Goal: Task Accomplishment & Management: Manage account settings

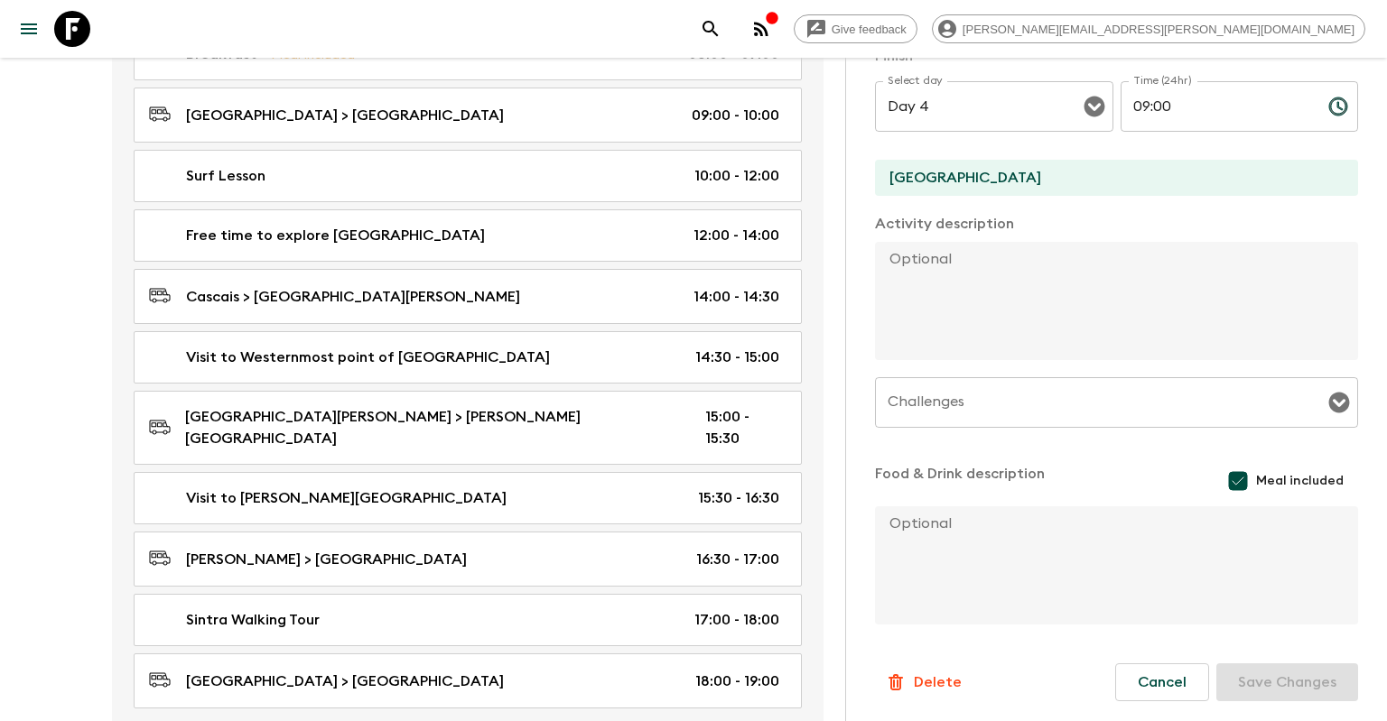
scroll to position [1260, 0]
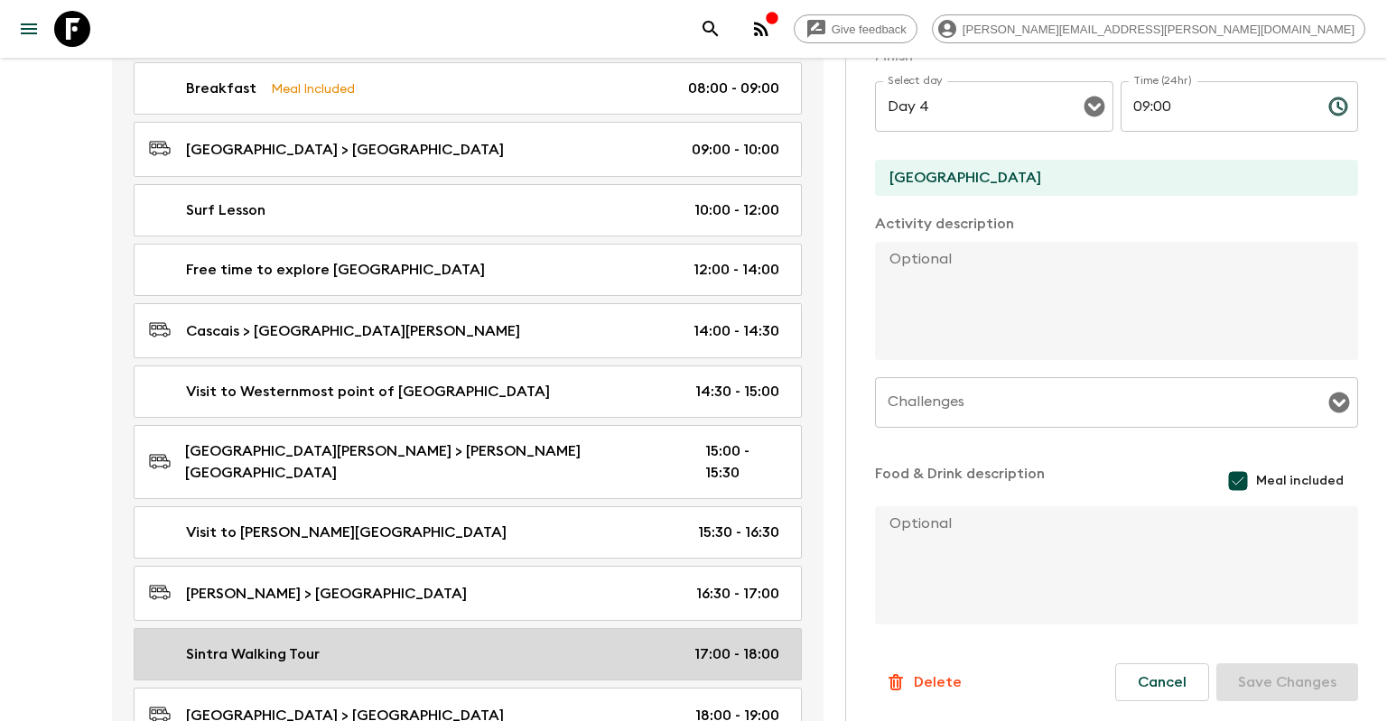
click at [470, 644] on div "Sintra Walking Tour 17:00 - 18:00" at bounding box center [464, 655] width 630 height 22
type input "Sintra Walking Tour"
type input "[GEOGRAPHIC_DATA]"
checkbox input "false"
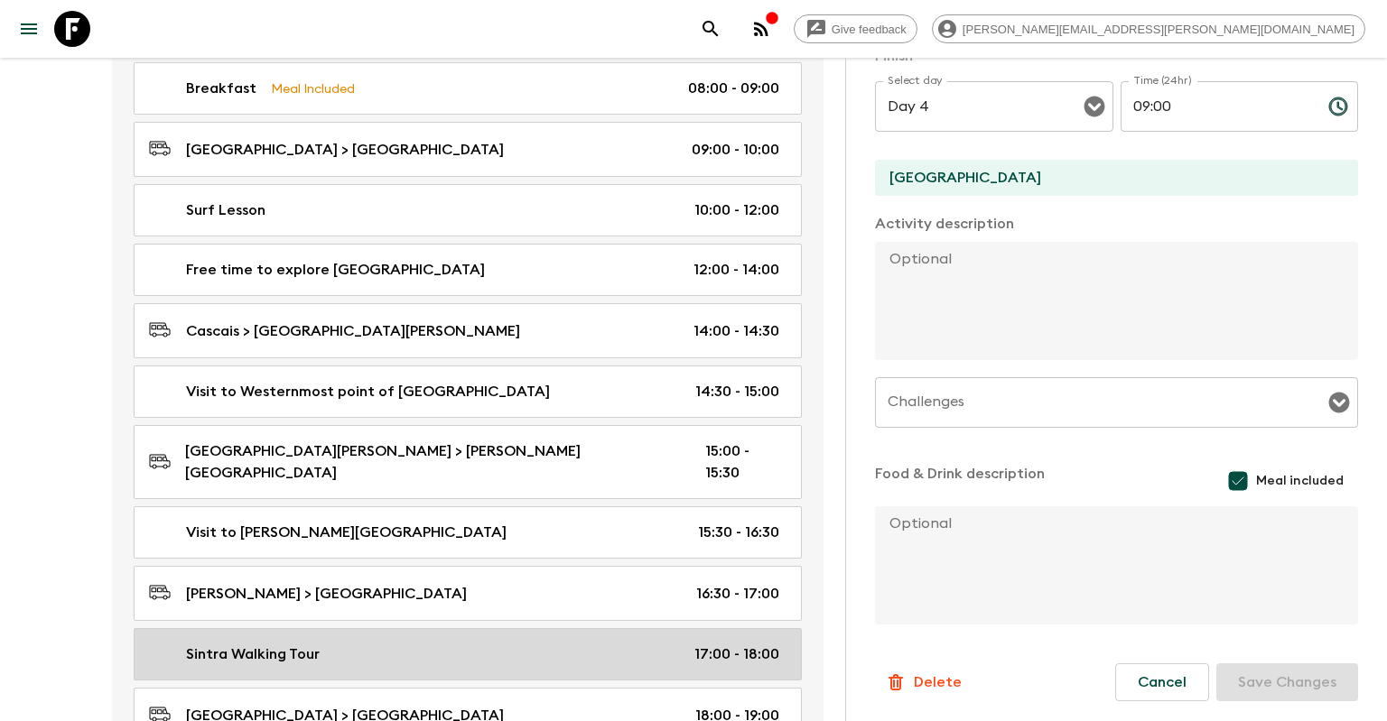
type input "Day 3"
type input "17:00"
type input "Day 3"
type input "18:00"
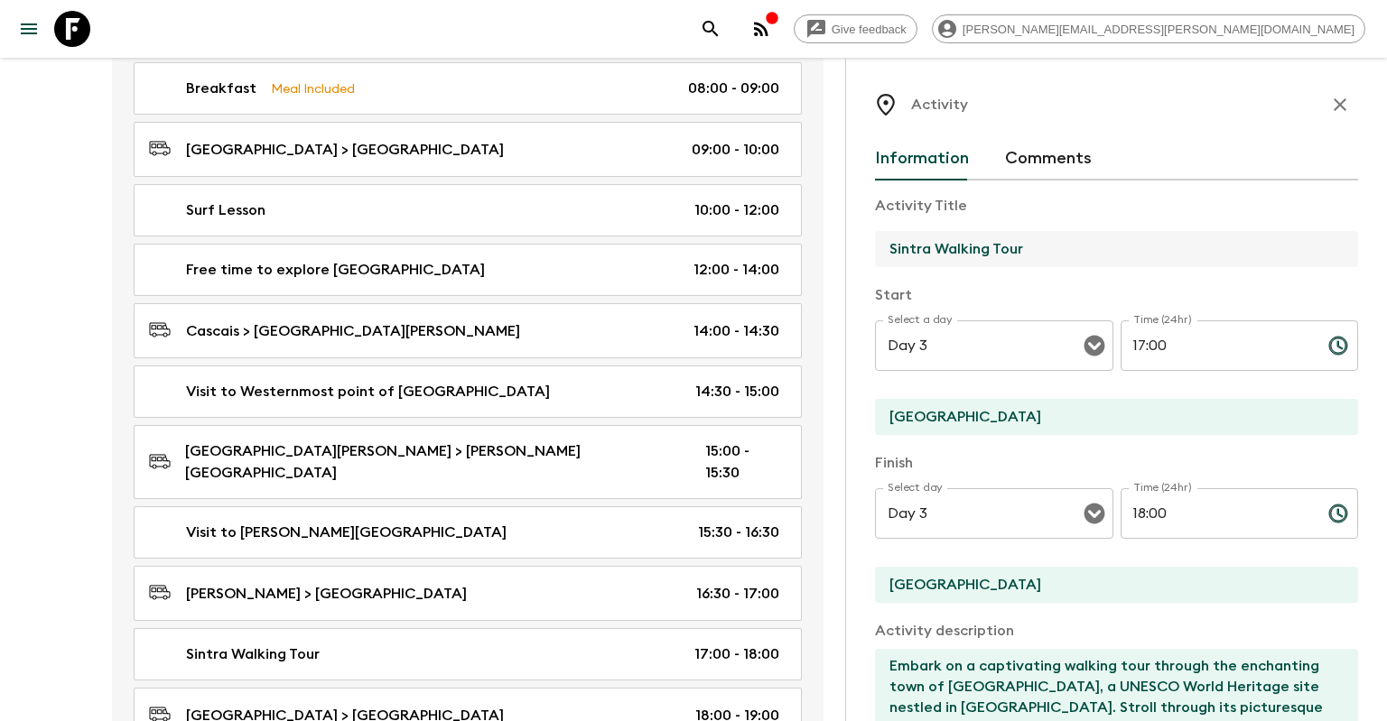
drag, startPoint x: 1049, startPoint y: 249, endPoint x: 872, endPoint y: 256, distance: 177.1
click at [875, 256] on input "Sintra Walking Tour" at bounding box center [1109, 249] width 469 height 36
type input "F"
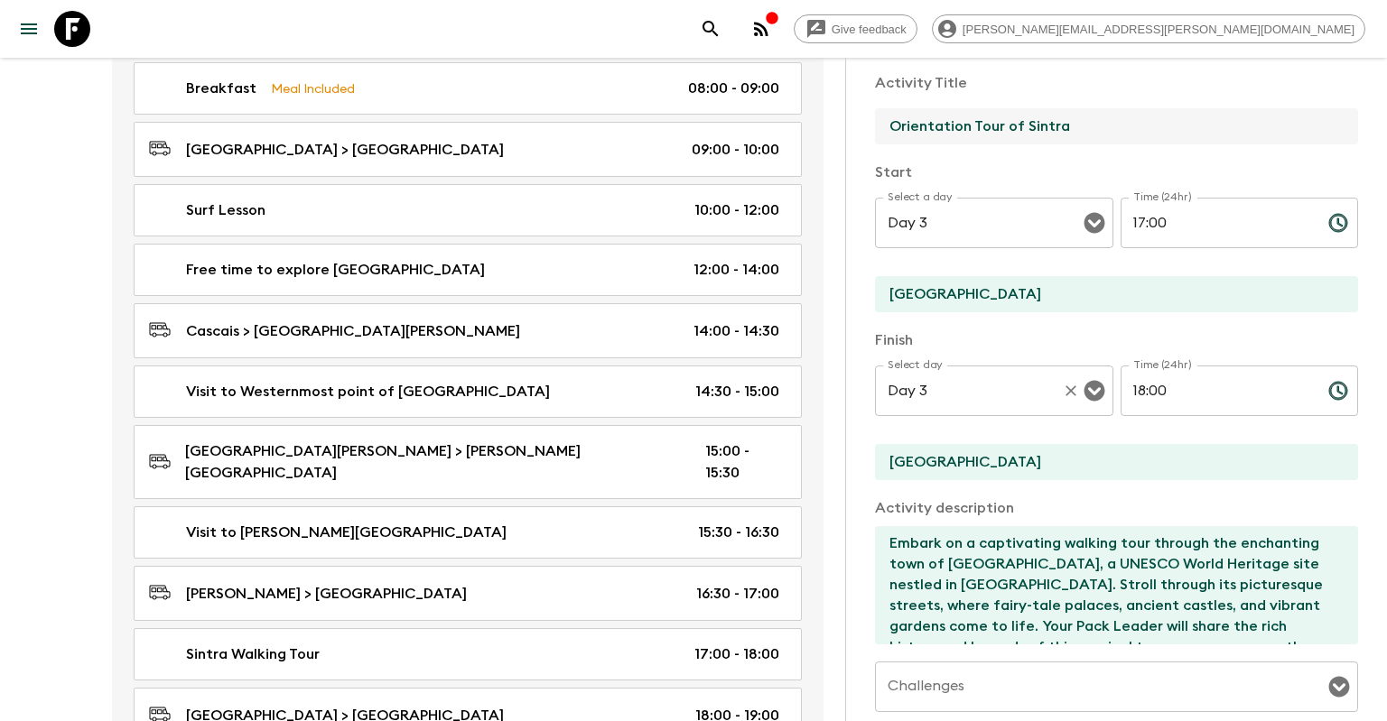
scroll to position [173, 0]
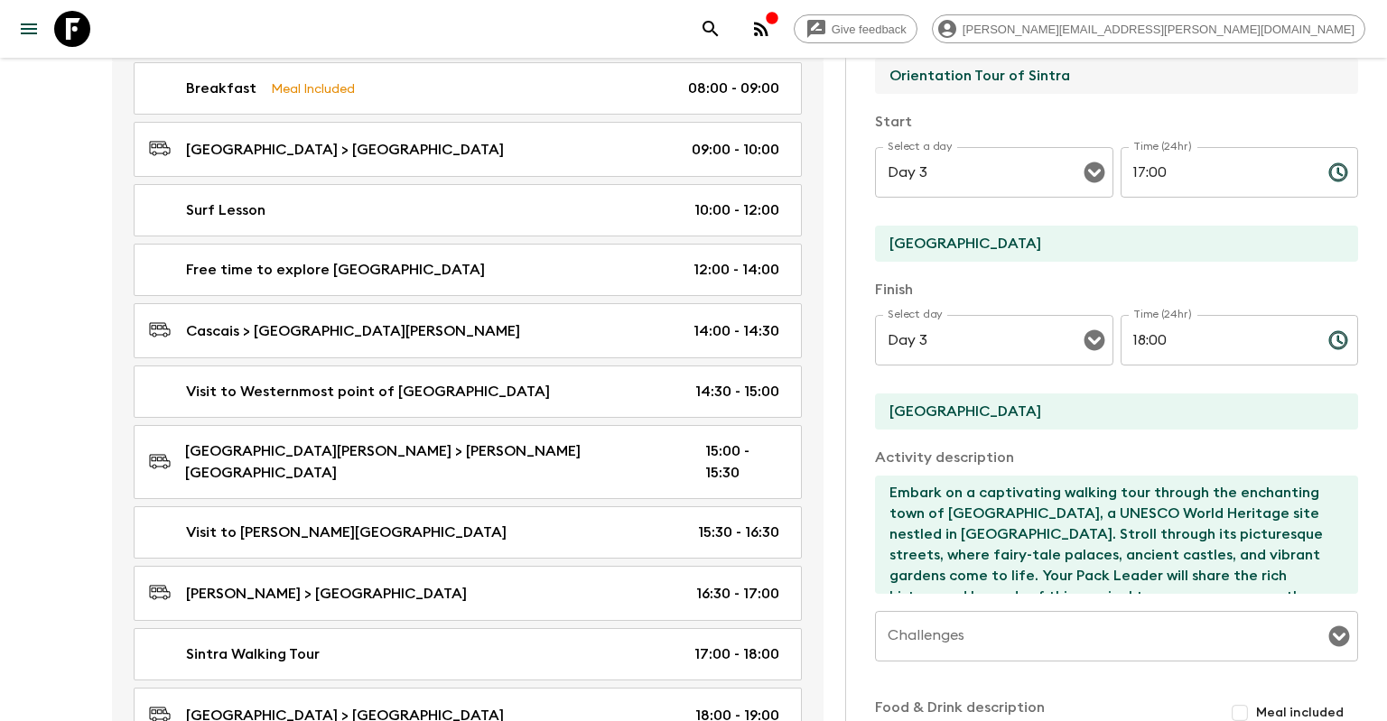
type input "Orientation Tour of Sintra"
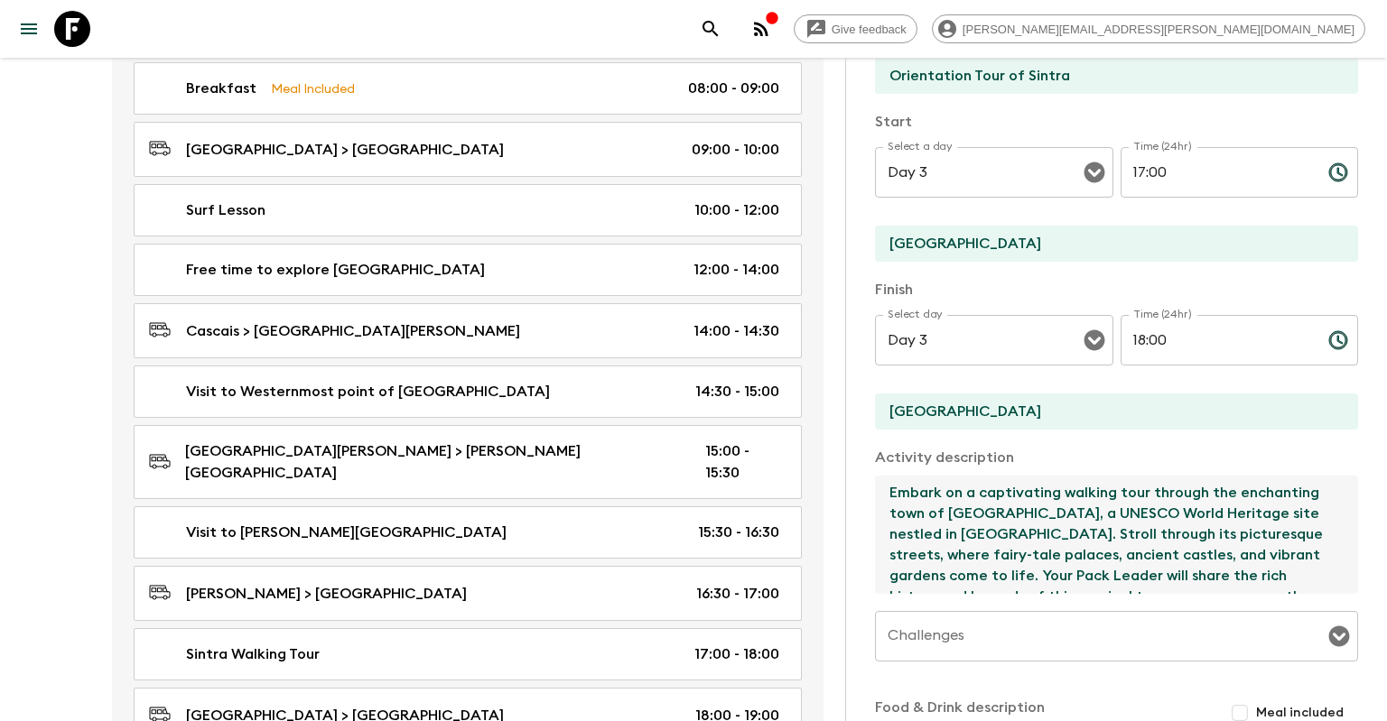
drag, startPoint x: 1060, startPoint y: 493, endPoint x: 1121, endPoint y: 489, distance: 61.5
click at [1121, 489] on textarea "Embark on a captivating walking tour through the enchanting town of [GEOGRAPHIC…" at bounding box center [1109, 535] width 469 height 118
drag, startPoint x: 1119, startPoint y: 493, endPoint x: 1061, endPoint y: 491, distance: 57.8
click at [1061, 491] on textarea "Embark on a captivating walking tour through the enchanting town of [GEOGRAPHIC…" at bounding box center [1109, 535] width 469 height 118
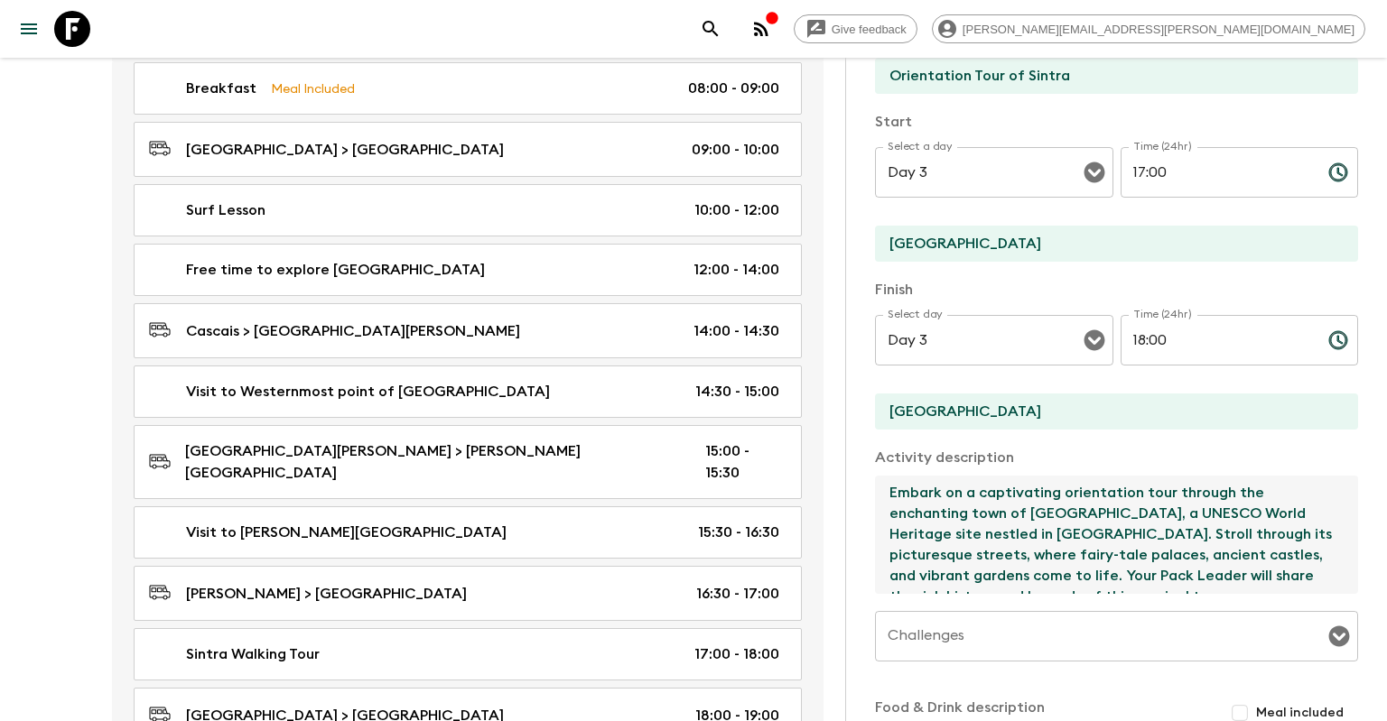
drag, startPoint x: 1176, startPoint y: 494, endPoint x: 1226, endPoint y: 493, distance: 50.6
click at [1226, 493] on textarea "Embark on a captivating orientation tour through the enchanting town of [GEOGRA…" at bounding box center [1109, 535] width 469 height 118
click at [1102, 529] on textarea "Embark on a captivating orientation tour of the enchanting town of [GEOGRAPHIC_…" at bounding box center [1109, 535] width 469 height 118
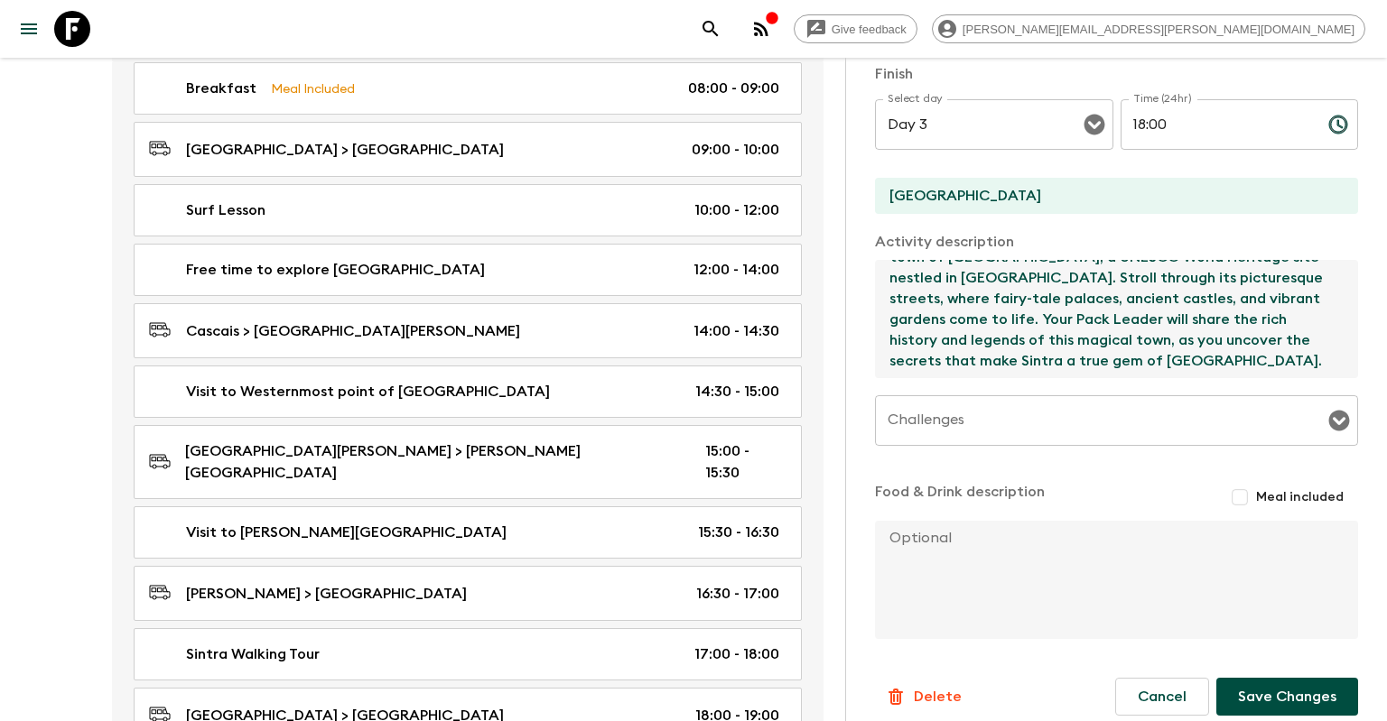
scroll to position [407, 0]
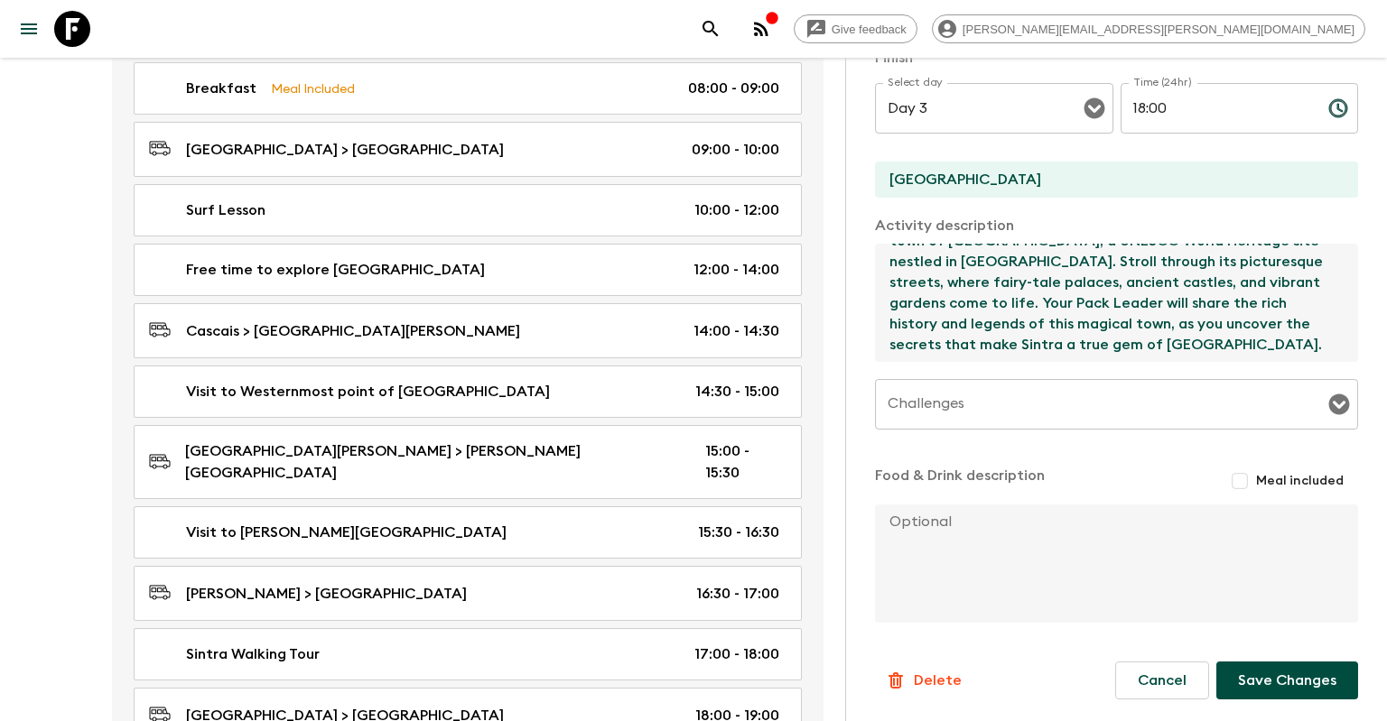
type textarea "Embark on a captivating orientation tour of the enchanting town of [GEOGRAPHIC_…"
click at [1276, 688] on button "Save Changes" at bounding box center [1287, 681] width 142 height 38
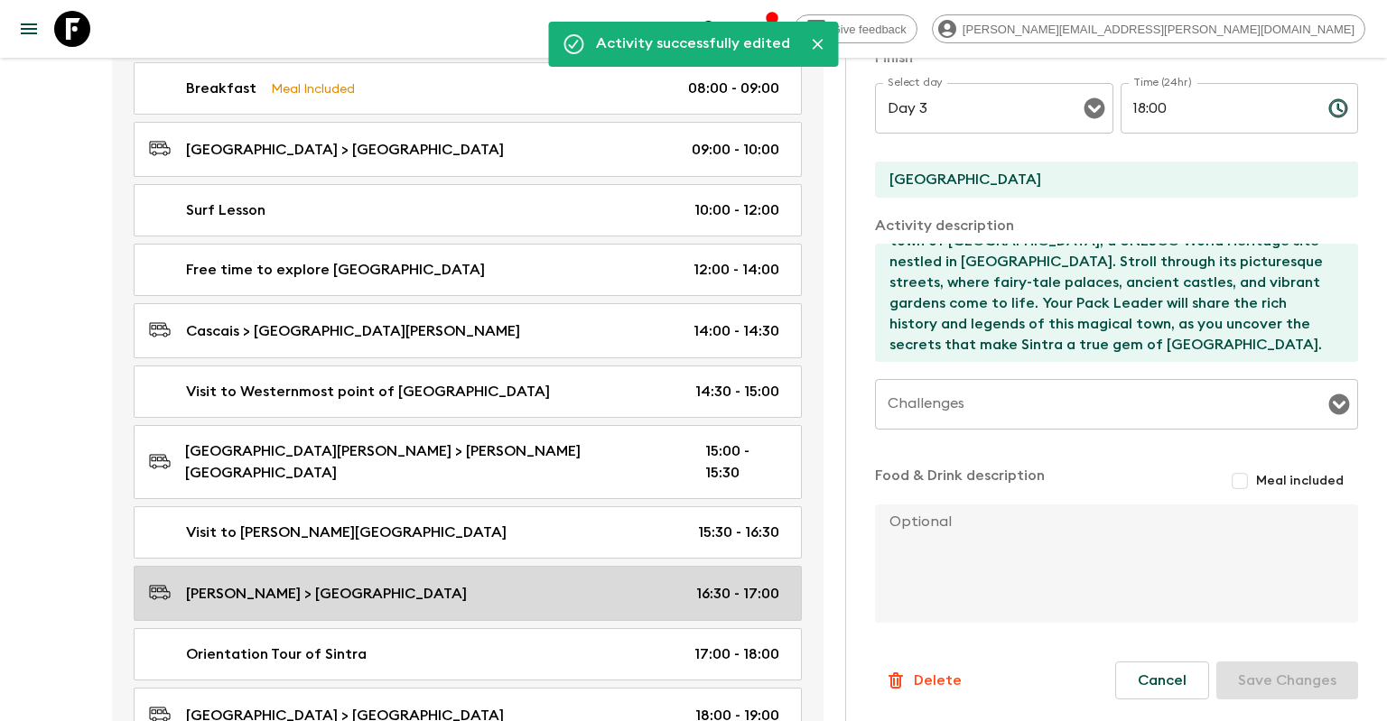
click at [479, 566] on link "[PERSON_NAME] > [GEOGRAPHIC_DATA] 16:30 - 17:00" at bounding box center [468, 593] width 668 height 55
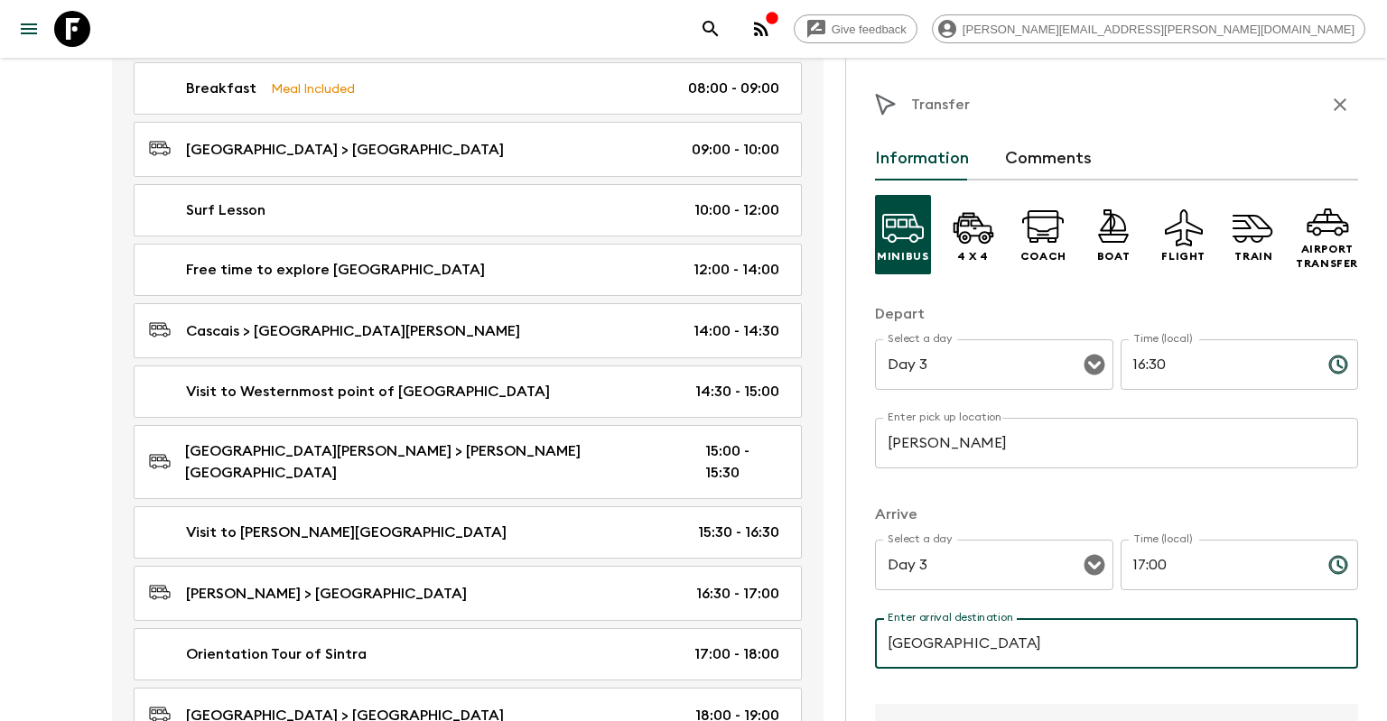
drag, startPoint x: 989, startPoint y: 650, endPoint x: 939, endPoint y: 648, distance: 49.7
click at [939, 648] on input "[GEOGRAPHIC_DATA]" at bounding box center [1116, 643] width 483 height 51
click at [938, 647] on input "[GEOGRAPHIC_DATA]" at bounding box center [1116, 643] width 483 height 51
drag, startPoint x: 930, startPoint y: 644, endPoint x: 1015, endPoint y: 644, distance: 84.9
click at [1015, 644] on input "[GEOGRAPHIC_DATA]" at bounding box center [1116, 643] width 483 height 51
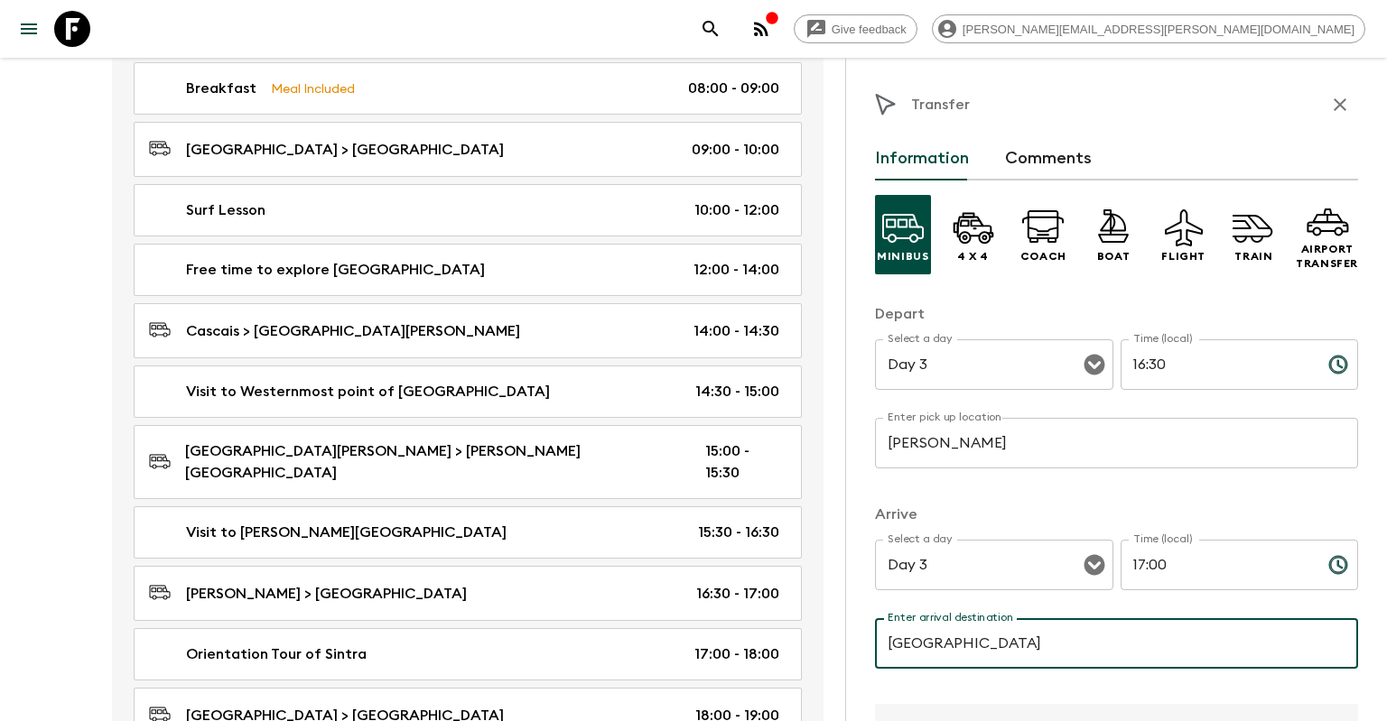
click at [959, 641] on input "[GEOGRAPHIC_DATA]" at bounding box center [1116, 643] width 483 height 51
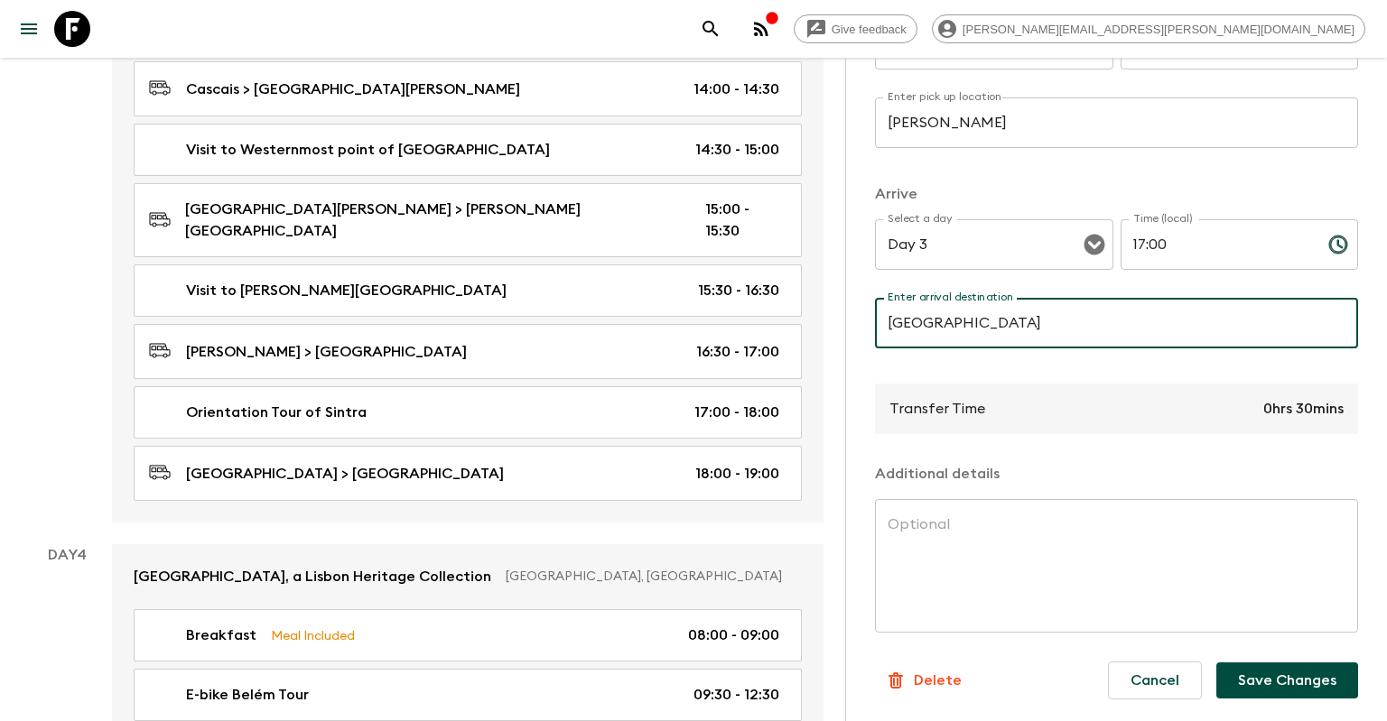
scroll to position [1546, 0]
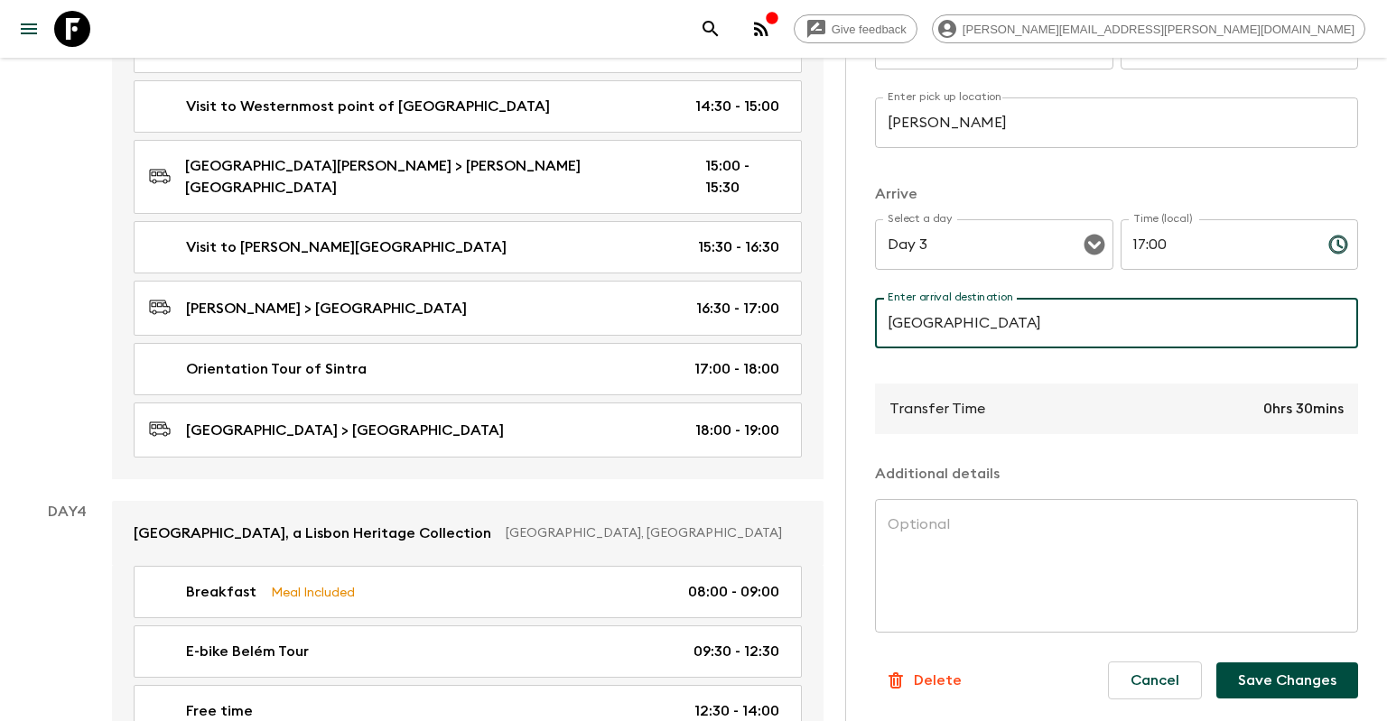
type input "[GEOGRAPHIC_DATA]"
click at [1279, 692] on button "Save Changes" at bounding box center [1287, 681] width 142 height 36
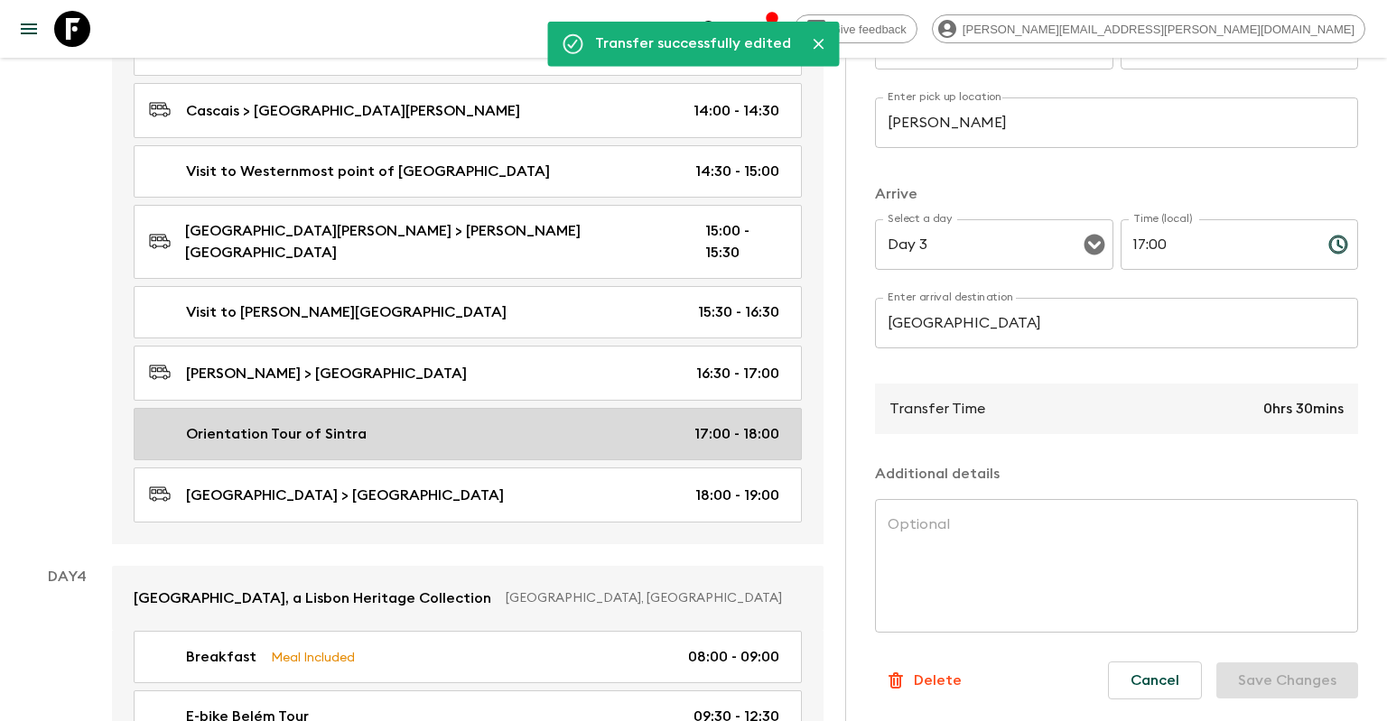
scroll to position [1451, 0]
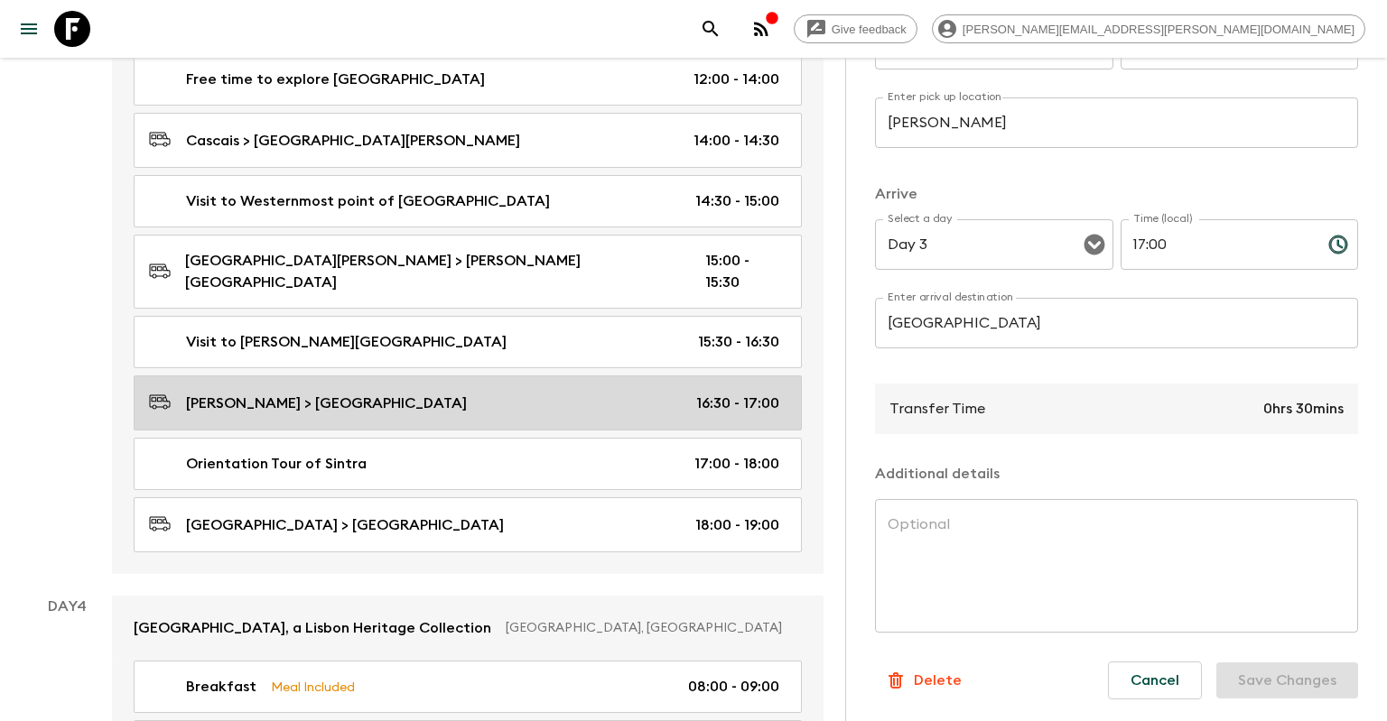
click at [463, 376] on link "[PERSON_NAME] > [GEOGRAPHIC_DATA] 16:30 - 17:00" at bounding box center [468, 403] width 668 height 55
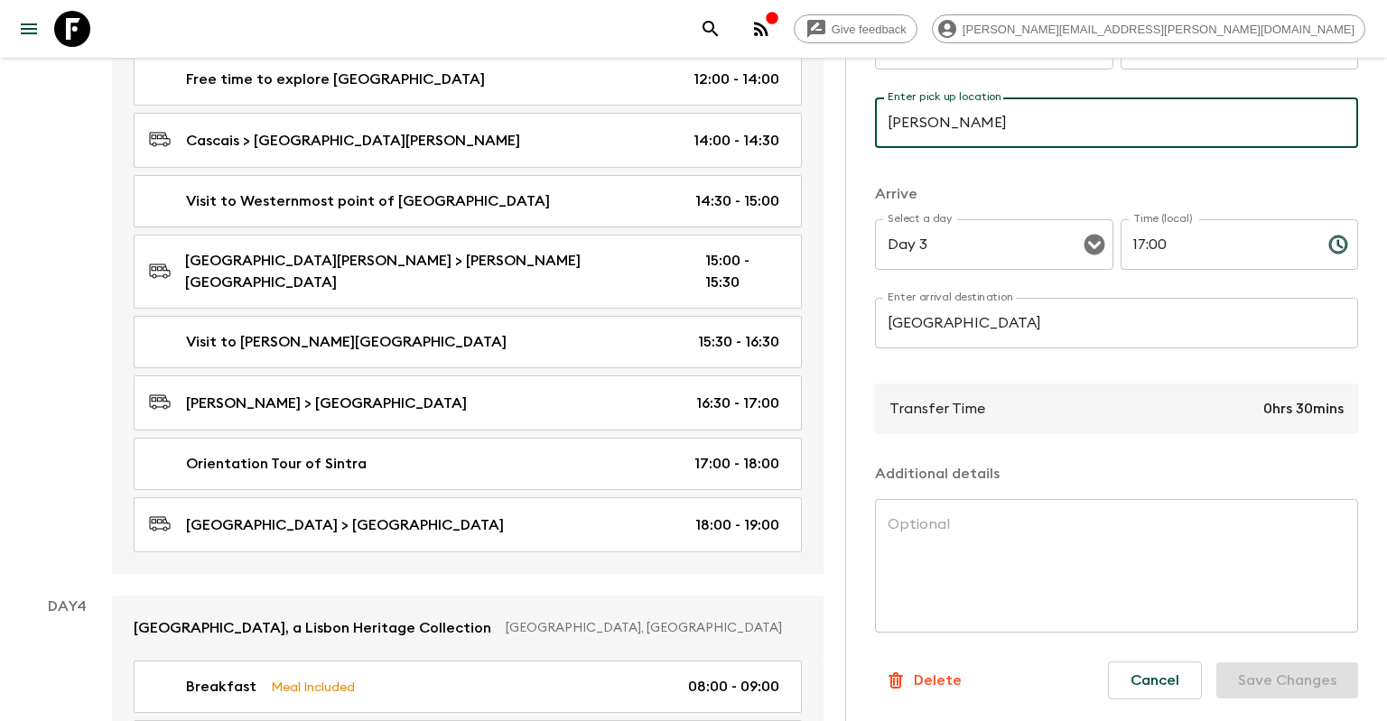
click at [1042, 132] on input "[PERSON_NAME]" at bounding box center [1116, 123] width 483 height 51
click at [1042, 110] on input "[PERSON_NAME]" at bounding box center [1116, 123] width 483 height 51
type input "[PERSON_NAME][GEOGRAPHIC_DATA]"
click at [1323, 678] on button "Save Changes" at bounding box center [1287, 681] width 142 height 36
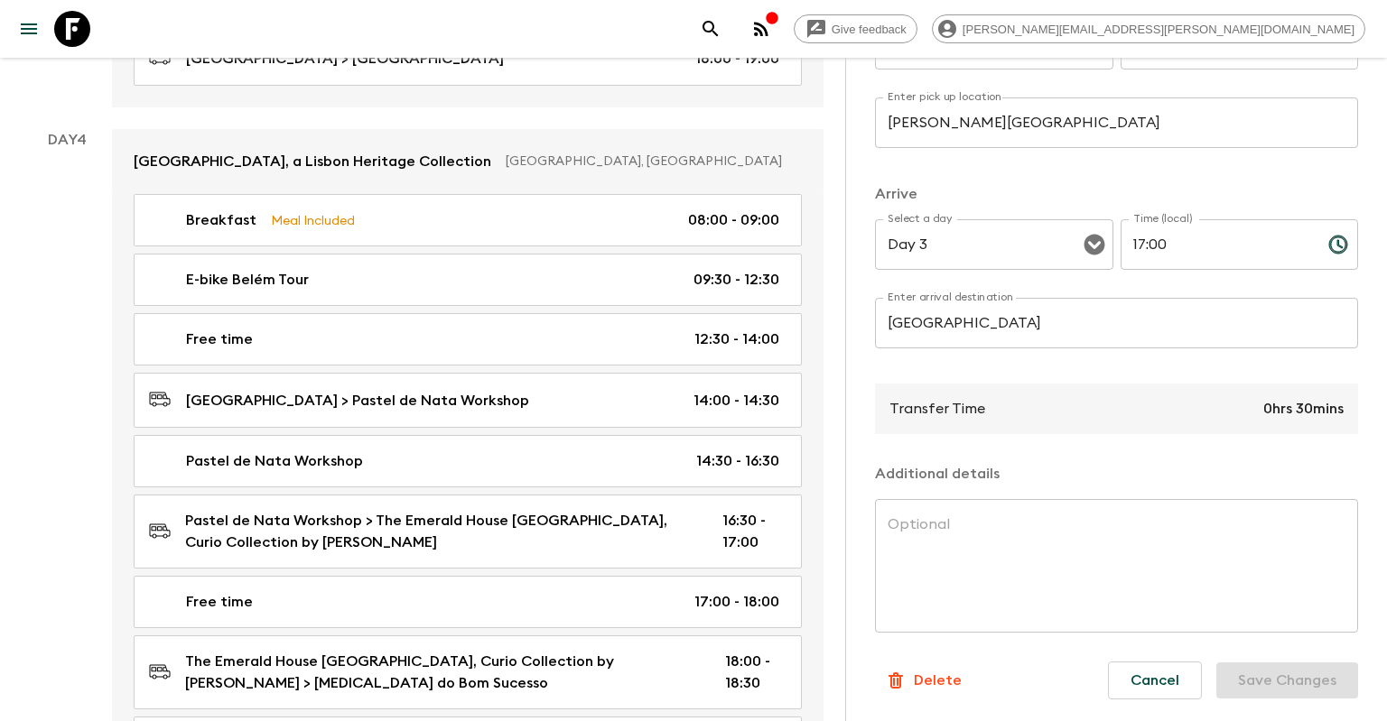
scroll to position [1928, 0]
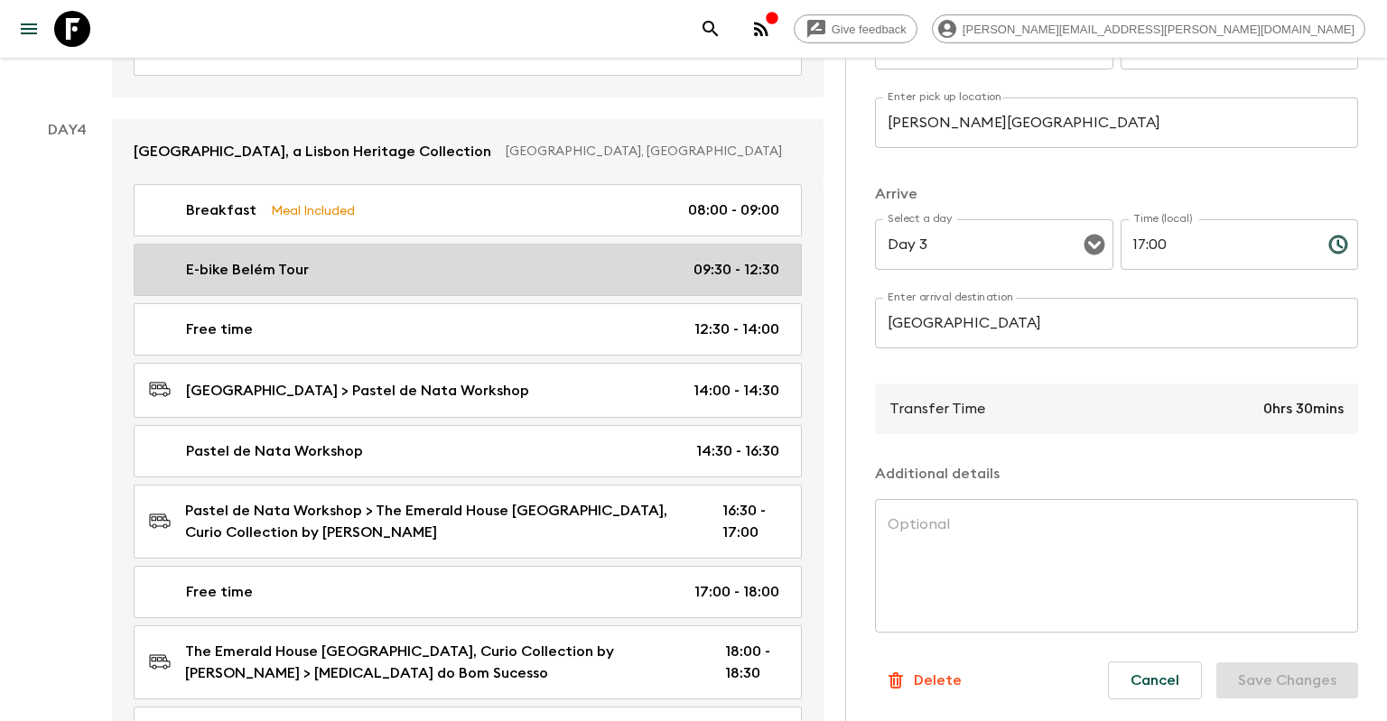
click at [559, 259] on div "E-bike Belém Tour 09:30 - 12:30" at bounding box center [464, 270] width 630 height 22
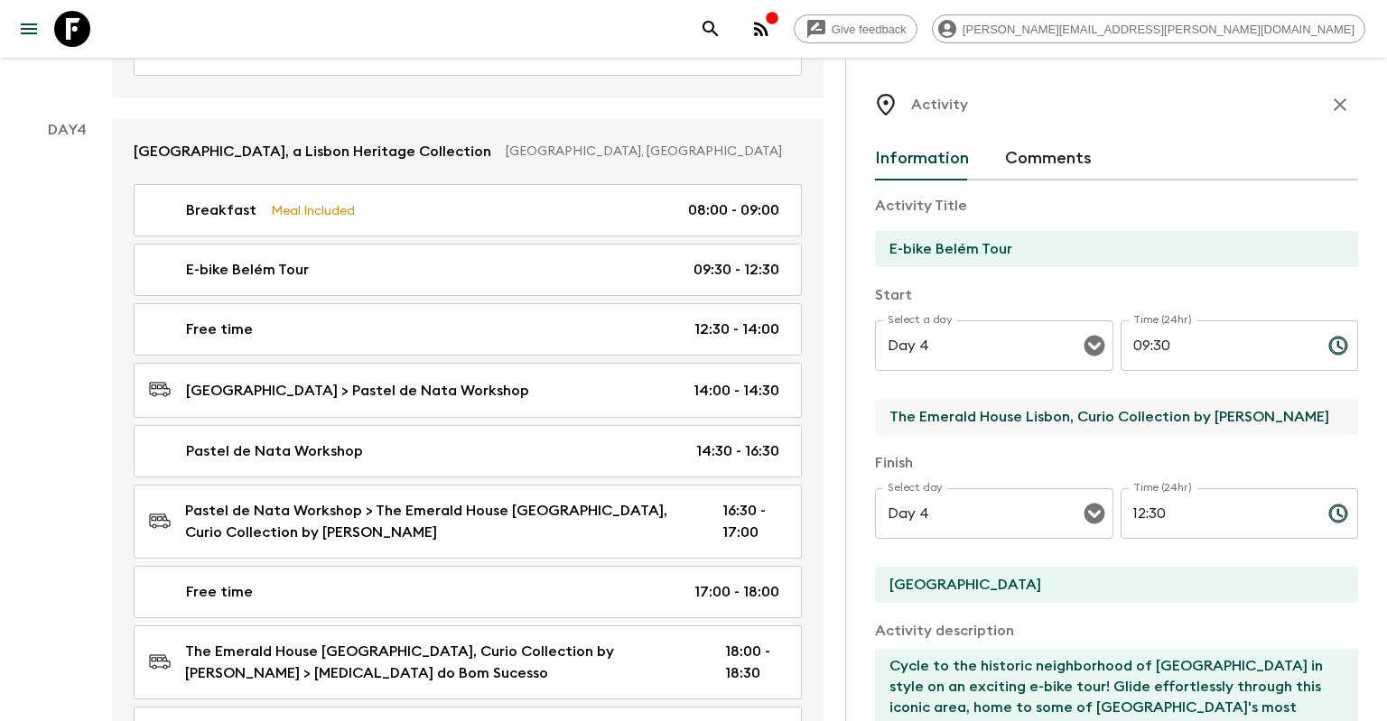
click at [939, 430] on input "The Emerald House Lisbon, Curio Collection by [PERSON_NAME]" at bounding box center [1109, 417] width 469 height 36
drag, startPoint x: 894, startPoint y: 402, endPoint x: 1295, endPoint y: 356, distance: 403.5
click at [1295, 399] on input "The Emerald House Lisbon, Curio Collection by [PERSON_NAME]" at bounding box center [1109, 417] width 469 height 36
type input "T"
type input "L"
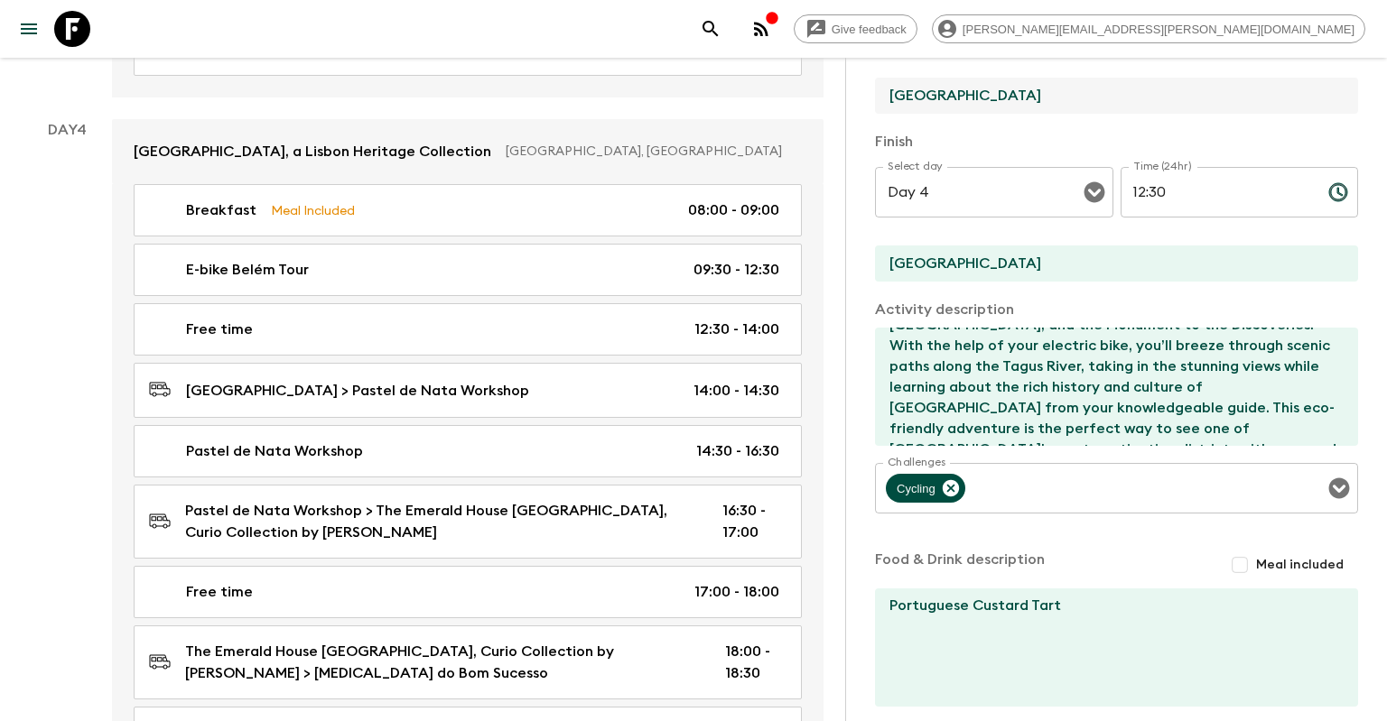
scroll to position [407, 0]
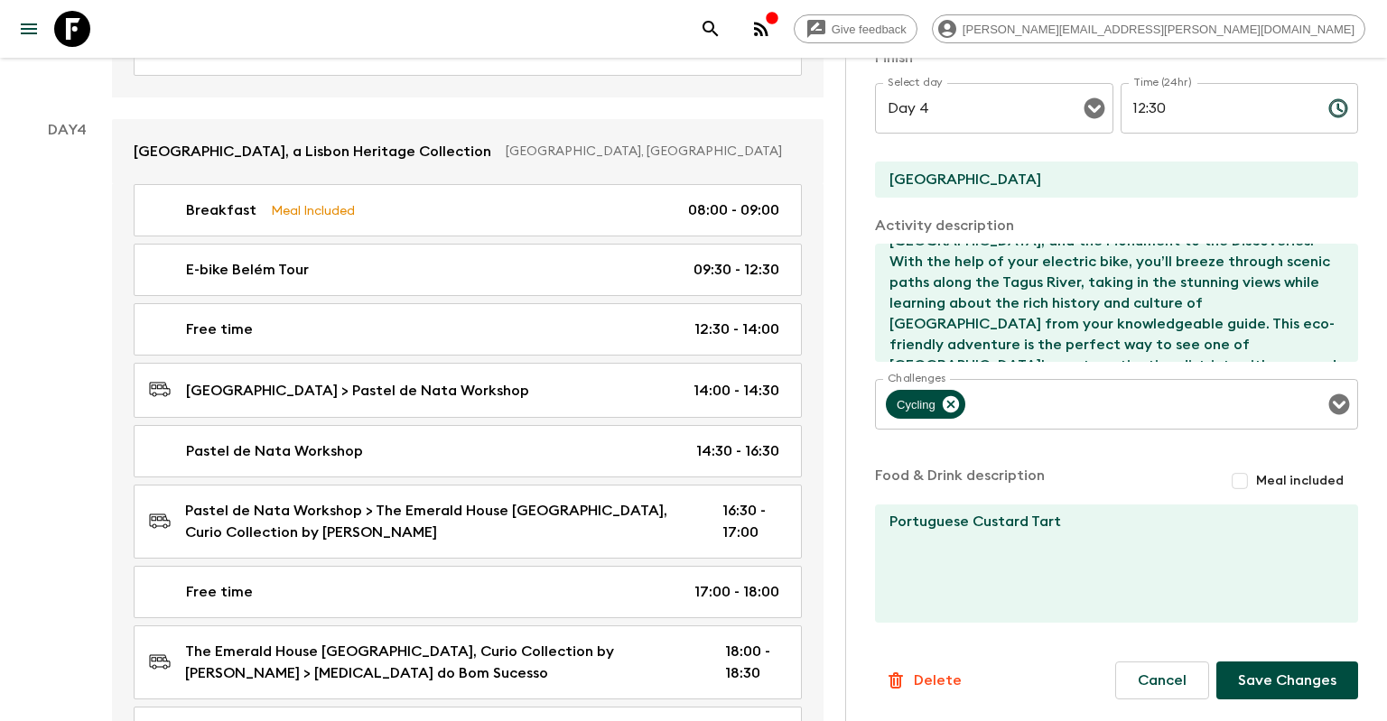
type input "[GEOGRAPHIC_DATA]"
click at [1241, 689] on button "Save Changes" at bounding box center [1287, 681] width 142 height 38
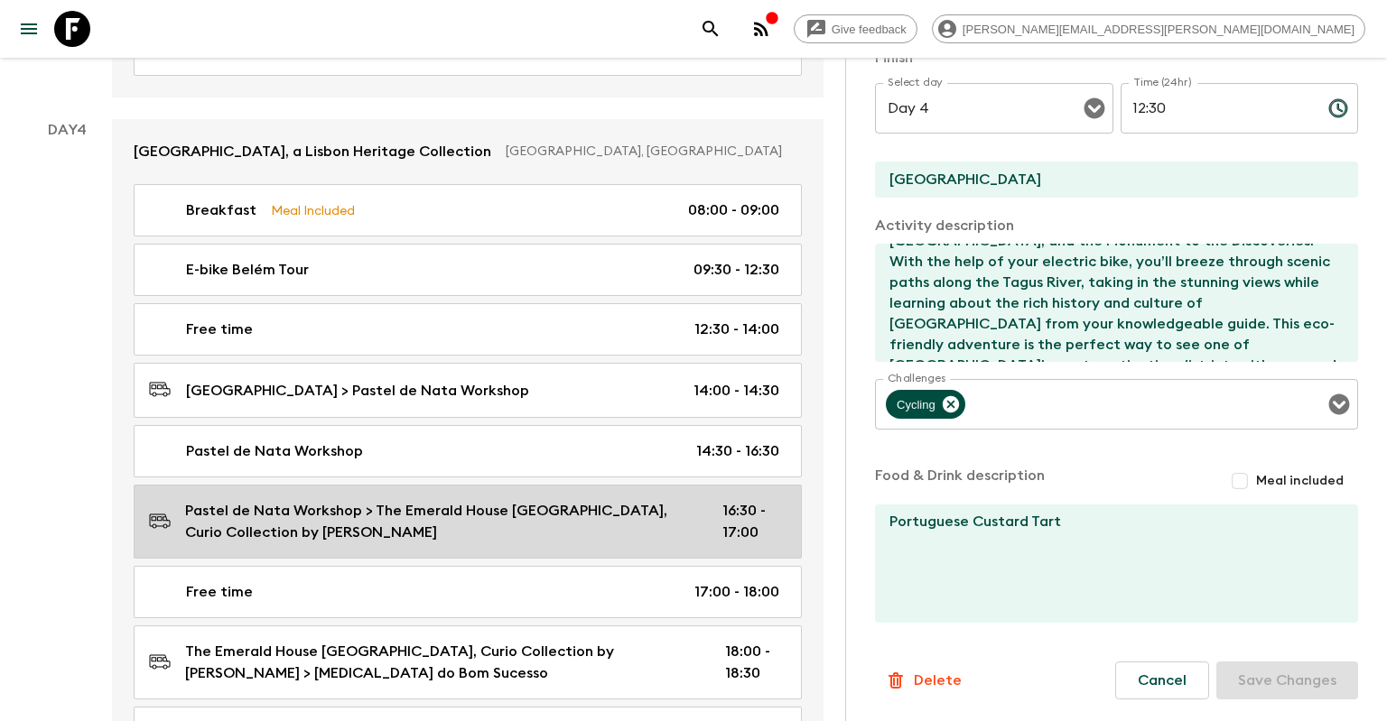
click at [476, 500] on p "Pastel de Nata Workshop > The Emerald House [GEOGRAPHIC_DATA], Curio Collection…" at bounding box center [439, 521] width 508 height 43
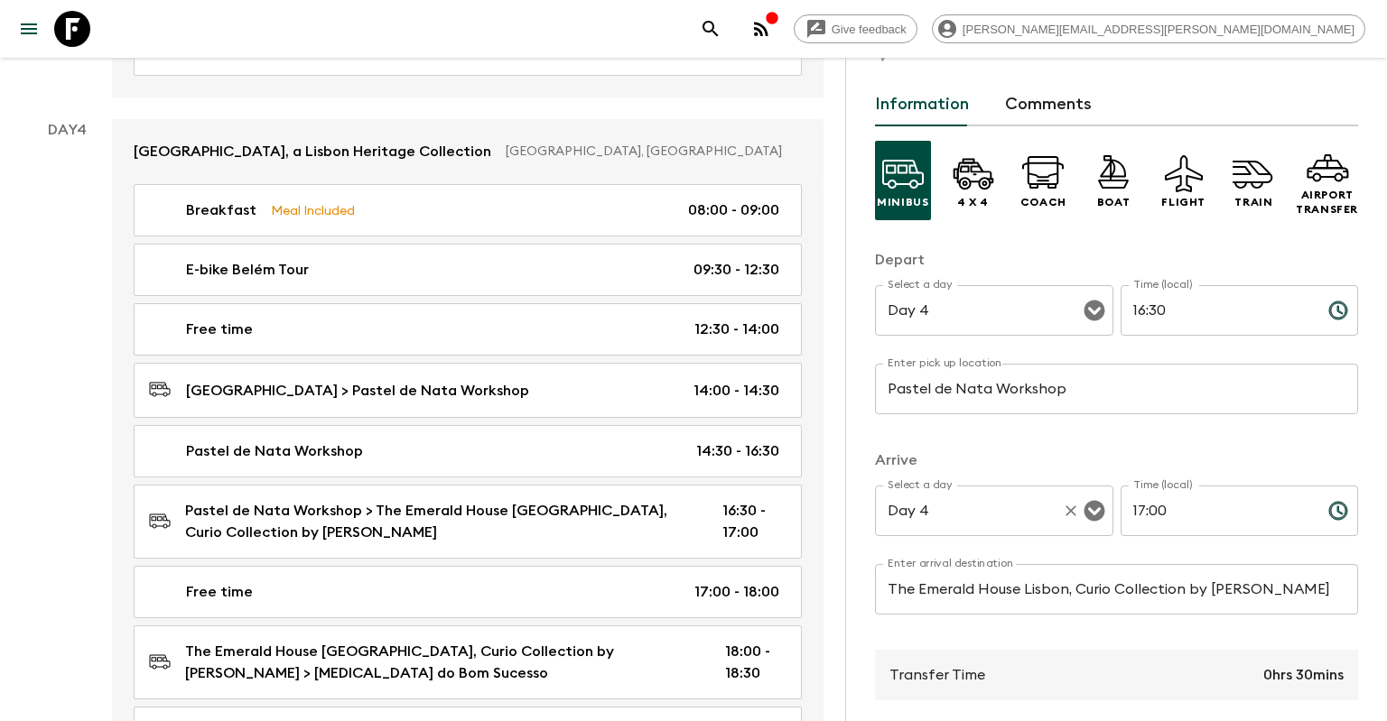
scroll to position [87, 0]
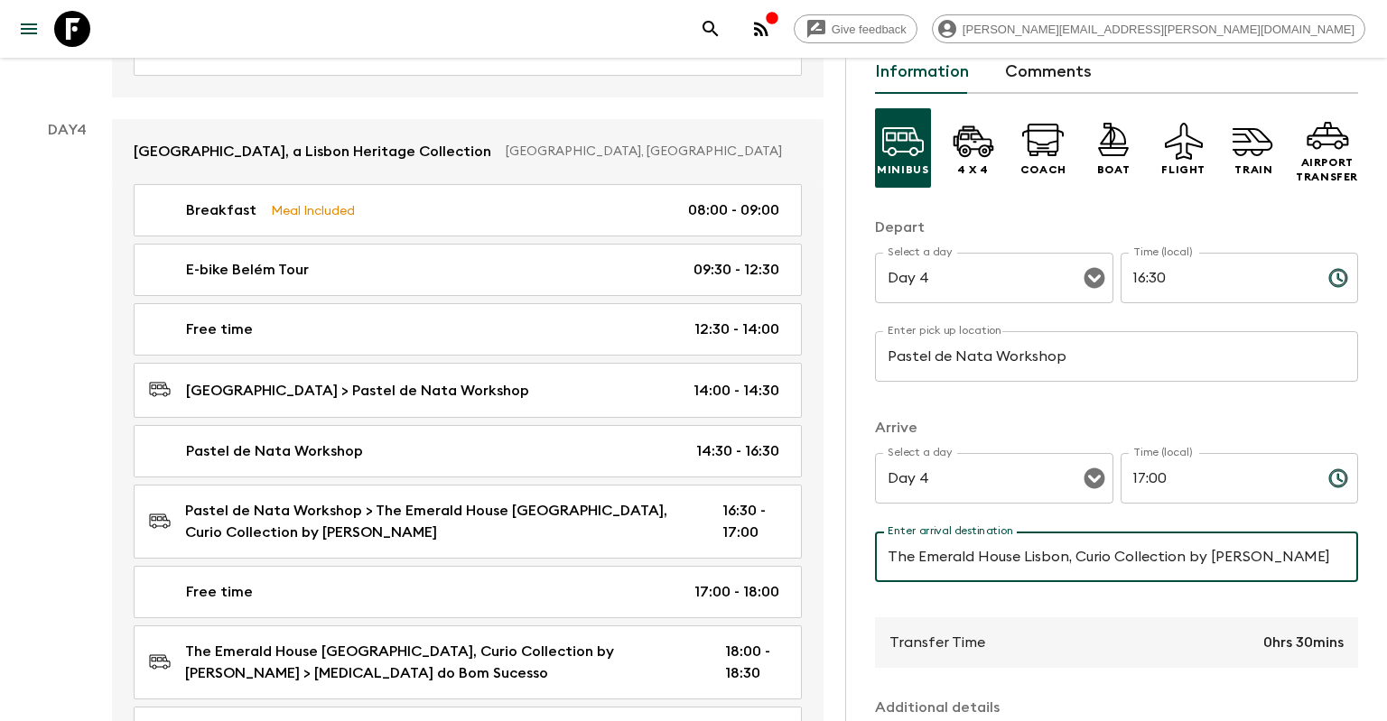
drag, startPoint x: 889, startPoint y: 558, endPoint x: 1358, endPoint y: 566, distance: 468.7
click at [1358, 566] on input "The Emerald House Lisbon, Curio Collection by [PERSON_NAME]" at bounding box center [1116, 557] width 483 height 51
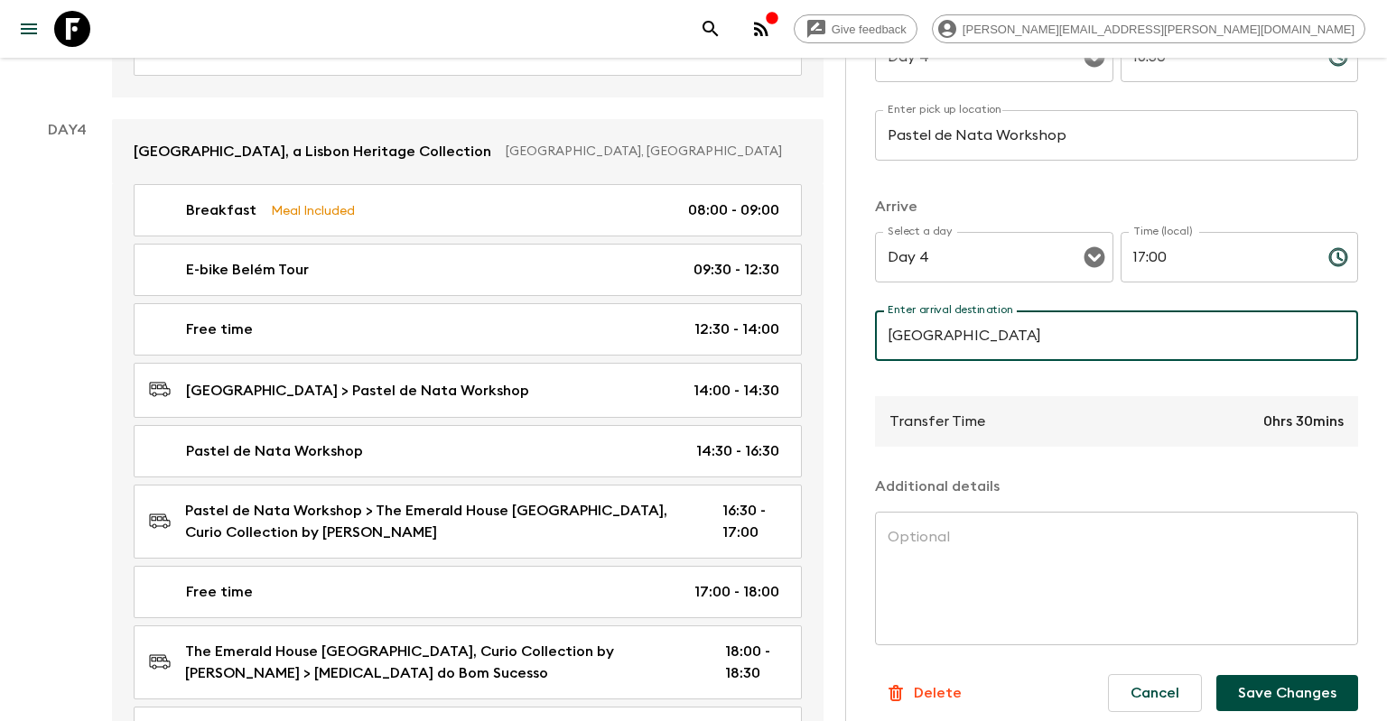
scroll to position [322, 0]
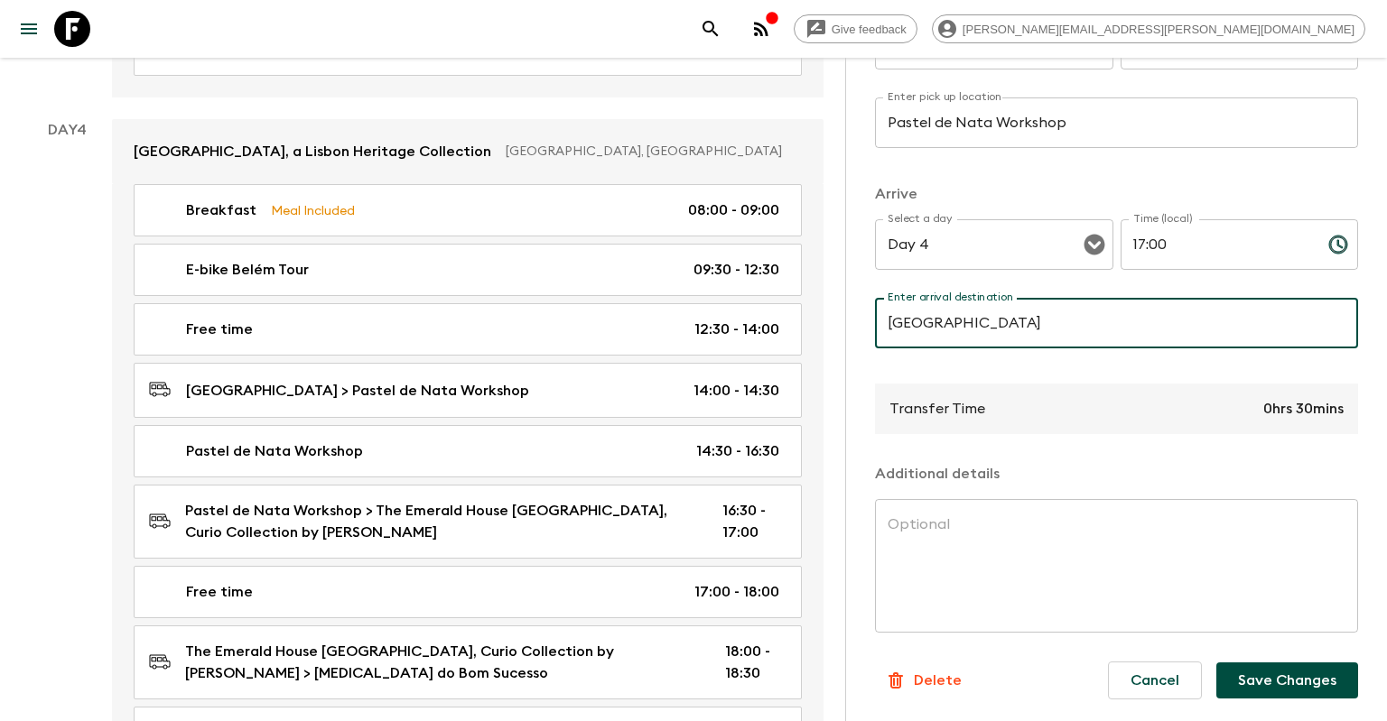
type input "[GEOGRAPHIC_DATA]"
click at [1304, 675] on button "Save Changes" at bounding box center [1287, 681] width 142 height 36
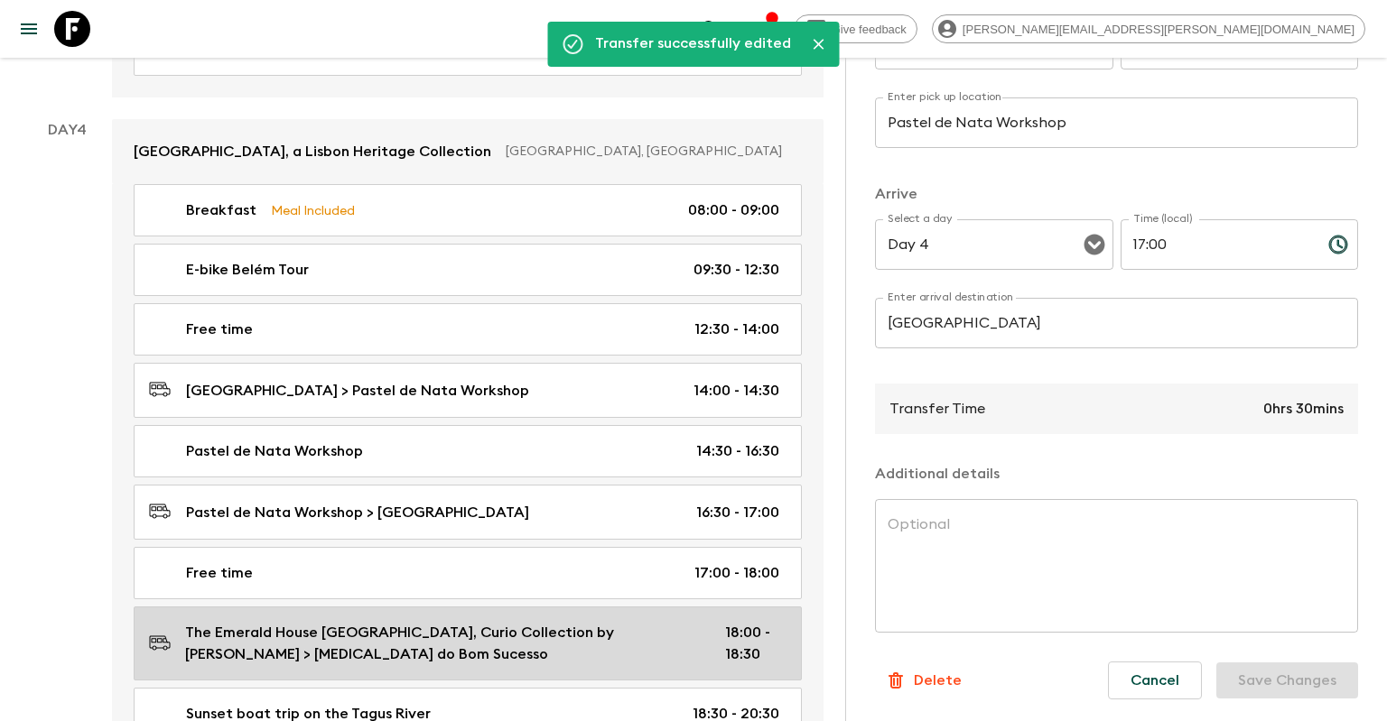
click at [497, 622] on p "The Emerald House [GEOGRAPHIC_DATA], Curio Collection by [PERSON_NAME] > [MEDIC…" at bounding box center [440, 643] width 511 height 43
type input "The Emerald House Lisbon, Curio Collection by [PERSON_NAME]"
type input "[MEDICAL_DATA] do Bom Sucesso"
type input "18:00"
type input "18:30"
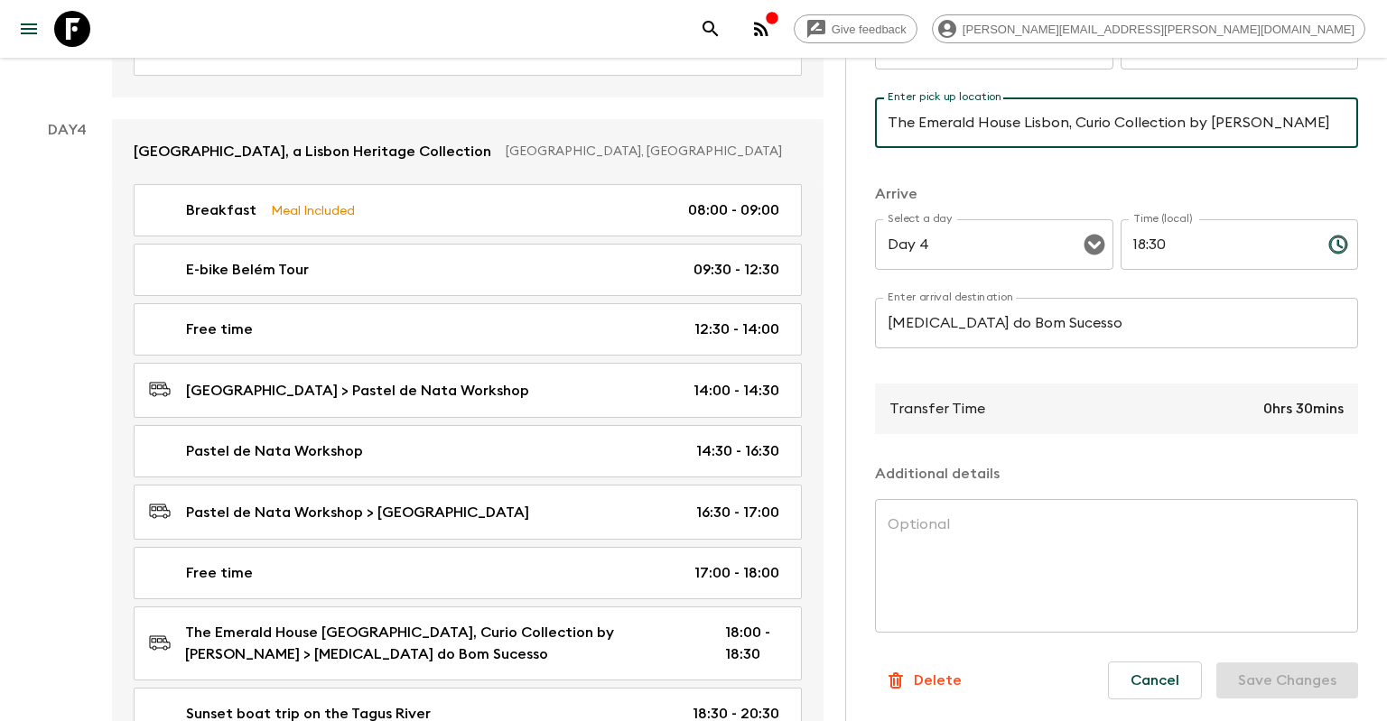
drag, startPoint x: 882, startPoint y: 121, endPoint x: 1255, endPoint y: 131, distance: 373.0
click at [1255, 131] on input "The Emerald House Lisbon, Curio Collection by [PERSON_NAME]" at bounding box center [1116, 123] width 483 height 51
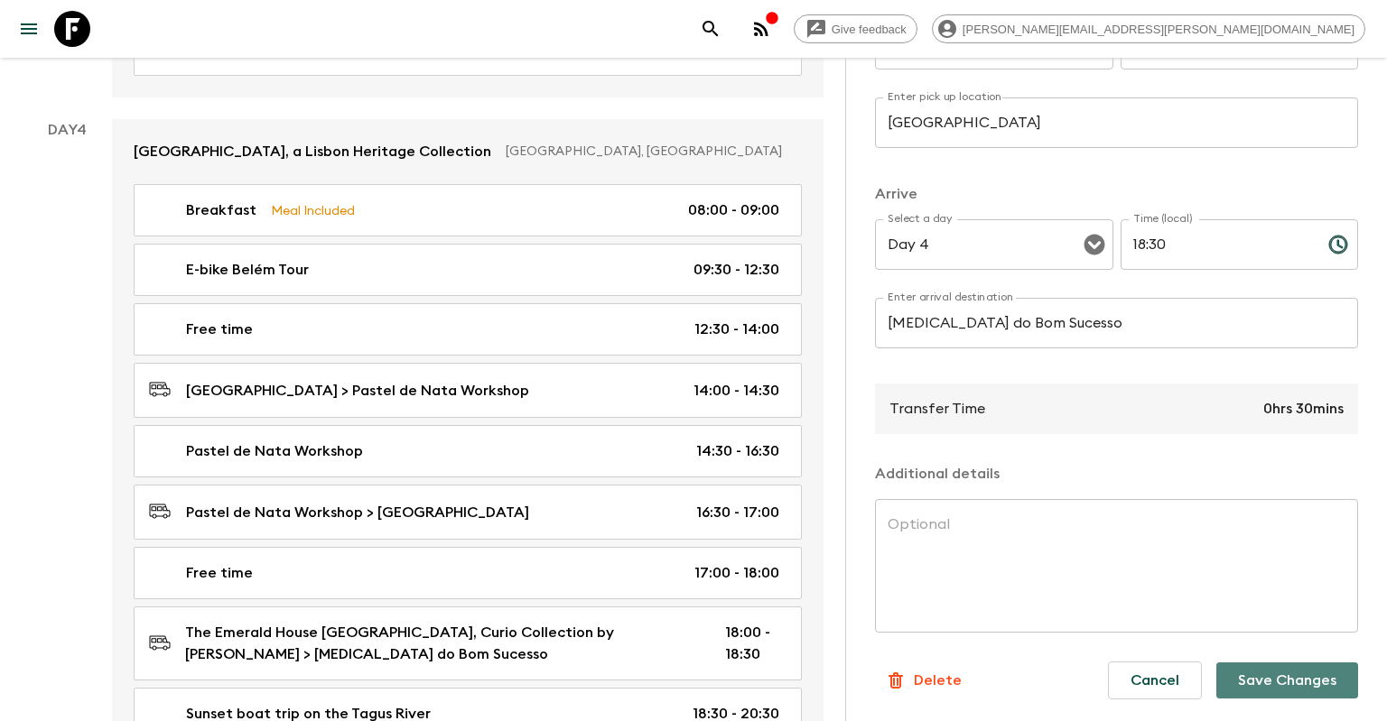
click at [1284, 695] on button "Save Changes" at bounding box center [1287, 681] width 142 height 36
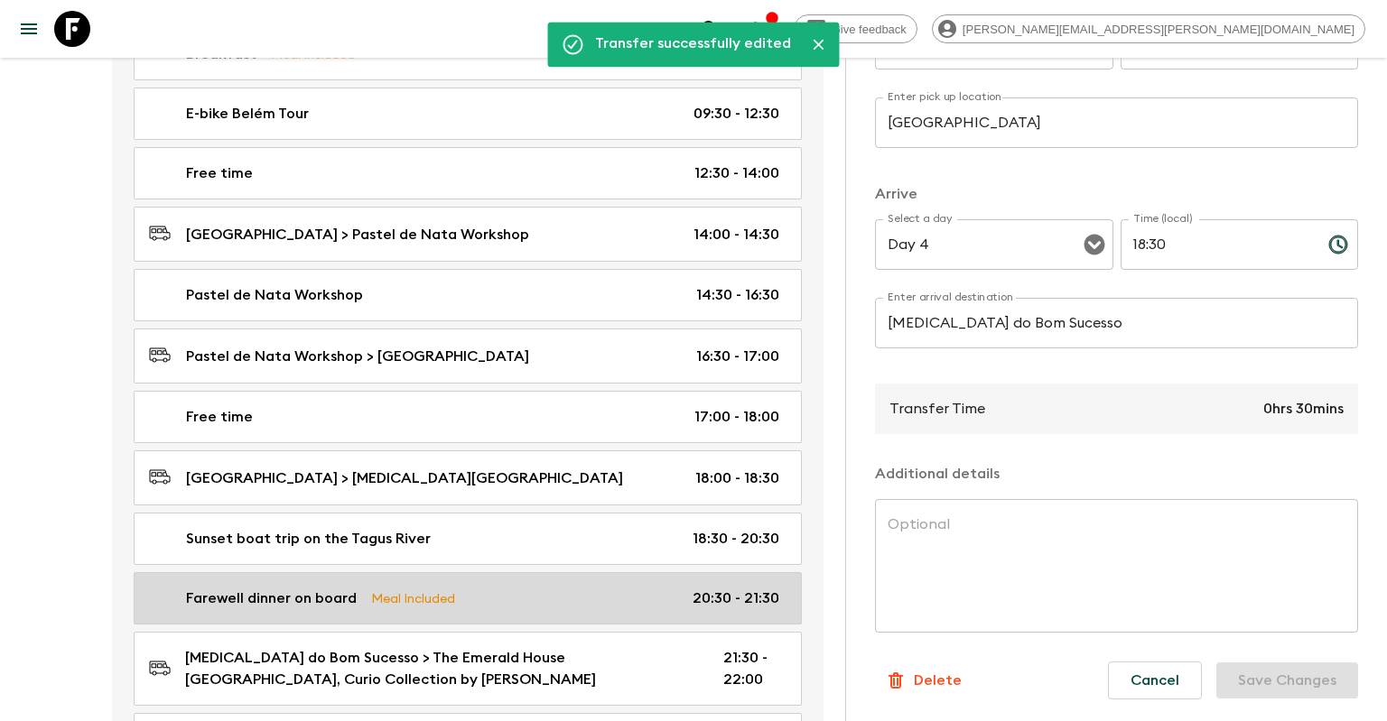
scroll to position [2118, 0]
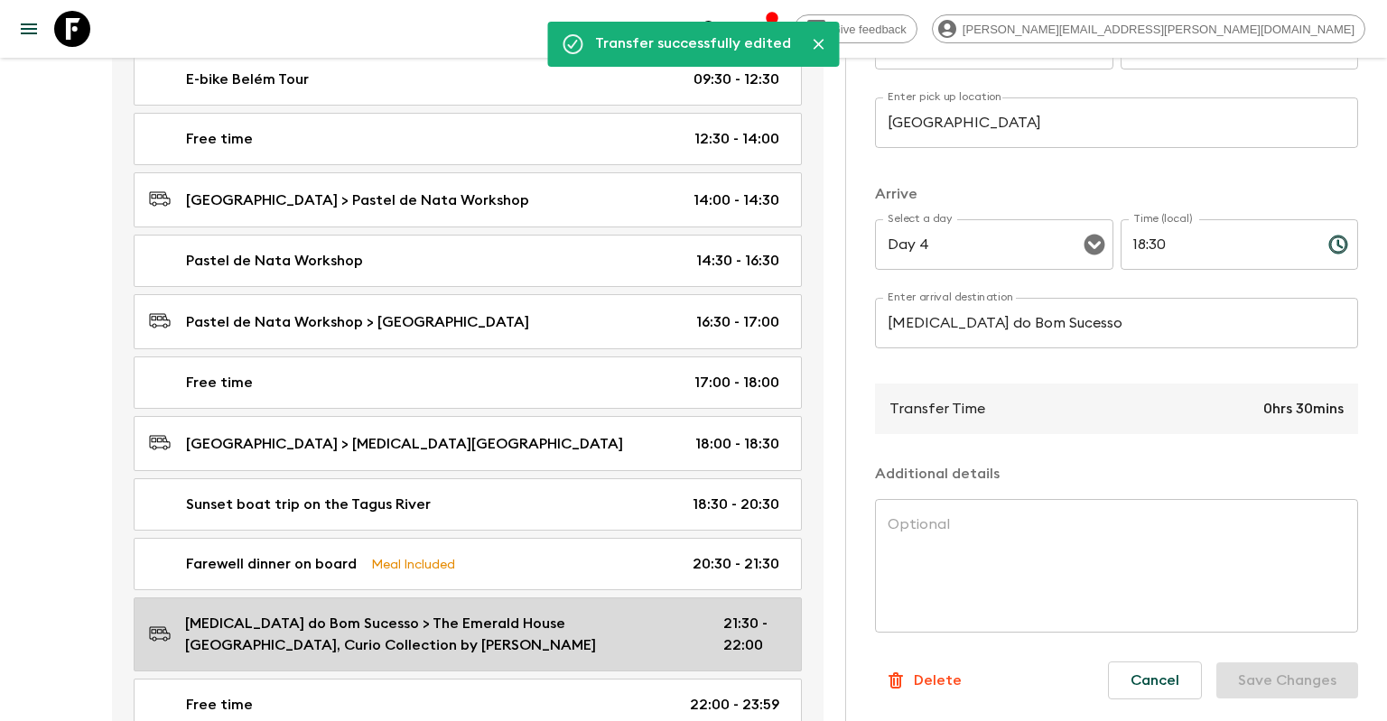
click at [596, 598] on link "[MEDICAL_DATA] do Bom Sucesso > The Emerald House [GEOGRAPHIC_DATA], Curio Coll…" at bounding box center [468, 635] width 668 height 74
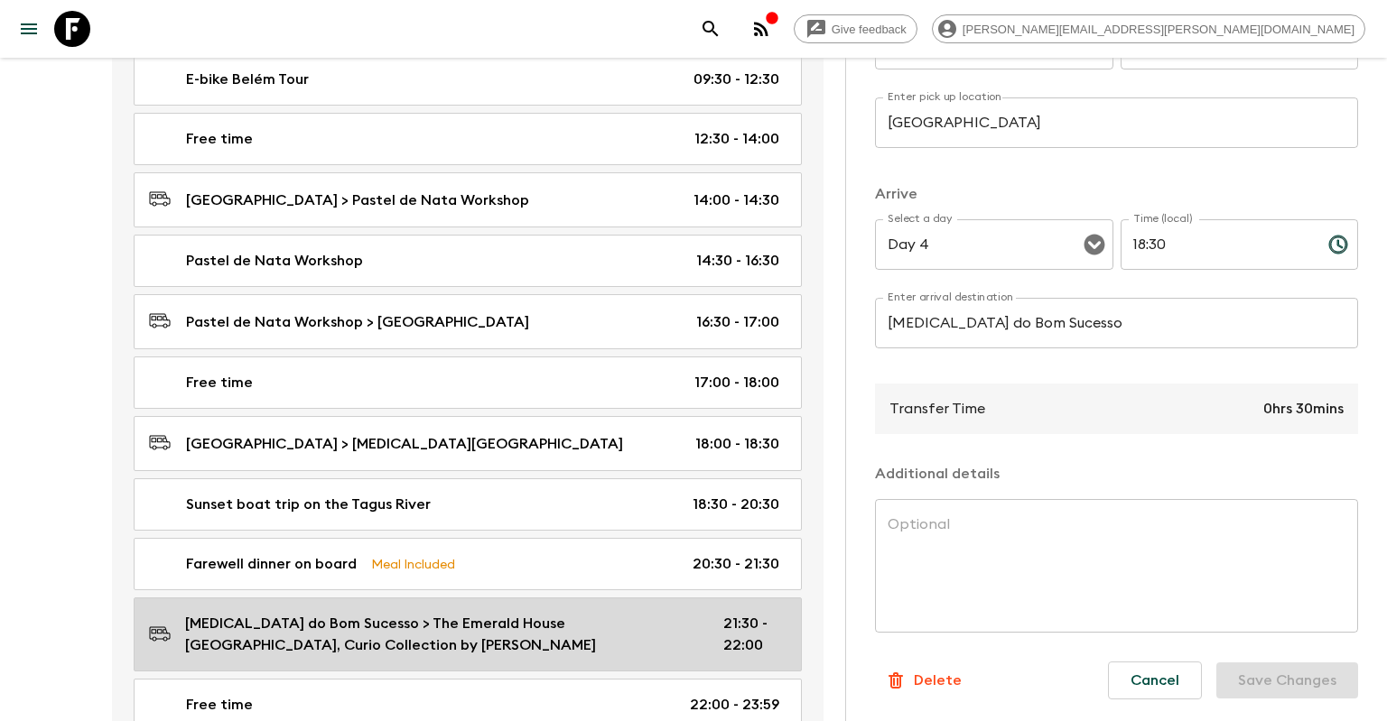
type input "[MEDICAL_DATA] do Bom Sucesso"
type input "The Emerald House Lisbon, Curio Collection by [PERSON_NAME]"
type input "21:30"
type input "22:00"
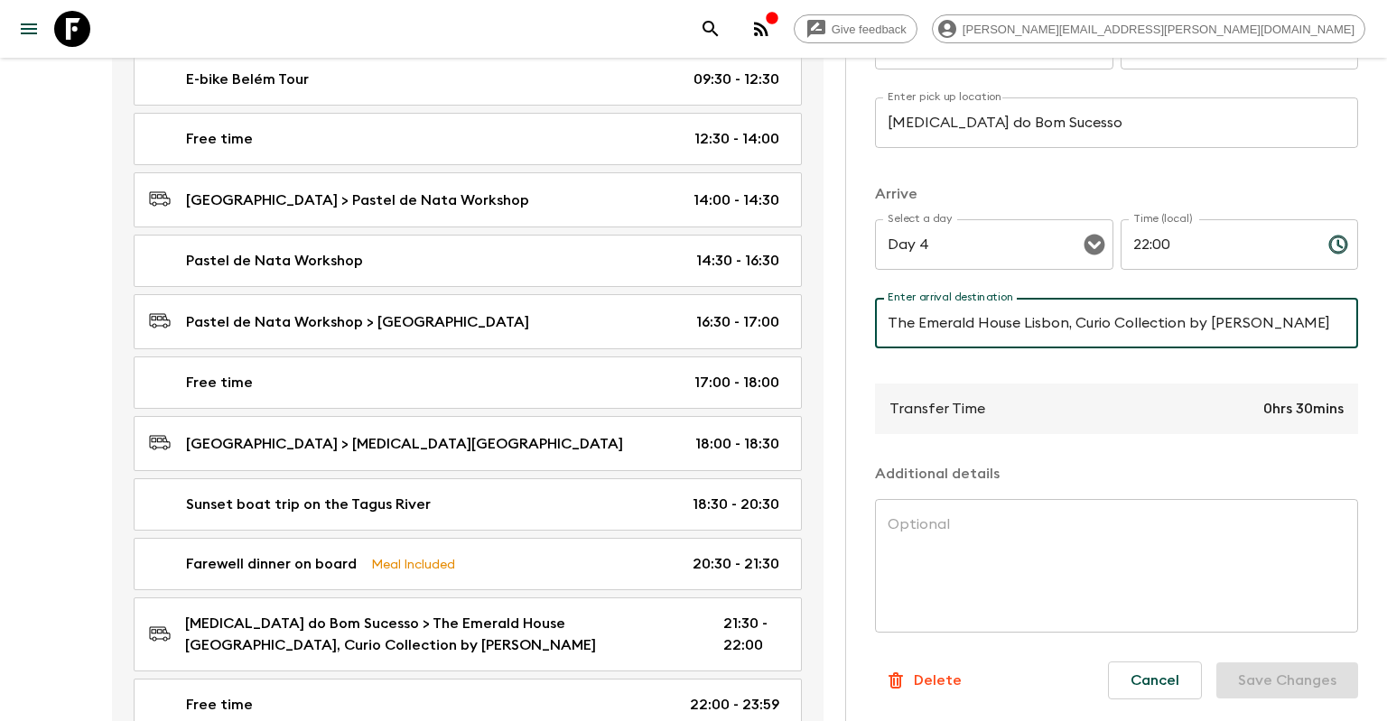
drag, startPoint x: 1280, startPoint y: 316, endPoint x: 1250, endPoint y: 318, distance: 30.8
click at [1250, 318] on input "The Emerald House Lisbon, Curio Collection by [PERSON_NAME]" at bounding box center [1116, 323] width 483 height 51
type input "[GEOGRAPHIC_DATA]"
click at [1348, 663] on button "Save Changes" at bounding box center [1287, 681] width 142 height 36
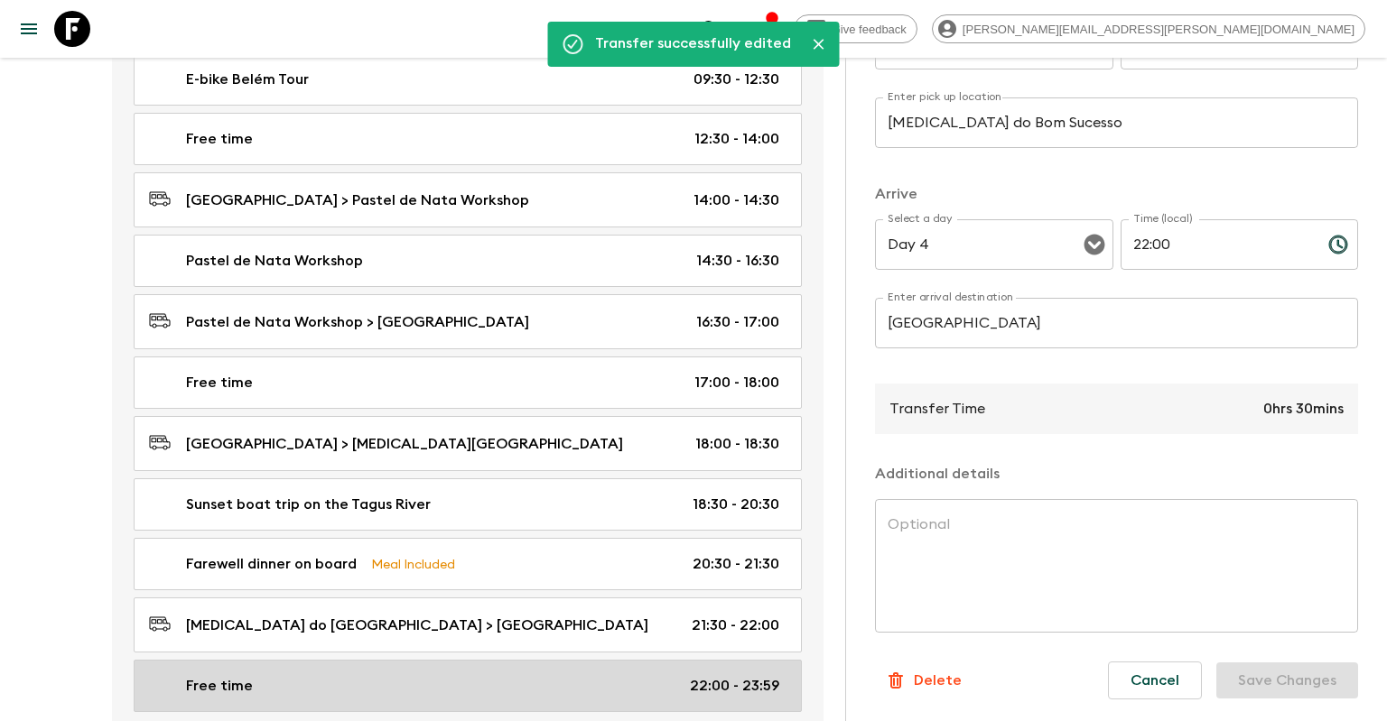
scroll to position [2380, 0]
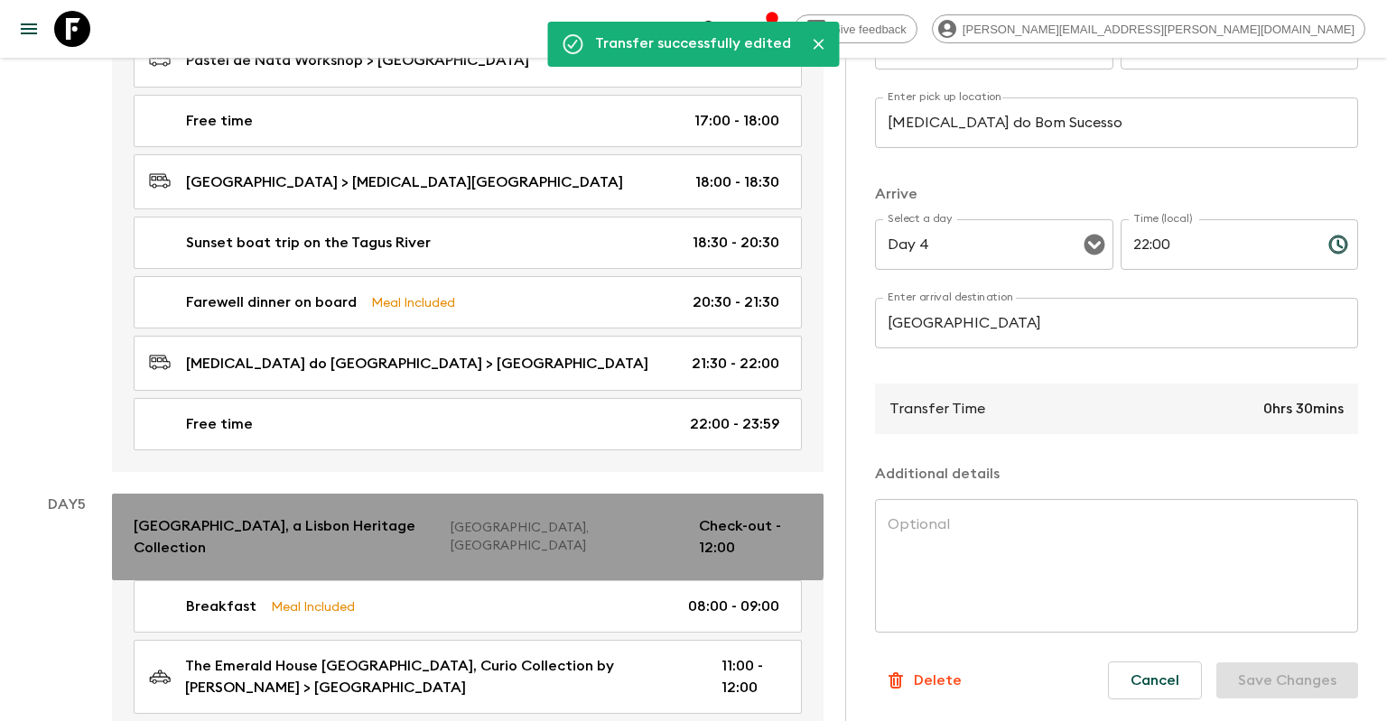
click at [436, 516] on p "[GEOGRAPHIC_DATA], a Lisbon Heritage Collection" at bounding box center [285, 537] width 302 height 43
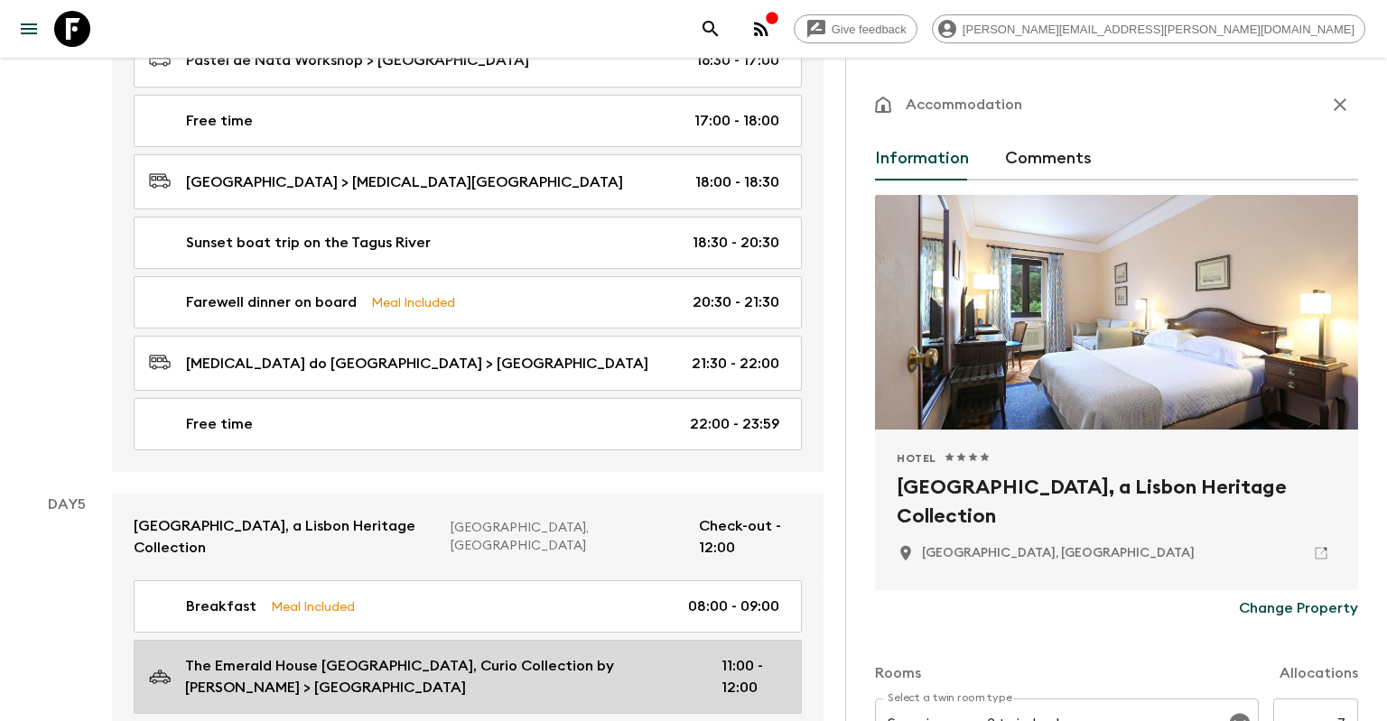
click at [471, 655] on p "The Emerald House [GEOGRAPHIC_DATA], Curio Collection by [PERSON_NAME] > [GEOGR…" at bounding box center [438, 676] width 507 height 43
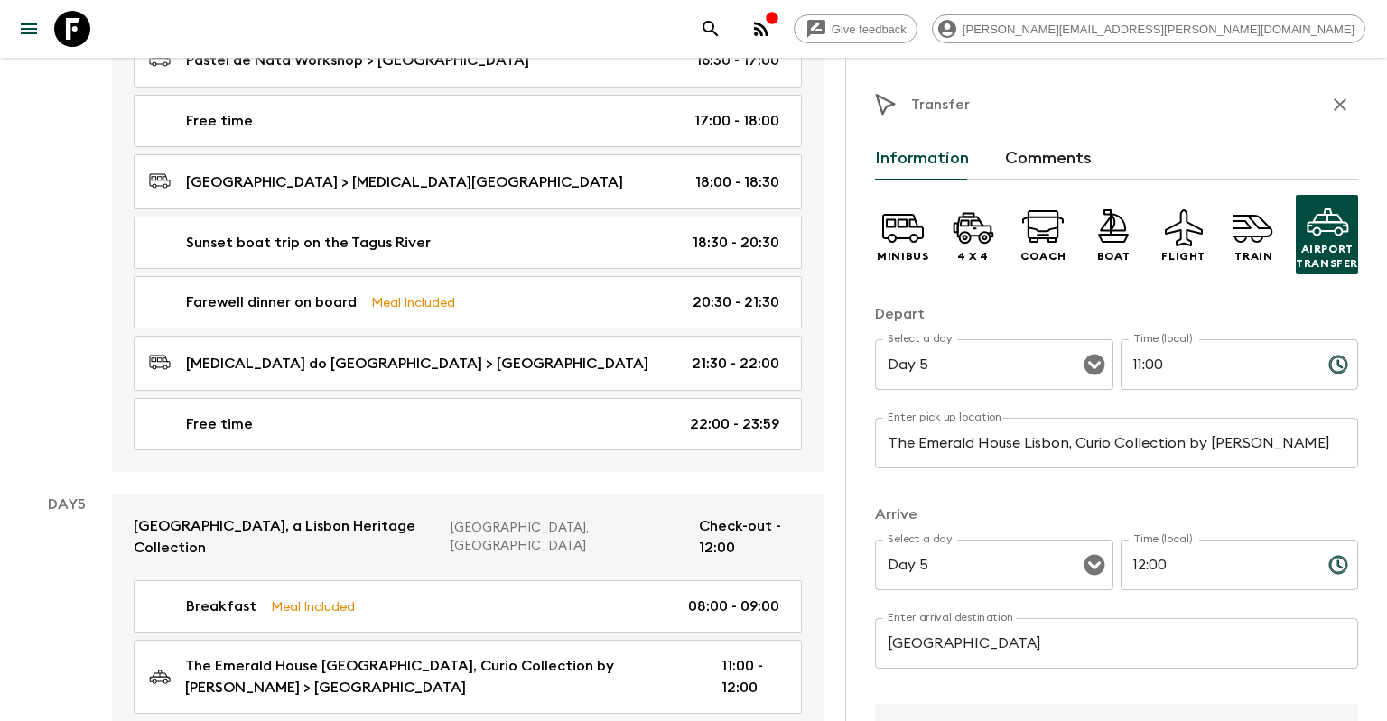
click at [990, 439] on input "The Emerald House Lisbon, Curio Collection by [PERSON_NAME]" at bounding box center [1116, 443] width 483 height 51
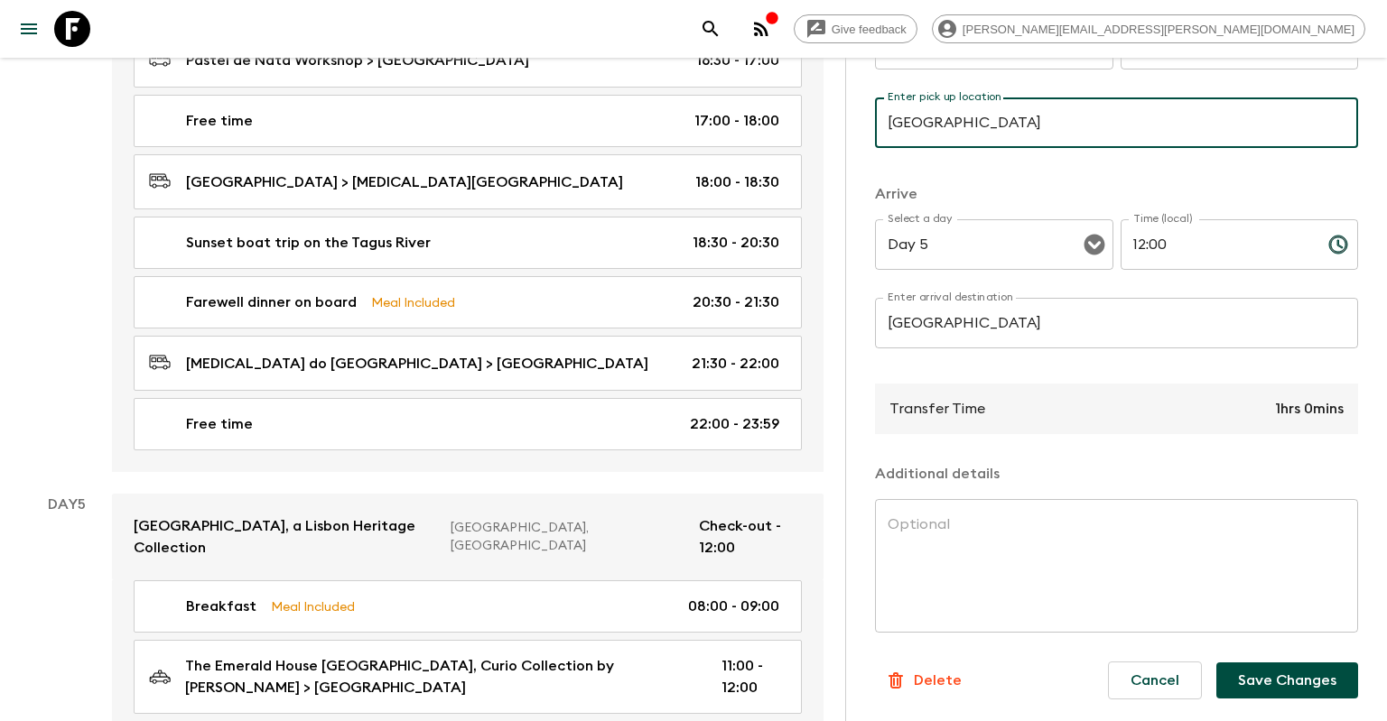
scroll to position [322, 0]
type input "[GEOGRAPHIC_DATA]"
click at [949, 682] on p "Delete" at bounding box center [938, 681] width 48 height 22
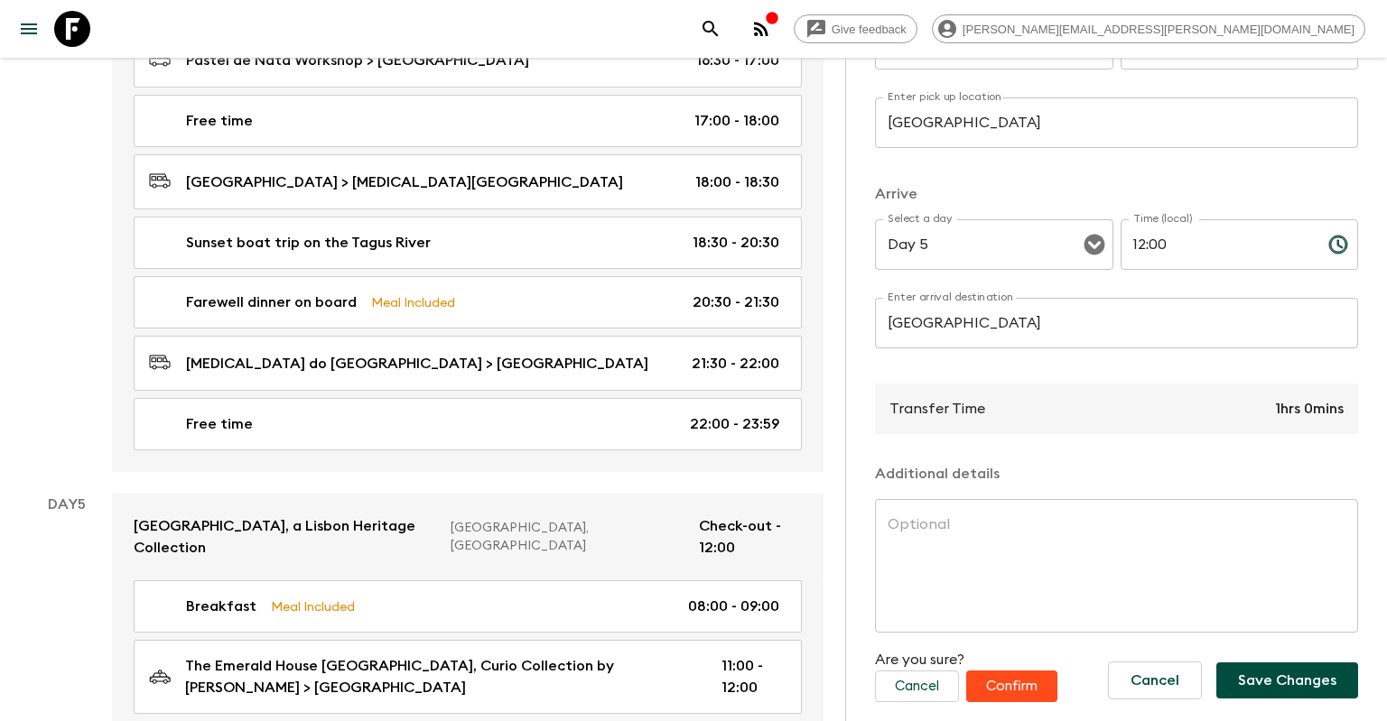
click at [989, 691] on button "Confirm" at bounding box center [1011, 687] width 91 height 32
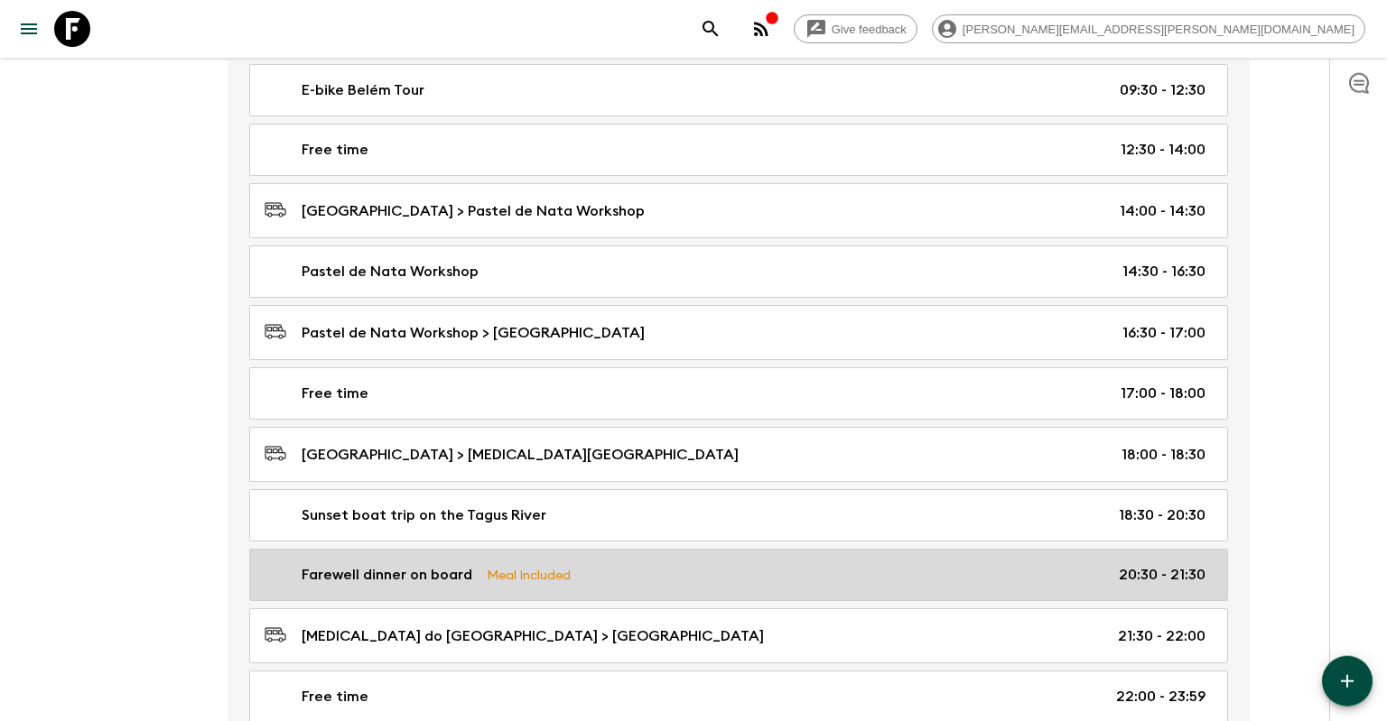
scroll to position [1978, 0]
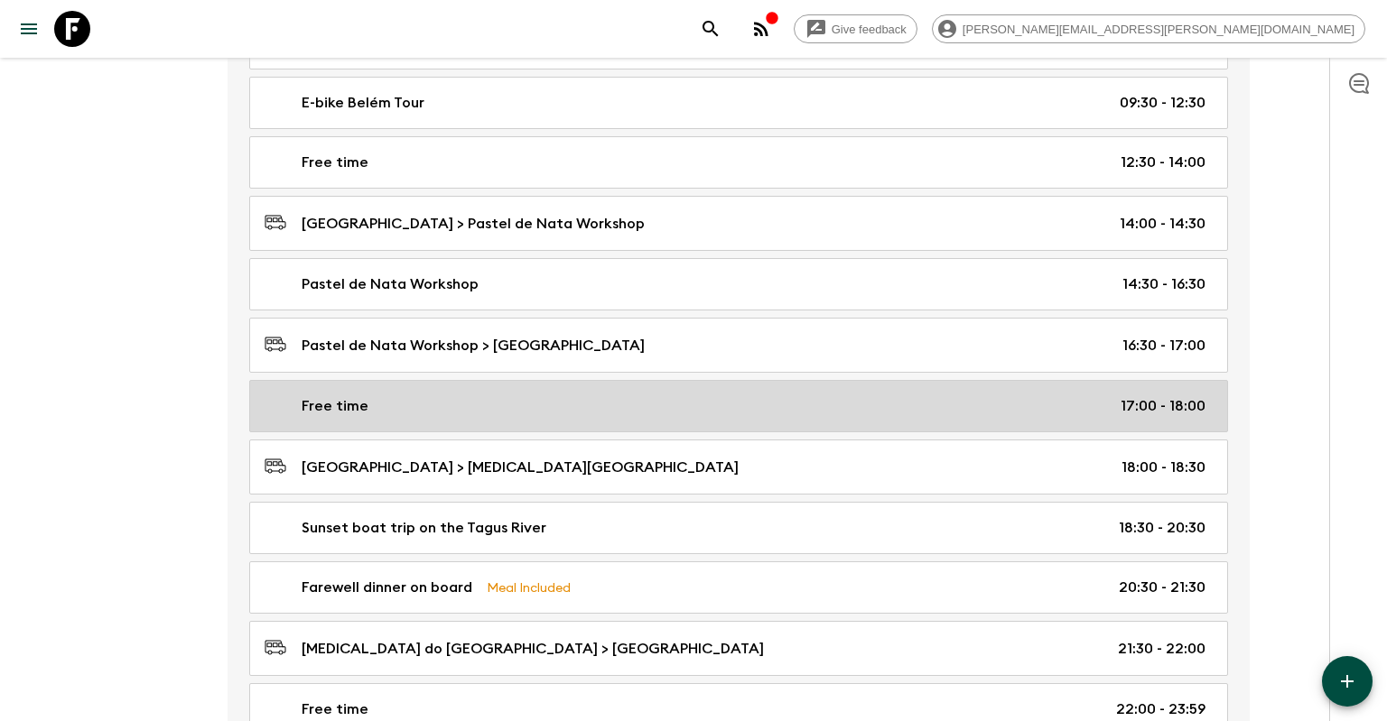
click at [636, 395] on div "Free time 17:00 - 18:00" at bounding box center [735, 406] width 941 height 22
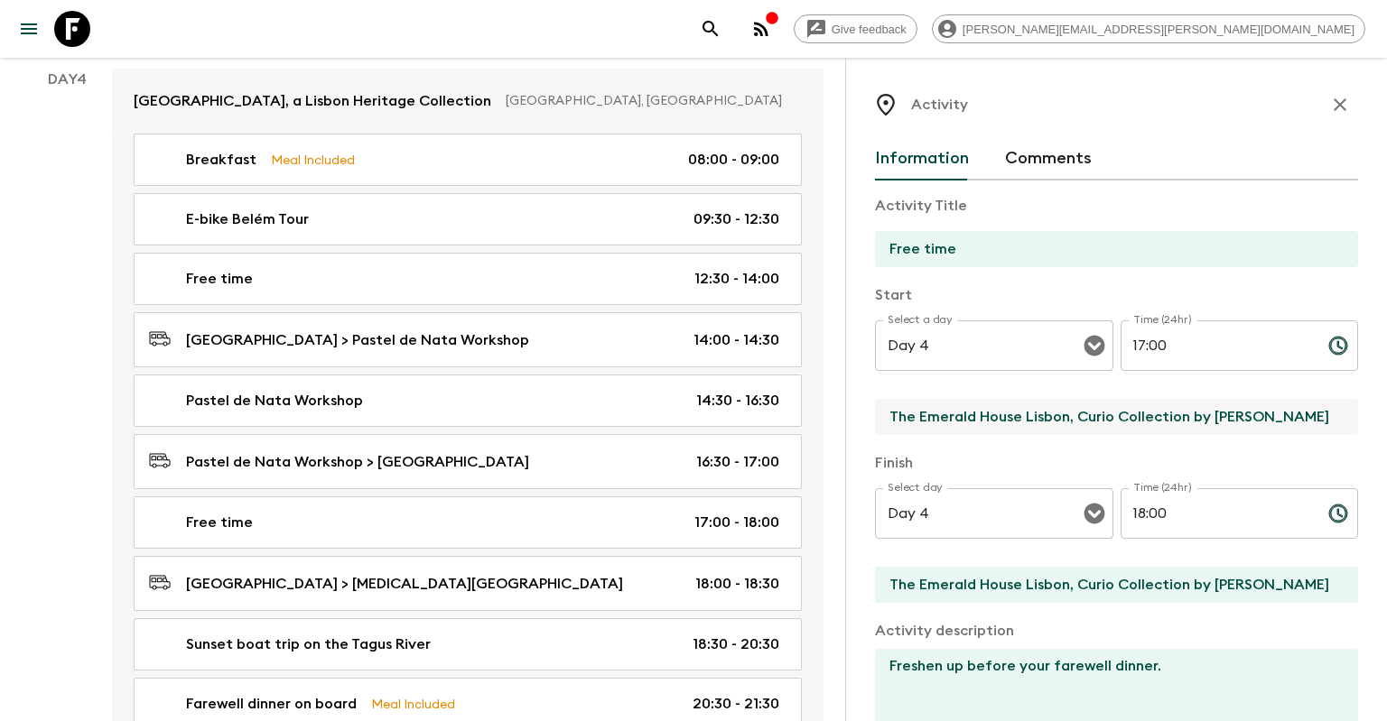
click at [919, 425] on input "The Emerald House Lisbon, Curio Collection by [PERSON_NAME]" at bounding box center [1109, 417] width 469 height 36
drag, startPoint x: 890, startPoint y: 411, endPoint x: 1323, endPoint y: 422, distance: 432.6
click at [1323, 422] on input "The Emerald House Lisbon, Curio Collection by [PERSON_NAME]" at bounding box center [1109, 417] width 469 height 36
click at [1178, 416] on input "[GEOGRAPHIC_DATA]" at bounding box center [1109, 417] width 469 height 36
drag, startPoint x: 1147, startPoint y: 423, endPoint x: 868, endPoint y: 393, distance: 280.6
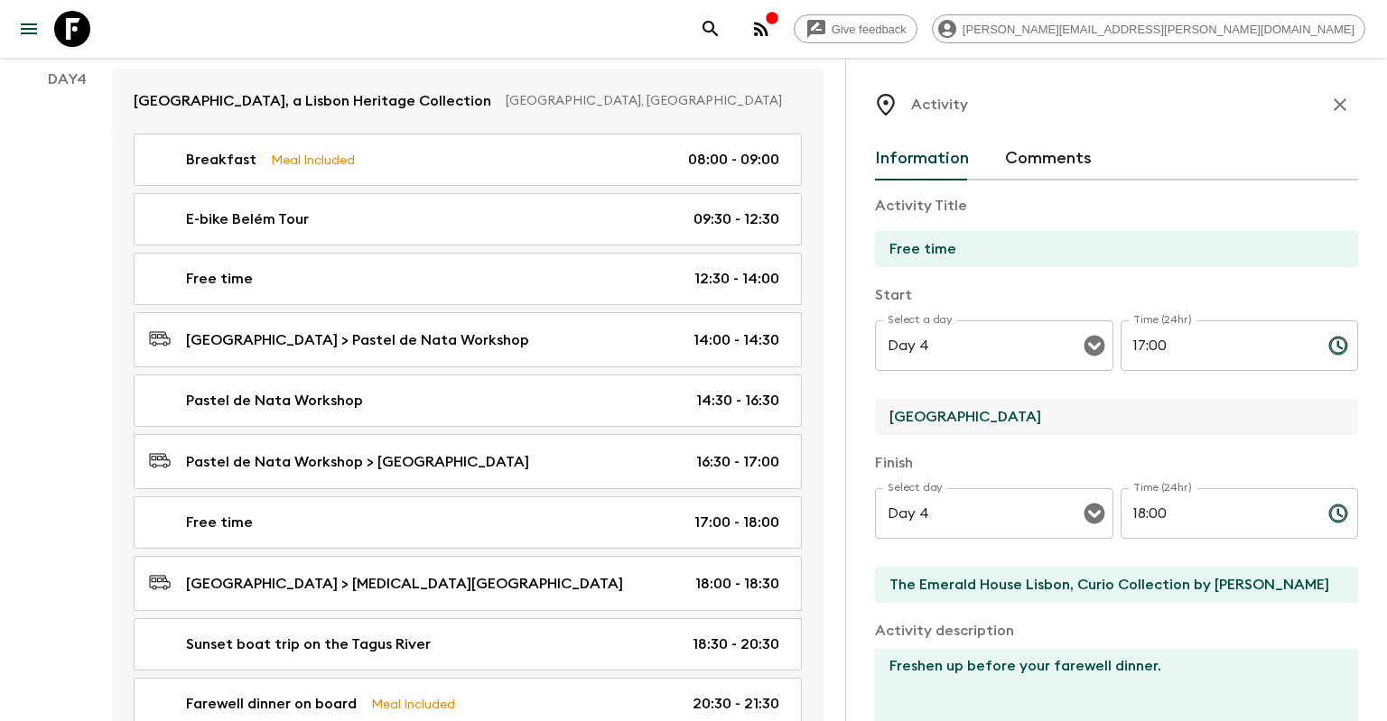
click at [875, 399] on input "[GEOGRAPHIC_DATA]" at bounding box center [1109, 417] width 469 height 36
type input "[GEOGRAPHIC_DATA]"
click at [976, 587] on input "The Emerald House Lisbon, Curio Collection by [PERSON_NAME]" at bounding box center [1109, 585] width 469 height 36
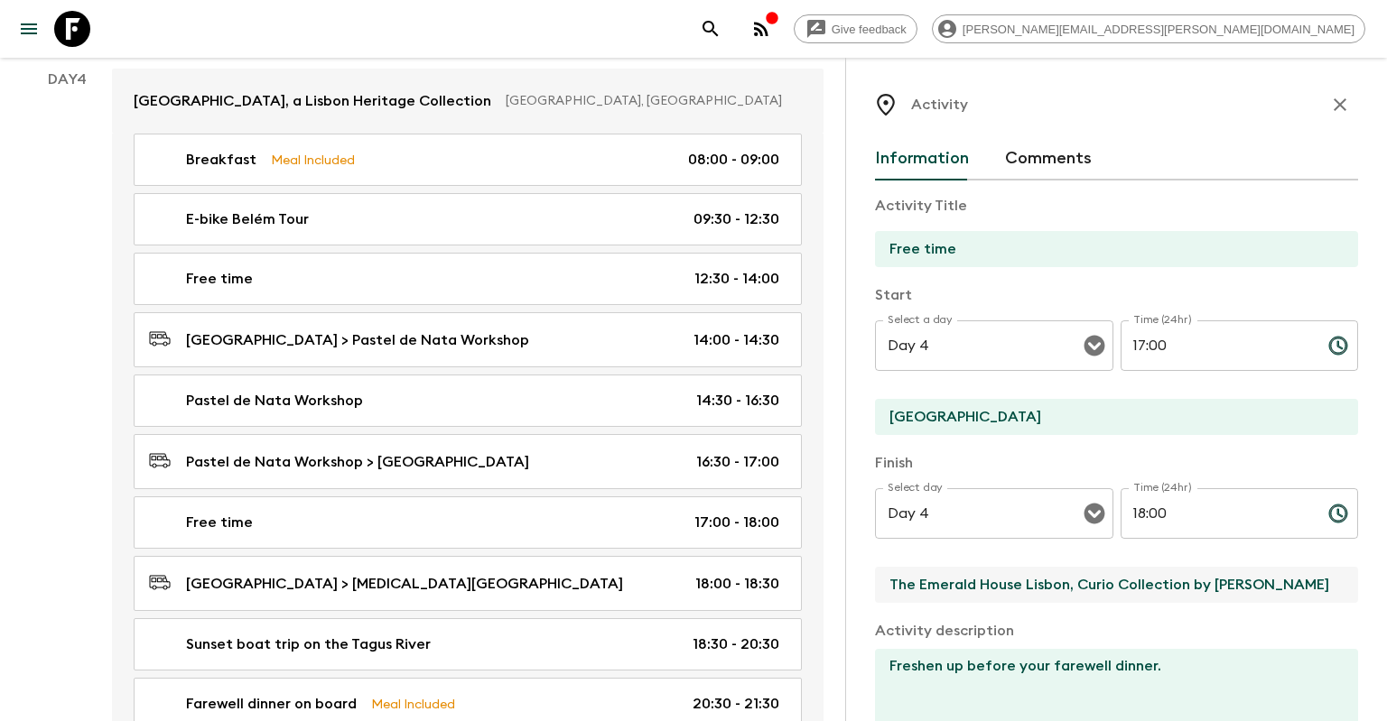
drag, startPoint x: 1281, startPoint y: 593, endPoint x: 770, endPoint y: 590, distance: 511.0
click at [875, 590] on input "The Emerald House Lisbon, Curio Collection by [PERSON_NAME]" at bounding box center [1109, 585] width 469 height 36
paste input "[GEOGRAPHIC_DATA]"
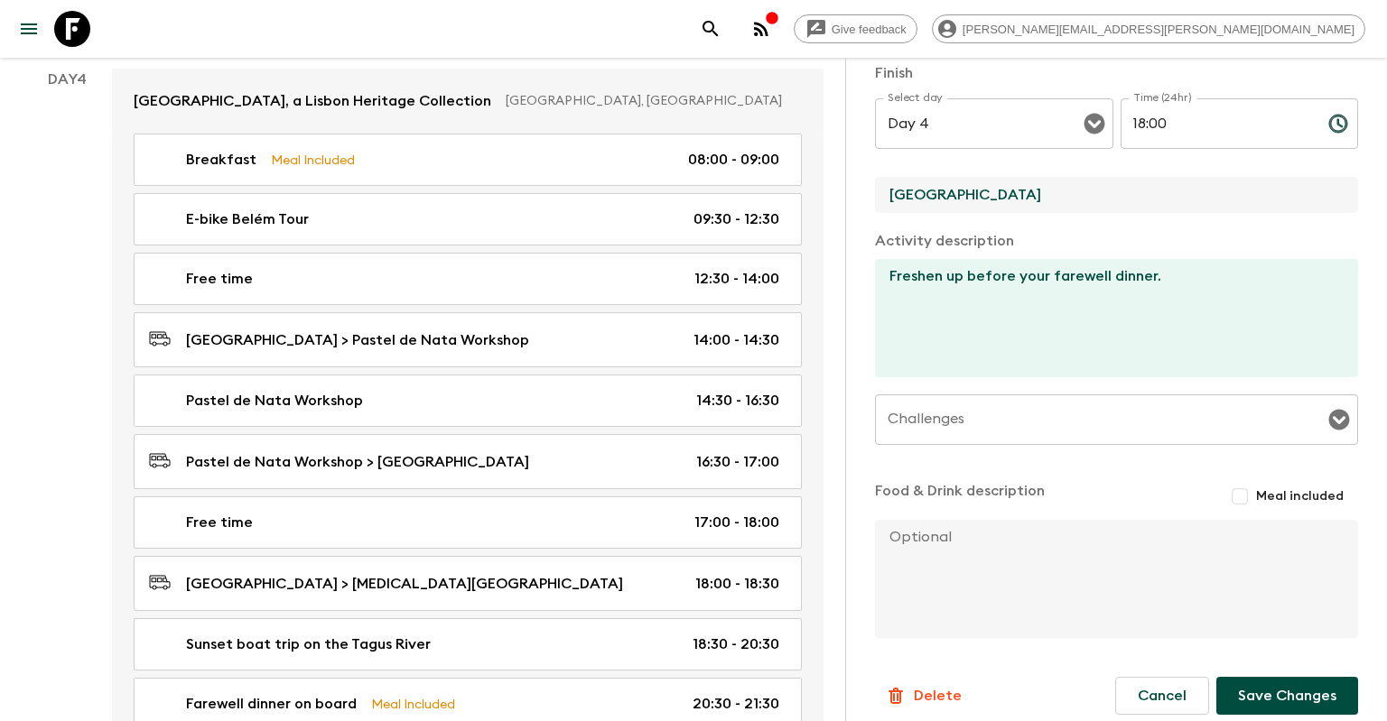
scroll to position [407, 0]
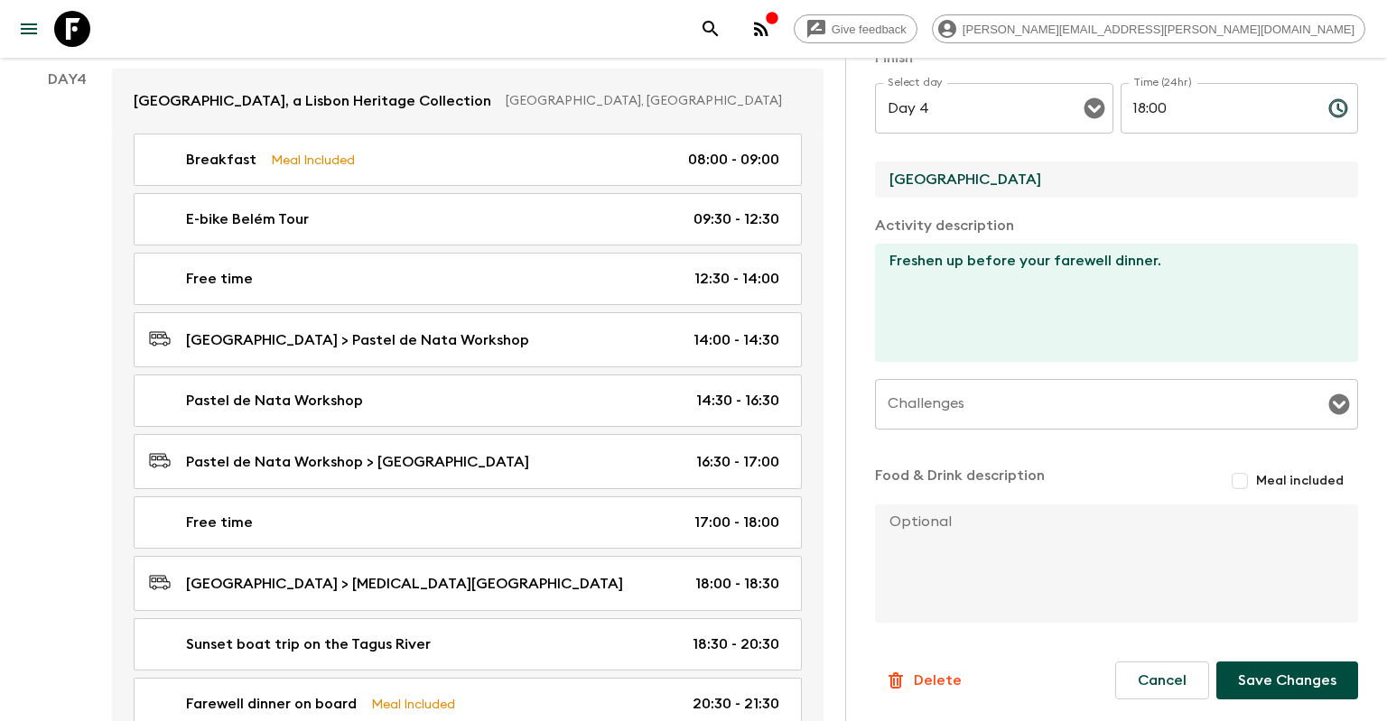
type input "[GEOGRAPHIC_DATA]"
click at [1230, 693] on button "Save Changes" at bounding box center [1287, 681] width 142 height 38
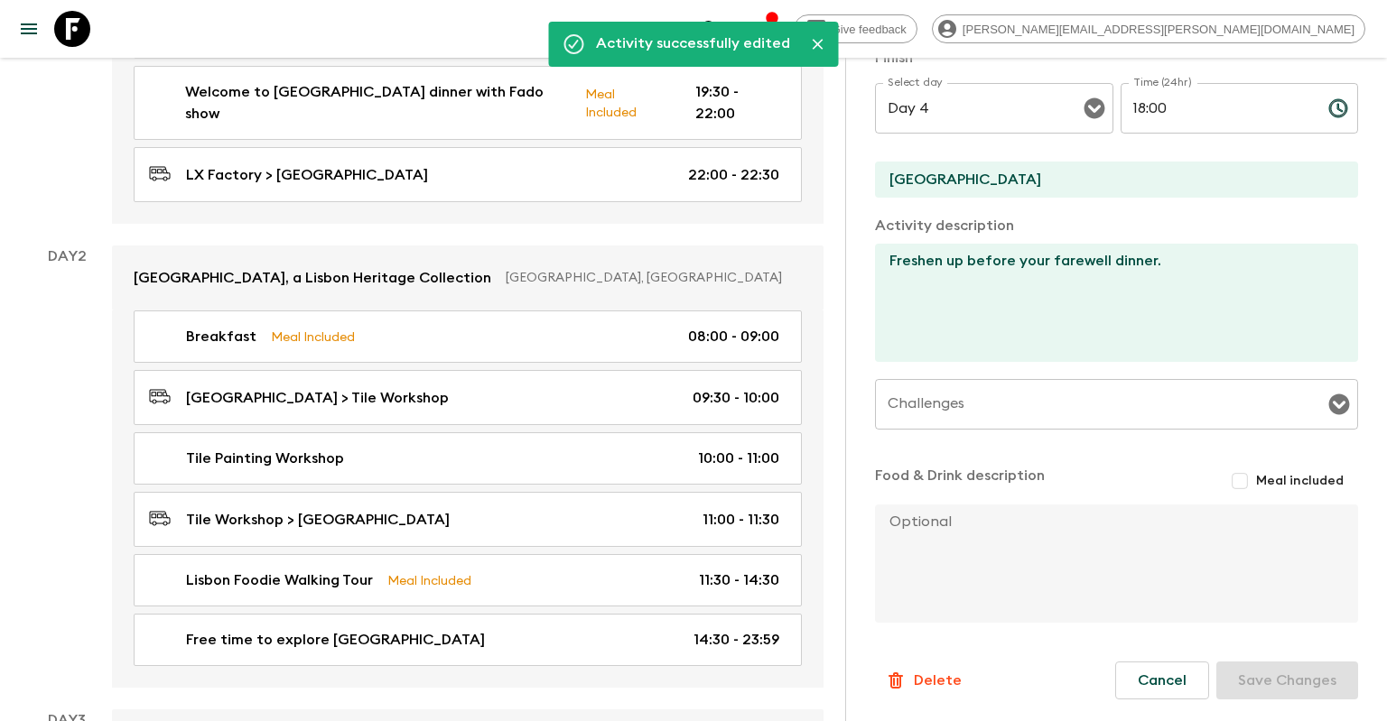
scroll to position [0, 0]
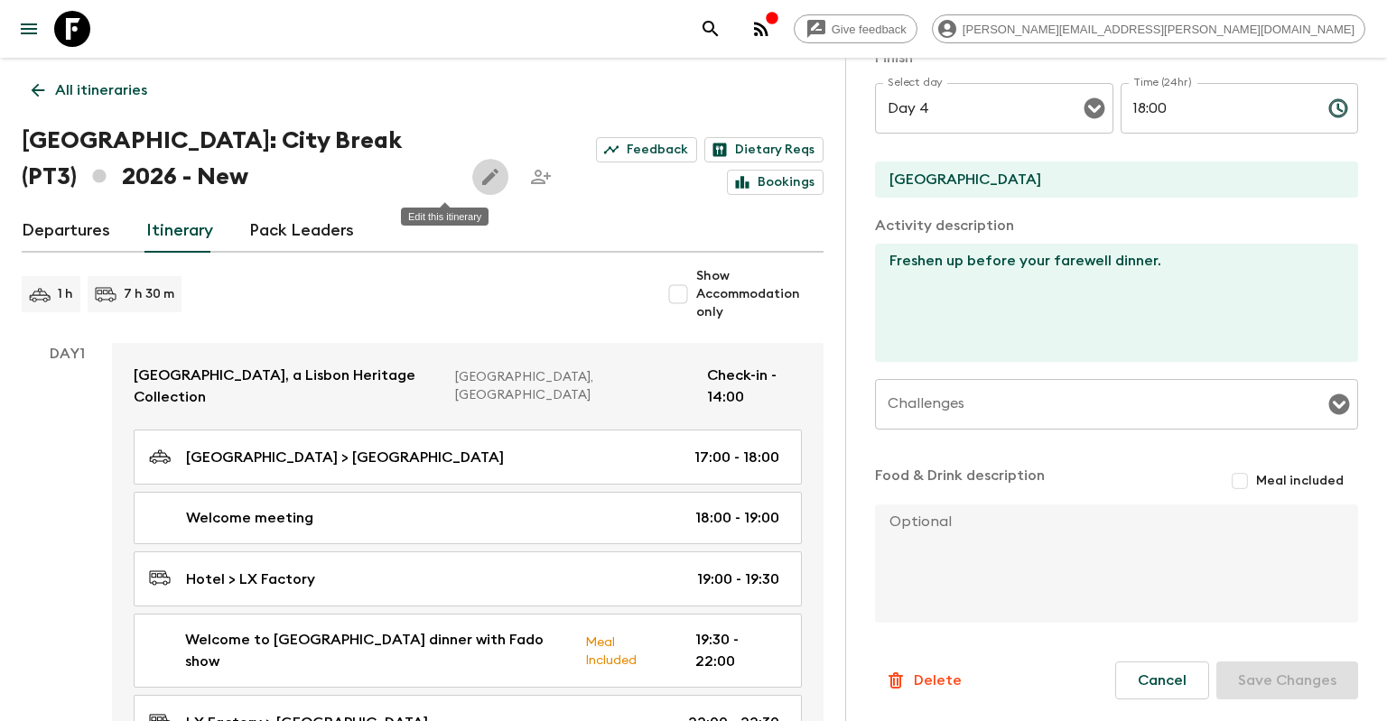
click at [479, 175] on icon "Edit this itinerary" at bounding box center [490, 177] width 22 height 22
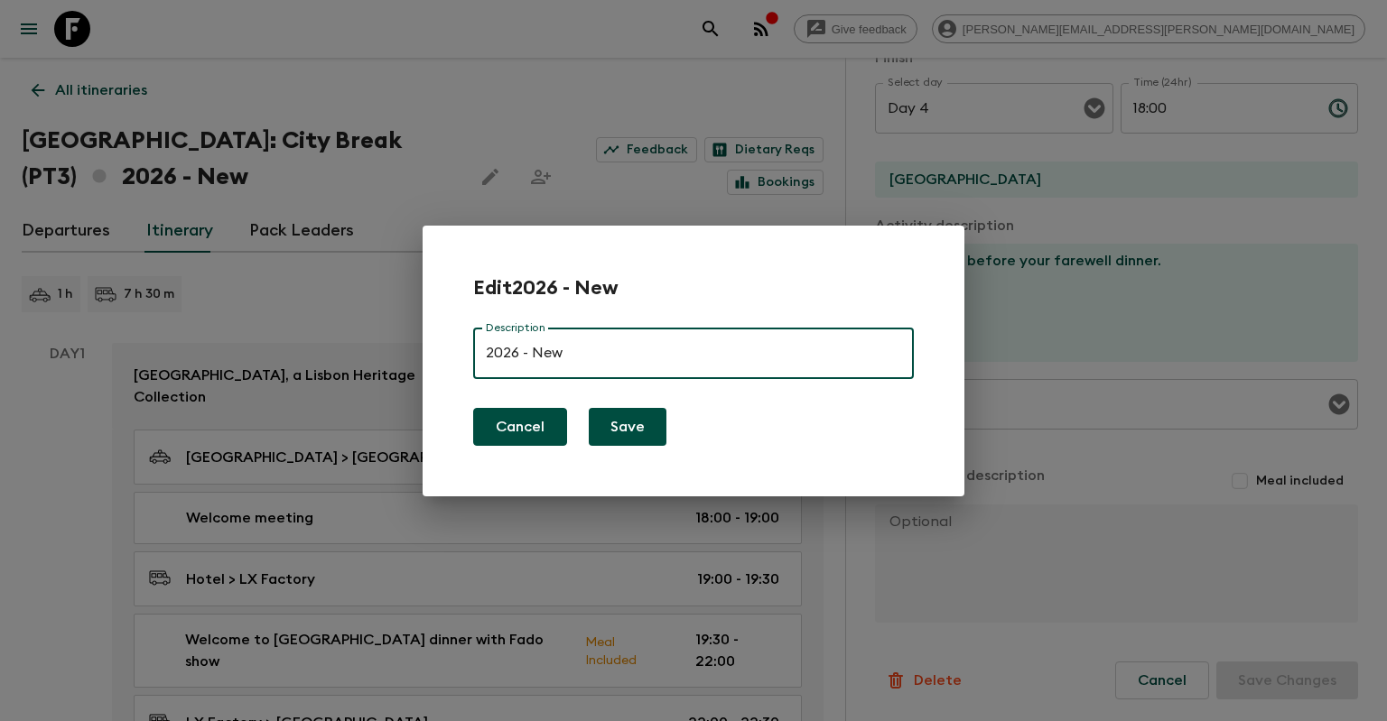
click at [558, 435] on button "Cancel" at bounding box center [520, 427] width 94 height 38
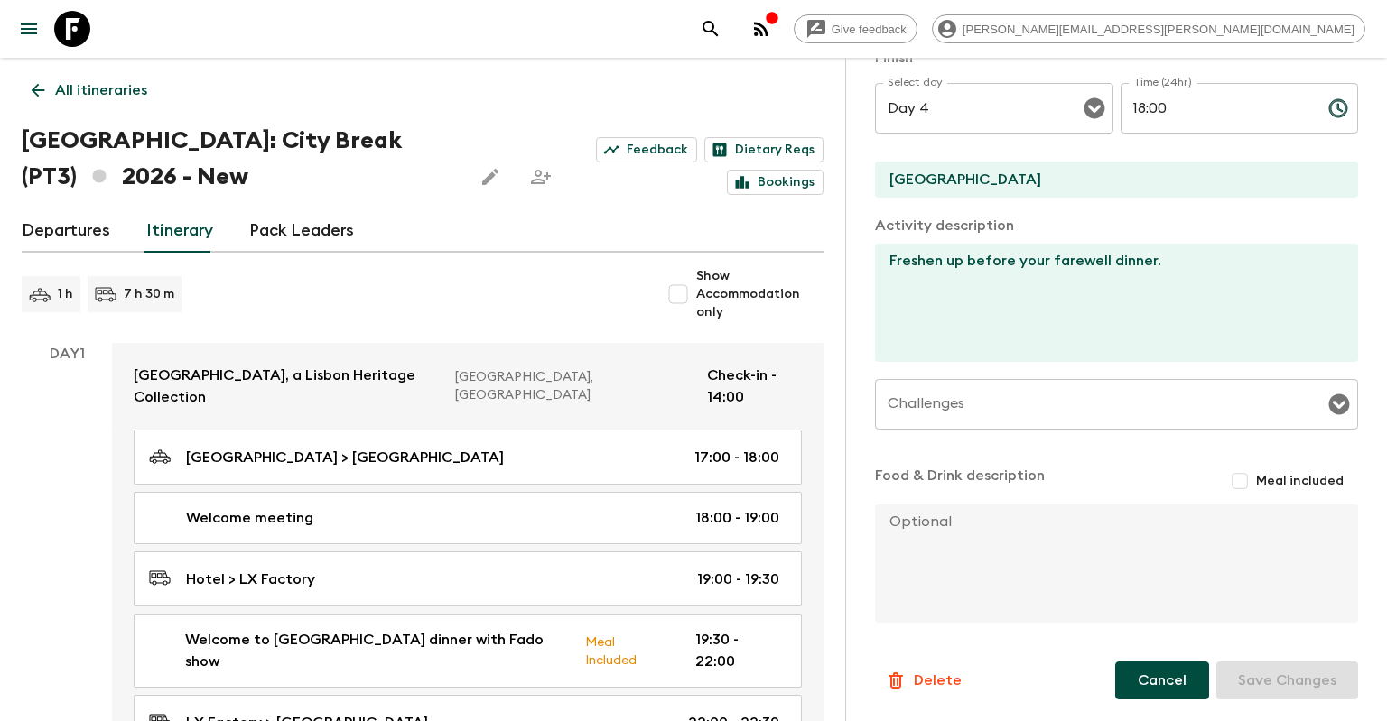
click at [1149, 697] on button "Cancel" at bounding box center [1162, 681] width 94 height 38
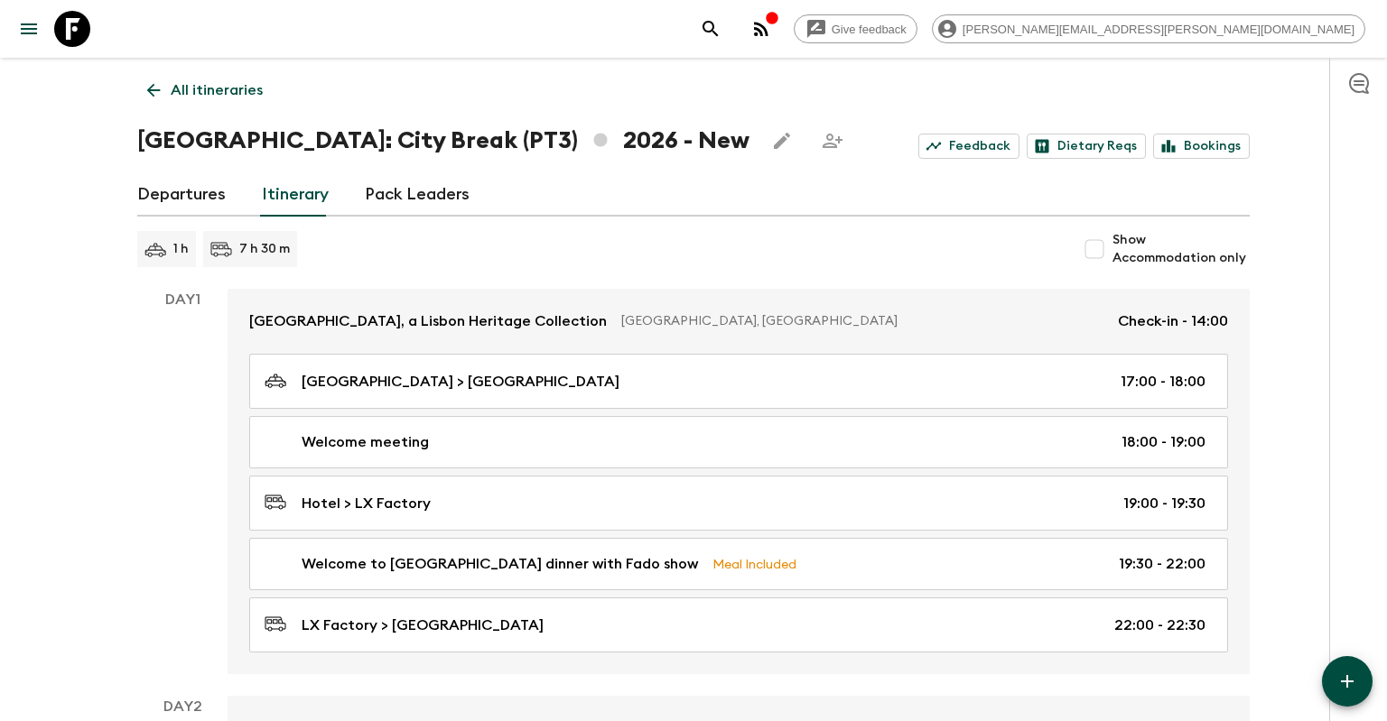
click at [774, 142] on icon "Edit this itinerary" at bounding box center [782, 141] width 16 height 16
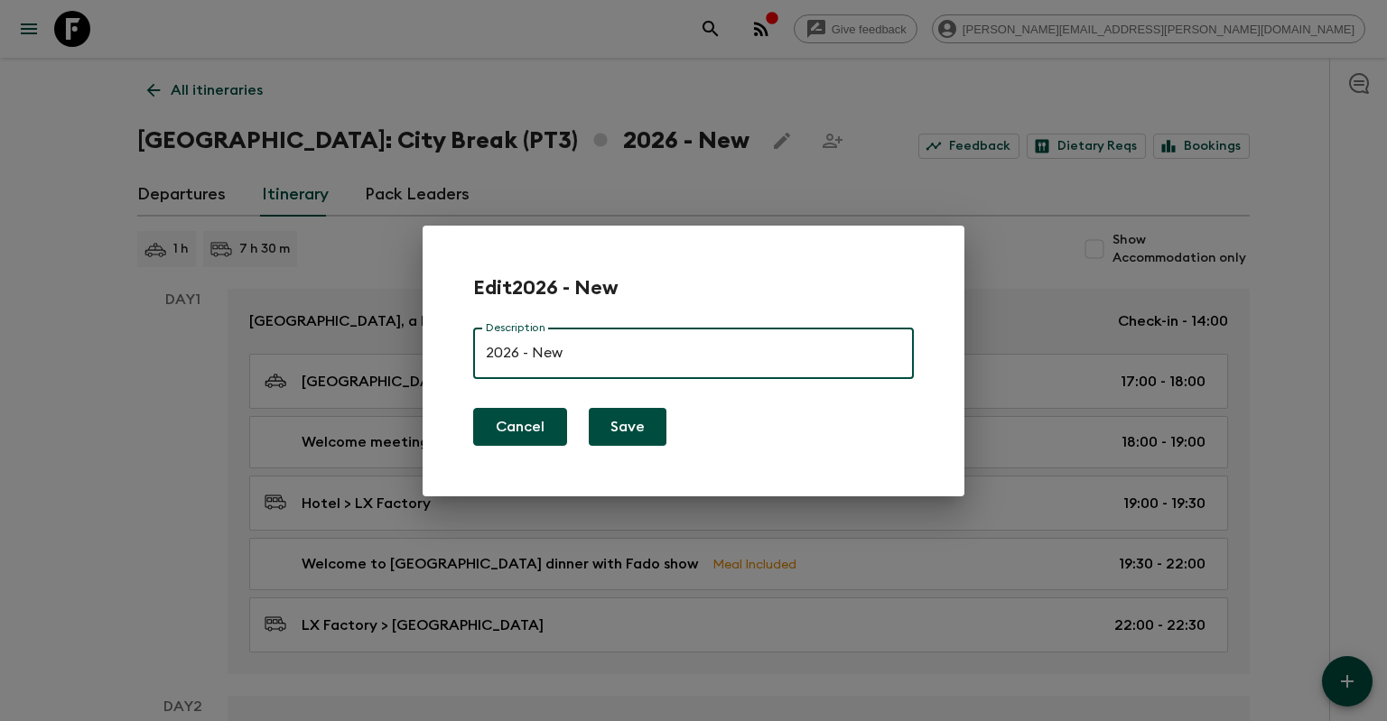
click at [547, 428] on button "Cancel" at bounding box center [520, 427] width 94 height 38
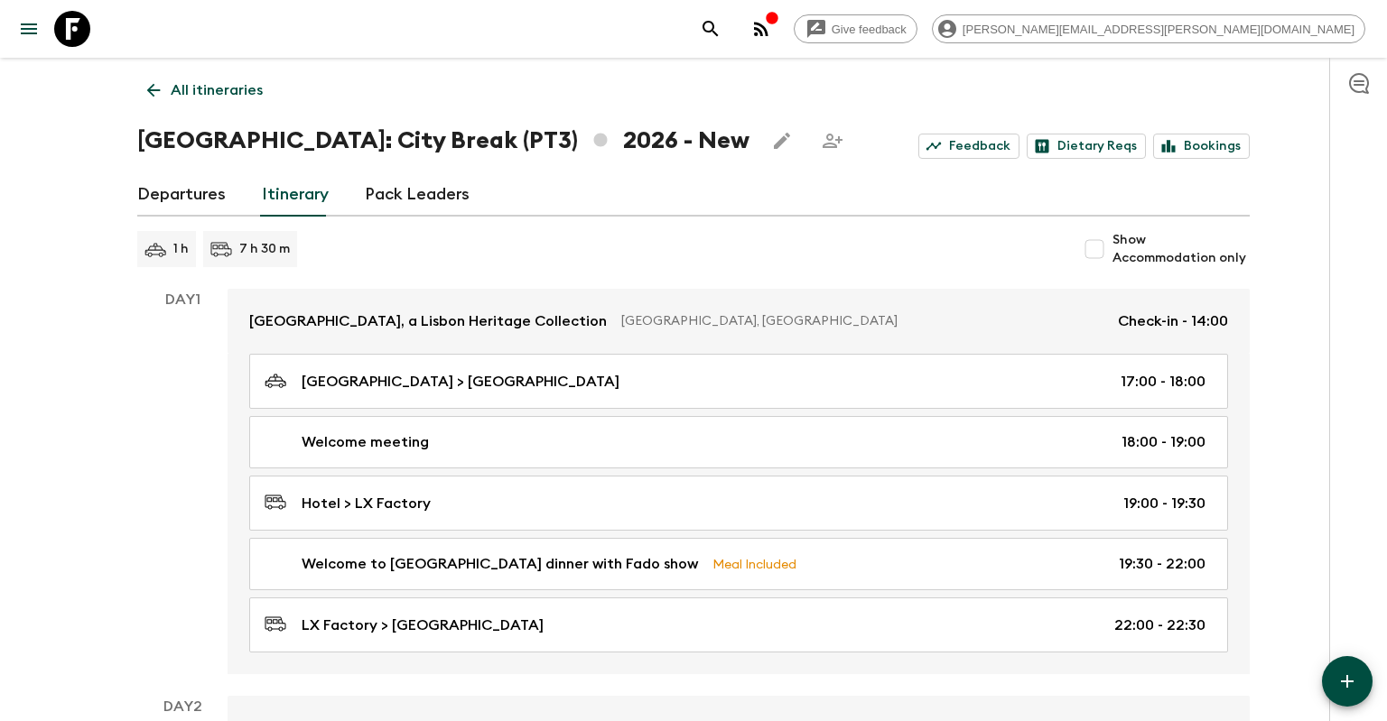
click at [178, 208] on link "Departures" at bounding box center [181, 194] width 88 height 43
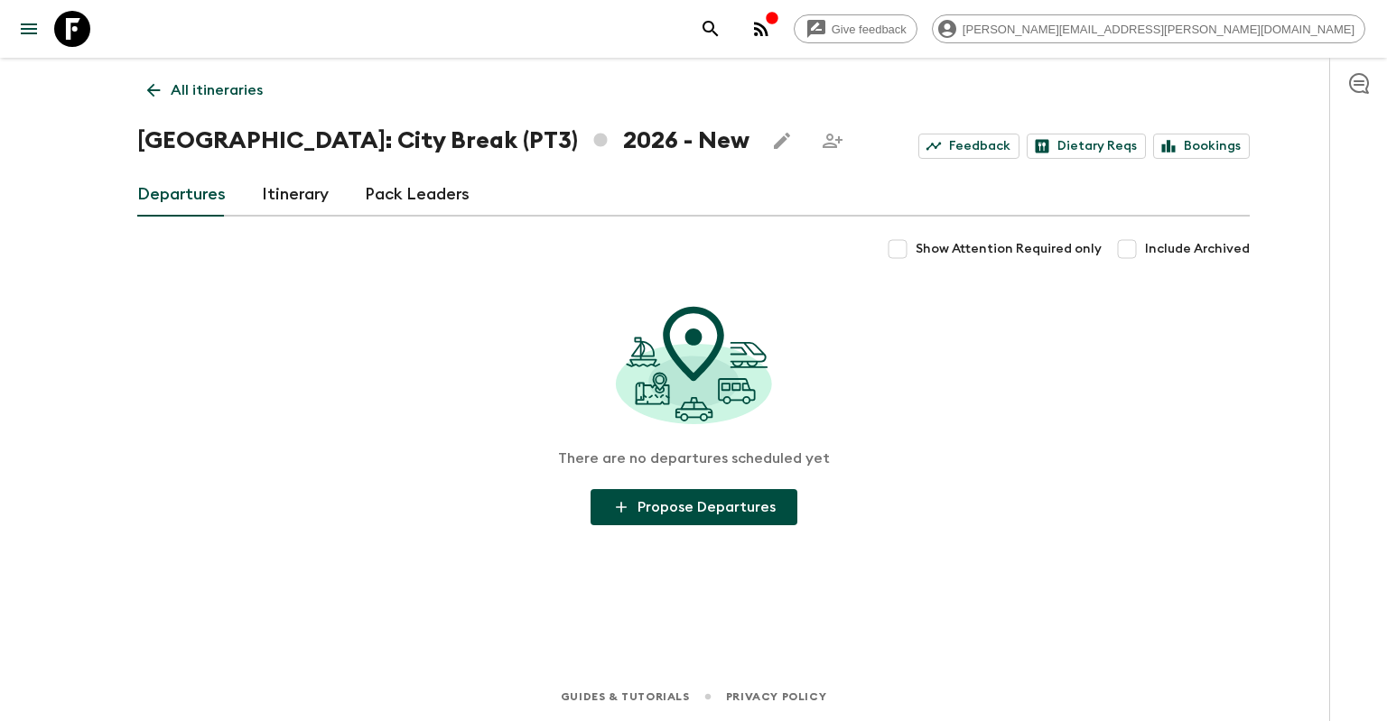
click at [1005, 247] on span "Show Attention Required only" at bounding box center [1009, 249] width 186 height 18
click at [916, 247] on input "Show Attention Required only" at bounding box center [897, 249] width 36 height 36
click at [1003, 245] on span "Show Attention Required only" at bounding box center [1009, 249] width 186 height 18
click at [916, 245] on input "Show Attention Required only" at bounding box center [897, 249] width 36 height 36
checkbox input "false"
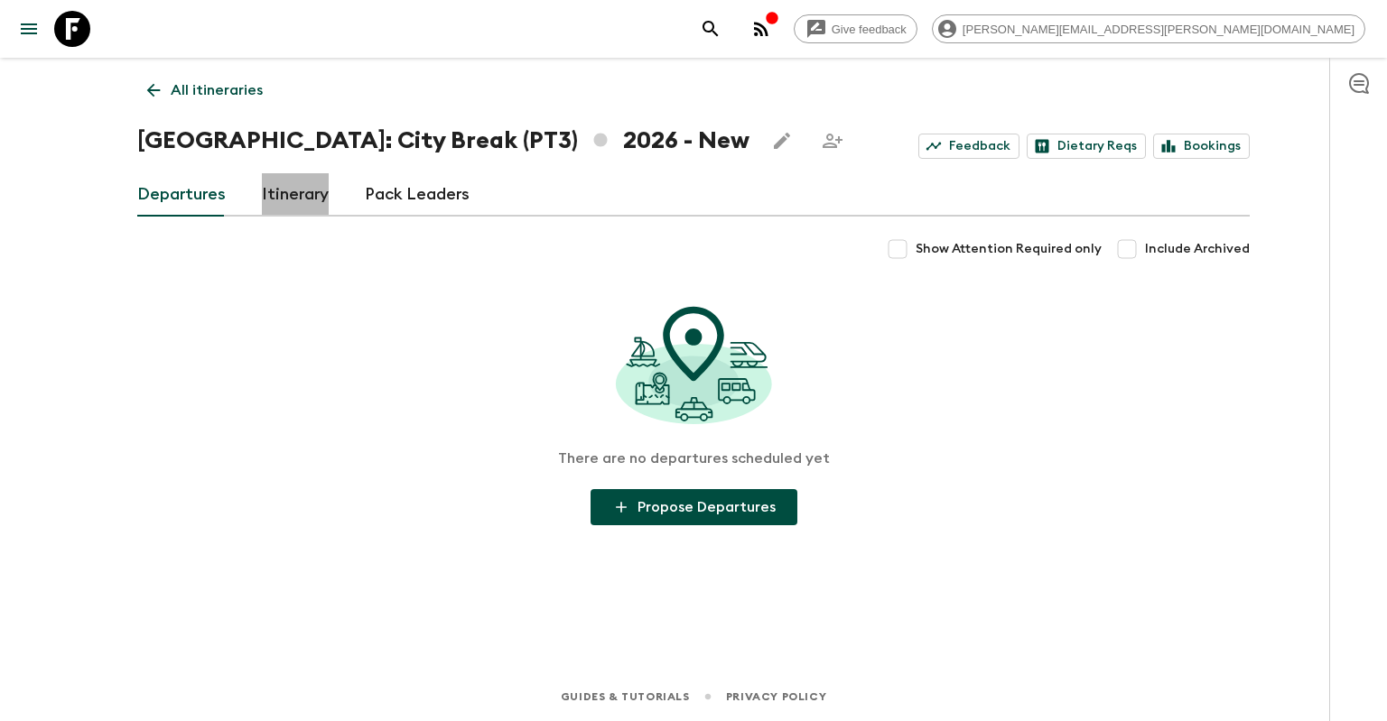
click at [315, 204] on link "Itinerary" at bounding box center [295, 194] width 67 height 43
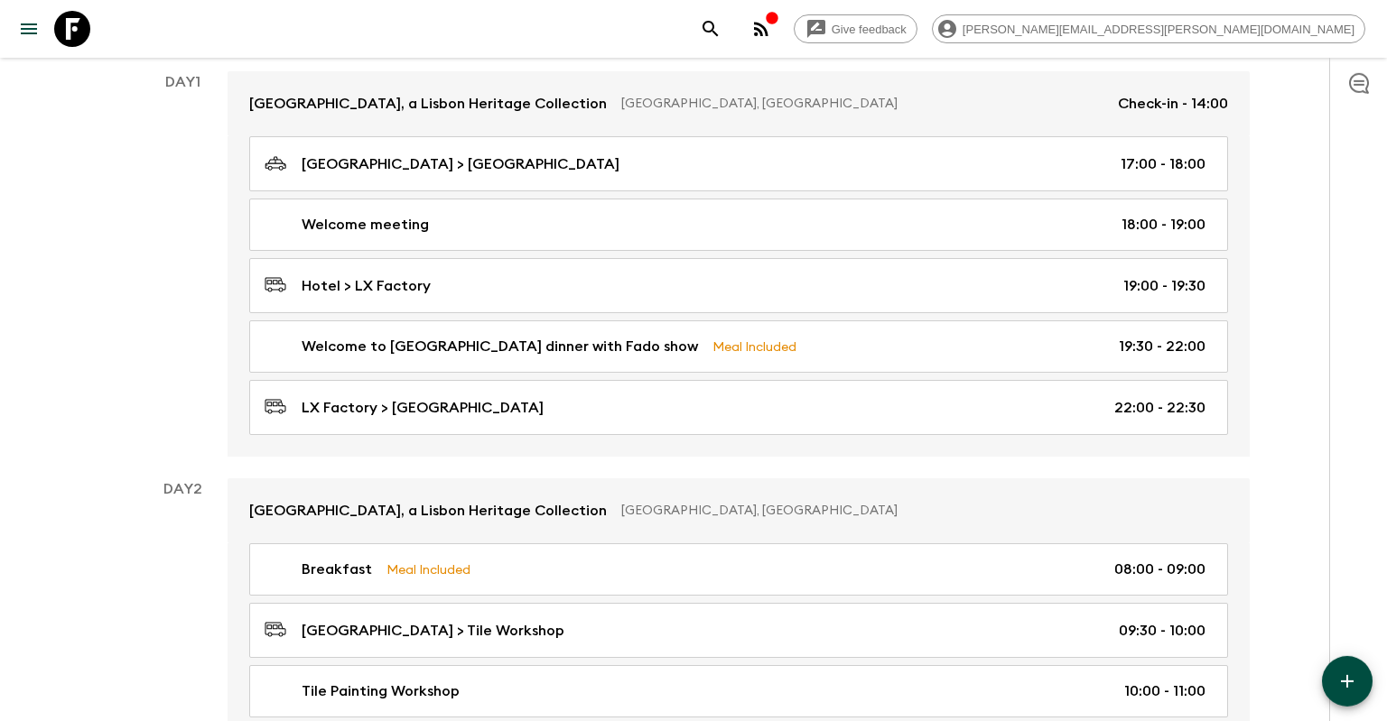
scroll to position [215, 0]
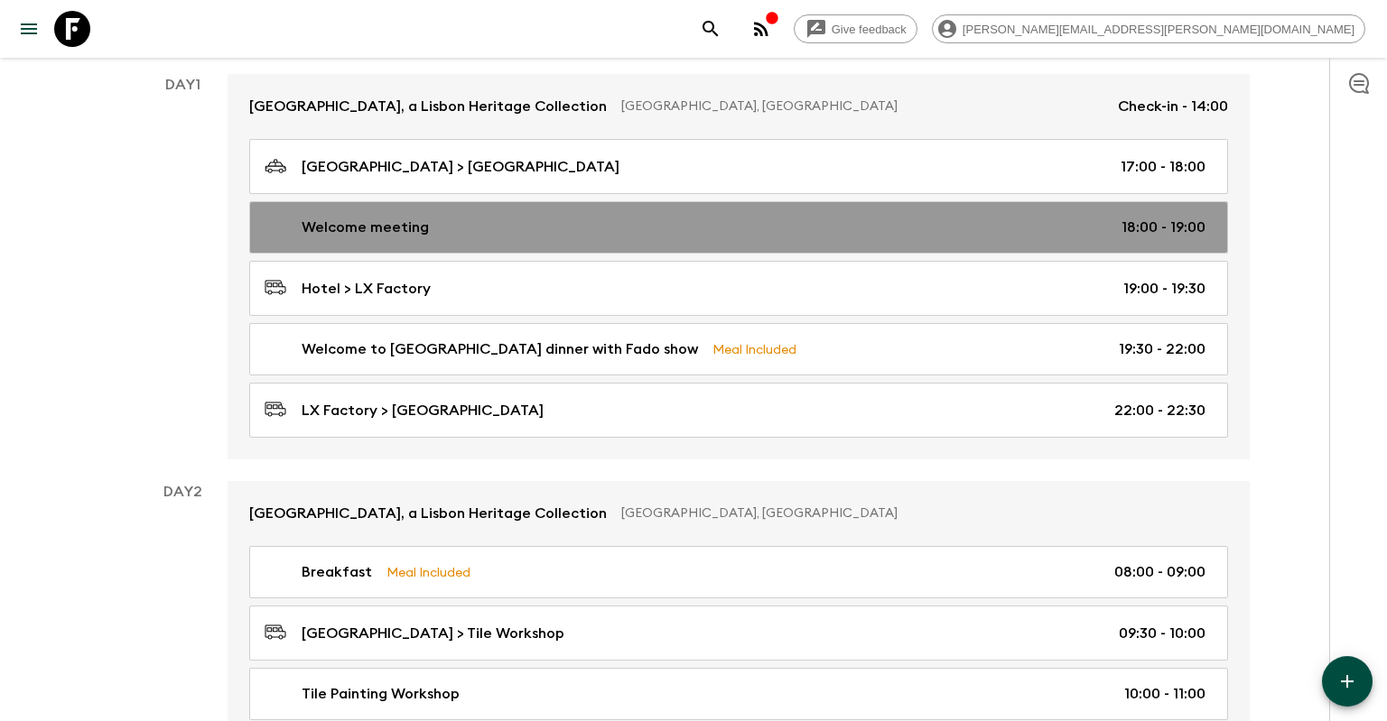
click at [457, 236] on div "Welcome meeting 18:00 - 19:00" at bounding box center [735, 228] width 941 height 22
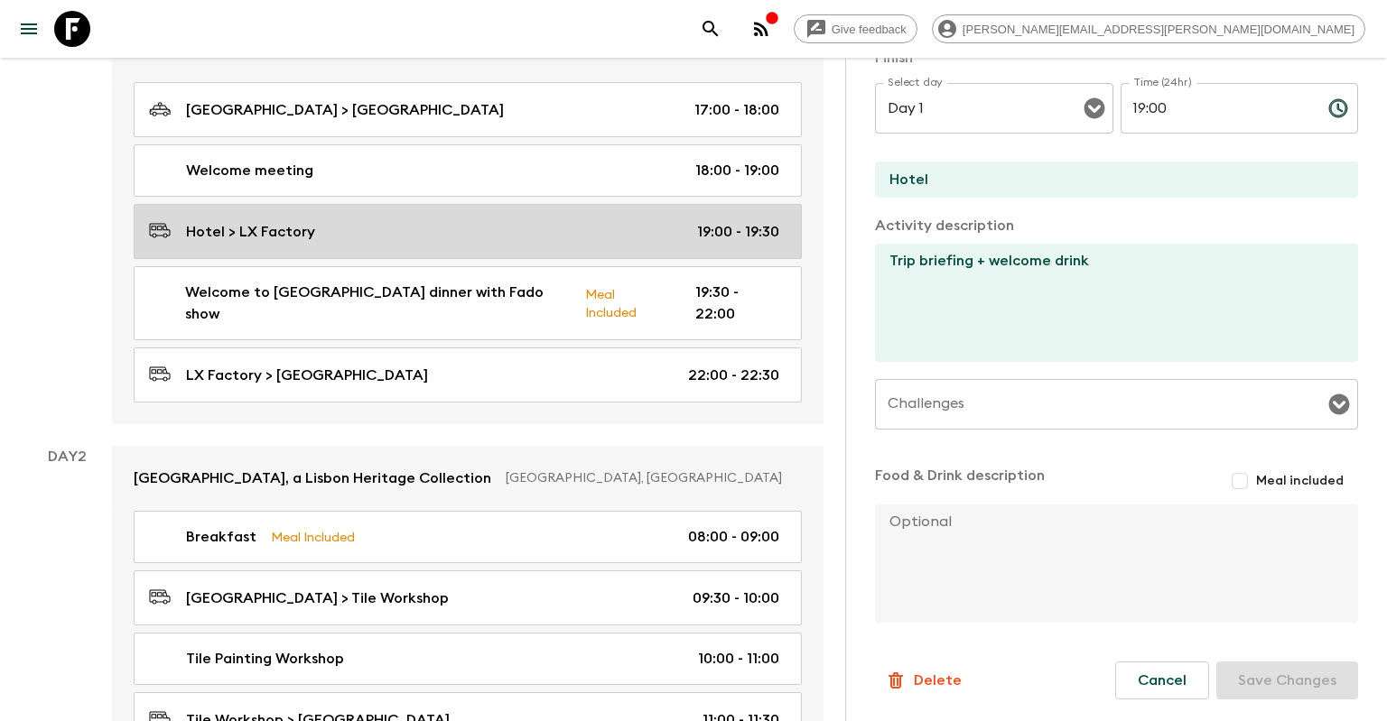
scroll to position [311, 0]
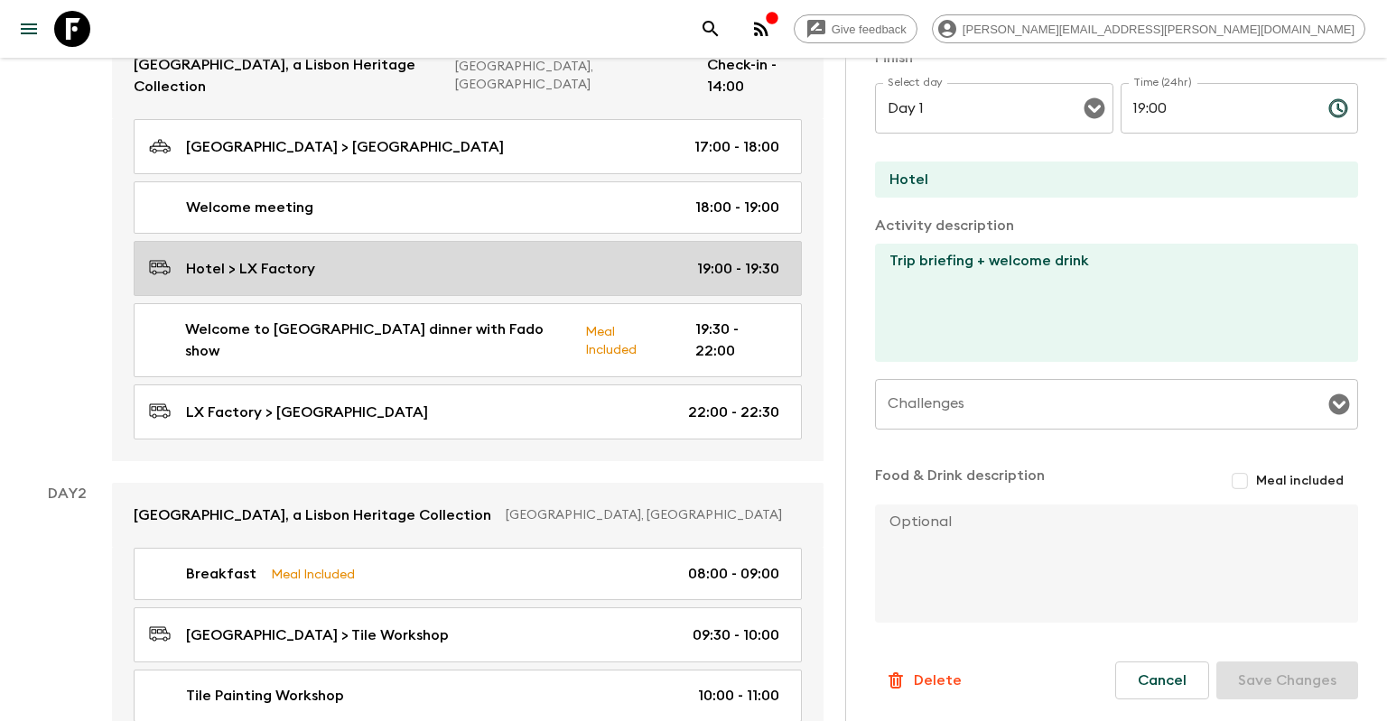
click at [460, 256] on div "Hotel > LX Factory 19:00 - 19:30" at bounding box center [464, 268] width 630 height 24
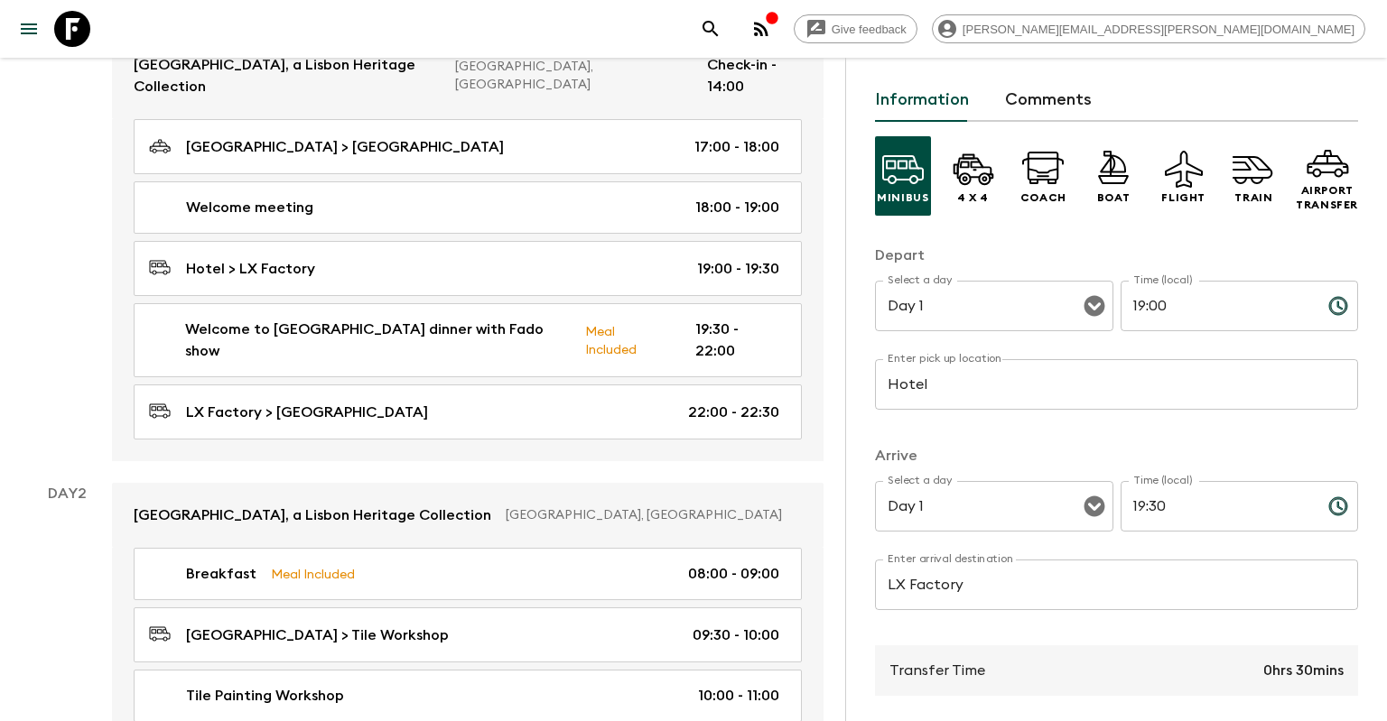
scroll to position [87, 0]
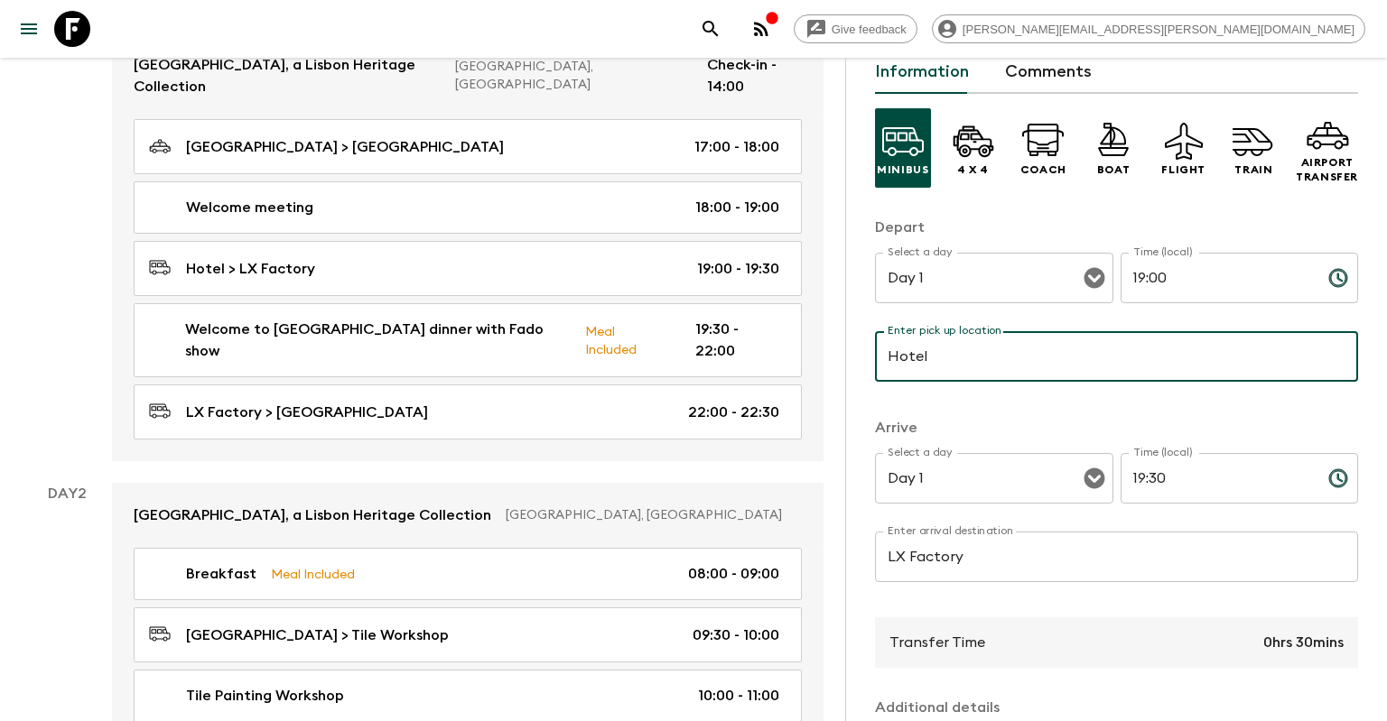
click at [933, 365] on input "Hotel" at bounding box center [1116, 356] width 483 height 51
click at [944, 353] on input "Hotel" at bounding box center [1116, 356] width 483 height 51
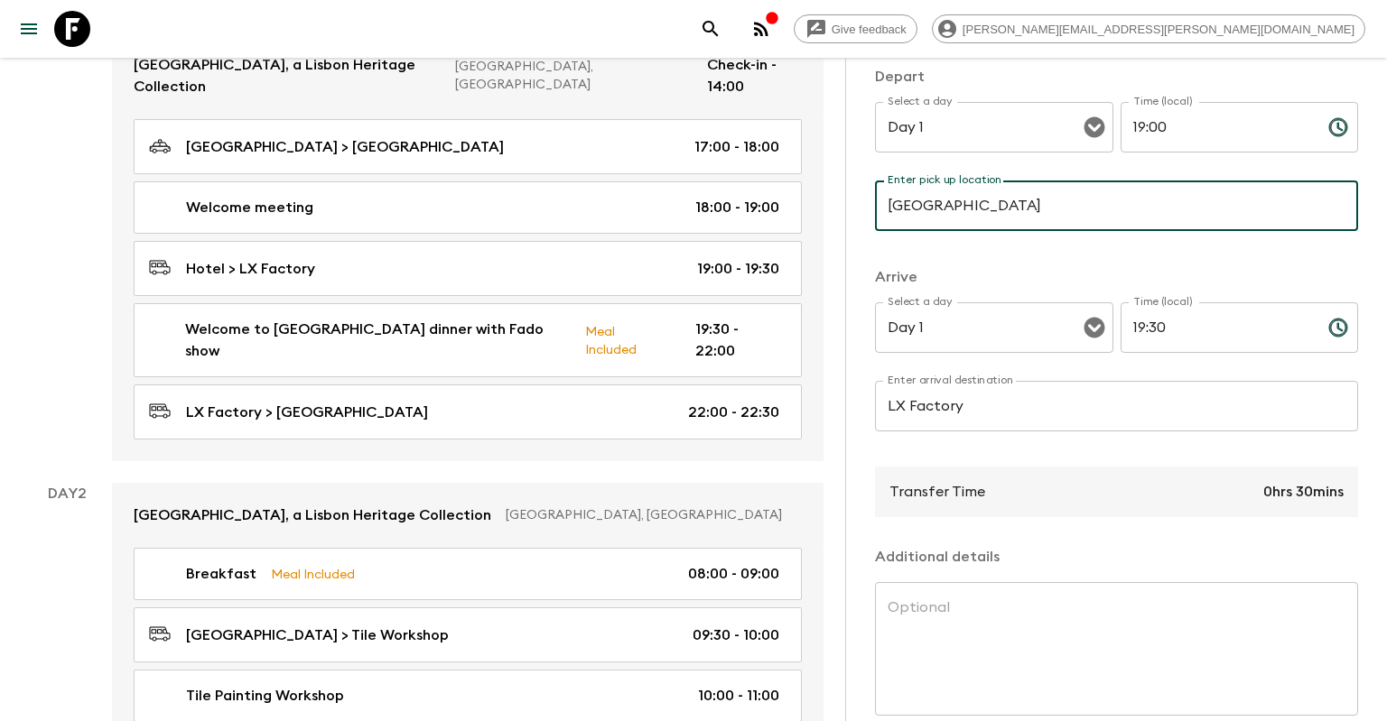
scroll to position [322, 0]
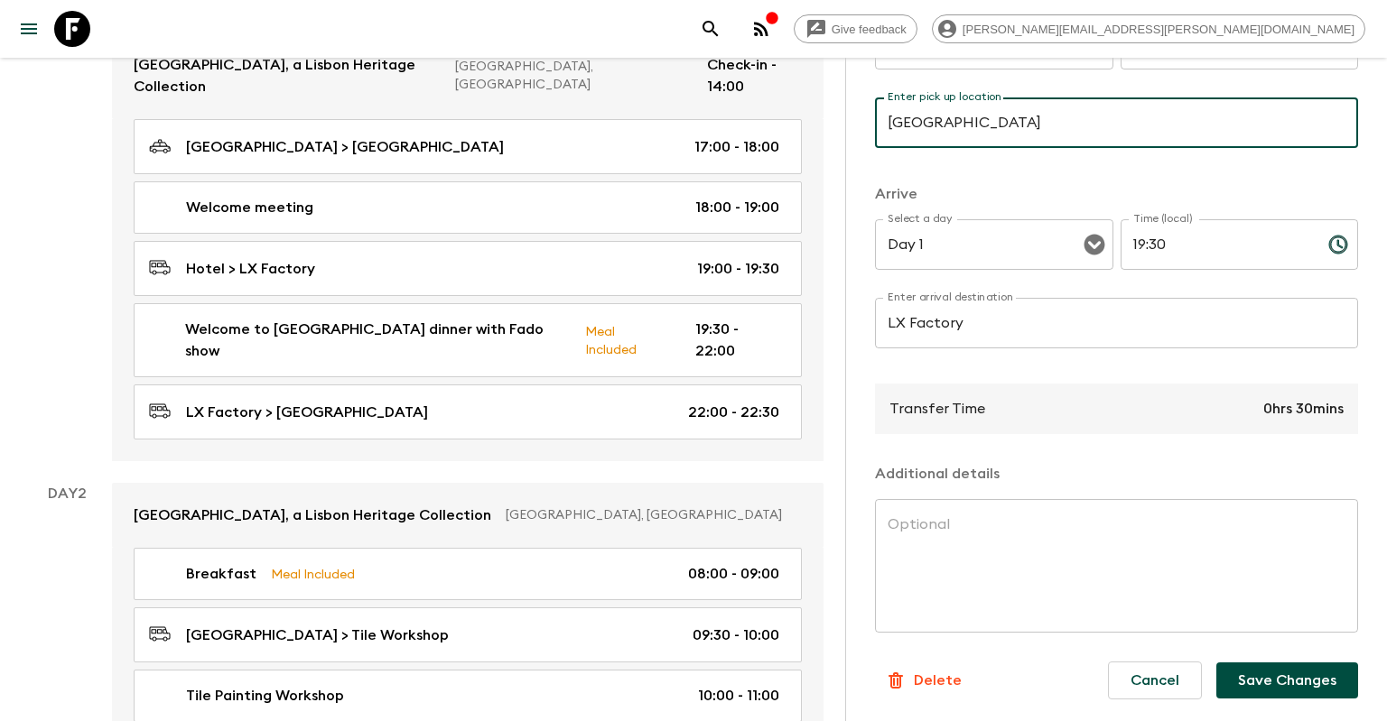
type input "[GEOGRAPHIC_DATA]"
click at [1280, 687] on button "Save Changes" at bounding box center [1287, 681] width 142 height 36
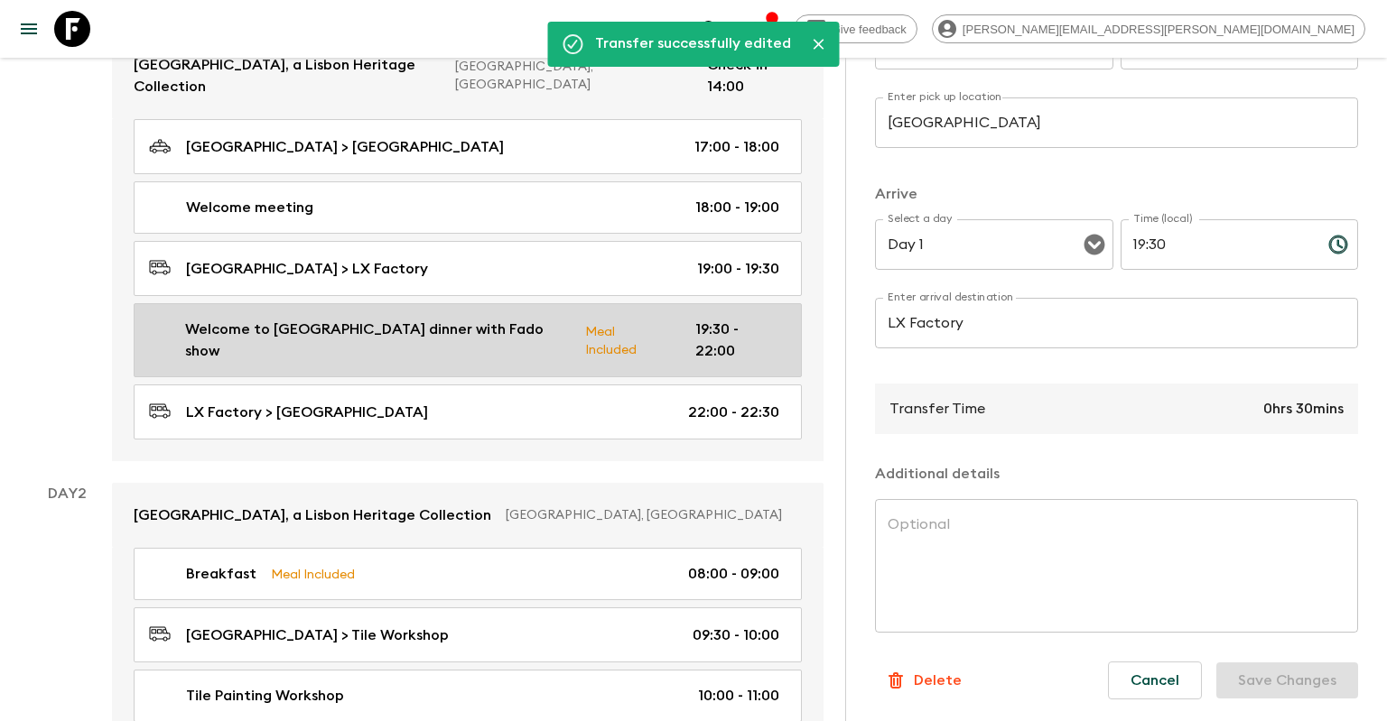
click at [585, 321] on p "Meal Included" at bounding box center [625, 340] width 81 height 38
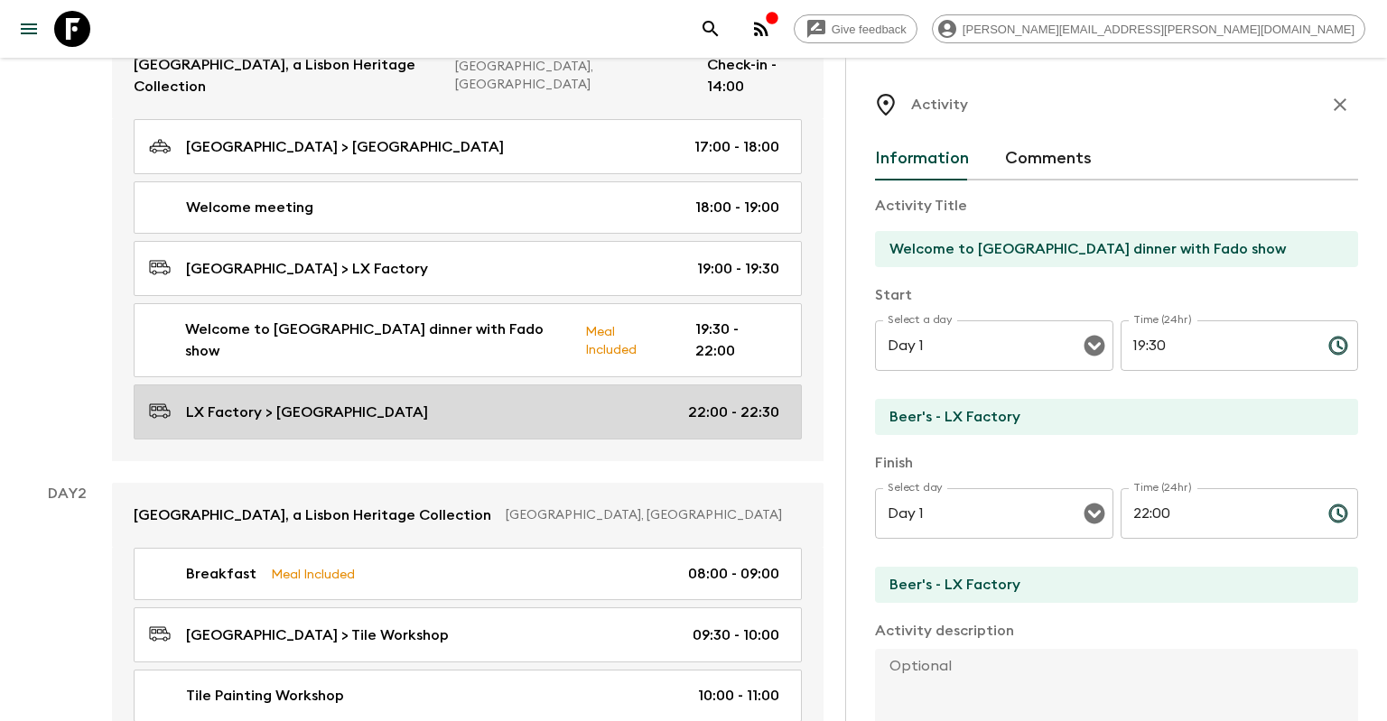
click at [493, 385] on link "LX Factory > [GEOGRAPHIC_DATA] 22:00 - 22:30" at bounding box center [468, 412] width 668 height 55
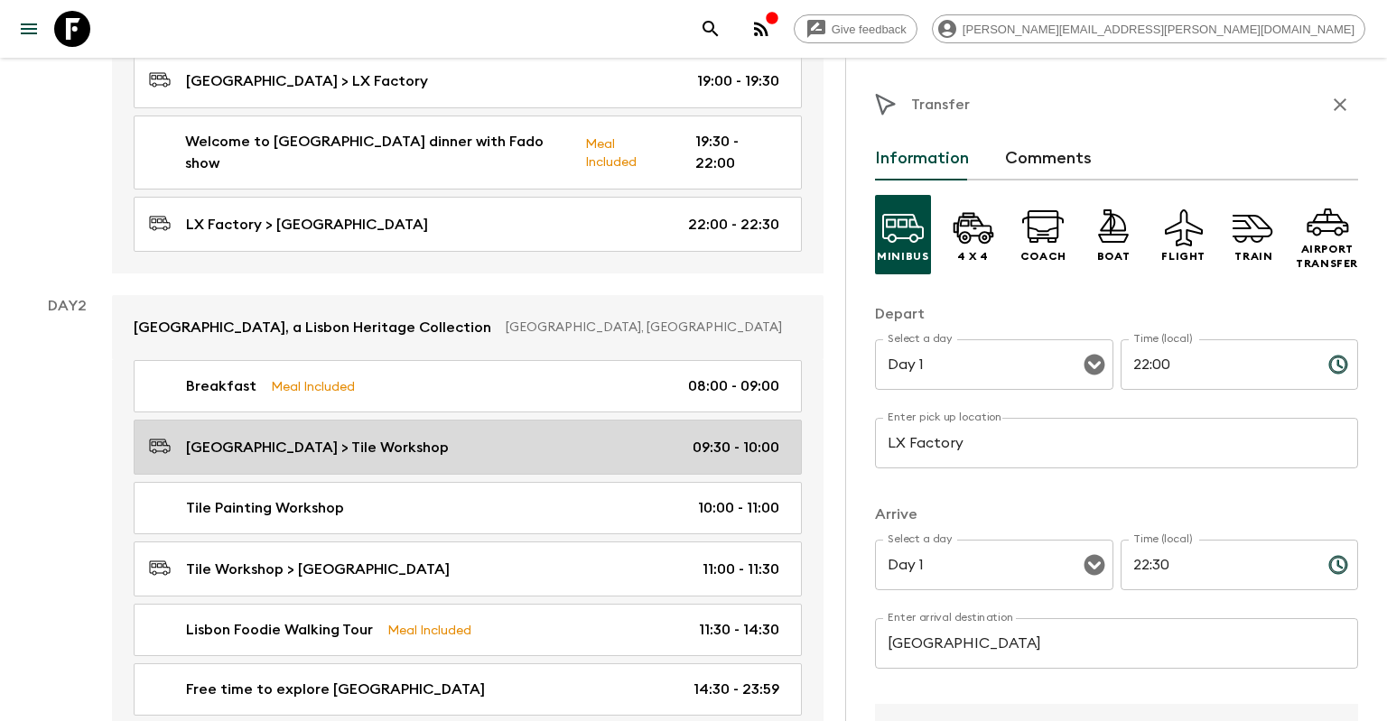
scroll to position [501, 0]
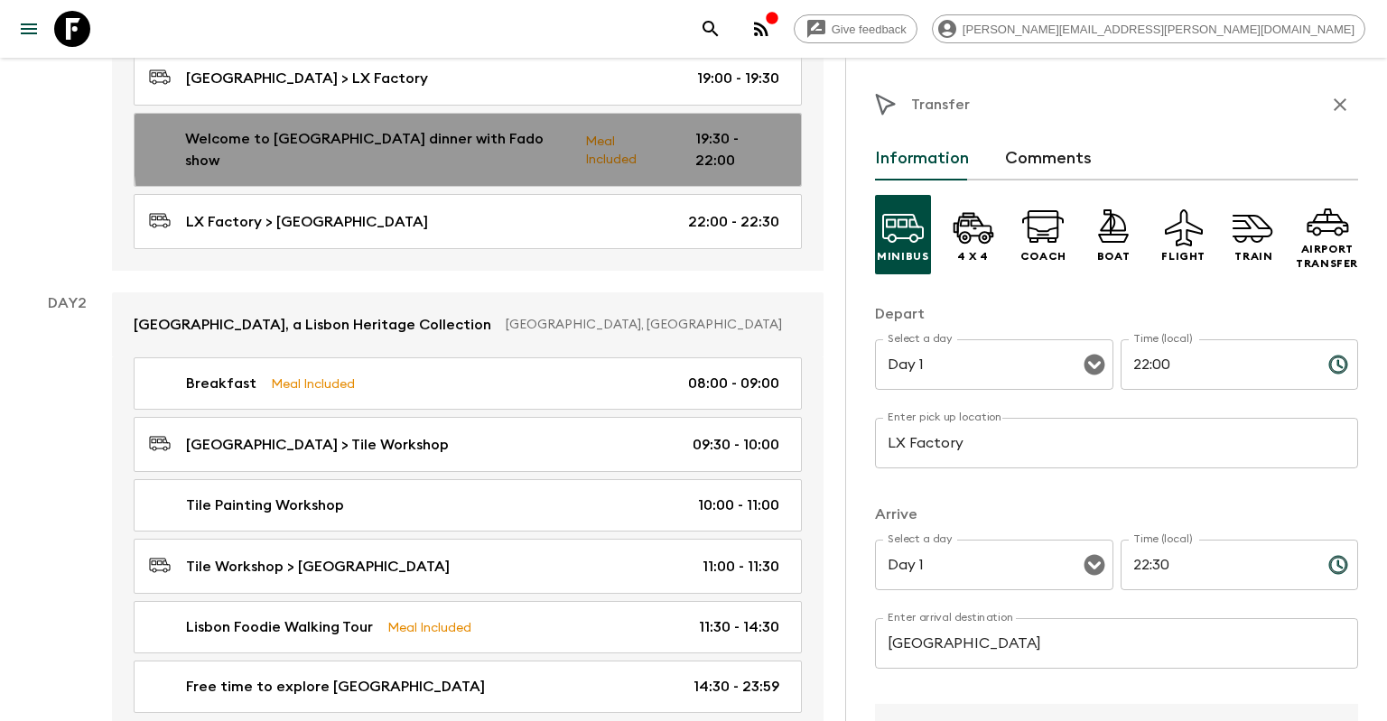
click at [585, 131] on p "Meal Included" at bounding box center [625, 150] width 81 height 38
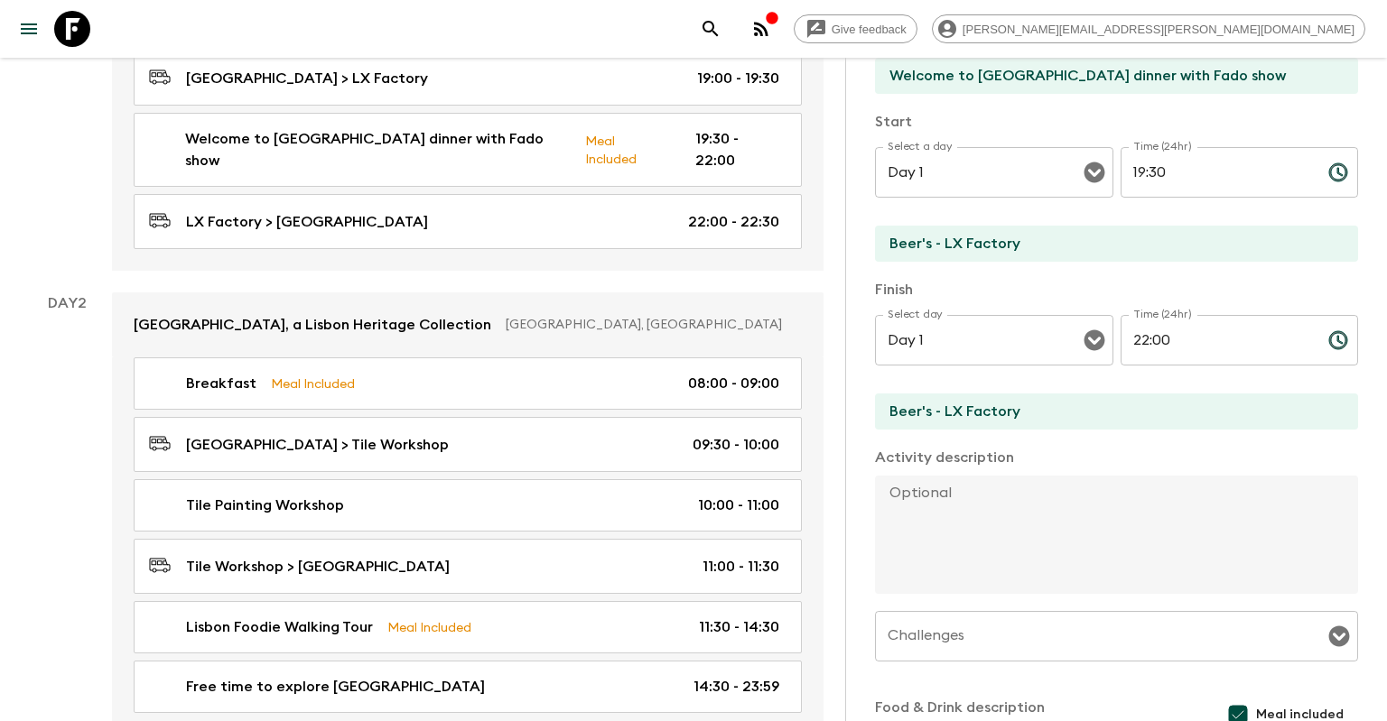
scroll to position [411, 0]
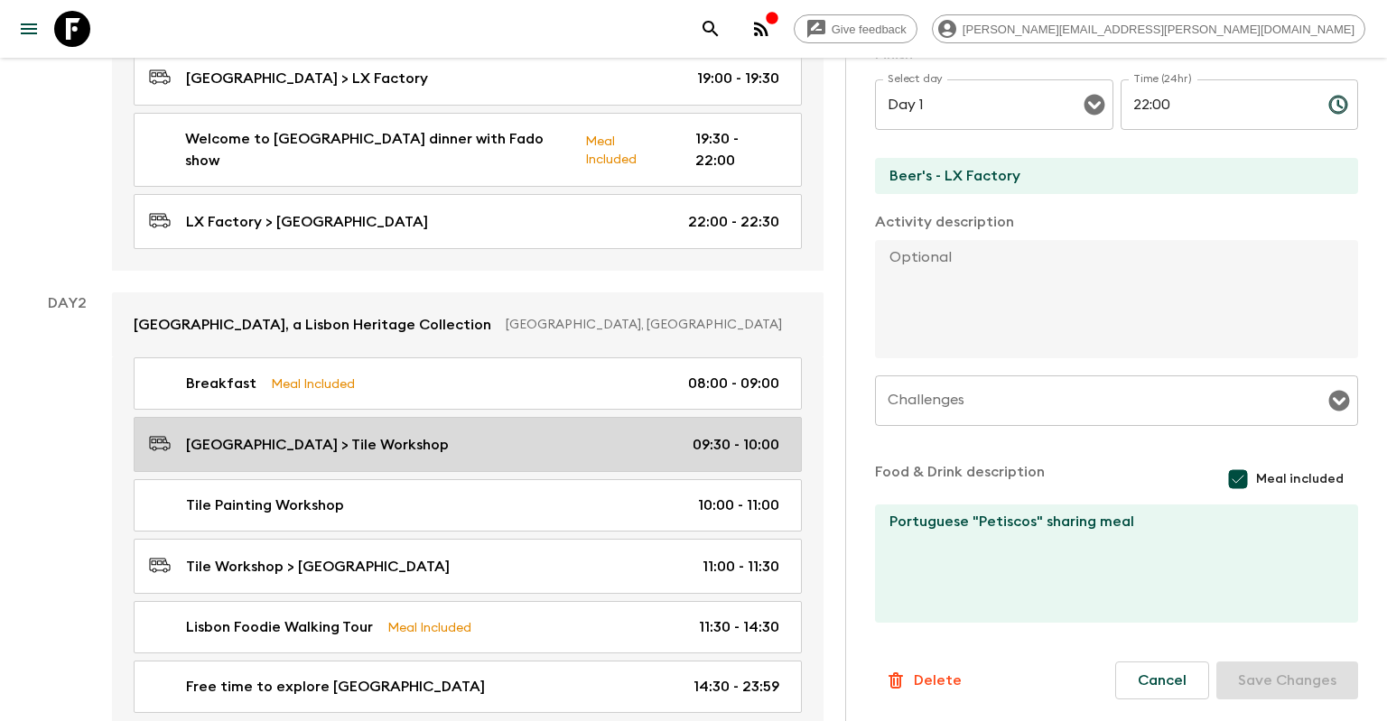
click at [395, 434] on p "[GEOGRAPHIC_DATA] > Tile Workshop" at bounding box center [317, 445] width 263 height 22
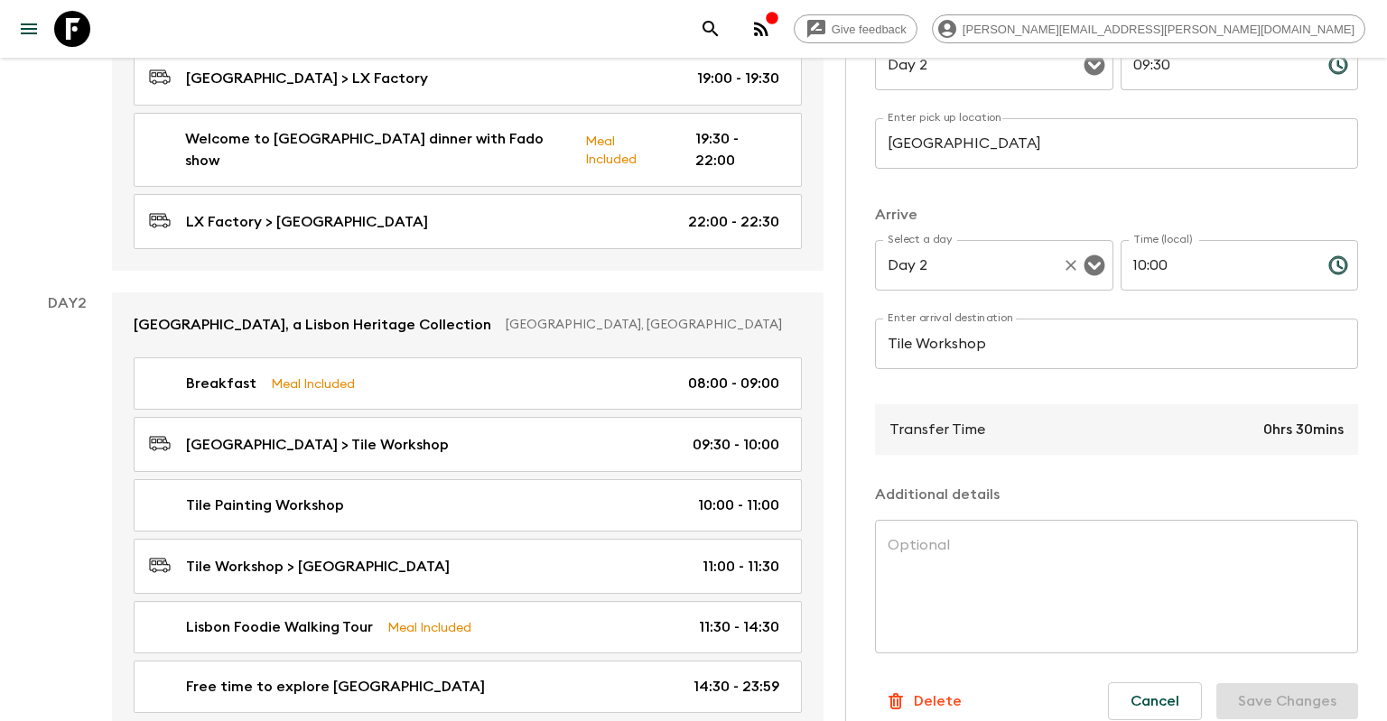
scroll to position [322, 0]
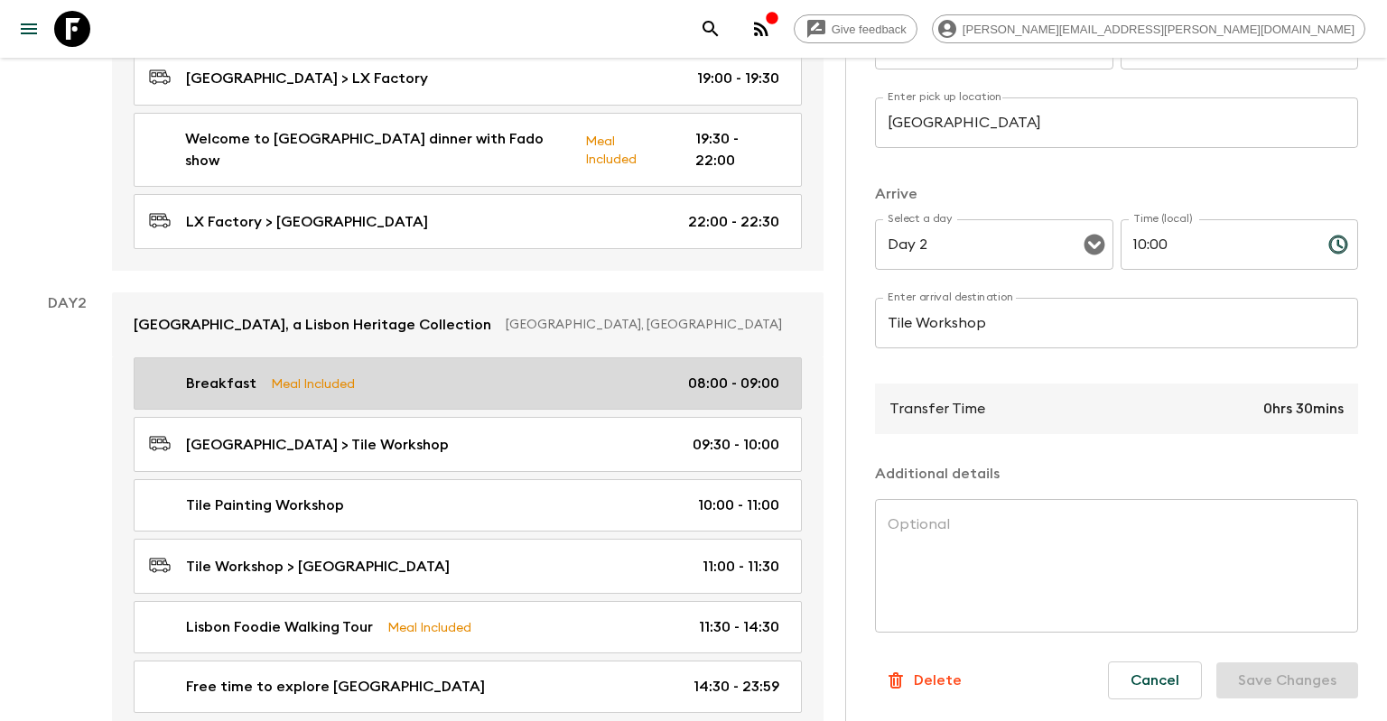
click at [665, 358] on link "Breakfast Meal Included 08:00 - 09:00" at bounding box center [468, 384] width 668 height 52
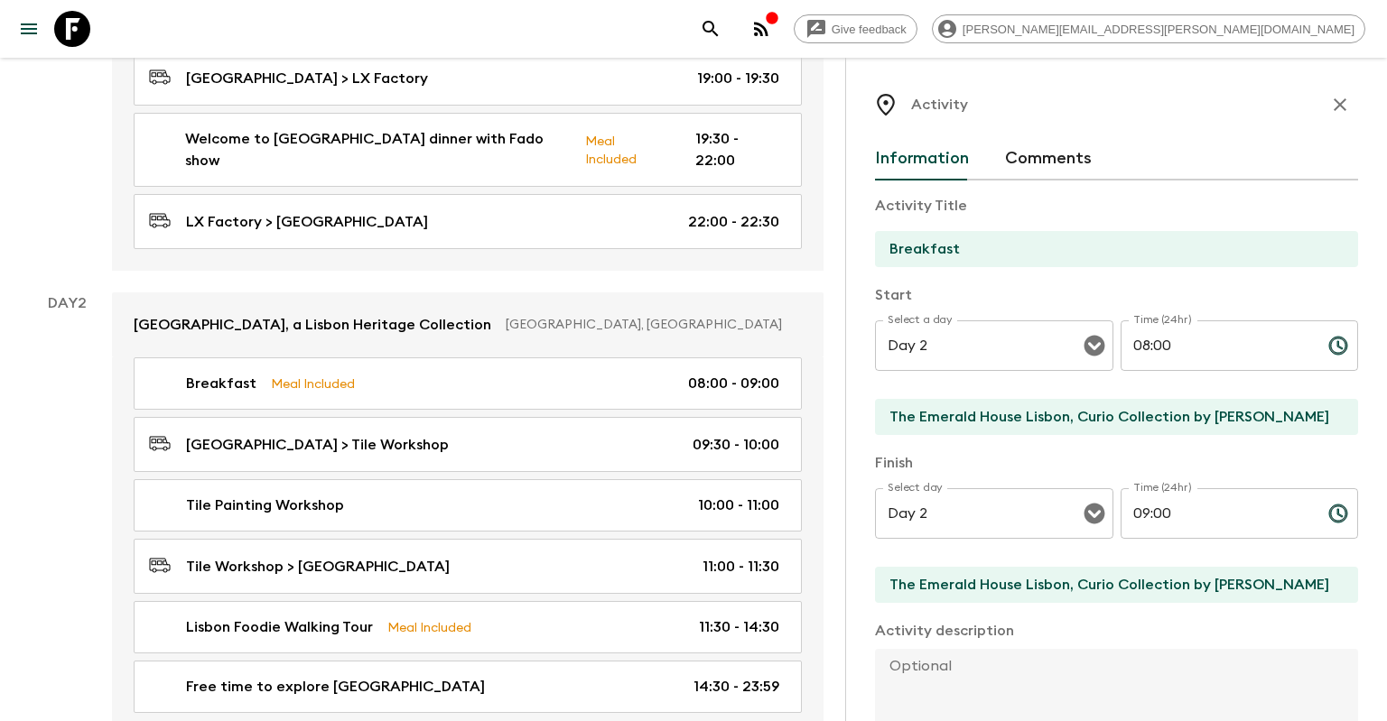
click at [944, 428] on input "The Emerald House Lisbon, Curio Collection by [PERSON_NAME]" at bounding box center [1109, 417] width 469 height 36
drag, startPoint x: 960, startPoint y: 402, endPoint x: 749, endPoint y: 402, distance: 210.4
click at [875, 402] on input "The Emerald House Lisbon, Curio Collection by [PERSON_NAME]" at bounding box center [1109, 417] width 469 height 36
drag, startPoint x: 1064, startPoint y: 415, endPoint x: 870, endPoint y: 413, distance: 194.1
click at [875, 413] on input "[GEOGRAPHIC_DATA]" at bounding box center [1109, 417] width 469 height 36
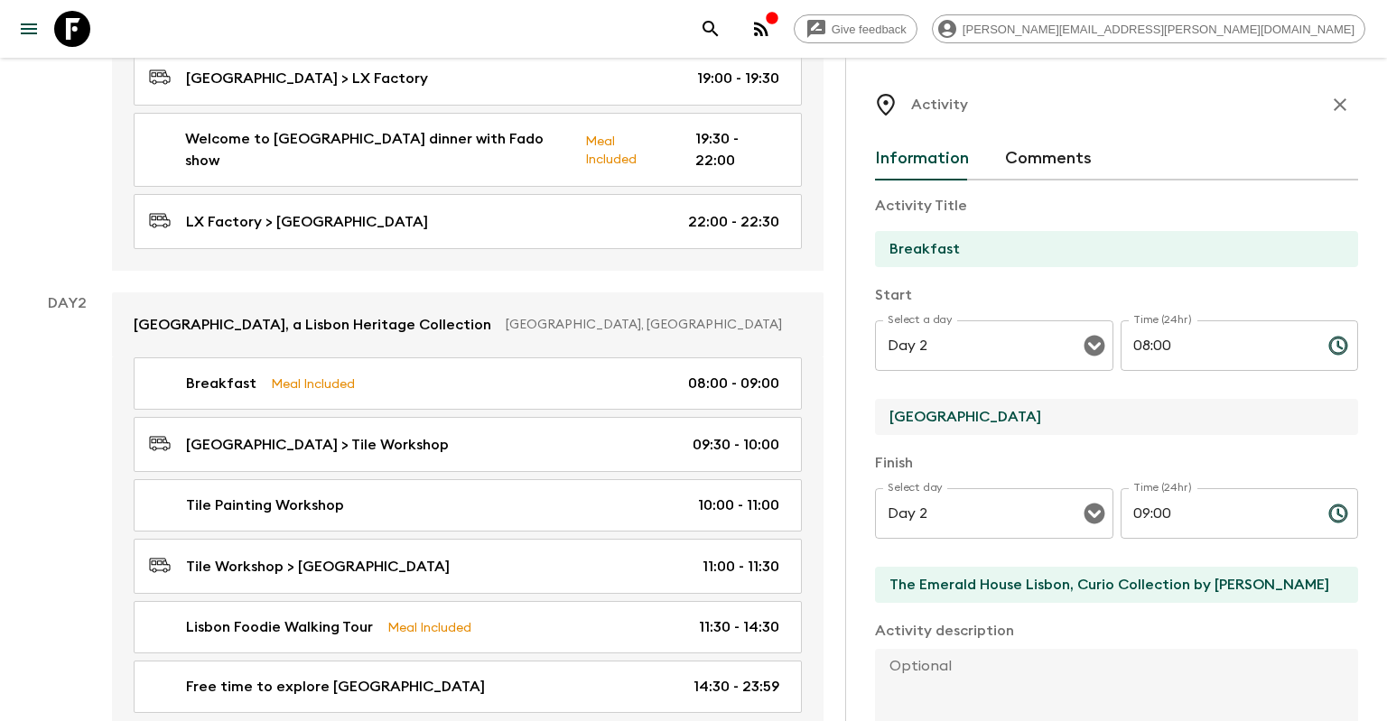
type input "[GEOGRAPHIC_DATA]"
click at [1130, 594] on input "The Emerald House Lisbon, Curio Collection by [PERSON_NAME]" at bounding box center [1109, 585] width 469 height 36
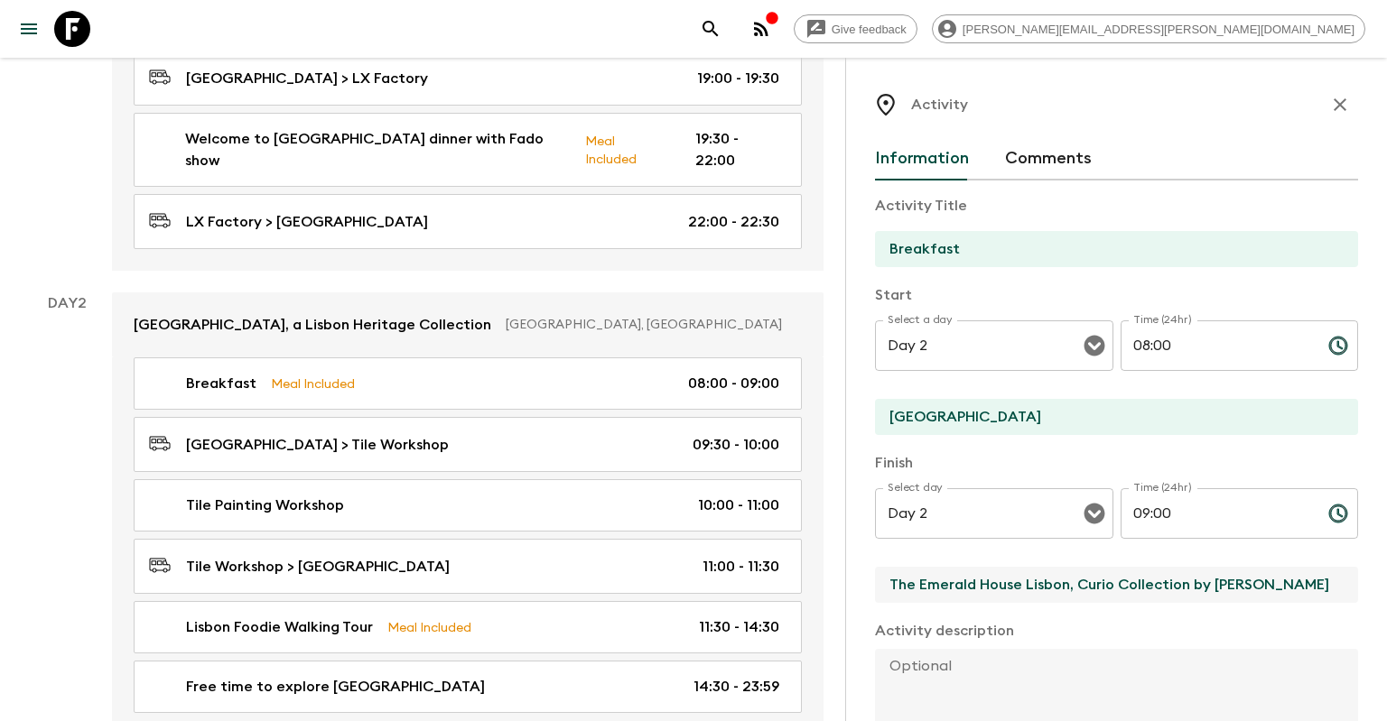
drag, startPoint x: 1046, startPoint y: 576, endPoint x: 768, endPoint y: 577, distance: 277.2
click at [875, 577] on input "The Emerald House Lisbon, Curio Collection by [PERSON_NAME]" at bounding box center [1109, 585] width 469 height 36
paste input "[GEOGRAPHIC_DATA]"
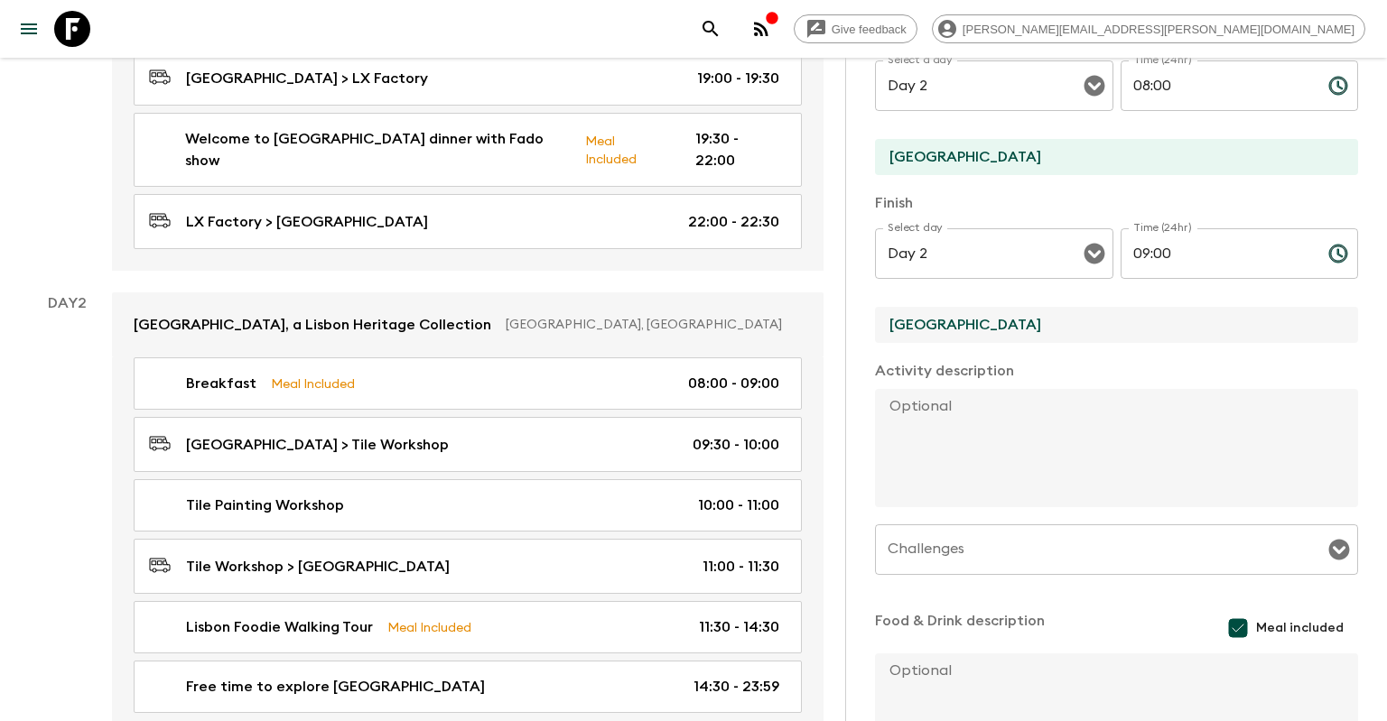
scroll to position [411, 0]
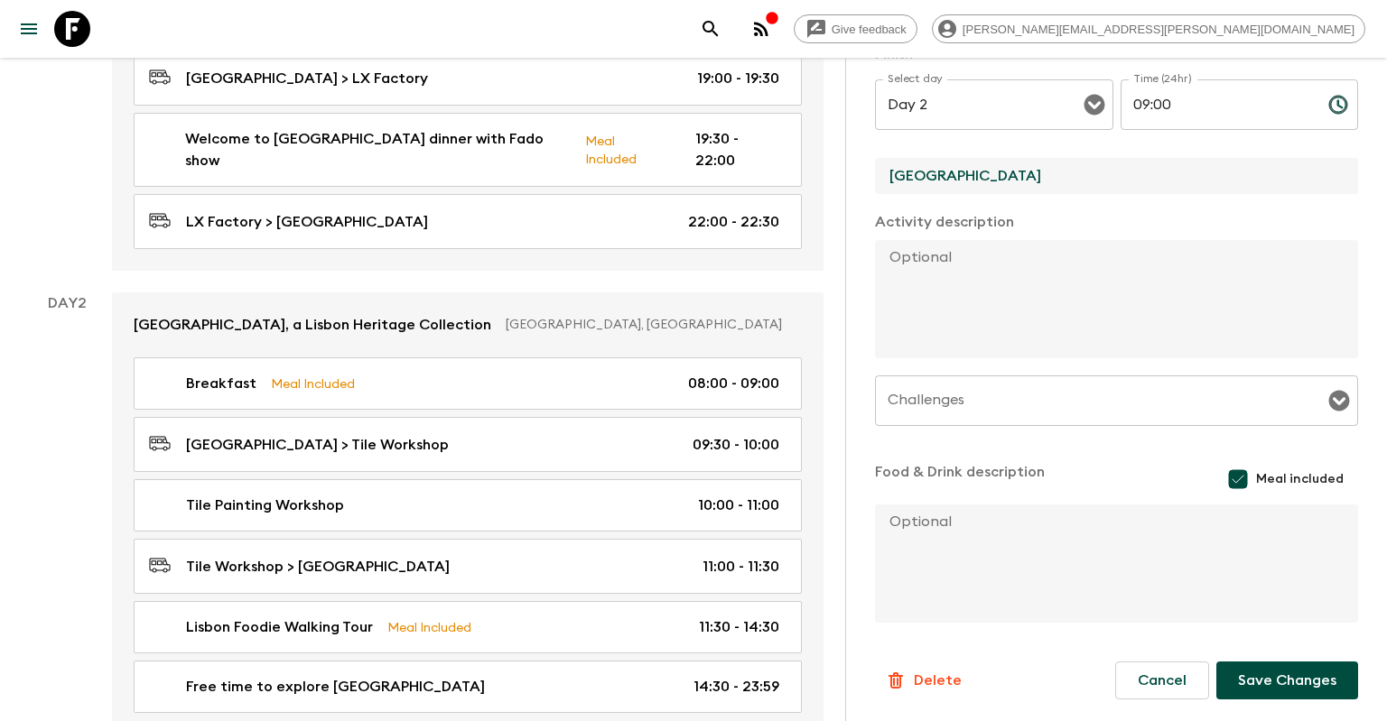
type input "[GEOGRAPHIC_DATA]"
click at [1244, 675] on button "Save Changes" at bounding box center [1287, 681] width 142 height 38
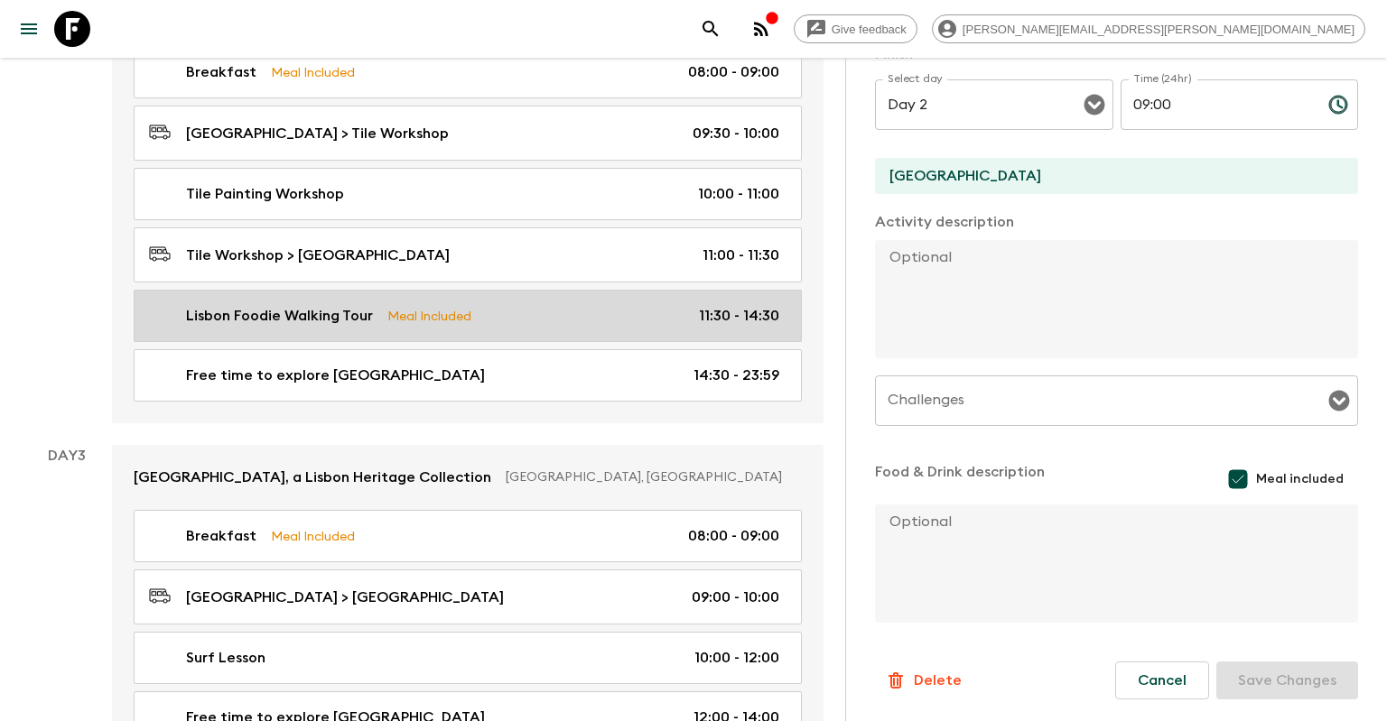
scroll to position [882, 0]
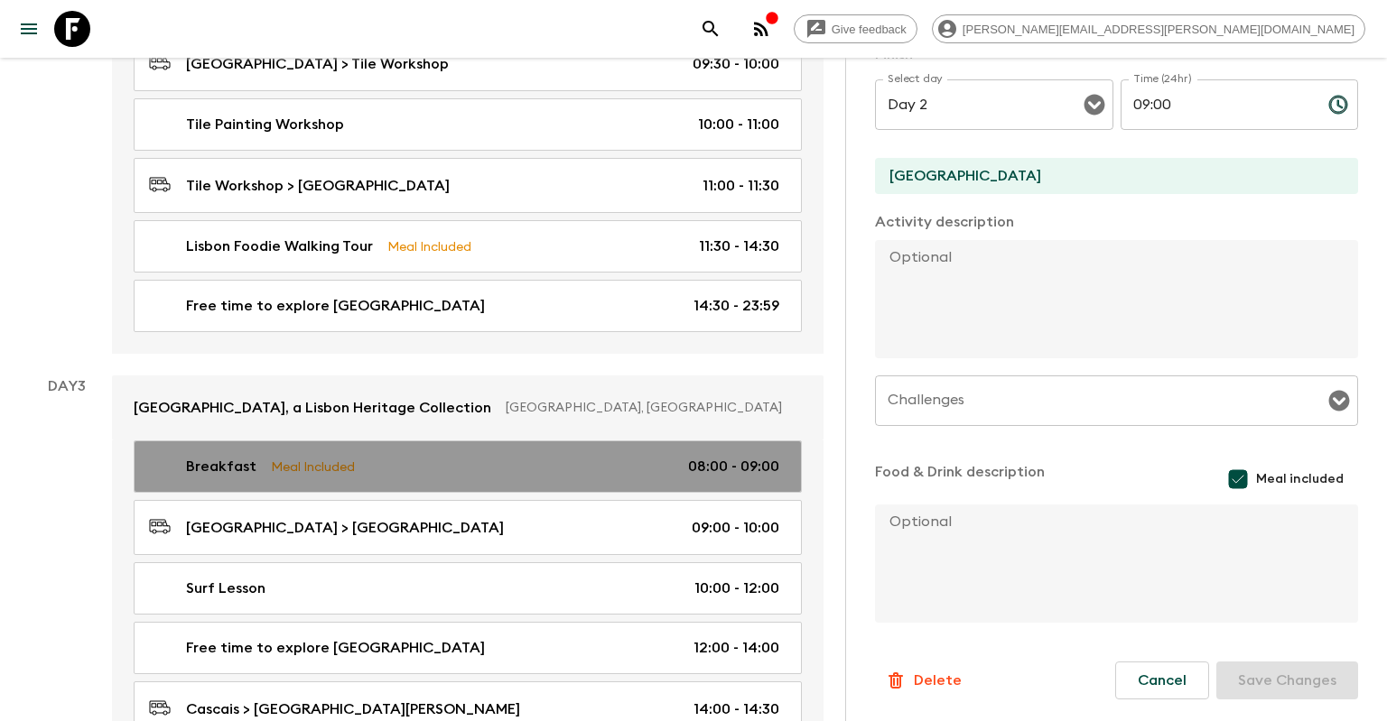
click at [478, 441] on link "Breakfast Meal Included 08:00 - 09:00" at bounding box center [468, 467] width 668 height 52
type input "The Emerald House Lisbon, Curio Collection by [PERSON_NAME]"
type input "Day 3"
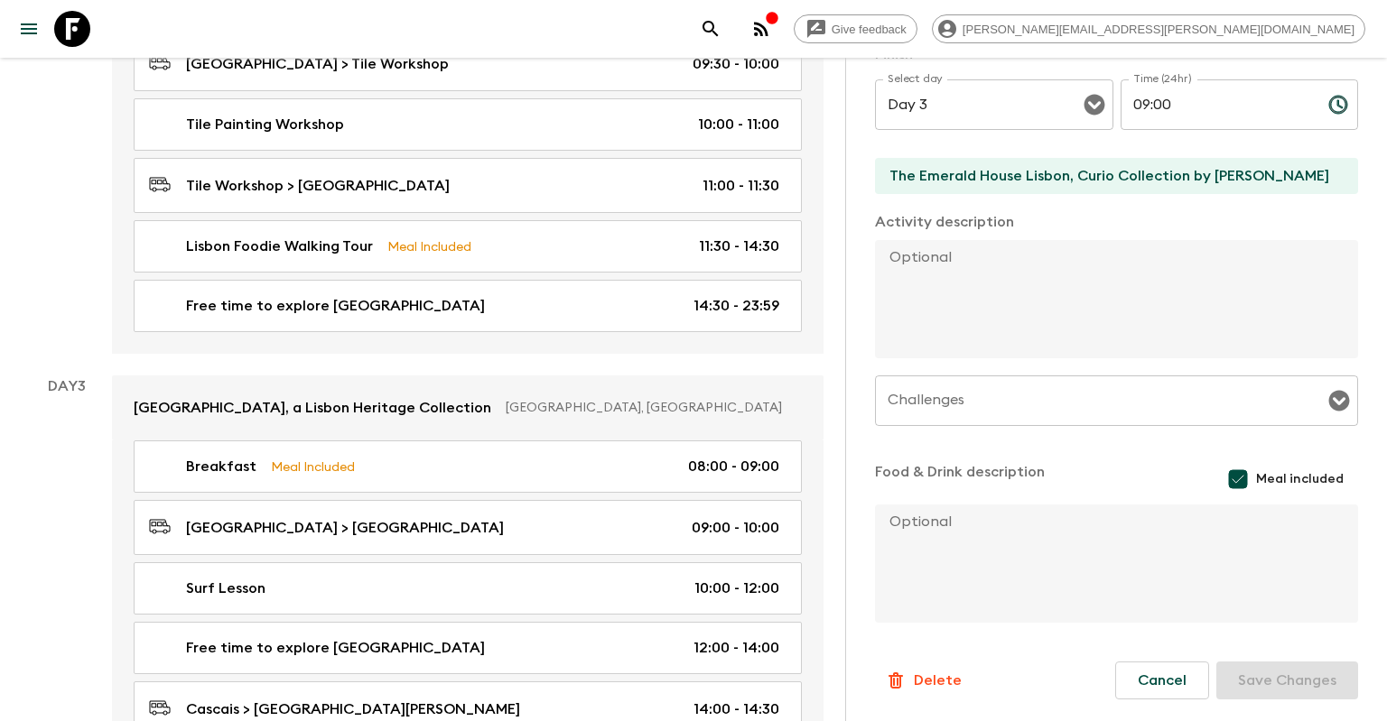
click at [1033, 194] on div "The Emerald House Lisbon, Curio Collection by [PERSON_NAME]" at bounding box center [1116, 177] width 483 height 39
click at [1034, 179] on input "The Emerald House Lisbon, Curio Collection by [PERSON_NAME]" at bounding box center [1109, 176] width 469 height 36
drag, startPoint x: 1261, startPoint y: 176, endPoint x: 818, endPoint y: 177, distance: 443.3
click at [875, 177] on input "The Emerald House Lisbon, Curio Collection by [PERSON_NAME]" at bounding box center [1109, 176] width 469 height 36
paste input "[GEOGRAPHIC_DATA]"
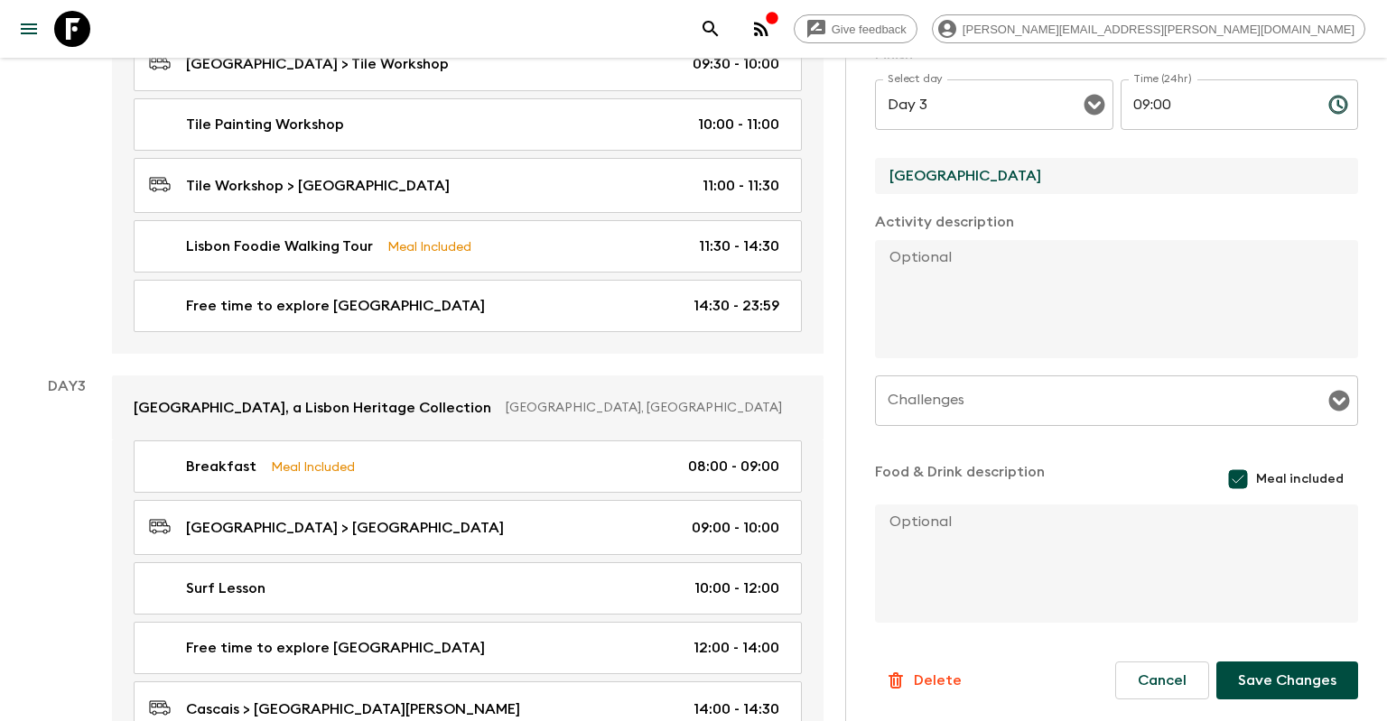
type input "[GEOGRAPHIC_DATA]"
click at [1297, 681] on button "Save Changes" at bounding box center [1287, 681] width 142 height 38
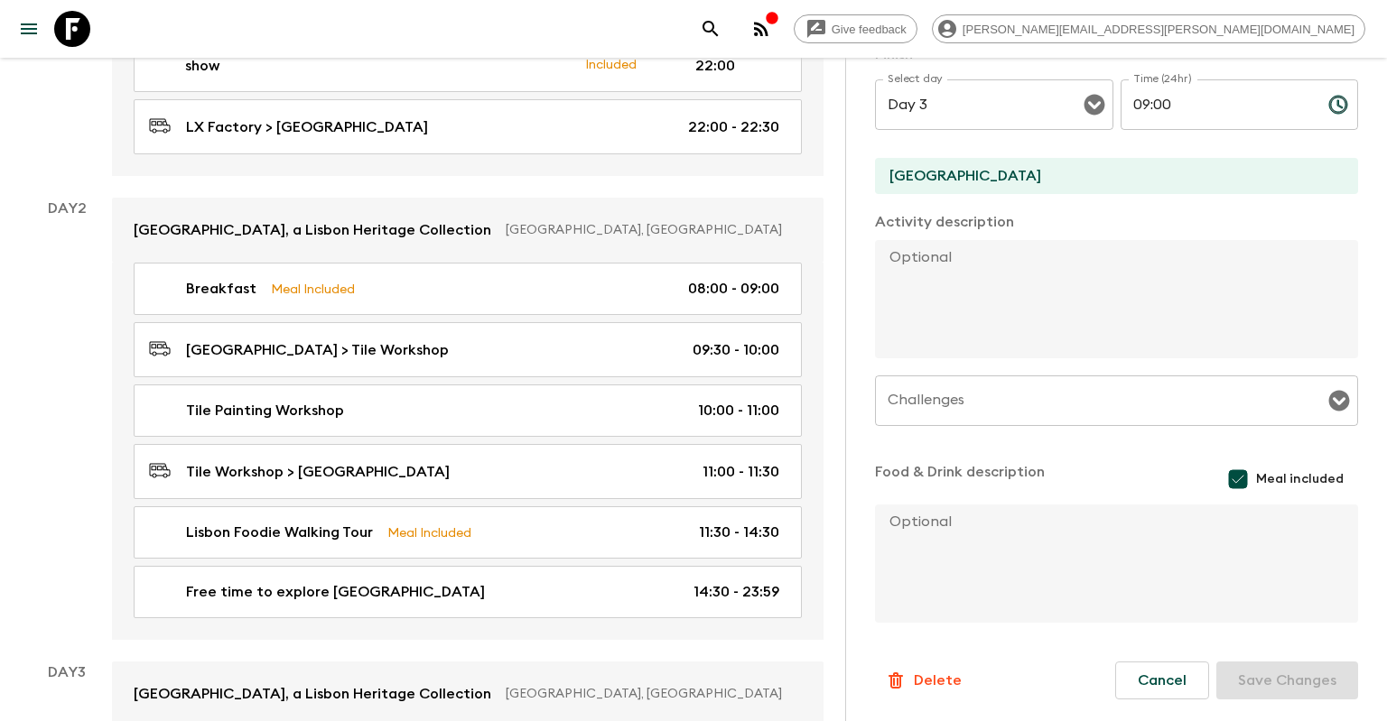
scroll to position [692, 0]
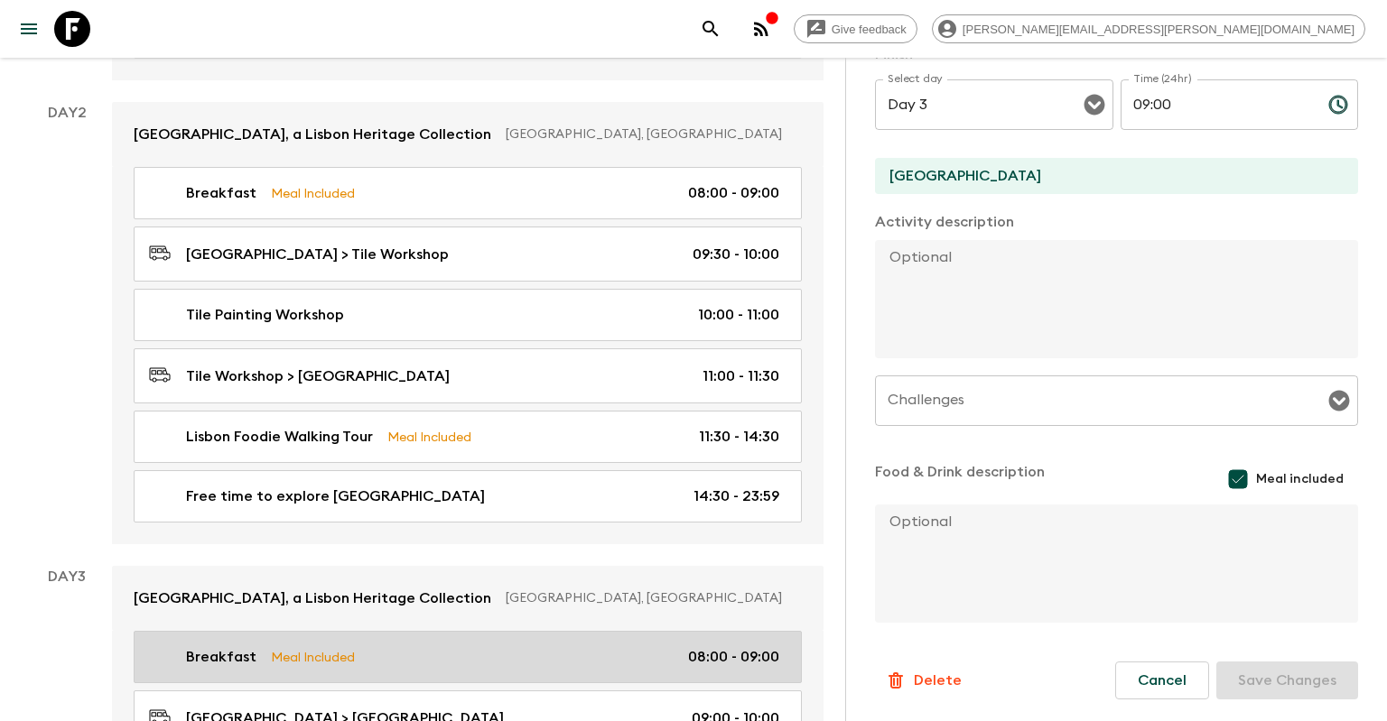
click at [518, 631] on link "Breakfast Meal Included 08:00 - 09:00" at bounding box center [468, 657] width 668 height 52
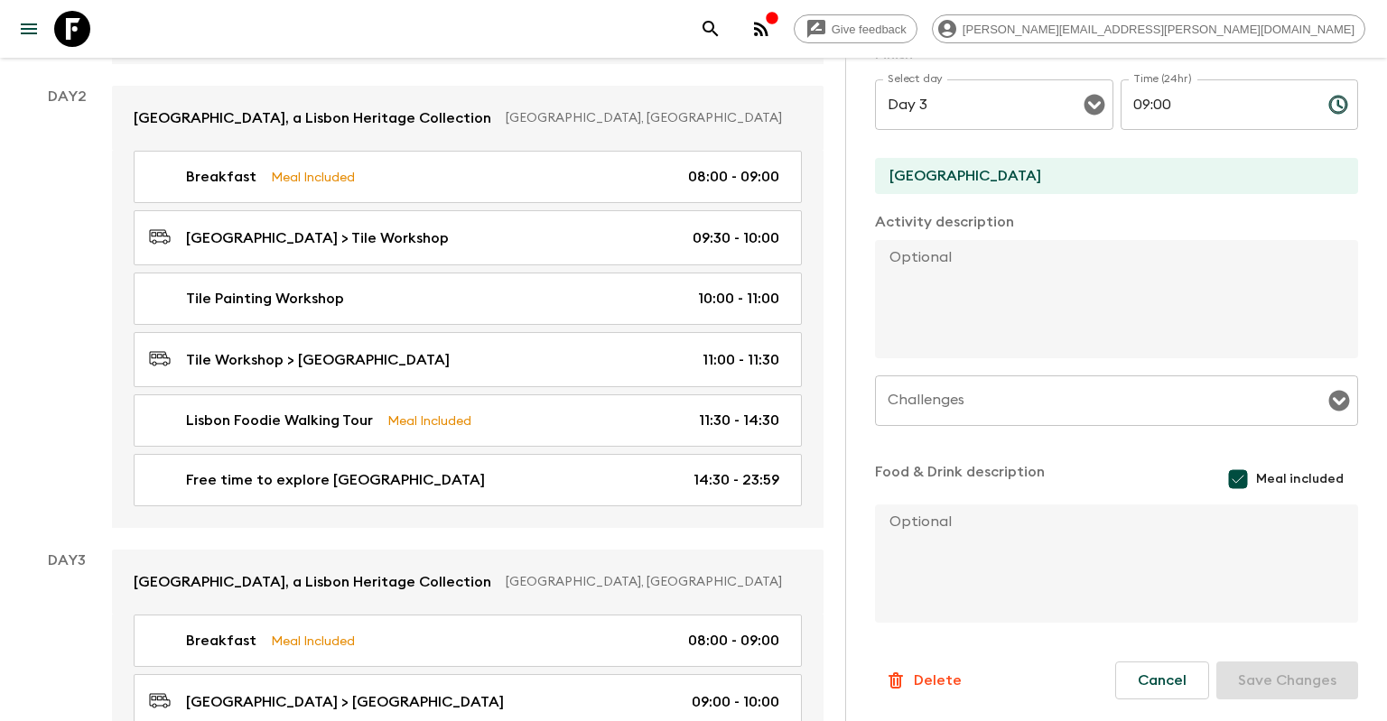
scroll to position [787, 0]
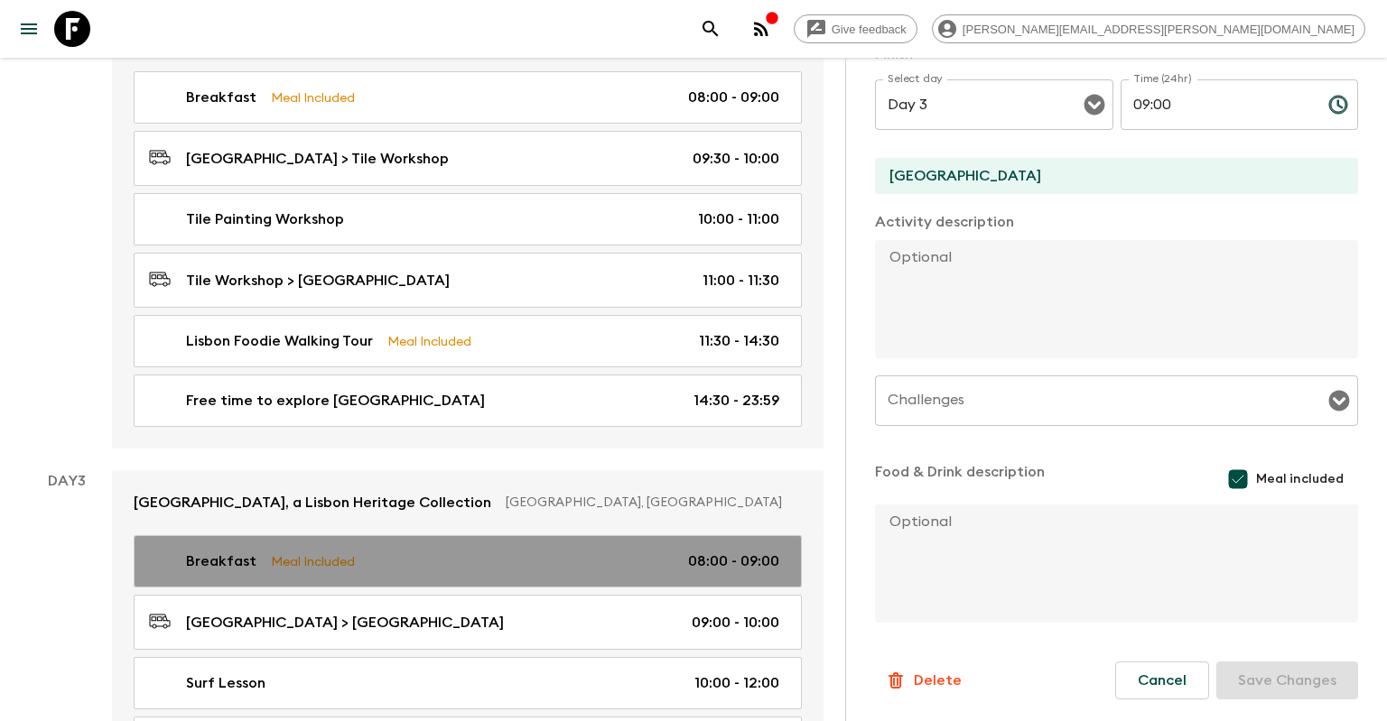
click at [679, 551] on div "Breakfast Meal Included 08:00 - 09:00" at bounding box center [464, 562] width 630 height 22
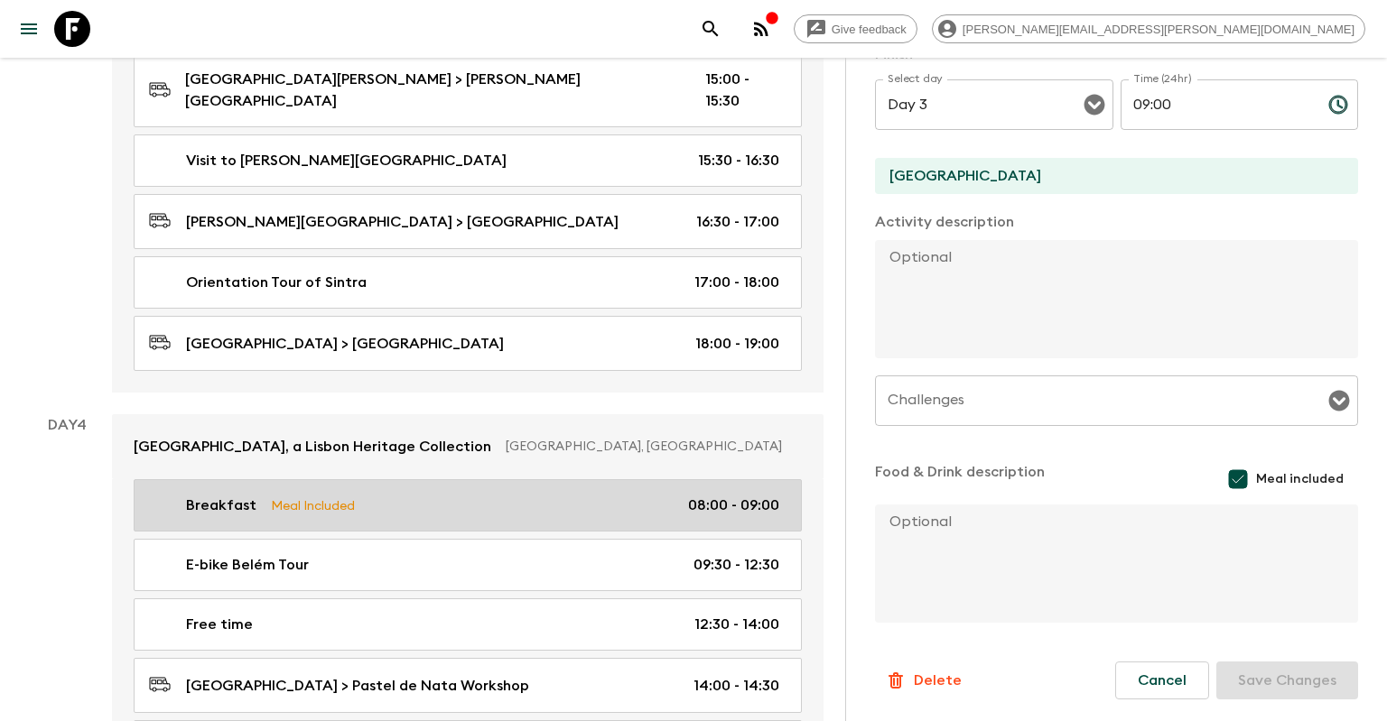
scroll to position [1741, 0]
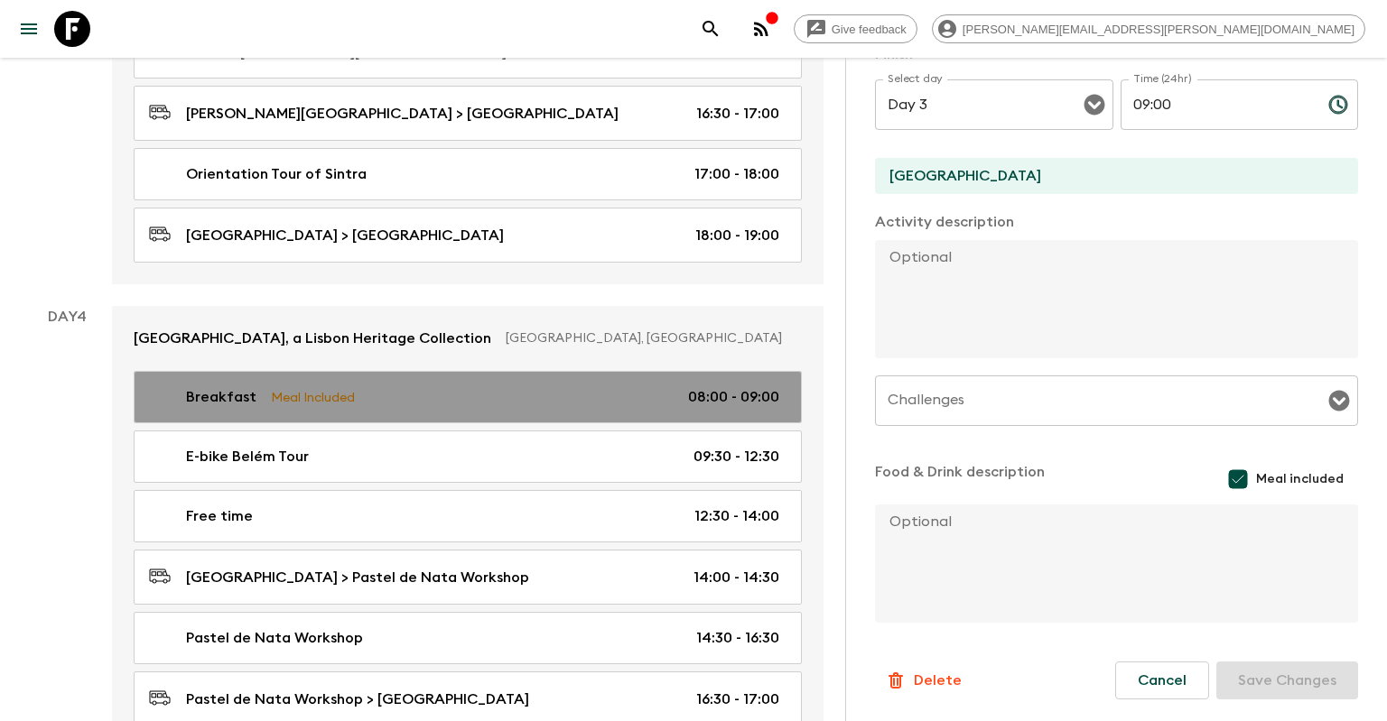
click at [553, 371] on link "Breakfast Meal Included 08:00 - 09:00" at bounding box center [468, 397] width 668 height 52
type input "Day 4"
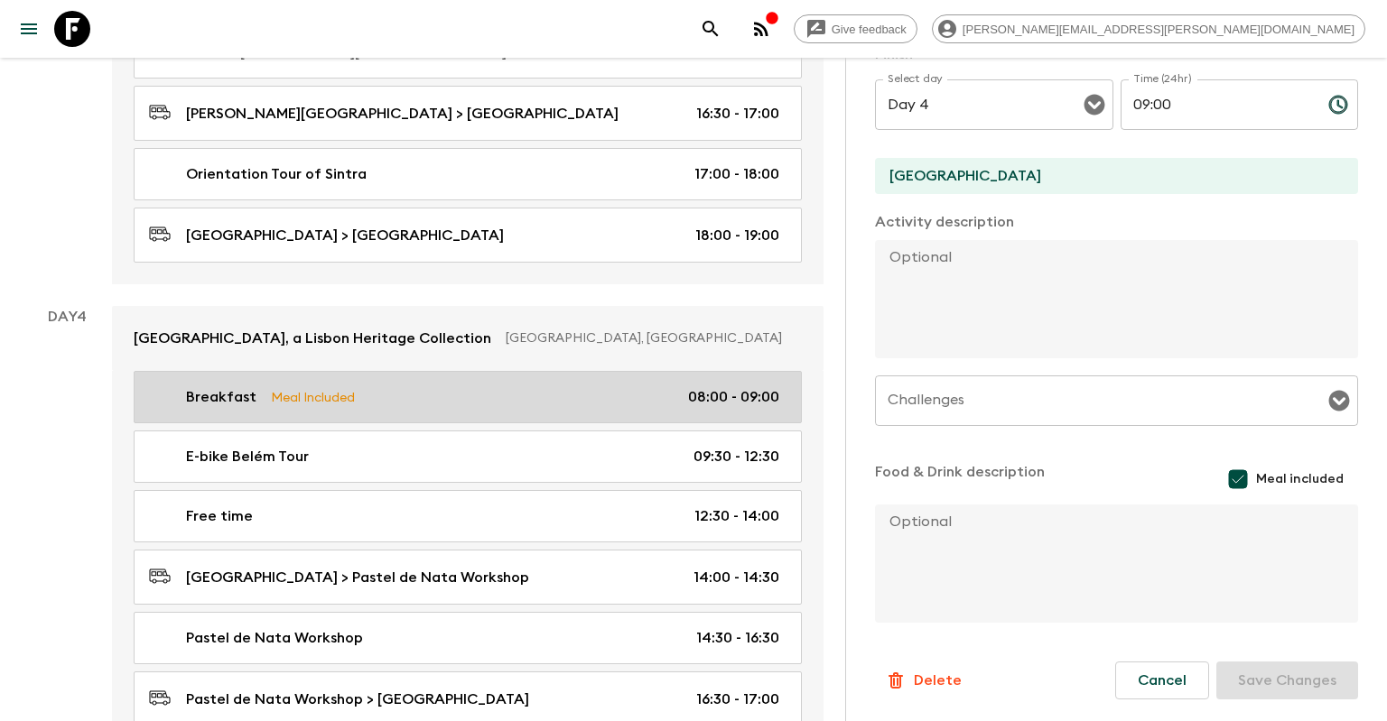
click at [681, 371] on link "Breakfast Meal Included 08:00 - 09:00" at bounding box center [468, 397] width 668 height 52
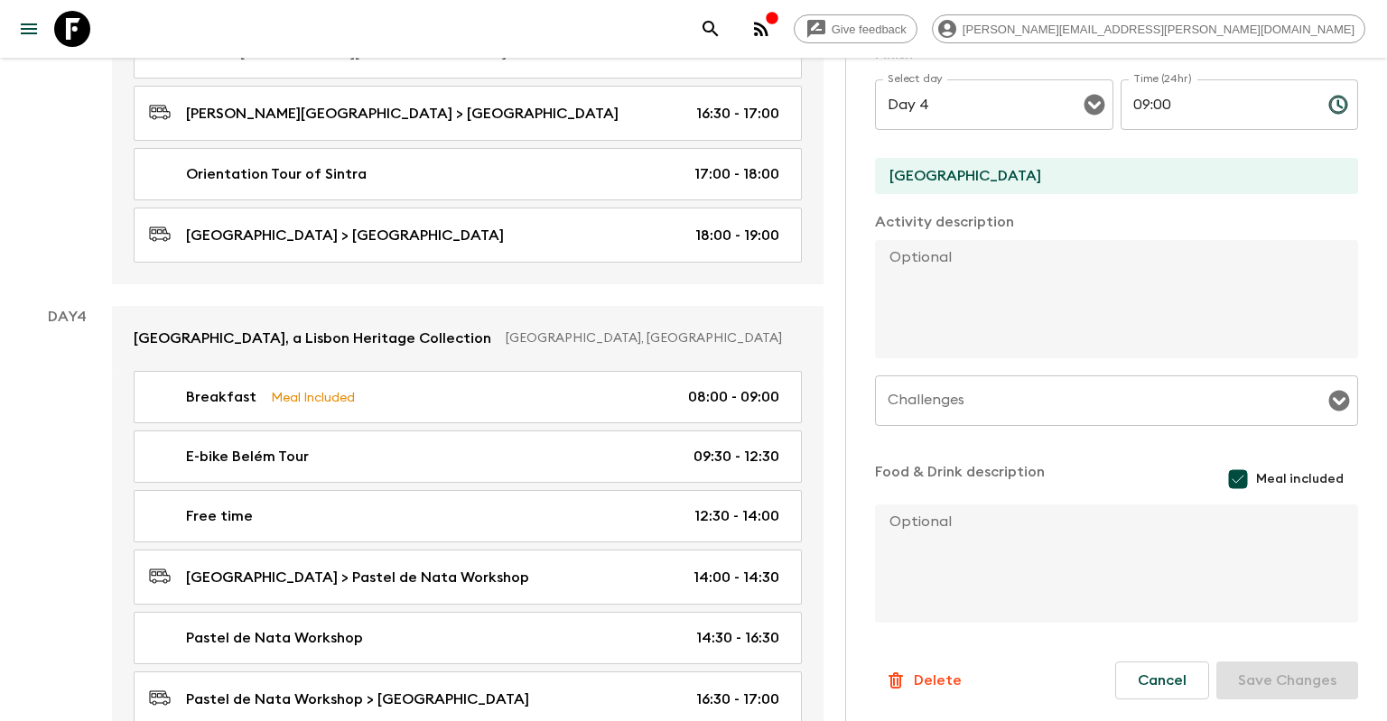
drag, startPoint x: 1176, startPoint y: 681, endPoint x: 1157, endPoint y: 652, distance: 34.6
click at [1176, 681] on button "Cancel" at bounding box center [1162, 681] width 94 height 38
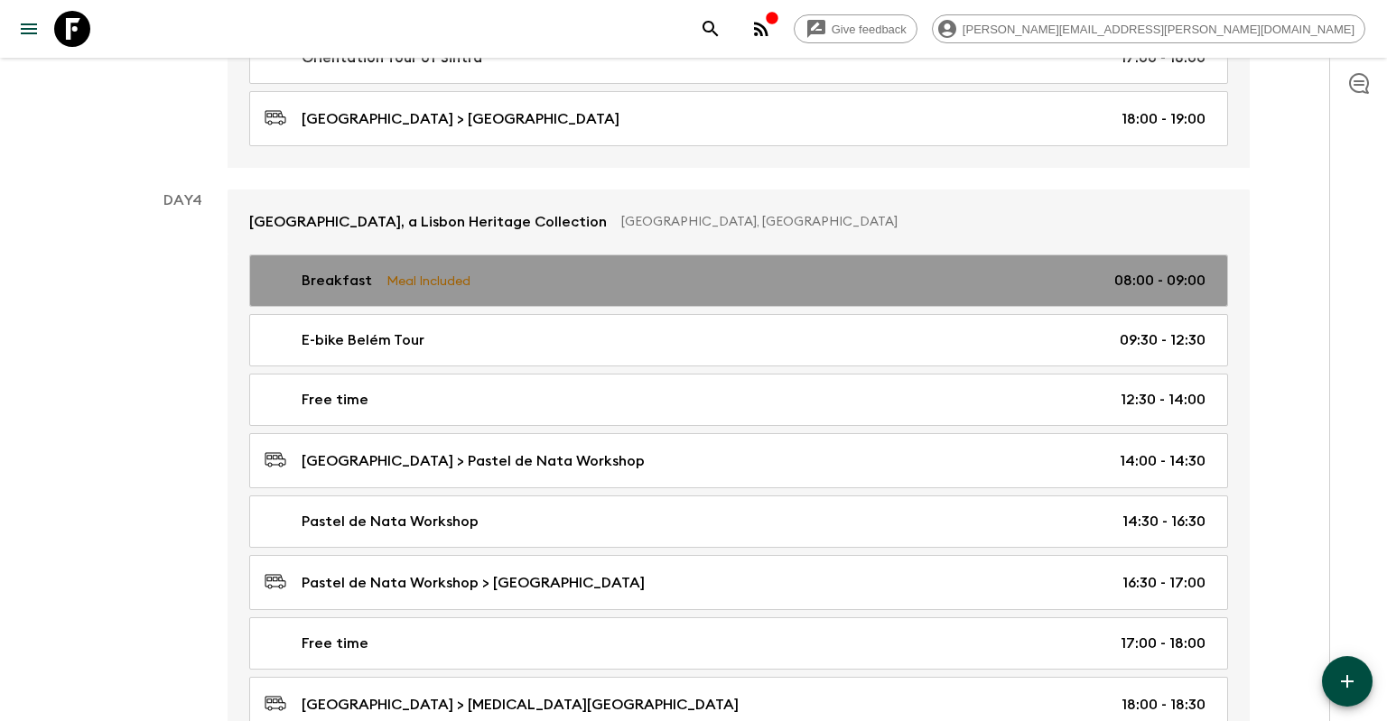
click at [610, 276] on div "Breakfast Meal Included 08:00 - 09:00" at bounding box center [735, 281] width 941 height 22
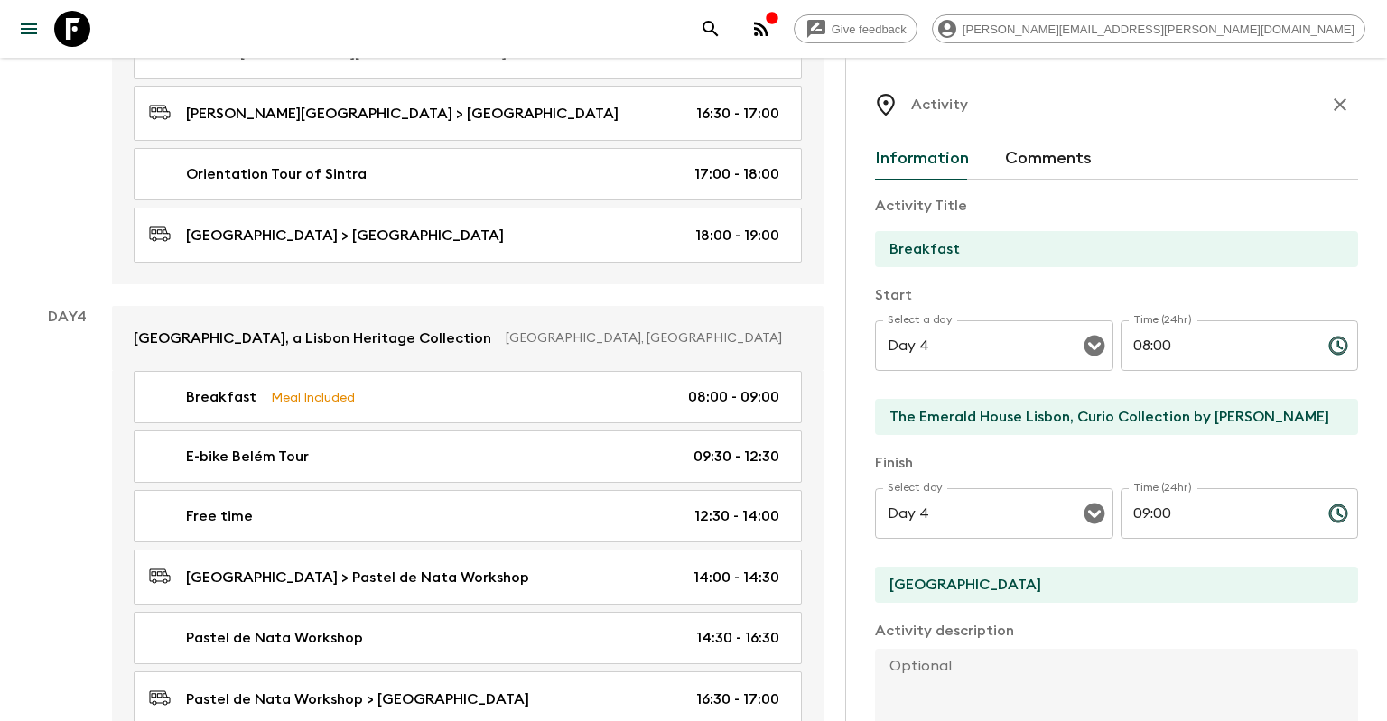
click at [1120, 433] on input "The Emerald House Lisbon, Curio Collection by [PERSON_NAME]" at bounding box center [1109, 417] width 469 height 36
drag, startPoint x: 1277, startPoint y: 419, endPoint x: 752, endPoint y: 417, distance: 524.6
click at [875, 417] on input "The Emerald House Lisbon, Curio Collection by [PERSON_NAME]" at bounding box center [1109, 417] width 469 height 36
paste input "[GEOGRAPHIC_DATA]"
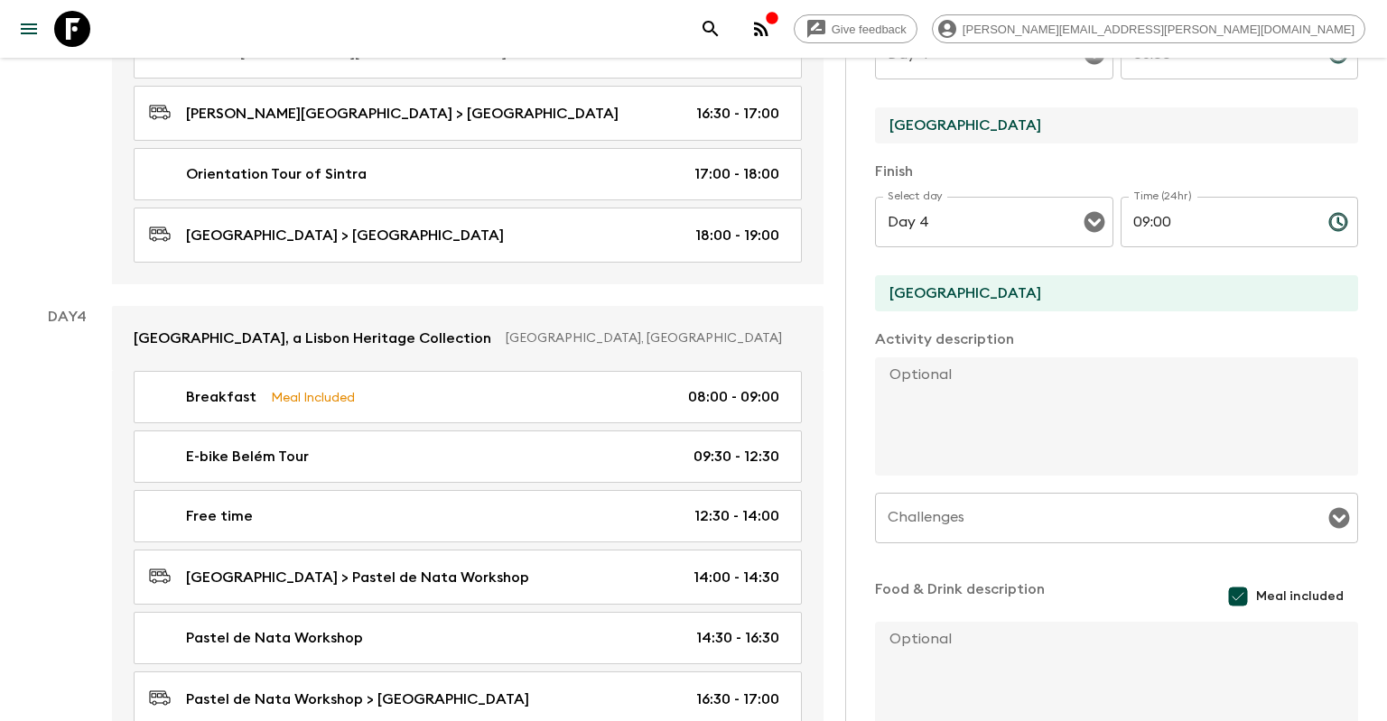
scroll to position [411, 0]
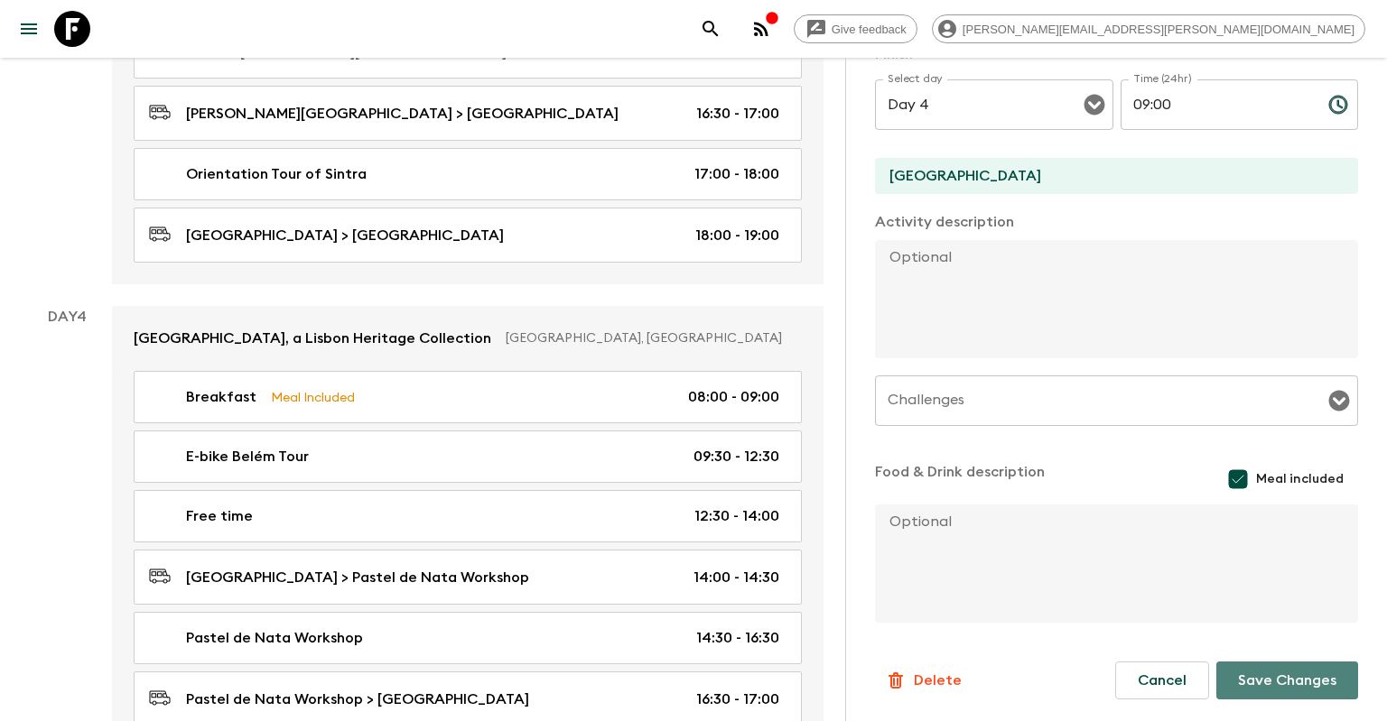
click at [1242, 688] on button "Save Changes" at bounding box center [1287, 681] width 142 height 38
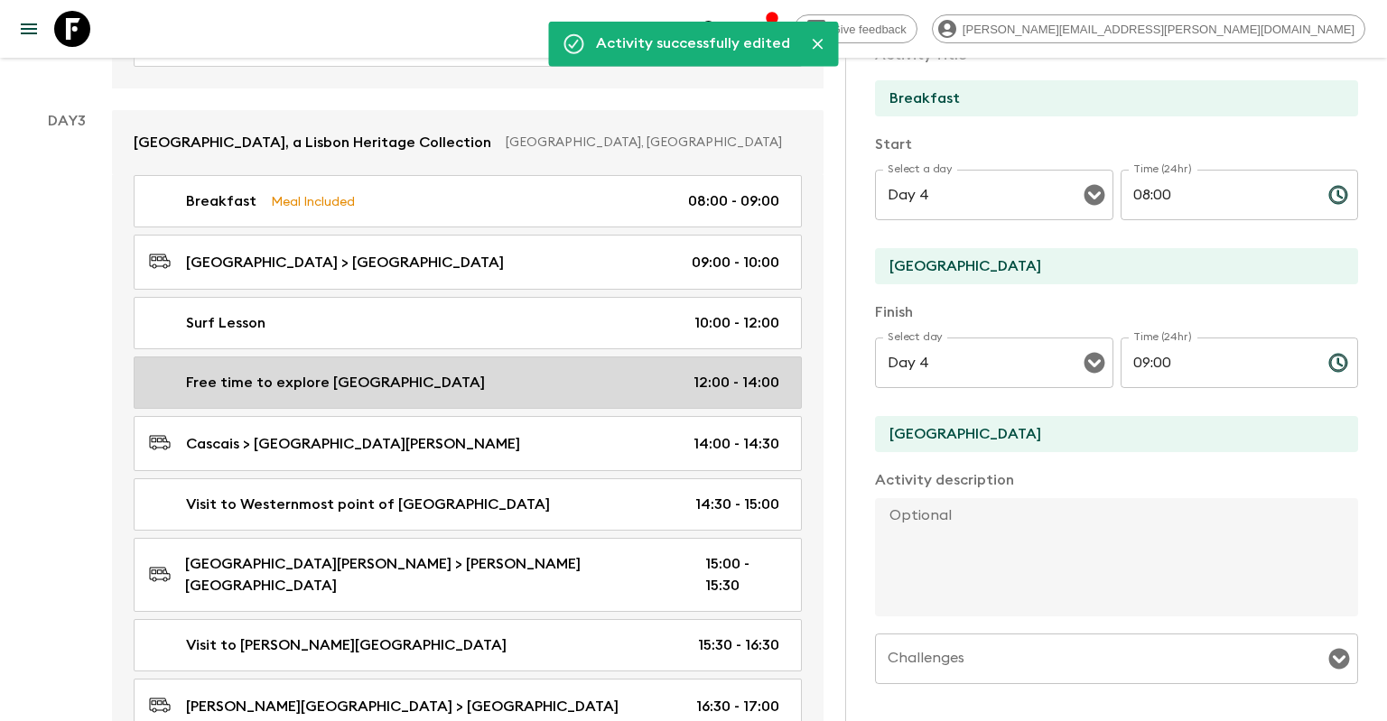
scroll to position [1073, 0]
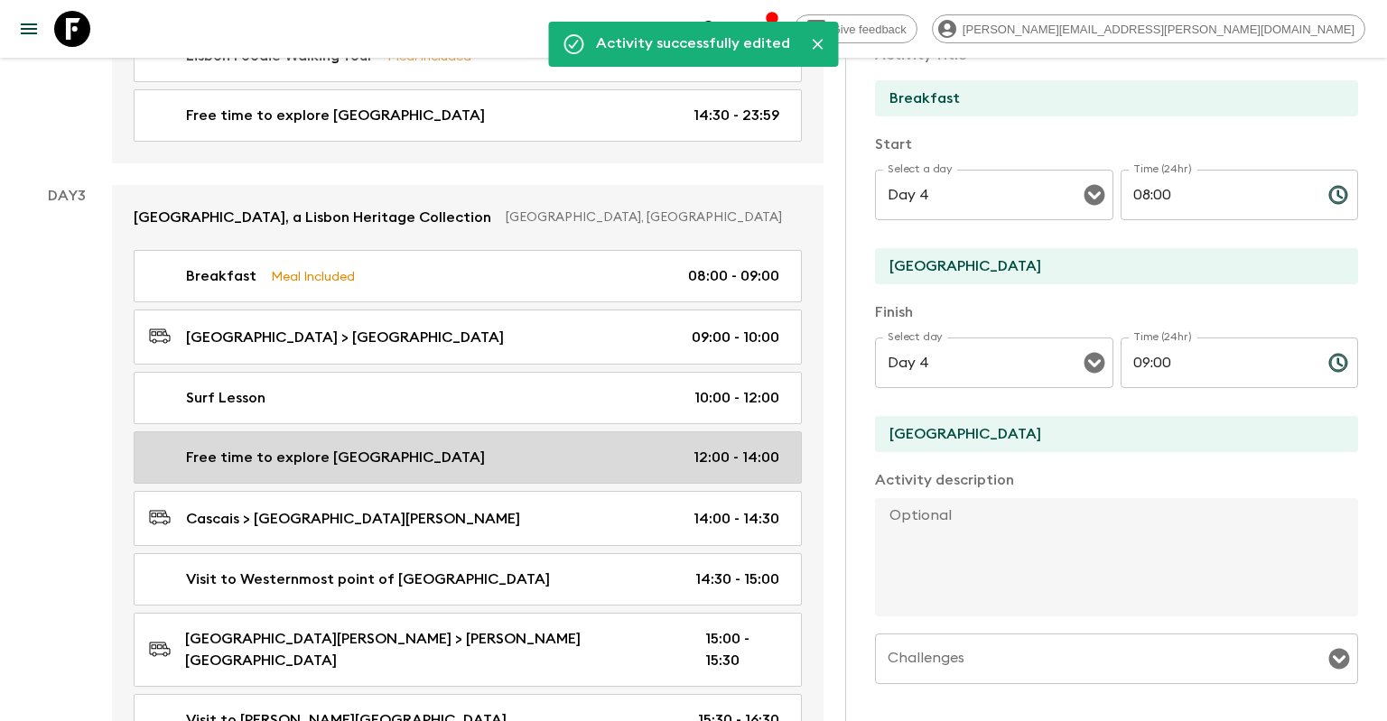
click at [457, 250] on link "Breakfast Meal Included 08:00 - 09:00" at bounding box center [468, 276] width 668 height 52
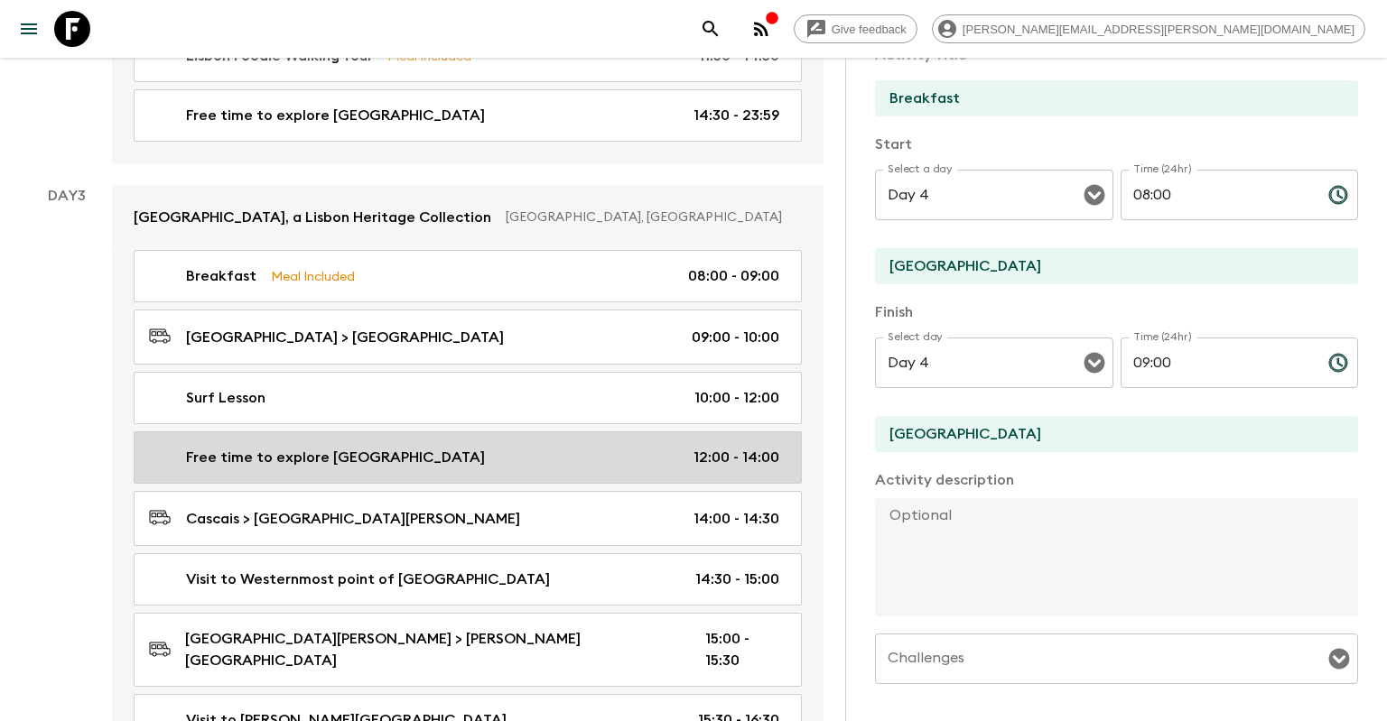
type input "The Emerald House Lisbon, Curio Collection by [PERSON_NAME]"
type input "Day 3"
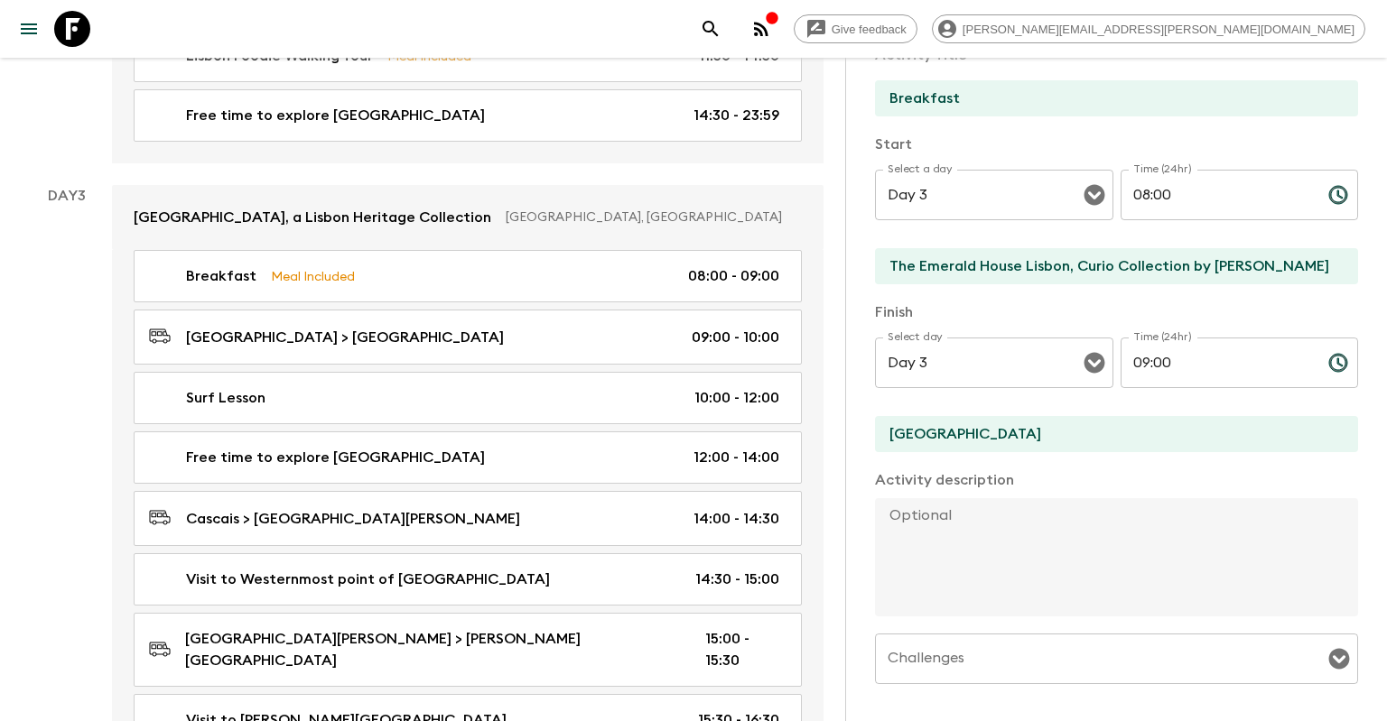
click at [1132, 267] on input "The Emerald House Lisbon, Curio Collection by [PERSON_NAME]" at bounding box center [1109, 266] width 469 height 36
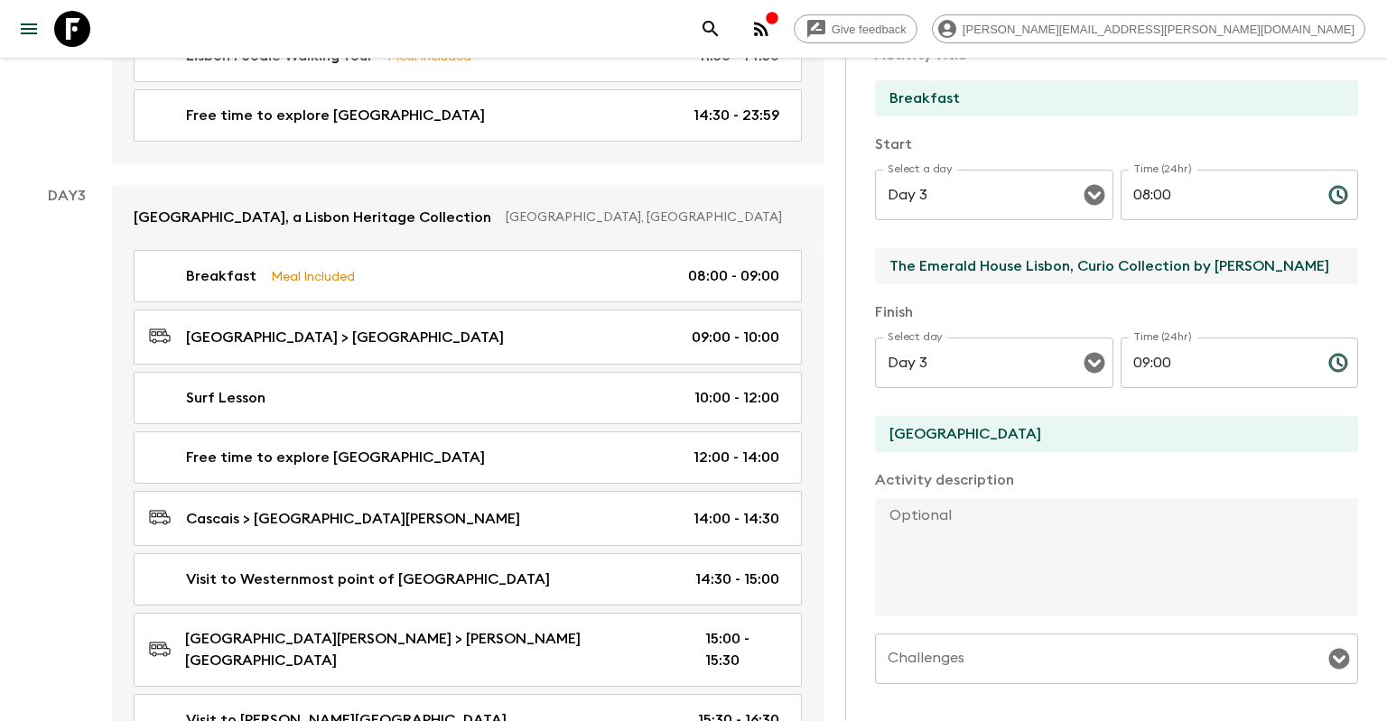
drag, startPoint x: 1306, startPoint y: 273, endPoint x: 696, endPoint y: 265, distance: 609.5
click at [875, 265] on input "The Emerald House Lisbon, Curio Collection by [PERSON_NAME]" at bounding box center [1109, 266] width 469 height 36
paste input "[GEOGRAPHIC_DATA]"
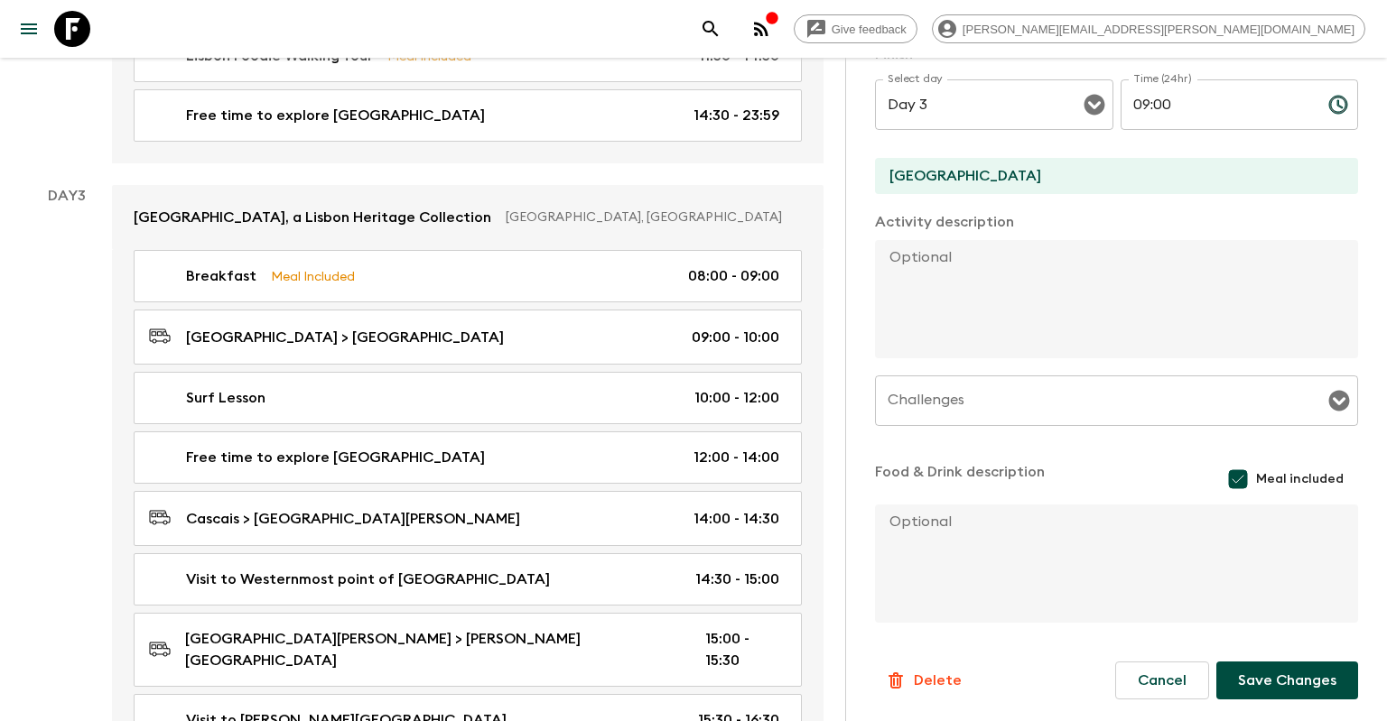
type input "[GEOGRAPHIC_DATA]"
click at [1297, 674] on button "Save Changes" at bounding box center [1287, 681] width 142 height 38
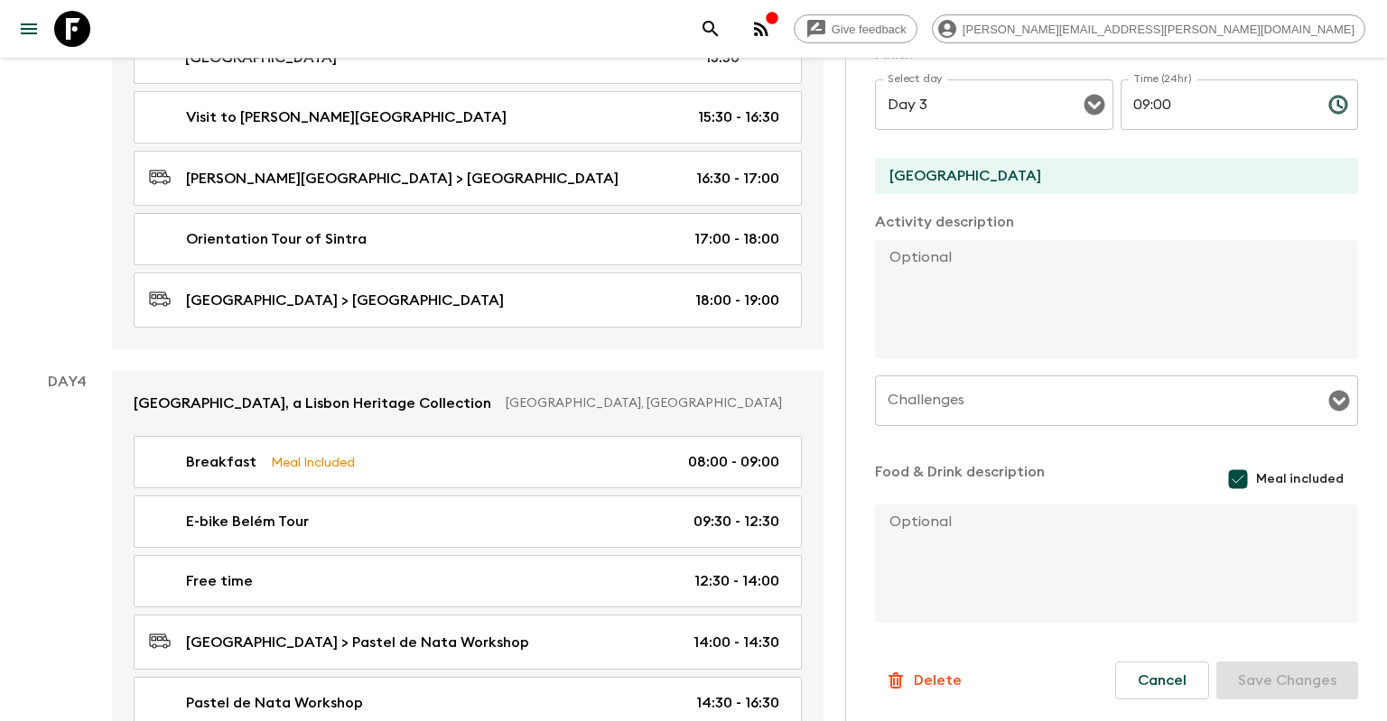
scroll to position [1645, 0]
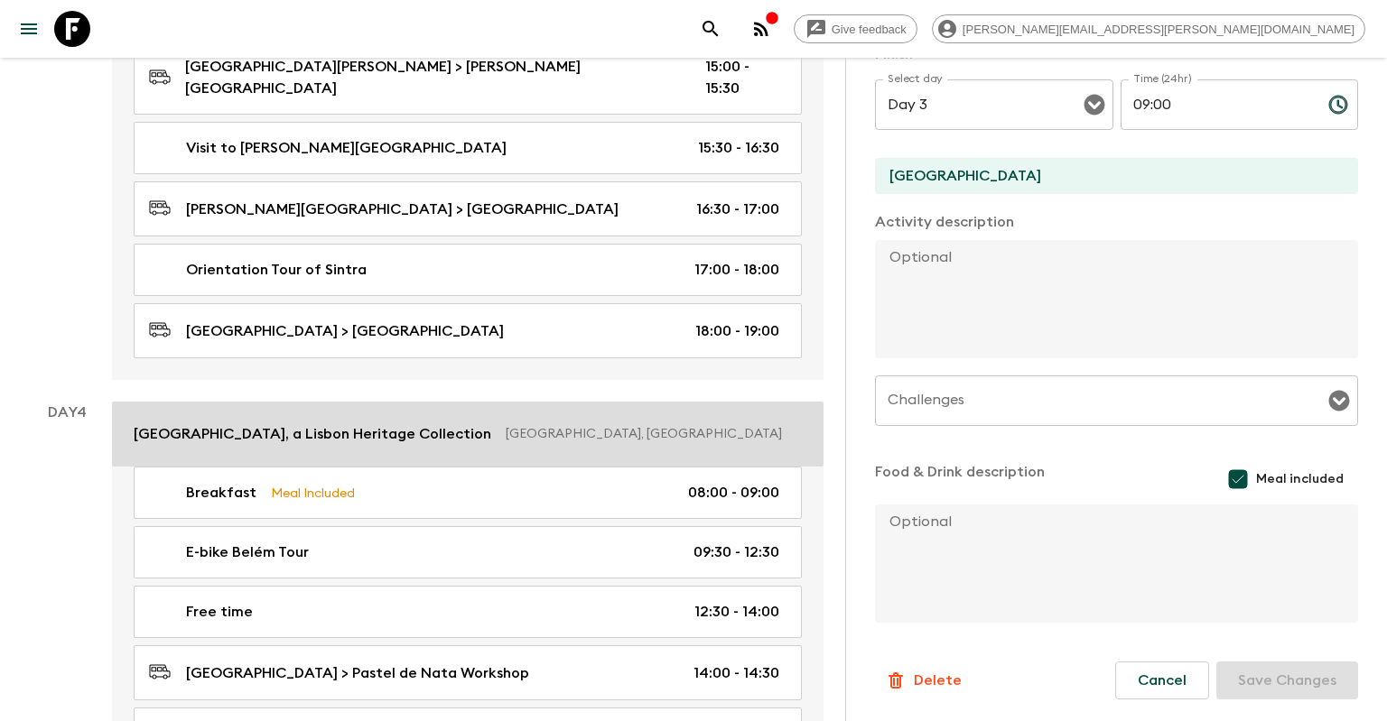
click at [679, 425] on p "[GEOGRAPHIC_DATA], [GEOGRAPHIC_DATA]" at bounding box center [647, 434] width 282 height 18
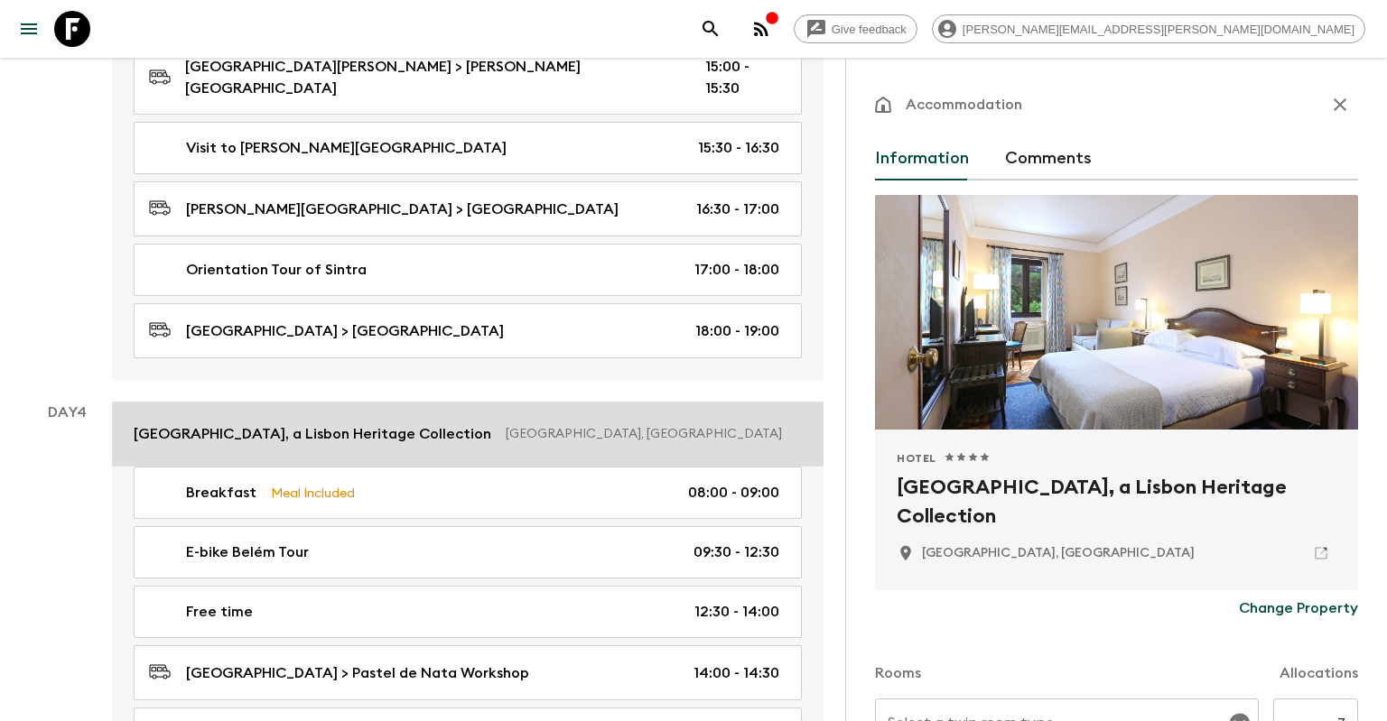
type input "Superior room 2 twin beds"
type input "Standard Single room"
type input "Day 1"
type input "Day 5"
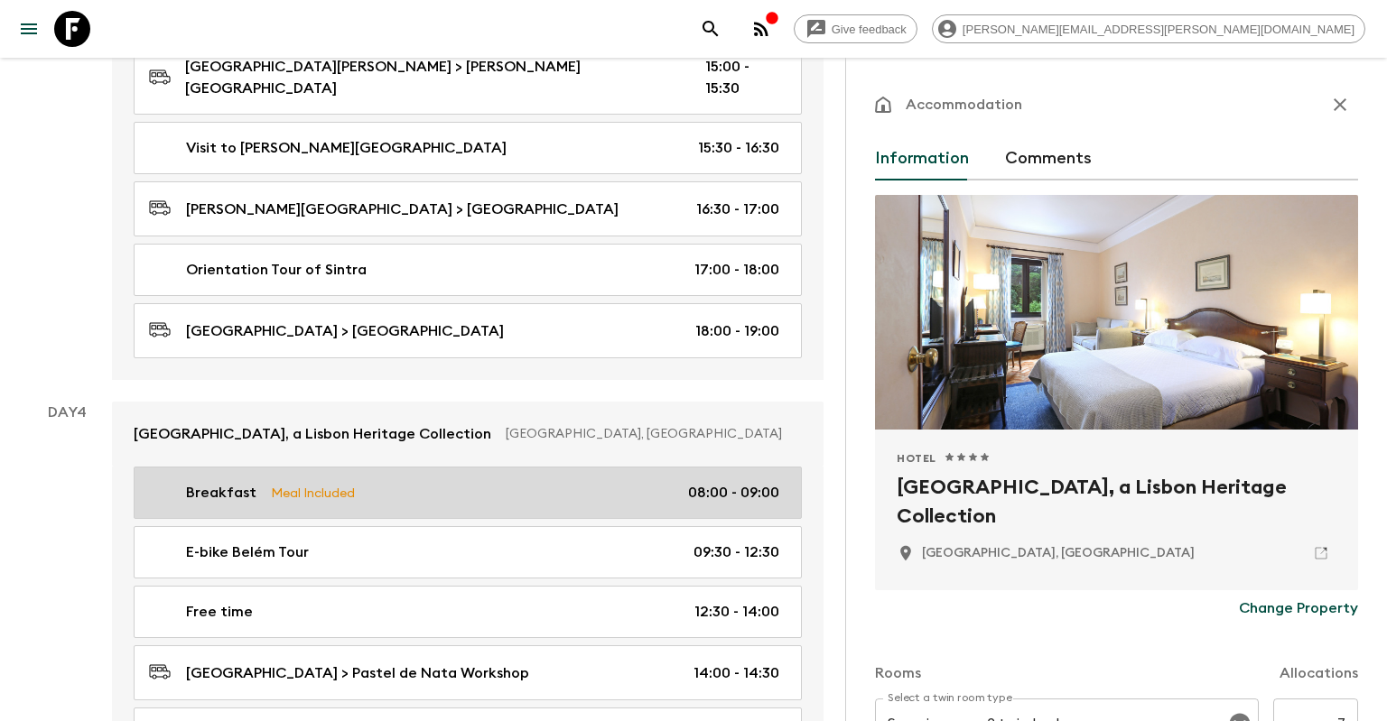
click at [663, 467] on link "Breakfast Meal Included 08:00 - 09:00" at bounding box center [468, 493] width 668 height 52
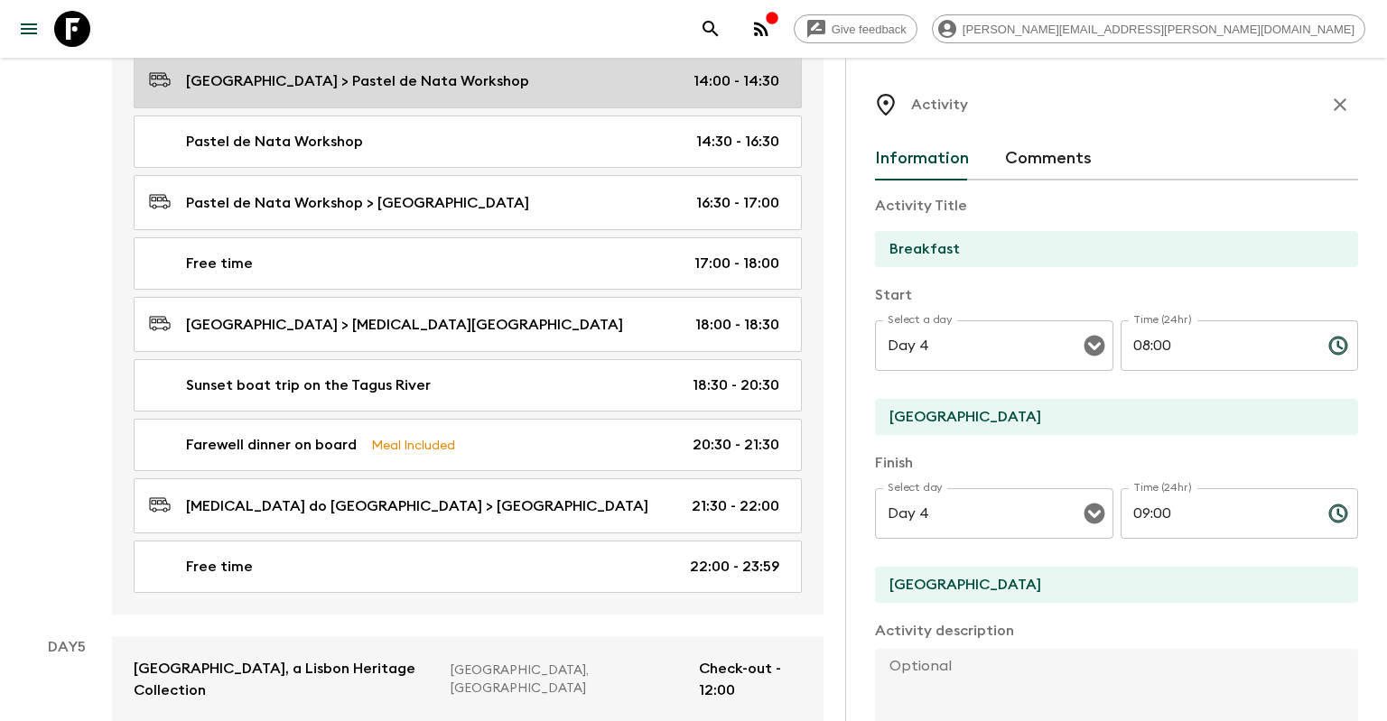
scroll to position [2312, 0]
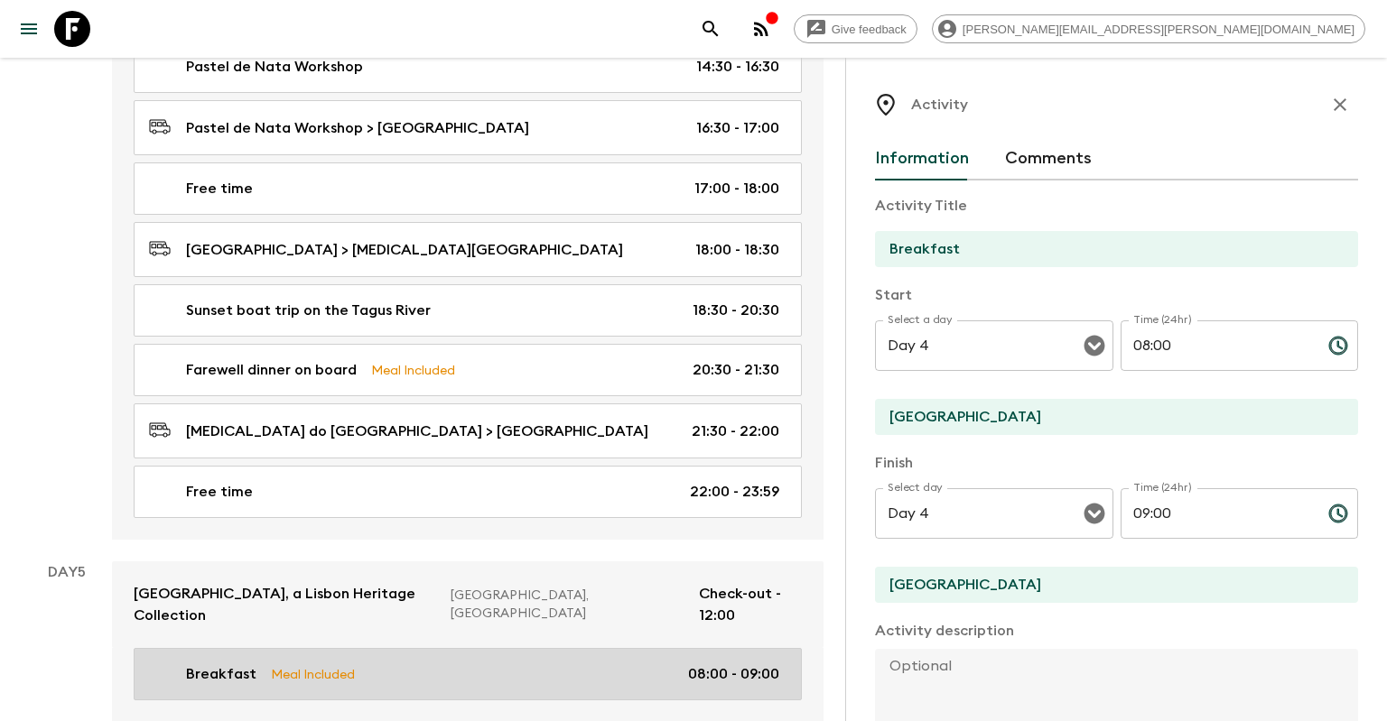
click at [590, 664] on div "Breakfast Meal Included 08:00 - 09:00" at bounding box center [464, 675] width 630 height 22
type input "The Emerald House Lisbon, Curio Collection by [PERSON_NAME]"
type input "Day 5"
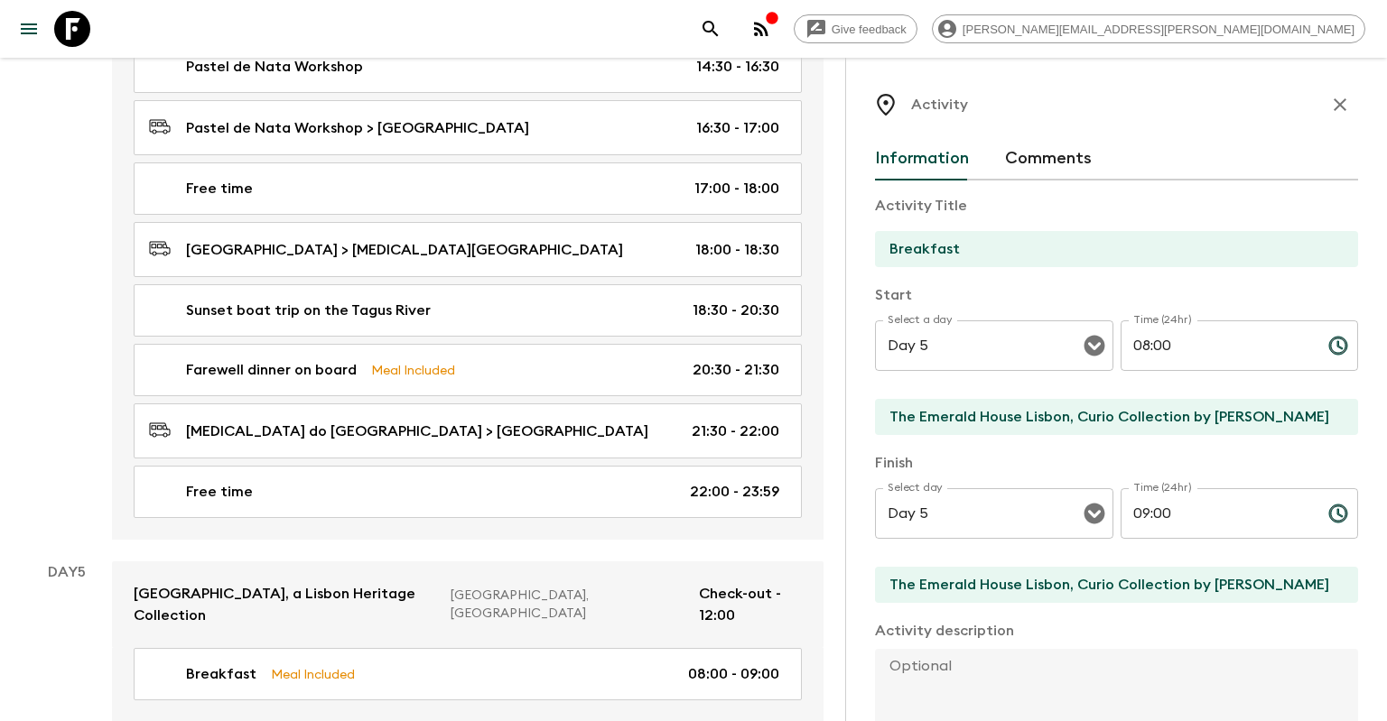
click at [1124, 409] on input "The Emerald House Lisbon, Curio Collection by [PERSON_NAME]" at bounding box center [1109, 417] width 469 height 36
drag, startPoint x: 1287, startPoint y: 409, endPoint x: 833, endPoint y: 353, distance: 457.6
click at [875, 399] on input "The Emerald House Lisbon, Curio Collection by [PERSON_NAME]" at bounding box center [1109, 417] width 469 height 36
paste input "[GEOGRAPHIC_DATA]"
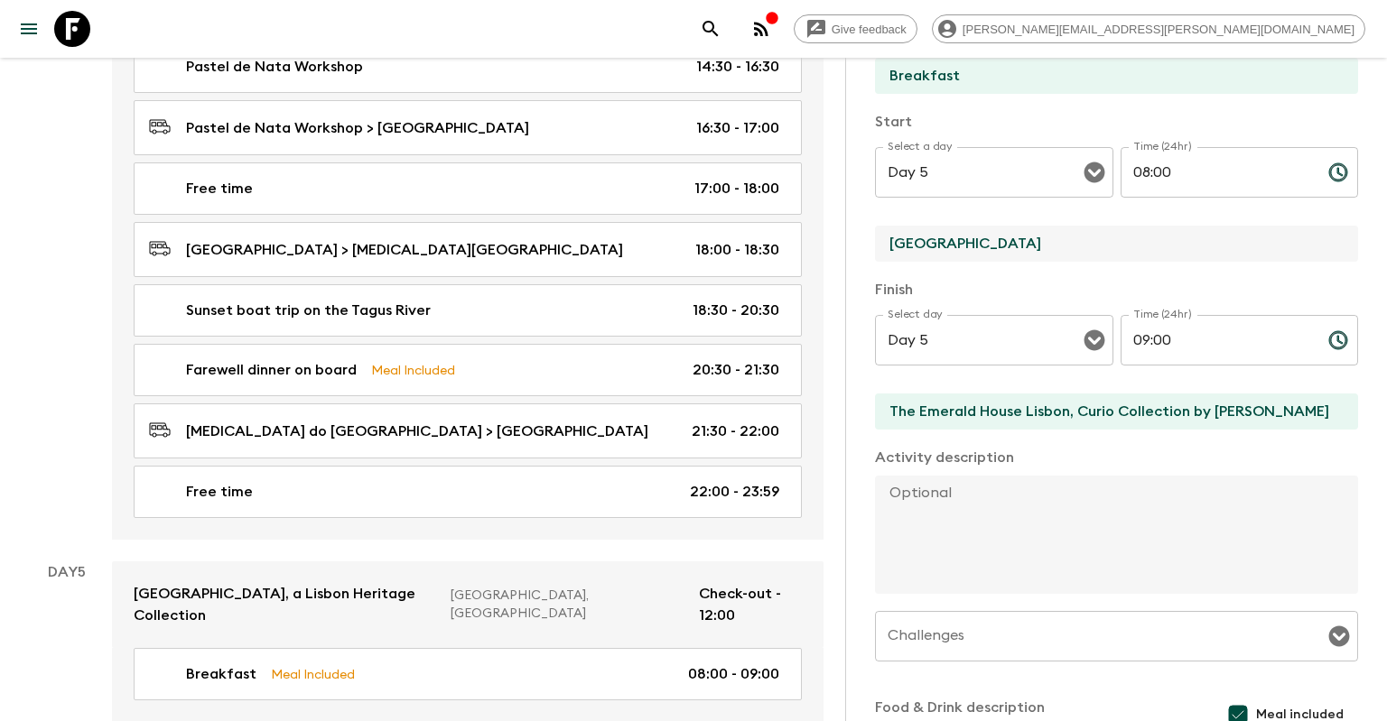
type input "[GEOGRAPHIC_DATA]"
click at [1049, 419] on input "The Emerald House Lisbon, Curio Collection by [PERSON_NAME]" at bounding box center [1109, 412] width 469 height 36
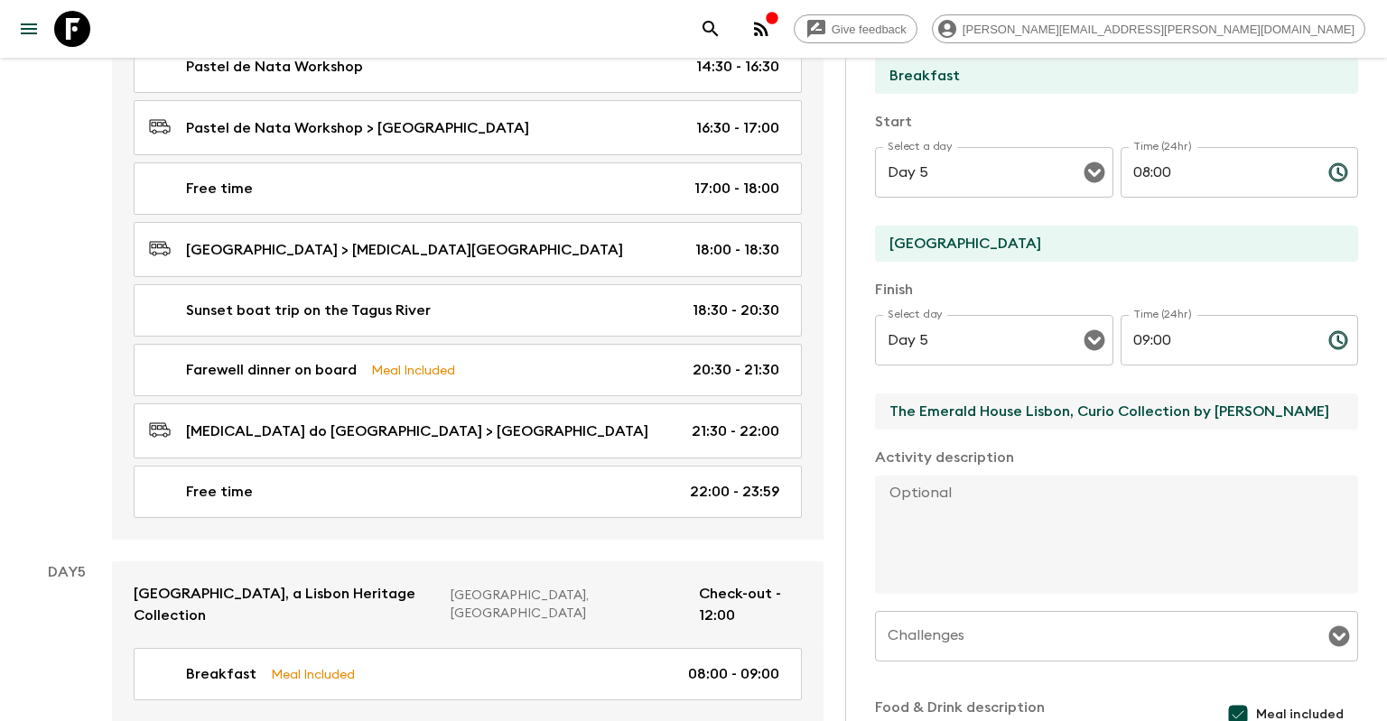
drag, startPoint x: 1315, startPoint y: 404, endPoint x: 720, endPoint y: 395, distance: 594.2
click at [875, 395] on input "The Emerald House Lisbon, Curio Collection by [PERSON_NAME]" at bounding box center [1109, 412] width 469 height 36
paste input "[GEOGRAPHIC_DATA]"
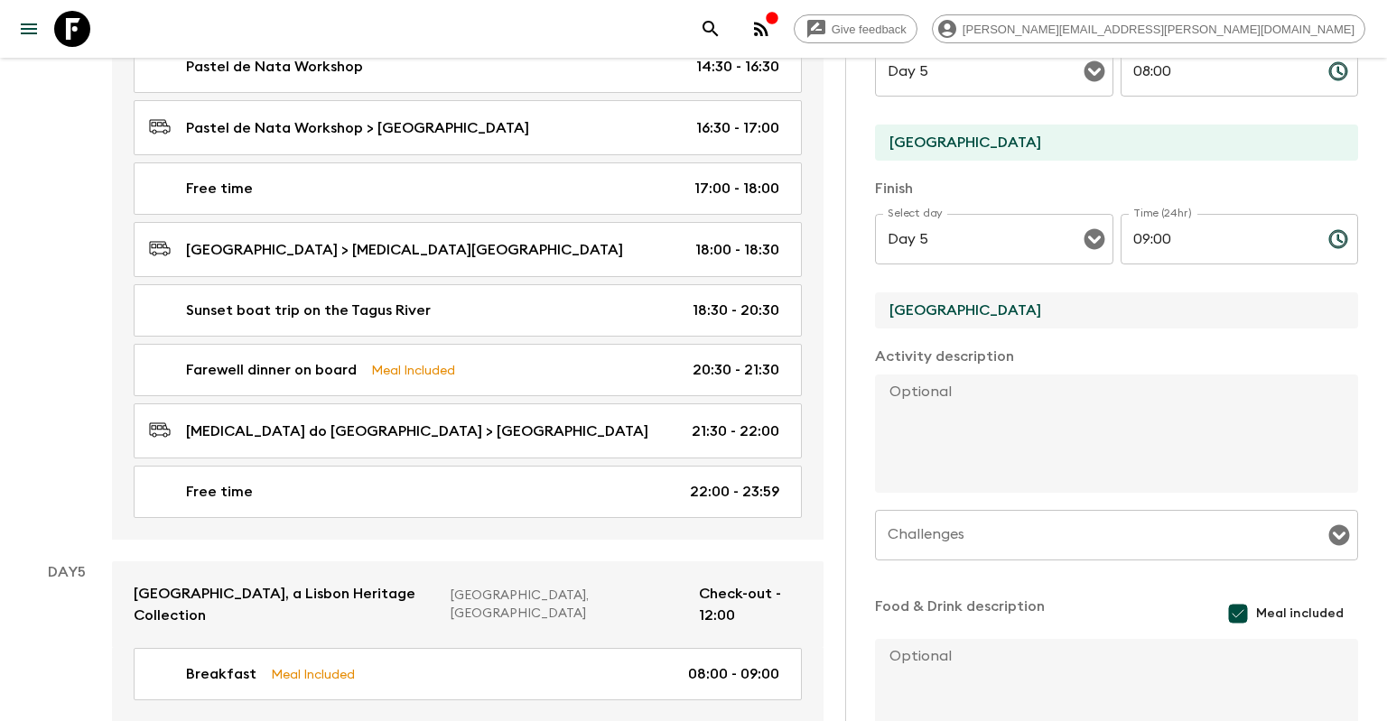
scroll to position [411, 0]
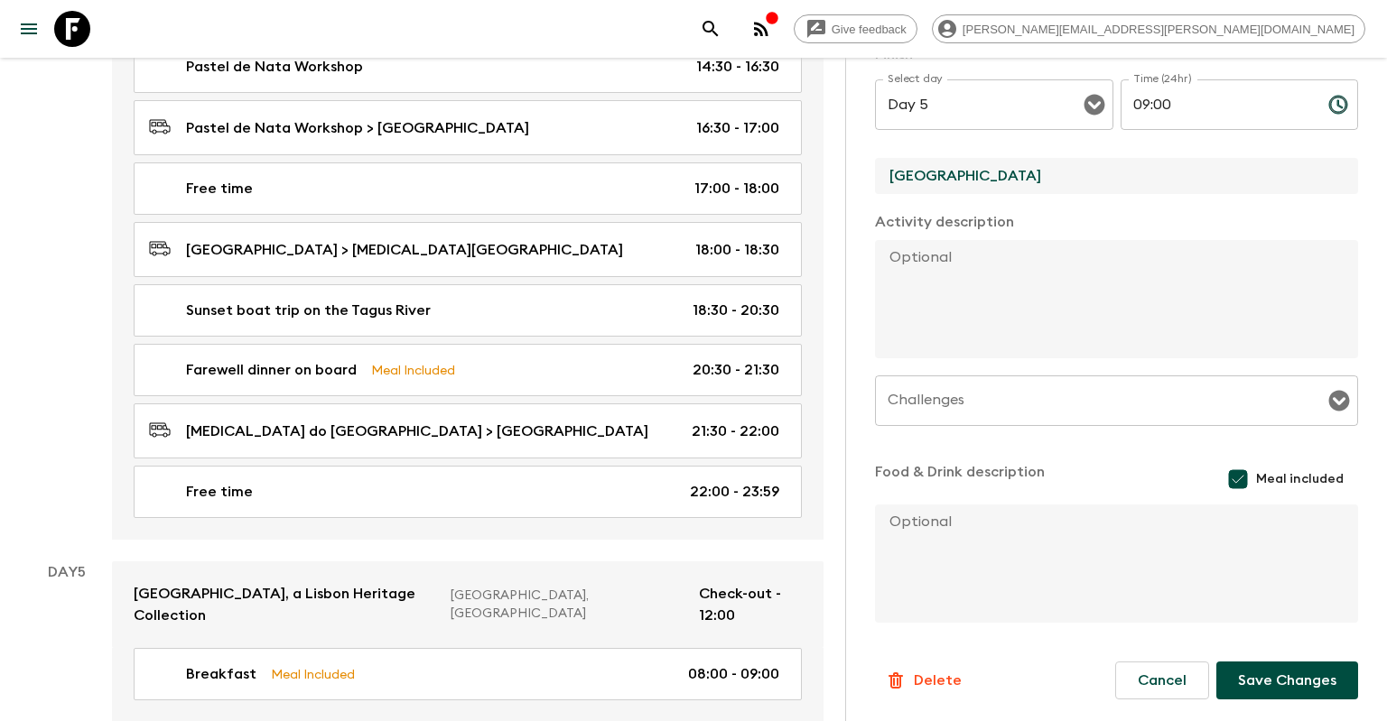
type input "[GEOGRAPHIC_DATA]"
click at [1283, 689] on button "Save Changes" at bounding box center [1287, 681] width 142 height 38
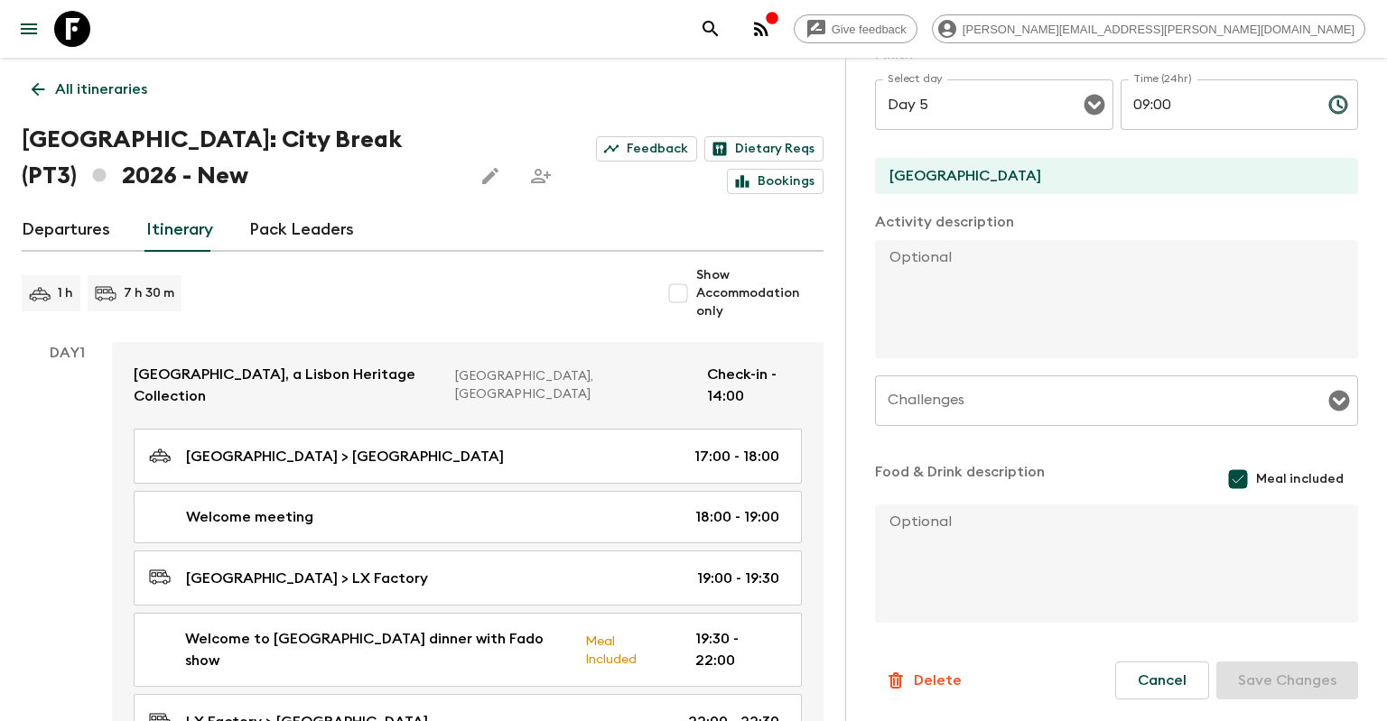
scroll to position [0, 0]
click at [605, 193] on div "Feedback Dietary Reqs Bookings" at bounding box center [698, 166] width 250 height 58
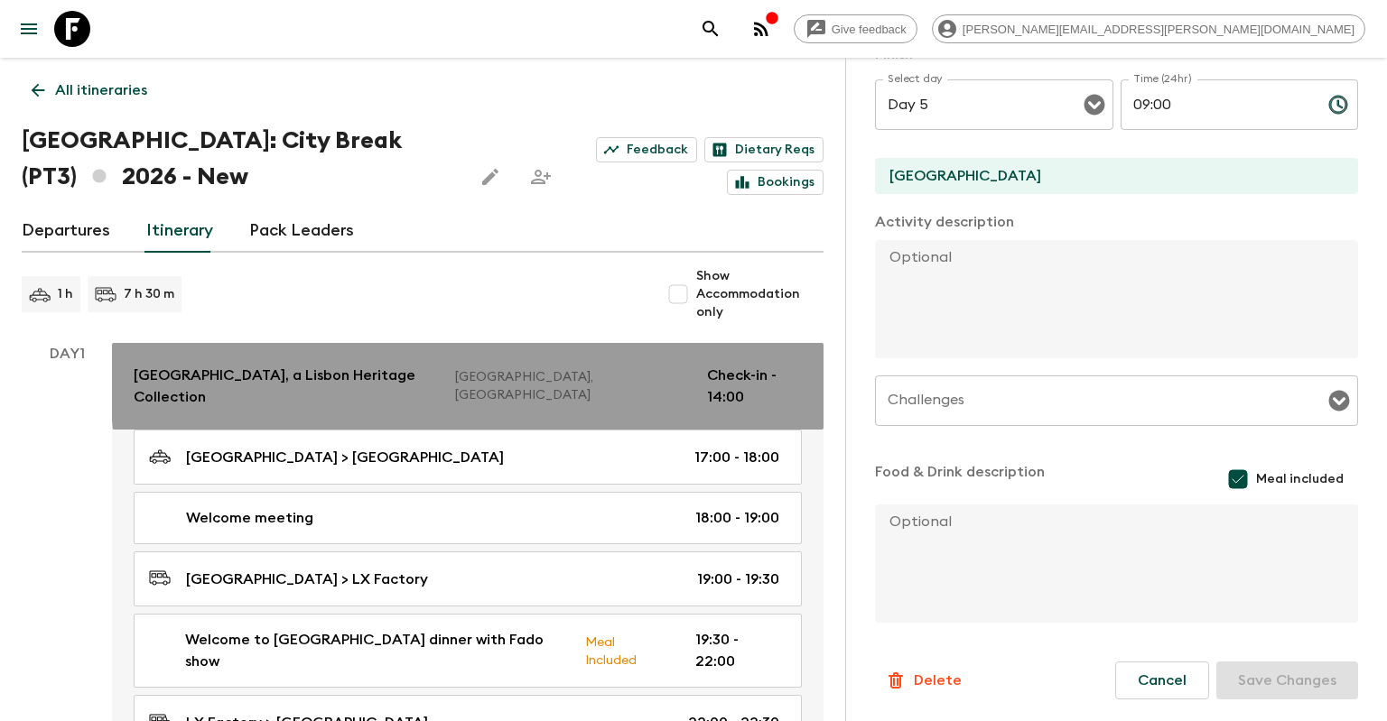
click at [605, 377] on p "[GEOGRAPHIC_DATA], [GEOGRAPHIC_DATA]" at bounding box center [573, 386] width 237 height 36
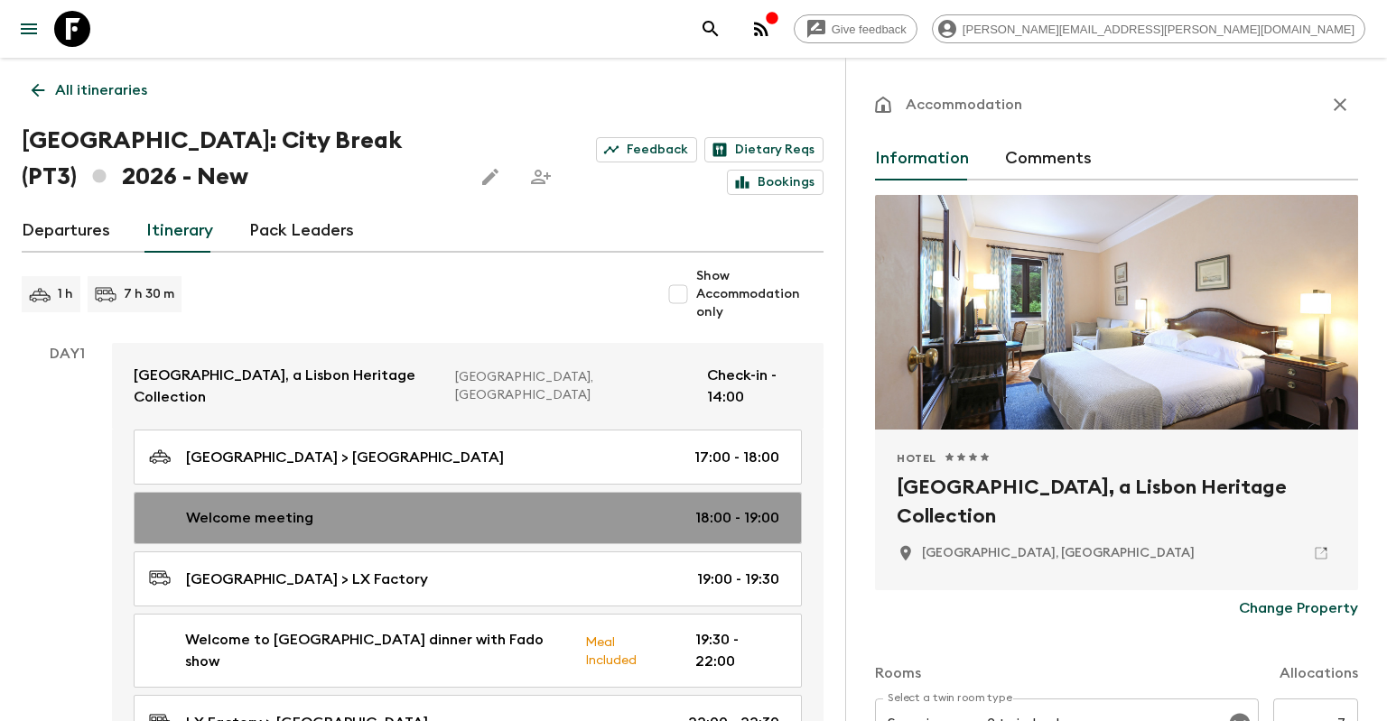
click at [405, 507] on div "Welcome meeting 18:00 - 19:00" at bounding box center [464, 518] width 630 height 22
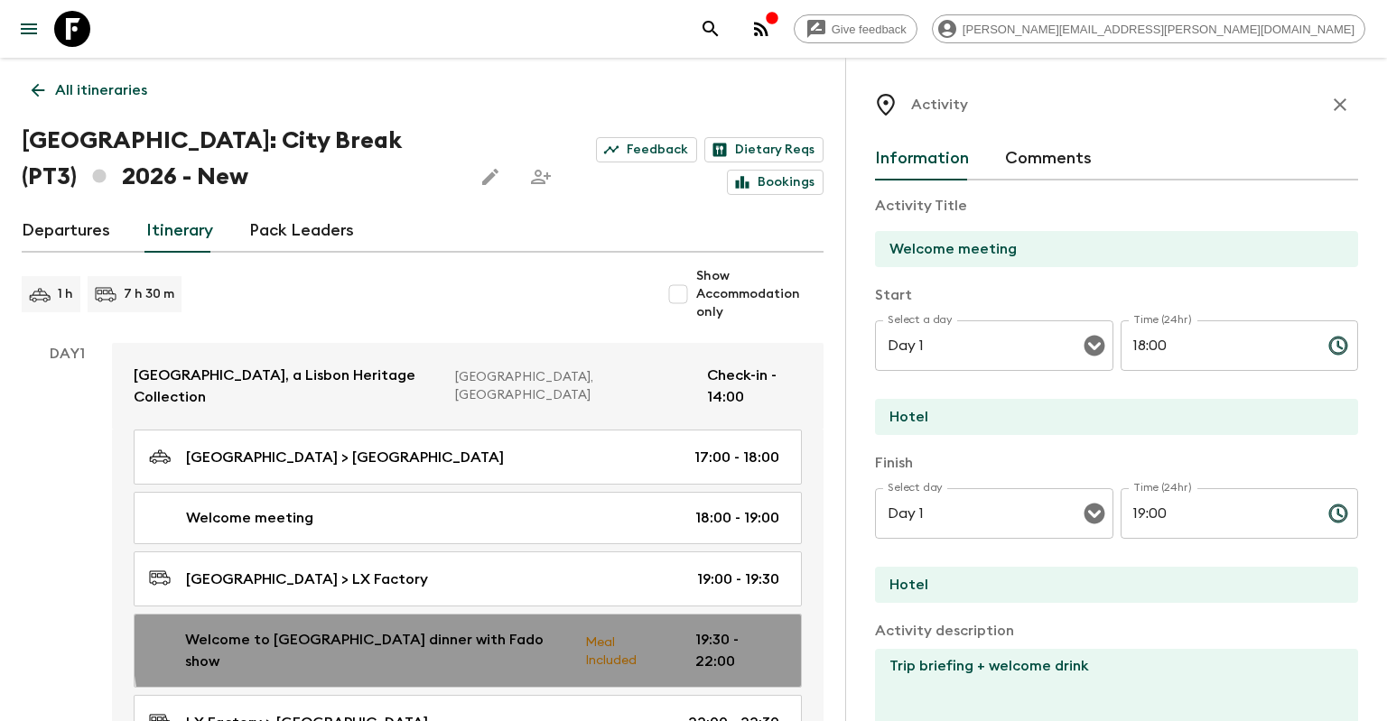
click at [530, 614] on link "Welcome to [GEOGRAPHIC_DATA] dinner with Fado show Meal Included 19:30 - 22:00" at bounding box center [468, 651] width 668 height 74
type input "Welcome to [GEOGRAPHIC_DATA] dinner with Fado show"
type input "Beer's - LX Factory"
checkbox input "true"
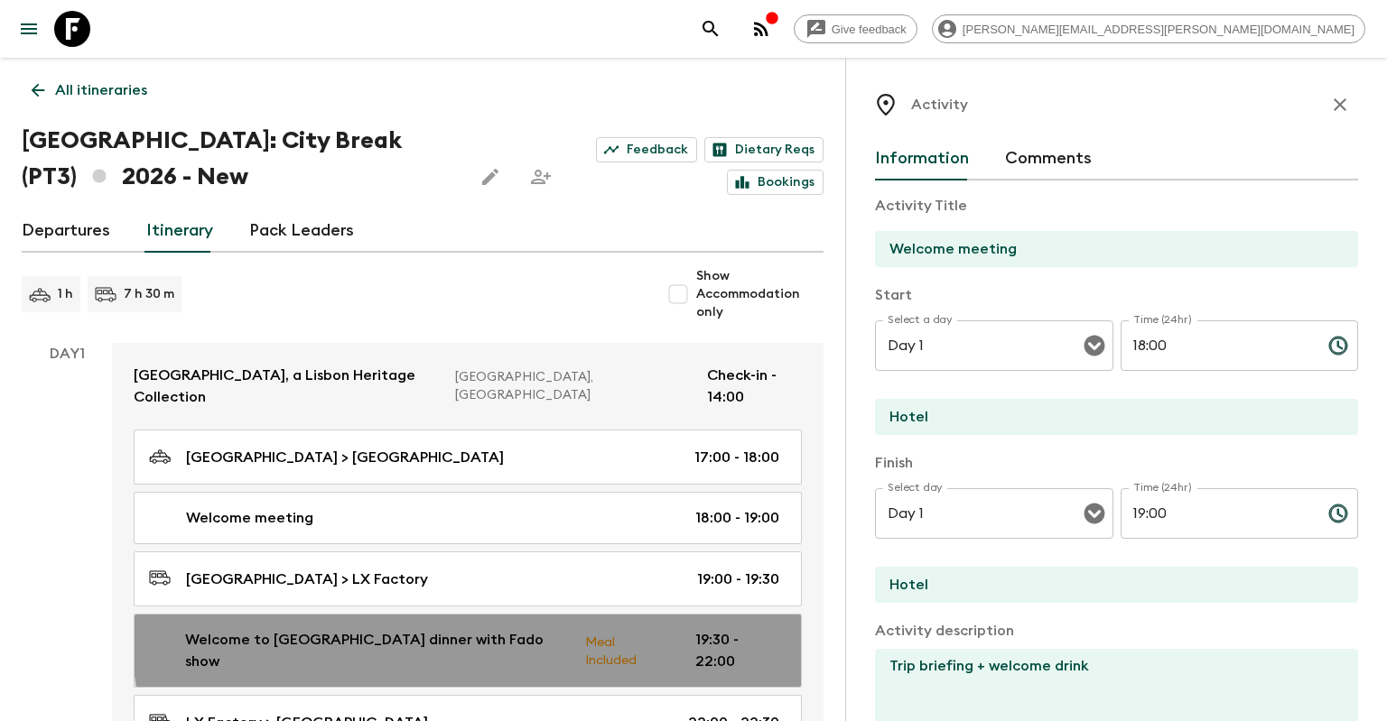
type textarea "Portuguese "Petiscos" sharing meal"
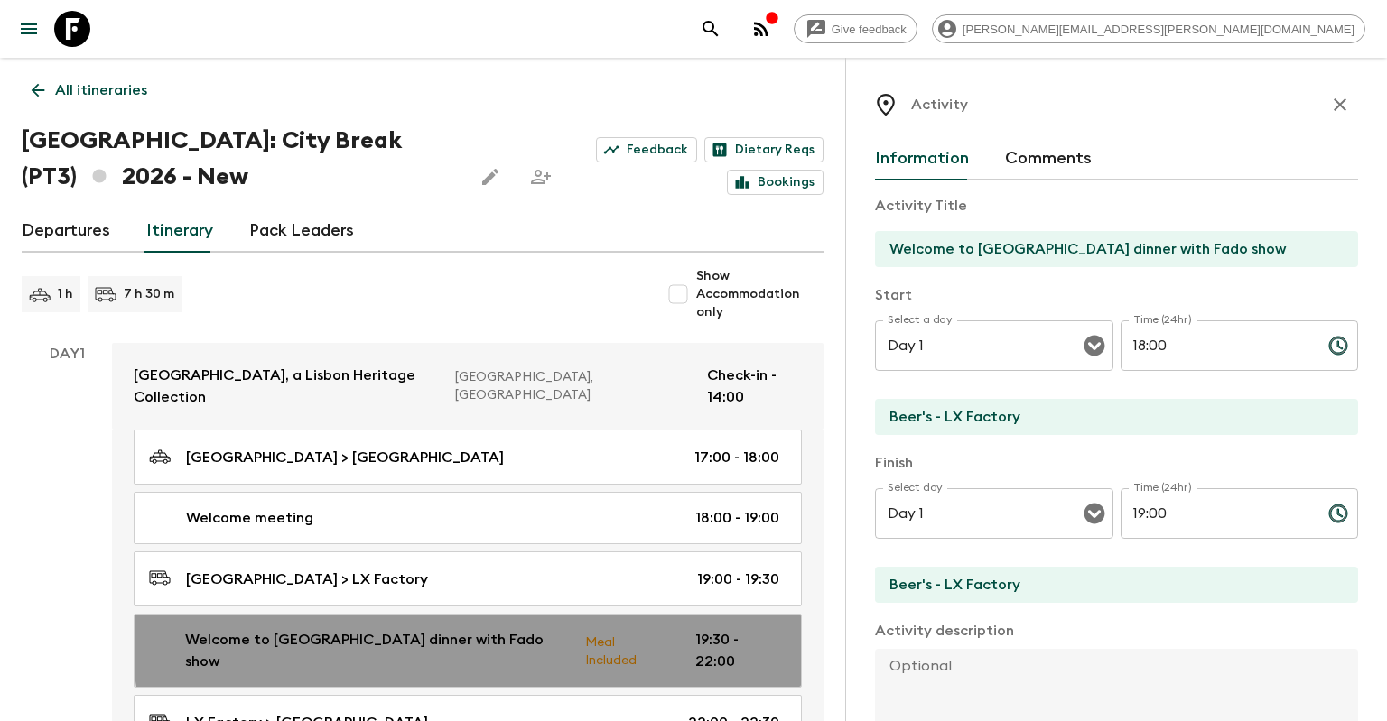
type input "19:30"
type input "22:00"
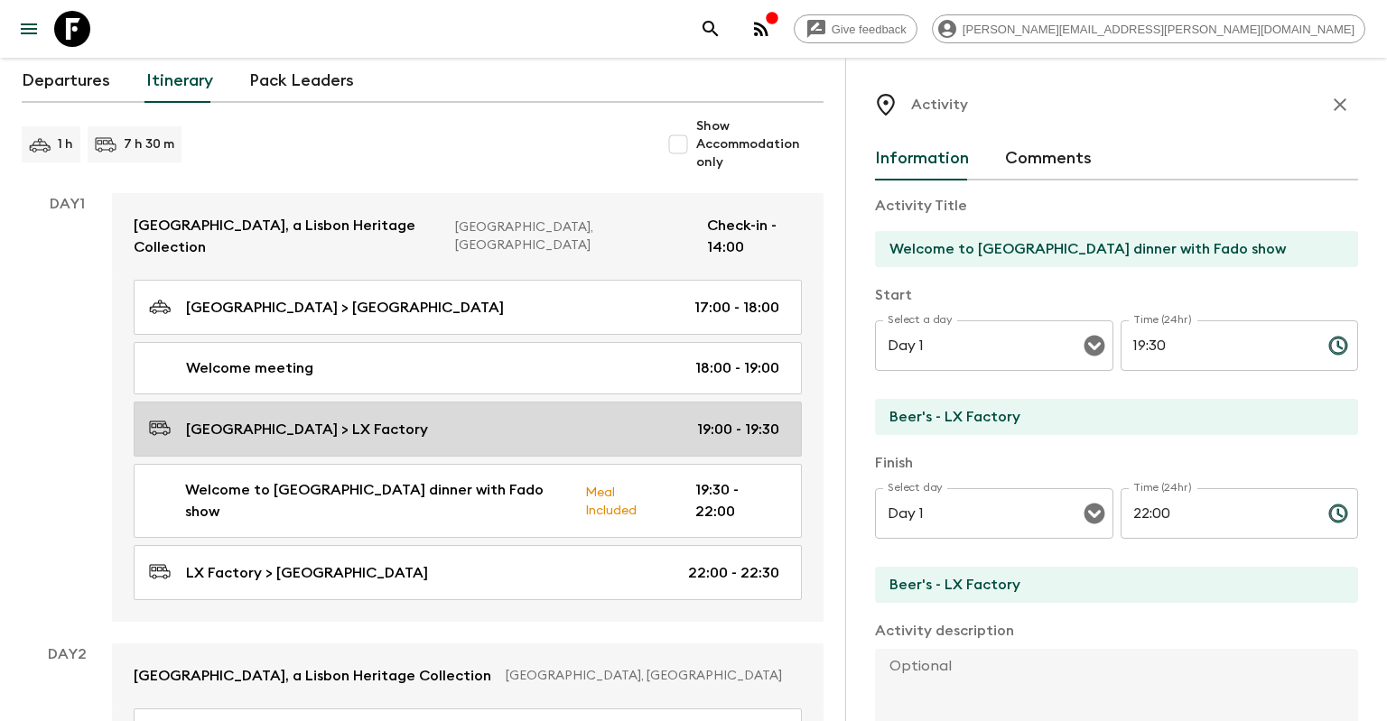
scroll to position [191, 0]
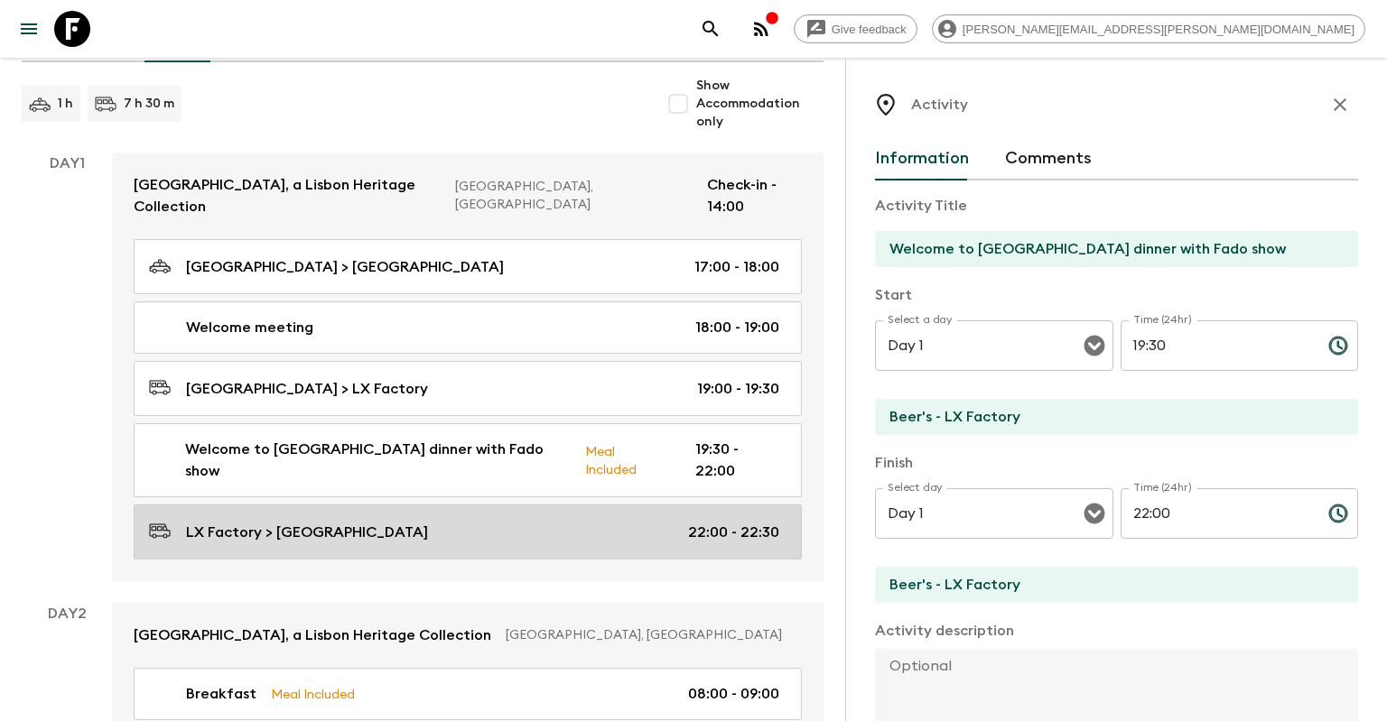
click at [632, 520] on div "LX Factory > [GEOGRAPHIC_DATA] 22:00 - 22:30" at bounding box center [464, 532] width 630 height 24
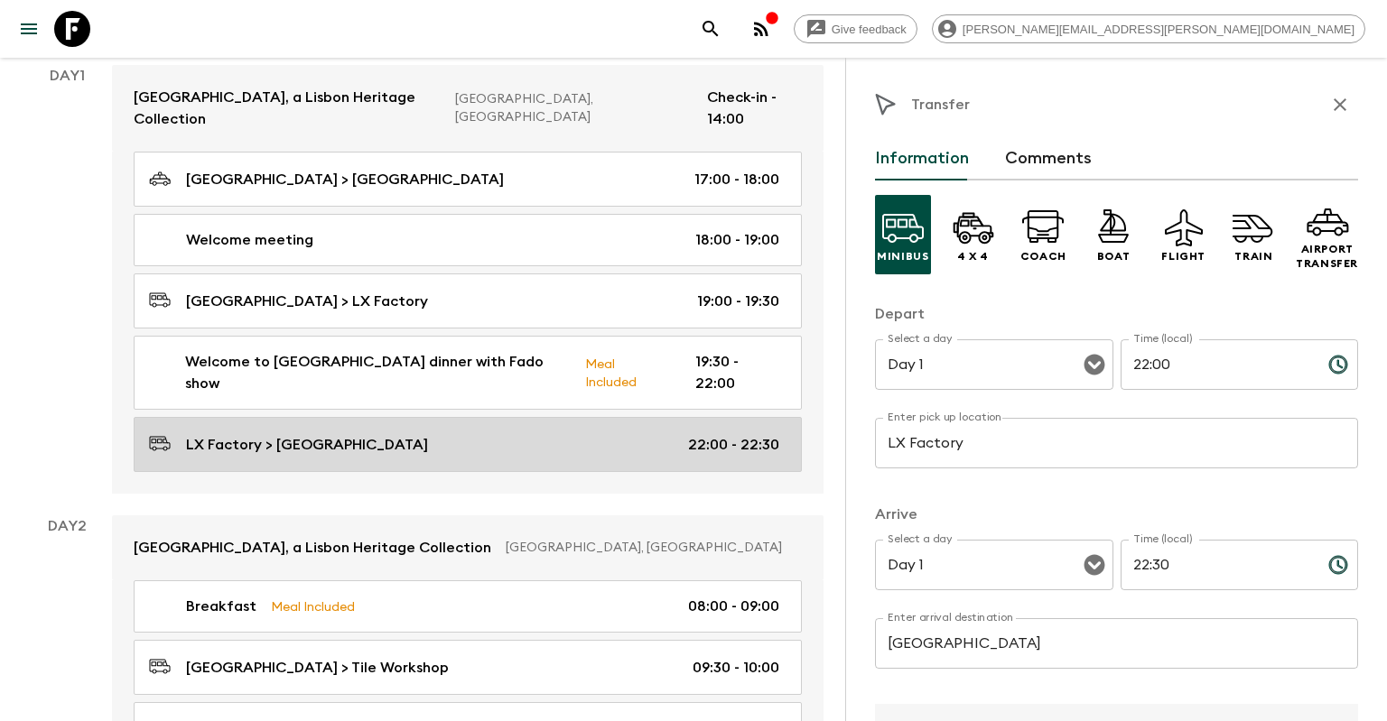
scroll to position [381, 0]
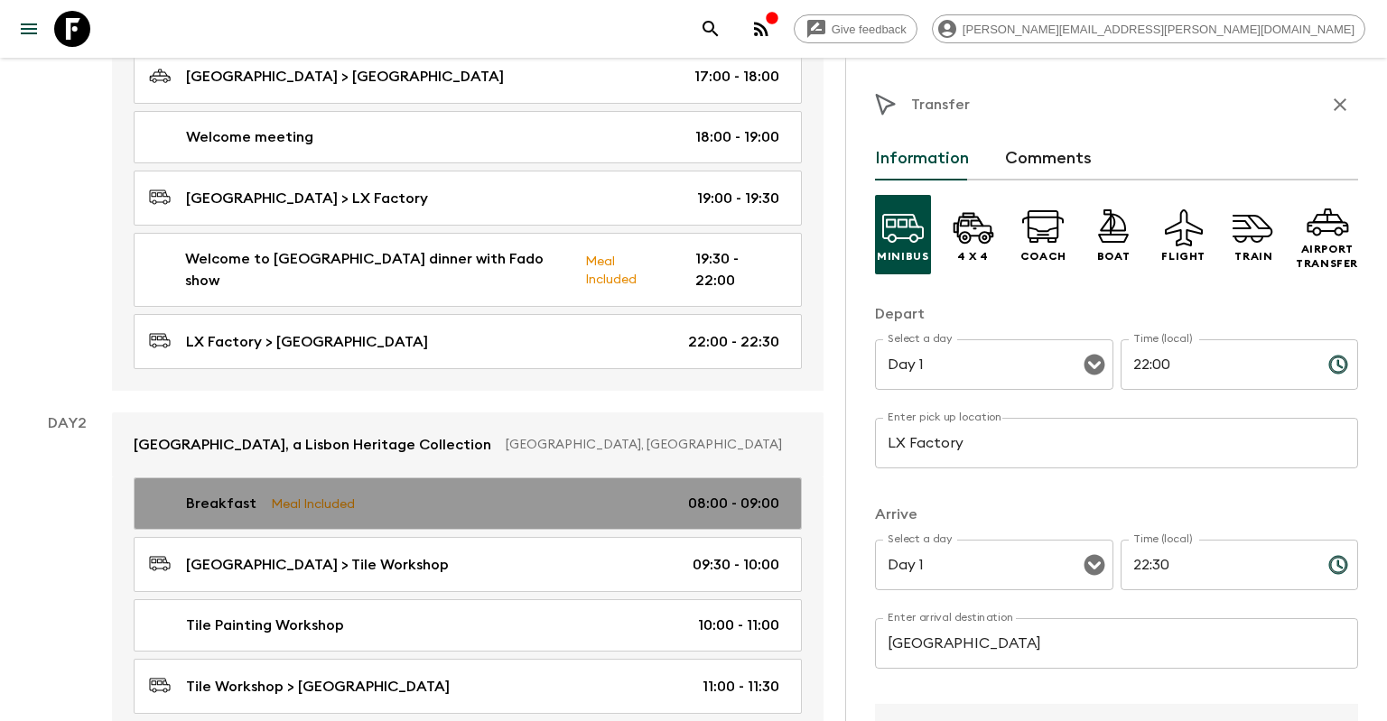
click at [630, 493] on div "Breakfast Meal Included 08:00 - 09:00" at bounding box center [464, 504] width 630 height 22
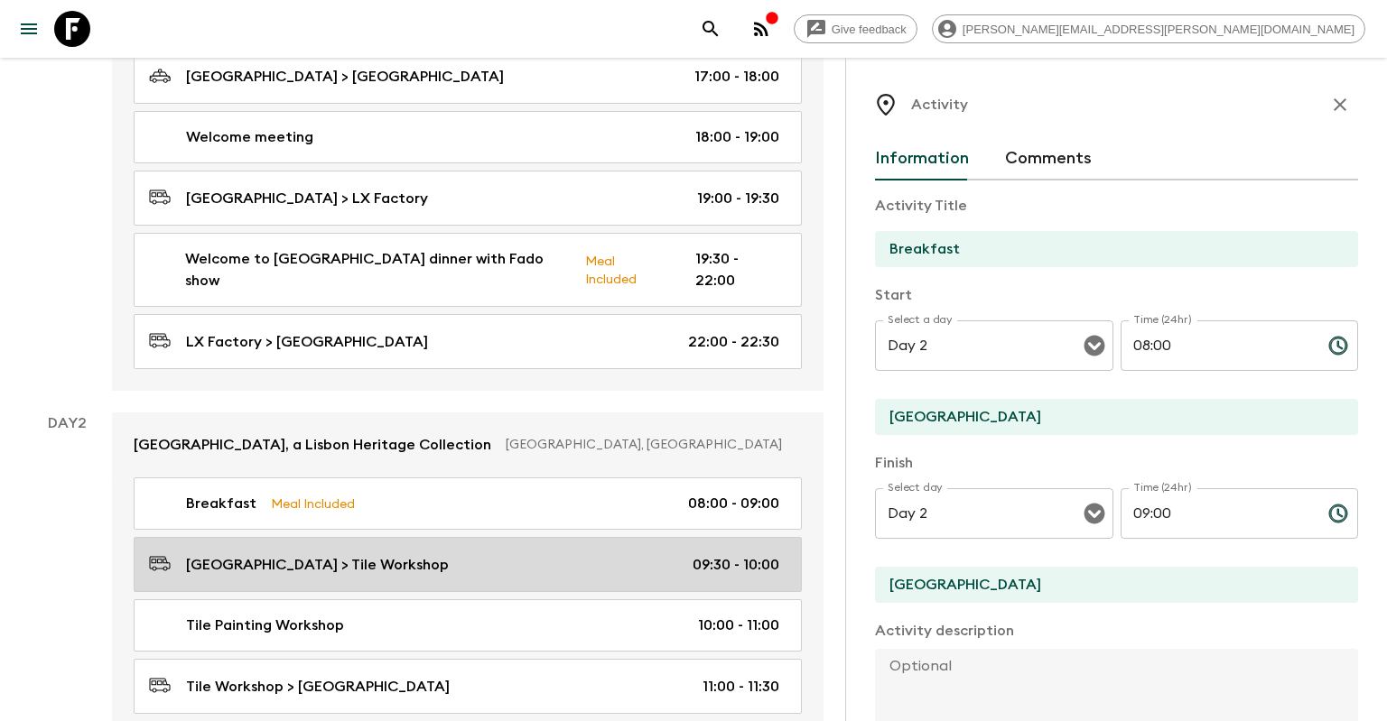
click at [614, 537] on link "[GEOGRAPHIC_DATA] > Tile Workshop 09:30 - 10:00" at bounding box center [468, 564] width 668 height 55
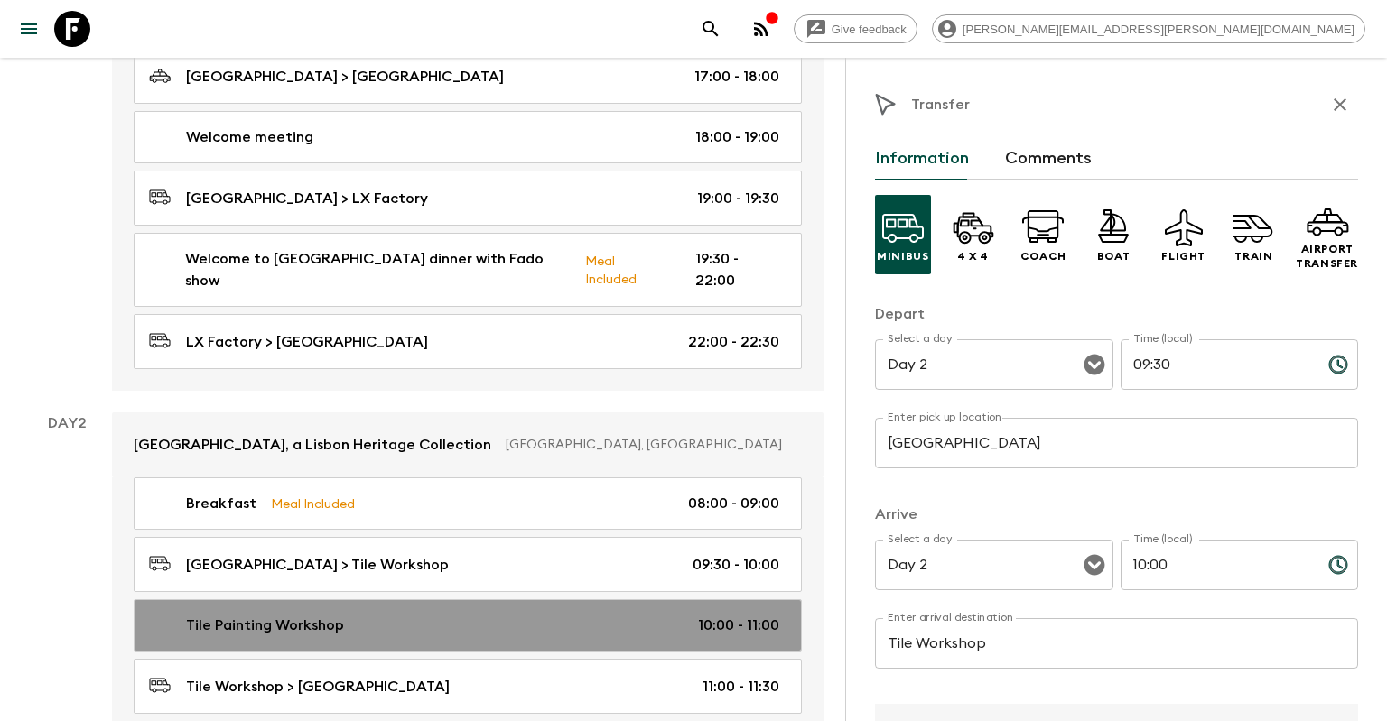
click at [576, 615] on div "Tile Painting Workshop 10:00 - 11:00" at bounding box center [464, 626] width 630 height 22
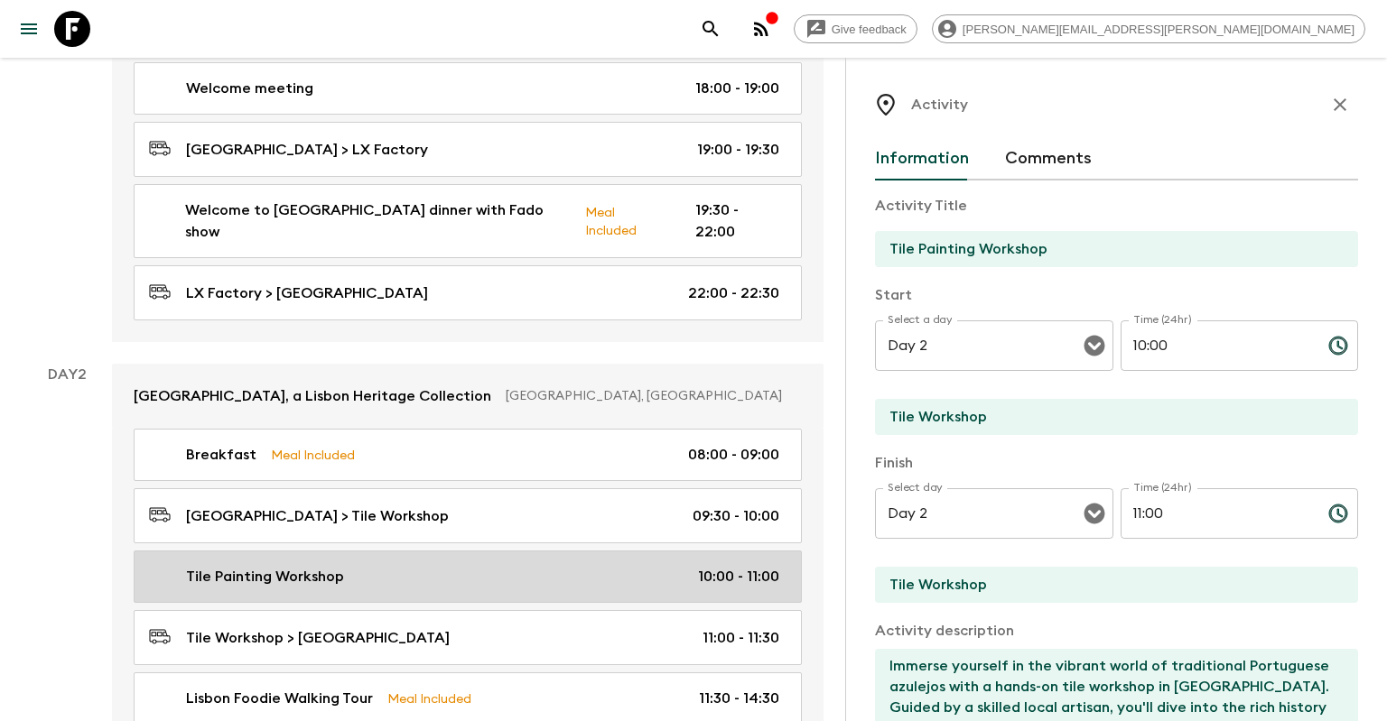
scroll to position [477, 0]
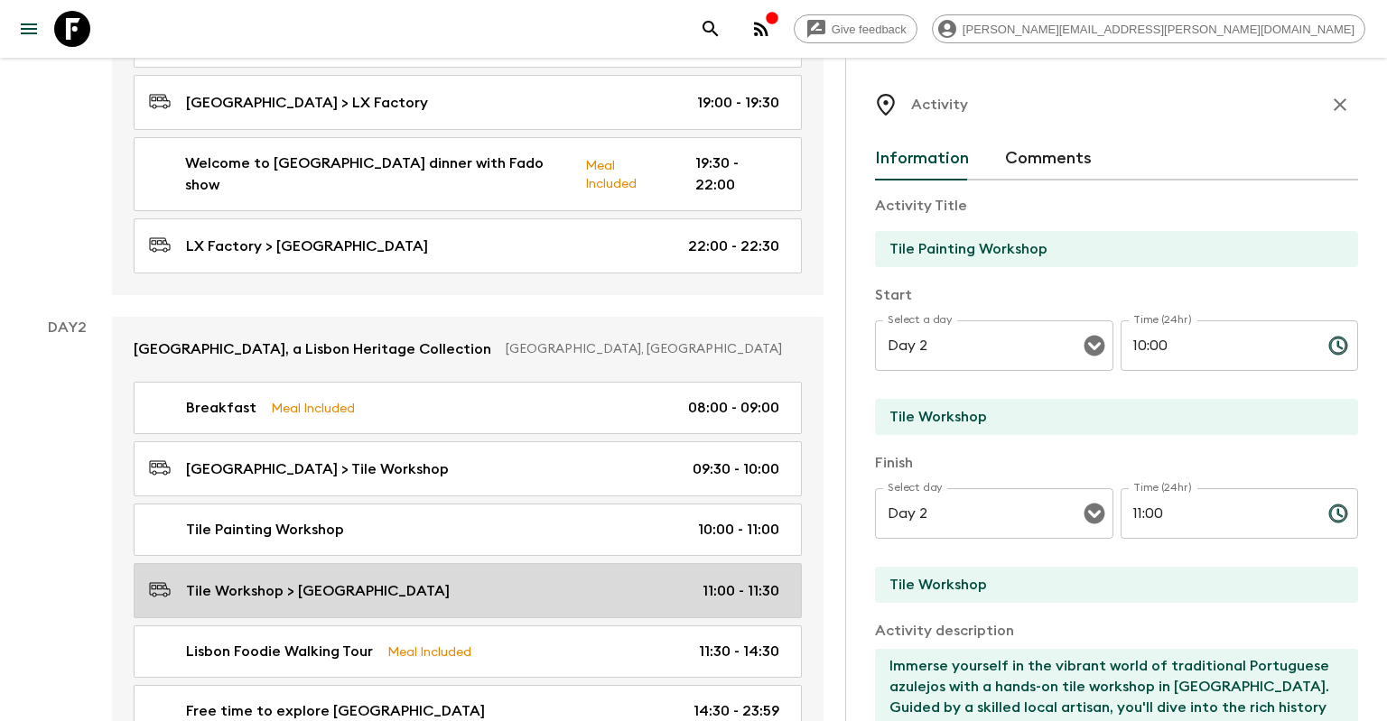
click at [582, 579] on div "Tile Workshop > [GEOGRAPHIC_DATA] 11:00 - 11:30" at bounding box center [464, 591] width 630 height 24
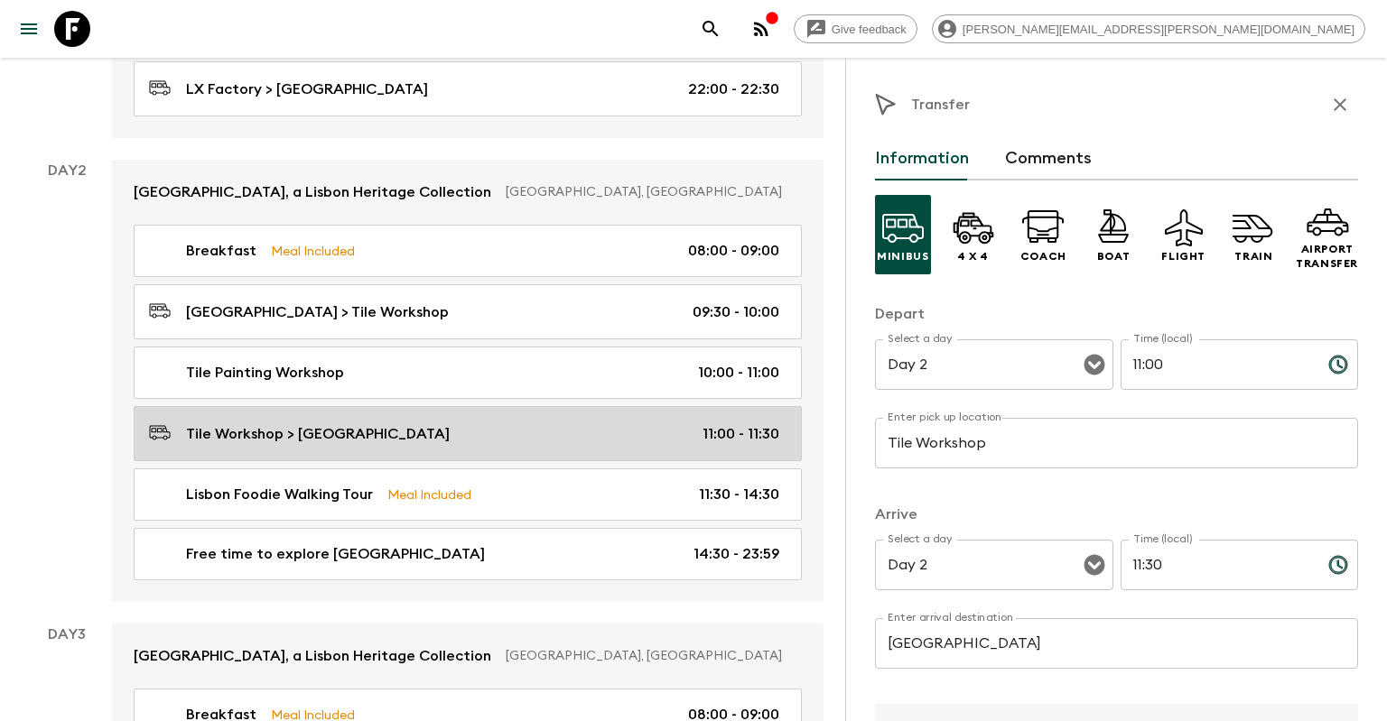
scroll to position [667, 0]
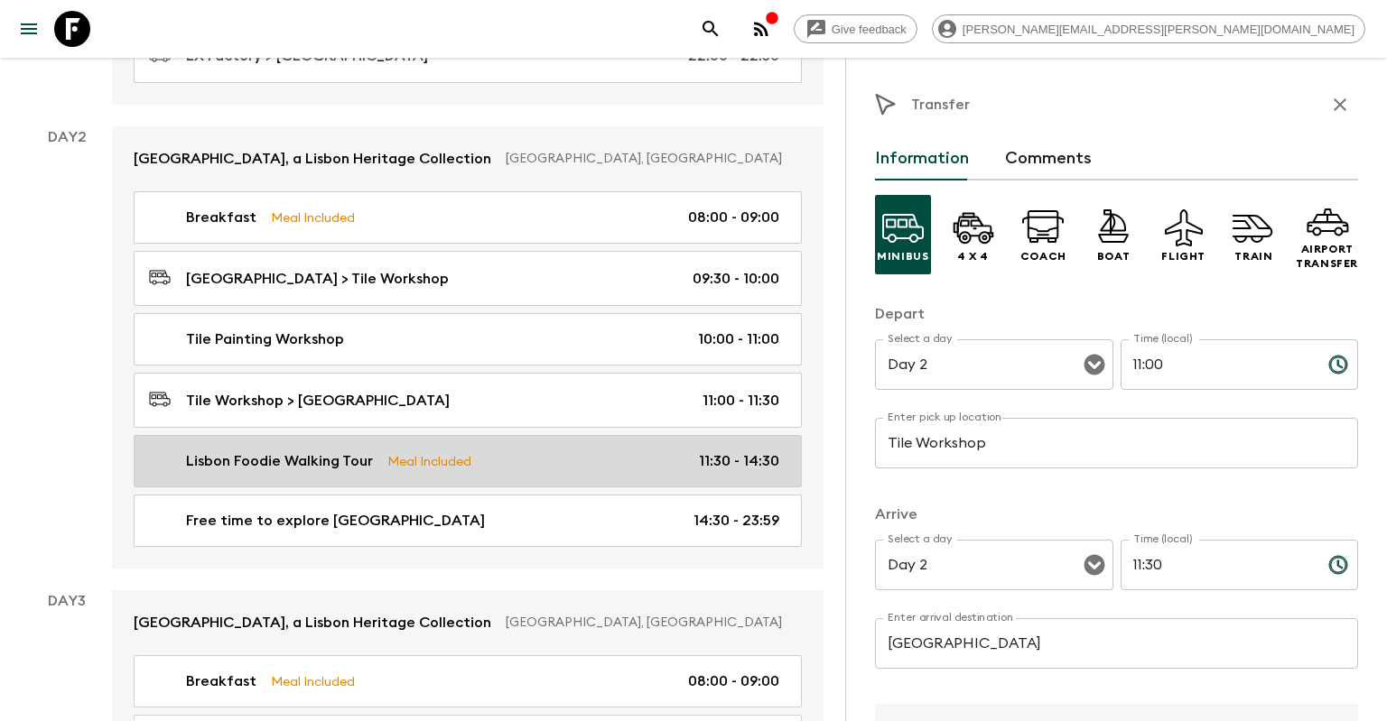
click at [661, 451] on div "Lisbon Foodie Walking Tour Meal Included 11:30 - 14:30" at bounding box center [464, 462] width 630 height 22
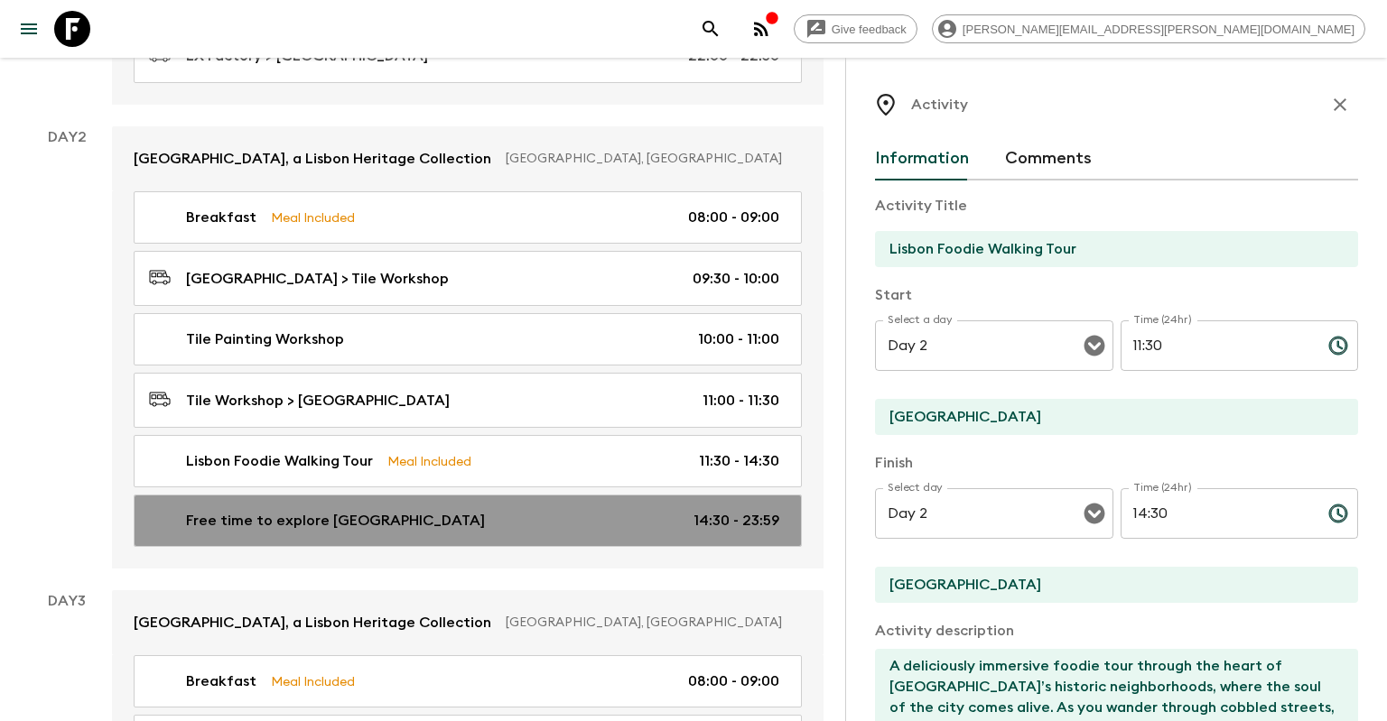
click at [638, 510] on div "Free time to explore [GEOGRAPHIC_DATA] 14:30 - 23:59" at bounding box center [464, 521] width 630 height 22
type input "Free time to explore [GEOGRAPHIC_DATA]"
checkbox input "false"
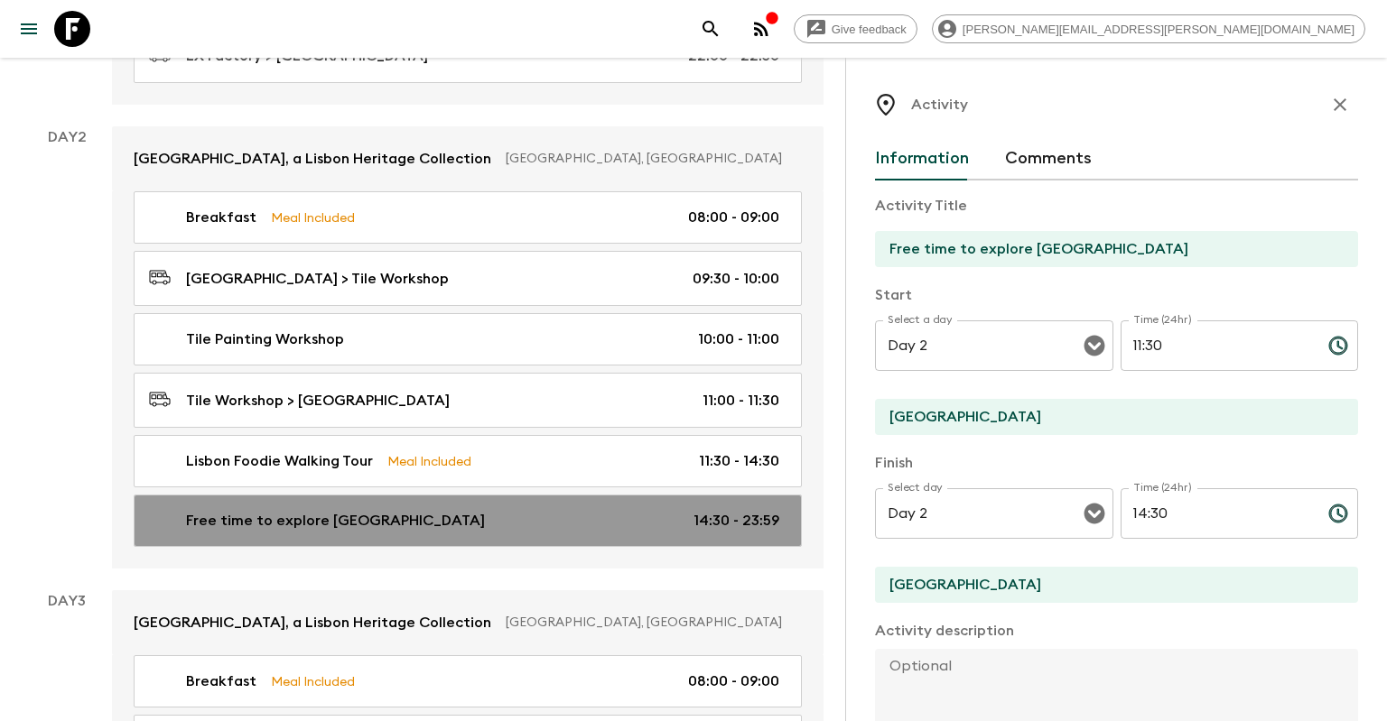
type input "14:30"
type input "23:59"
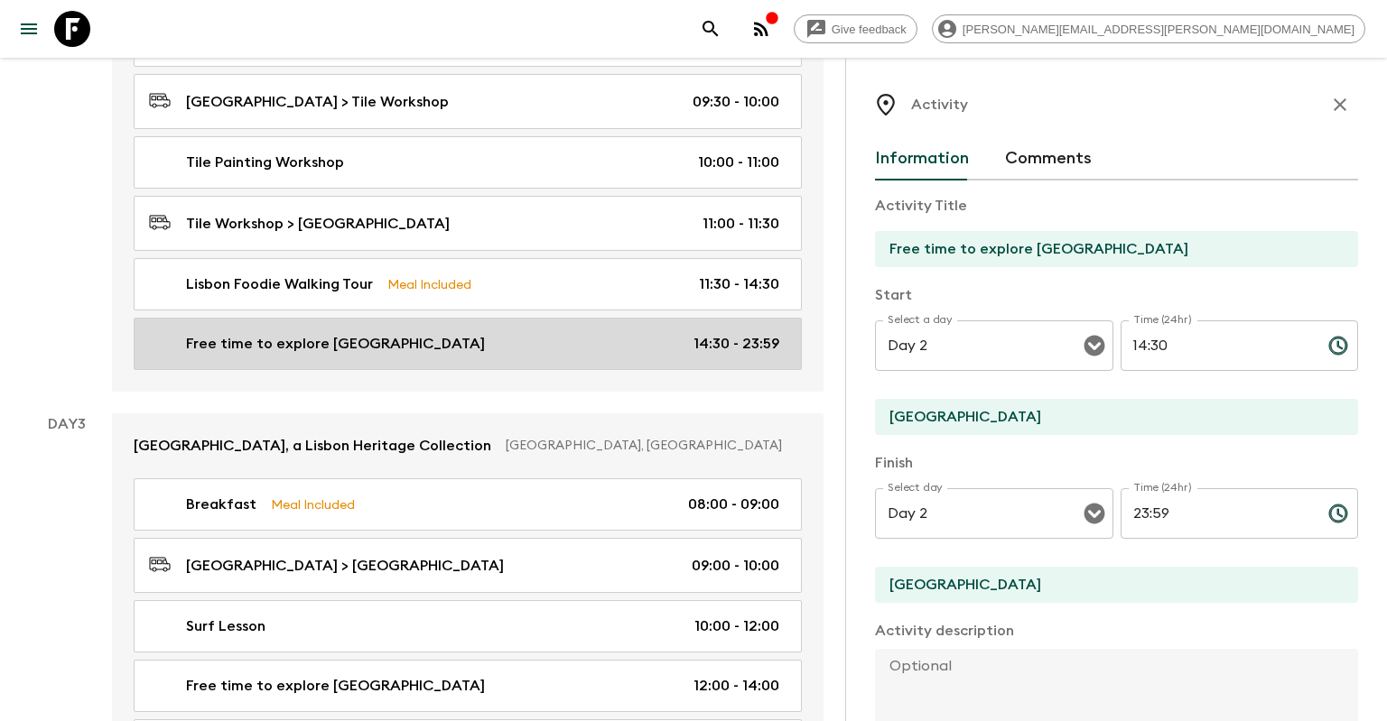
scroll to position [858, 0]
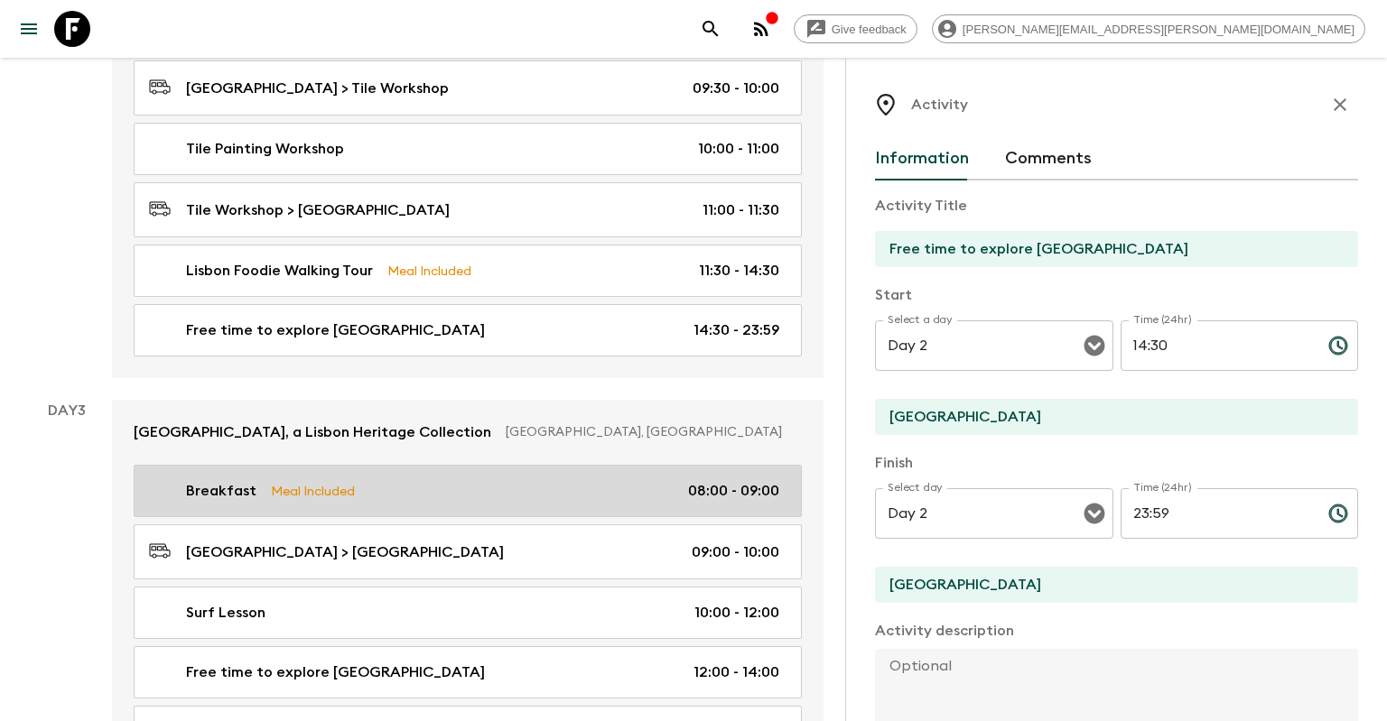
click at [637, 480] on div "Breakfast Meal Included 08:00 - 09:00" at bounding box center [464, 491] width 630 height 22
type input "Breakfast"
type input "[GEOGRAPHIC_DATA]"
checkbox input "true"
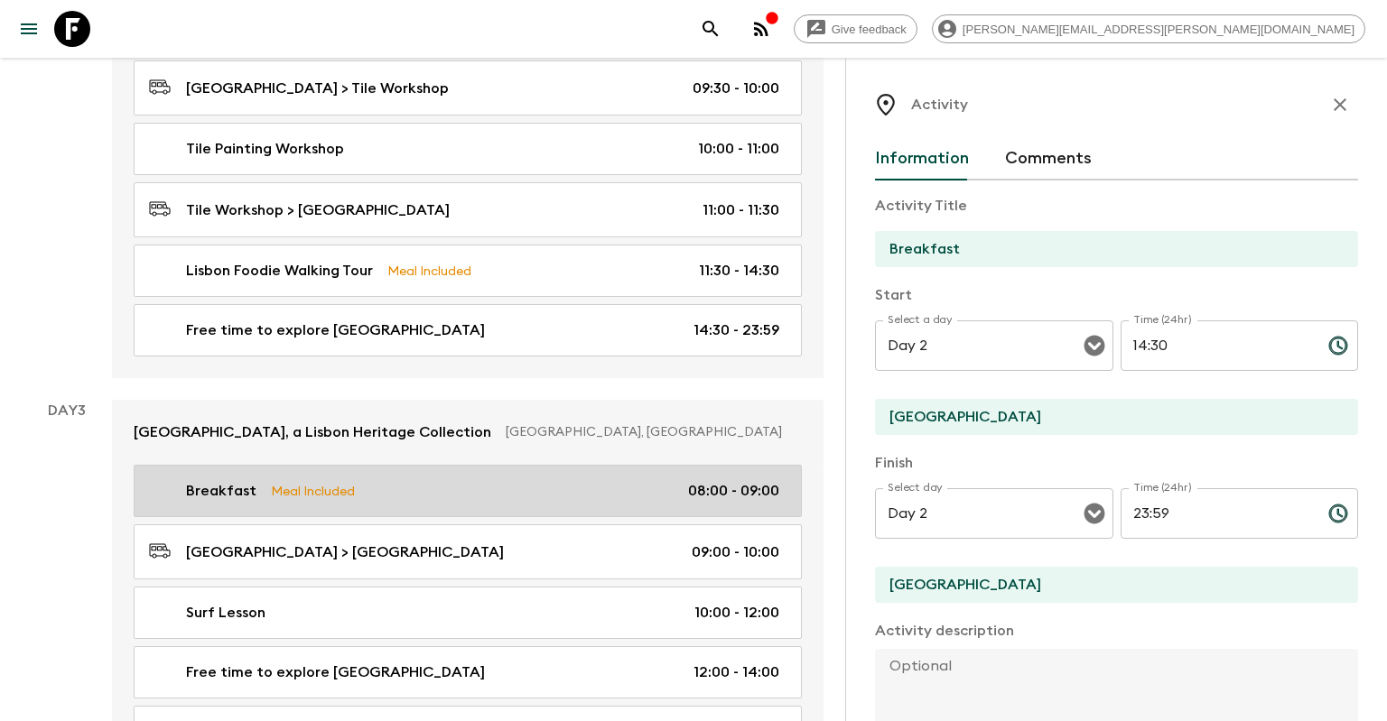
type input "Day 3"
type input "08:00"
type input "Day 3"
type input "09:00"
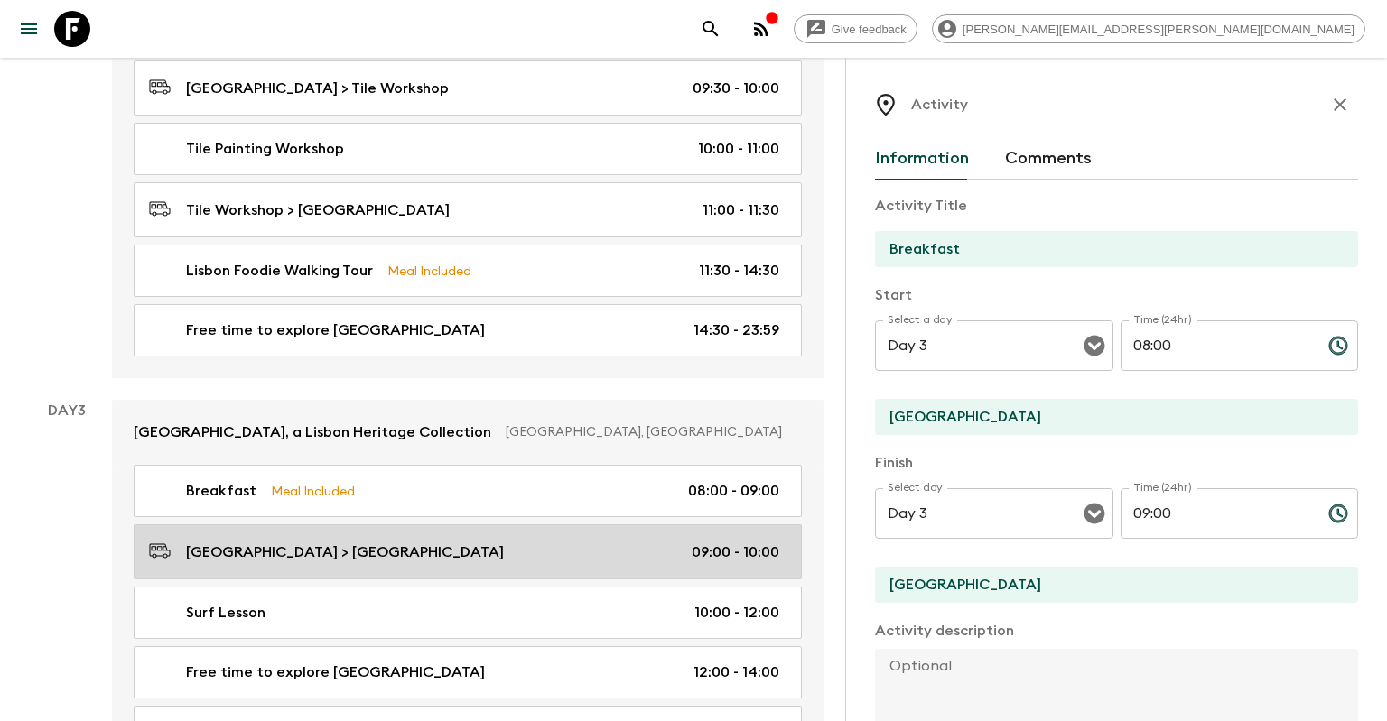
click at [623, 525] on link "[GEOGRAPHIC_DATA] > [GEOGRAPHIC_DATA] 09:00 - 10:00" at bounding box center [468, 552] width 668 height 55
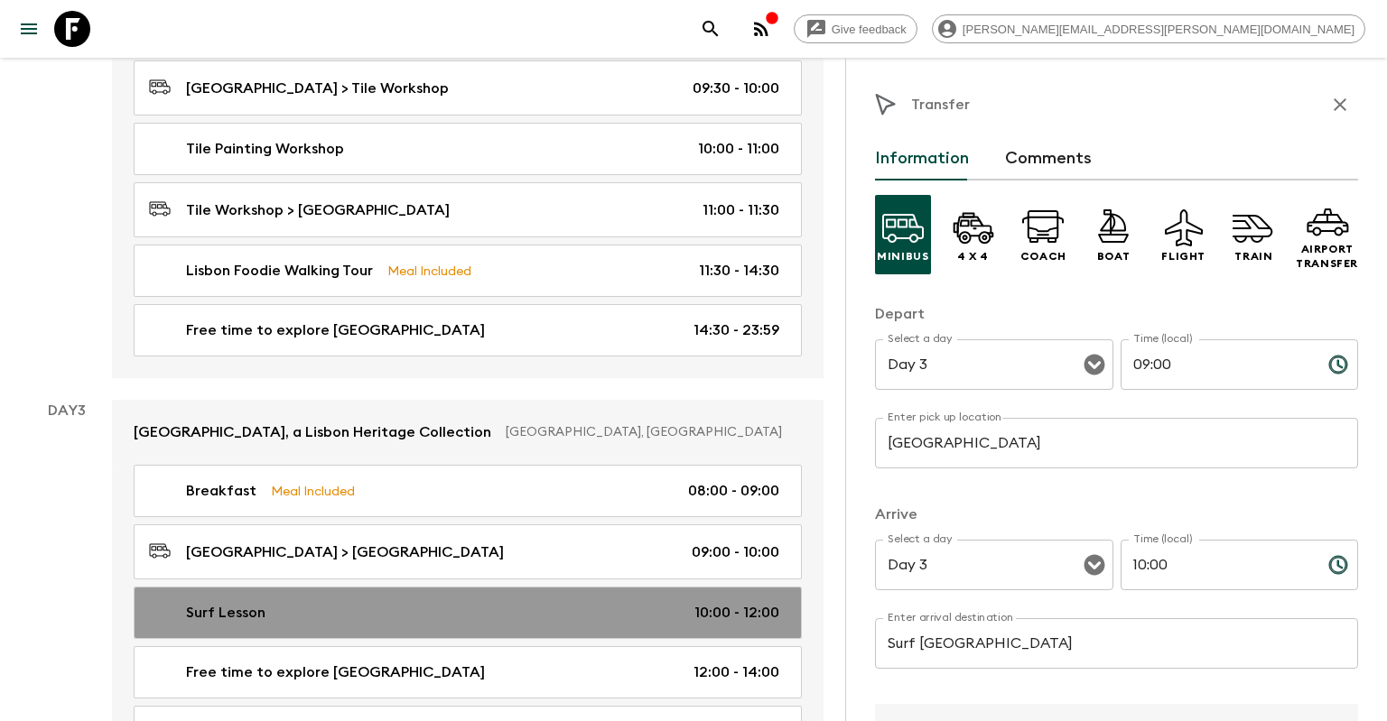
click at [590, 587] on link "Surf Lesson 10:00 - 12:00" at bounding box center [468, 613] width 668 height 52
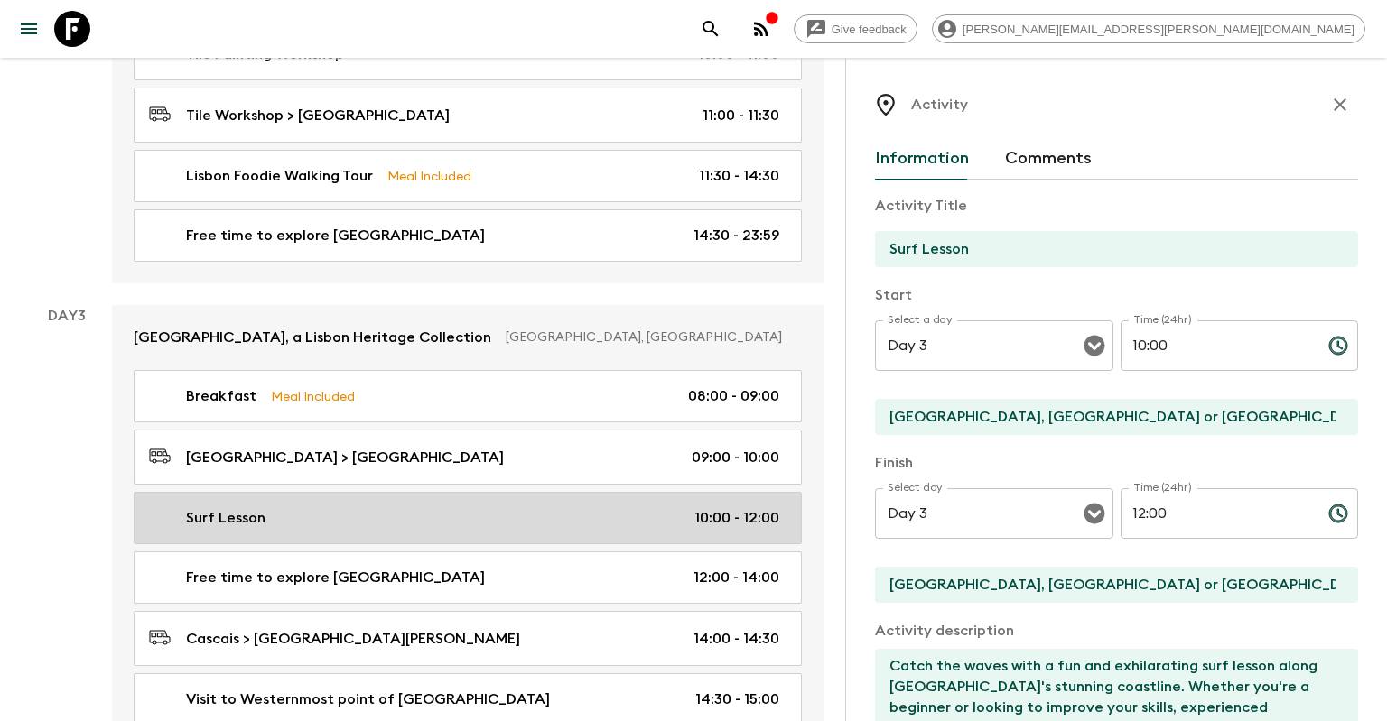
scroll to position [953, 0]
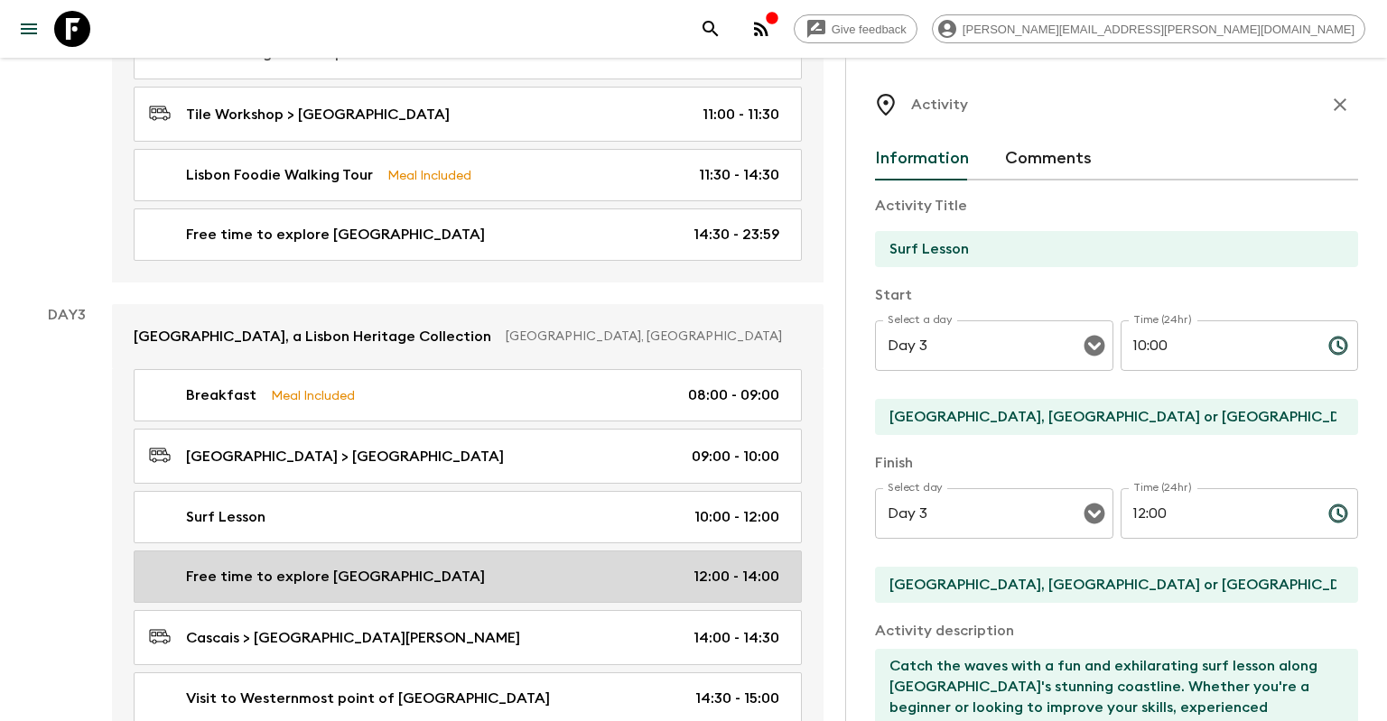
click at [590, 566] on div "Free time to explore [GEOGRAPHIC_DATA] 12:00 - 14:00" at bounding box center [464, 577] width 630 height 22
type input "Free time to explore [GEOGRAPHIC_DATA]"
type input "Surf [GEOGRAPHIC_DATA]"
type input "Cascais"
type textarea "[GEOGRAPHIC_DATA] is a charming coastal town just outside [GEOGRAPHIC_DATA], kn…"
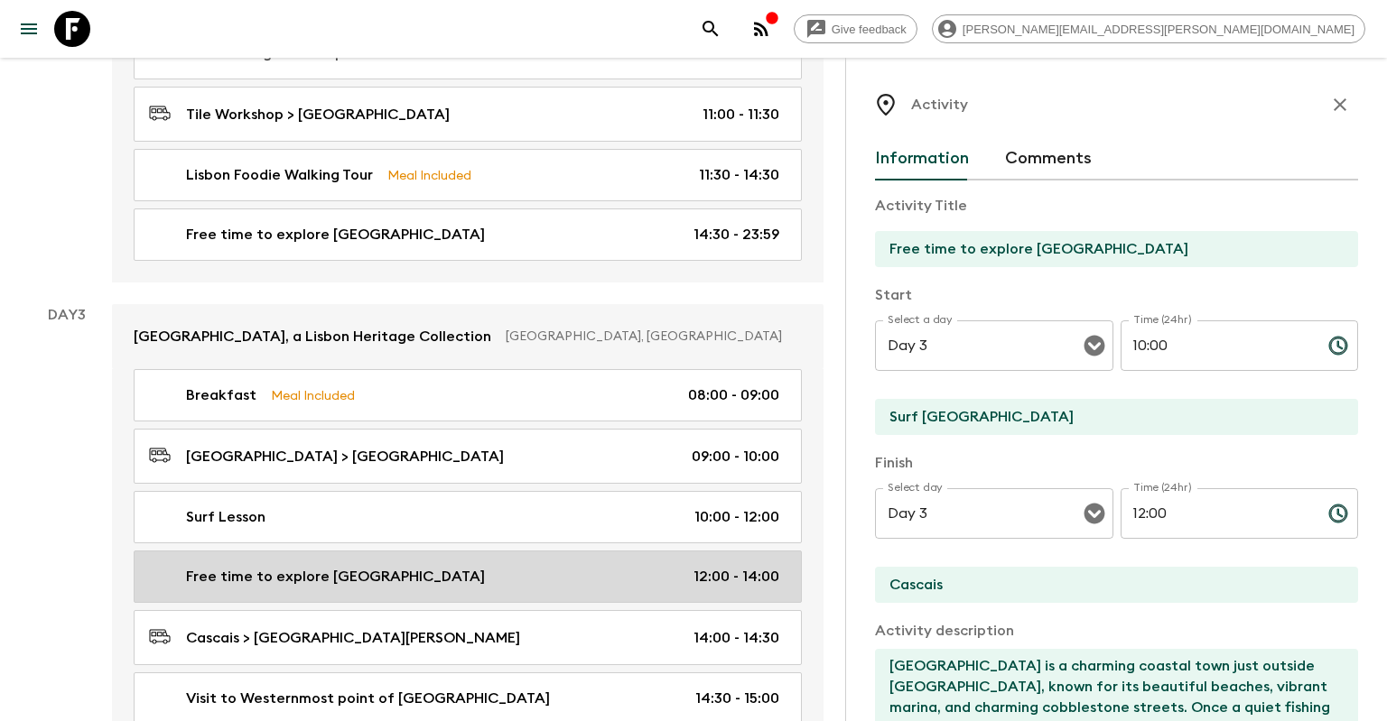
type input "12:00"
type input "14:00"
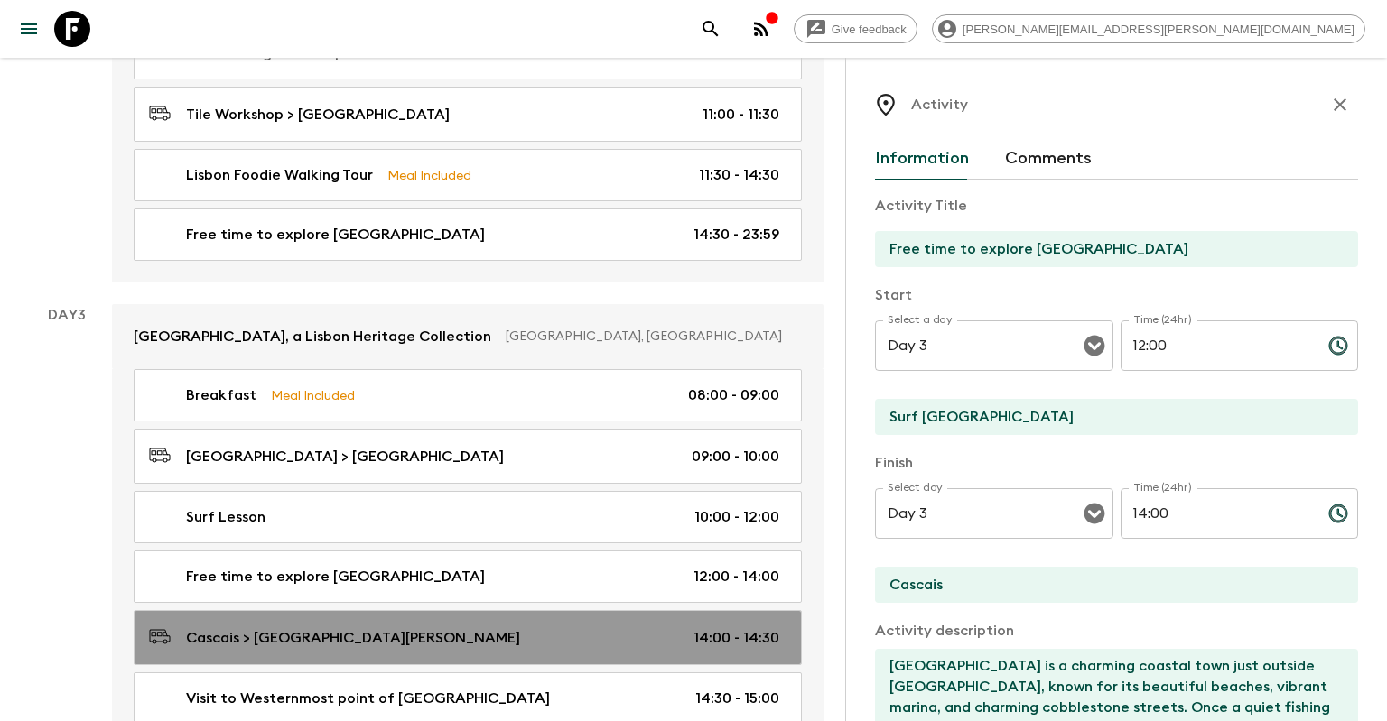
click at [566, 626] on div "Cascais > [GEOGRAPHIC_DATA][PERSON_NAME] 14:00 - 14:30" at bounding box center [464, 638] width 630 height 24
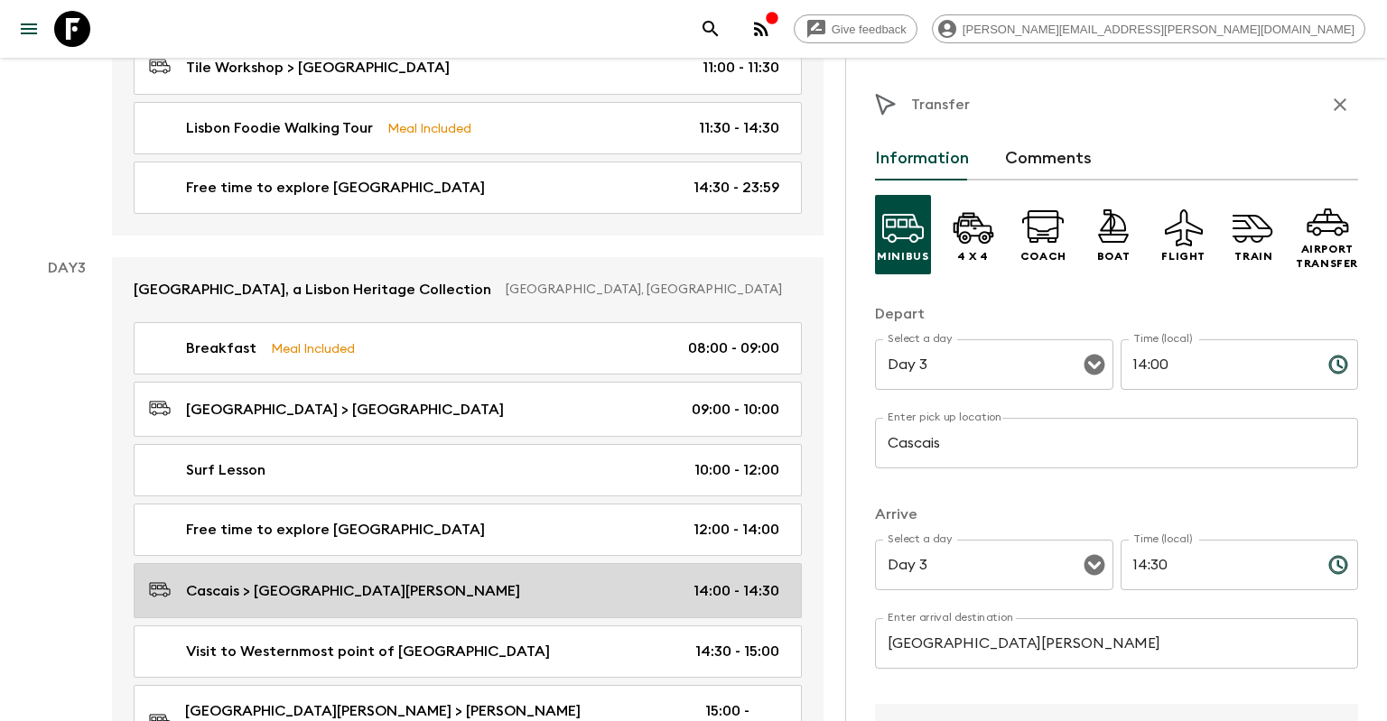
scroll to position [1048, 0]
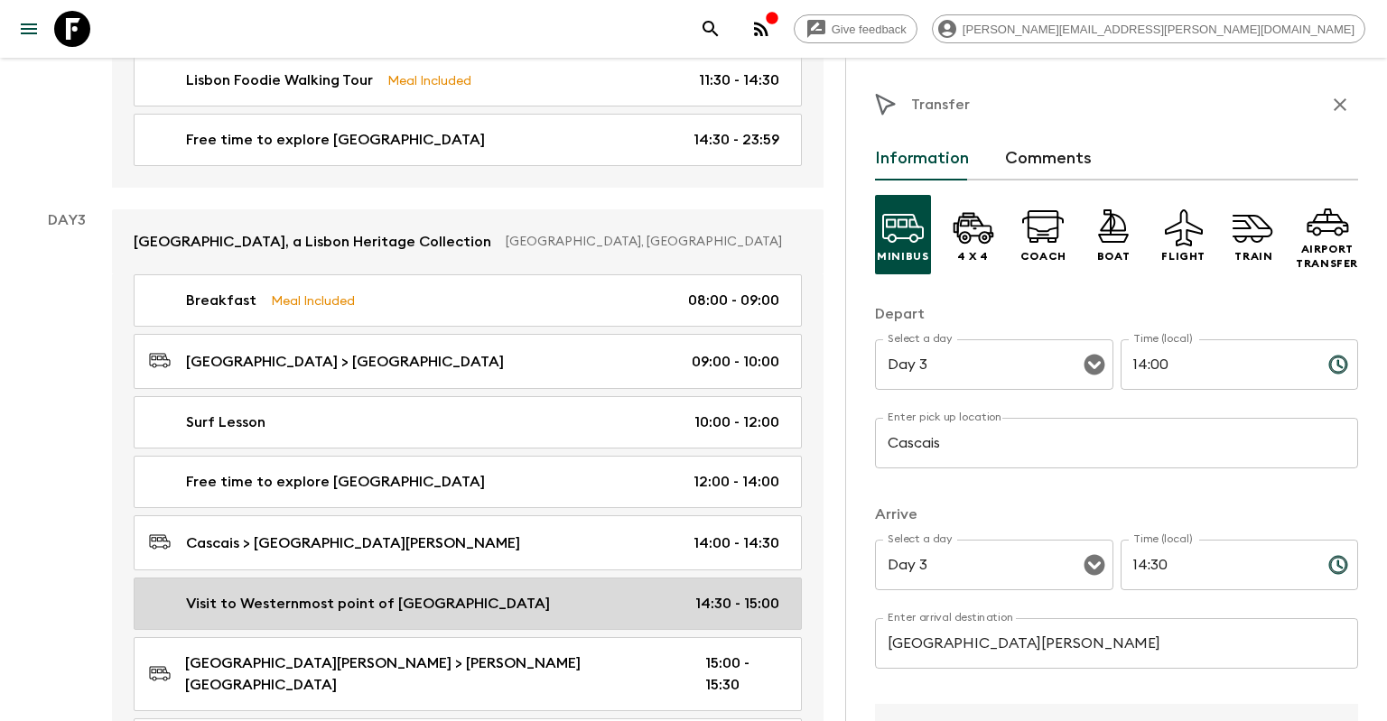
click at [565, 578] on link "Visit to Westernmost point of [GEOGRAPHIC_DATA] 14:30 - 15:00" at bounding box center [468, 604] width 668 height 52
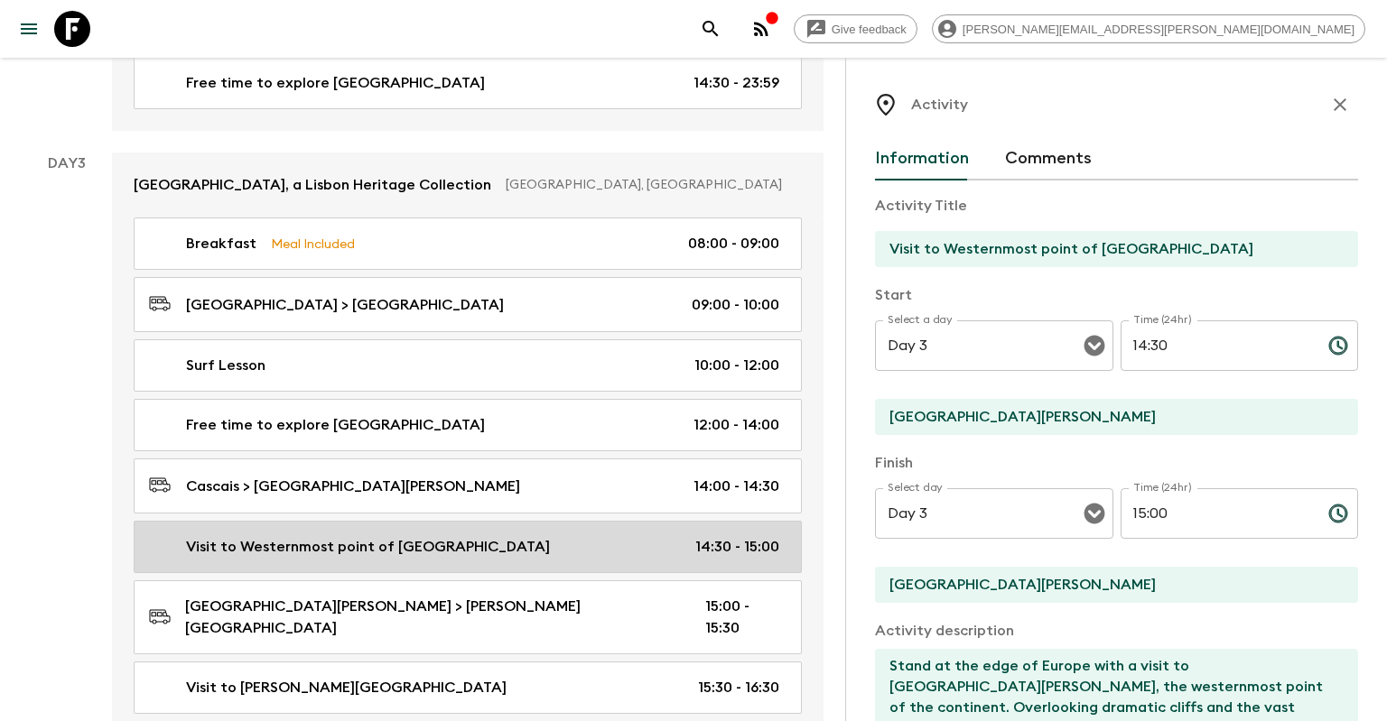
scroll to position [1144, 0]
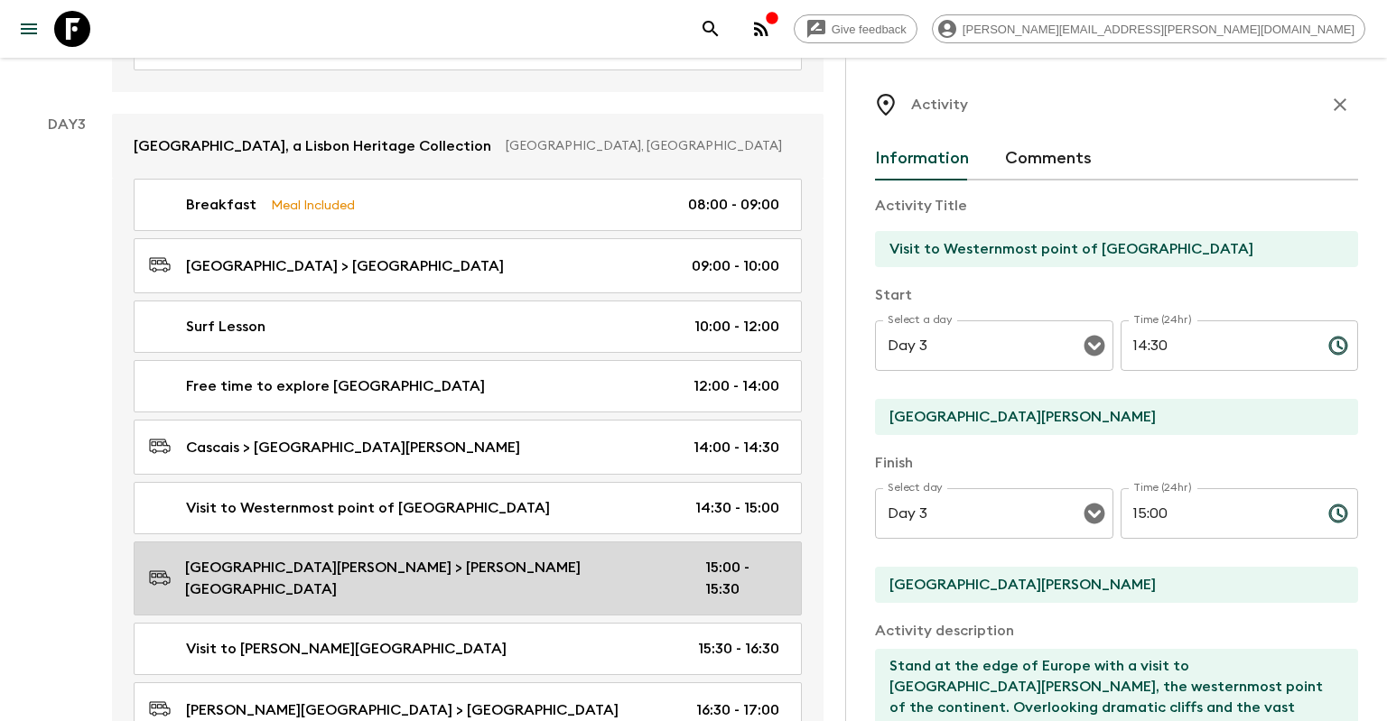
click at [565, 557] on div "[GEOGRAPHIC_DATA][PERSON_NAME] > [PERSON_NAME][GEOGRAPHIC_DATA] 15:00 - 15:30" at bounding box center [464, 578] width 630 height 43
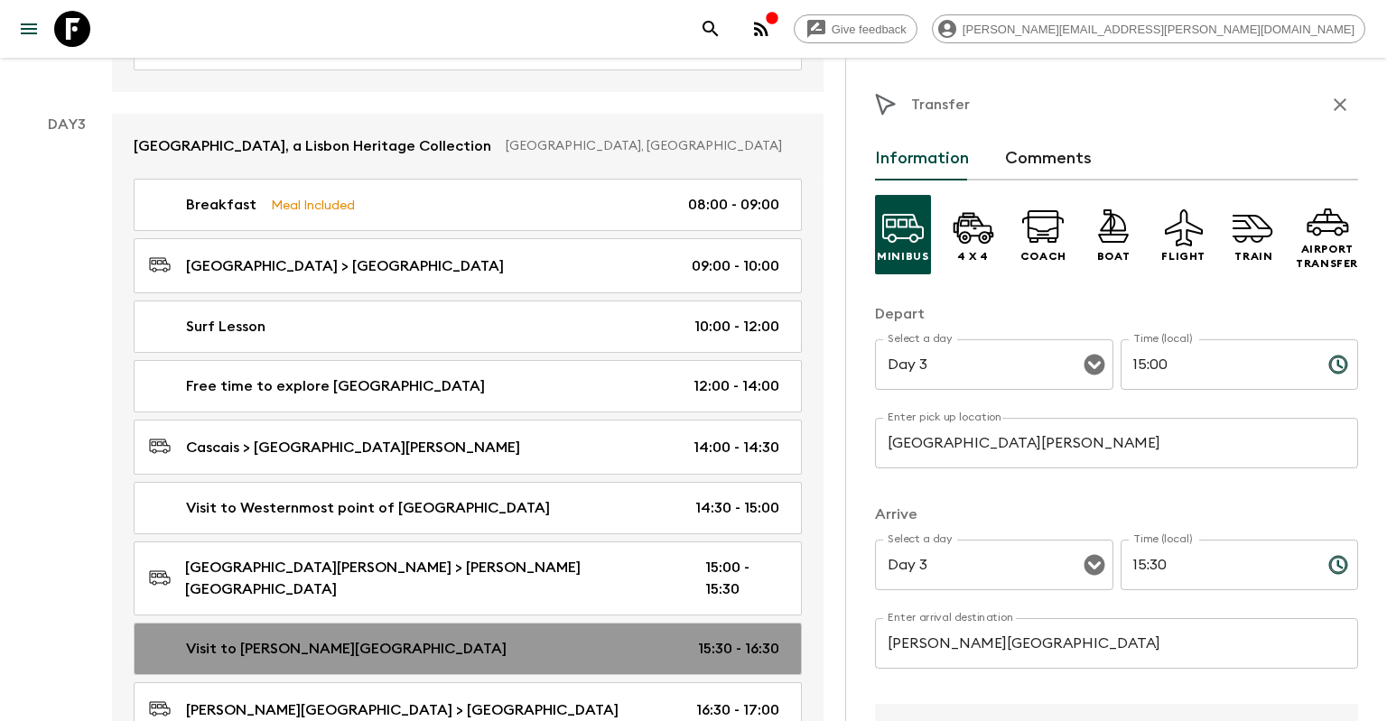
click at [541, 623] on link "Visit to [PERSON_NAME][GEOGRAPHIC_DATA] 15:30 - 16:30" at bounding box center [468, 649] width 668 height 52
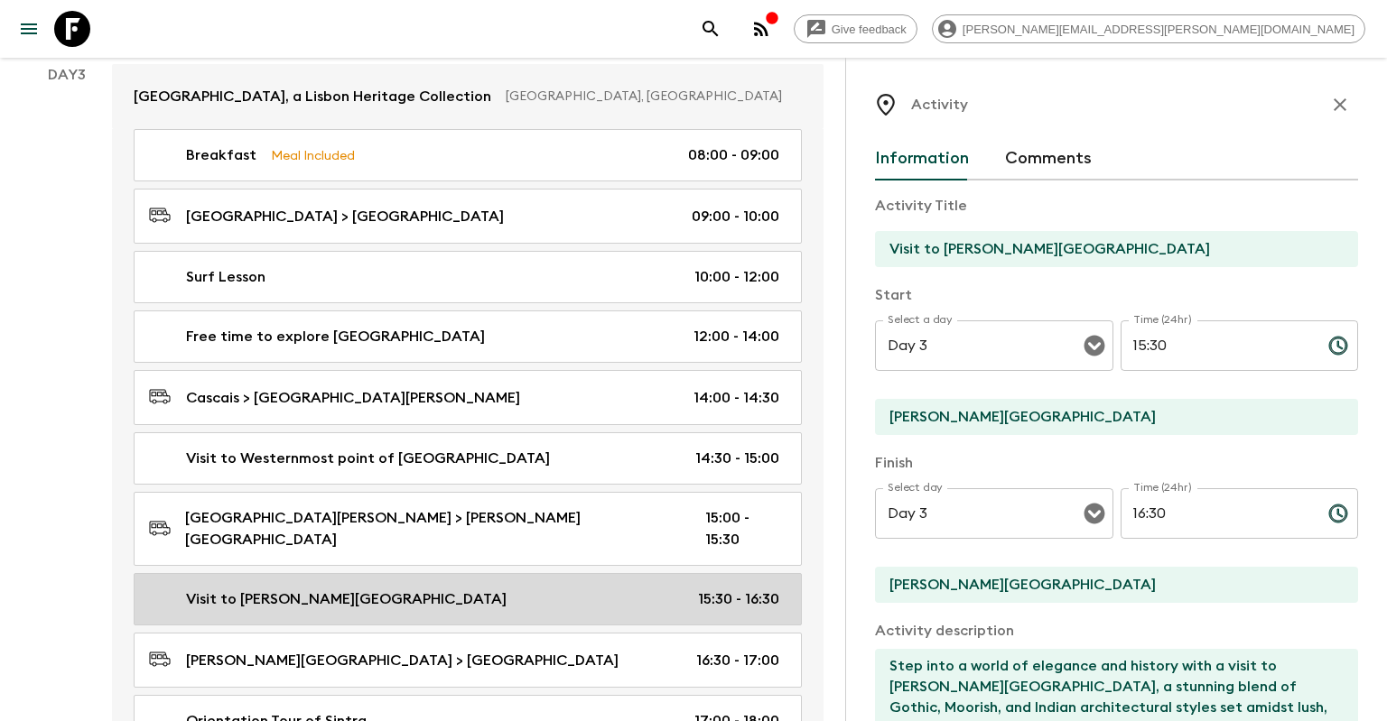
scroll to position [1239, 0]
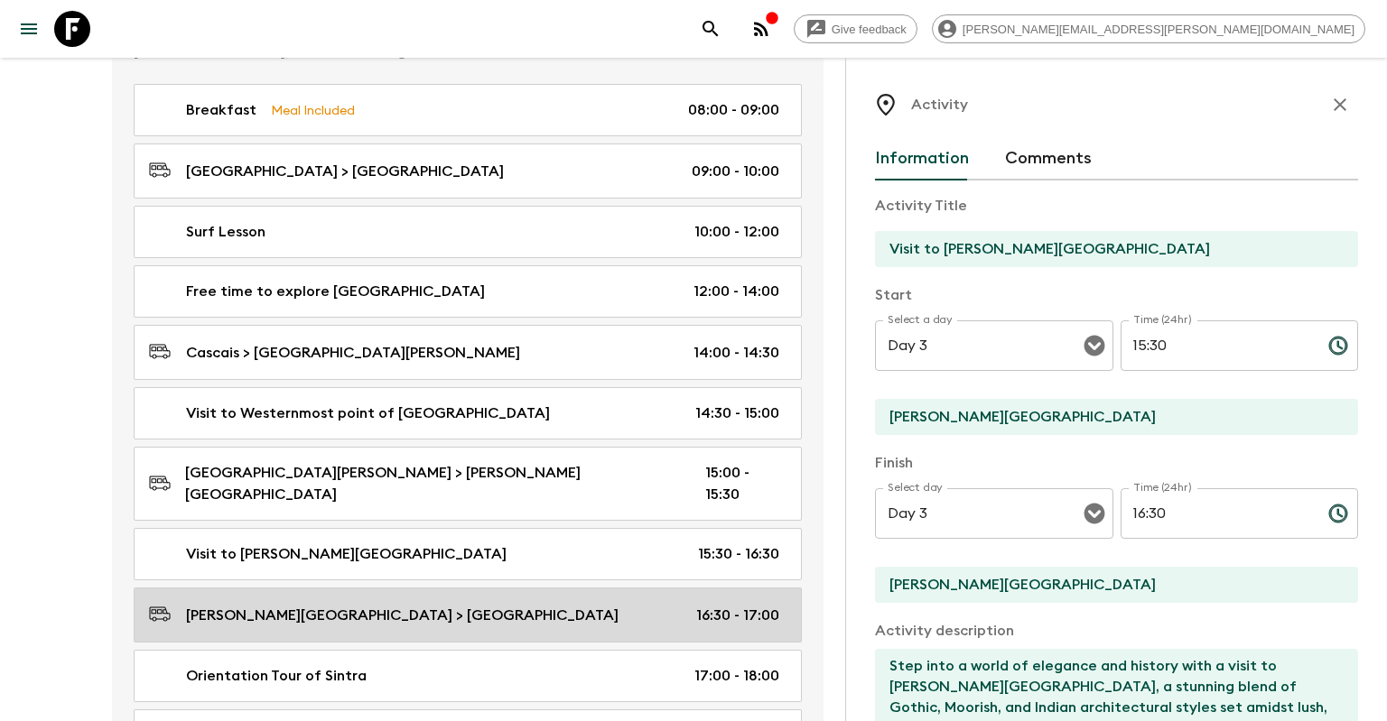
click at [541, 603] on div "[PERSON_NAME][GEOGRAPHIC_DATA] > [GEOGRAPHIC_DATA] 16:30 - 17:00" at bounding box center [464, 615] width 630 height 24
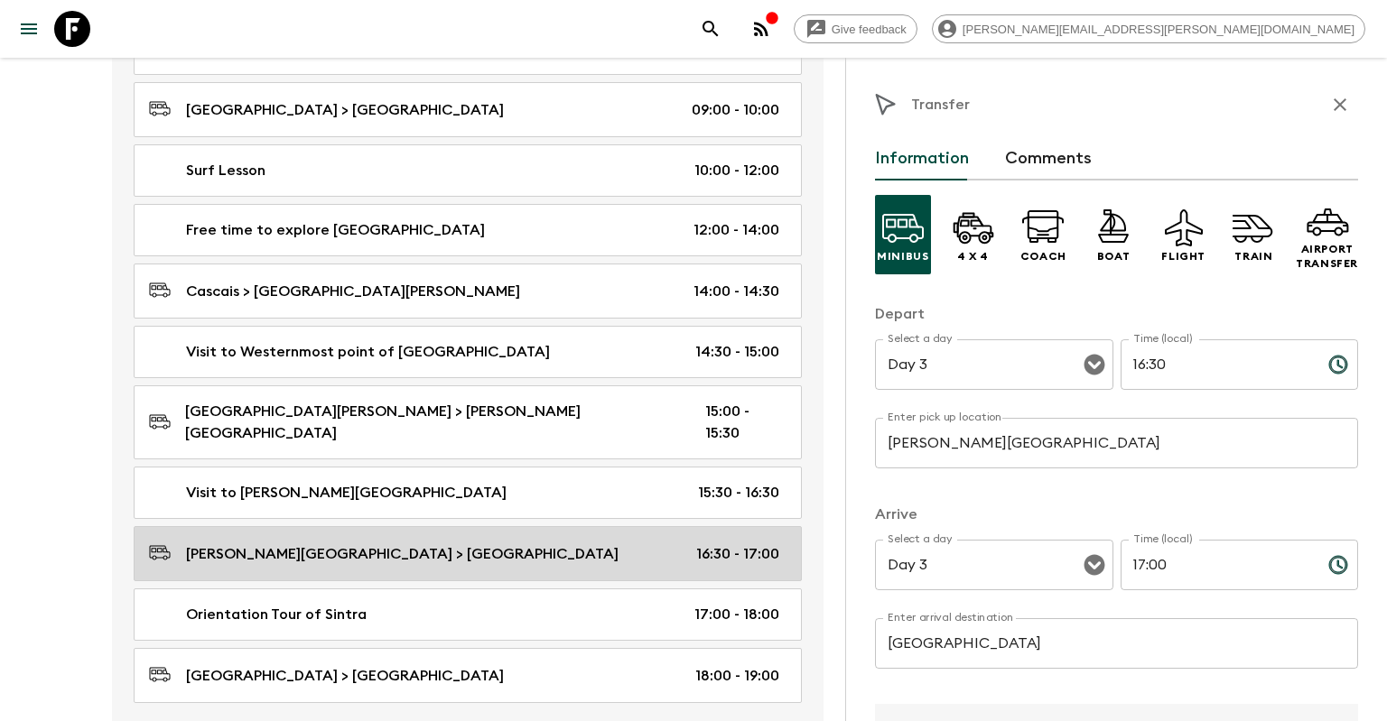
scroll to position [1334, 0]
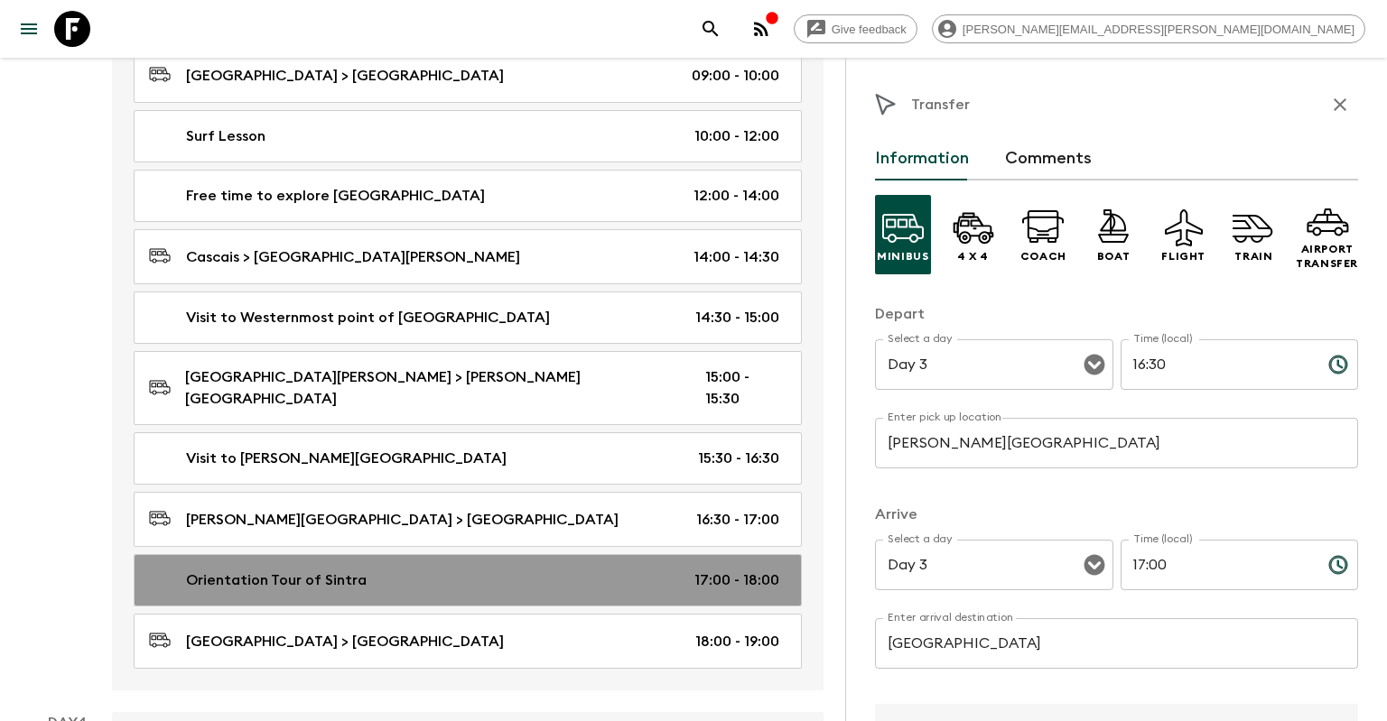
click at [542, 554] on link "Orientation Tour of Sintra 17:00 - 18:00" at bounding box center [468, 580] width 668 height 52
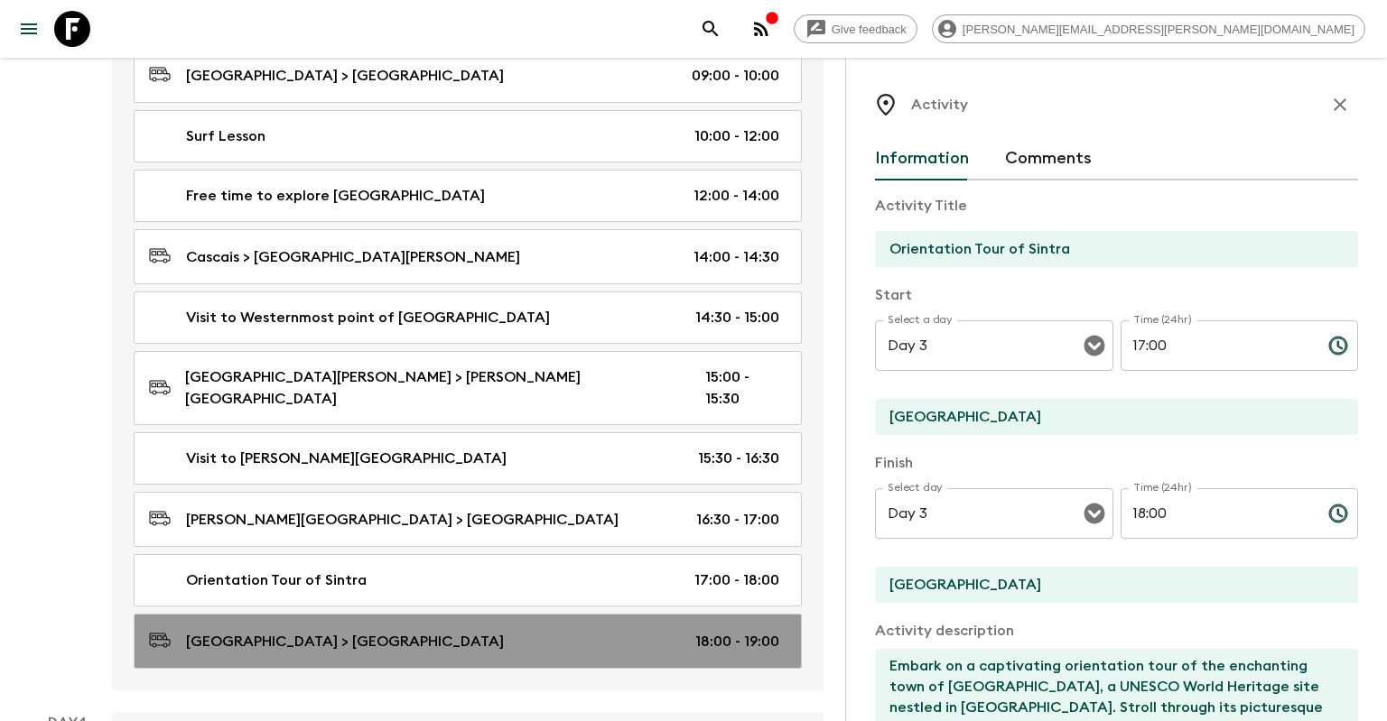
click at [511, 629] on div "[GEOGRAPHIC_DATA] > [GEOGRAPHIC_DATA] 18:00 - 19:00" at bounding box center [464, 641] width 630 height 24
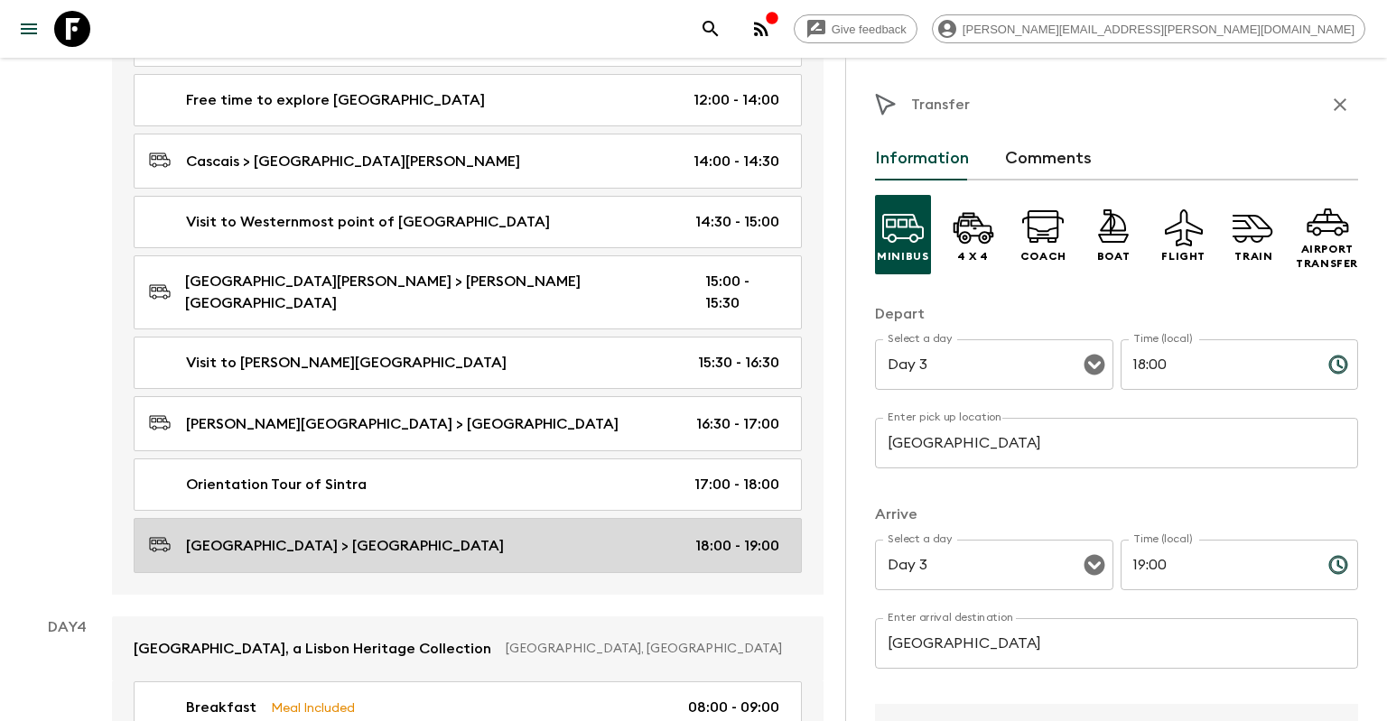
scroll to position [1621, 0]
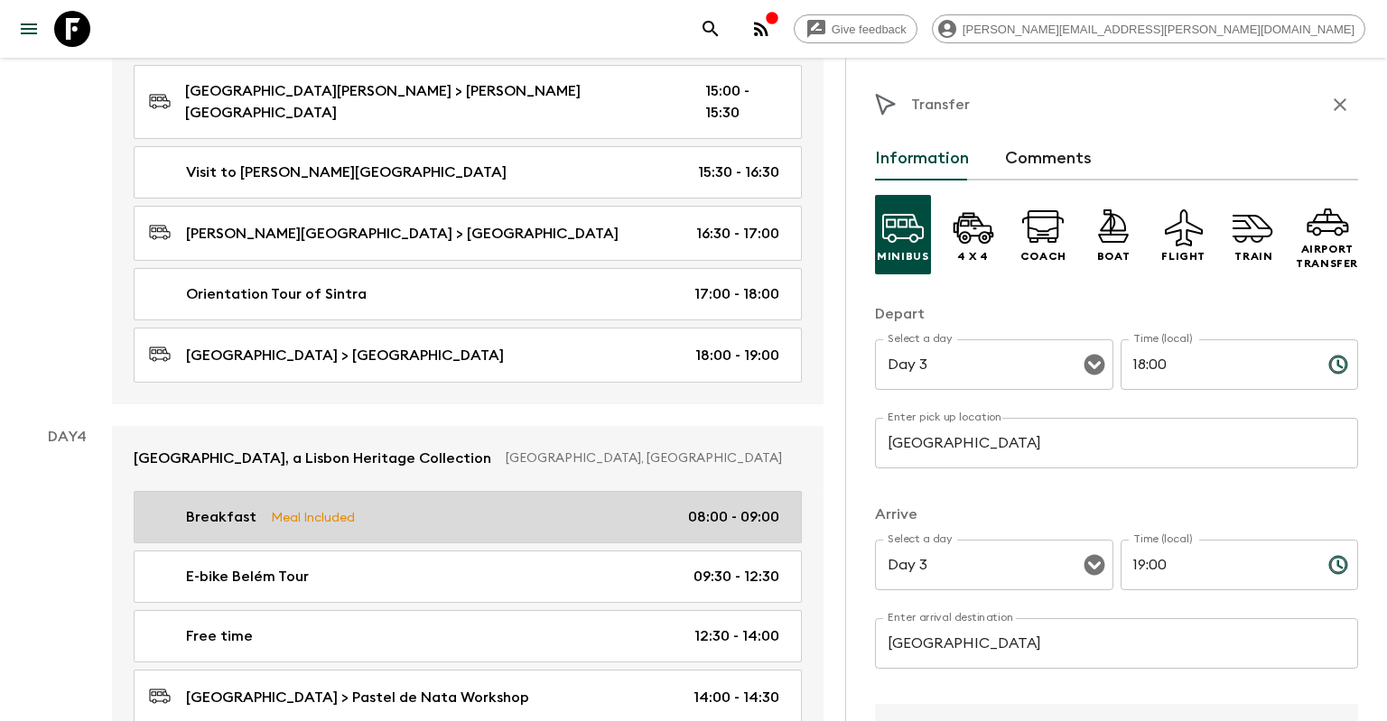
click at [547, 491] on link "Breakfast Meal Included 08:00 - 09:00" at bounding box center [468, 517] width 668 height 52
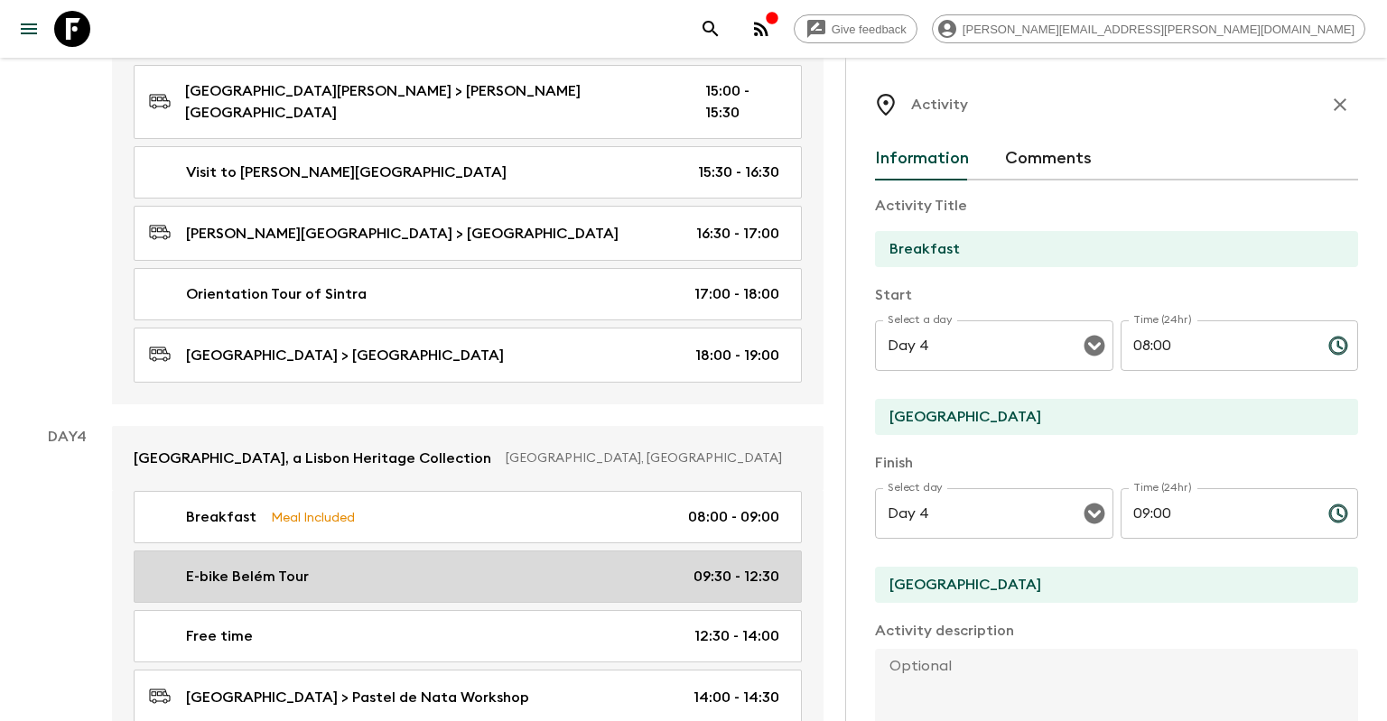
click at [525, 551] on link "E-bike Belém Tour 09:30 - 12:30" at bounding box center [468, 577] width 668 height 52
type input "E-bike Belém Tour"
type input "[GEOGRAPHIC_DATA]"
type textarea "Cycle to the historic neighborhood of [GEOGRAPHIC_DATA] in style on an exciting…"
checkbox input "false"
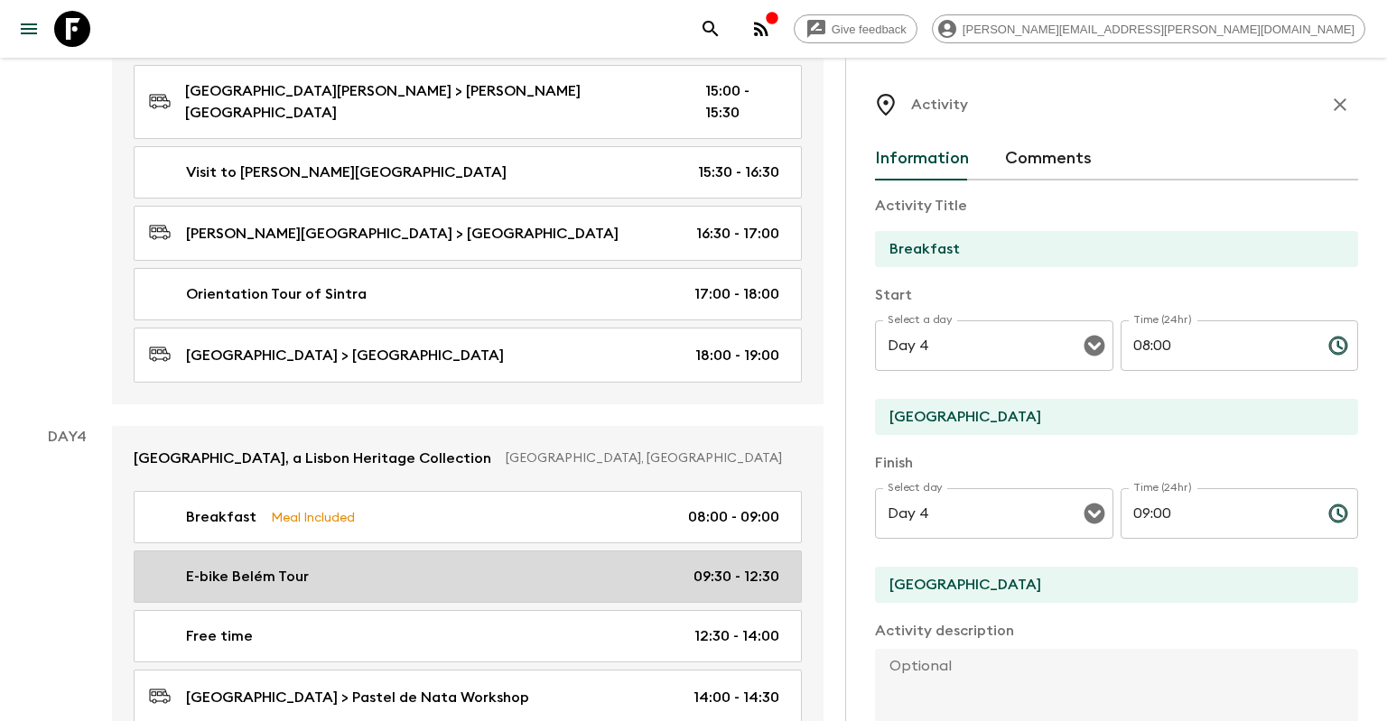
type textarea "Portuguese Custard Tart"
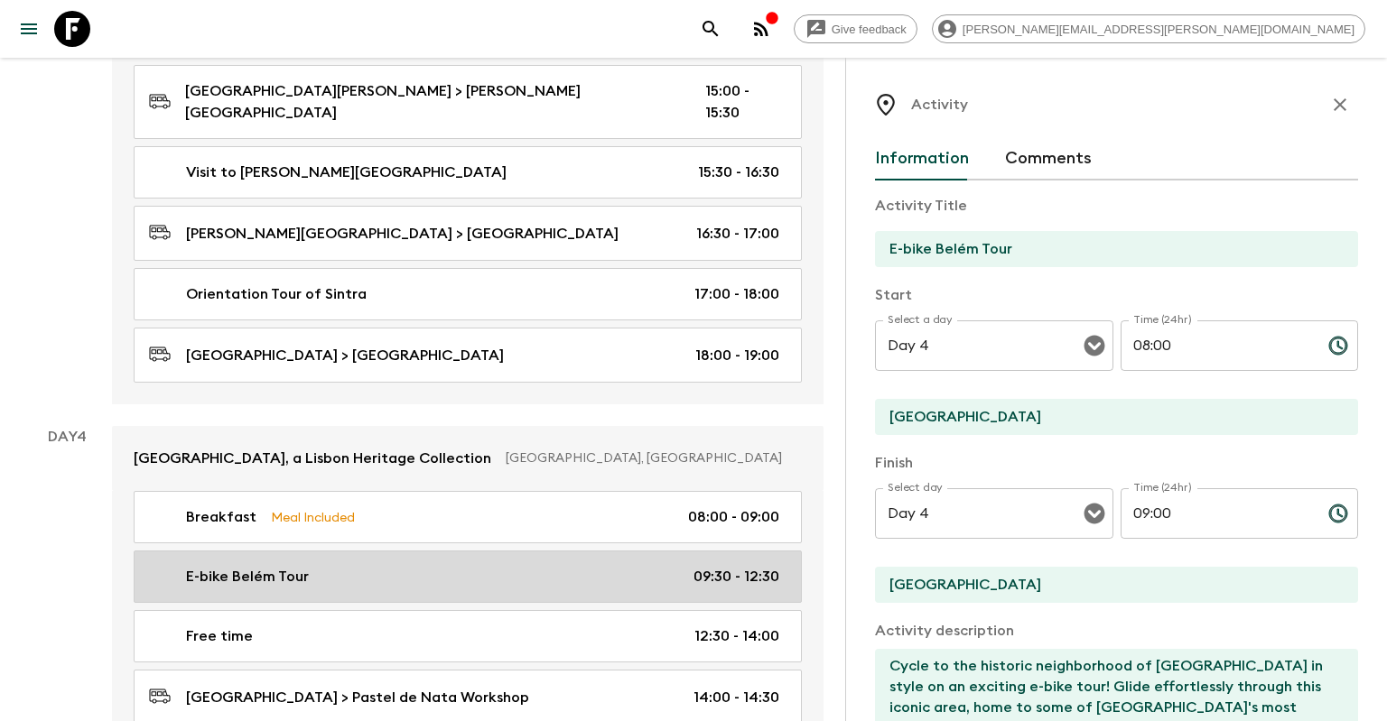
type input "09:30"
type input "12:30"
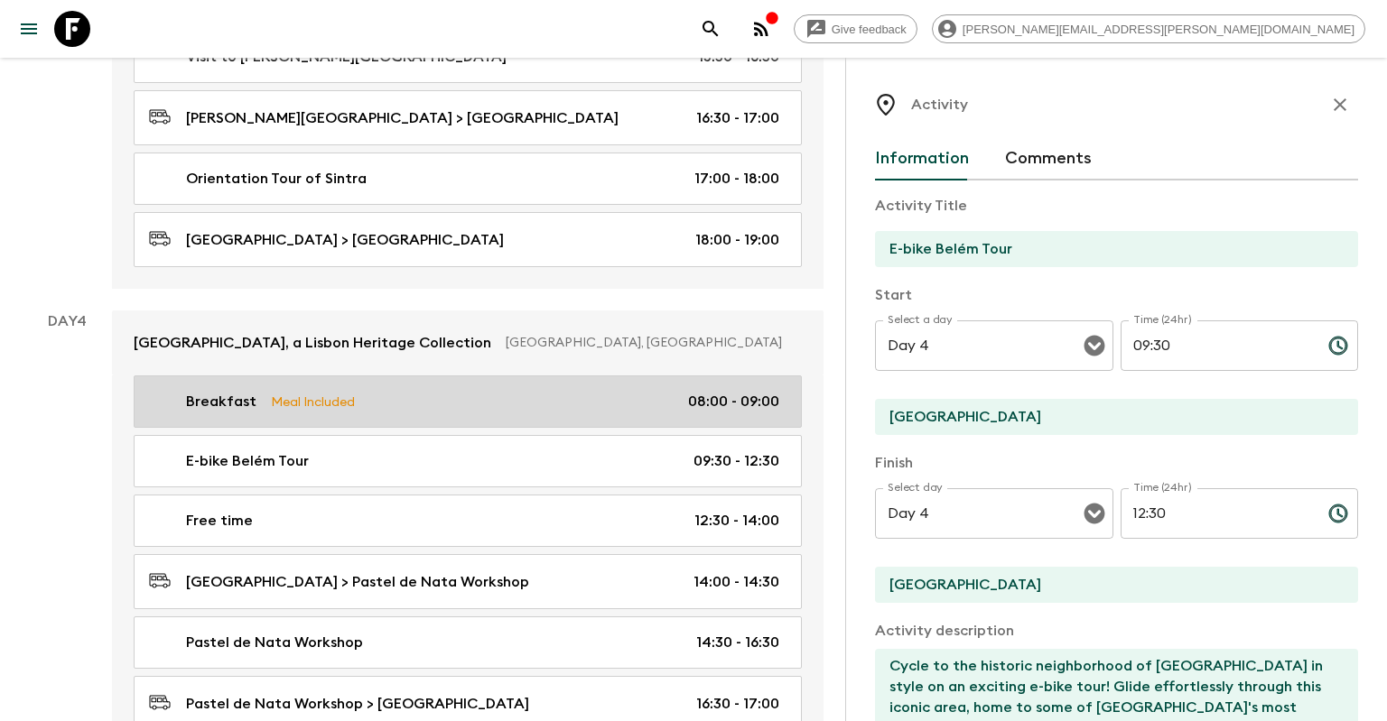
scroll to position [1907, 0]
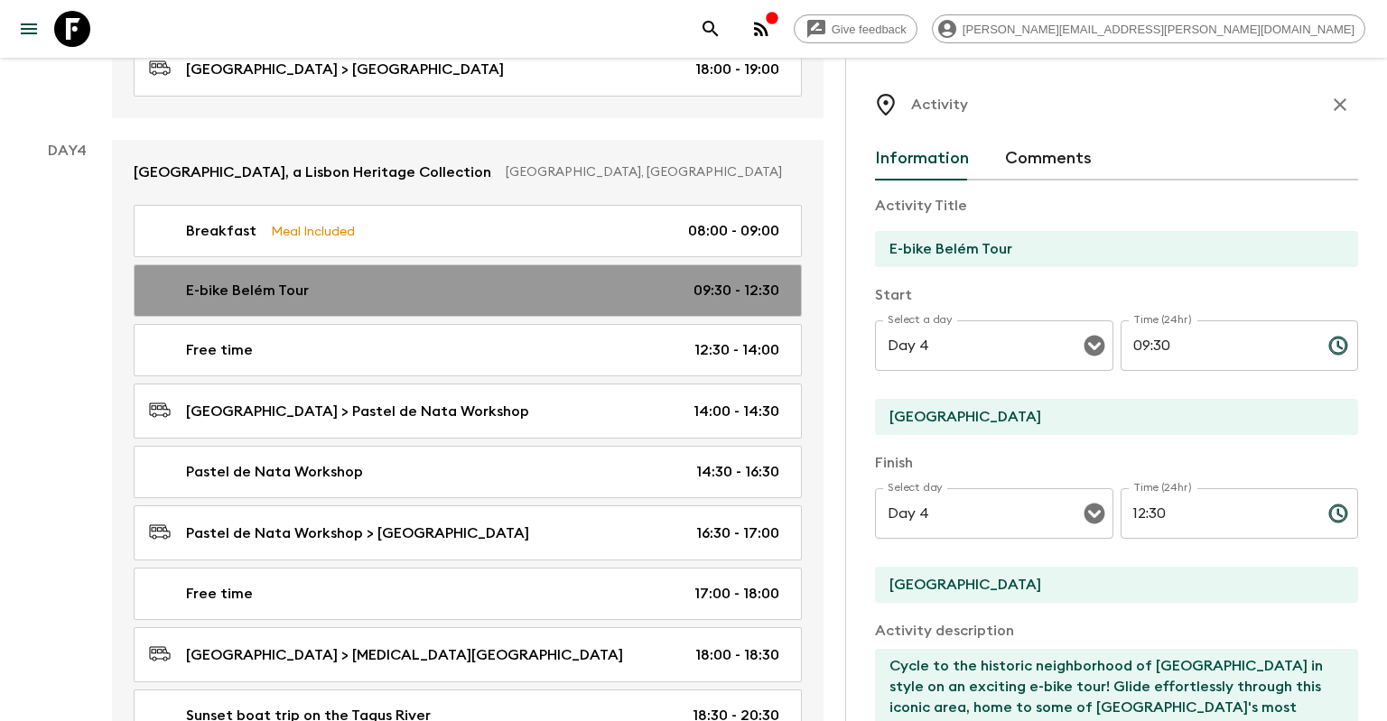
click at [654, 280] on div "E-bike Belém Tour 09:30 - 12:30" at bounding box center [464, 291] width 630 height 22
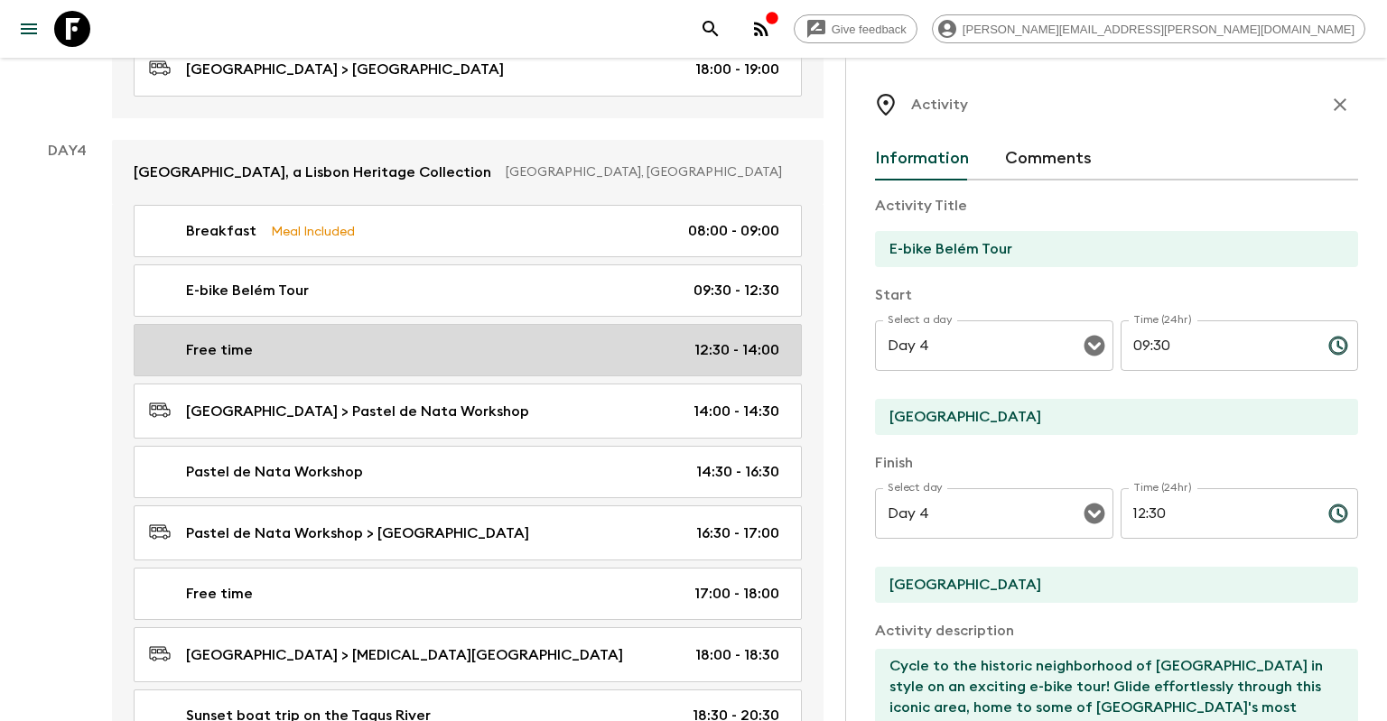
click at [641, 339] on div "Free time 12:30 - 14:00" at bounding box center [464, 350] width 630 height 22
type input "Free time"
type input "[GEOGRAPHIC_DATA]"
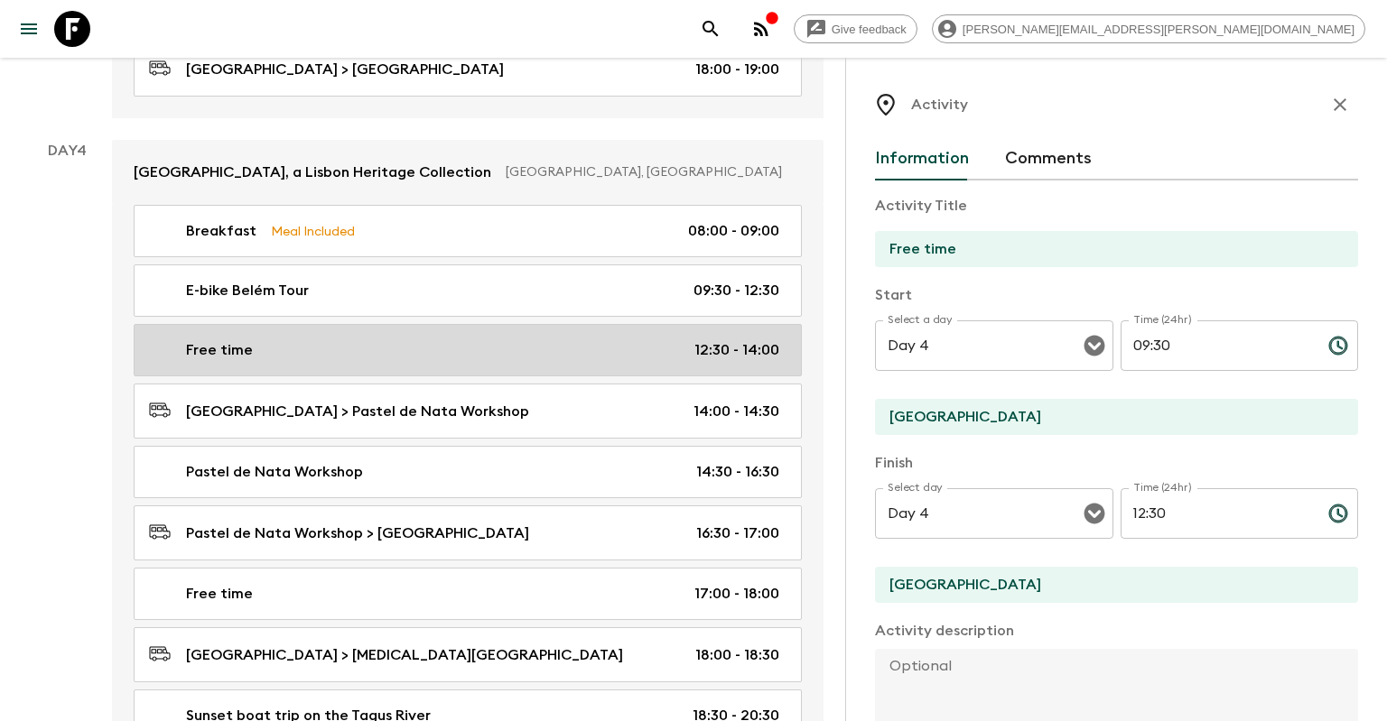
type input "12:30"
type input "14:00"
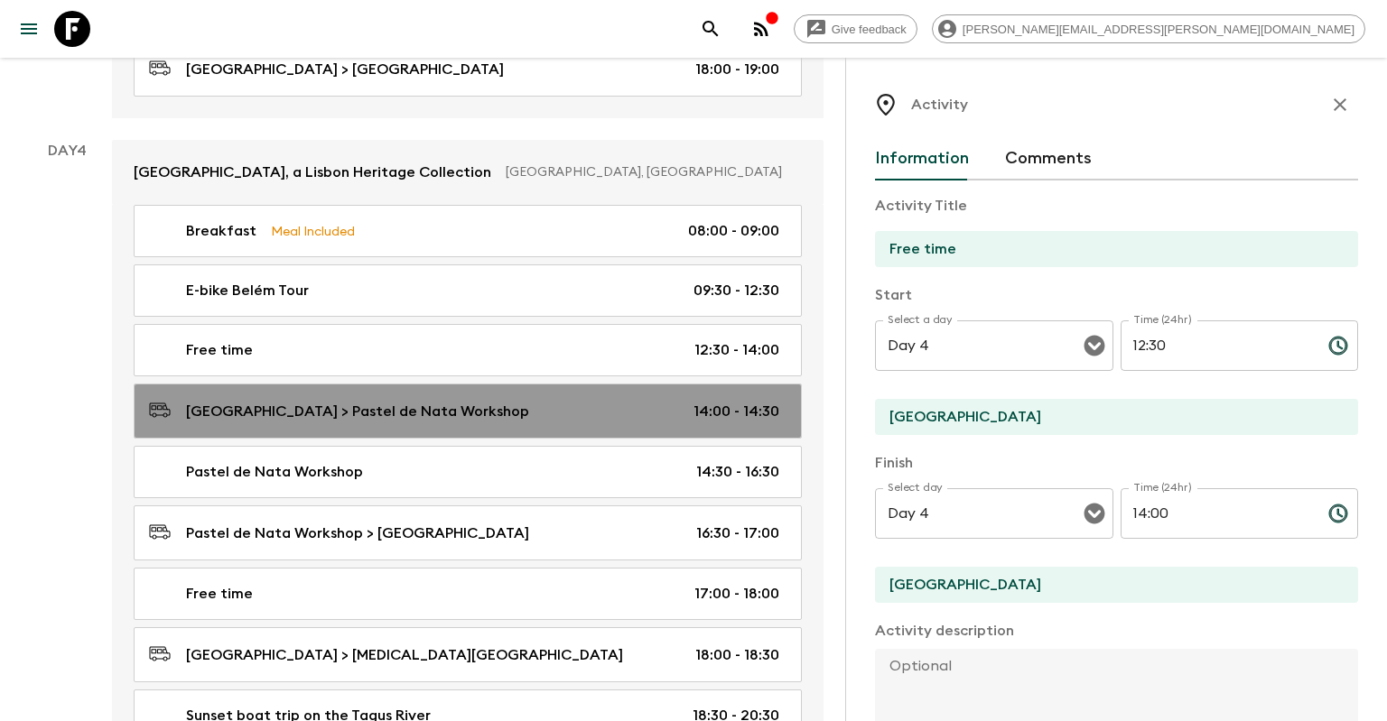
click at [628, 399] on div "[GEOGRAPHIC_DATA] > Pastel de Nata Workshop 14:00 - 14:30" at bounding box center [464, 411] width 630 height 24
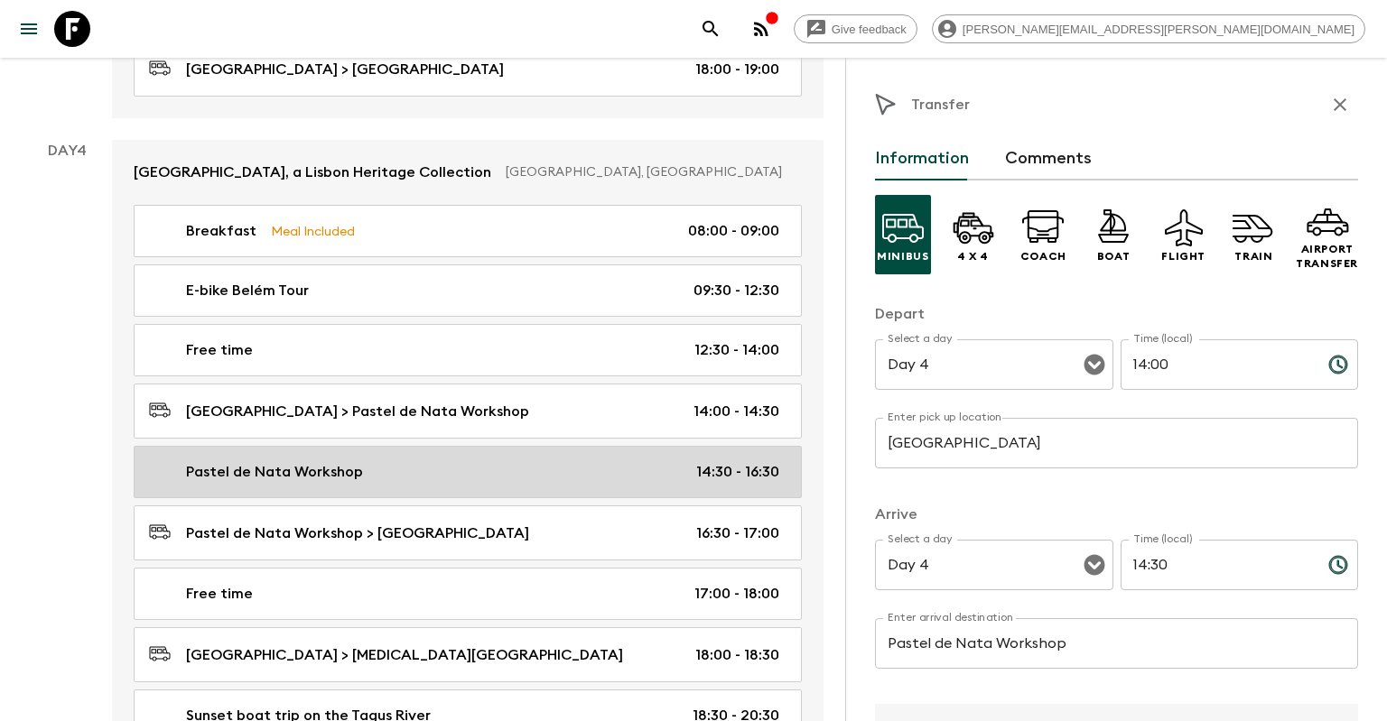
click at [594, 446] on link "Pastel de Nata Workshop 14:30 - 16:30" at bounding box center [468, 472] width 668 height 52
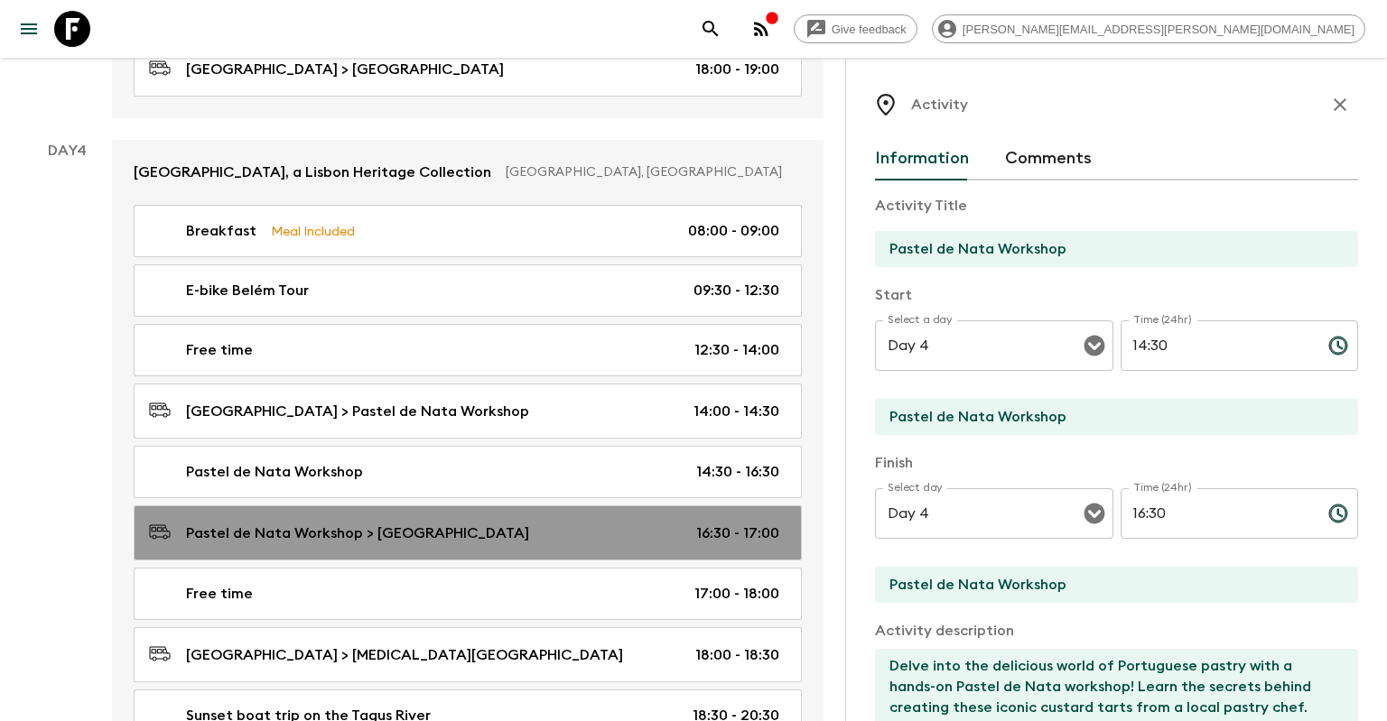
click at [580, 506] on link "Pastel de Nata Workshop > [GEOGRAPHIC_DATA] 16:30 - 17:00" at bounding box center [468, 533] width 668 height 55
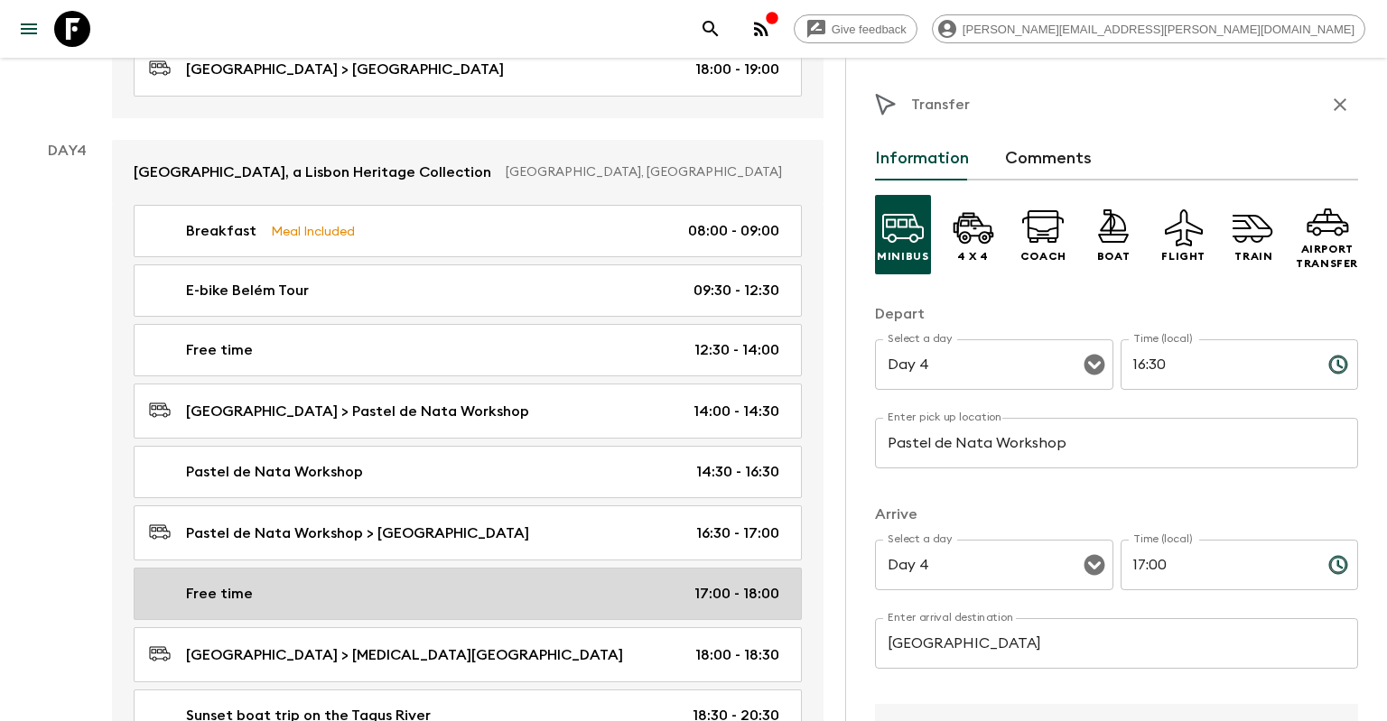
click at [550, 583] on div "Free time 17:00 - 18:00" at bounding box center [464, 594] width 630 height 22
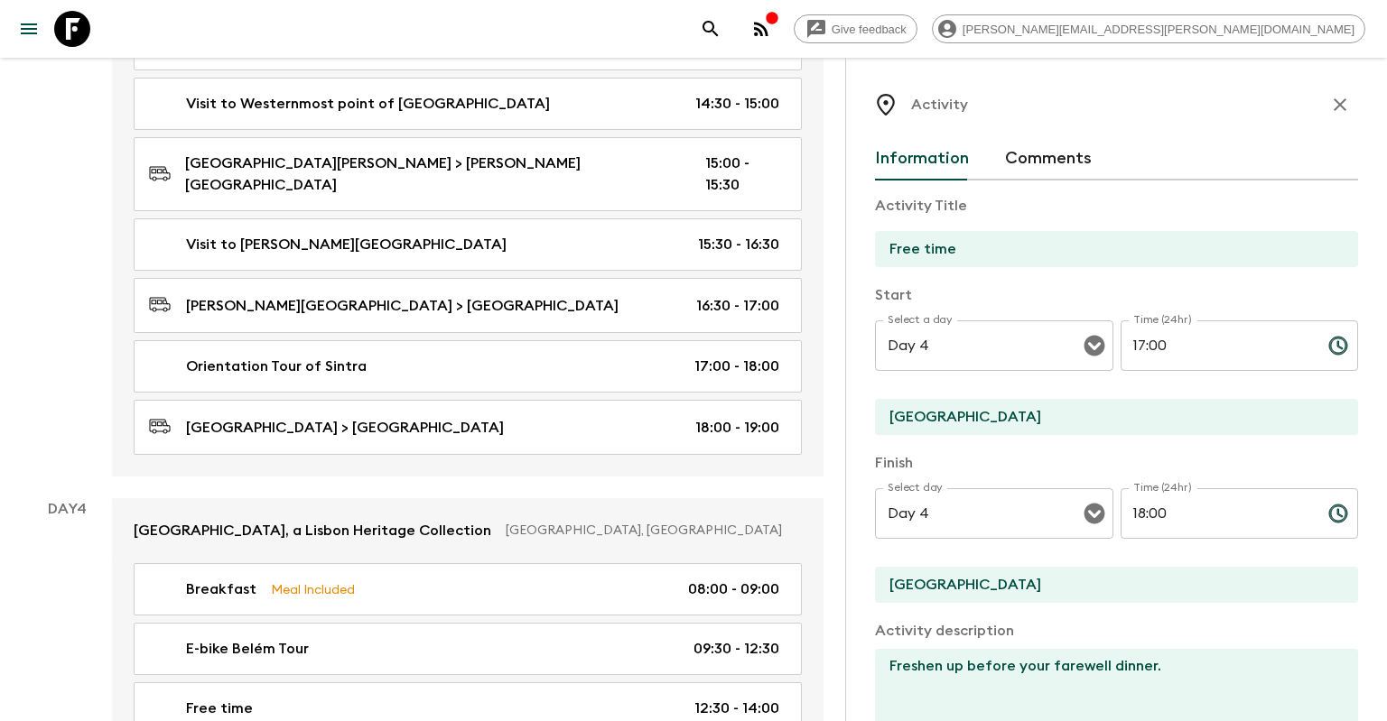
scroll to position [1525, 0]
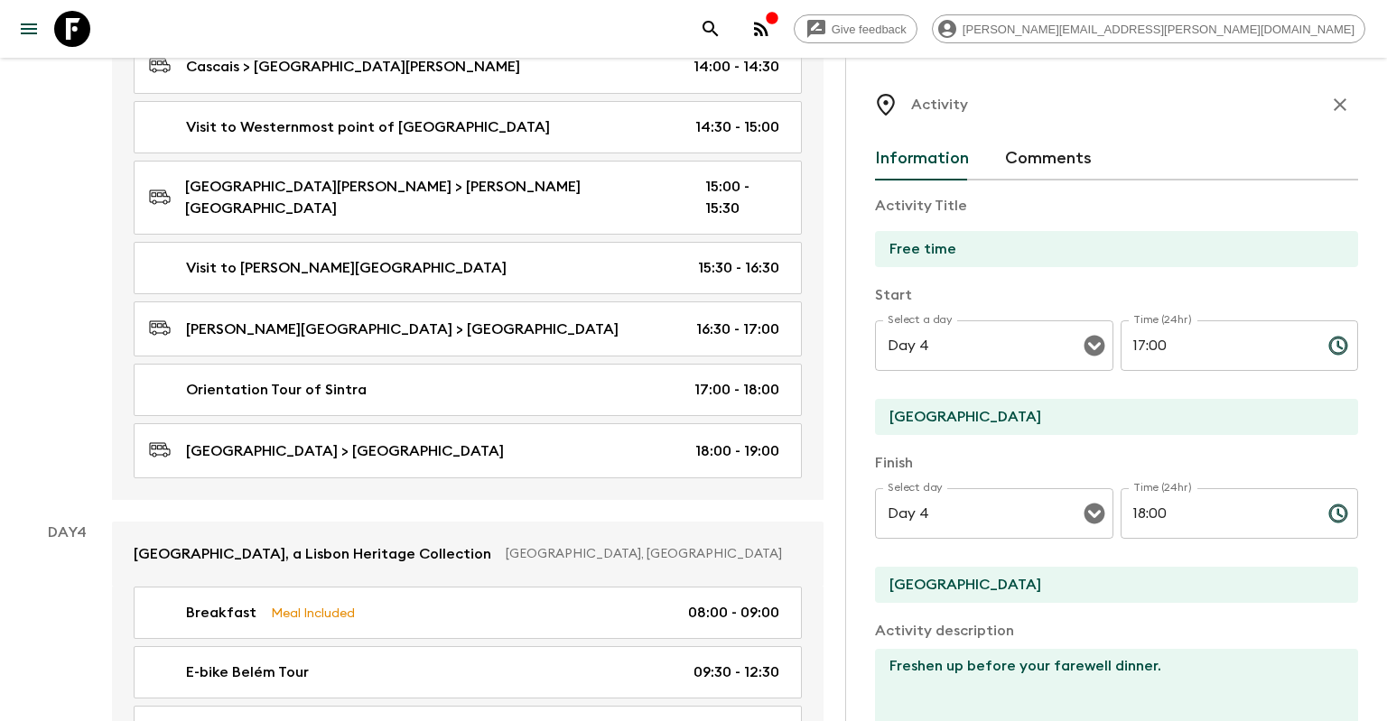
click at [1329, 95] on icon "button" at bounding box center [1340, 105] width 22 height 22
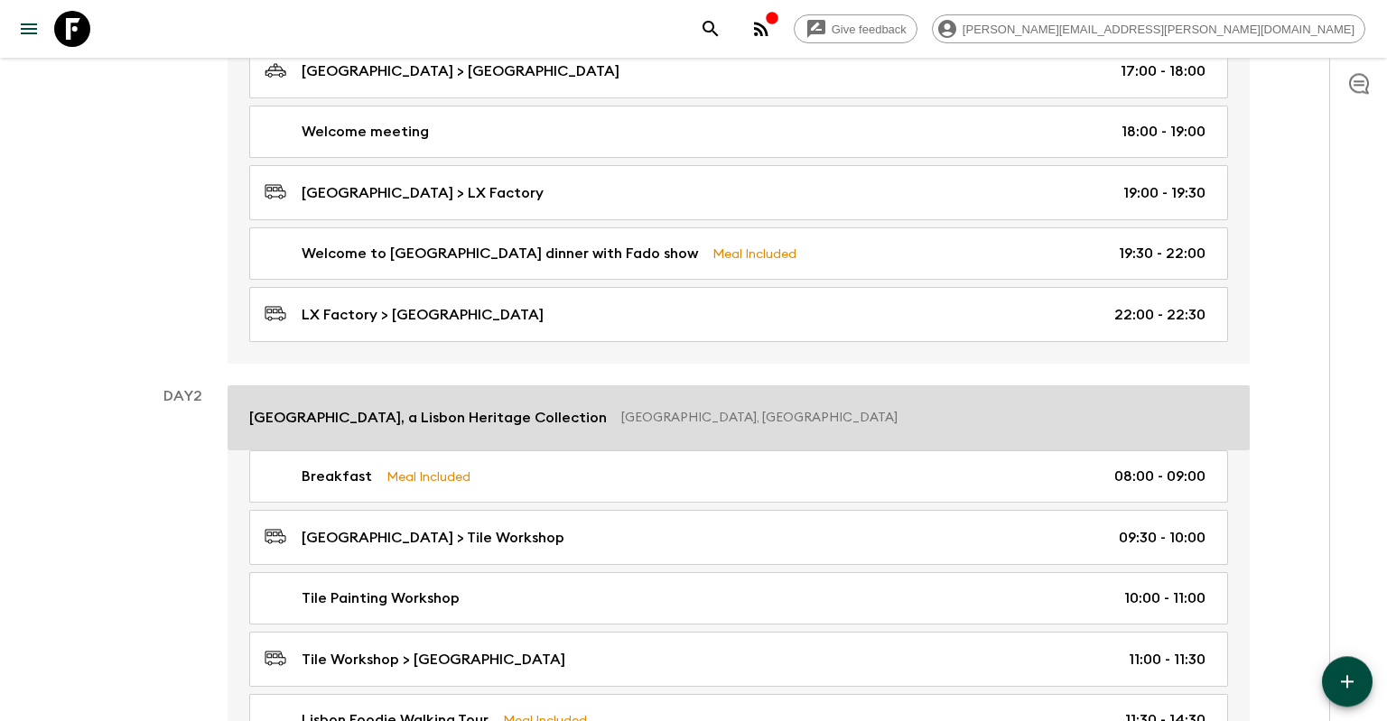
scroll to position [405, 0]
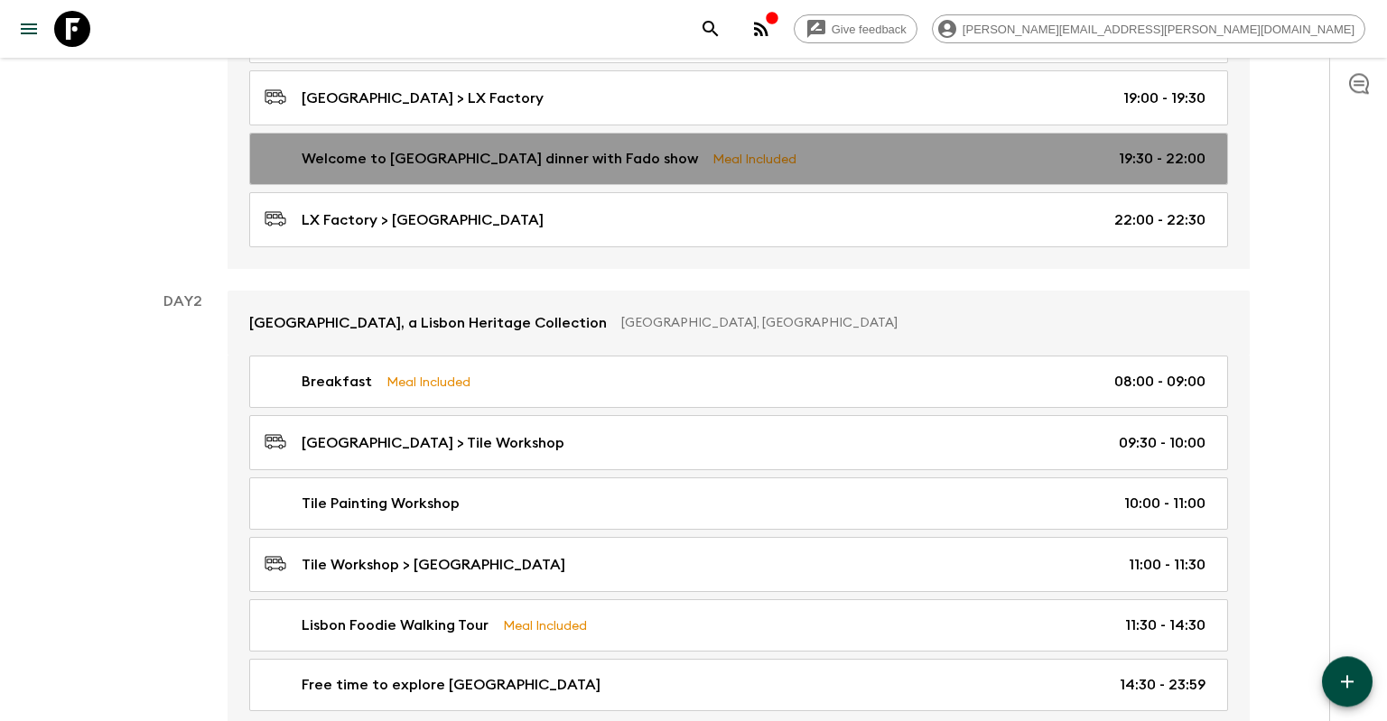
click at [594, 139] on link "Welcome to [GEOGRAPHIC_DATA] dinner with Fado show Meal Included 19:30 - 22:00" at bounding box center [738, 159] width 979 height 52
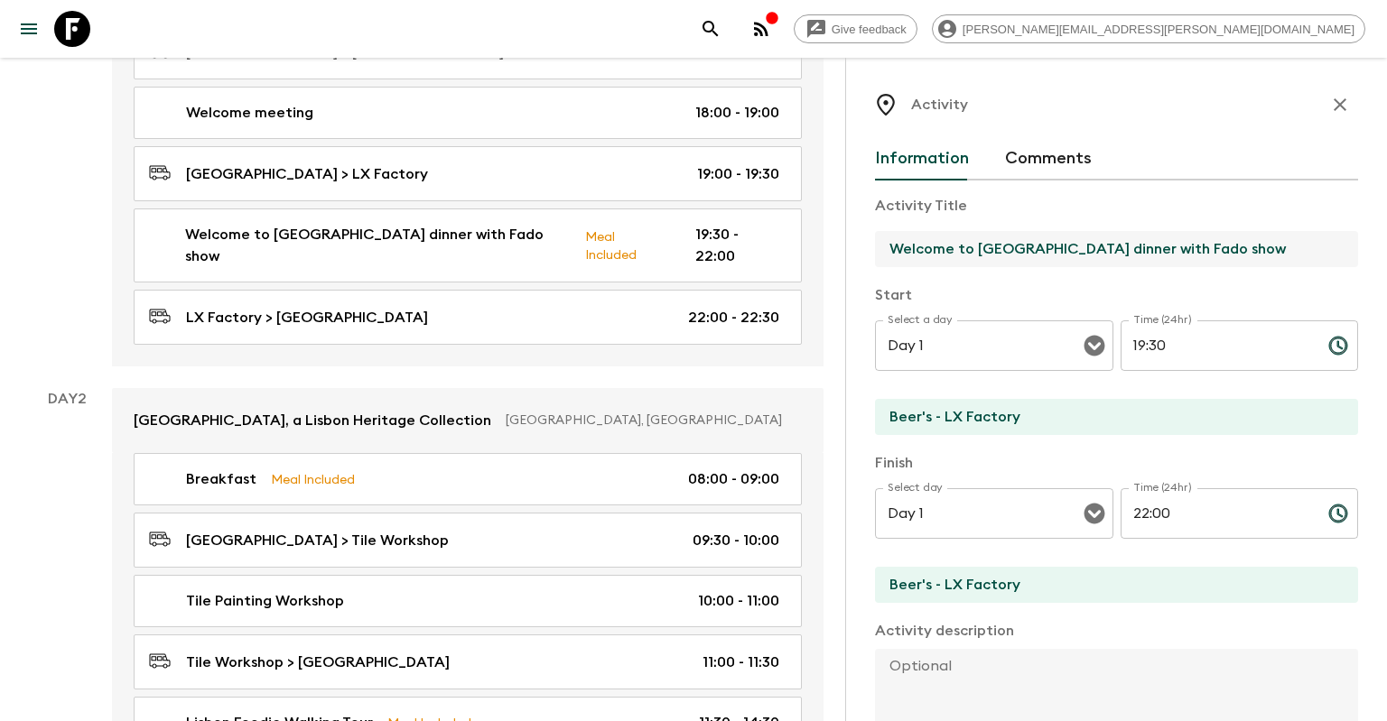
click at [1101, 241] on input "Welcome to [GEOGRAPHIC_DATA] dinner with Fado show" at bounding box center [1109, 249] width 469 height 36
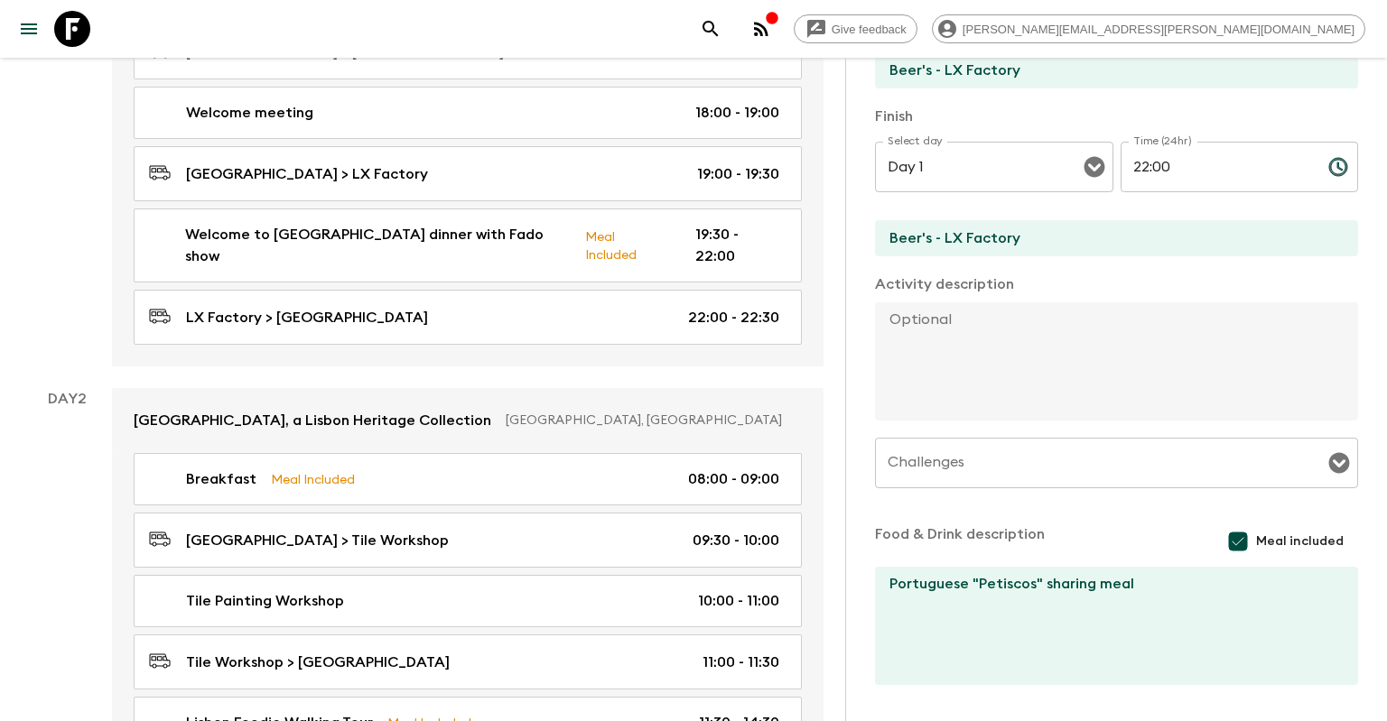
scroll to position [411, 0]
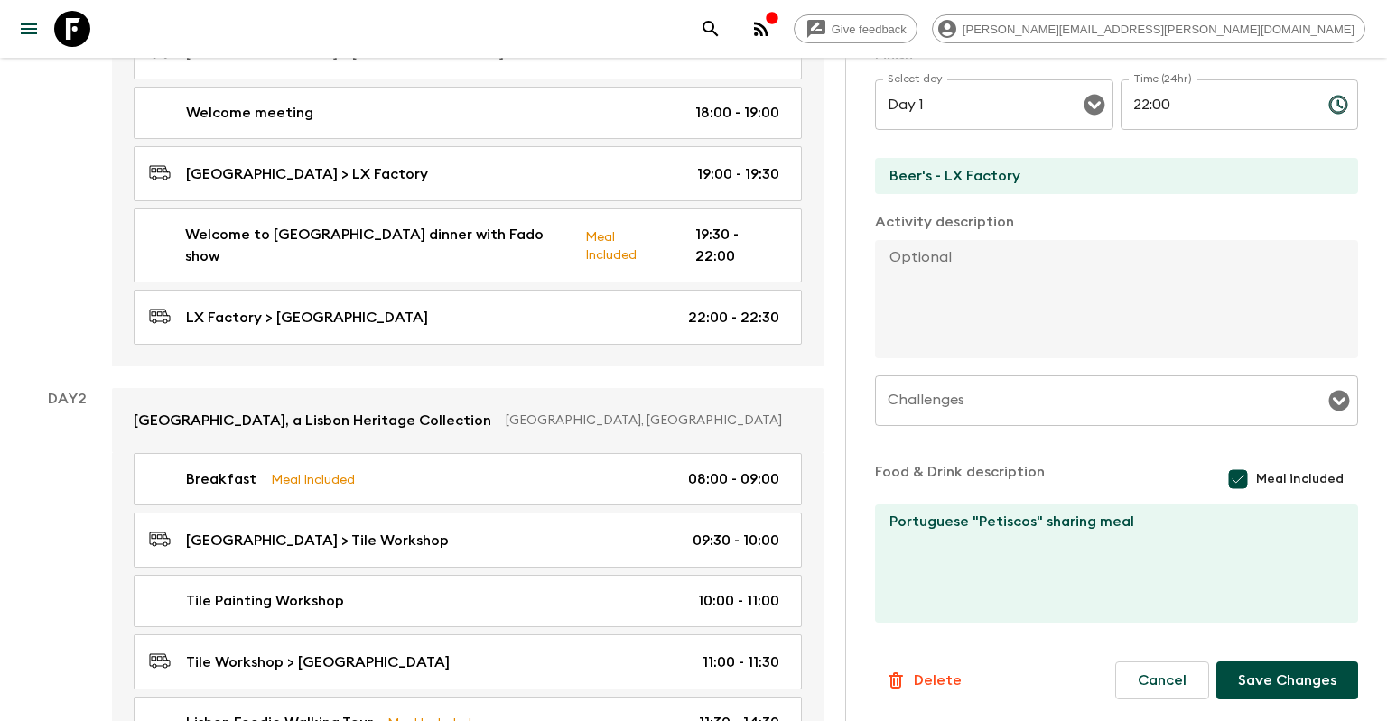
type input "Welcome to [GEOGRAPHIC_DATA] dinner with exclusive Fado show"
click at [1081, 263] on textarea at bounding box center [1109, 299] width 469 height 118
type textarea "Enjoy your first meal as a group, at one of the"
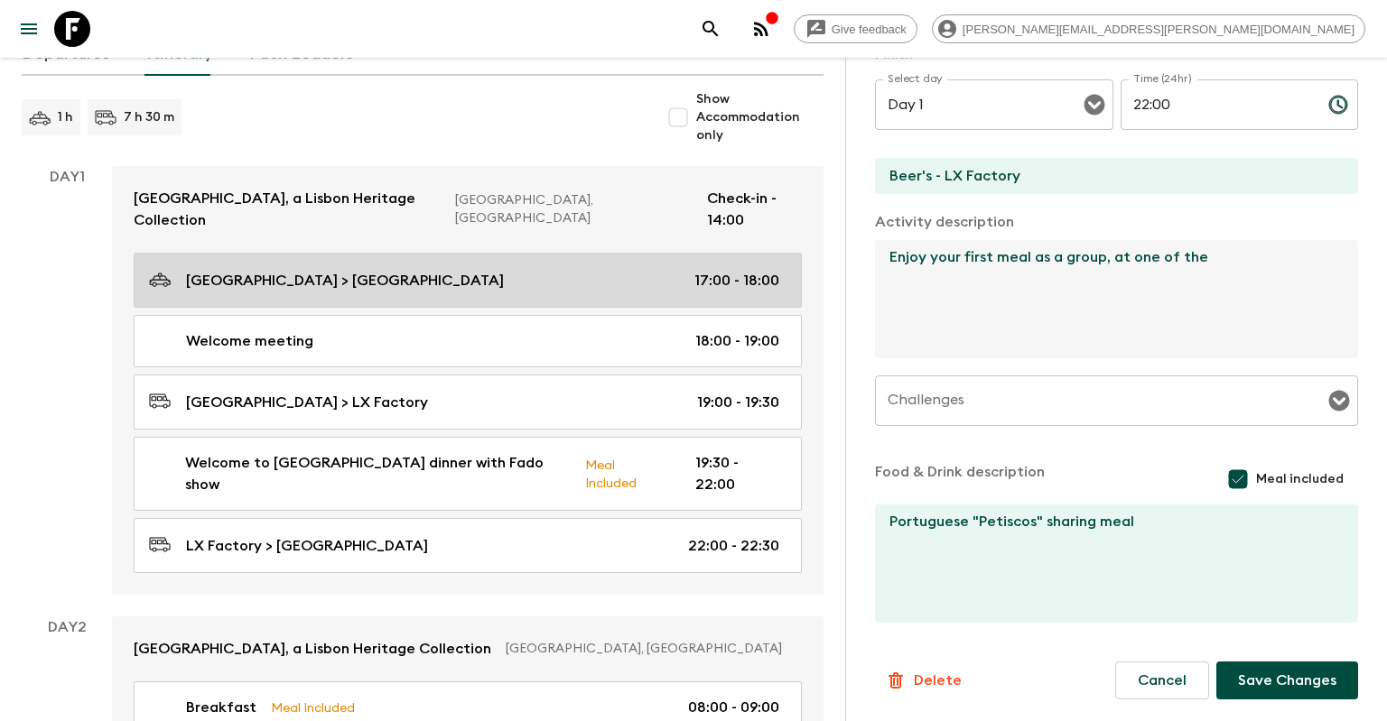
scroll to position [215, 0]
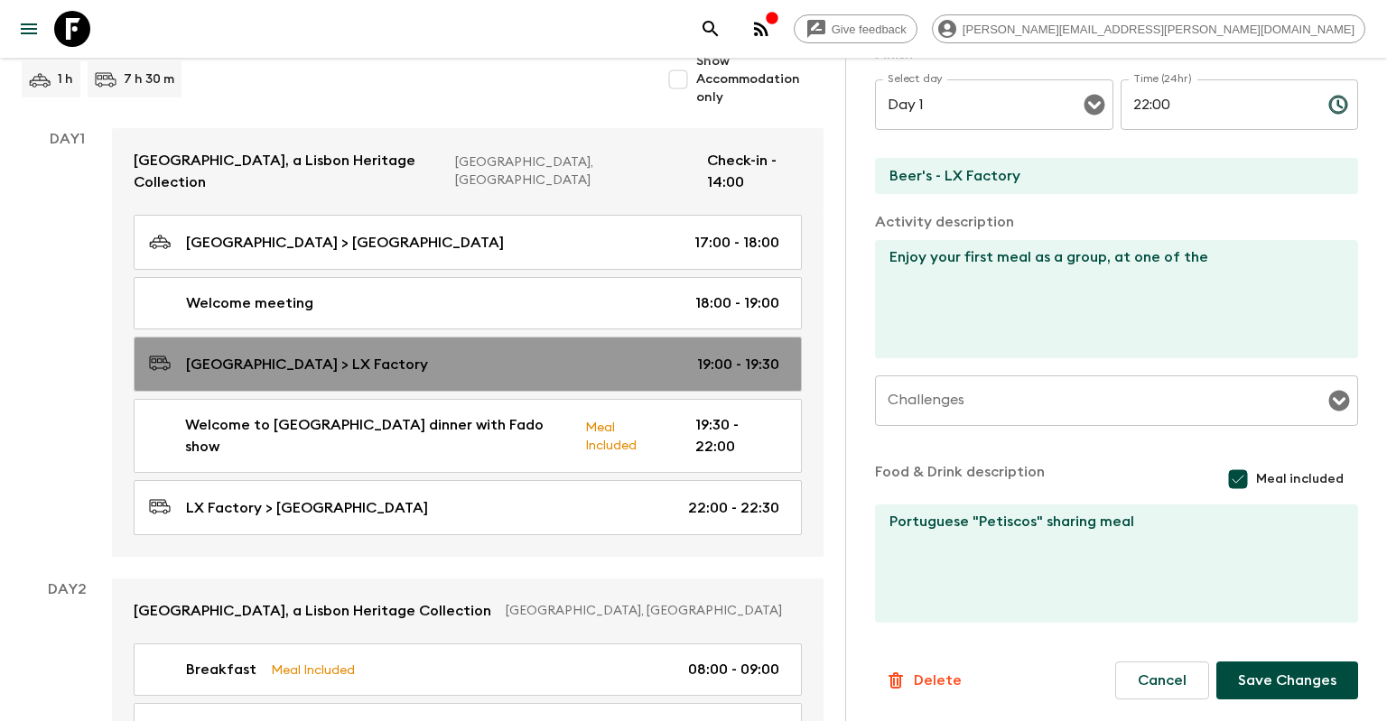
click at [725, 354] on p "19:00 - 19:30" at bounding box center [738, 365] width 82 height 22
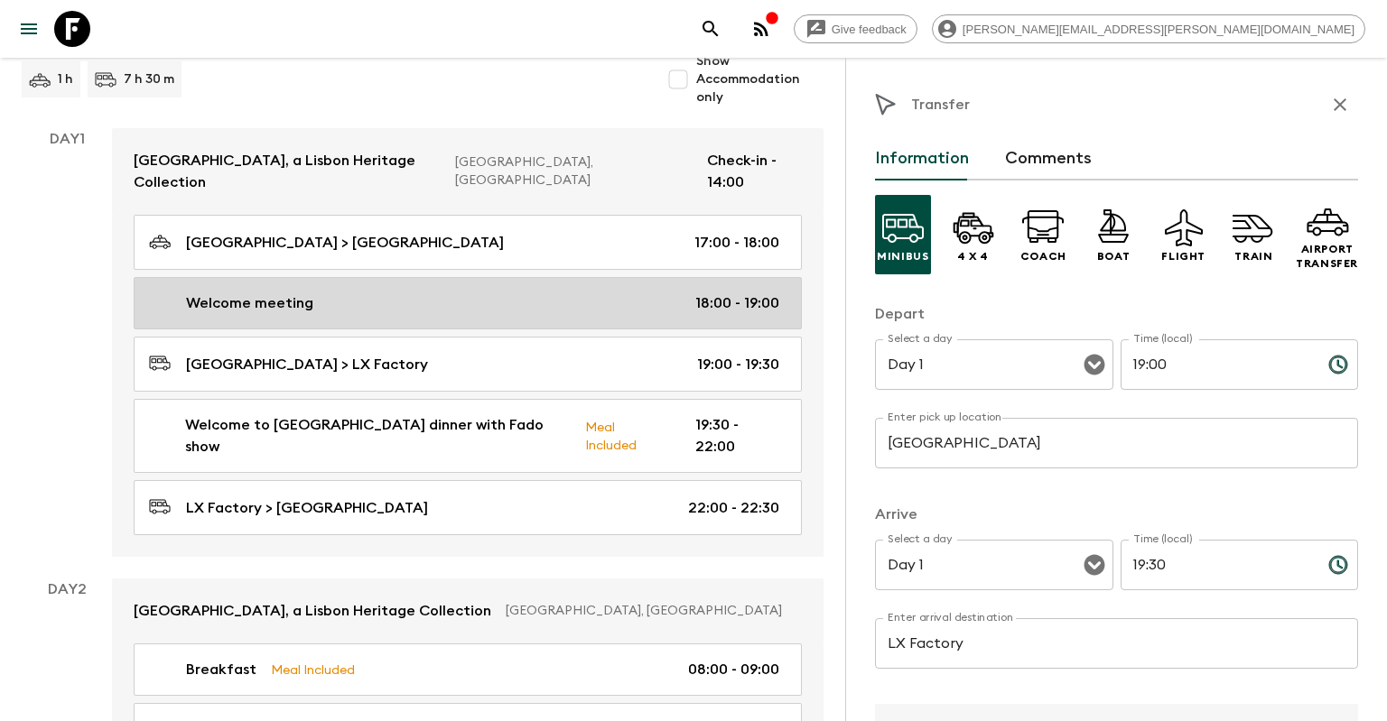
click at [714, 293] on p "18:00 - 19:00" at bounding box center [737, 304] width 84 height 22
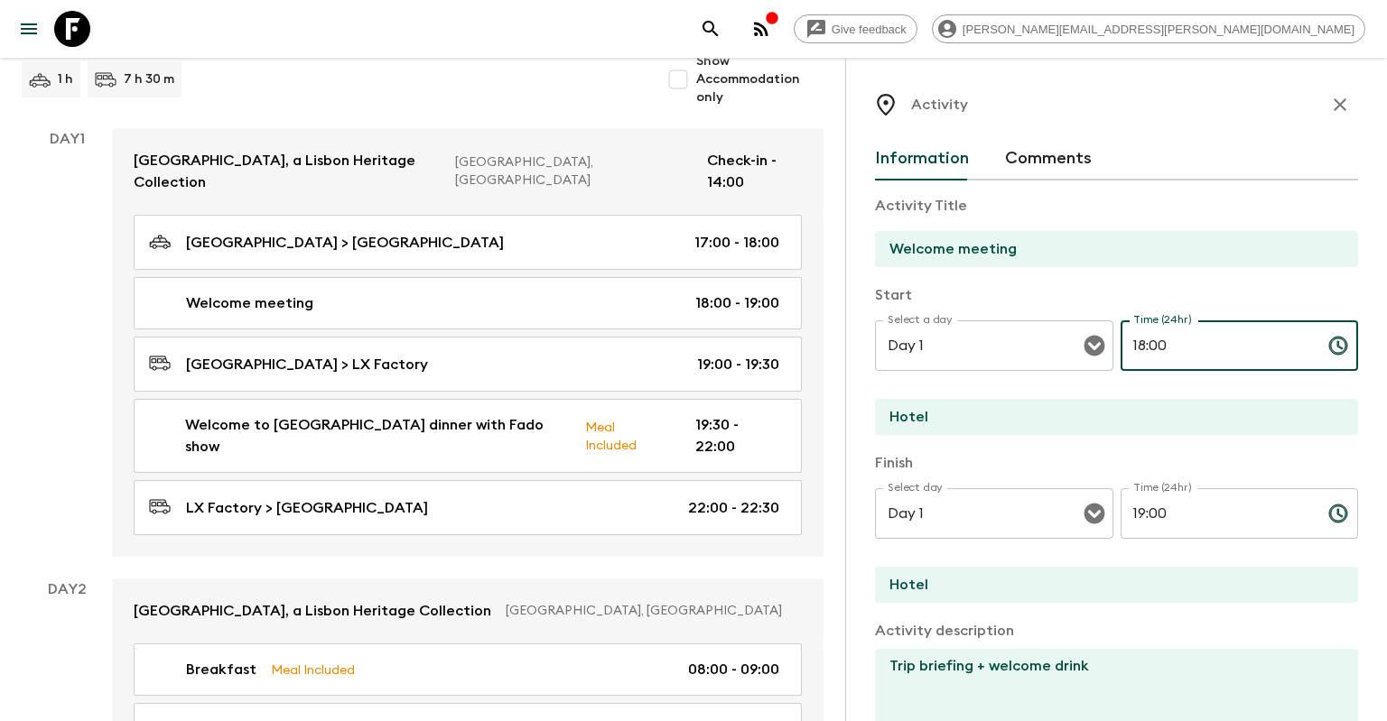
drag, startPoint x: 1165, startPoint y: 346, endPoint x: 1152, endPoint y: 341, distance: 13.4
click at [1152, 341] on input "18:00" at bounding box center [1216, 346] width 193 height 51
click at [1156, 345] on input "18:" at bounding box center [1216, 346] width 193 height 51
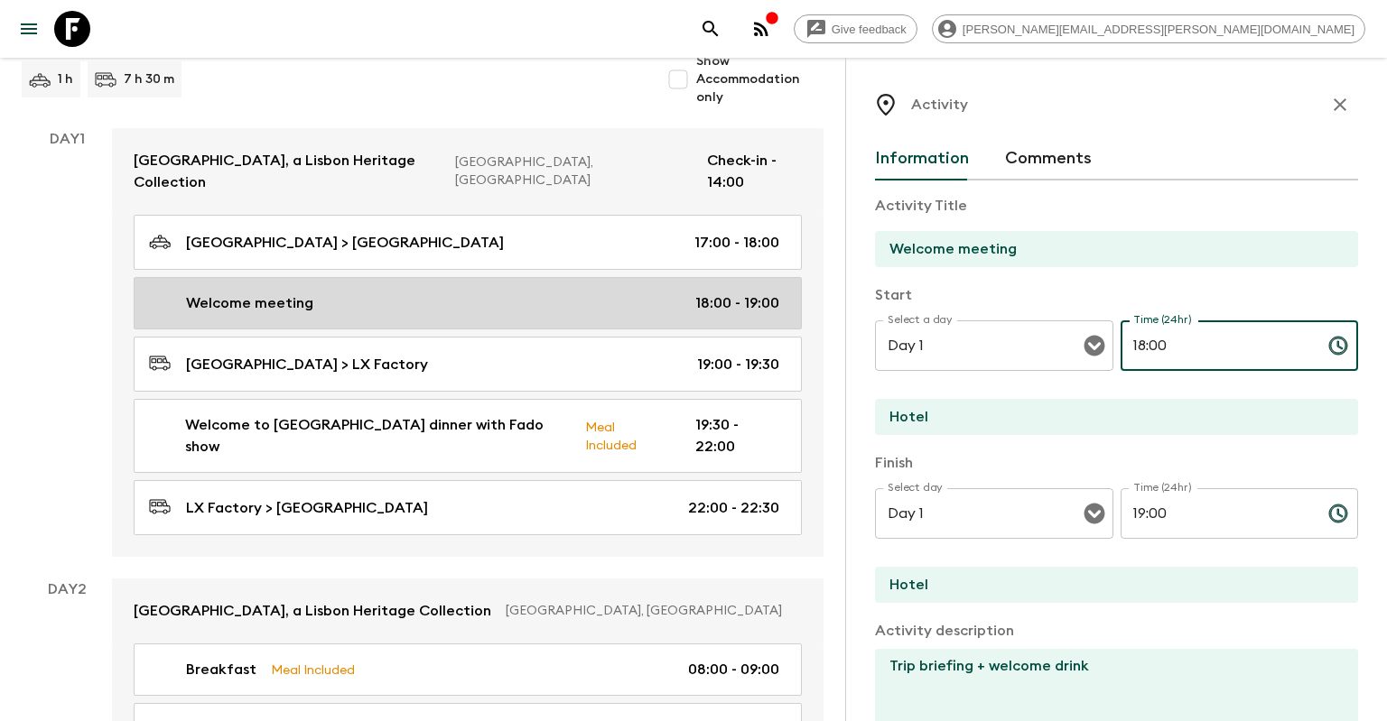
click at [719, 293] on p "18:00 - 19:00" at bounding box center [737, 304] width 84 height 22
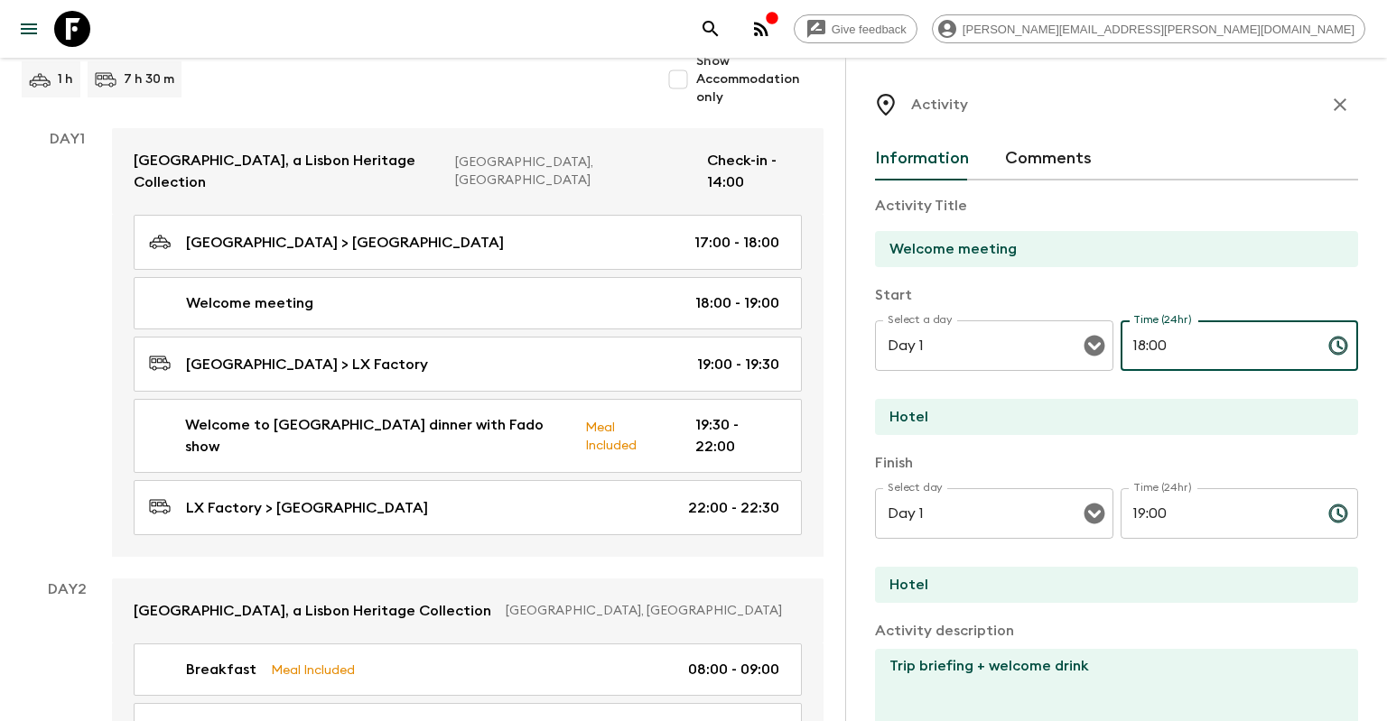
drag, startPoint x: 1214, startPoint y: 343, endPoint x: 1126, endPoint y: 347, distance: 88.6
click at [1126, 347] on input "18:00" at bounding box center [1216, 346] width 193 height 51
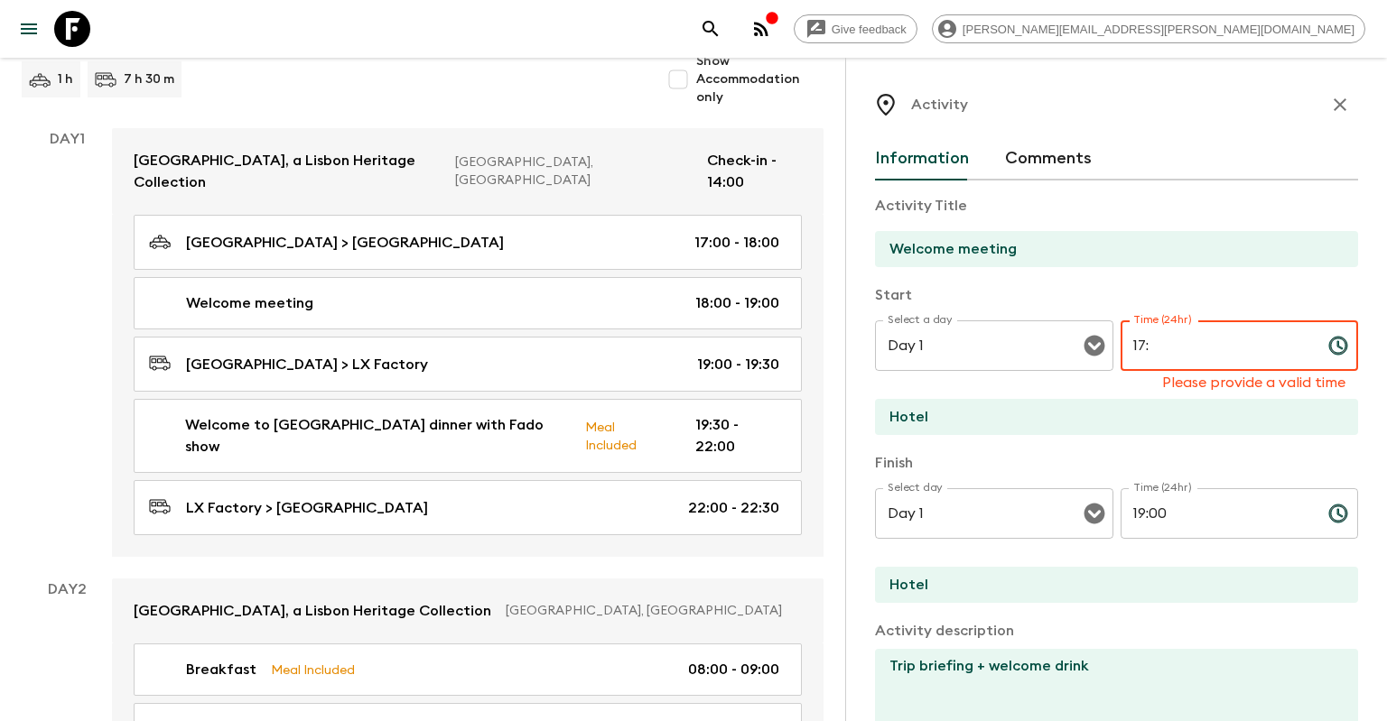
click at [1158, 347] on input "17:" at bounding box center [1216, 346] width 193 height 51
type input "17:00"
click at [1222, 508] on input "19:00" at bounding box center [1216, 513] width 193 height 51
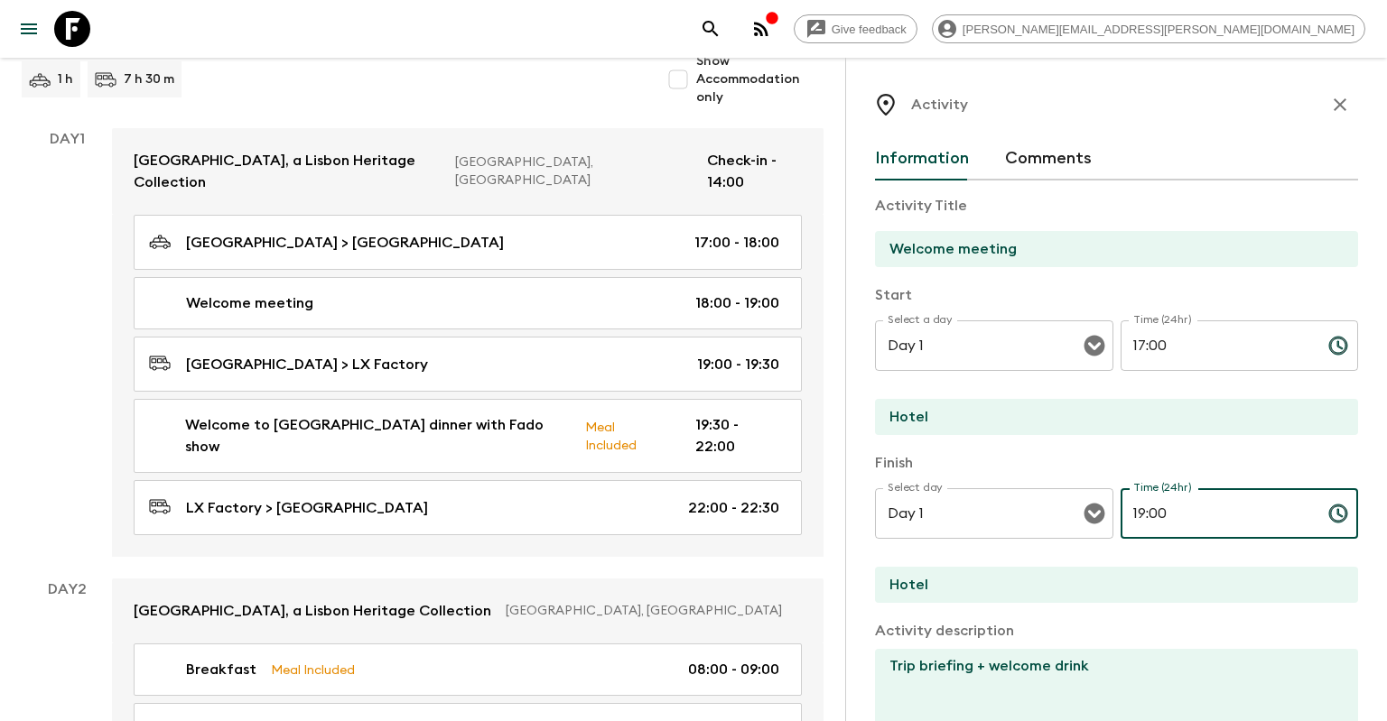
drag, startPoint x: 1213, startPoint y: 506, endPoint x: 1143, endPoint y: 505, distance: 70.4
click at [1143, 505] on input "19:00" at bounding box center [1216, 513] width 193 height 51
click at [1141, 509] on input "19:00" at bounding box center [1216, 513] width 193 height 51
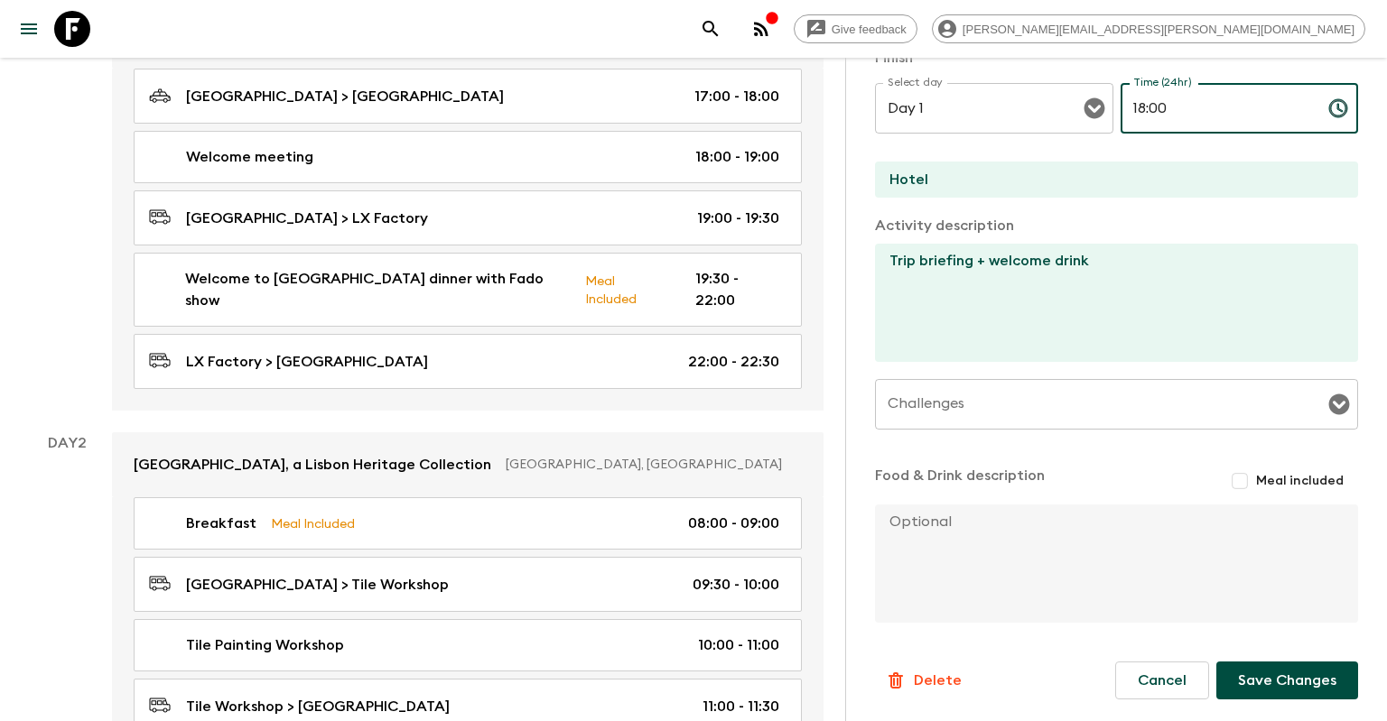
scroll to position [405, 0]
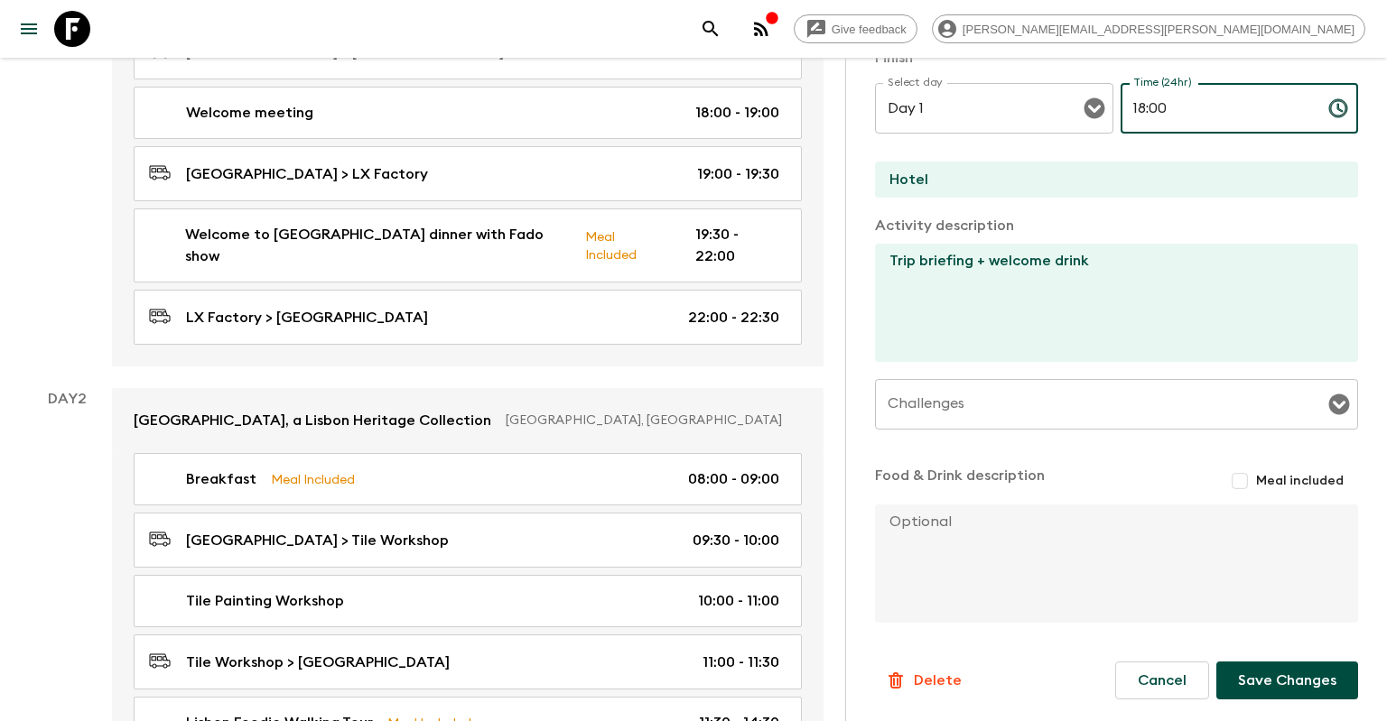
click at [1309, 683] on button "Save Changes" at bounding box center [1287, 681] width 142 height 38
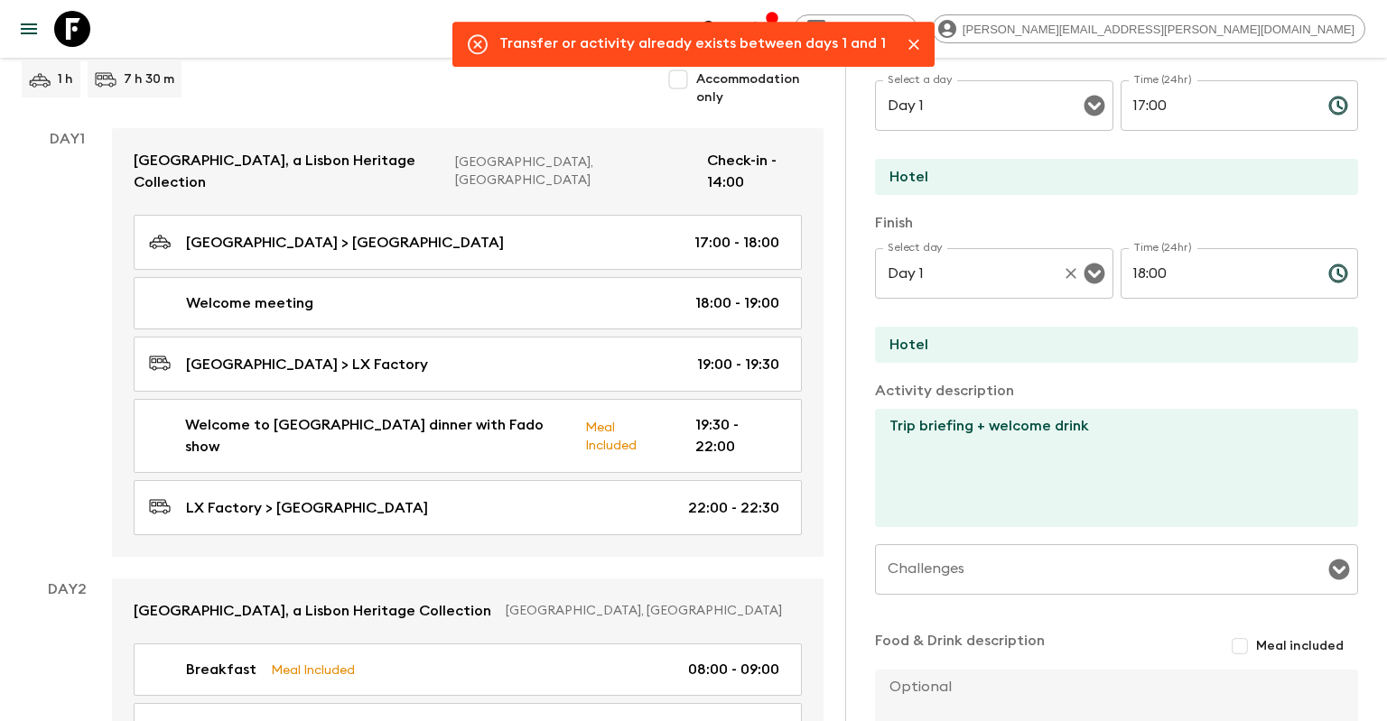
scroll to position [147, 0]
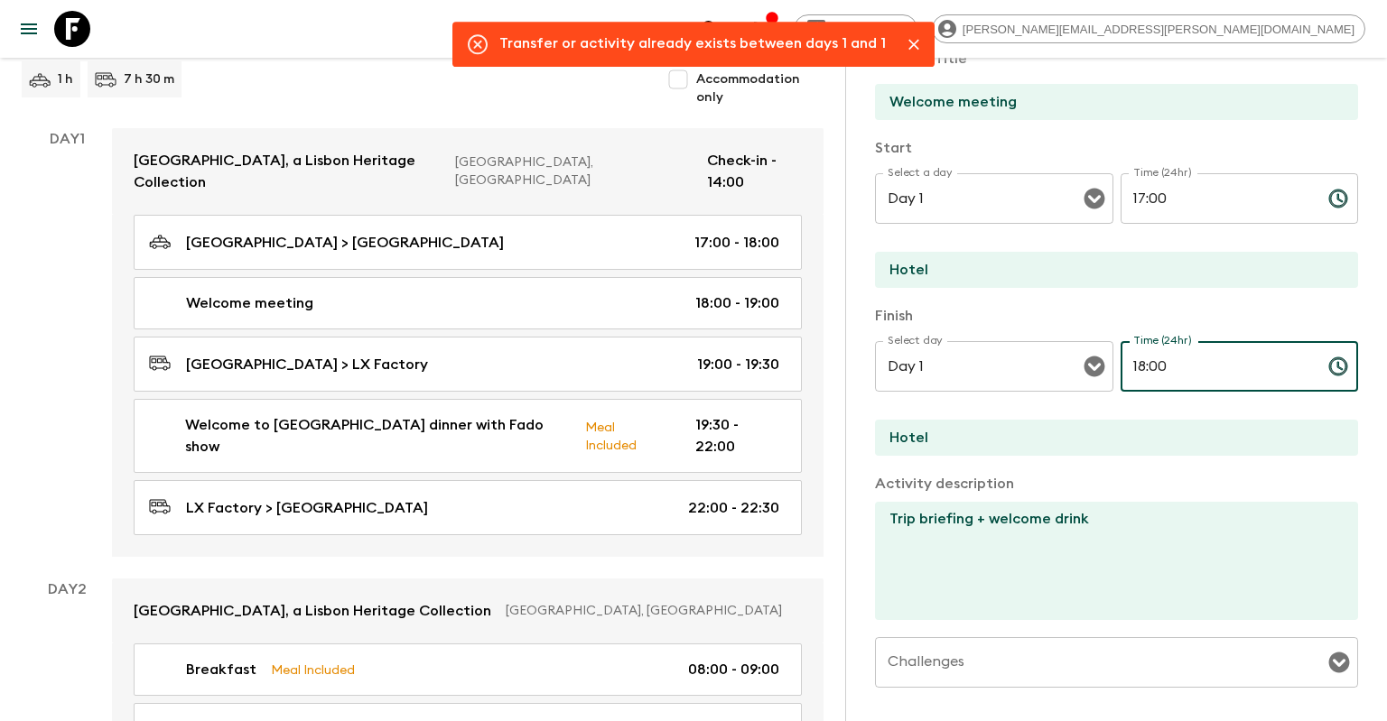
click at [1152, 364] on input "18:00" at bounding box center [1216, 366] width 193 height 51
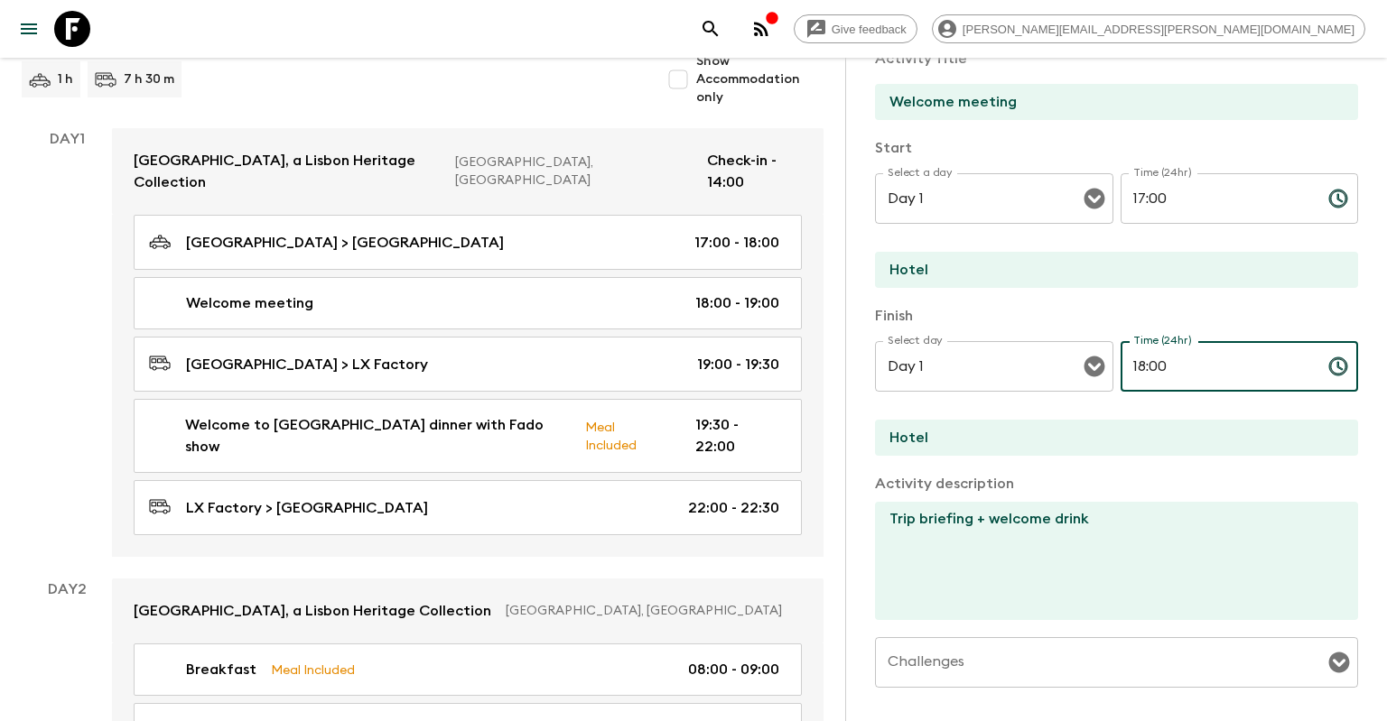
click at [1143, 364] on input "18:00" at bounding box center [1216, 366] width 193 height 51
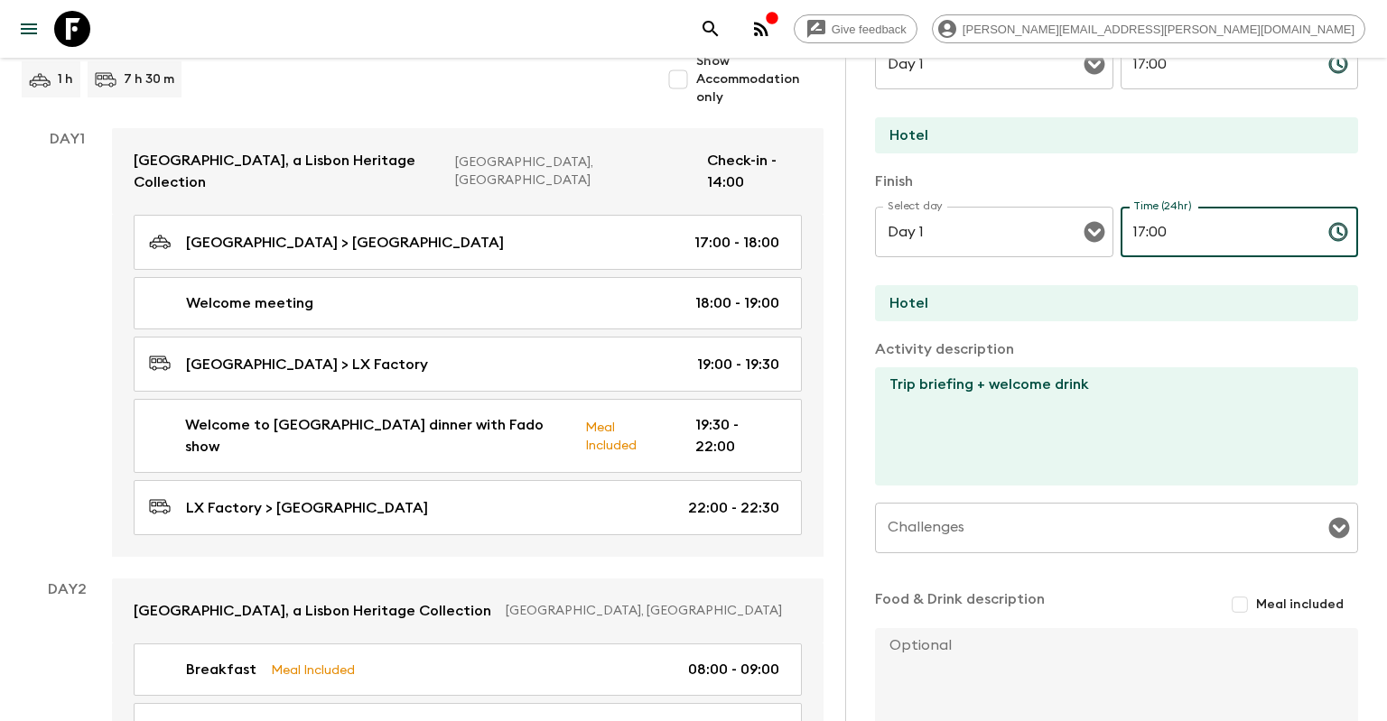
scroll to position [407, 0]
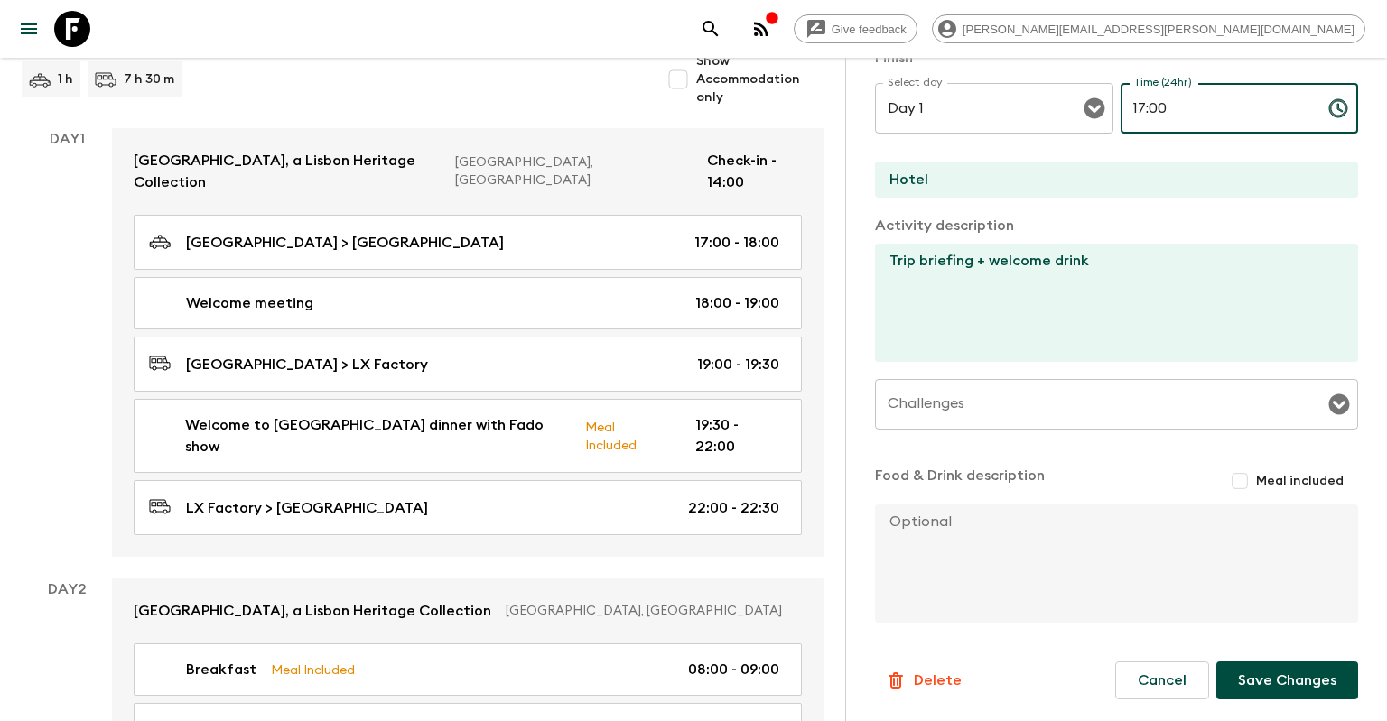
type input "17:00"
click at [1285, 675] on button "Save Changes" at bounding box center [1287, 681] width 142 height 38
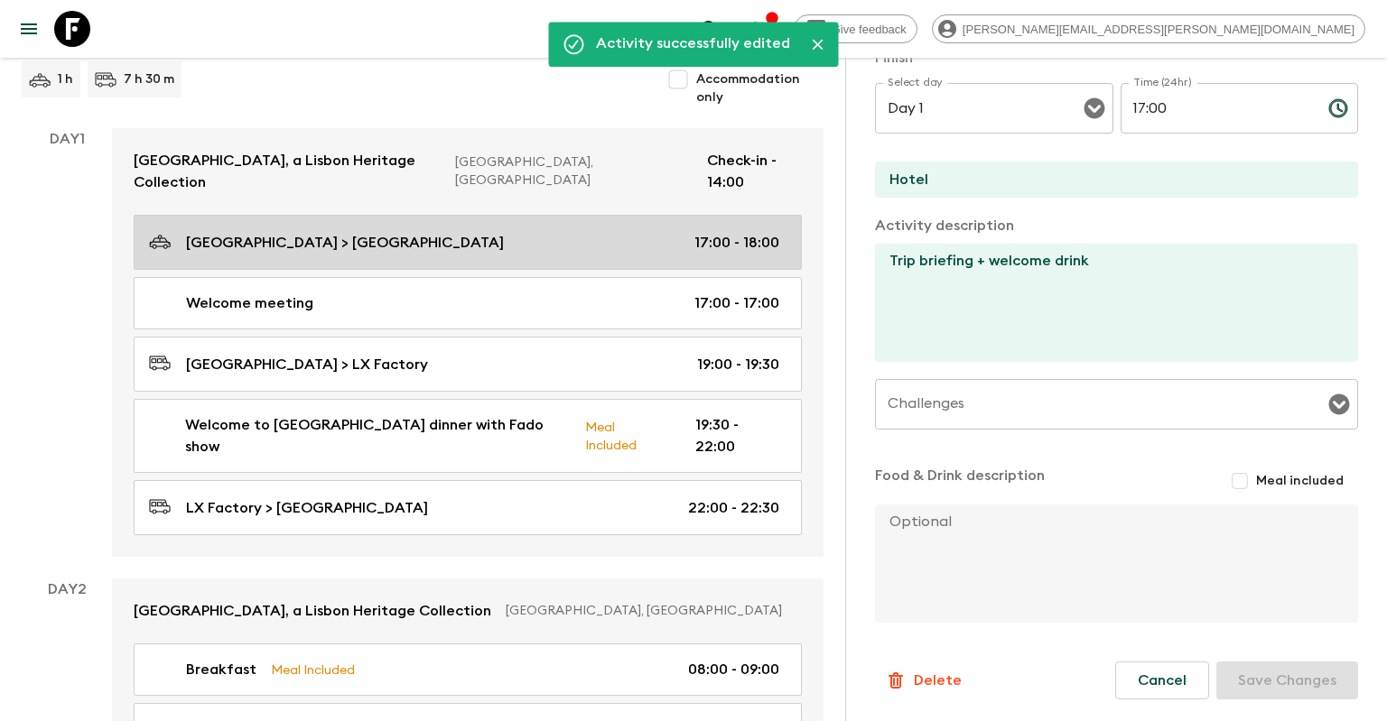
click at [711, 232] on div "[GEOGRAPHIC_DATA] > [GEOGRAPHIC_DATA] 17:00 - 18:00" at bounding box center [464, 242] width 630 height 24
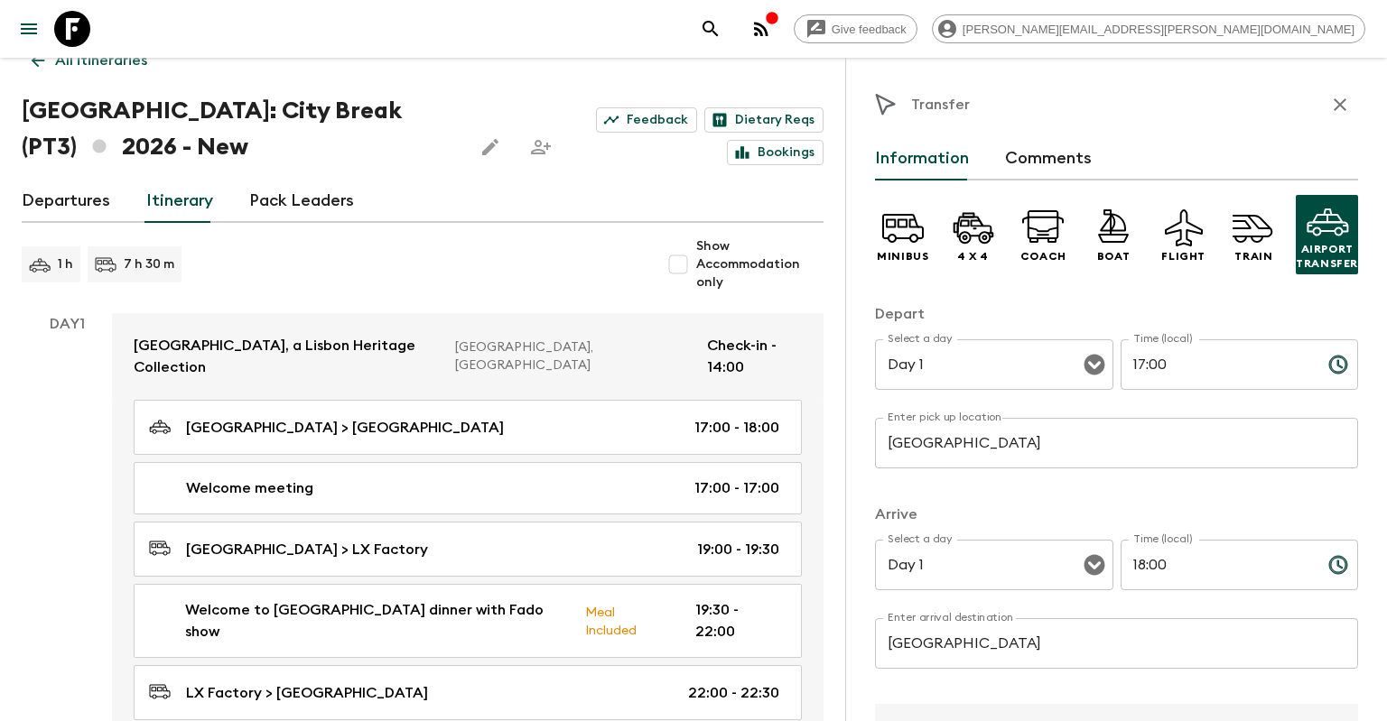
scroll to position [24, 0]
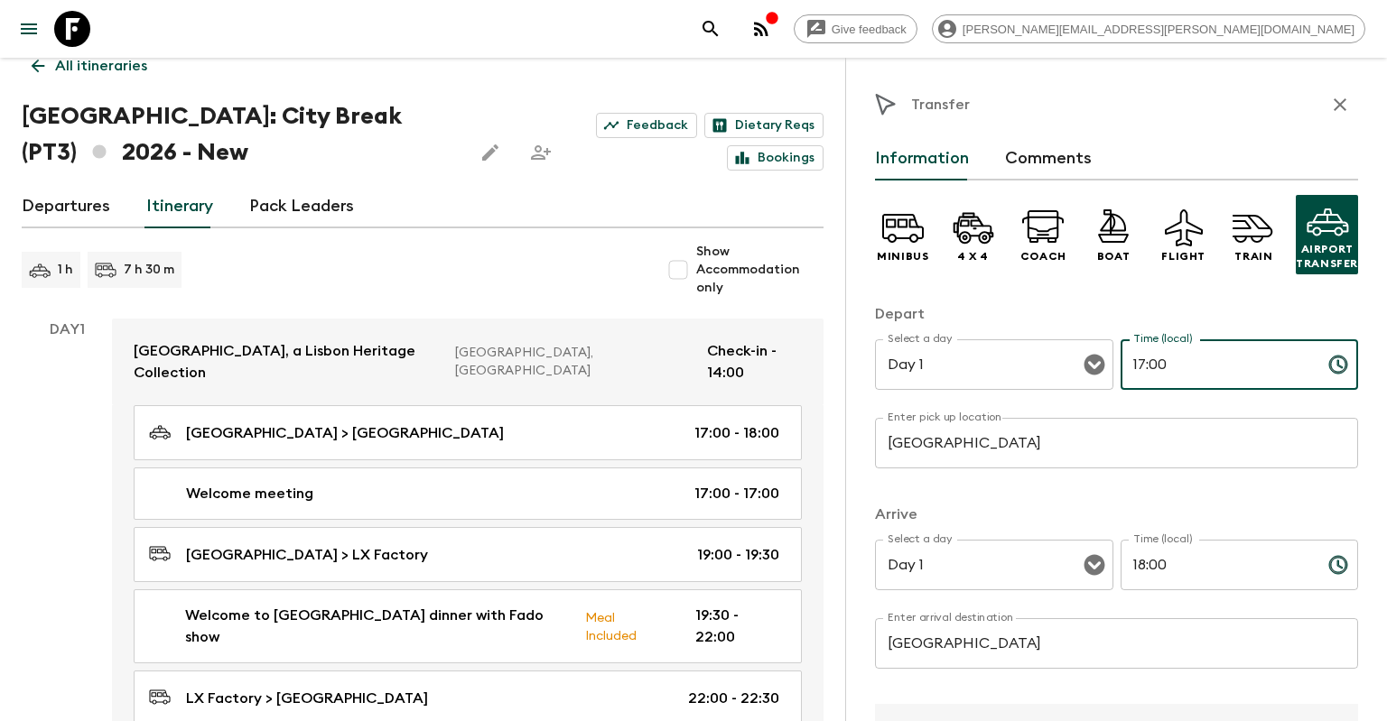
click at [1141, 366] on input "17:00" at bounding box center [1216, 364] width 193 height 51
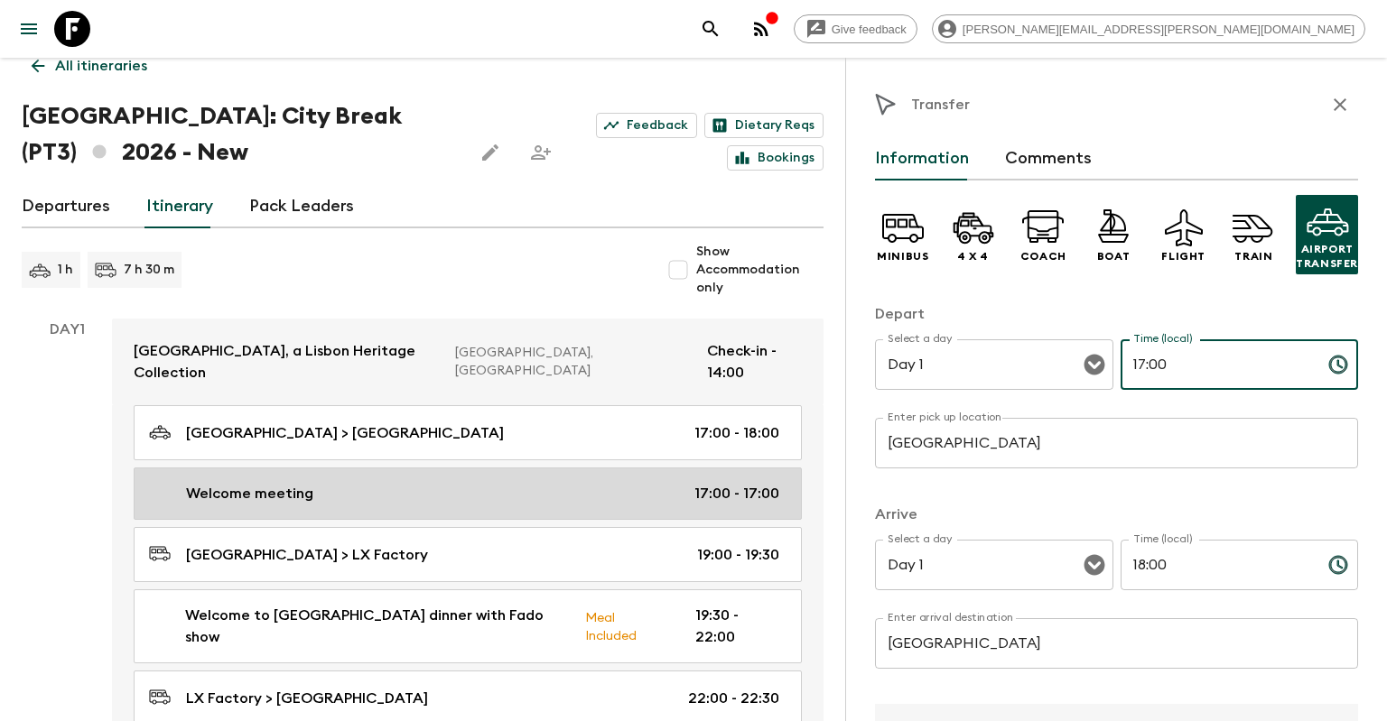
click at [755, 483] on p "17:00 - 17:00" at bounding box center [736, 494] width 85 height 22
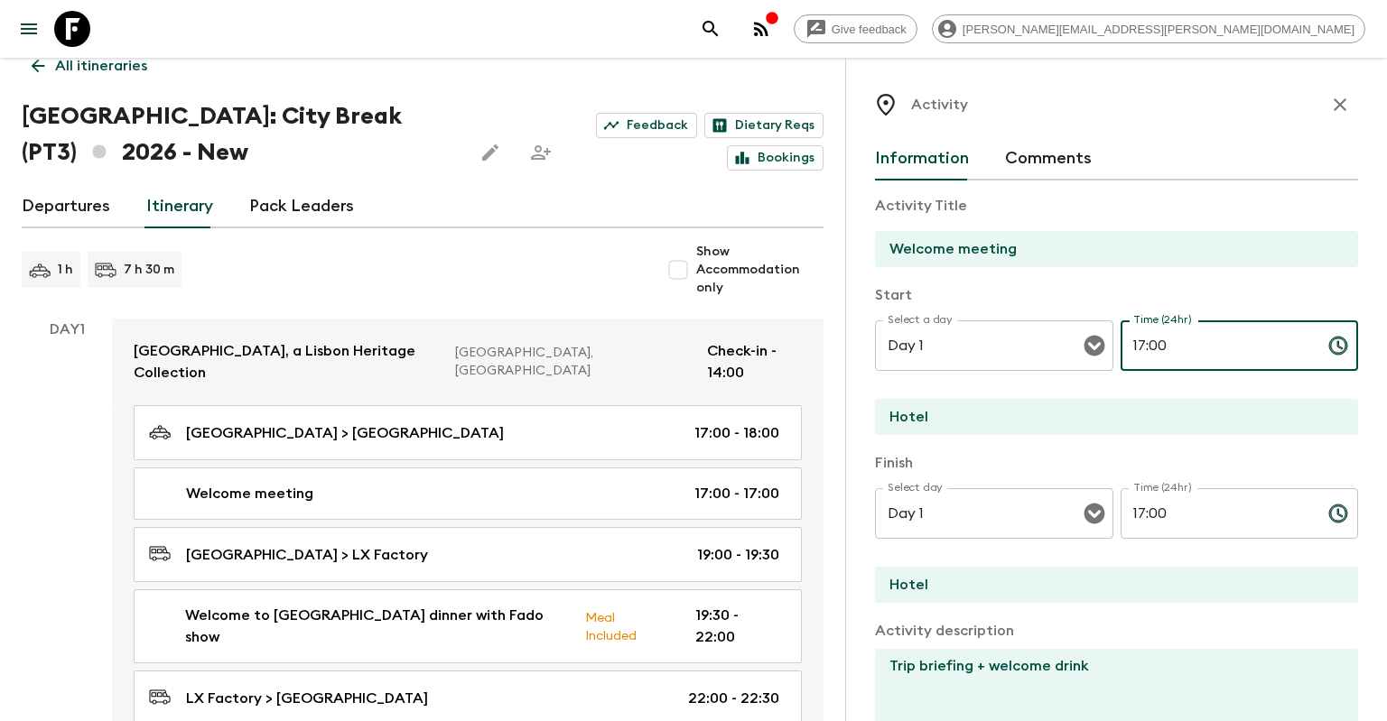
click at [1144, 345] on input "17:00" at bounding box center [1216, 346] width 193 height 51
type input "18:00"
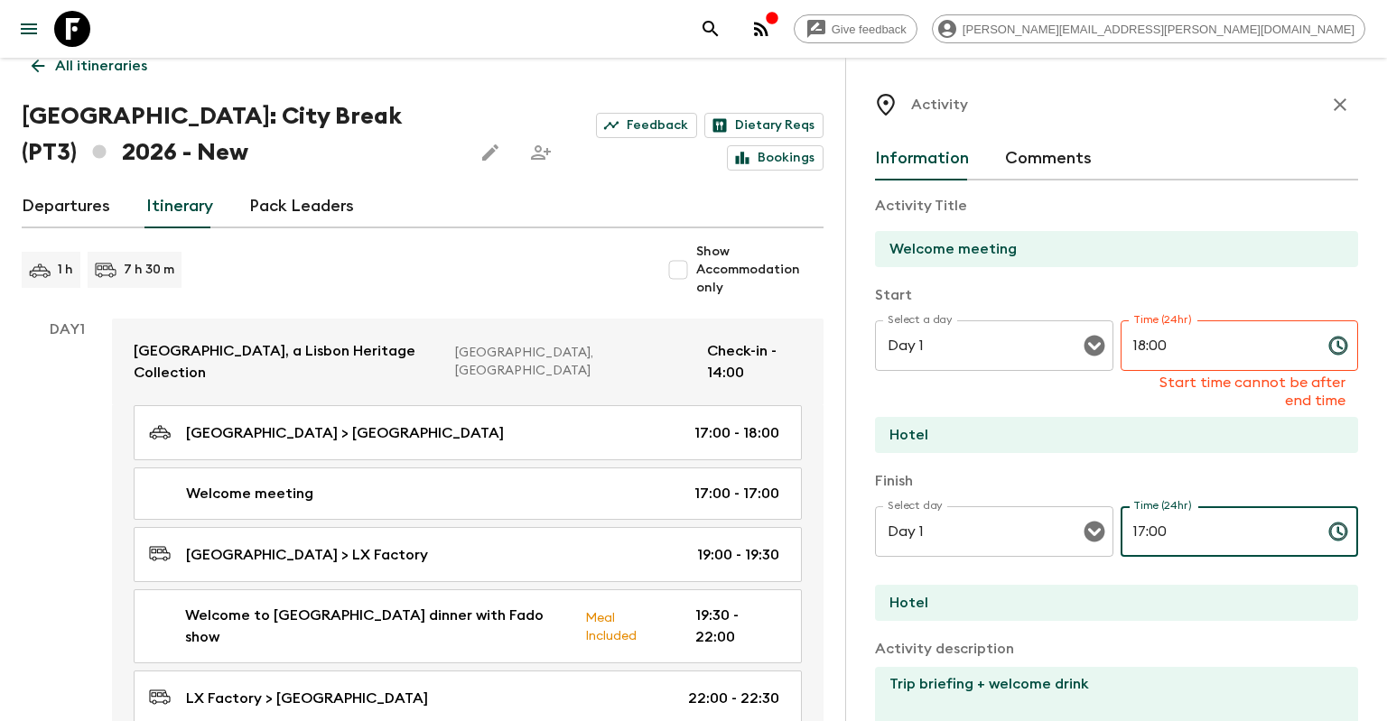
click at [1134, 507] on input "17:00" at bounding box center [1216, 532] width 193 height 51
click at [1144, 531] on input "17:00" at bounding box center [1216, 532] width 193 height 51
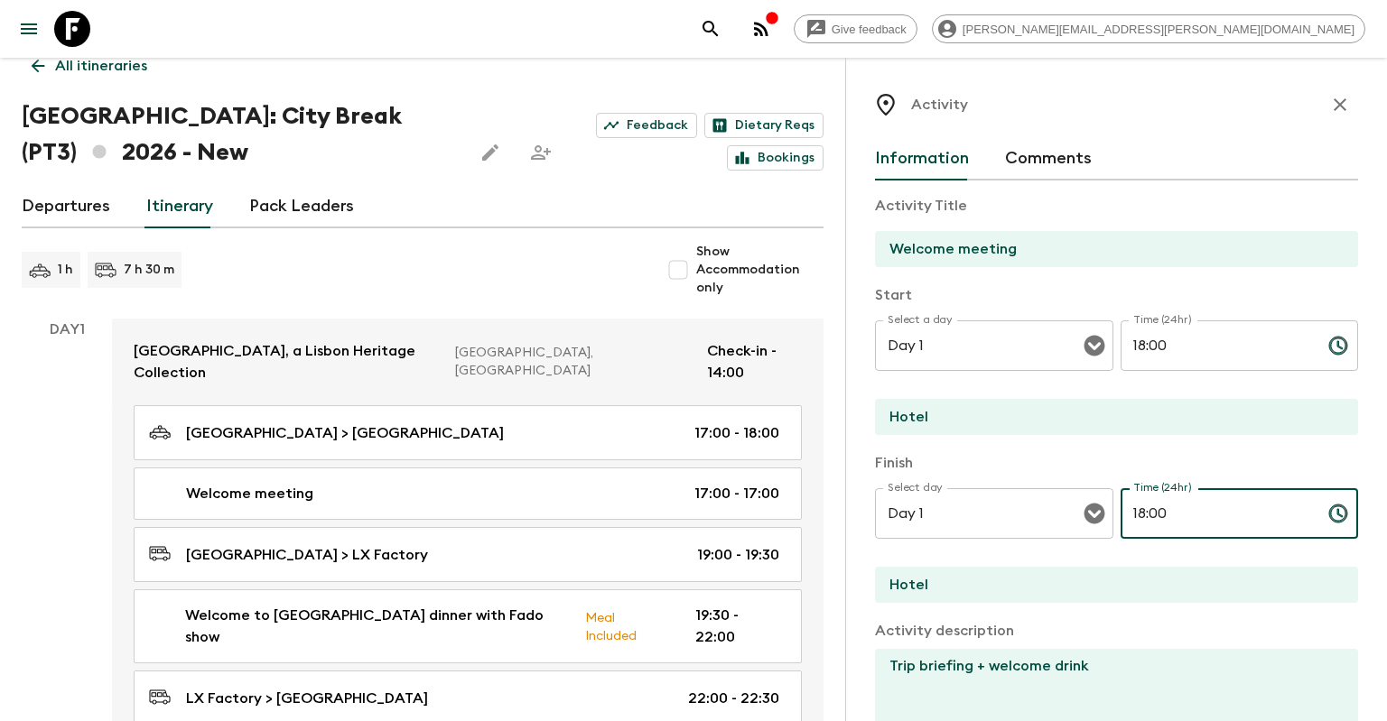
drag, startPoint x: 1226, startPoint y: 513, endPoint x: 1153, endPoint y: 513, distance: 73.1
click at [1153, 513] on input "18:00" at bounding box center [1216, 513] width 193 height 51
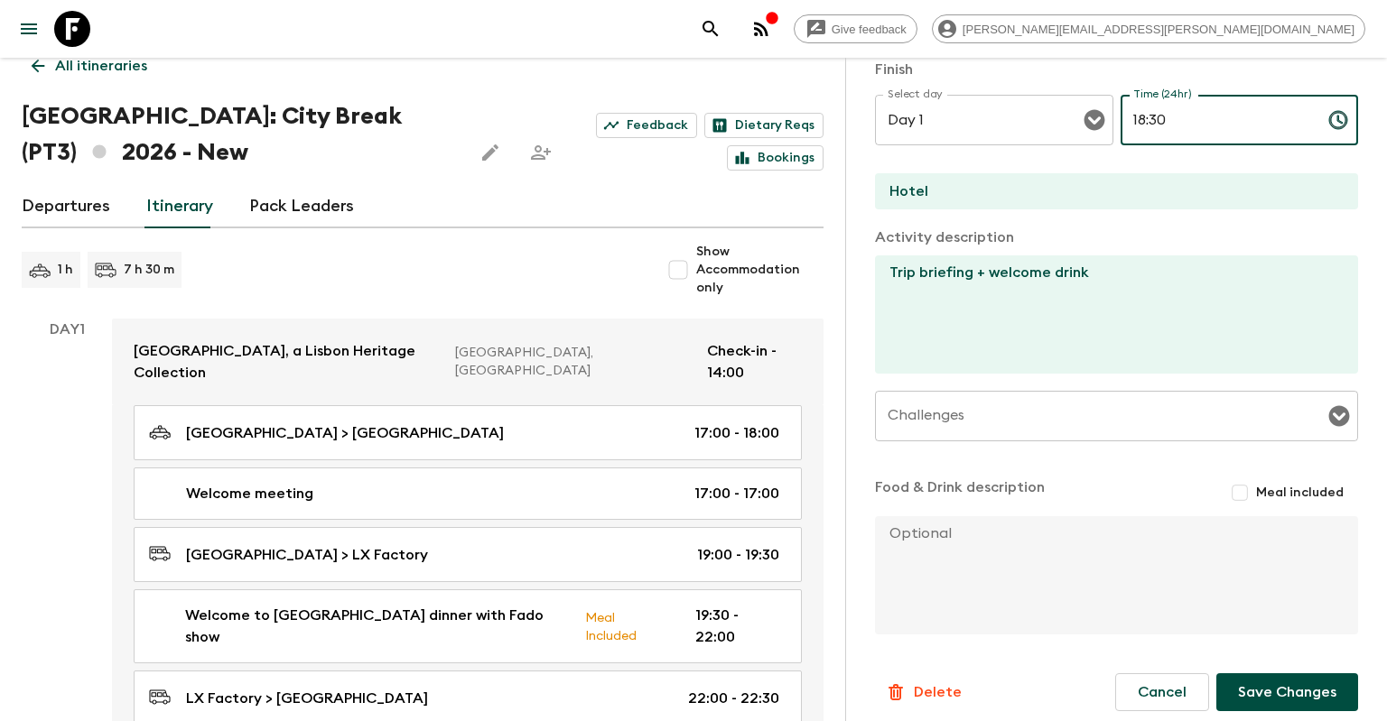
scroll to position [407, 0]
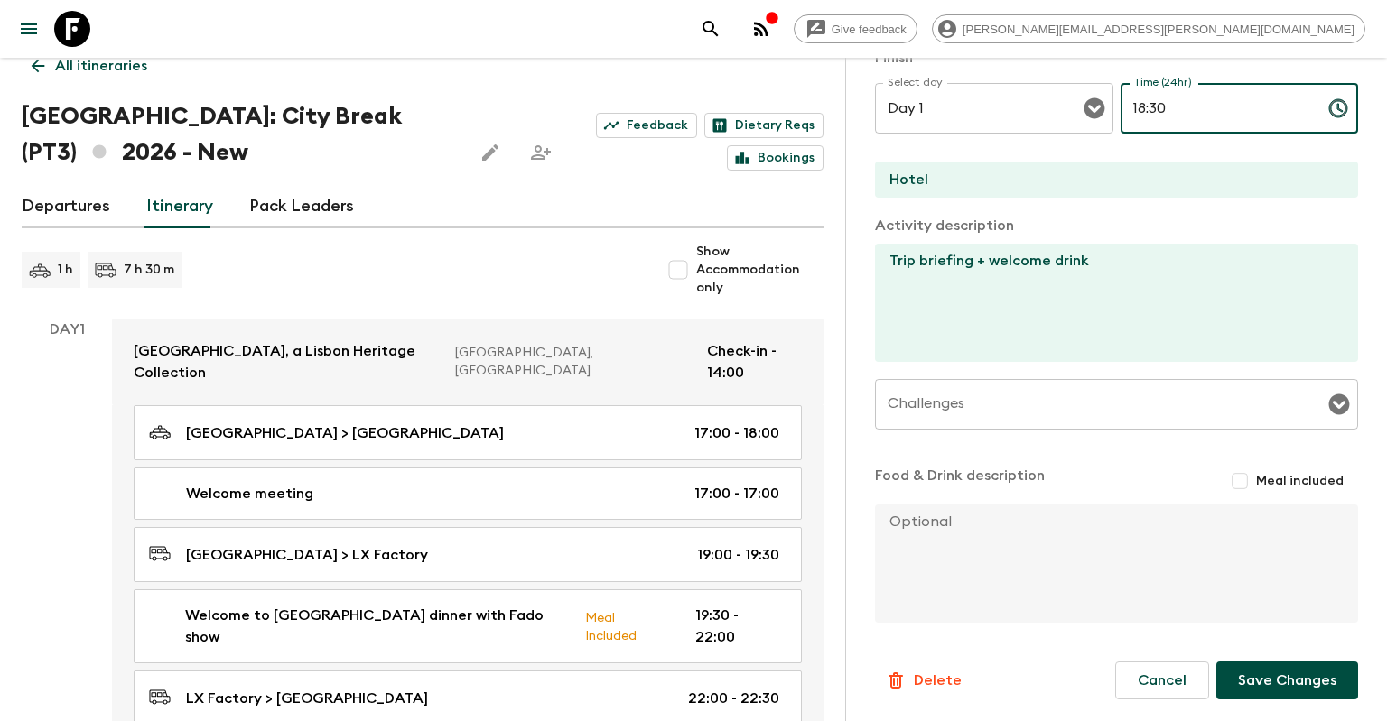
type input "18:30"
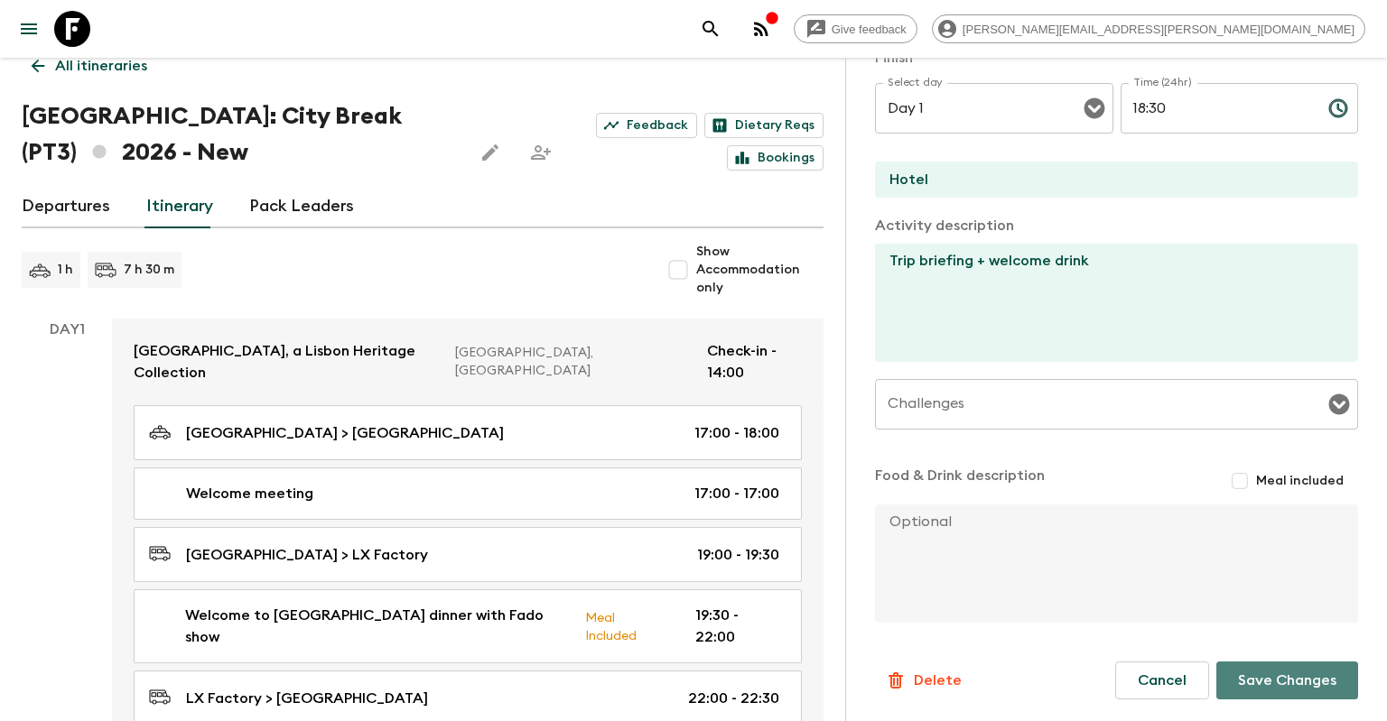
click at [1244, 672] on button "Save Changes" at bounding box center [1287, 681] width 142 height 38
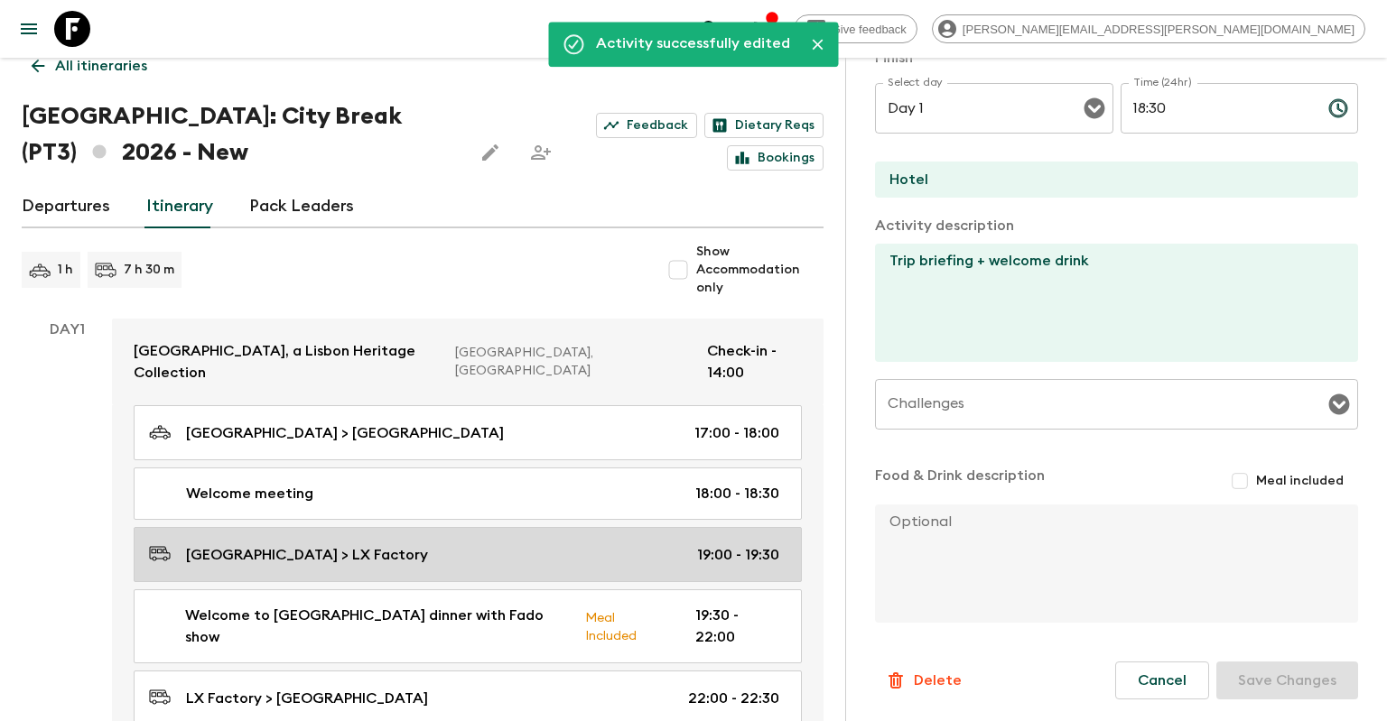
click at [700, 544] on p "19:00 - 19:30" at bounding box center [738, 555] width 82 height 22
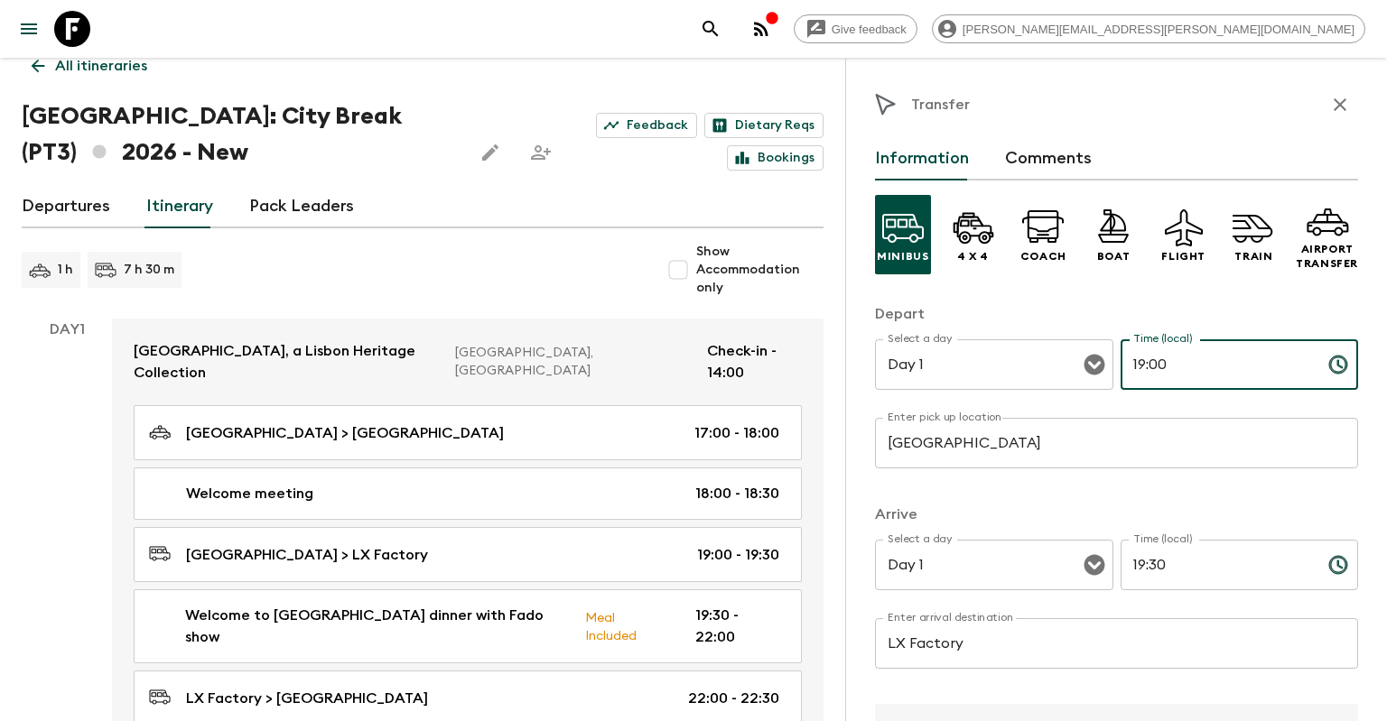
click at [1194, 365] on input "19:00" at bounding box center [1216, 364] width 193 height 51
drag, startPoint x: 1188, startPoint y: 363, endPoint x: 1138, endPoint y: 358, distance: 50.9
click at [1138, 358] on input "19:00" at bounding box center [1216, 364] width 193 height 51
click at [1143, 363] on input "19:00" at bounding box center [1216, 364] width 193 height 51
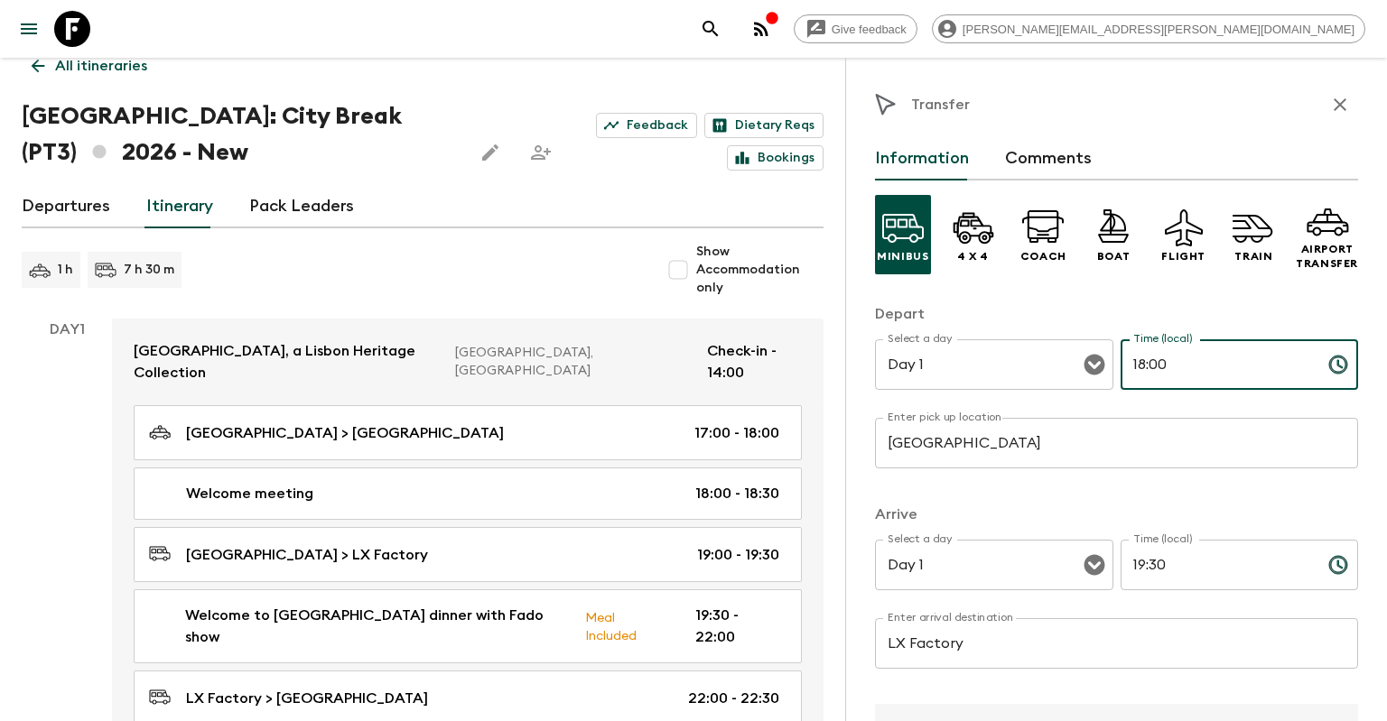
click at [1153, 365] on input "18:00" at bounding box center [1216, 364] width 193 height 51
type input "18:30"
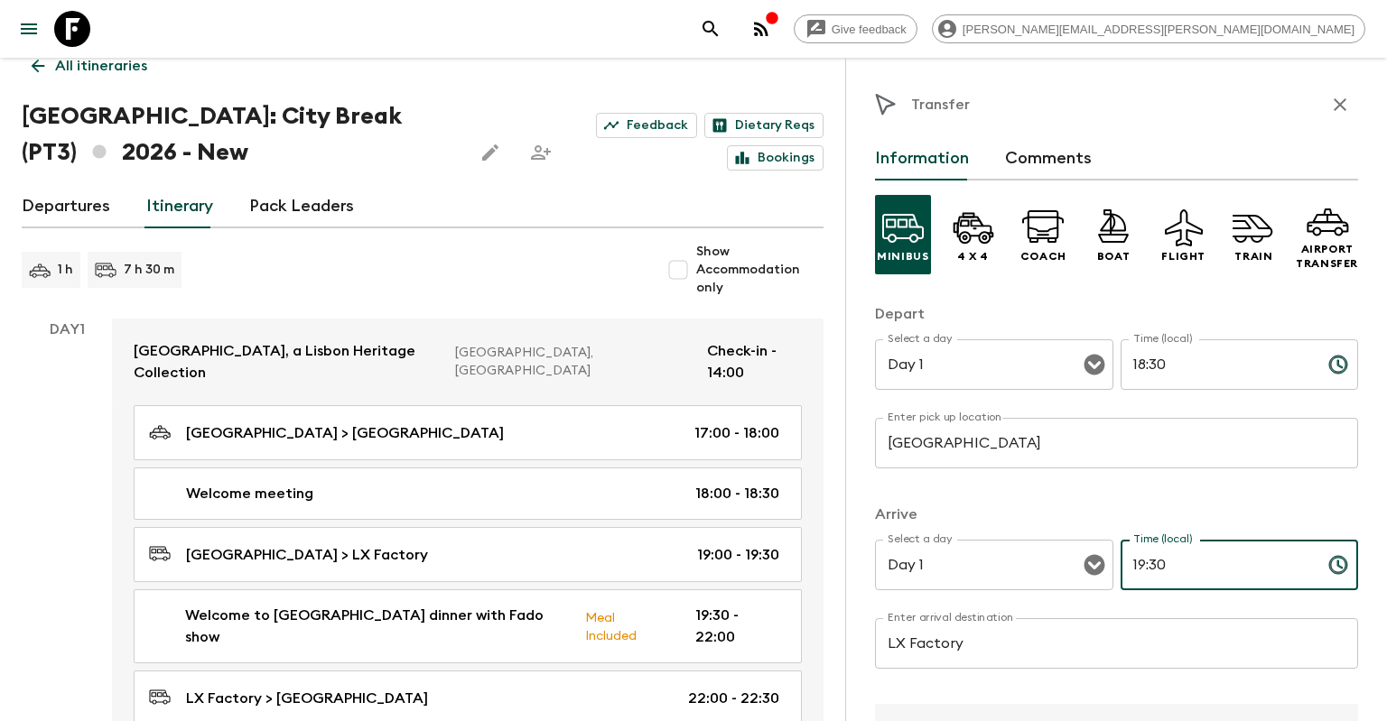
click at [1156, 565] on input "19:30" at bounding box center [1216, 565] width 193 height 51
type input "19:00"
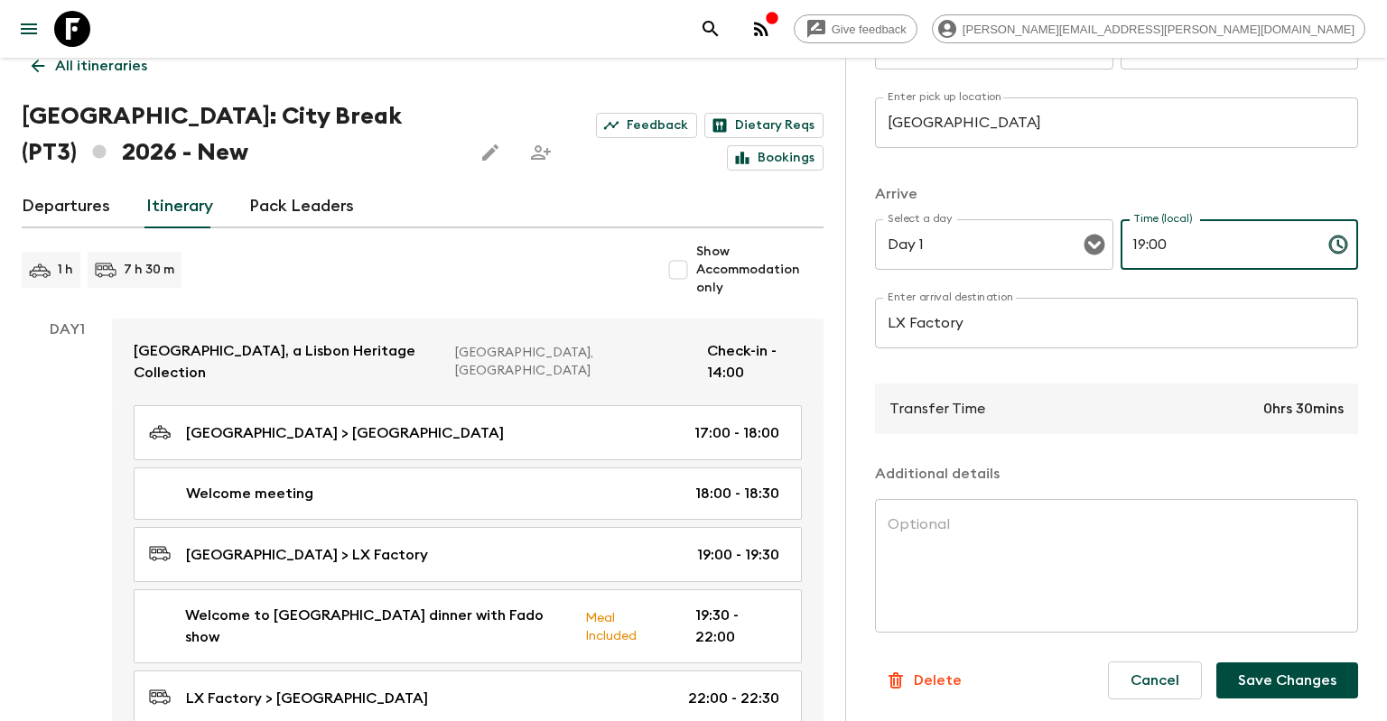
scroll to position [119, 0]
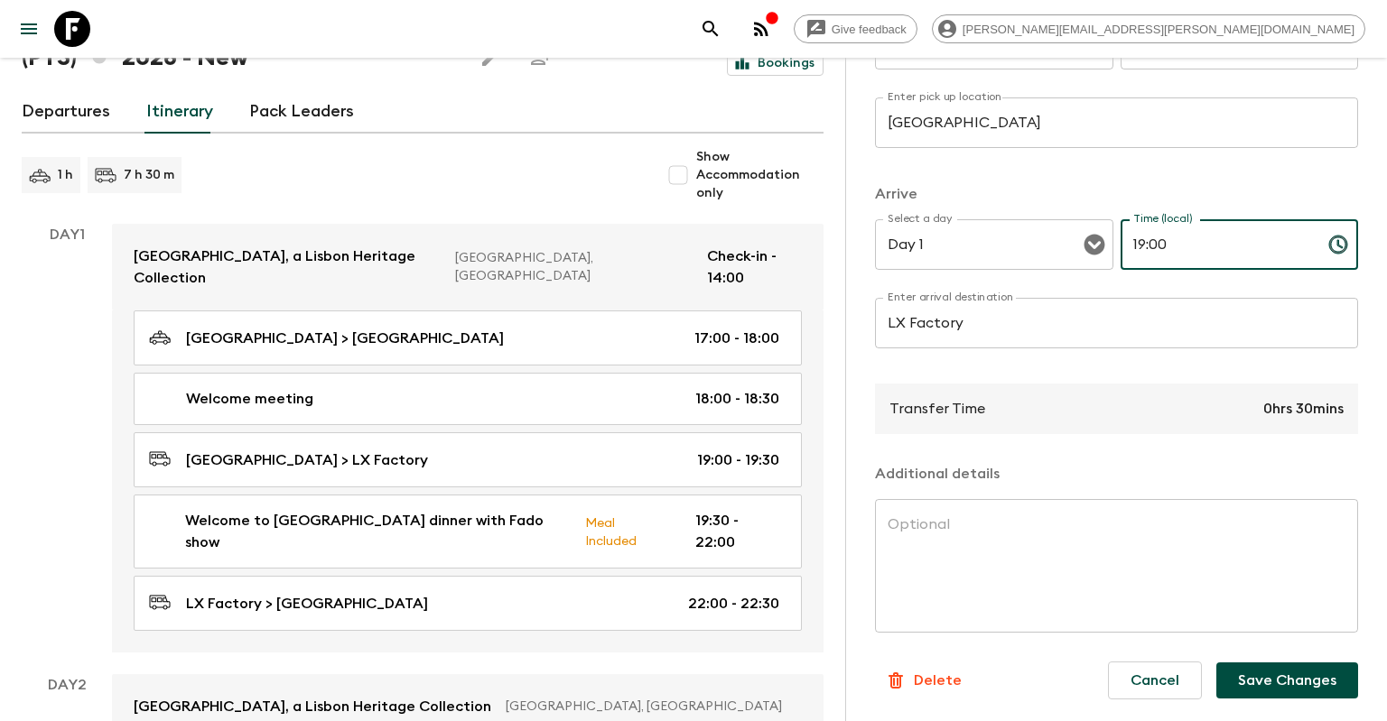
click at [1256, 688] on button "Save Changes" at bounding box center [1287, 681] width 142 height 36
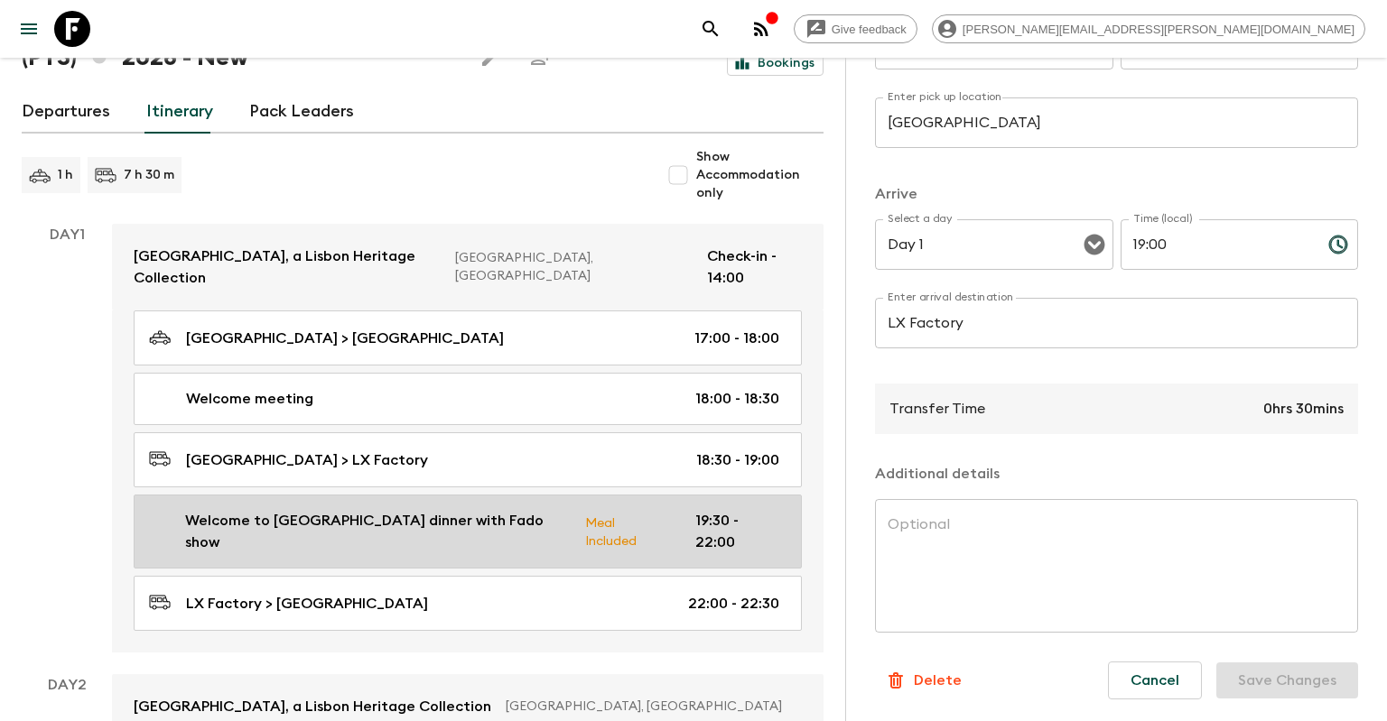
click at [668, 510] on div "Welcome to [GEOGRAPHIC_DATA] dinner with Fado show Meal Included 19:30 - 22:00" at bounding box center [464, 531] width 630 height 43
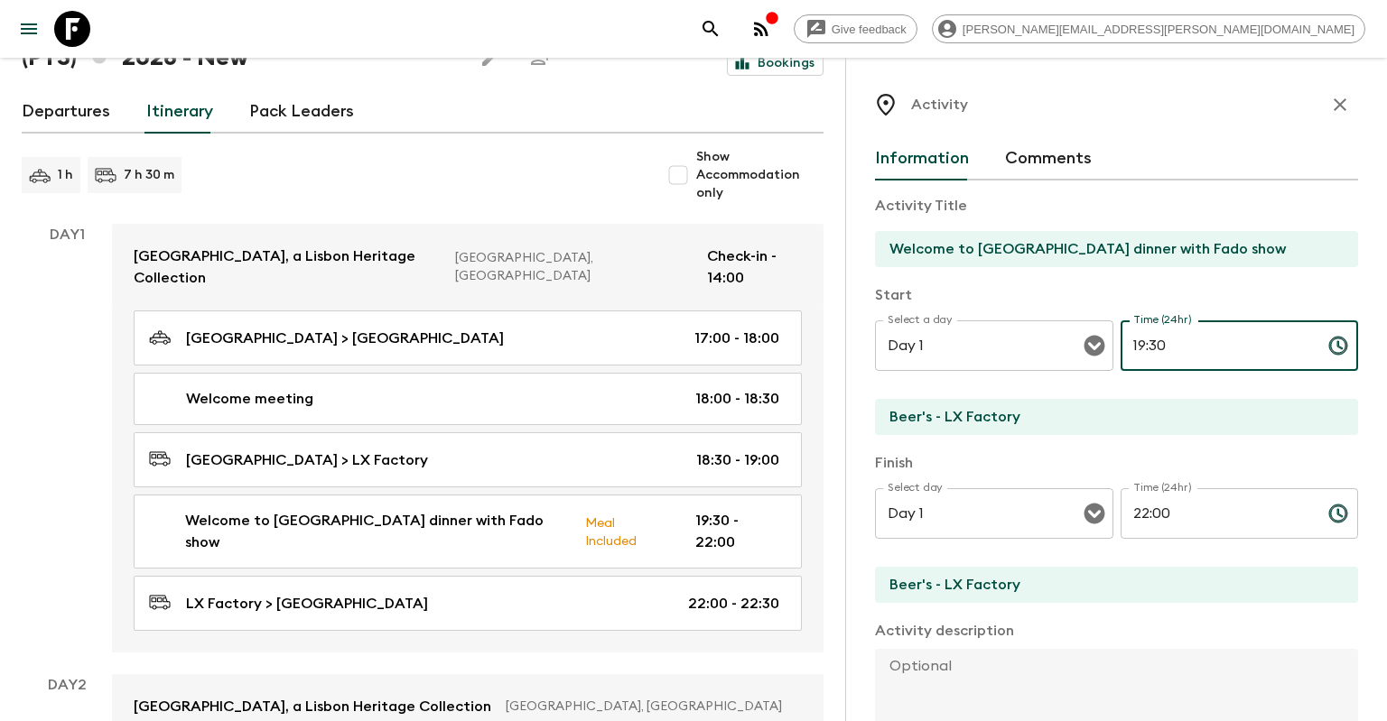
click at [1150, 344] on input "19:30" at bounding box center [1216, 346] width 193 height 51
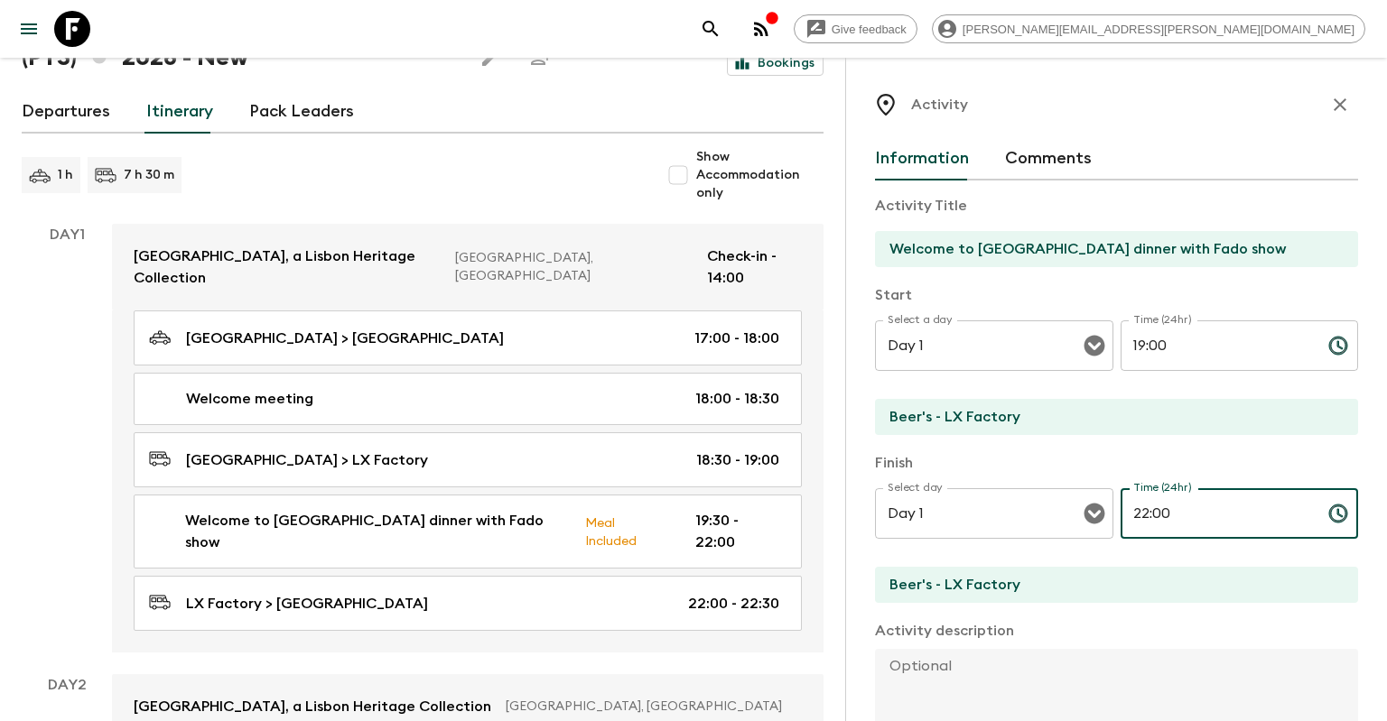
click at [1142, 509] on input "22:00" at bounding box center [1216, 513] width 193 height 51
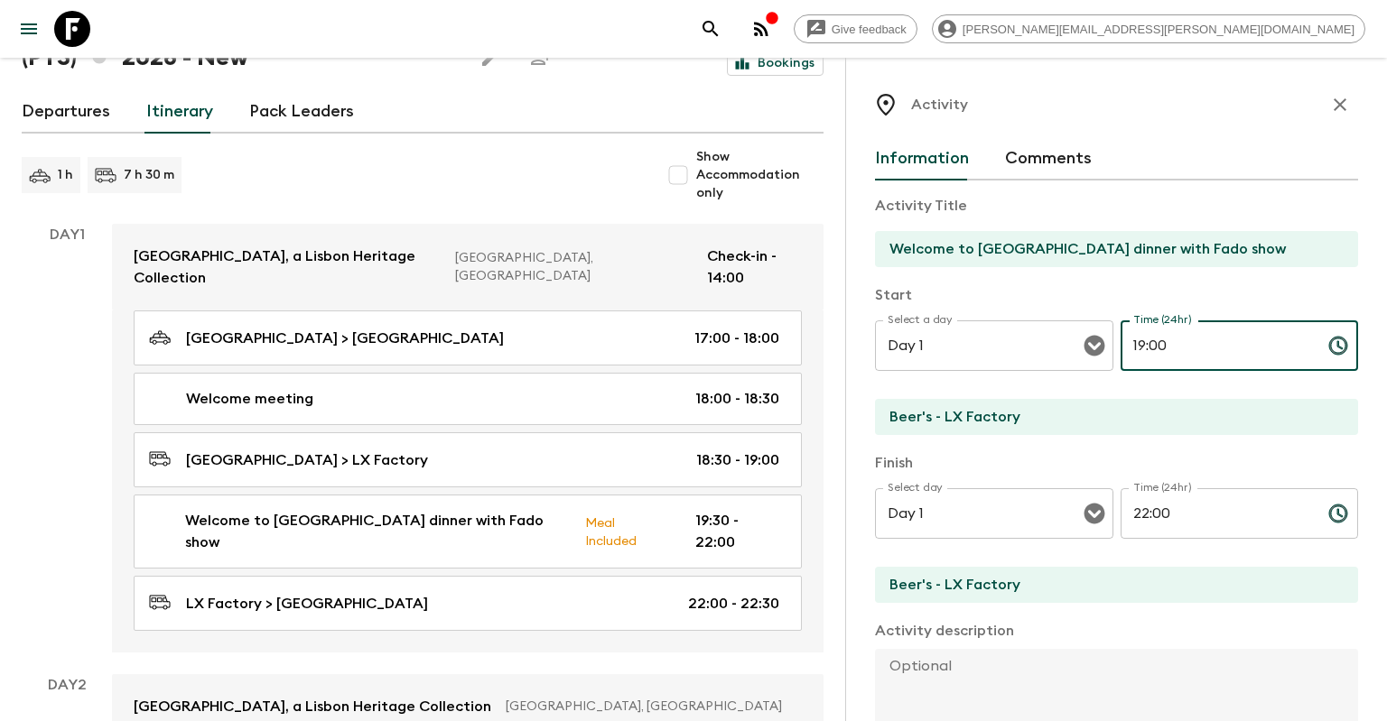
drag, startPoint x: 1146, startPoint y: 347, endPoint x: 1121, endPoint y: 345, distance: 24.4
click at [1121, 345] on input "19:00" at bounding box center [1216, 346] width 193 height 51
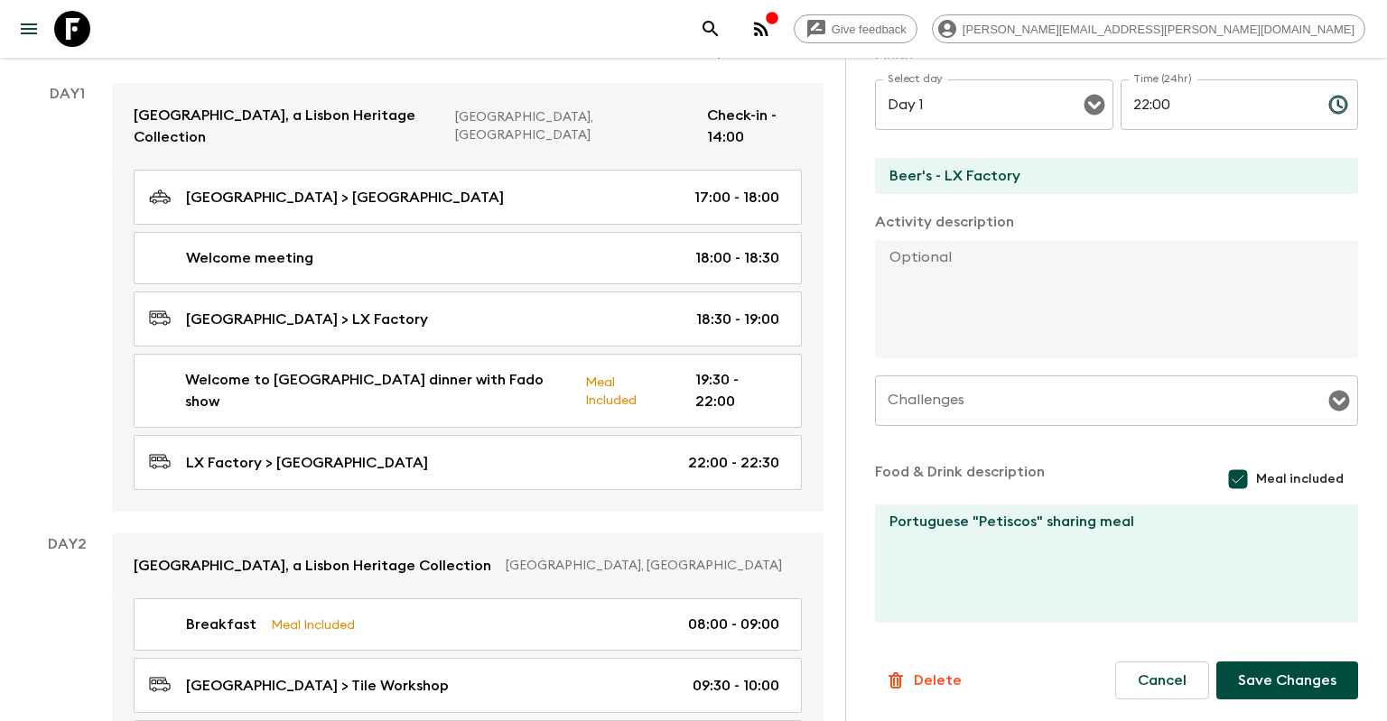
scroll to position [311, 0]
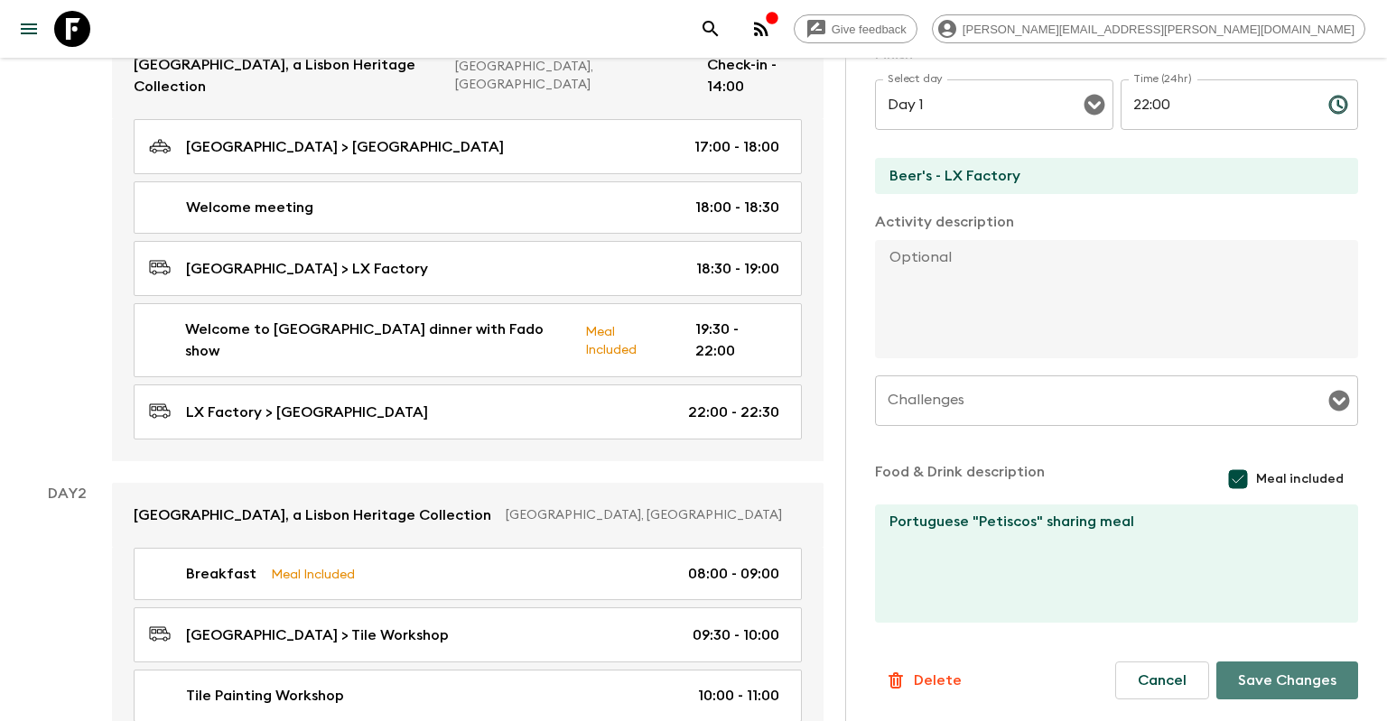
click at [1273, 675] on button "Save Changes" at bounding box center [1287, 681] width 142 height 38
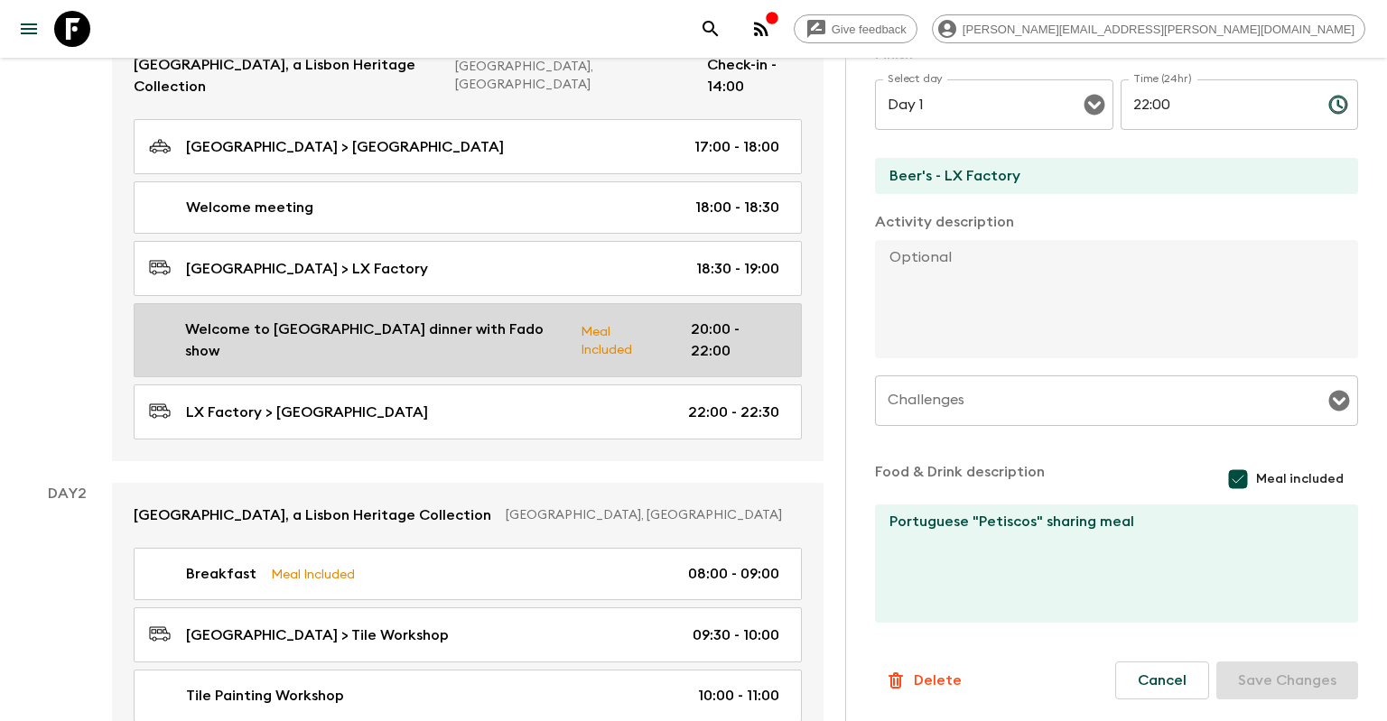
click at [750, 319] on p "20:00 - 22:00" at bounding box center [735, 340] width 88 height 43
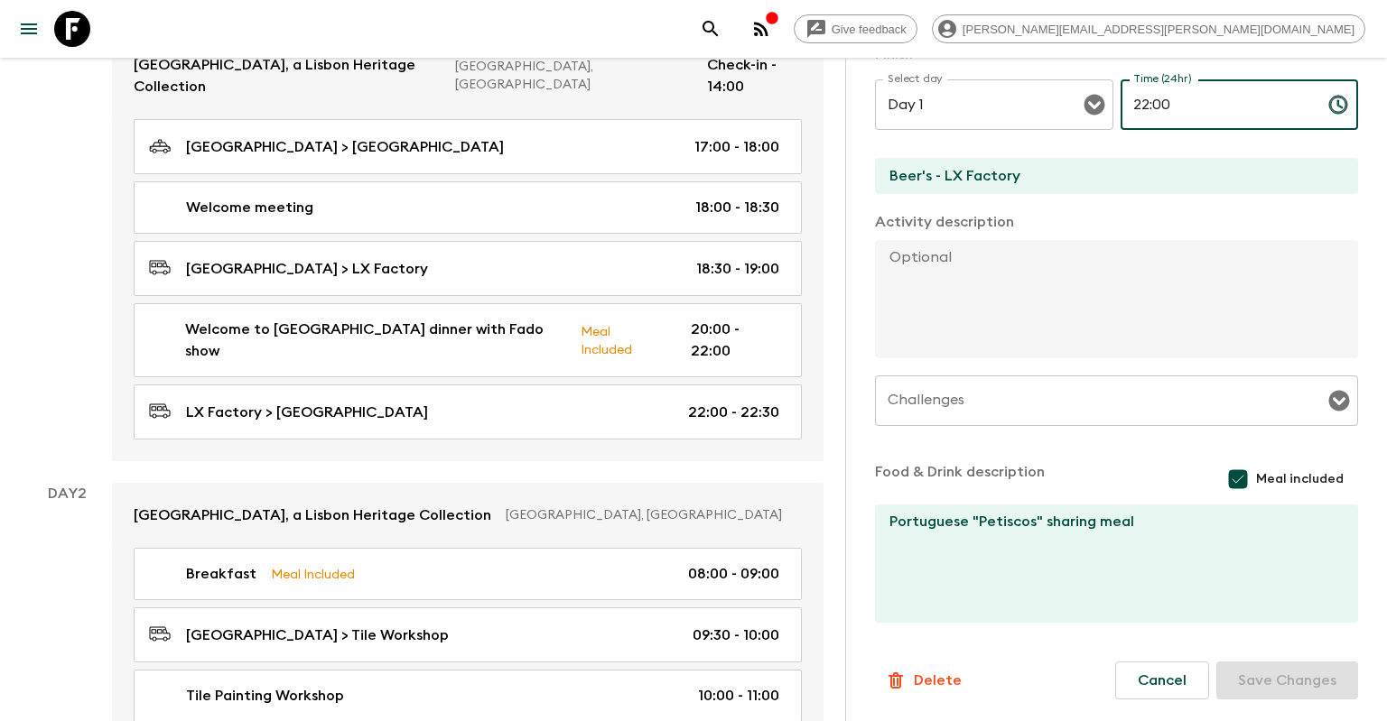
click at [1140, 98] on input "22:00" at bounding box center [1216, 104] width 193 height 51
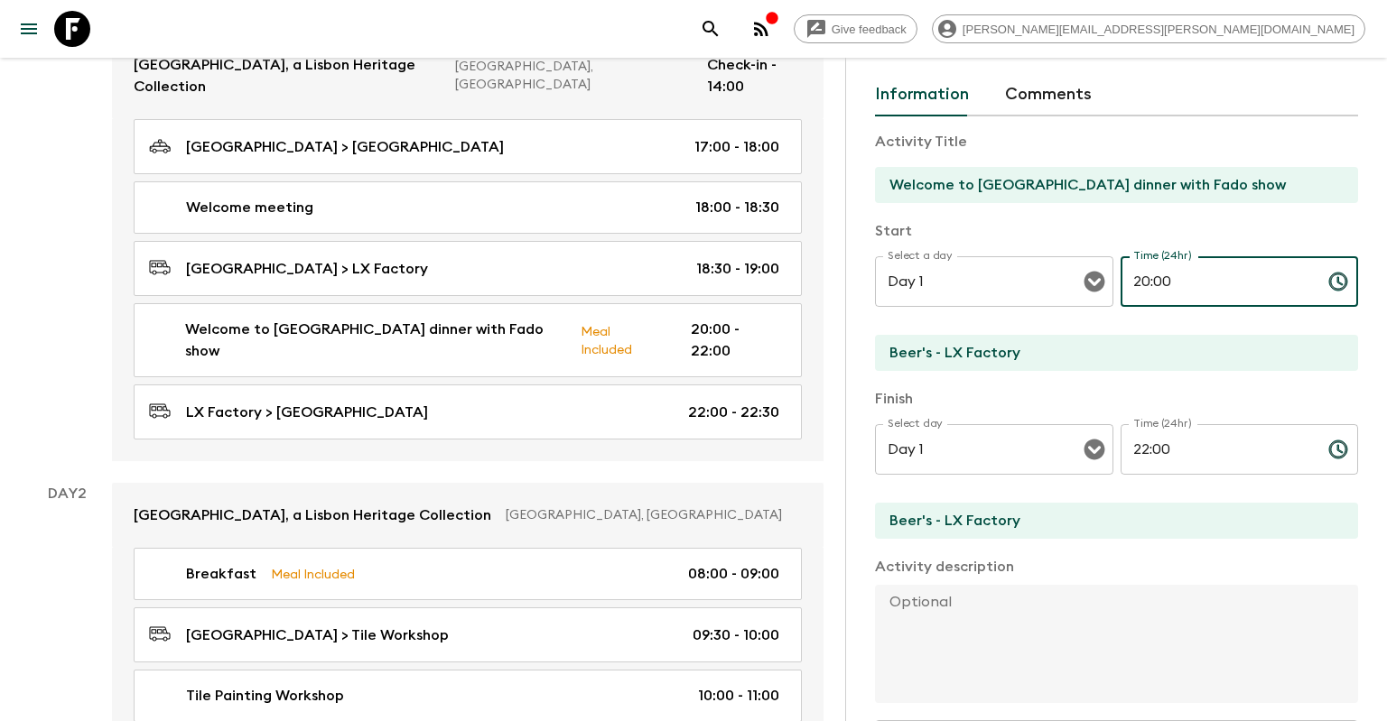
click at [1161, 284] on input "20:00" at bounding box center [1216, 281] width 193 height 51
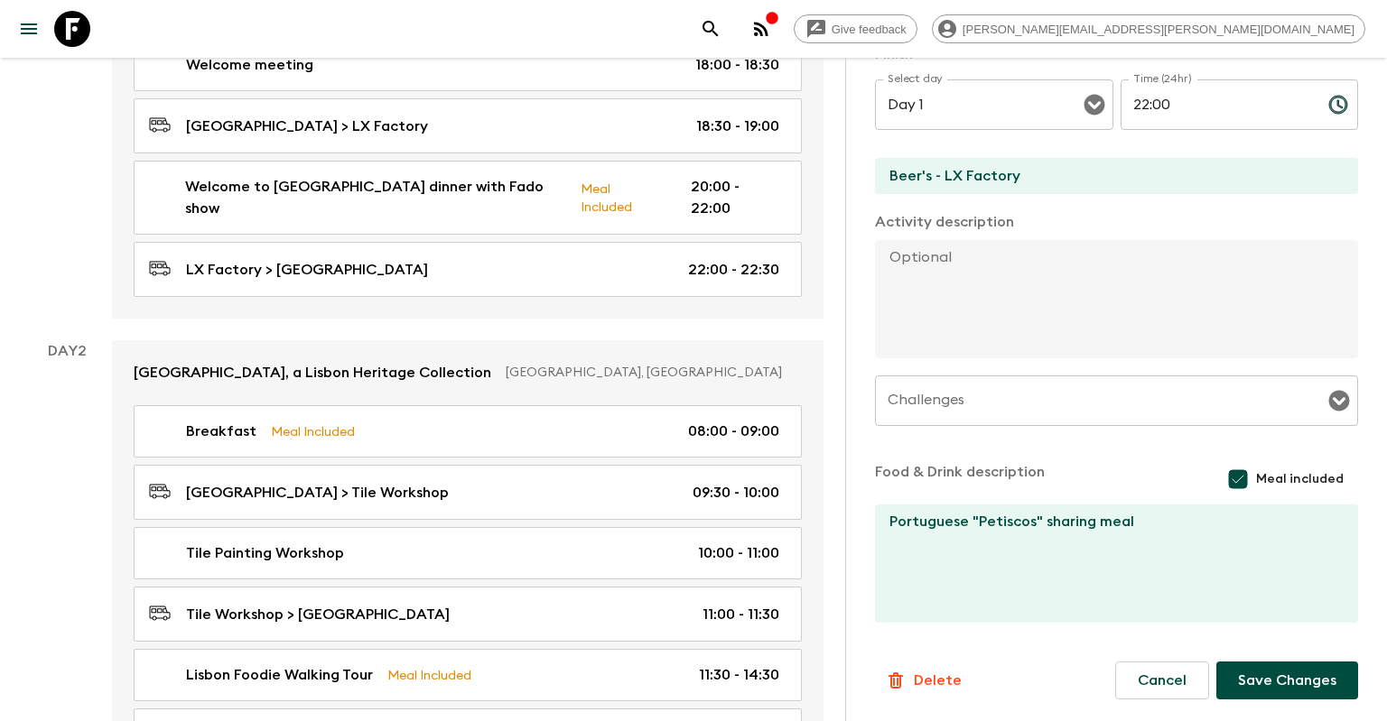
scroll to position [596, 0]
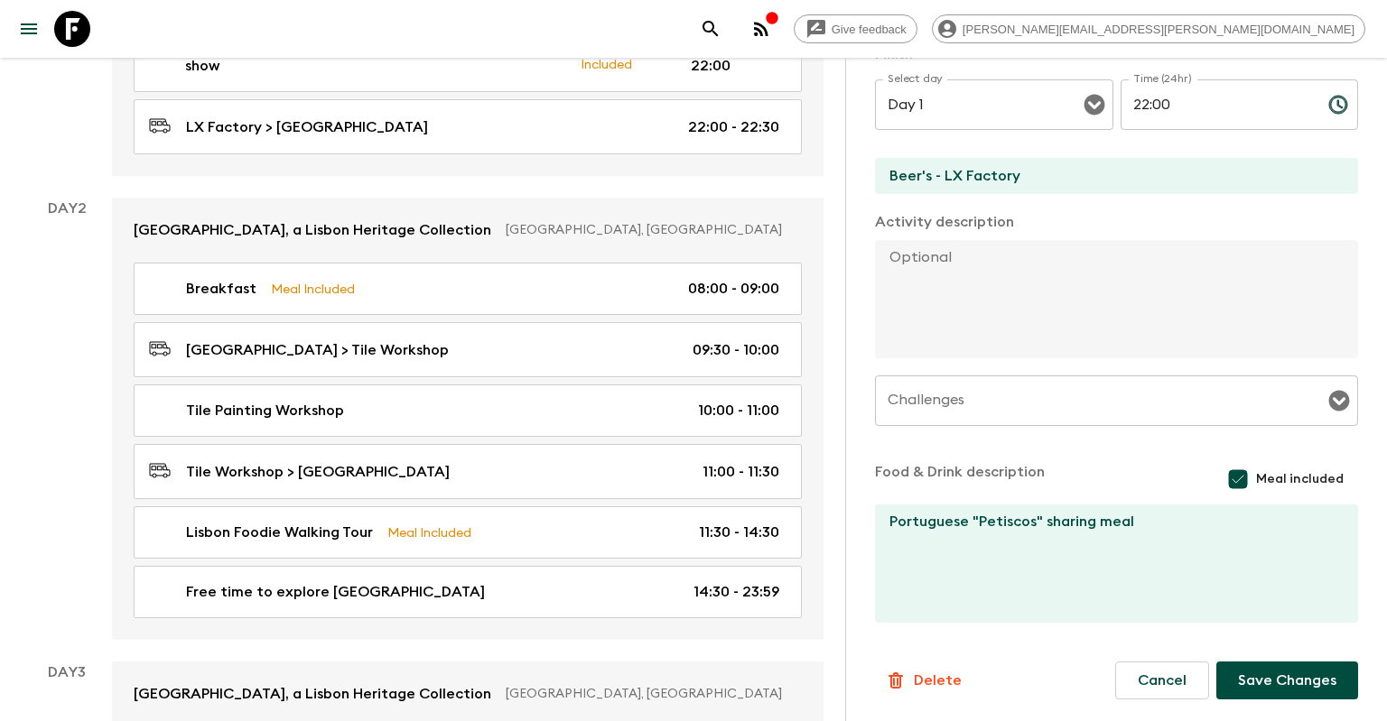
type input "20:30"
click at [1296, 681] on button "Save Changes" at bounding box center [1287, 681] width 142 height 38
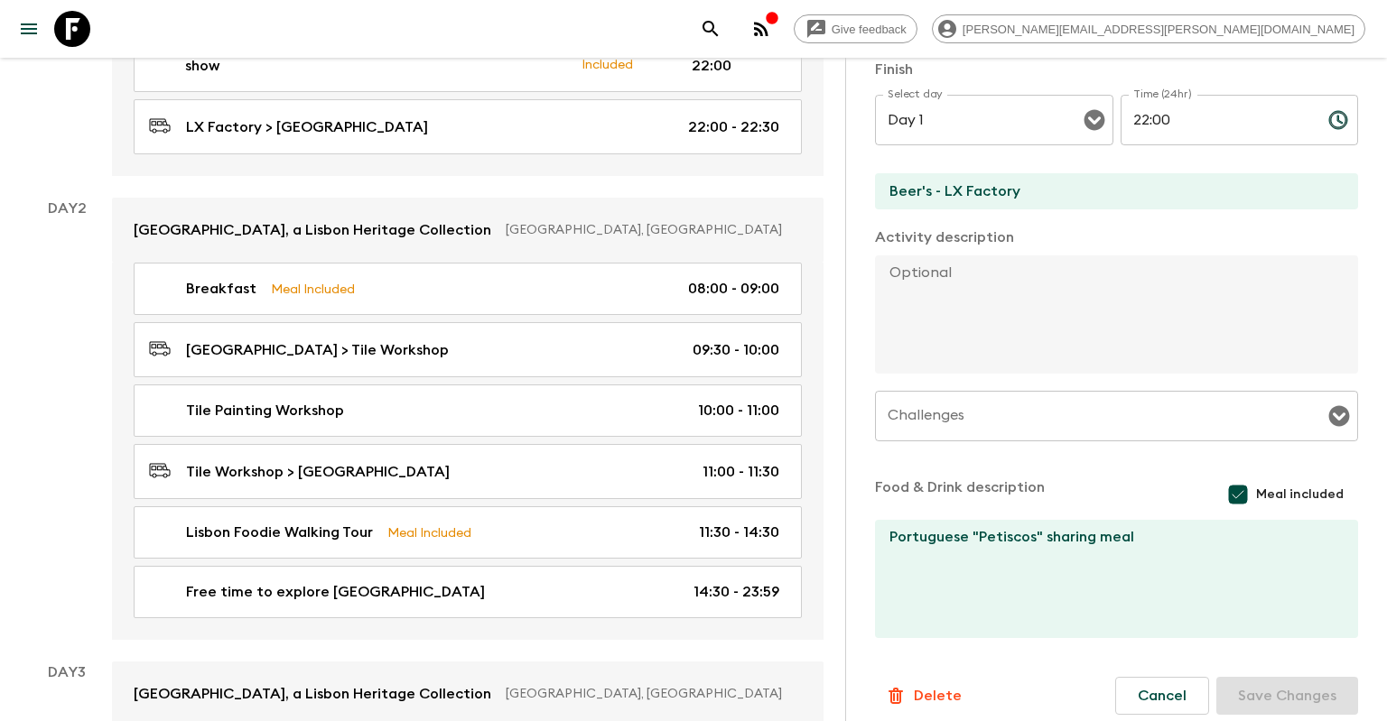
scroll to position [411, 0]
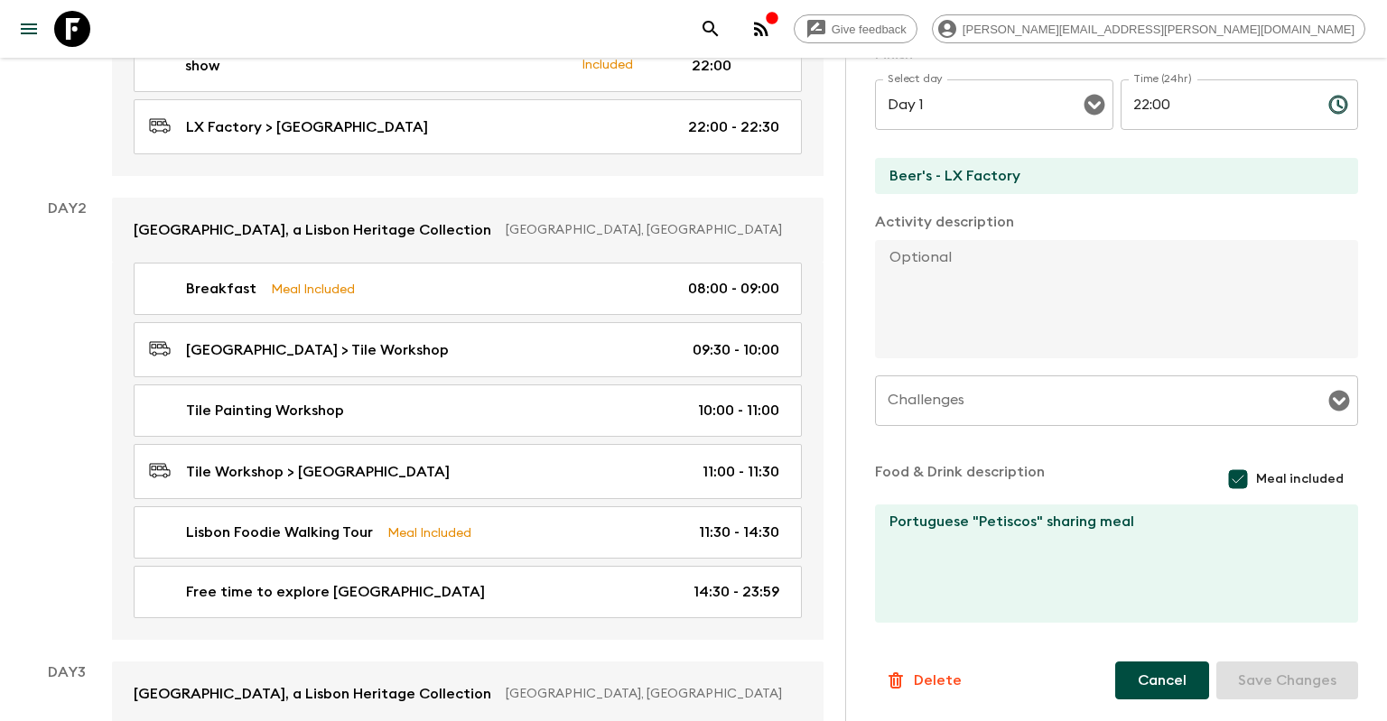
click at [1137, 683] on button "Cancel" at bounding box center [1162, 681] width 94 height 38
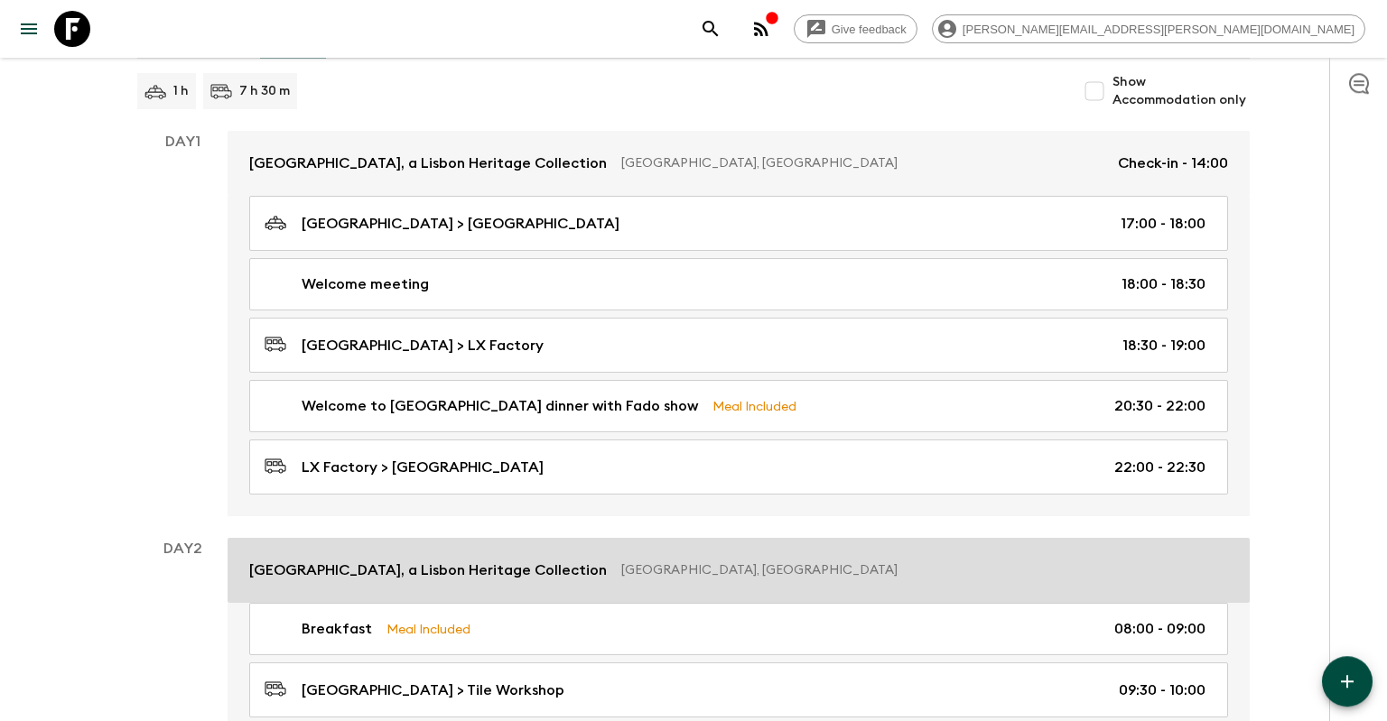
scroll to position [191, 0]
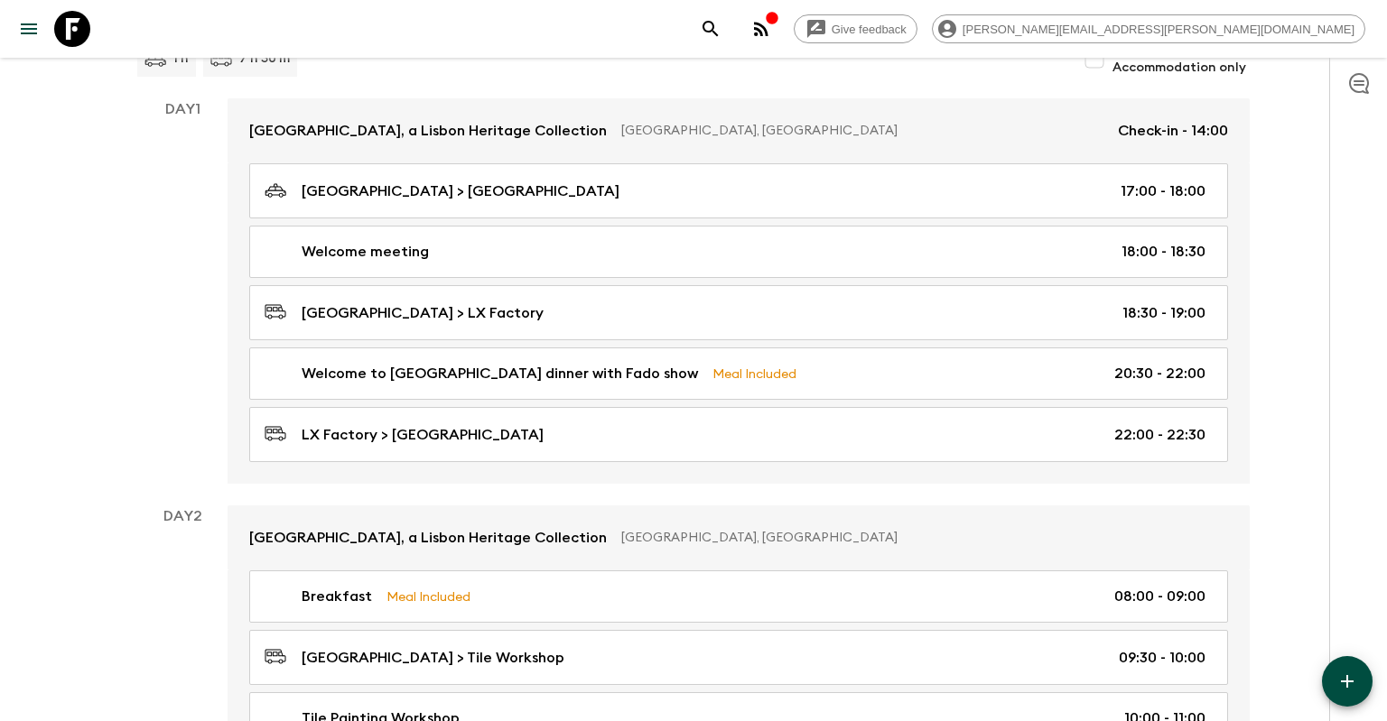
click at [1357, 677] on icon "button" at bounding box center [1347, 682] width 22 height 22
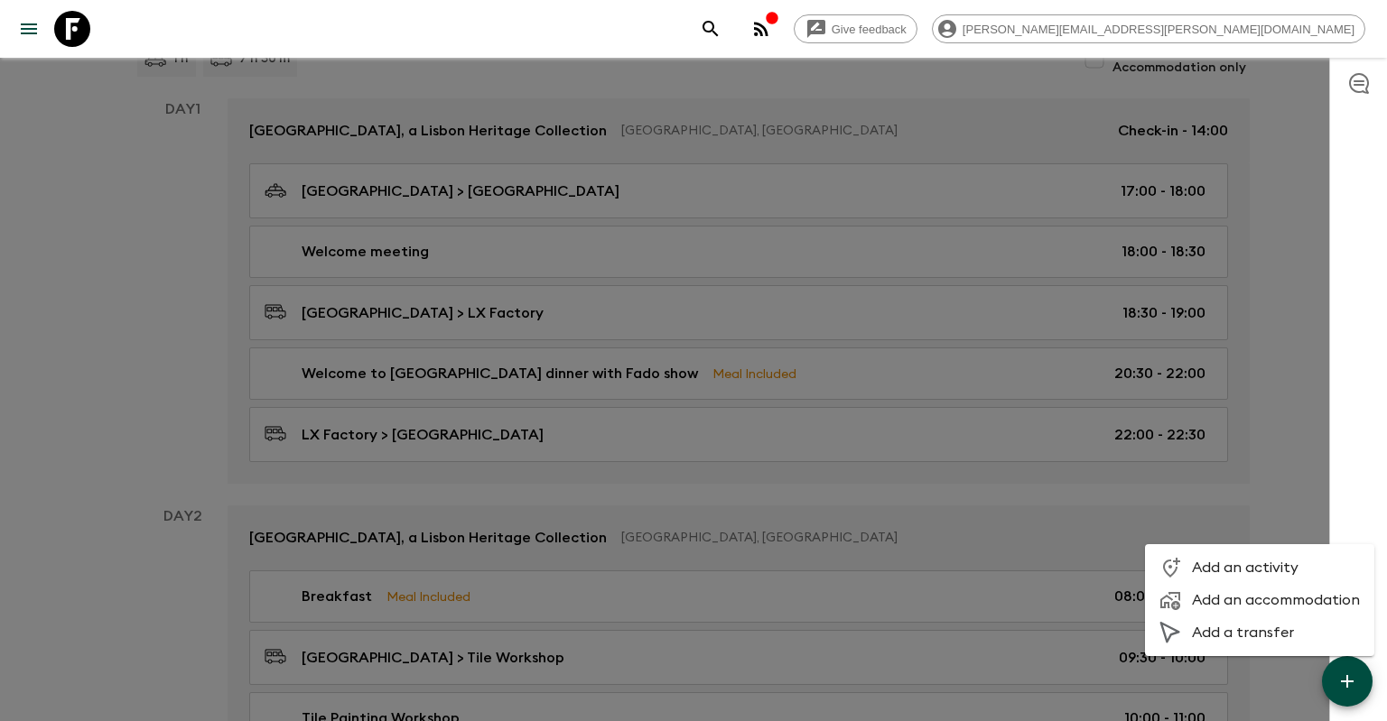
click at [1306, 572] on span "Add an activity" at bounding box center [1276, 568] width 168 height 18
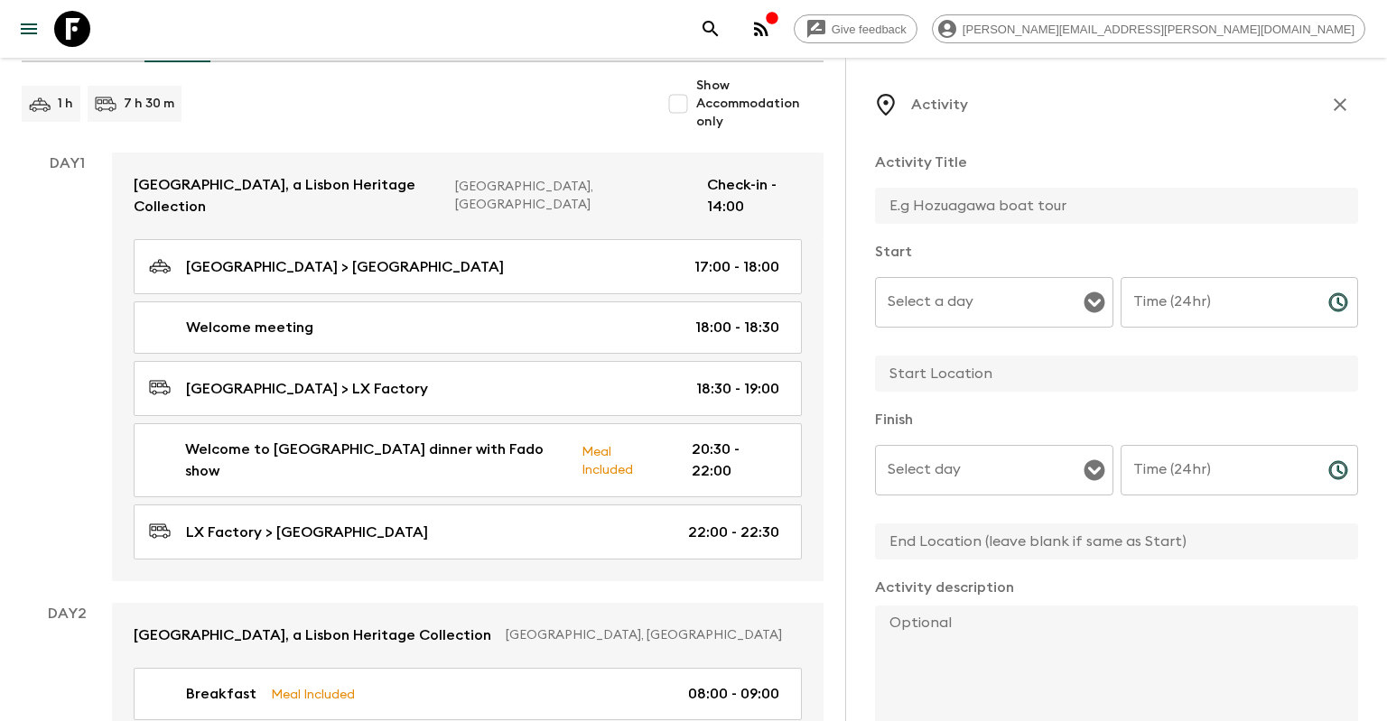
click at [997, 205] on input "text" at bounding box center [1109, 206] width 469 height 36
drag, startPoint x: 976, startPoint y: 208, endPoint x: 804, endPoint y: 206, distance: 172.5
click at [875, 206] on input "Free time to explore LX Factory" at bounding box center [1109, 206] width 469 height 36
click at [926, 282] on div "Select a day" at bounding box center [994, 302] width 238 height 51
type input "Orientation tour of LX Factory"
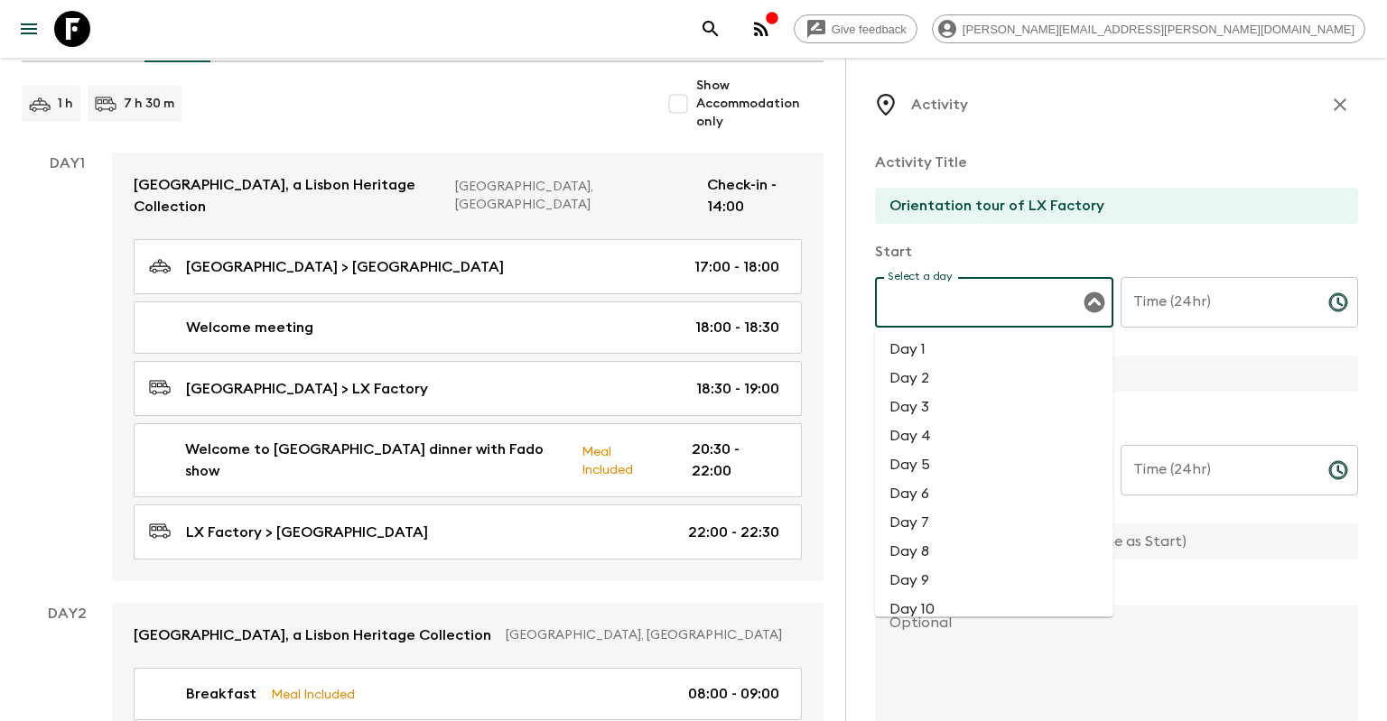
click at [947, 358] on li "Day 1" at bounding box center [994, 349] width 238 height 29
type input "Day 1"
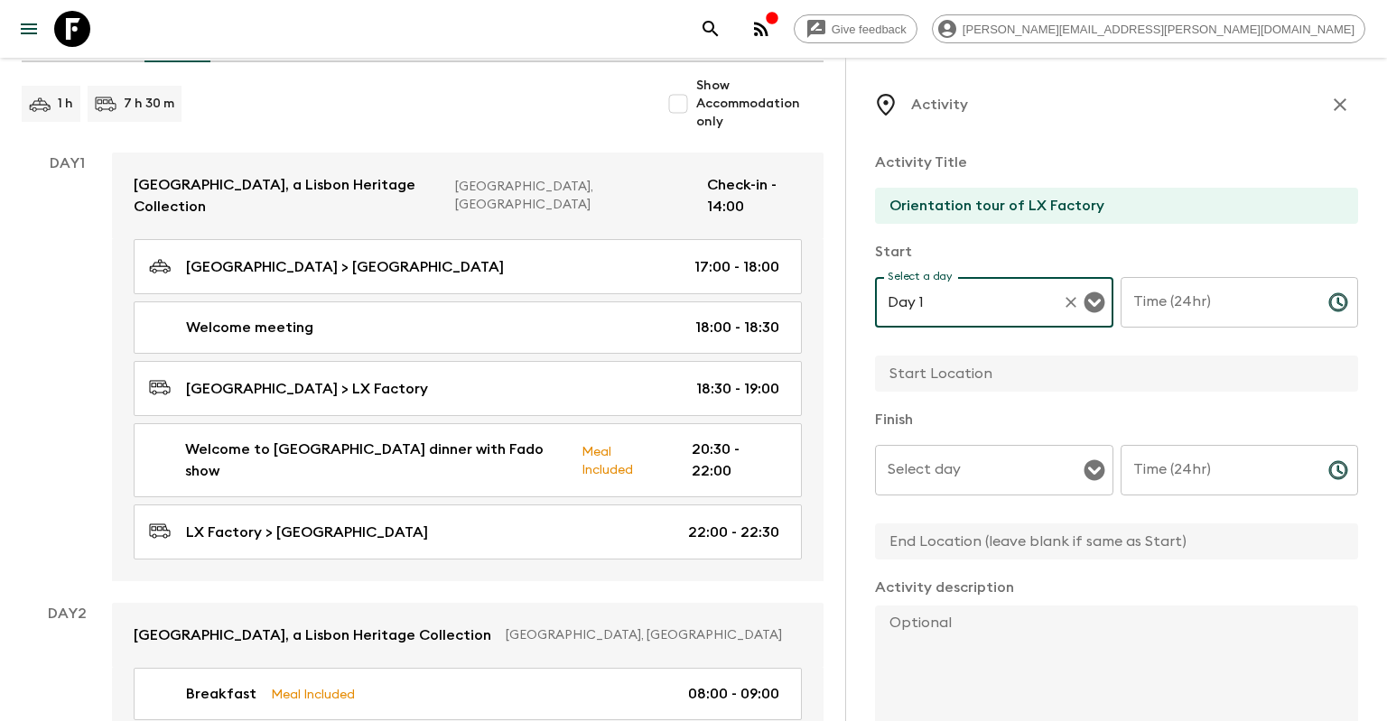
click at [1186, 301] on input "Time (24hr)" at bounding box center [1216, 302] width 193 height 51
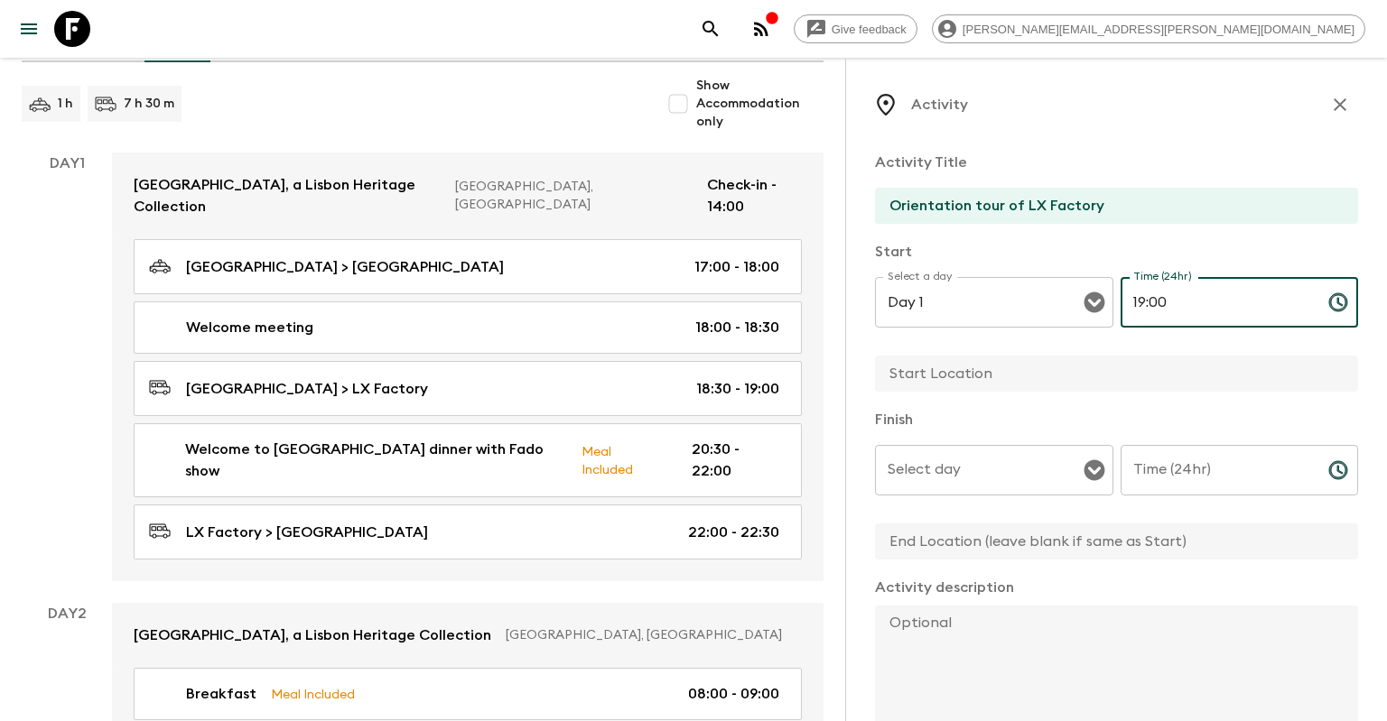
type input "19:00"
click at [1037, 389] on input "text" at bounding box center [1109, 374] width 469 height 36
click at [1036, 385] on input "text" at bounding box center [1109, 374] width 469 height 36
type input "LX Factory"
click at [974, 468] on input "Select day" at bounding box center [980, 470] width 195 height 34
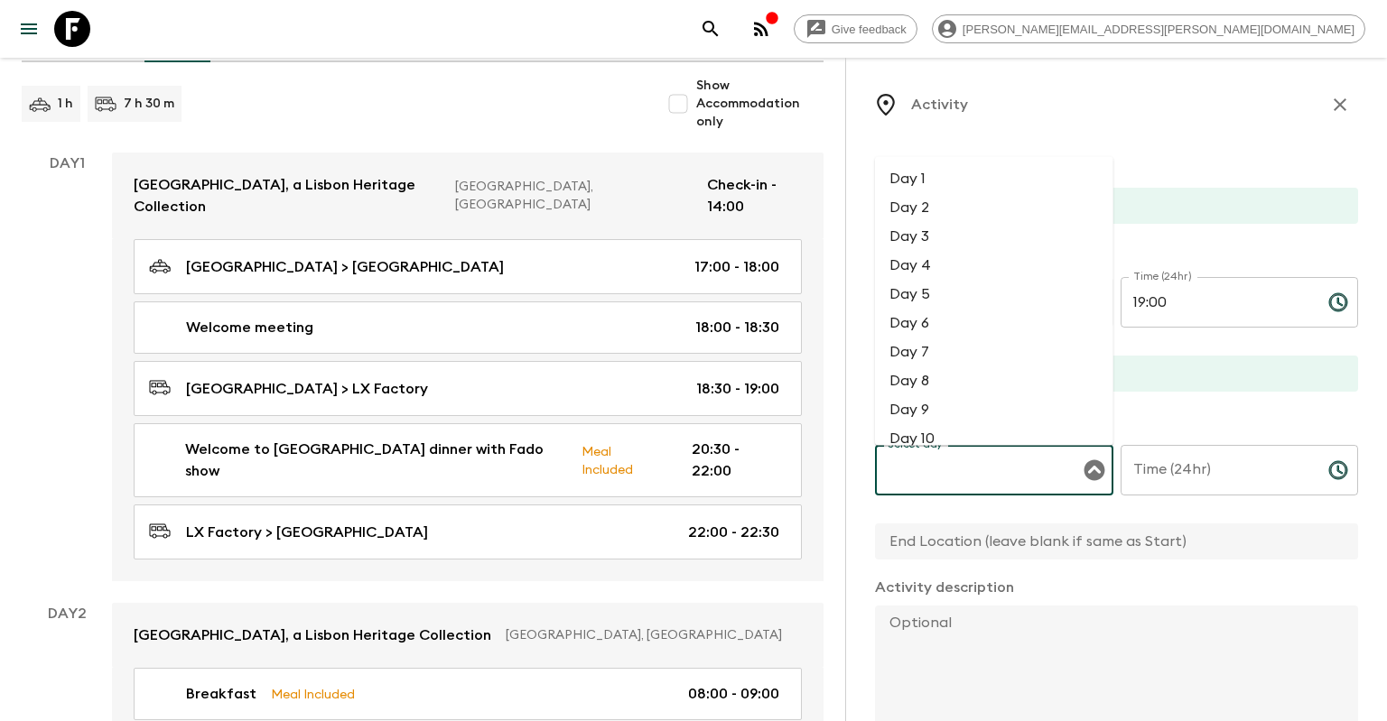
click at [971, 182] on li "Day 1" at bounding box center [994, 178] width 238 height 29
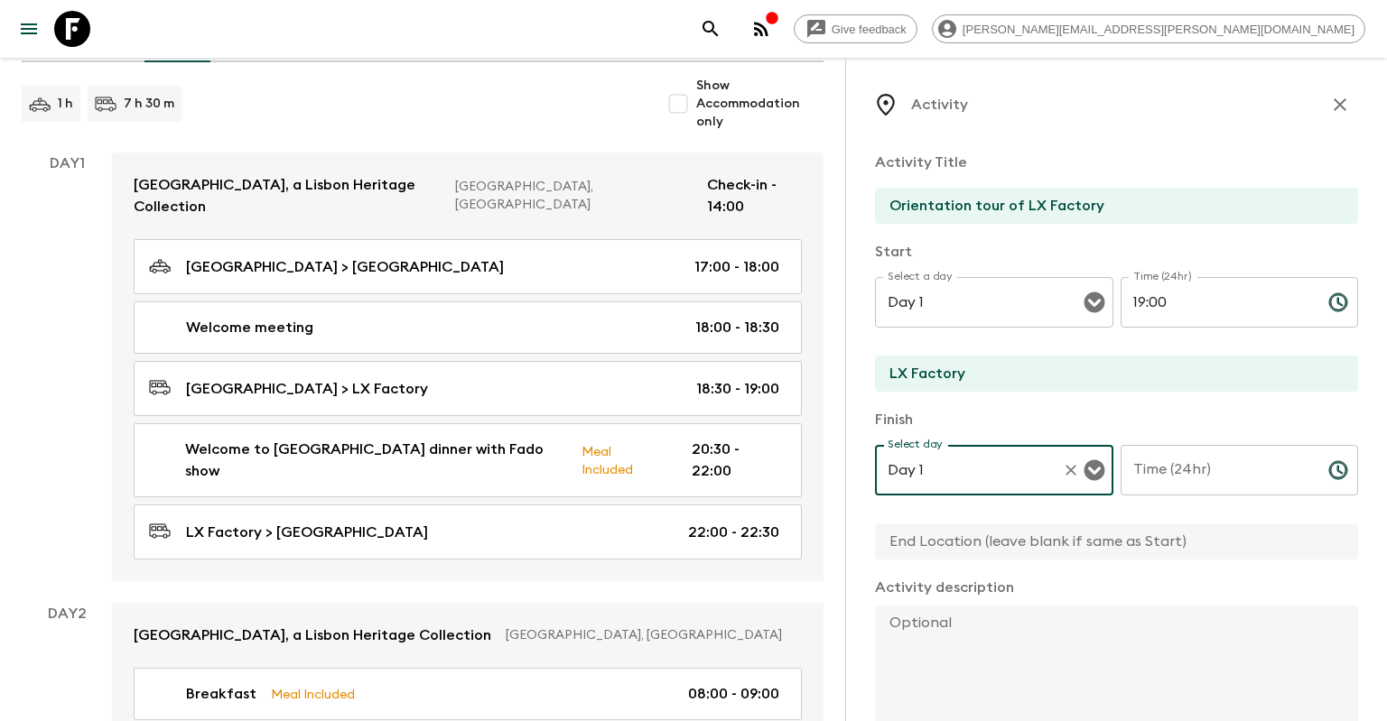
type input "Day 1"
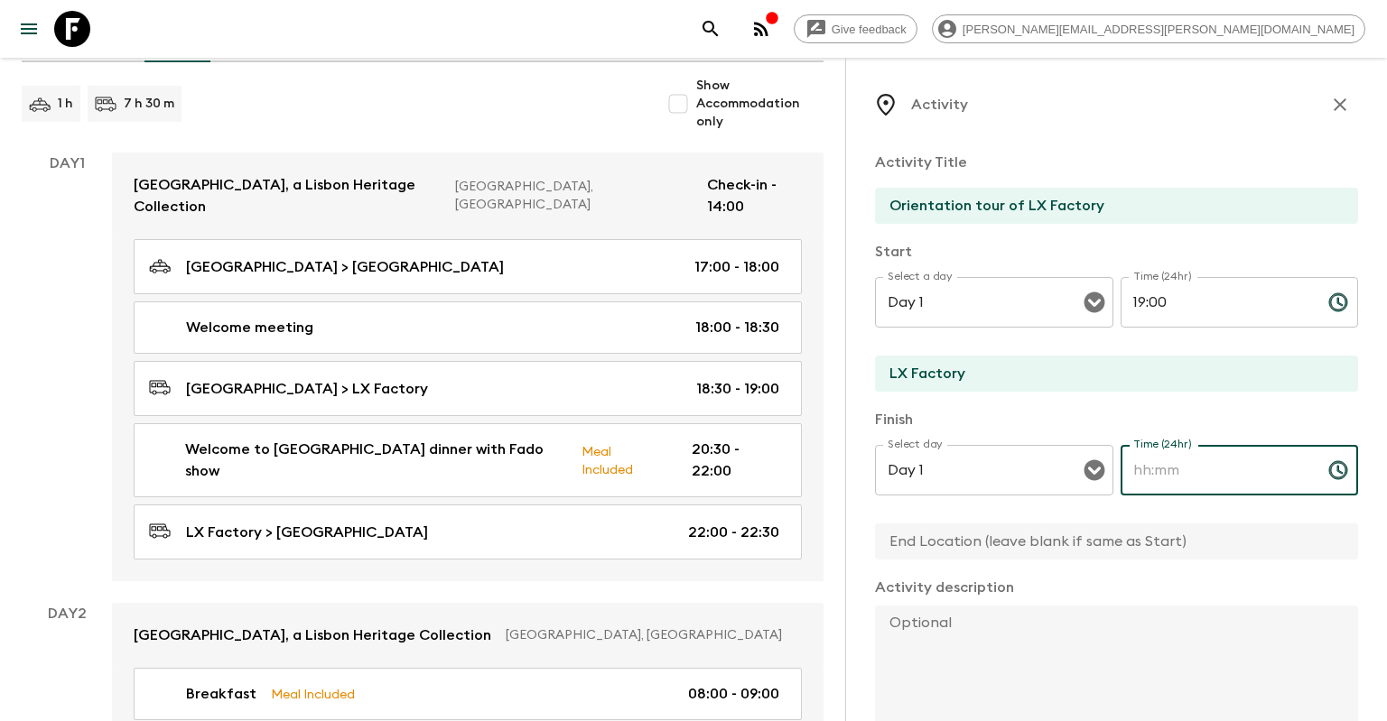
click at [1191, 482] on input "Time (24hr)" at bounding box center [1216, 470] width 193 height 51
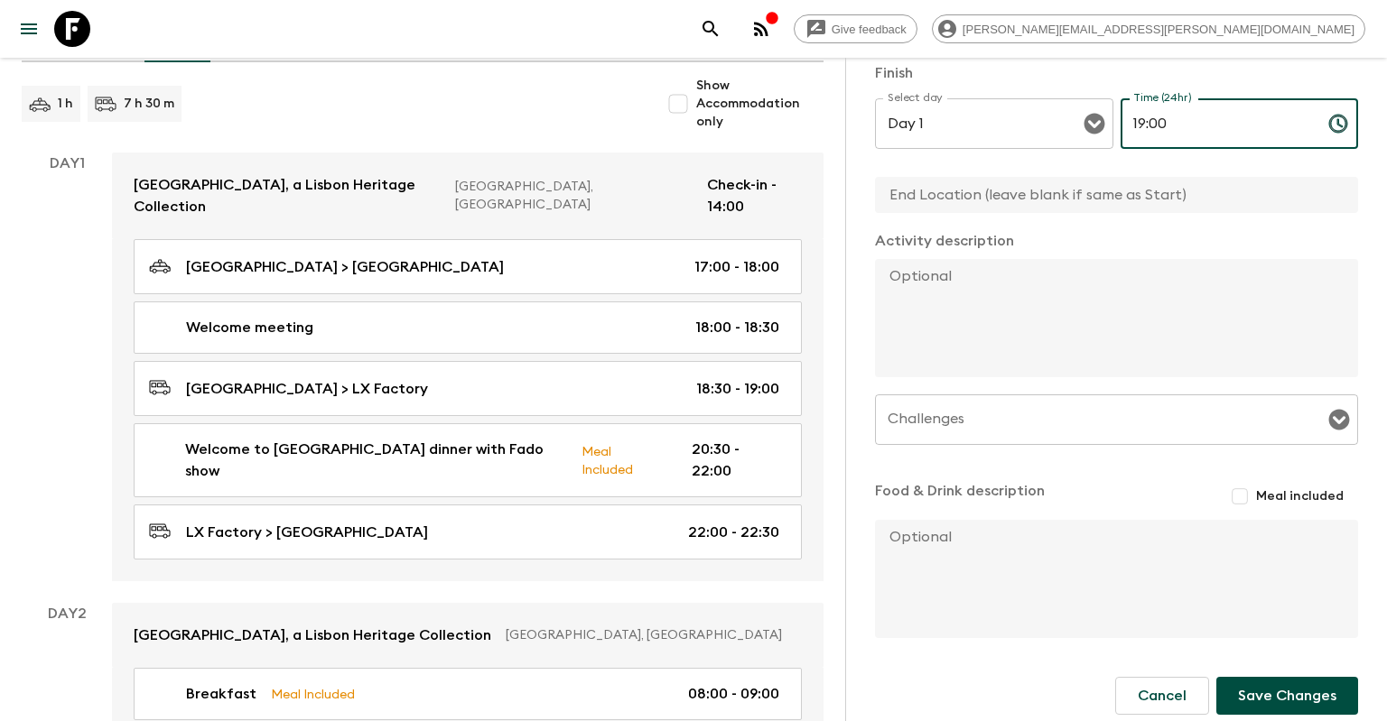
scroll to position [364, 0]
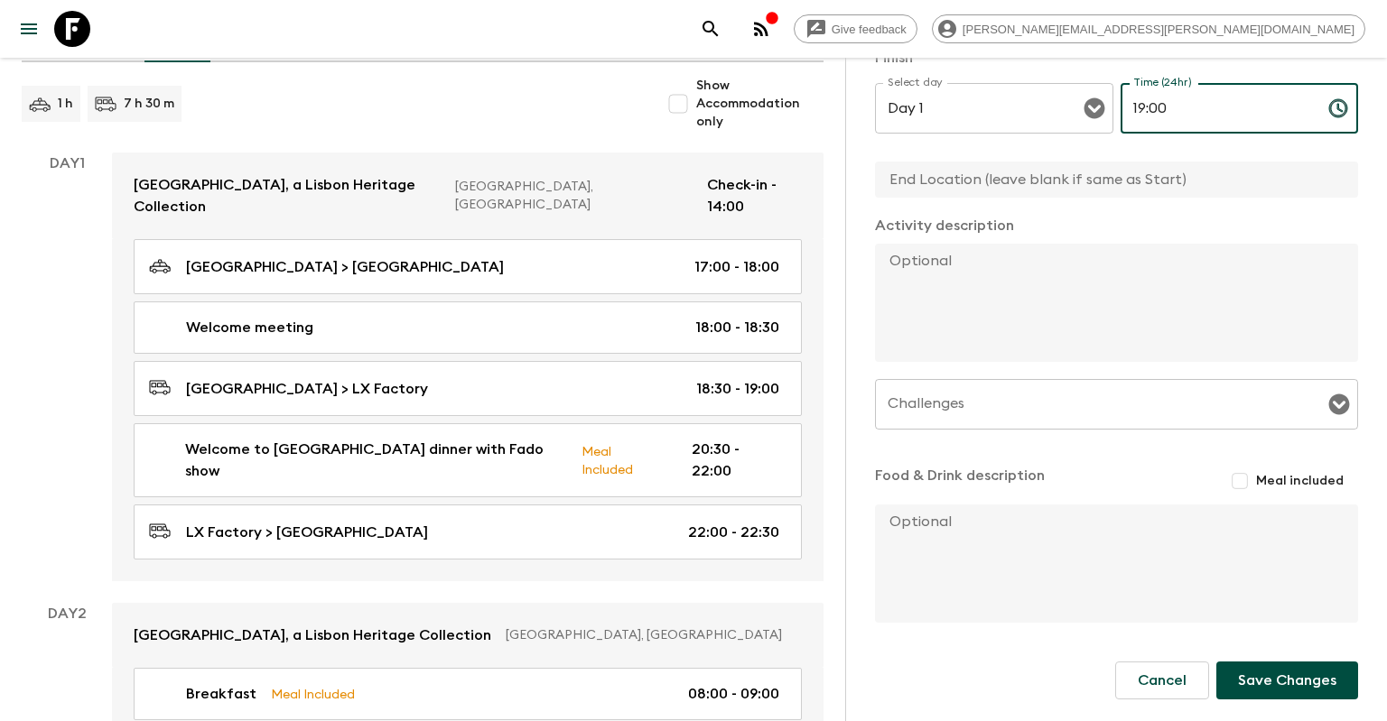
type input "19:00"
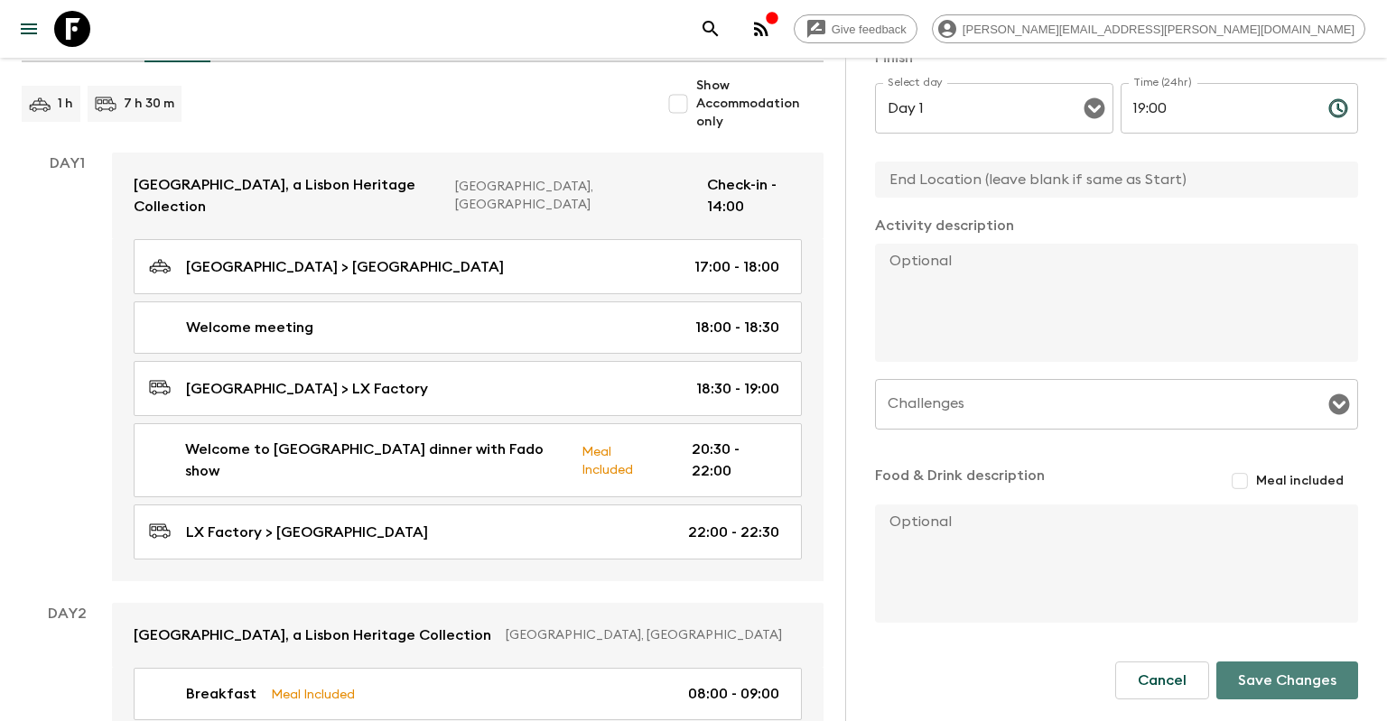
click at [1265, 677] on button "Save Changes" at bounding box center [1287, 681] width 142 height 38
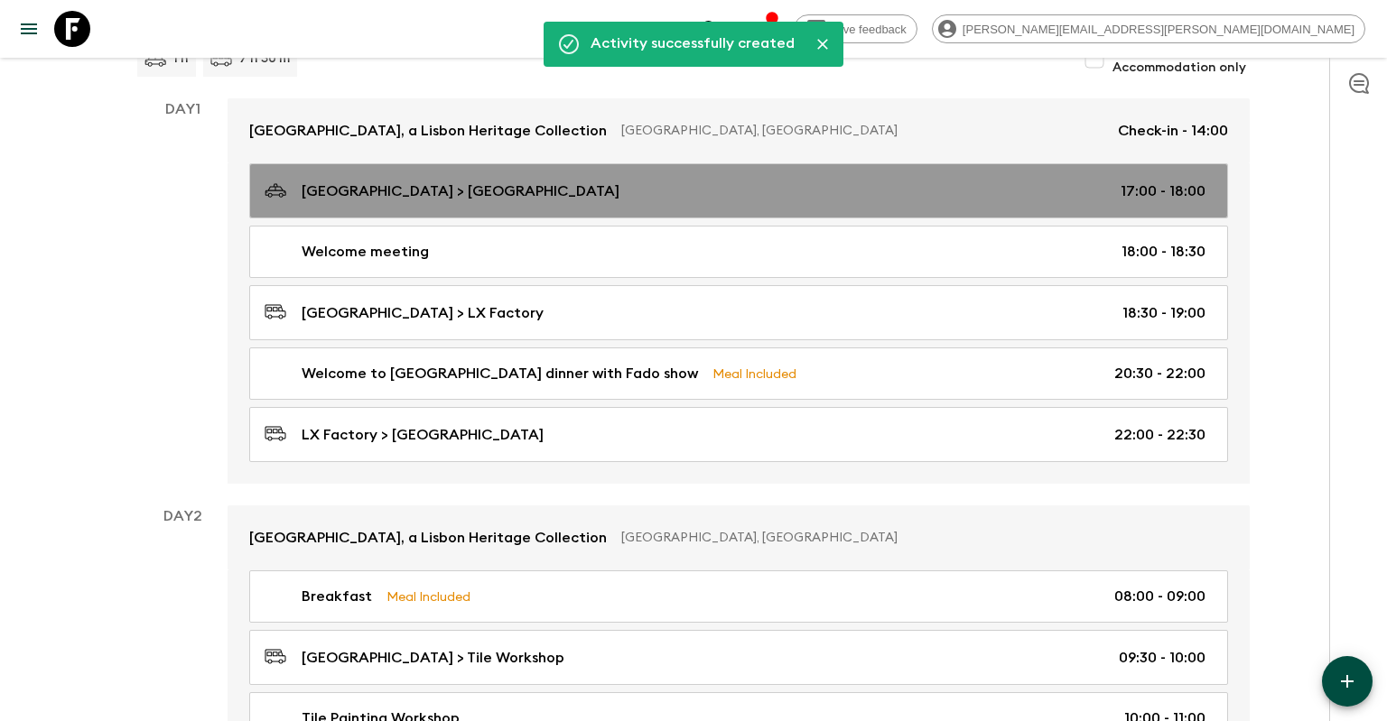
click at [1041, 179] on div "[GEOGRAPHIC_DATA] > [GEOGRAPHIC_DATA] 17:00 - 18:00" at bounding box center [735, 191] width 941 height 24
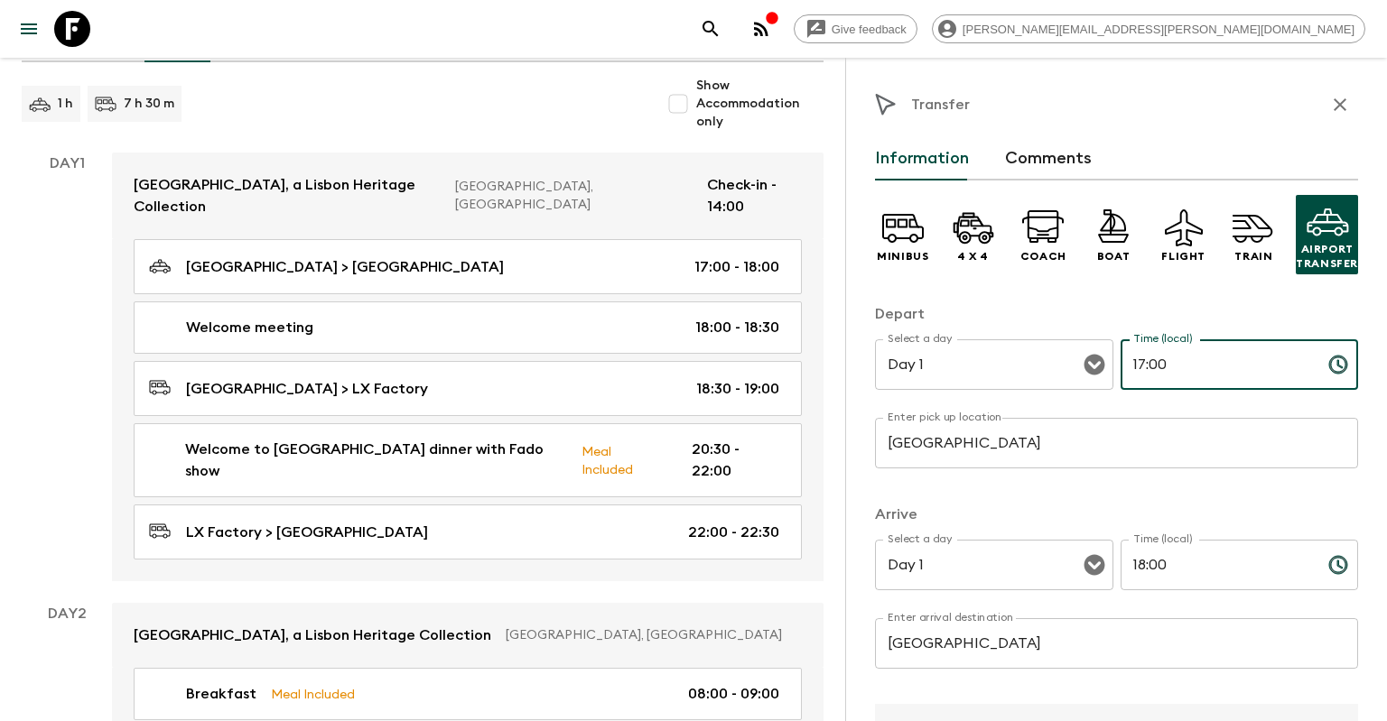
click at [1143, 363] on input "17:00" at bounding box center [1216, 364] width 193 height 51
type input "16:00"
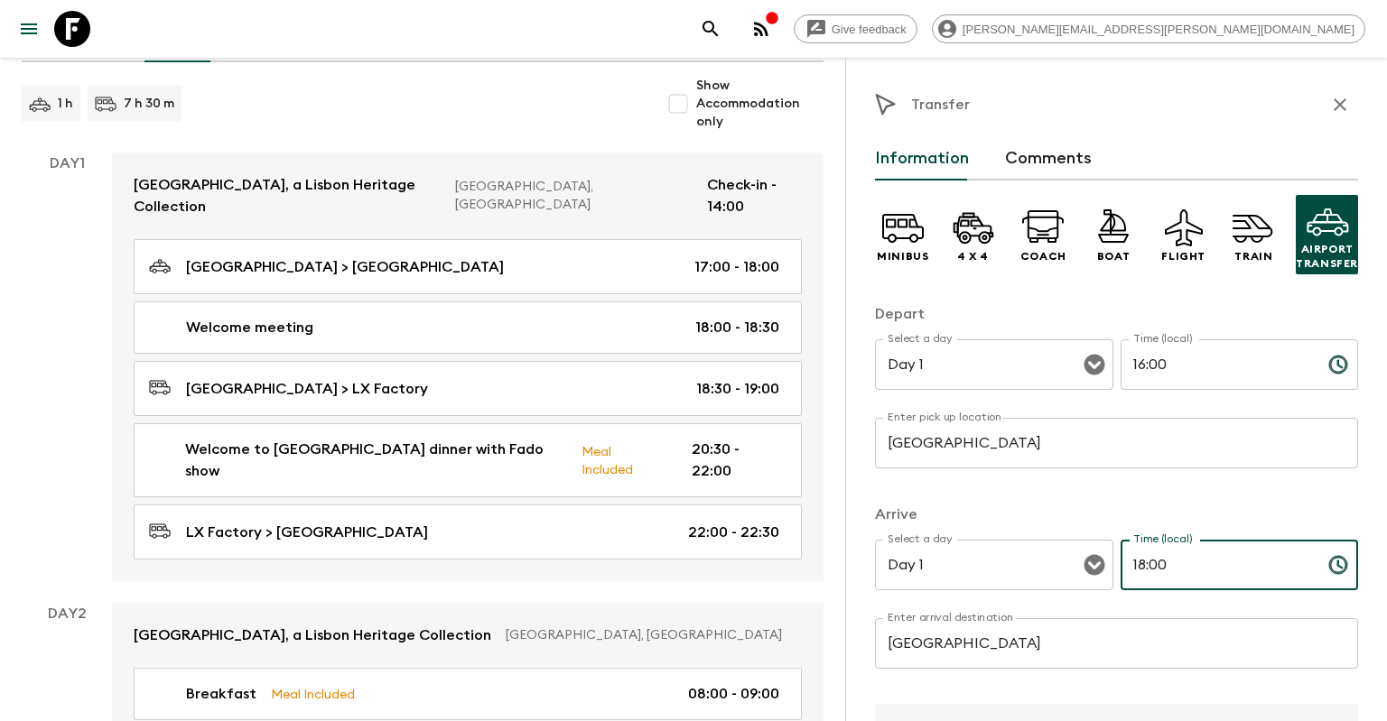
drag, startPoint x: 1135, startPoint y: 570, endPoint x: 1145, endPoint y: 570, distance: 9.9
click at [1145, 570] on input "18:00" at bounding box center [1216, 565] width 193 height 51
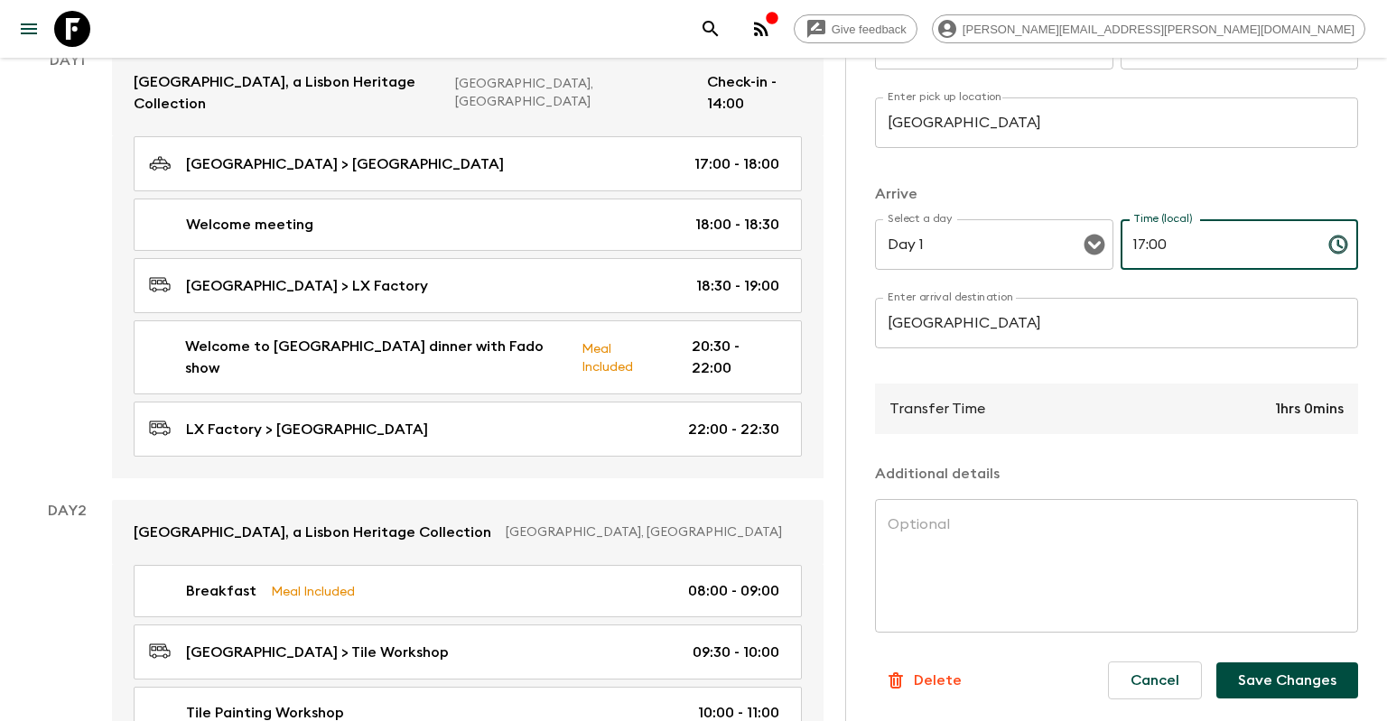
scroll to position [572, 0]
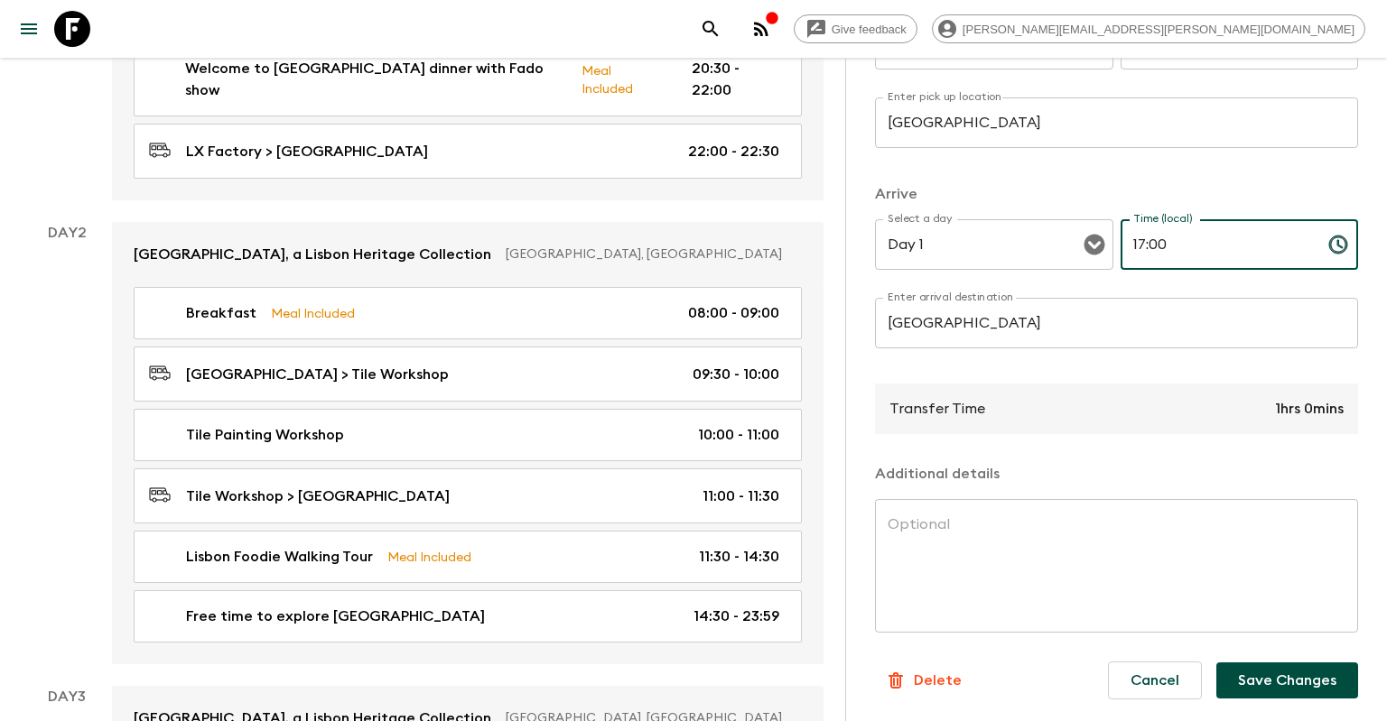
type input "17:00"
click at [1294, 684] on button "Save Changes" at bounding box center [1287, 681] width 142 height 36
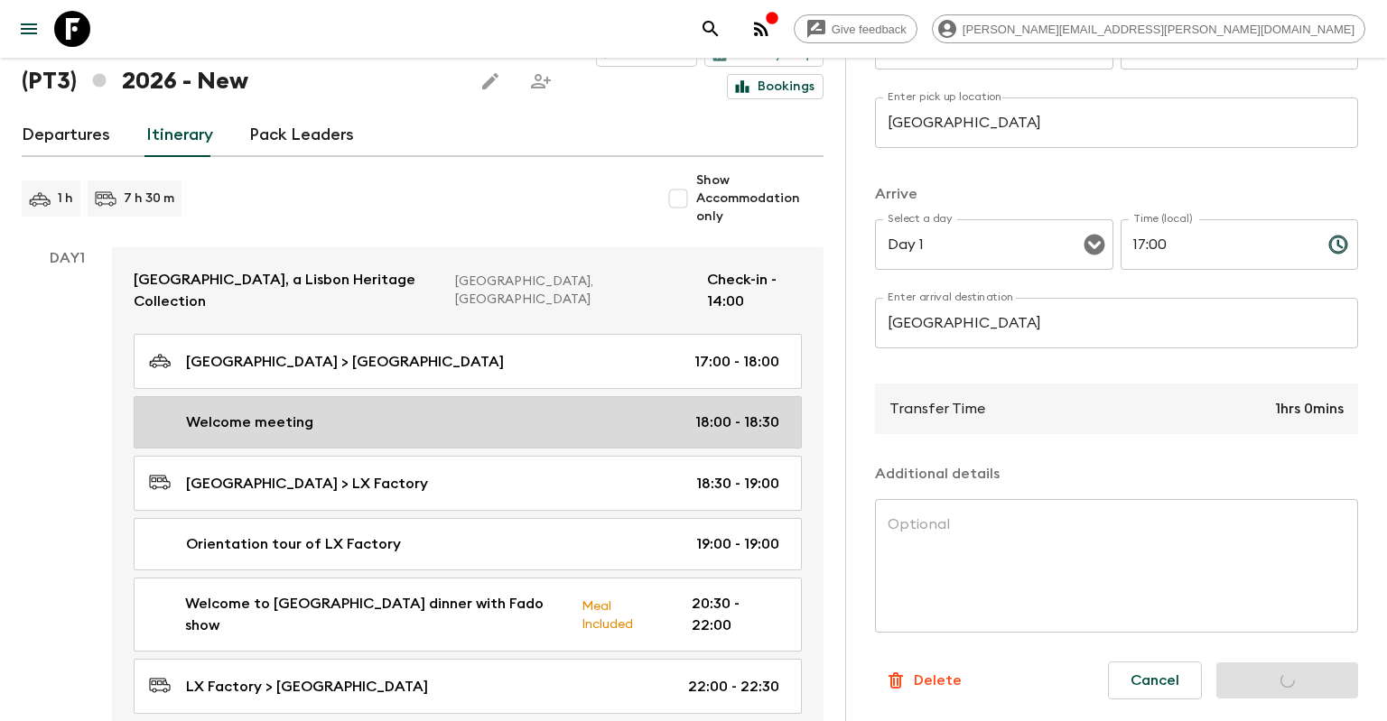
scroll to position [95, 0]
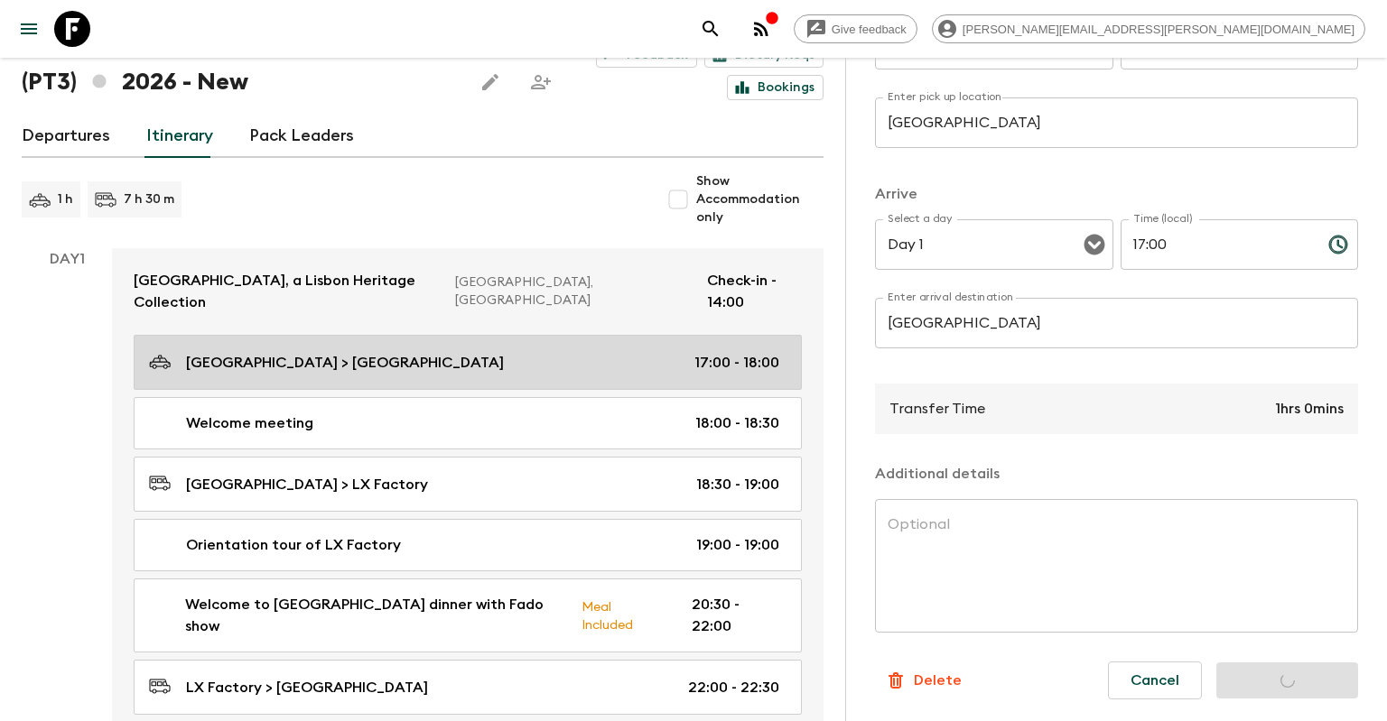
click at [746, 352] on p "17:00 - 18:00" at bounding box center [736, 363] width 85 height 22
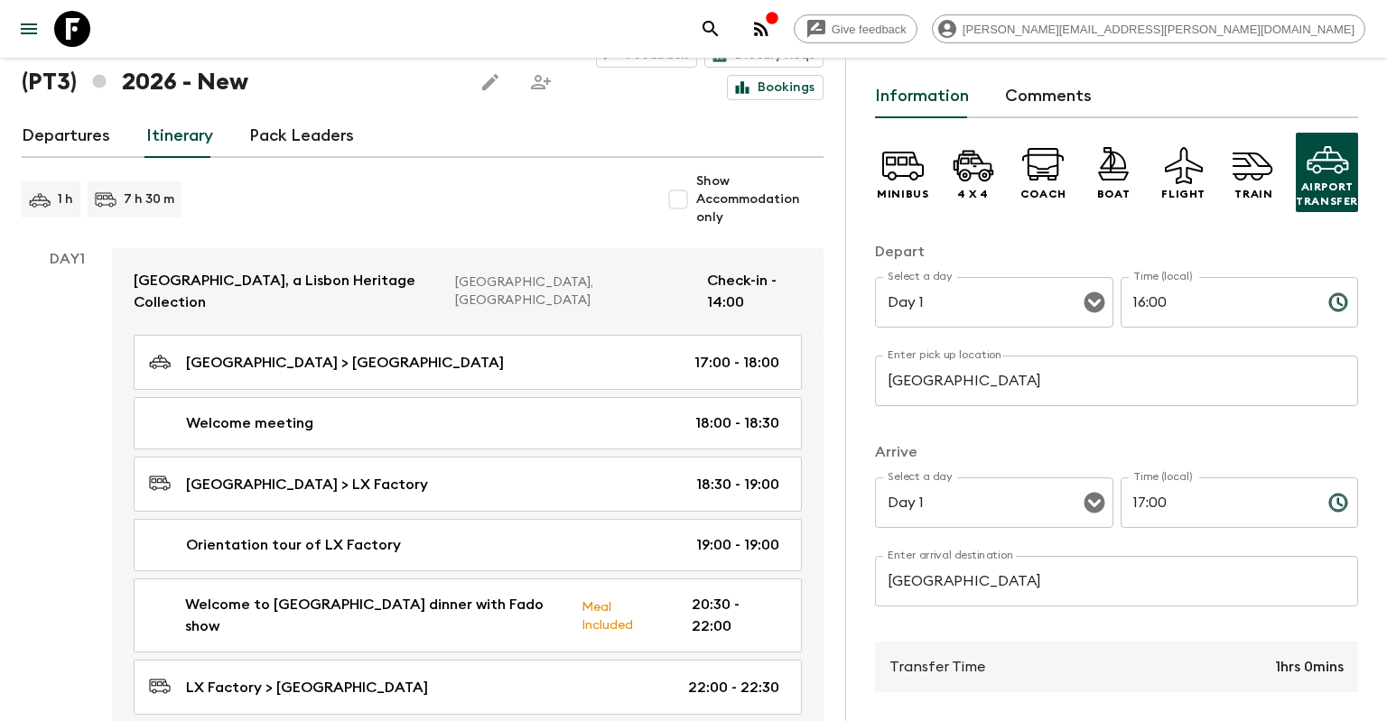
scroll to position [322, 0]
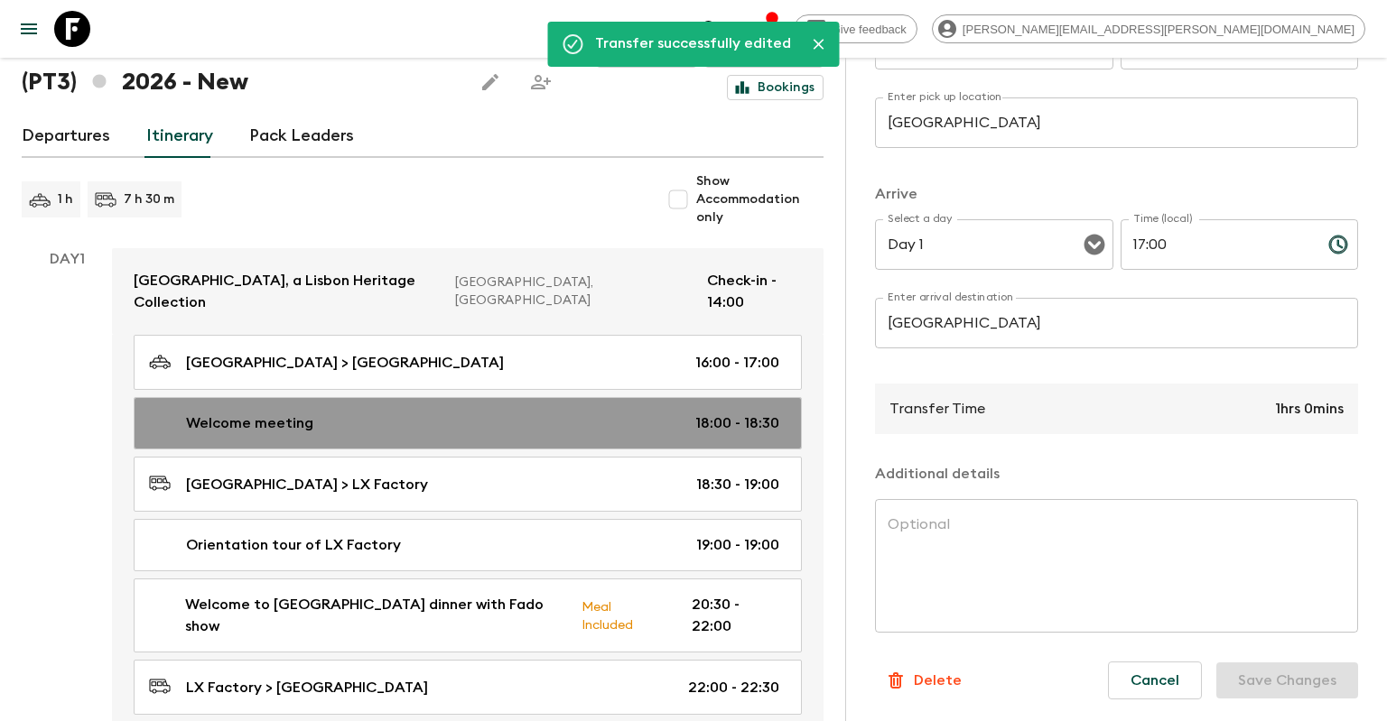
click at [720, 397] on link "Welcome meeting 18:00 - 18:30" at bounding box center [468, 423] width 668 height 52
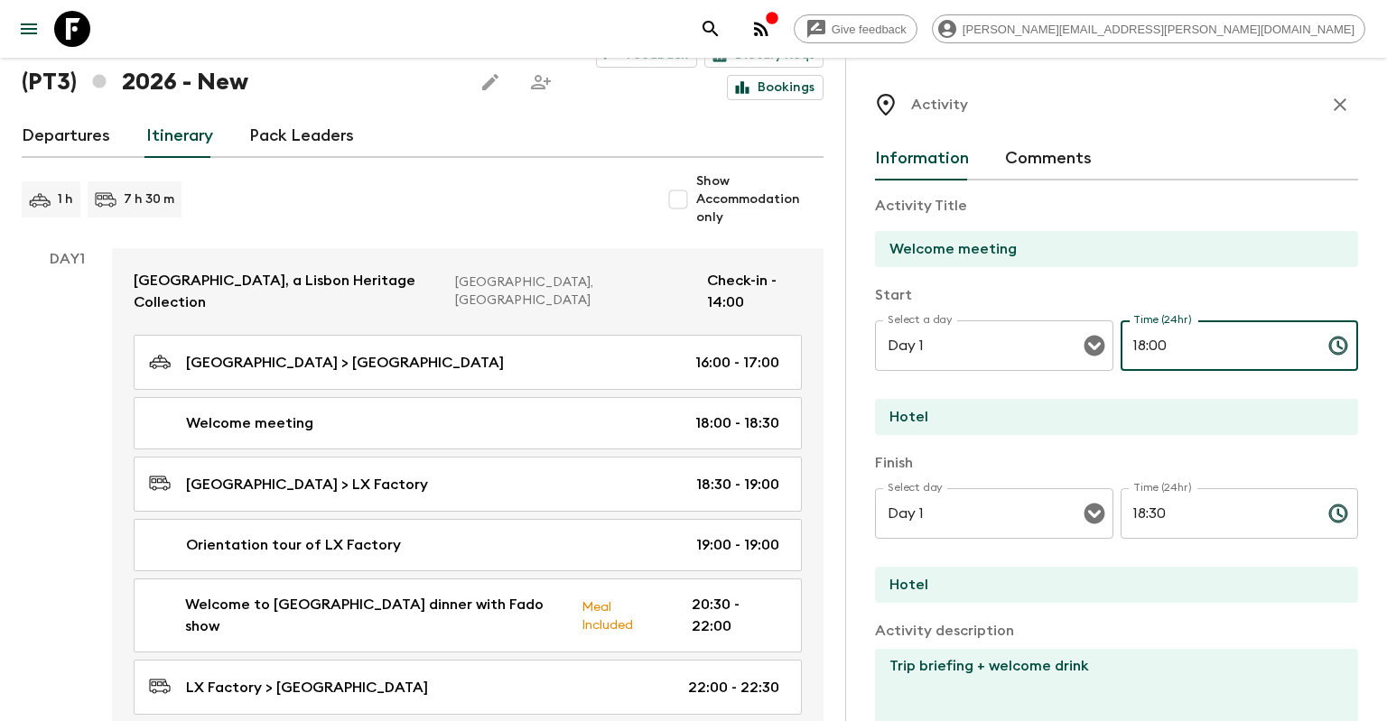
click at [1139, 350] on input "18:00" at bounding box center [1216, 346] width 193 height 51
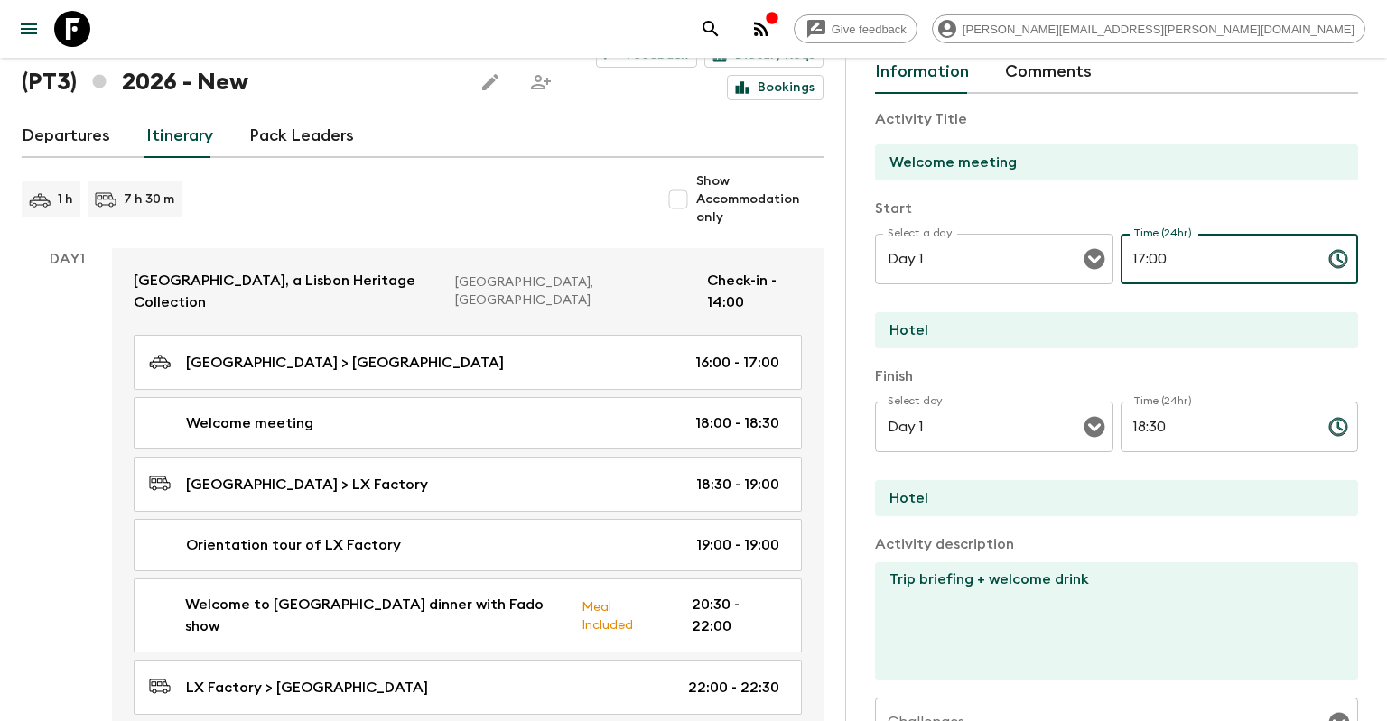
type input "17:00"
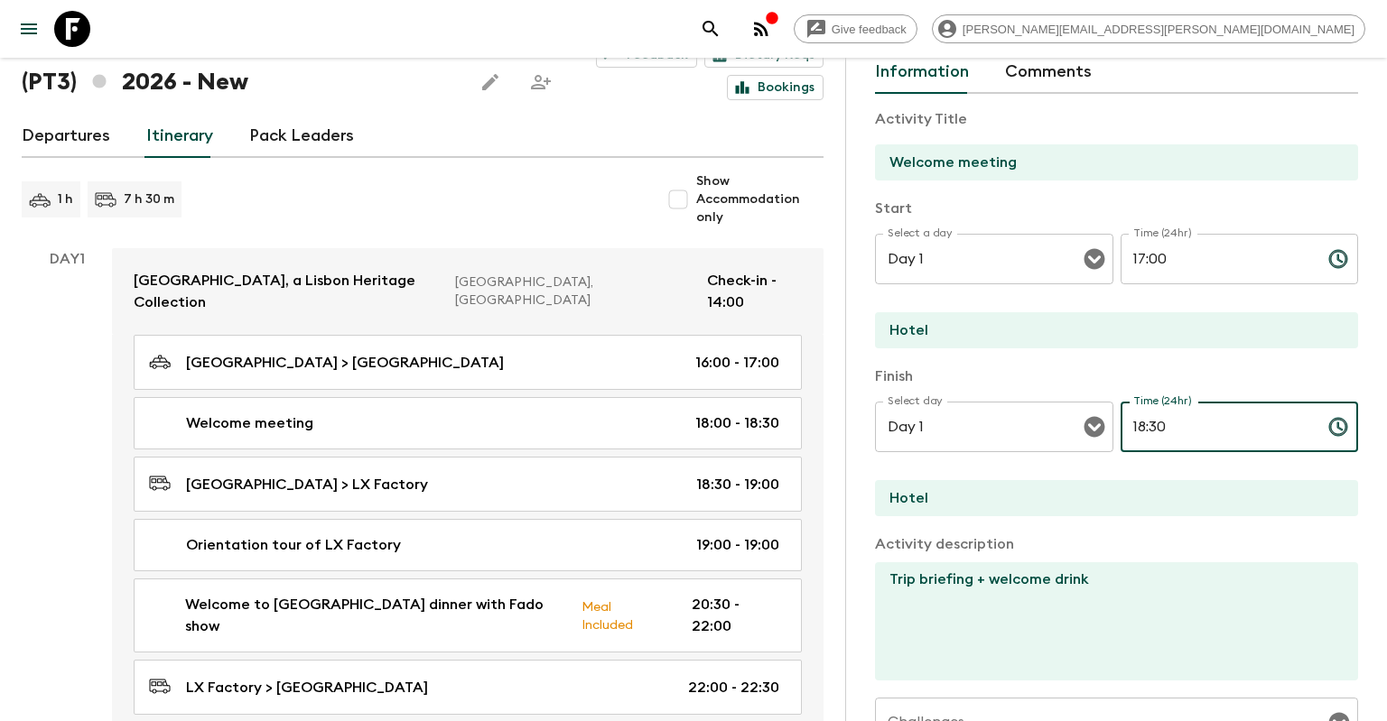
drag, startPoint x: 1169, startPoint y: 424, endPoint x: 1155, endPoint y: 424, distance: 14.4
click at [1161, 424] on input "18:30" at bounding box center [1216, 427] width 193 height 51
click at [1142, 423] on input "18:30" at bounding box center [1216, 427] width 193 height 51
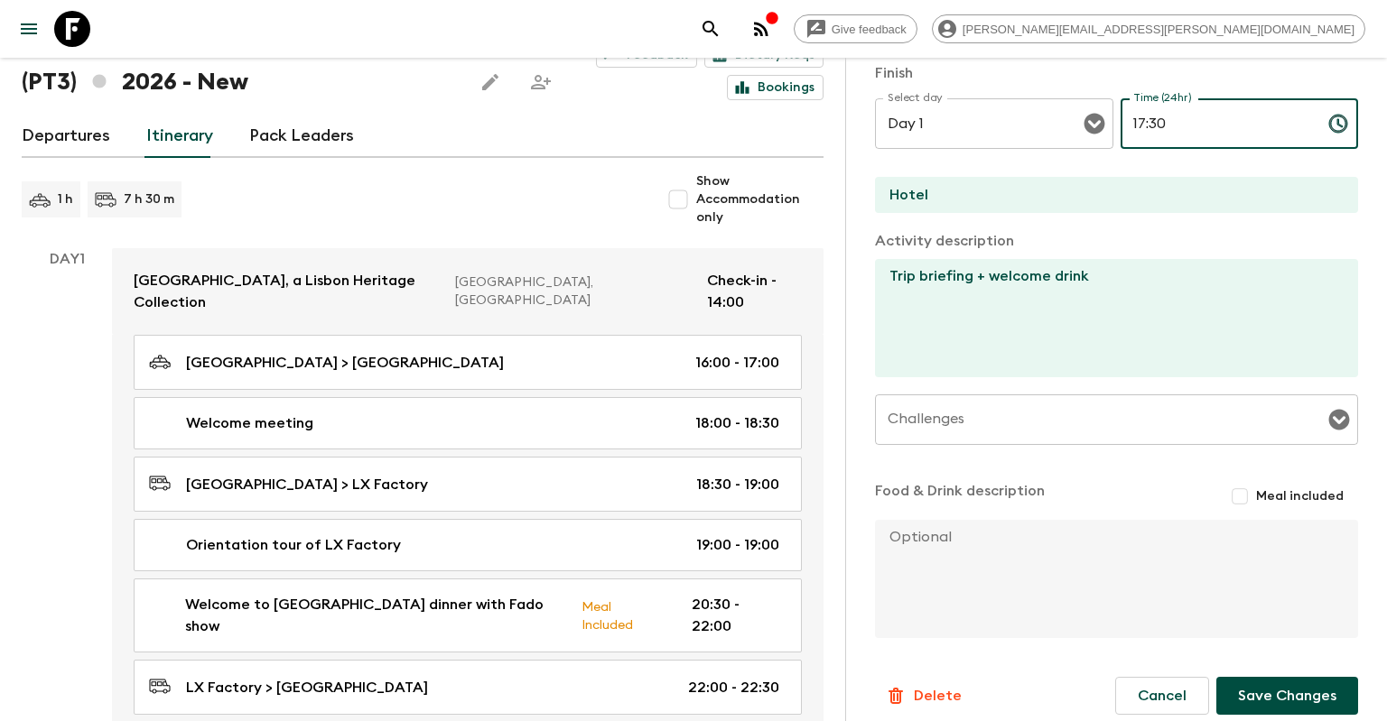
scroll to position [407, 0]
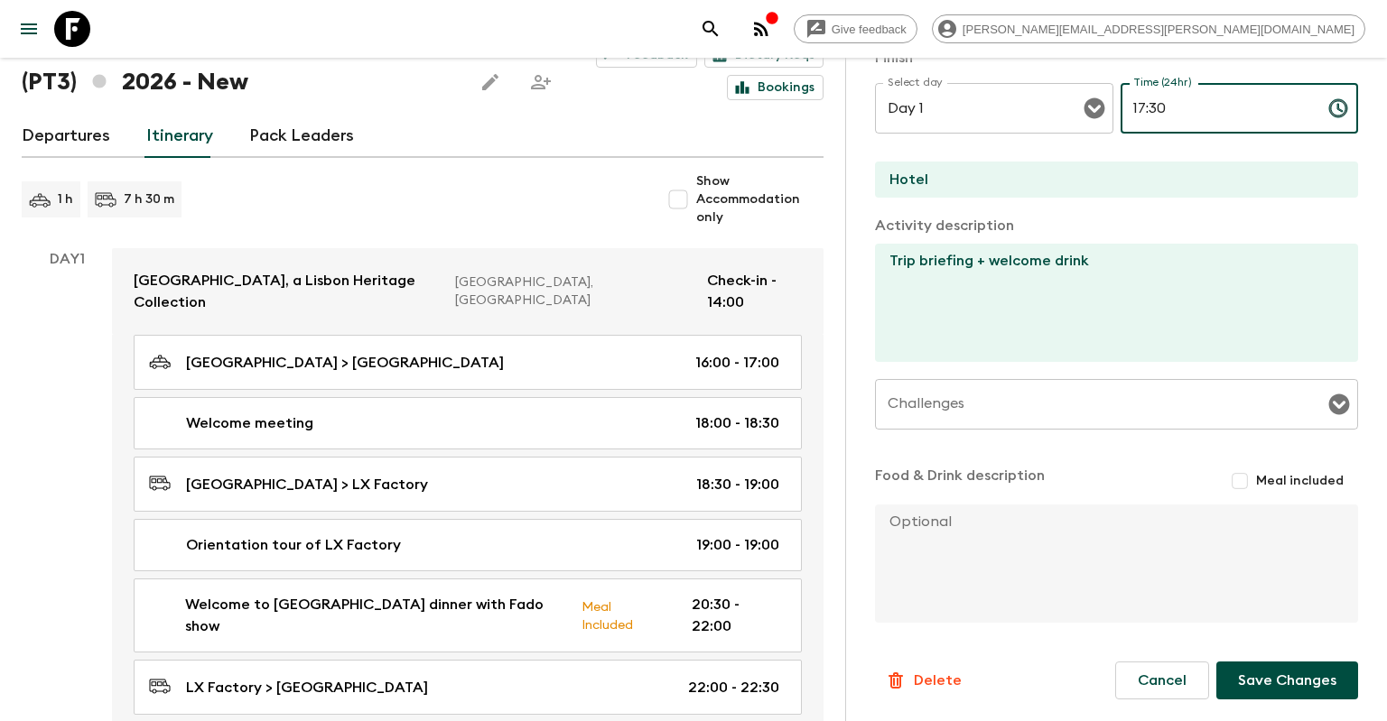
type input "17:30"
click at [1300, 678] on button "Save Changes" at bounding box center [1287, 681] width 142 height 38
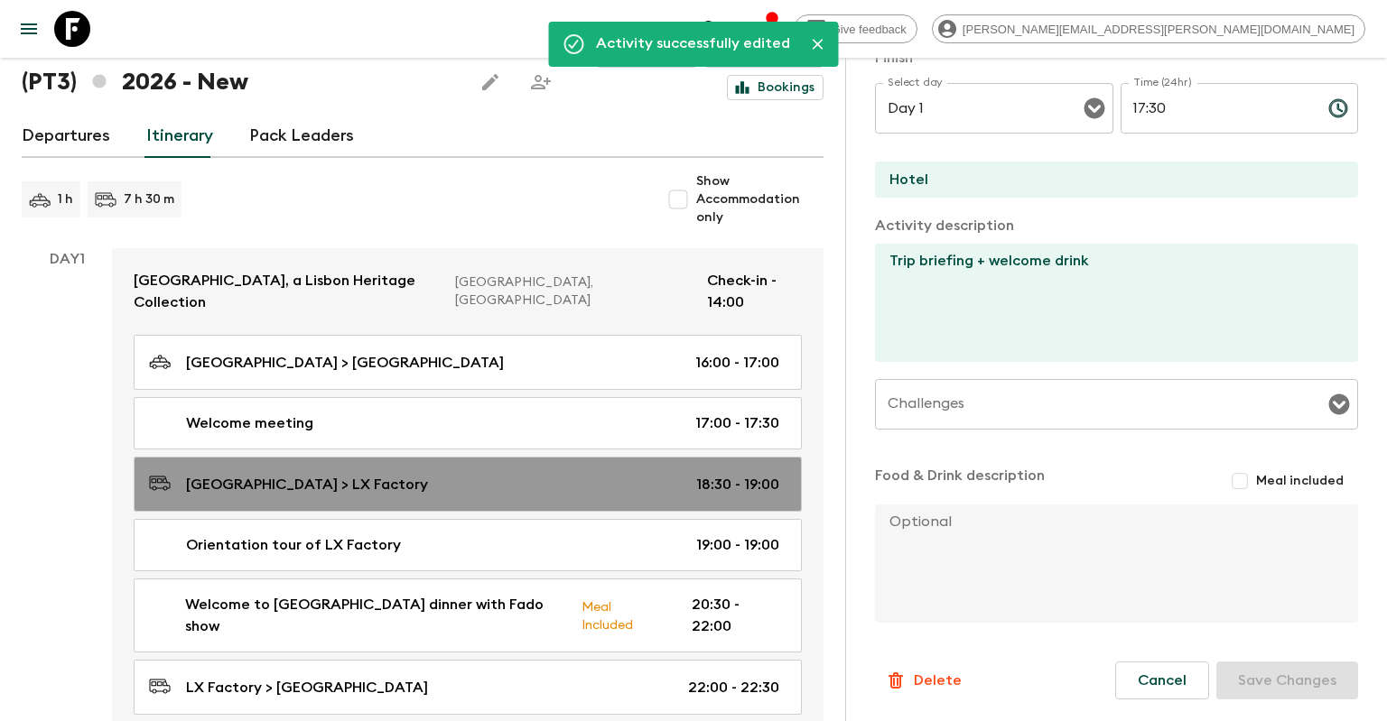
click at [759, 474] on p "18:30 - 19:00" at bounding box center [737, 485] width 83 height 22
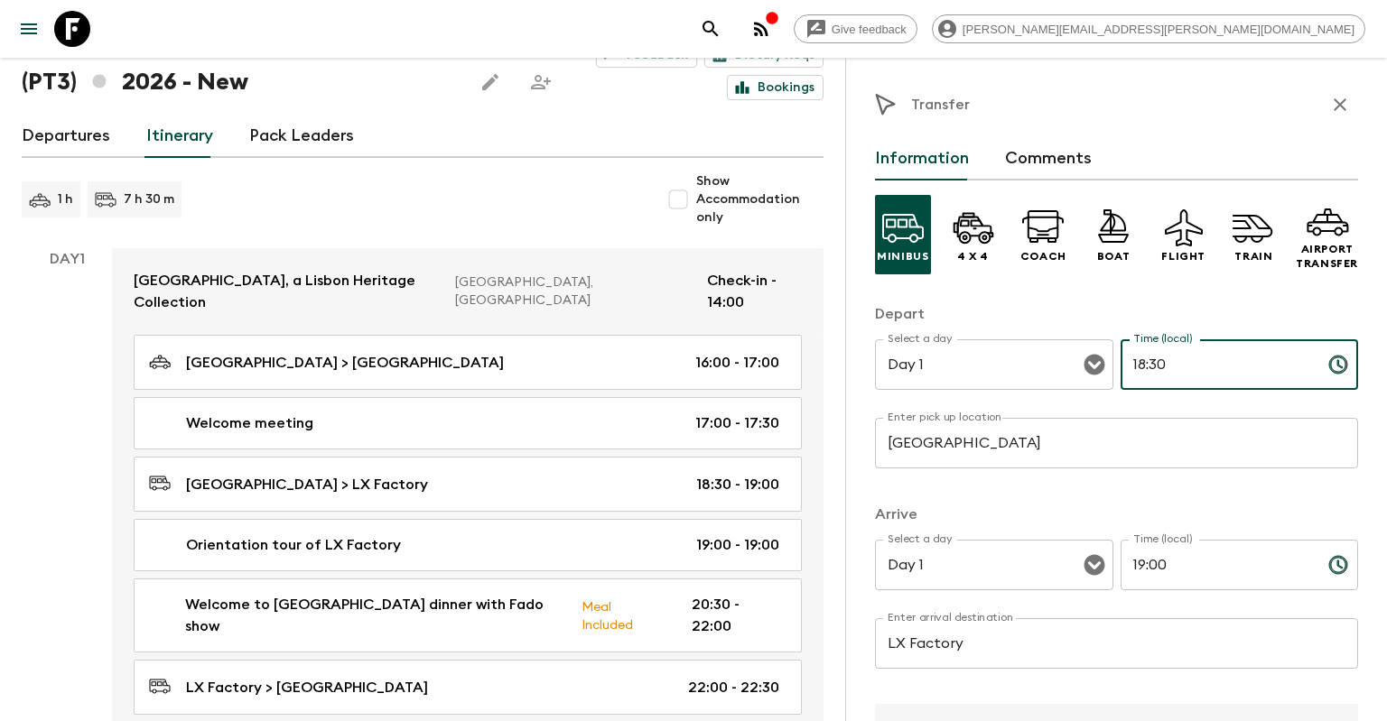
click at [1139, 359] on input "18:30" at bounding box center [1216, 364] width 193 height 51
type input "17:30"
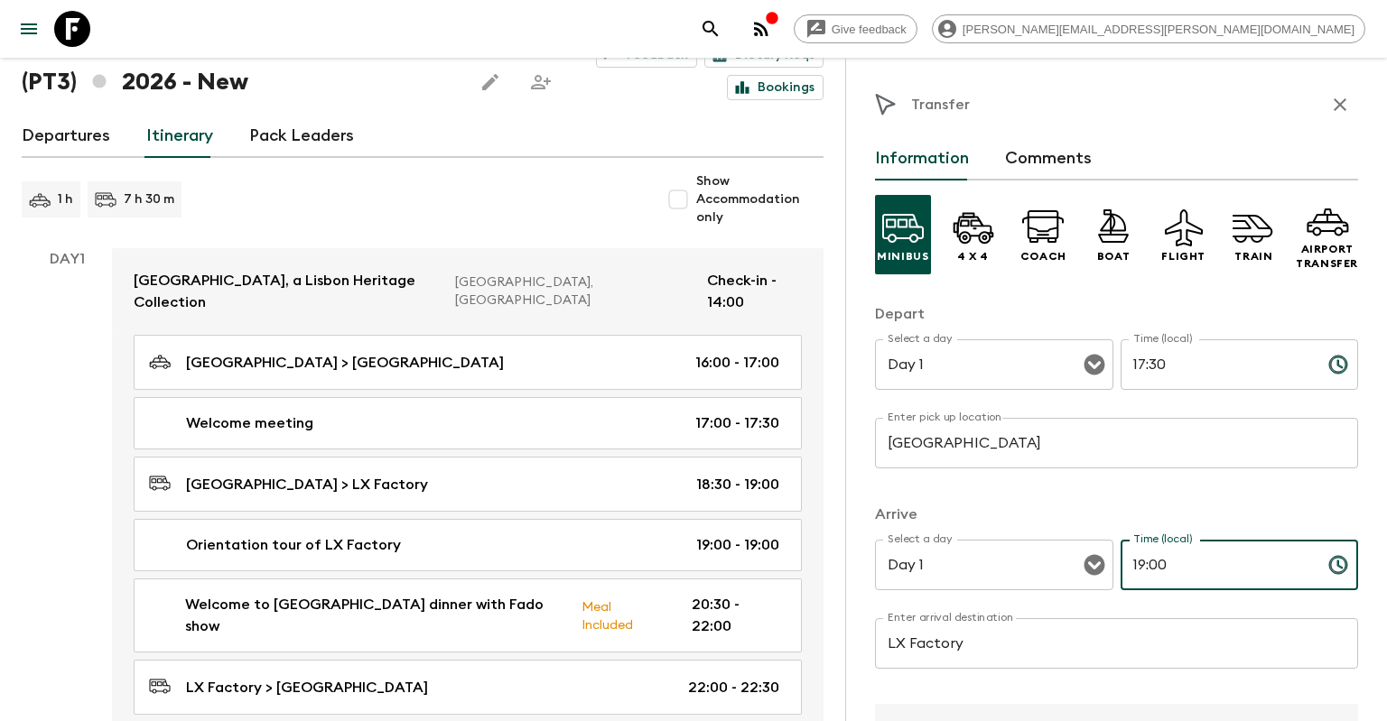
click at [1139, 564] on input "19:00" at bounding box center [1216, 565] width 193 height 51
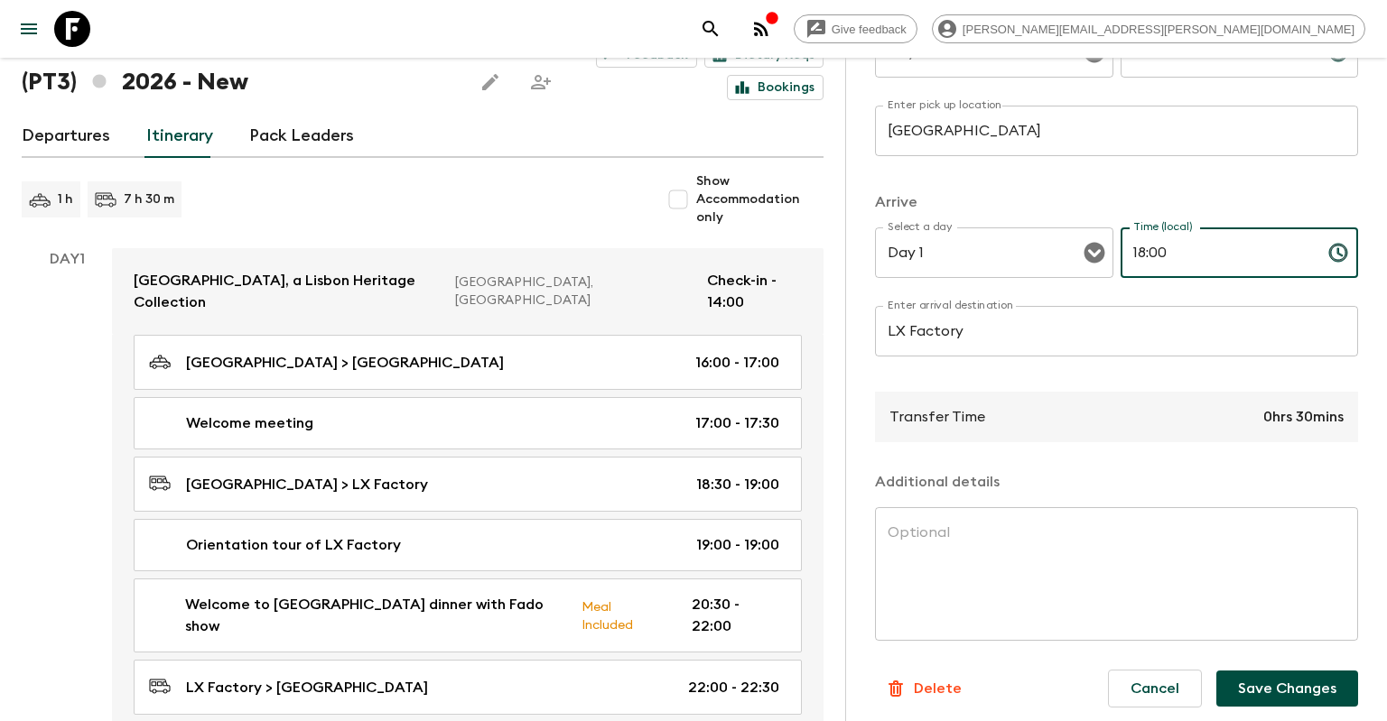
scroll to position [322, 0]
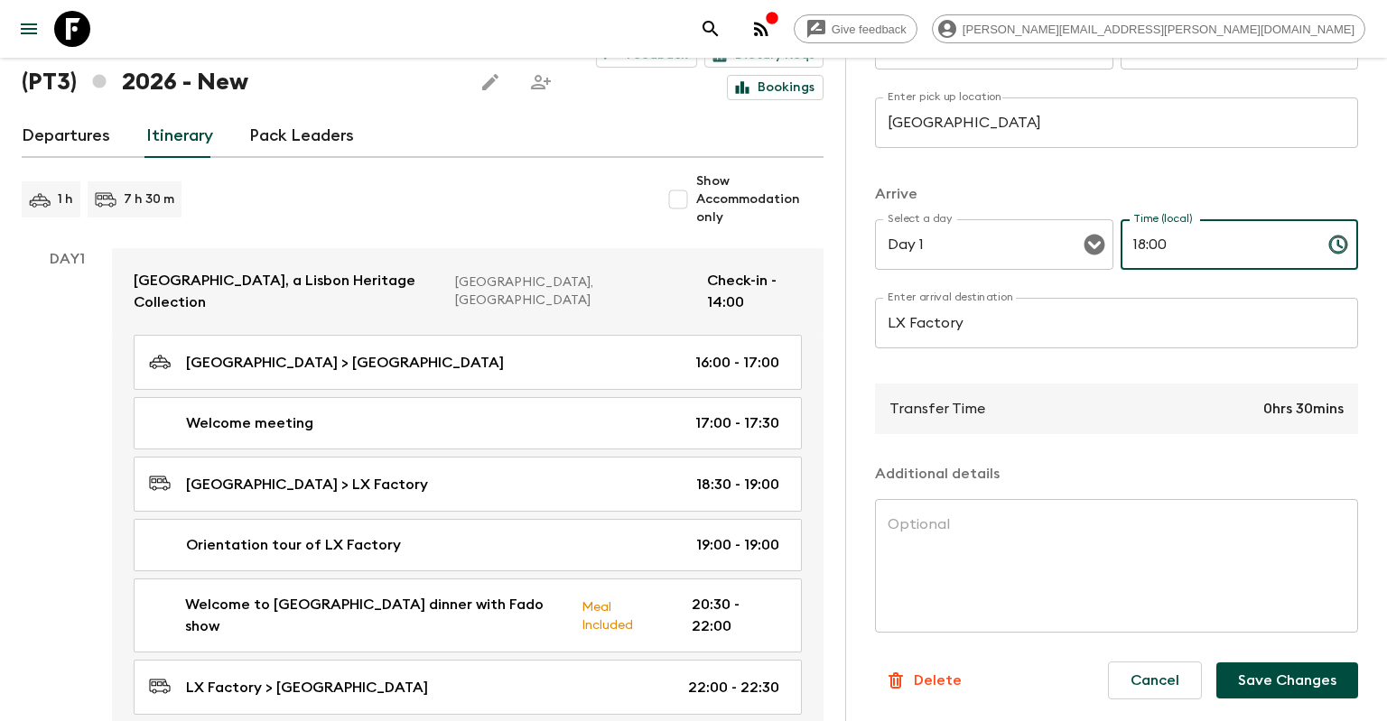
type input "18:00"
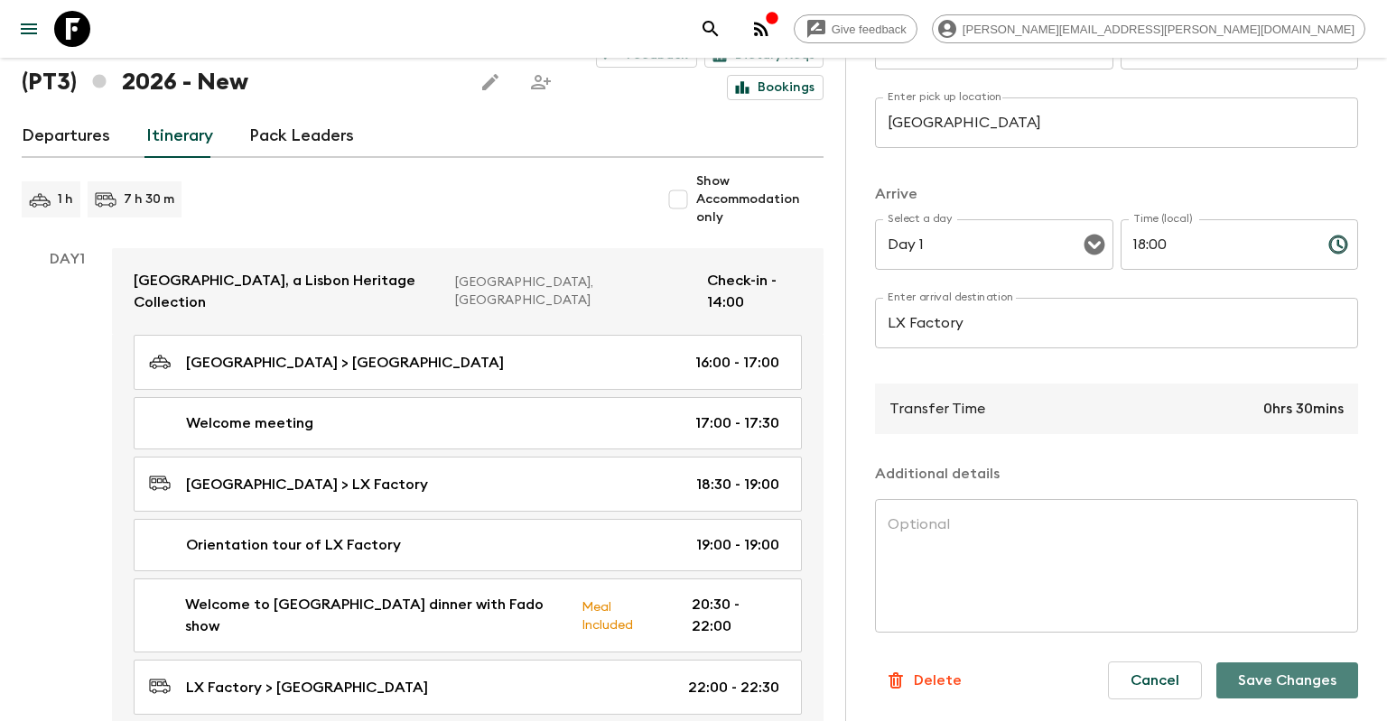
click at [1259, 668] on button "Save Changes" at bounding box center [1287, 681] width 142 height 36
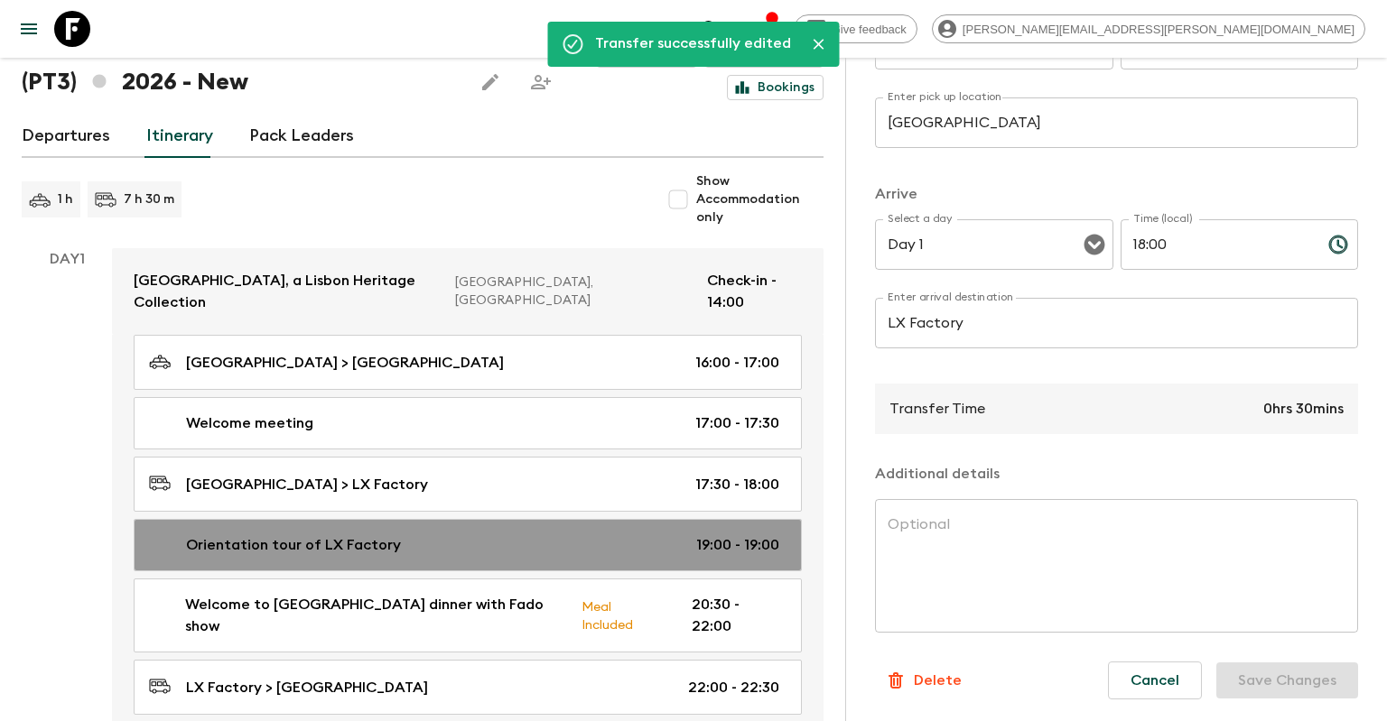
click at [758, 519] on link "Orientation tour of LX Factory 19:00 - 19:00" at bounding box center [468, 545] width 668 height 52
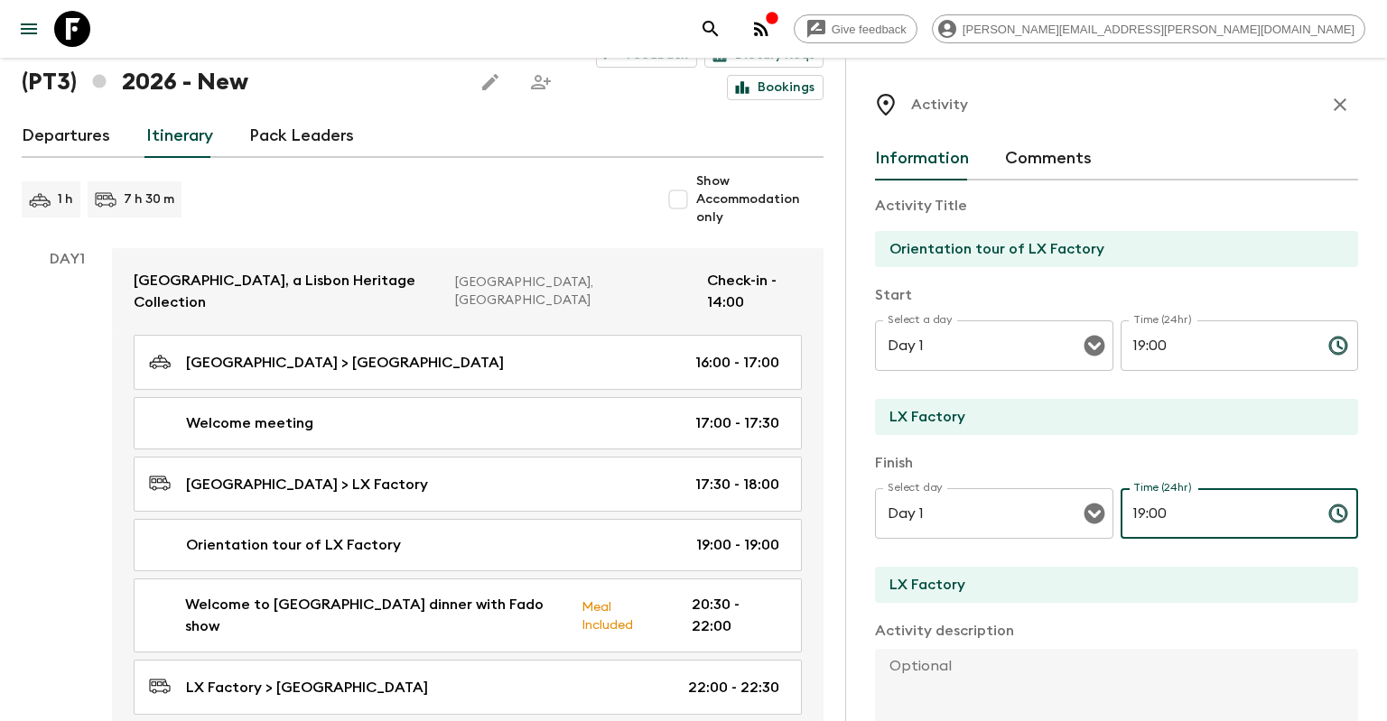
click at [1155, 521] on input "19:00" at bounding box center [1216, 513] width 193 height 51
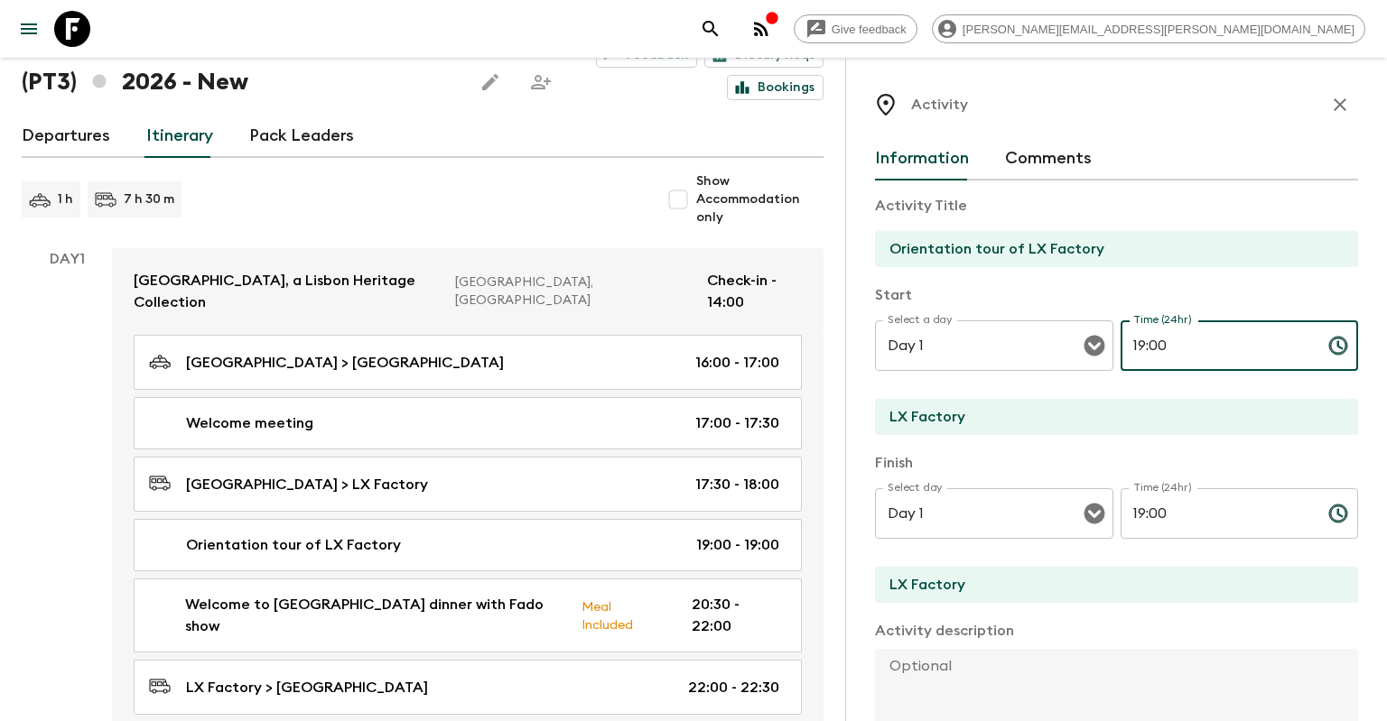
click at [1140, 343] on input "19:00" at bounding box center [1216, 346] width 193 height 51
type input "18:00"
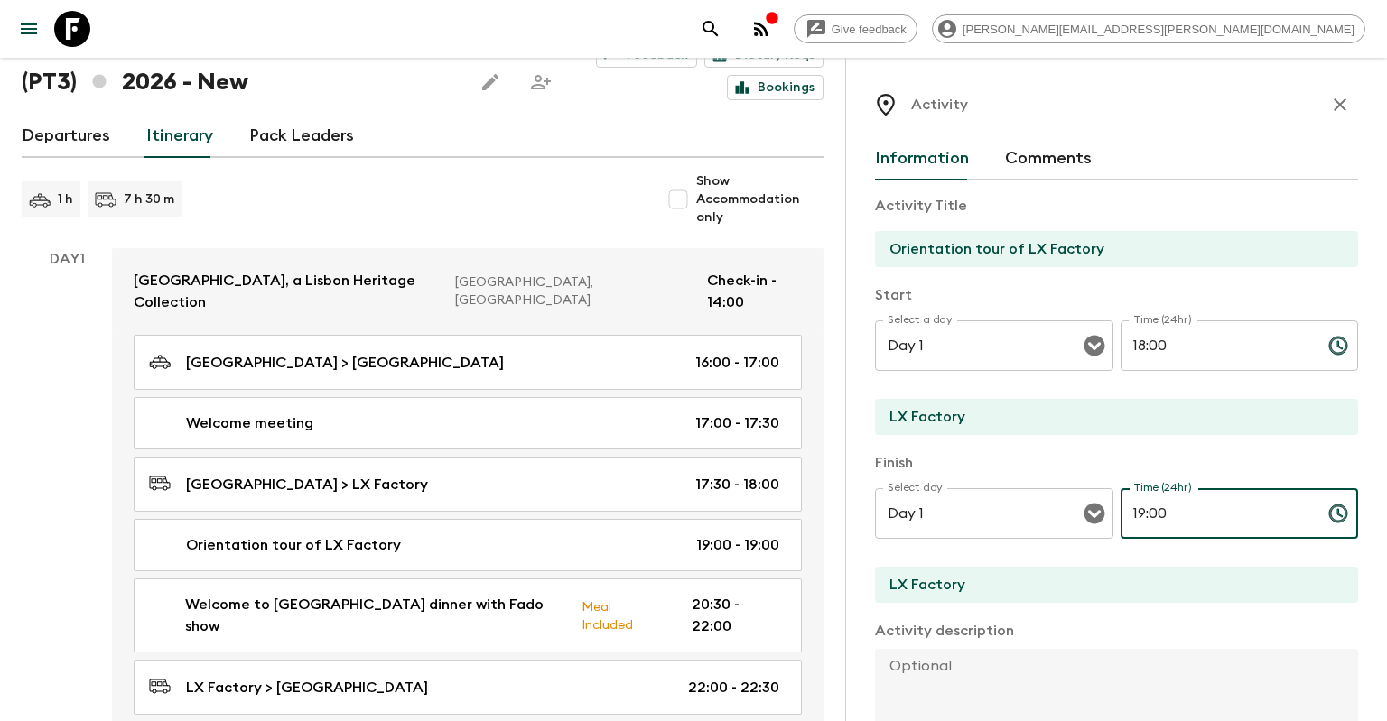
click at [1139, 515] on input "19:00" at bounding box center [1216, 513] width 193 height 51
click at [1154, 513] on input "19:00" at bounding box center [1216, 513] width 193 height 51
drag, startPoint x: 1147, startPoint y: 513, endPoint x: 1131, endPoint y: 513, distance: 15.3
click at [1131, 513] on input "19:00" at bounding box center [1216, 513] width 193 height 51
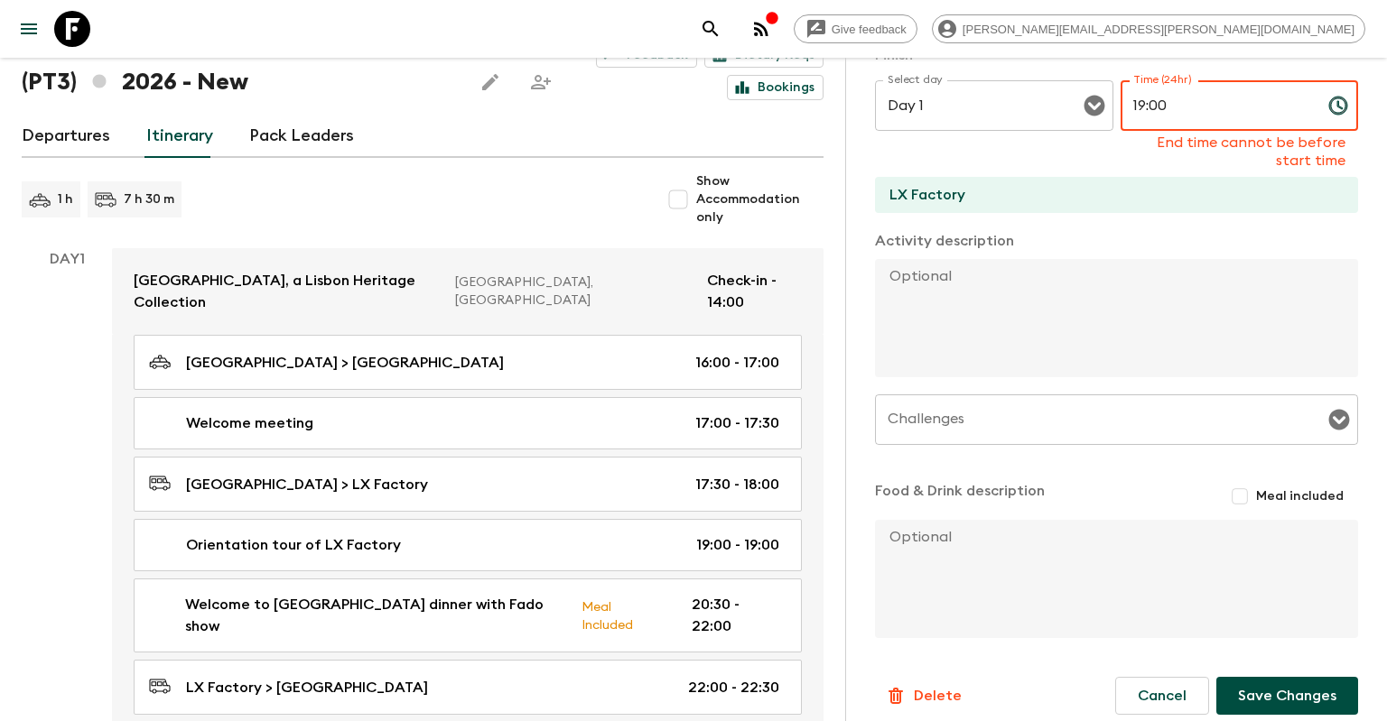
scroll to position [407, 0]
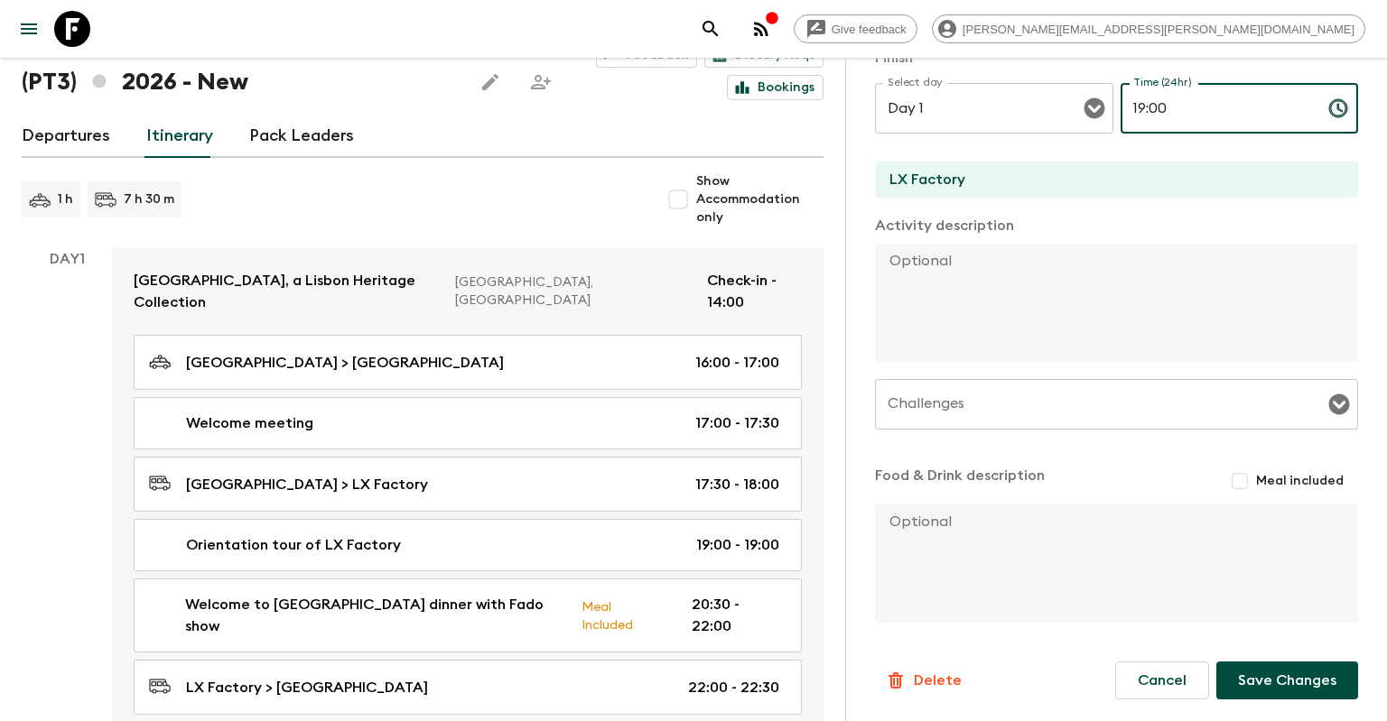
drag, startPoint x: 1172, startPoint y: 106, endPoint x: 1151, endPoint y: 103, distance: 20.9
click at [1151, 103] on input "19:00" at bounding box center [1216, 108] width 193 height 51
type input "19:30"
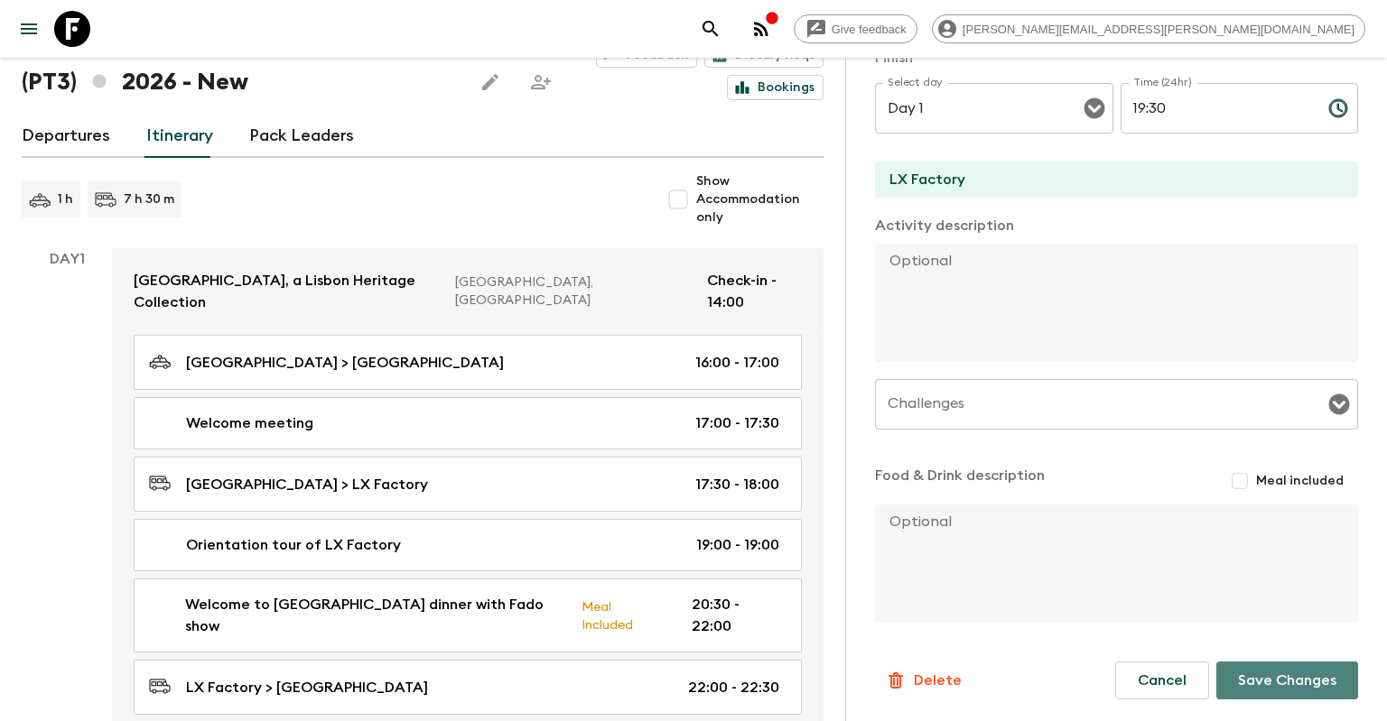
click at [1318, 679] on button "Save Changes" at bounding box center [1287, 681] width 142 height 38
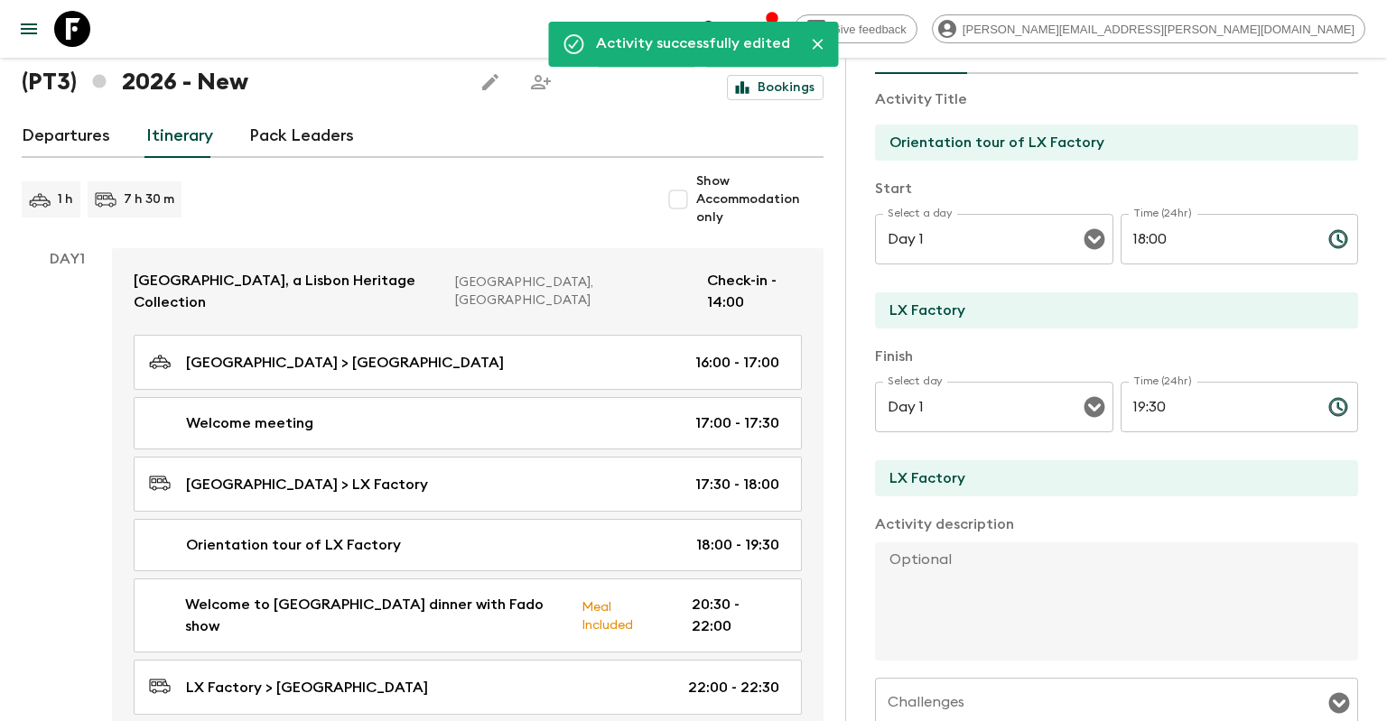
scroll to position [0, 0]
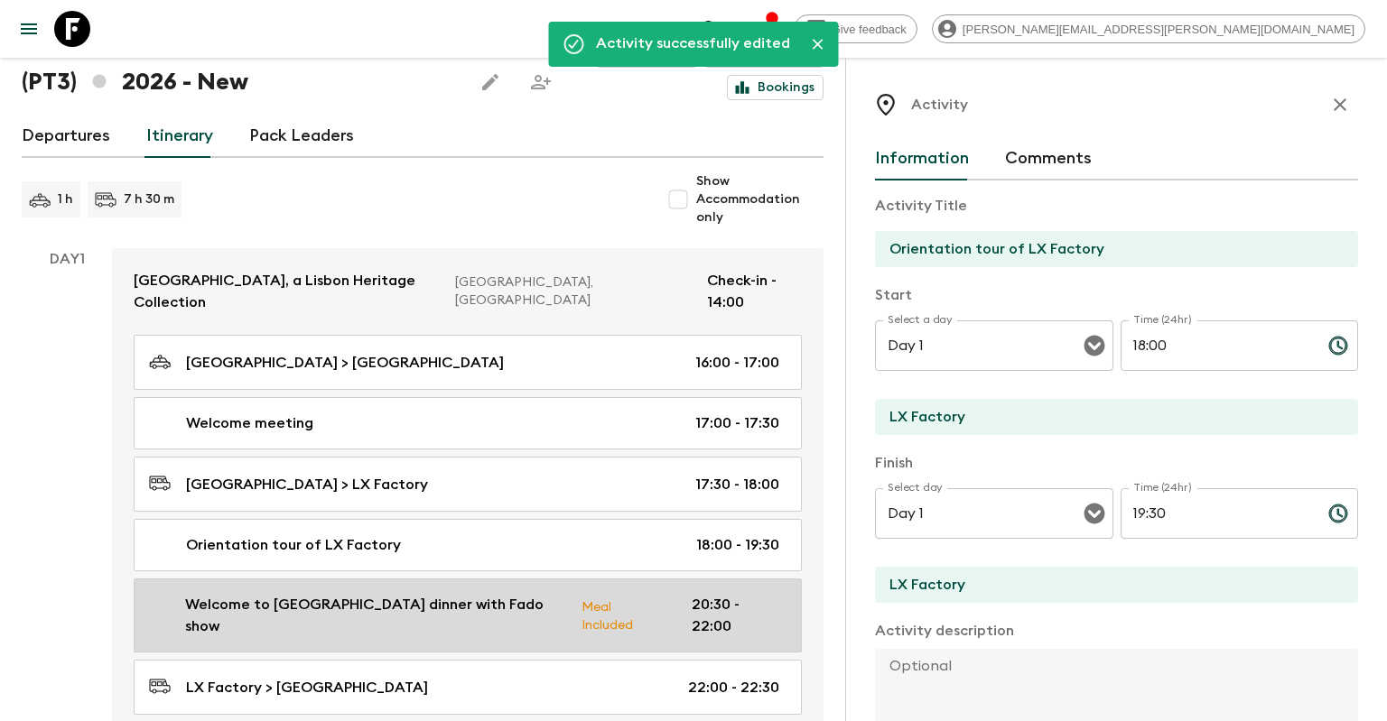
click at [744, 594] on p "20:30 - 22:00" at bounding box center [736, 615] width 88 height 43
type input "Welcome to [GEOGRAPHIC_DATA] dinner with Fado show"
type input "Beer's - LX Factory"
checkbox input "true"
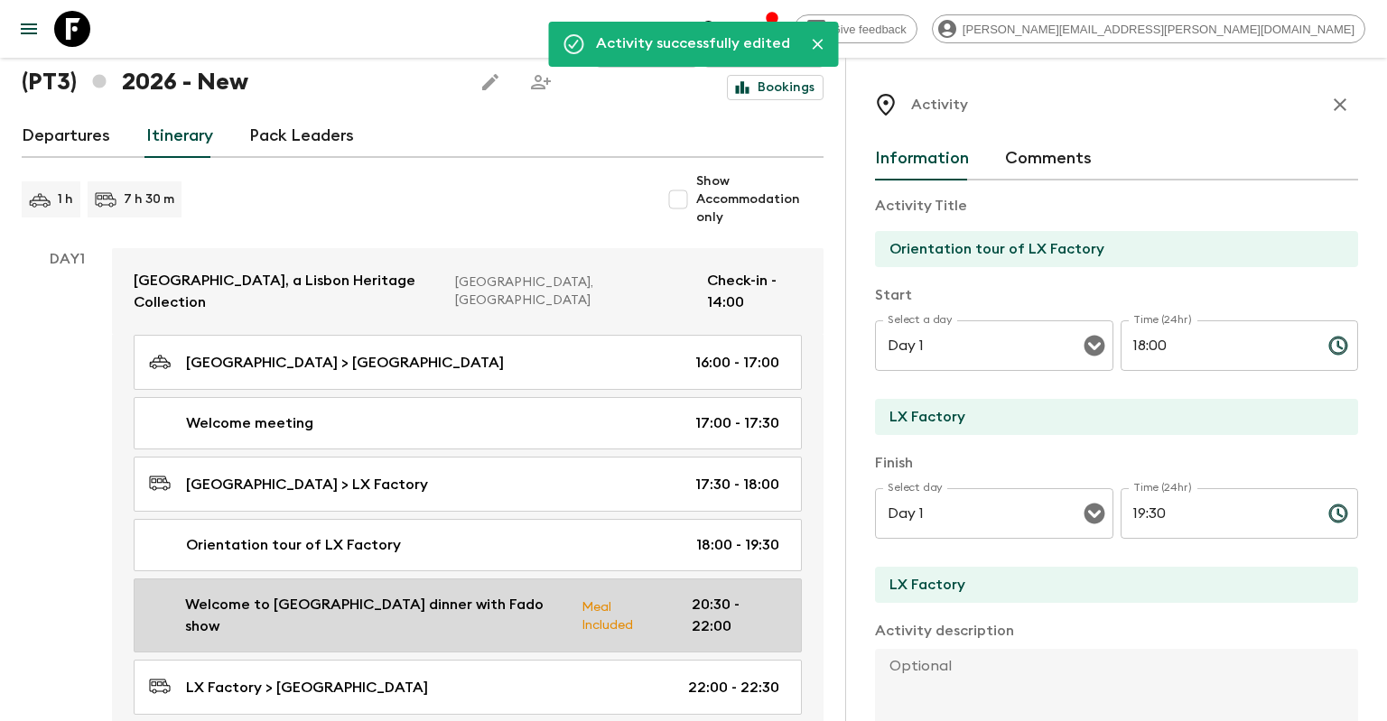
type textarea "Portuguese "Petiscos" sharing meal"
type input "20:30"
type input "22:00"
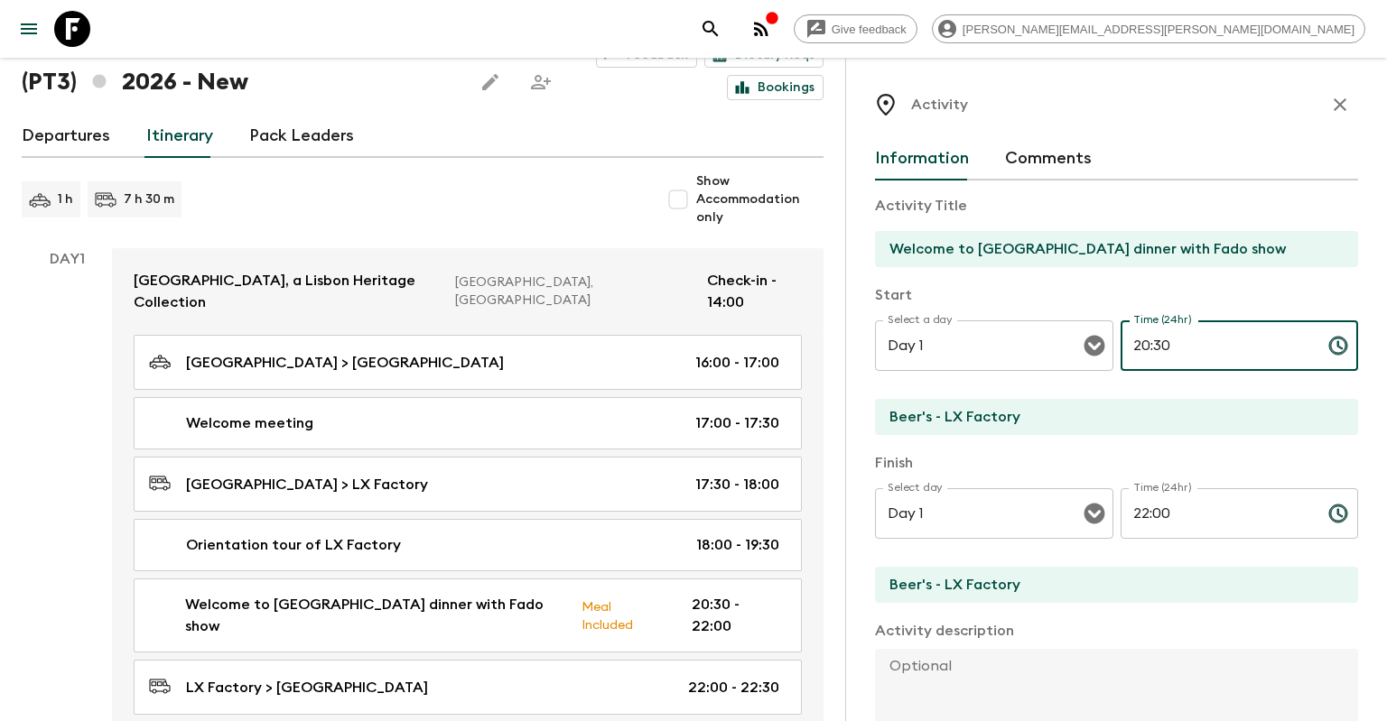
drag, startPoint x: 1150, startPoint y: 344, endPoint x: 1124, endPoint y: 340, distance: 26.4
click at [1124, 340] on input "20:30" at bounding box center [1216, 346] width 193 height 51
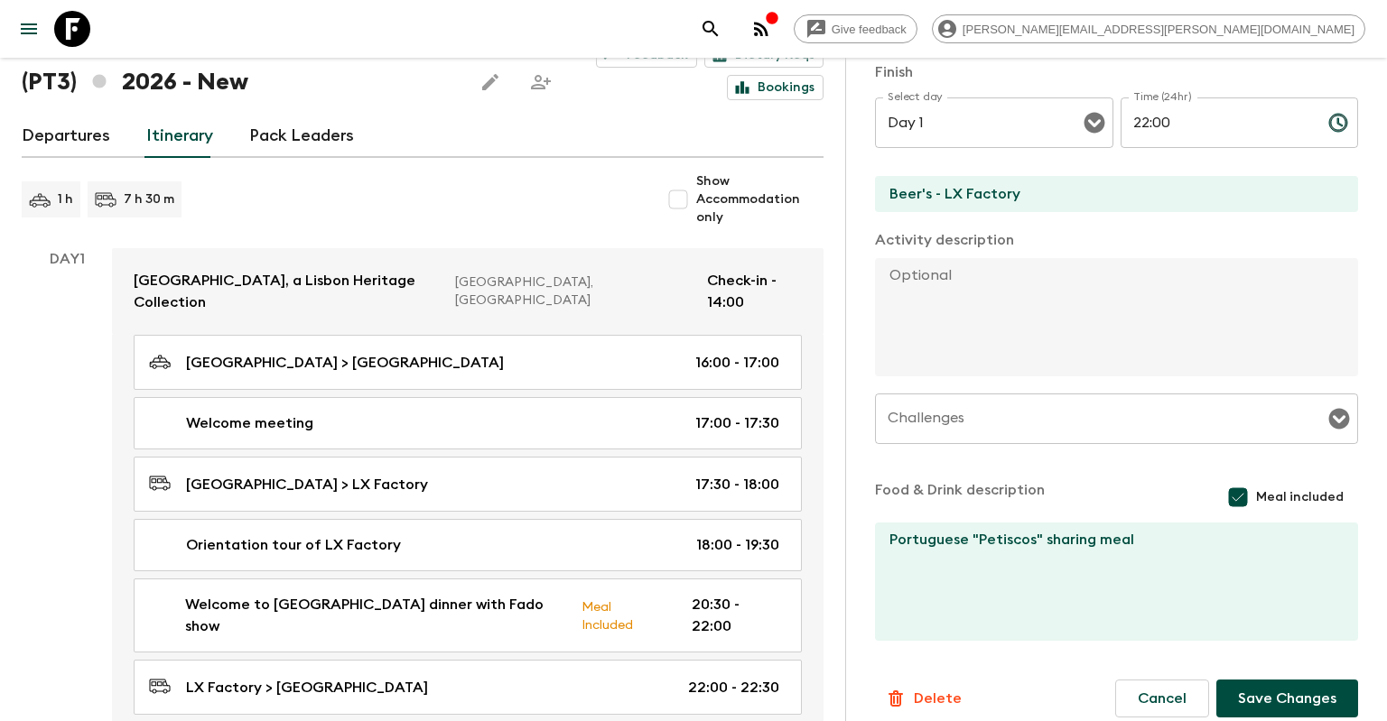
scroll to position [411, 0]
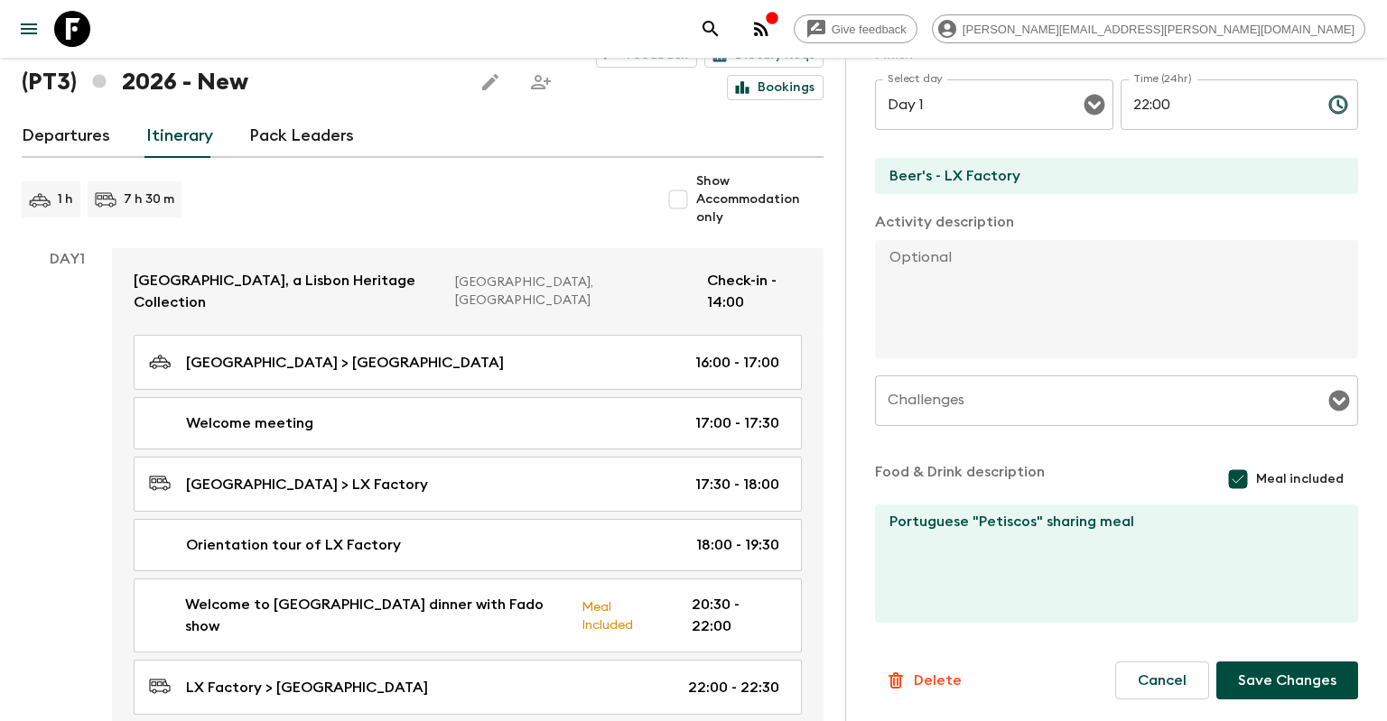
type input "19:30"
click at [1280, 687] on button "Save Changes" at bounding box center [1287, 681] width 142 height 38
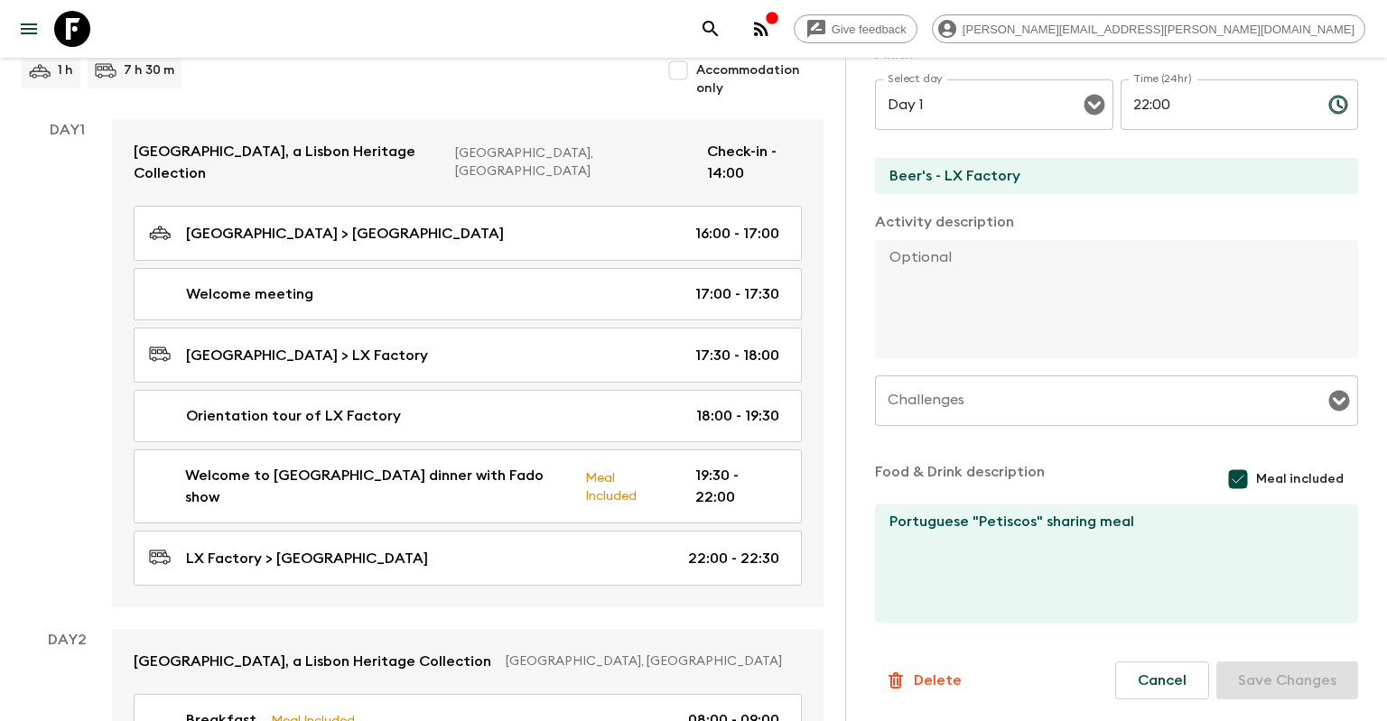
scroll to position [191, 0]
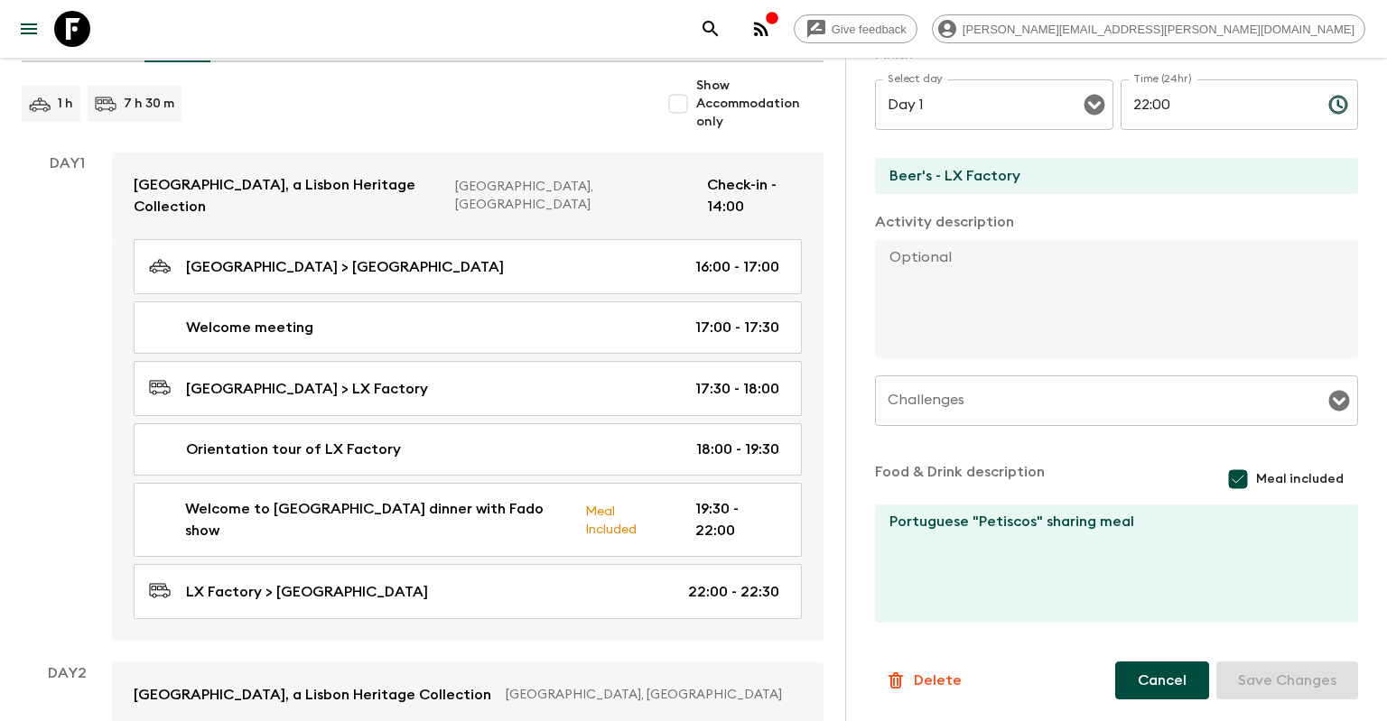
click at [1201, 685] on button "Cancel" at bounding box center [1162, 681] width 94 height 38
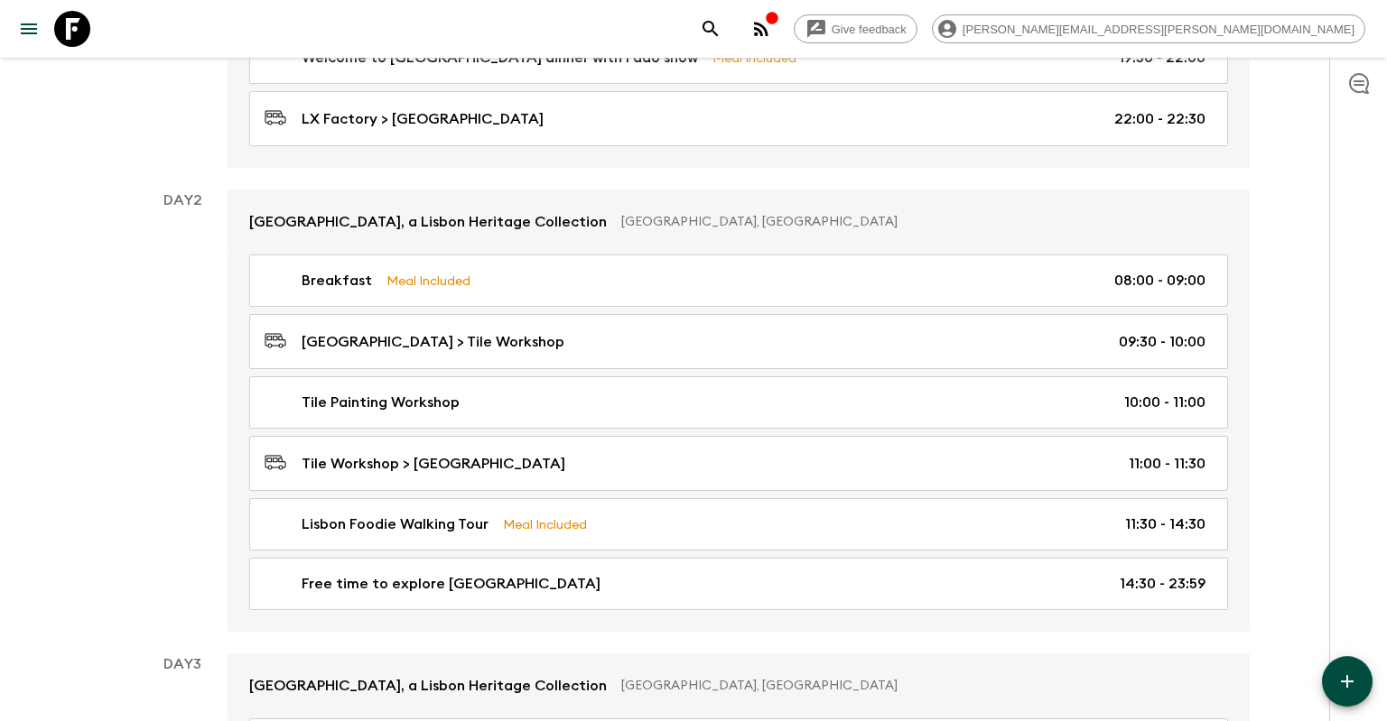
scroll to position [581, 0]
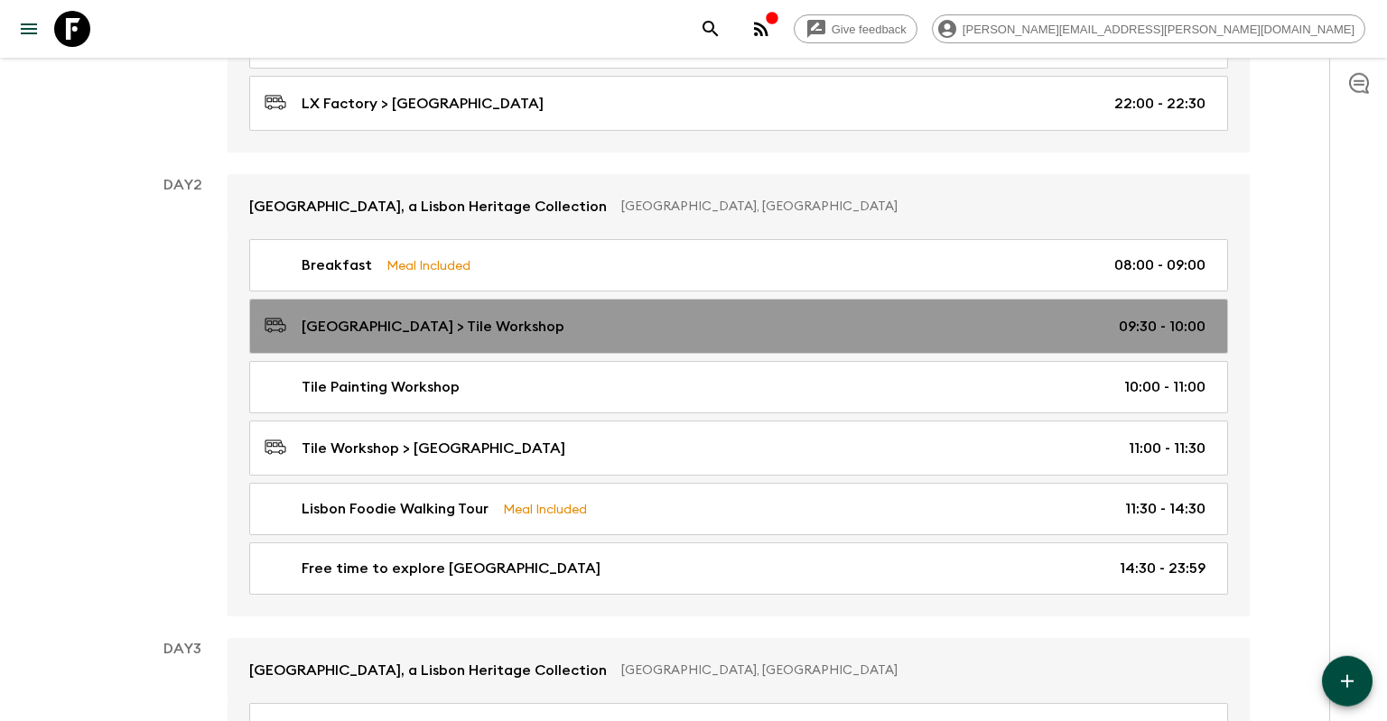
click at [640, 336] on div "[GEOGRAPHIC_DATA] > Tile Workshop 09:30 - 10:00" at bounding box center [735, 326] width 941 height 24
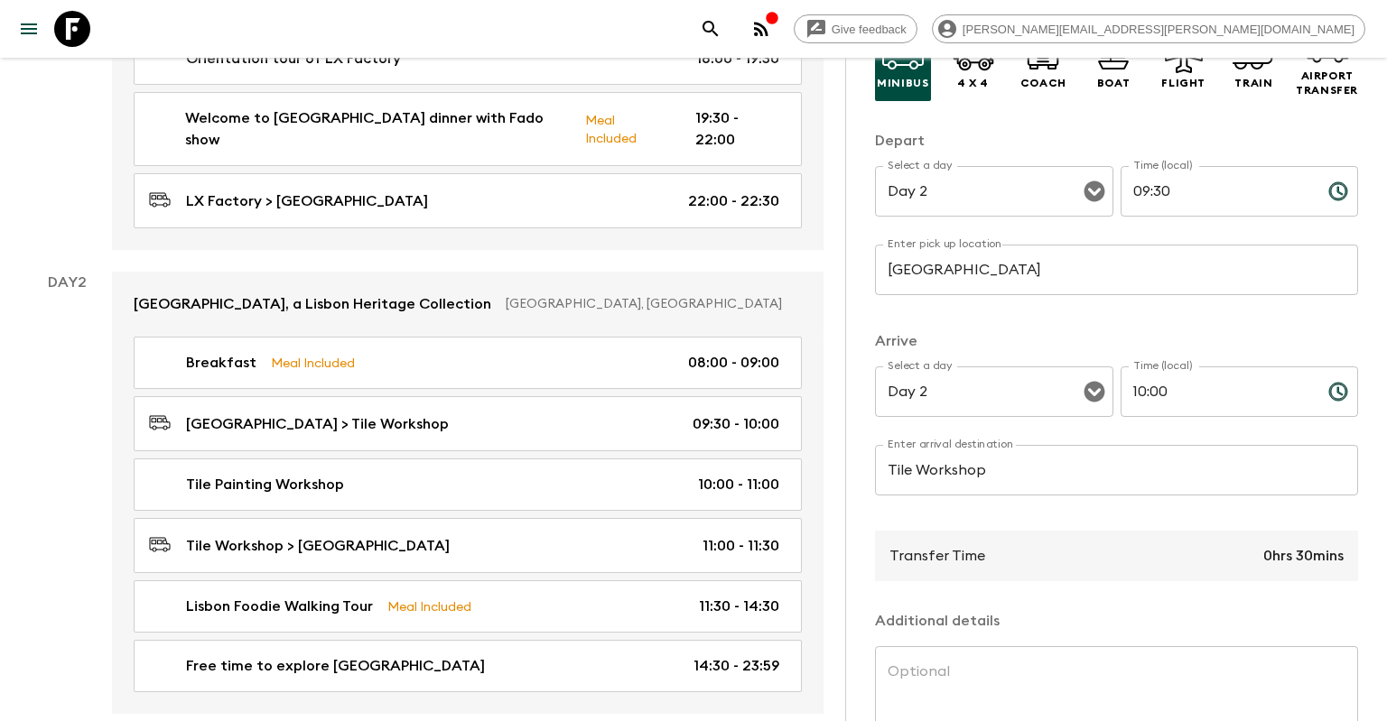
scroll to position [322, 0]
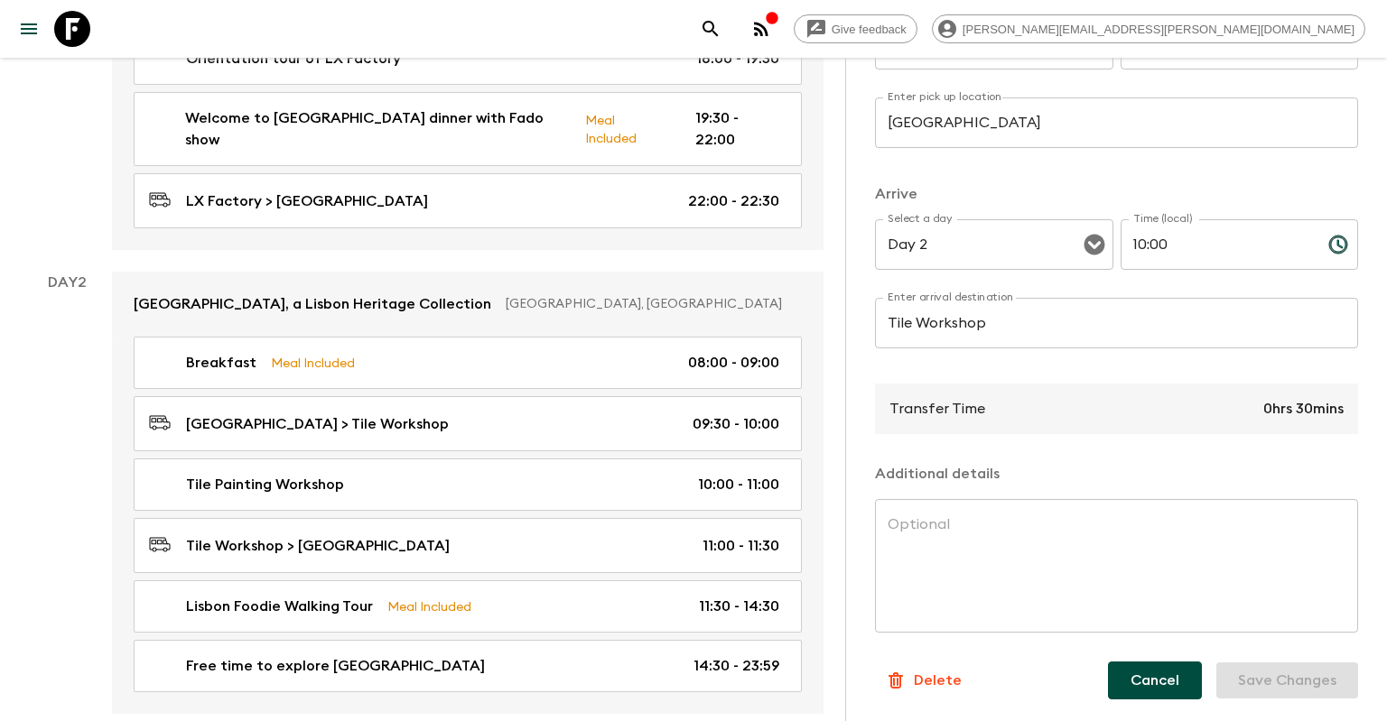
click at [1193, 670] on button "Cancel" at bounding box center [1155, 681] width 94 height 38
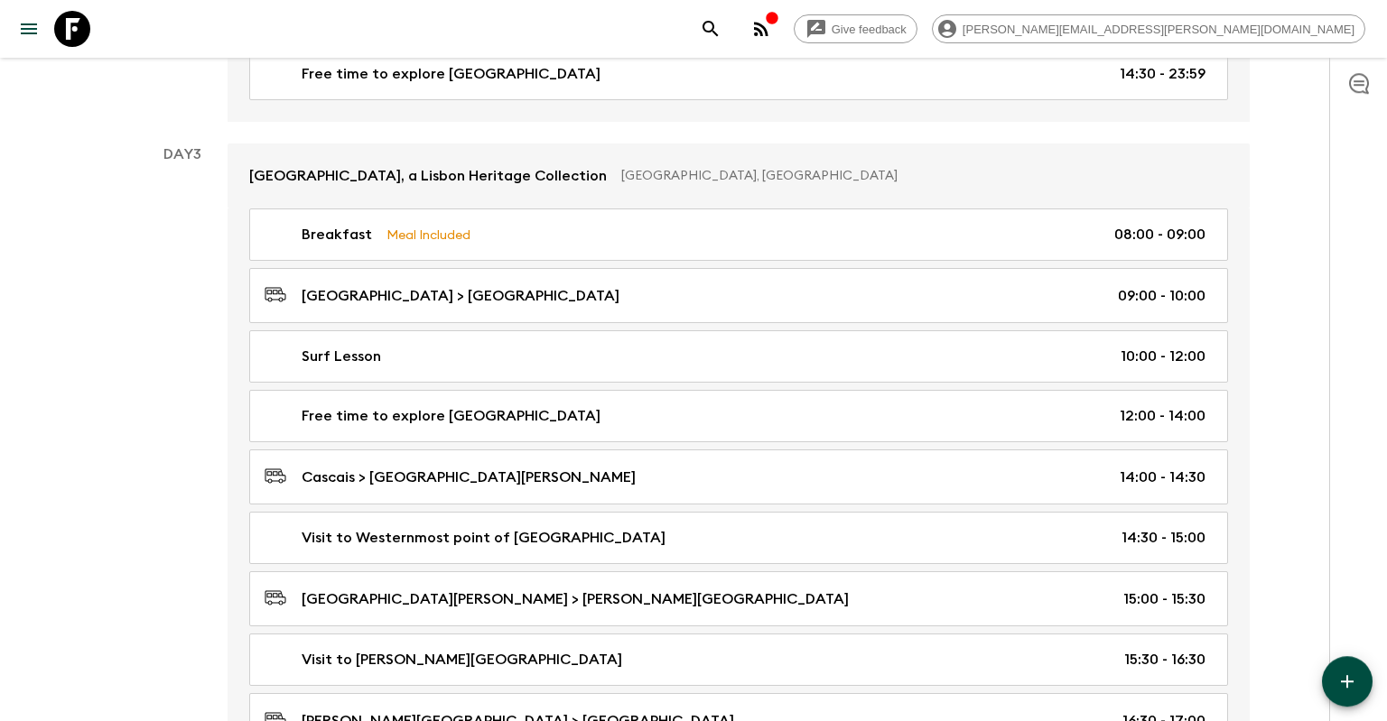
scroll to position [1113, 0]
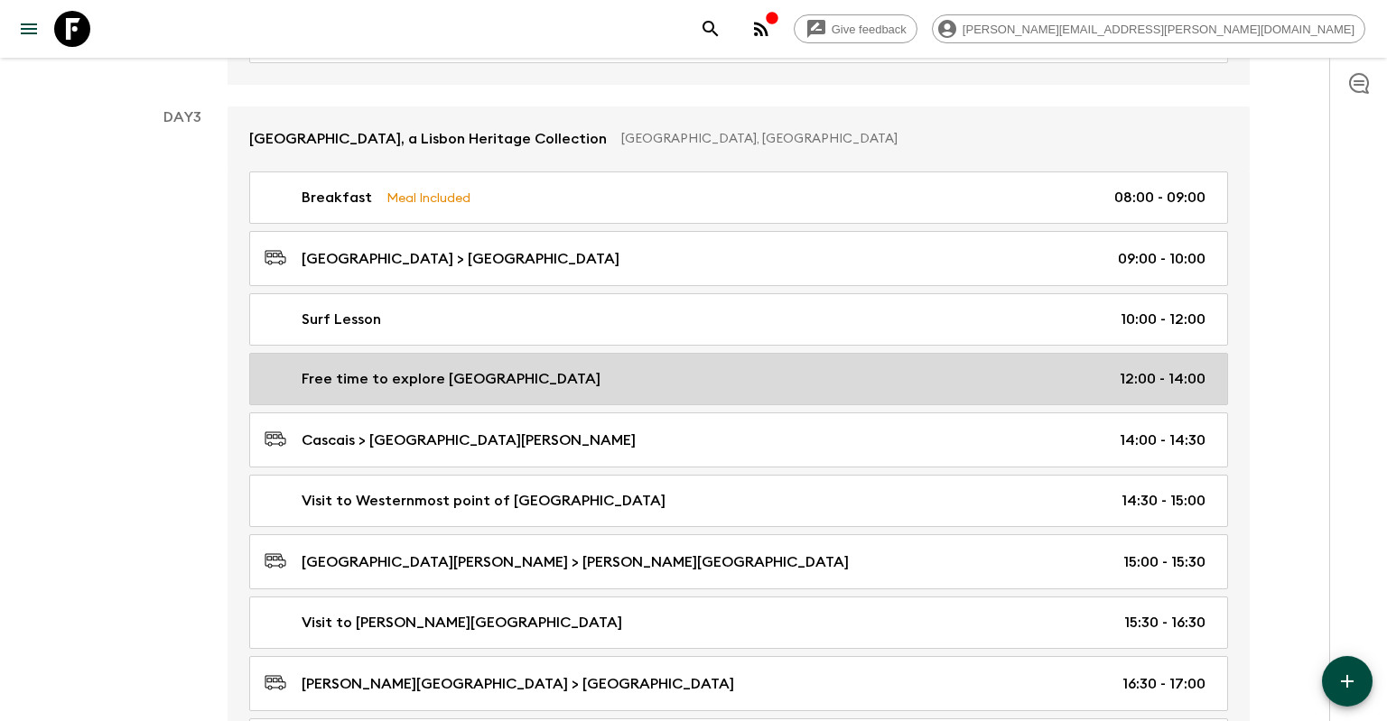
click at [595, 374] on div "Free time to explore [GEOGRAPHIC_DATA] 12:00 - 14:00" at bounding box center [735, 379] width 941 height 22
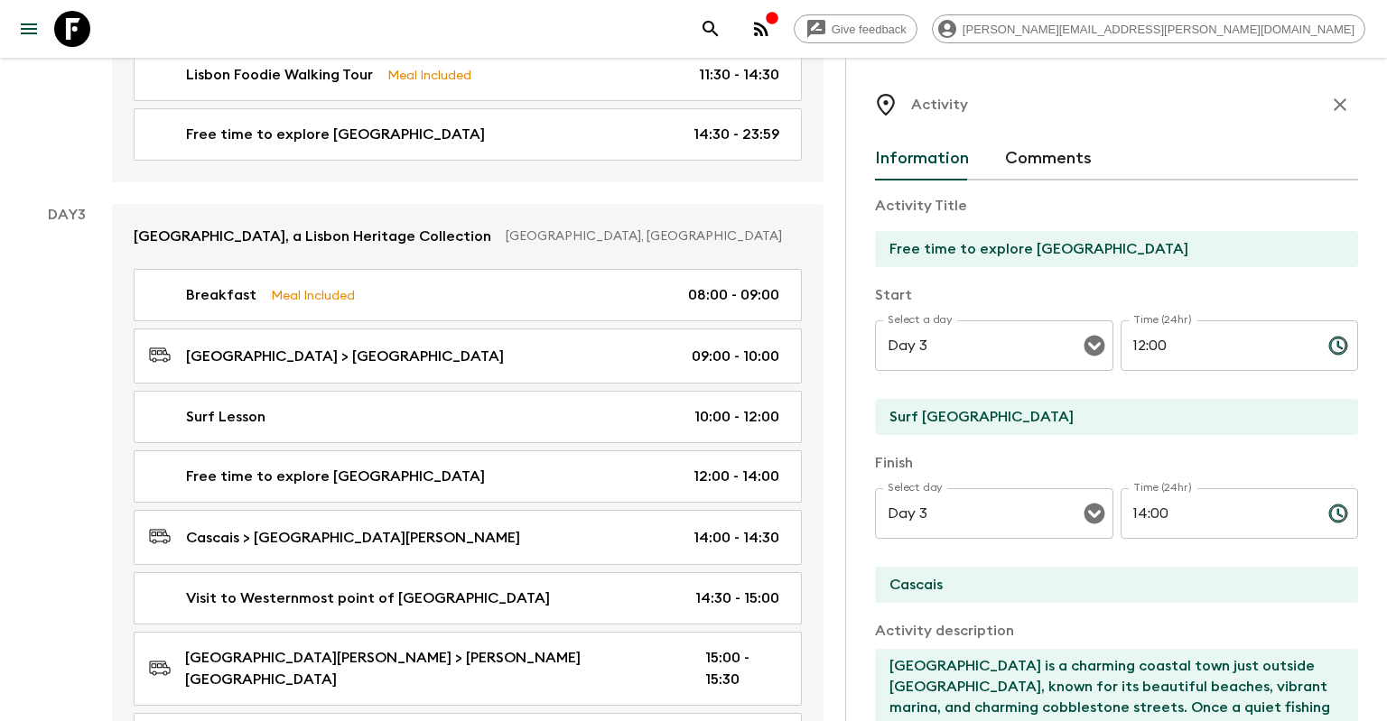
click at [1097, 246] on input "Free time to explore [GEOGRAPHIC_DATA]" at bounding box center [1109, 249] width 469 height 36
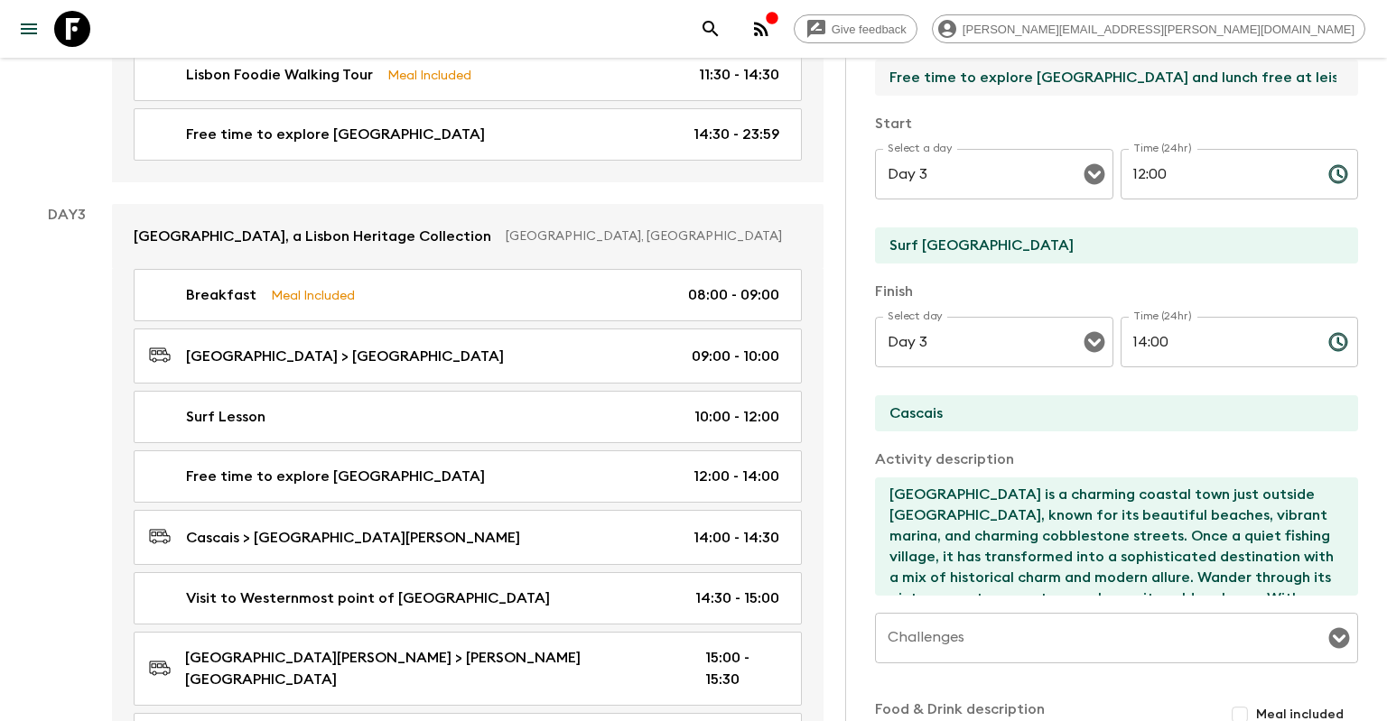
scroll to position [173, 0]
type input "Free time to explore [GEOGRAPHIC_DATA] and lunch free at leisure"
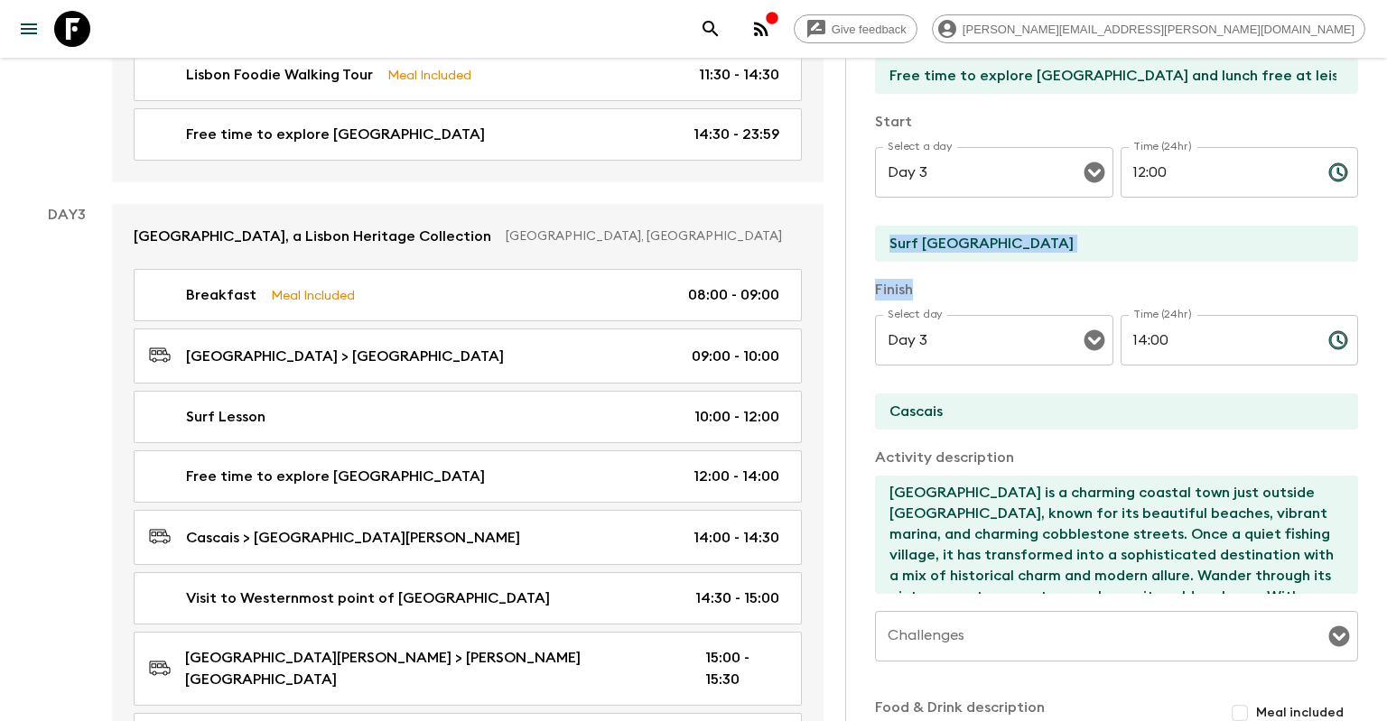
drag, startPoint x: 1090, startPoint y: 275, endPoint x: 1045, endPoint y: 259, distance: 48.0
click at [1045, 259] on div "Activity Title Free time to explore Cascais and lunch free at leisure Start Sel…" at bounding box center [1116, 432] width 483 height 851
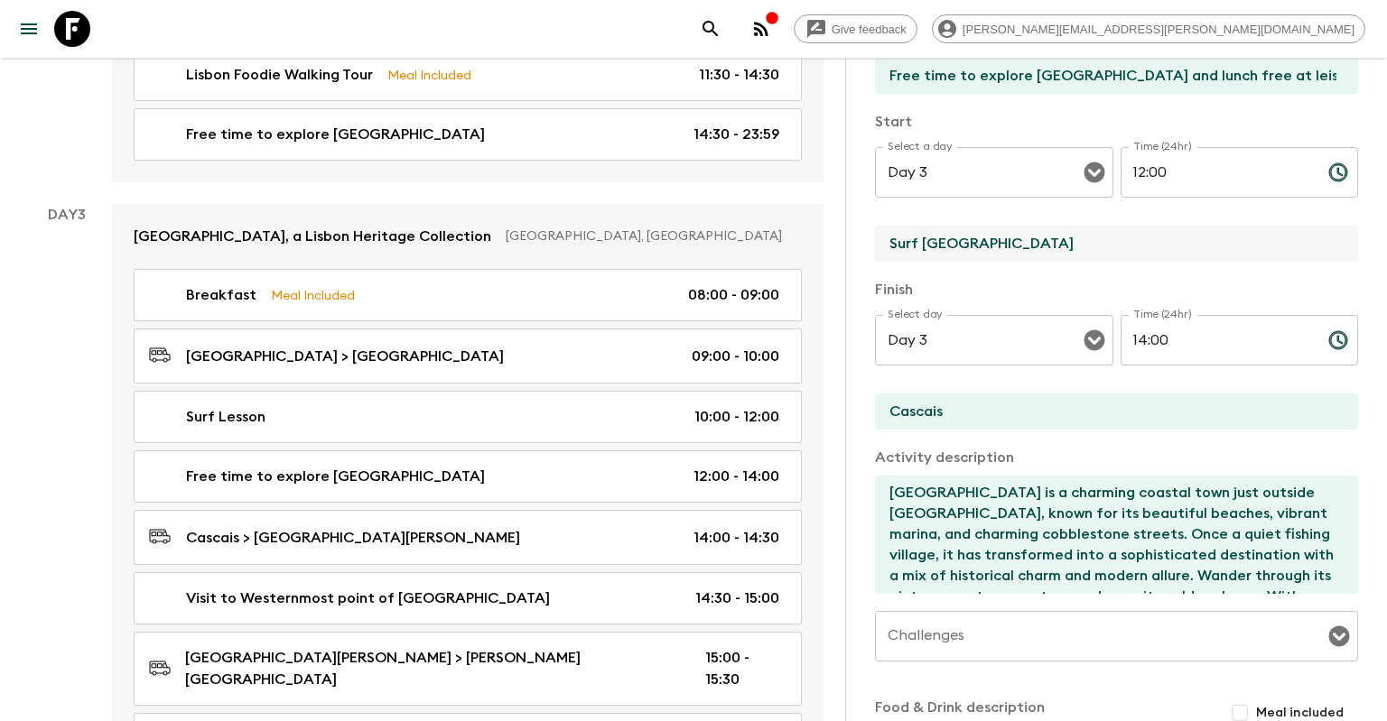
drag, startPoint x: 1040, startPoint y: 253, endPoint x: 836, endPoint y: 244, distance: 204.2
click at [875, 244] on input "Surf [GEOGRAPHIC_DATA]" at bounding box center [1109, 244] width 469 height 36
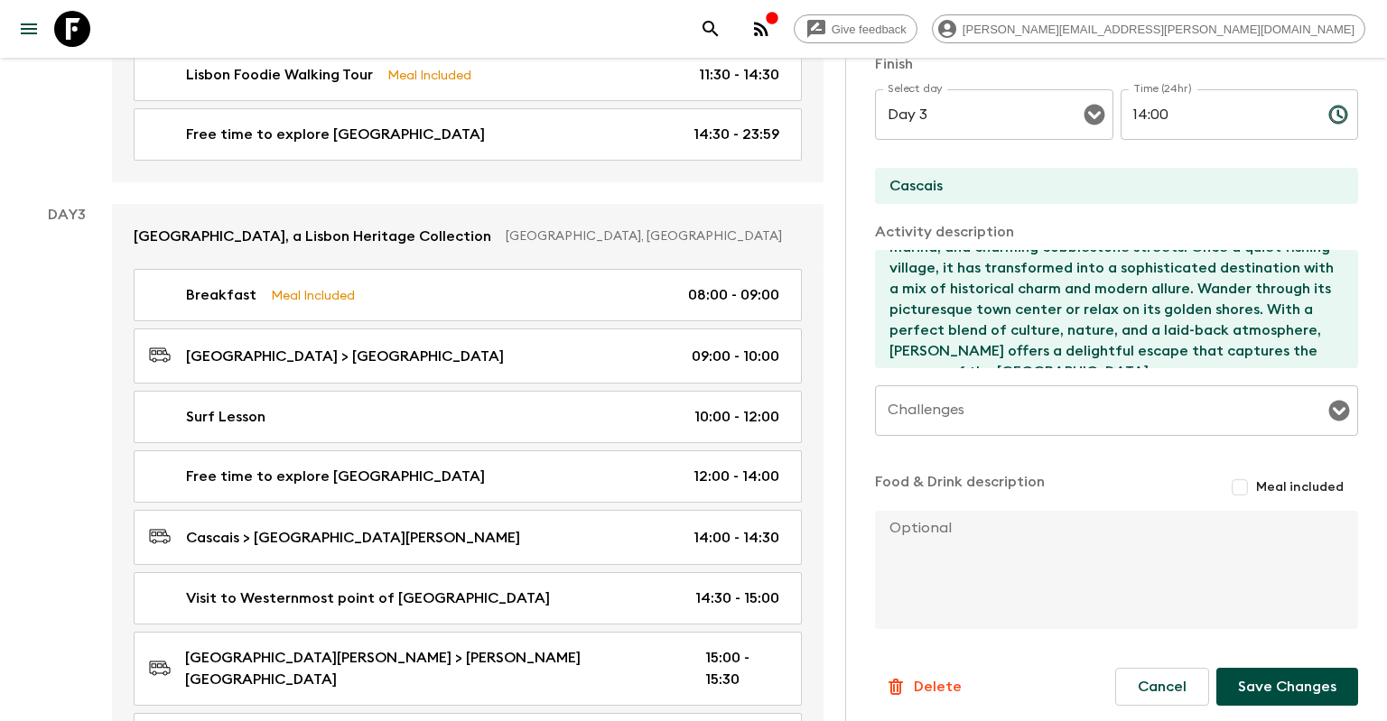
scroll to position [407, 0]
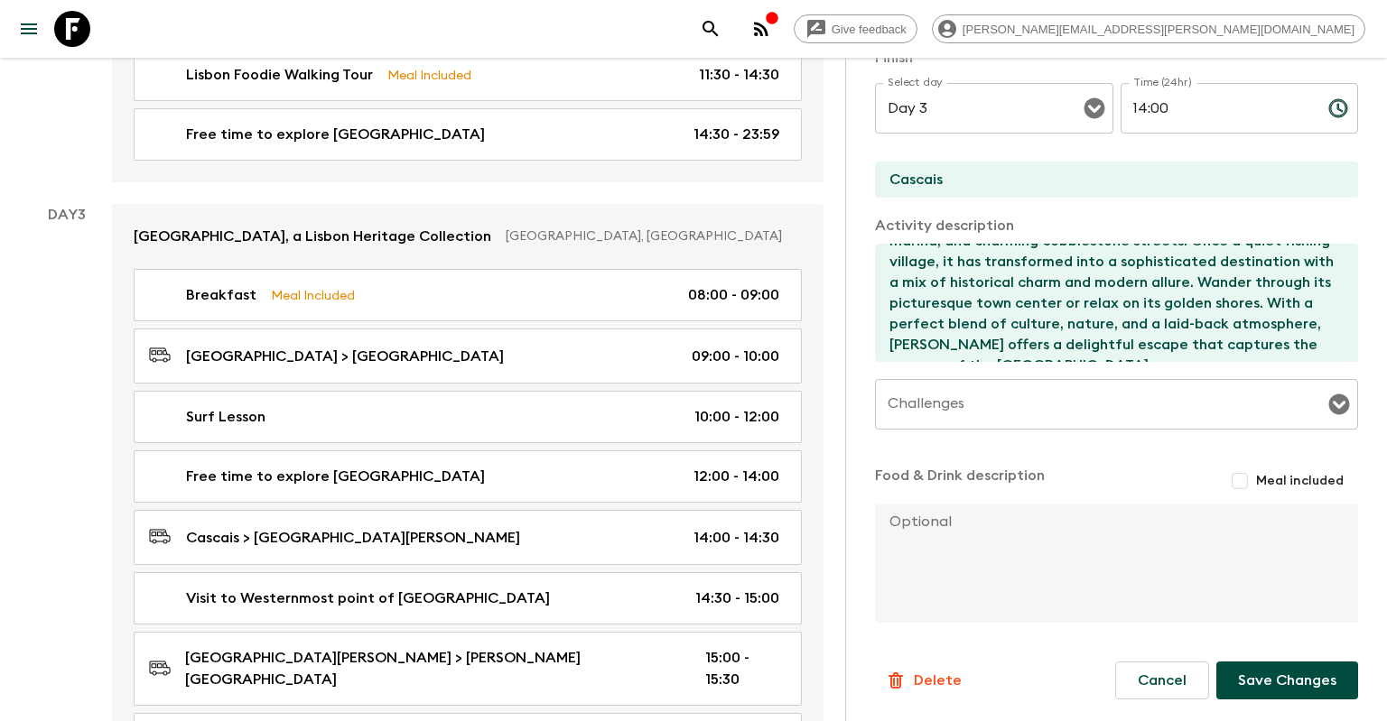
type input "Cascais"
click at [1289, 674] on button "Save Changes" at bounding box center [1287, 681] width 142 height 38
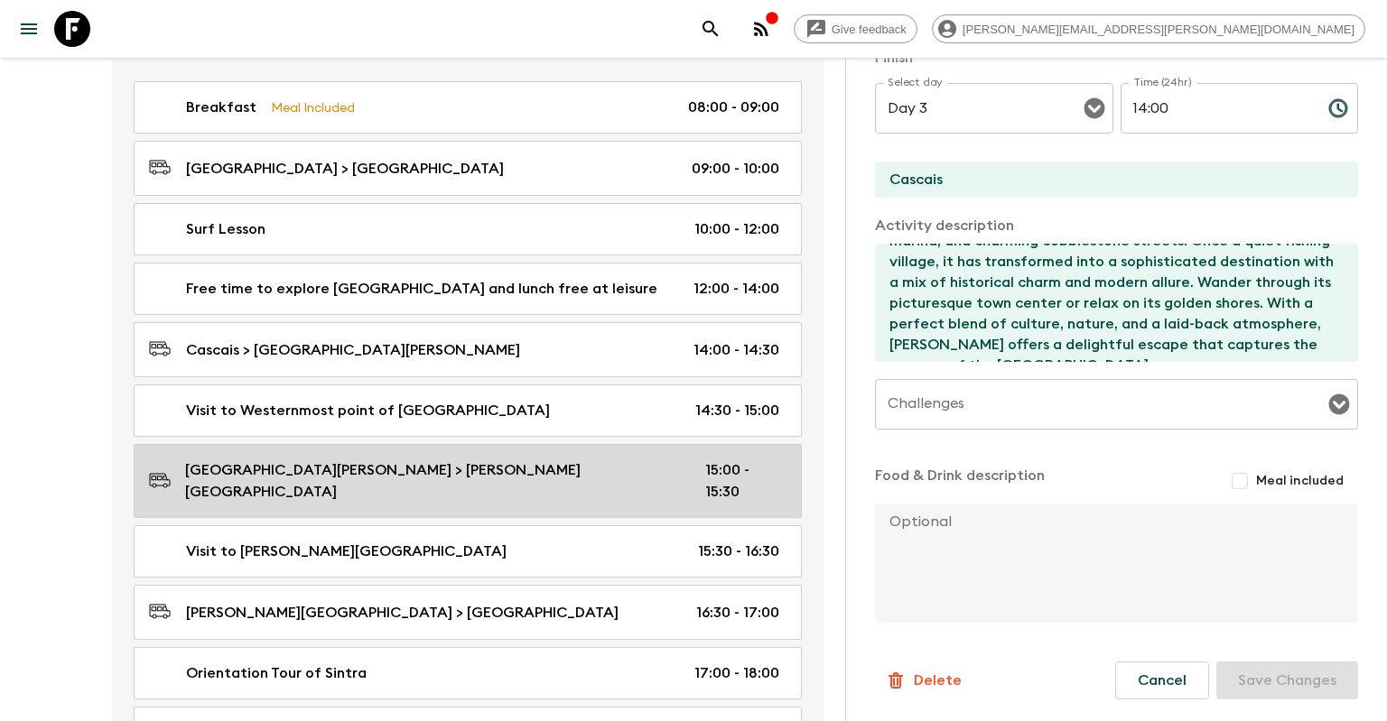
scroll to position [1304, 0]
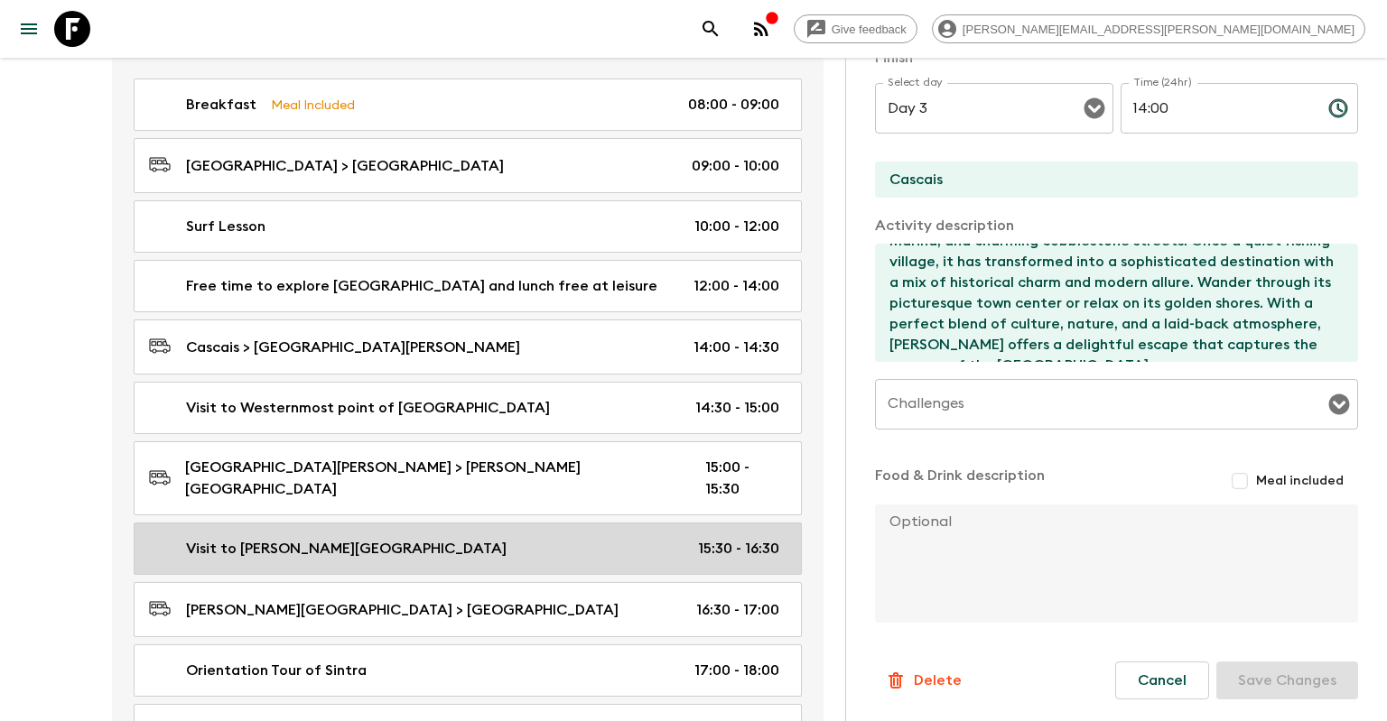
click at [486, 538] on div "Visit to [PERSON_NAME][GEOGRAPHIC_DATA] 15:30 - 16:30" at bounding box center [464, 549] width 630 height 22
type input "Visit to [PERSON_NAME][GEOGRAPHIC_DATA]"
type input "[PERSON_NAME][GEOGRAPHIC_DATA]"
type textarea "Step into a world of elegance and history with a visit to [PERSON_NAME][GEOGRAP…"
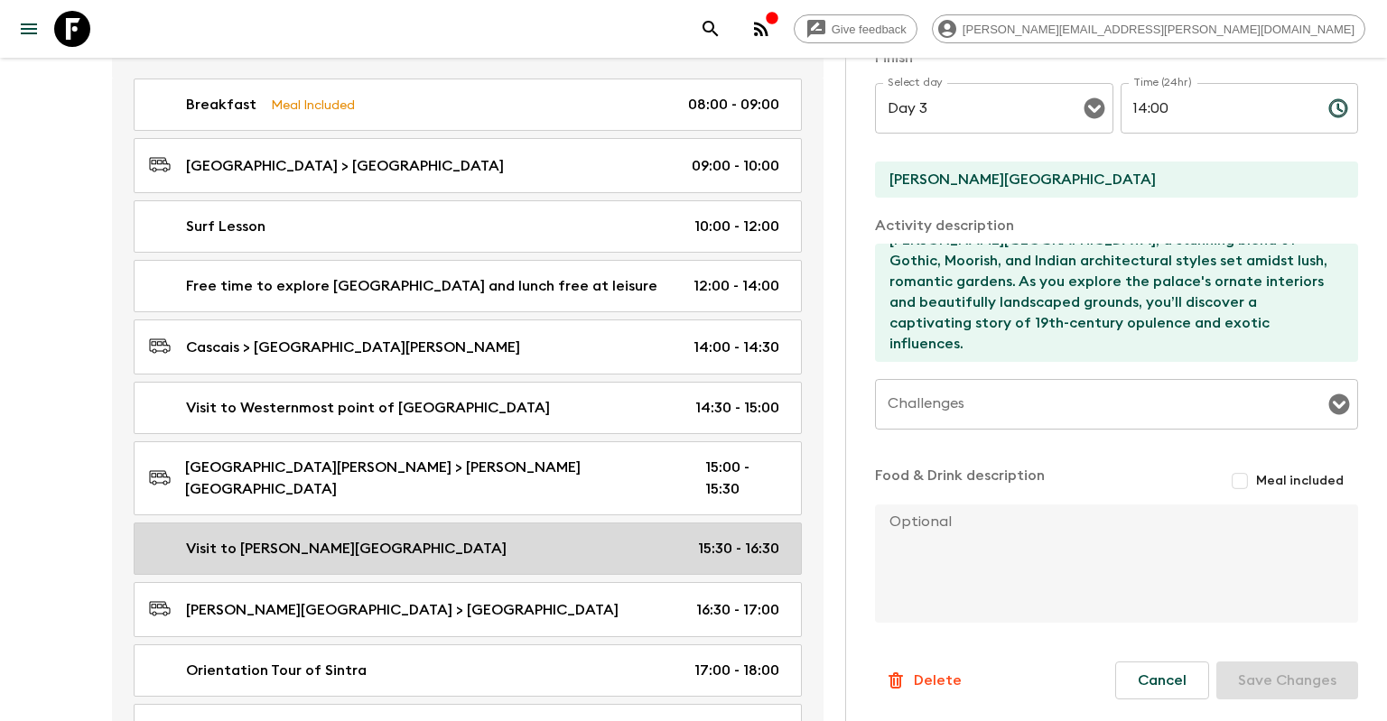
type input "15:30"
type input "16:30"
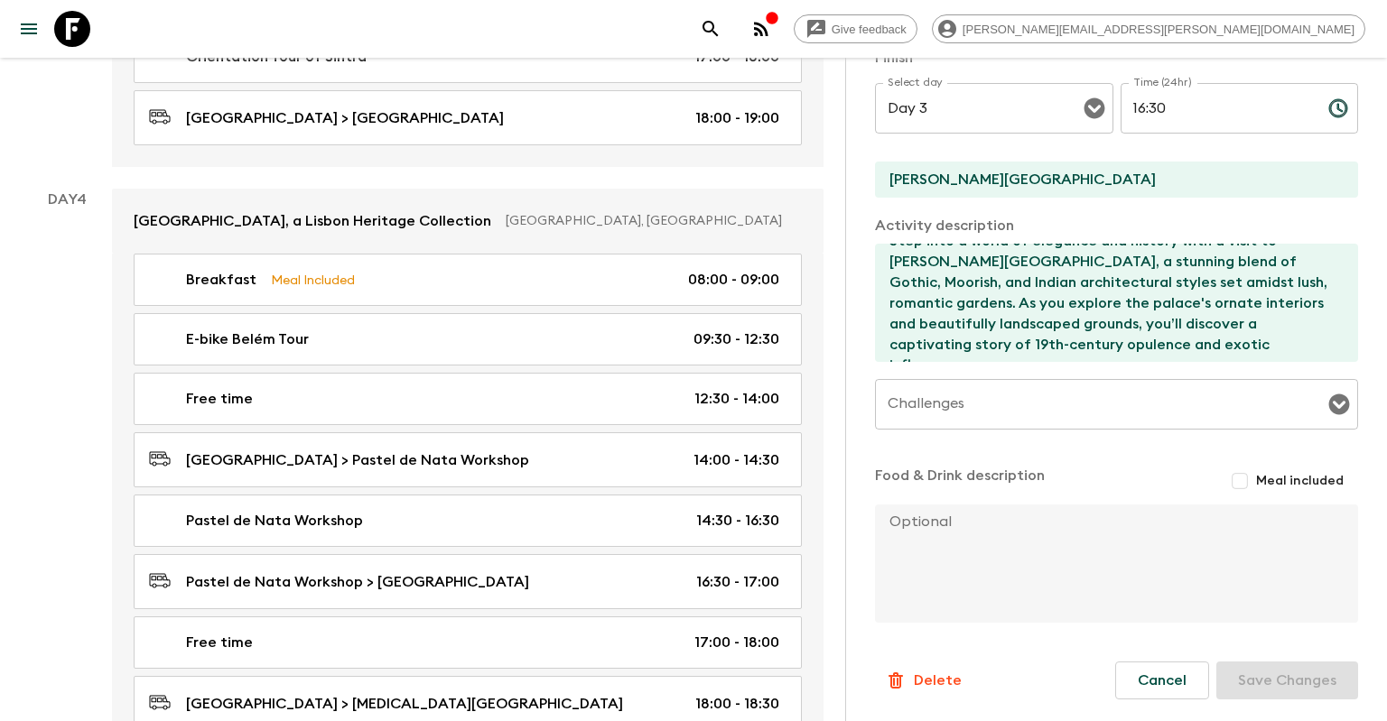
scroll to position [1972, 0]
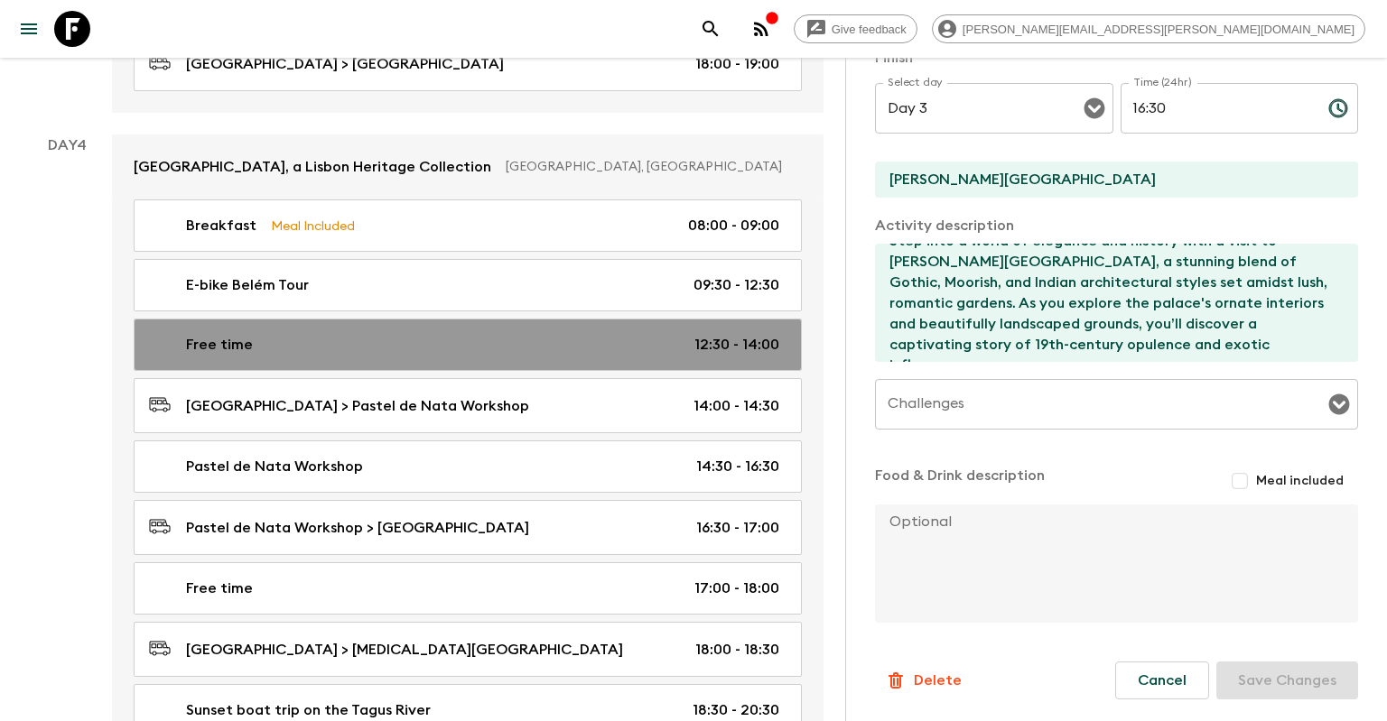
click at [542, 334] on div "Free time 12:30 - 14:00" at bounding box center [464, 345] width 630 height 22
type input "Free time"
type input "[GEOGRAPHIC_DATA]"
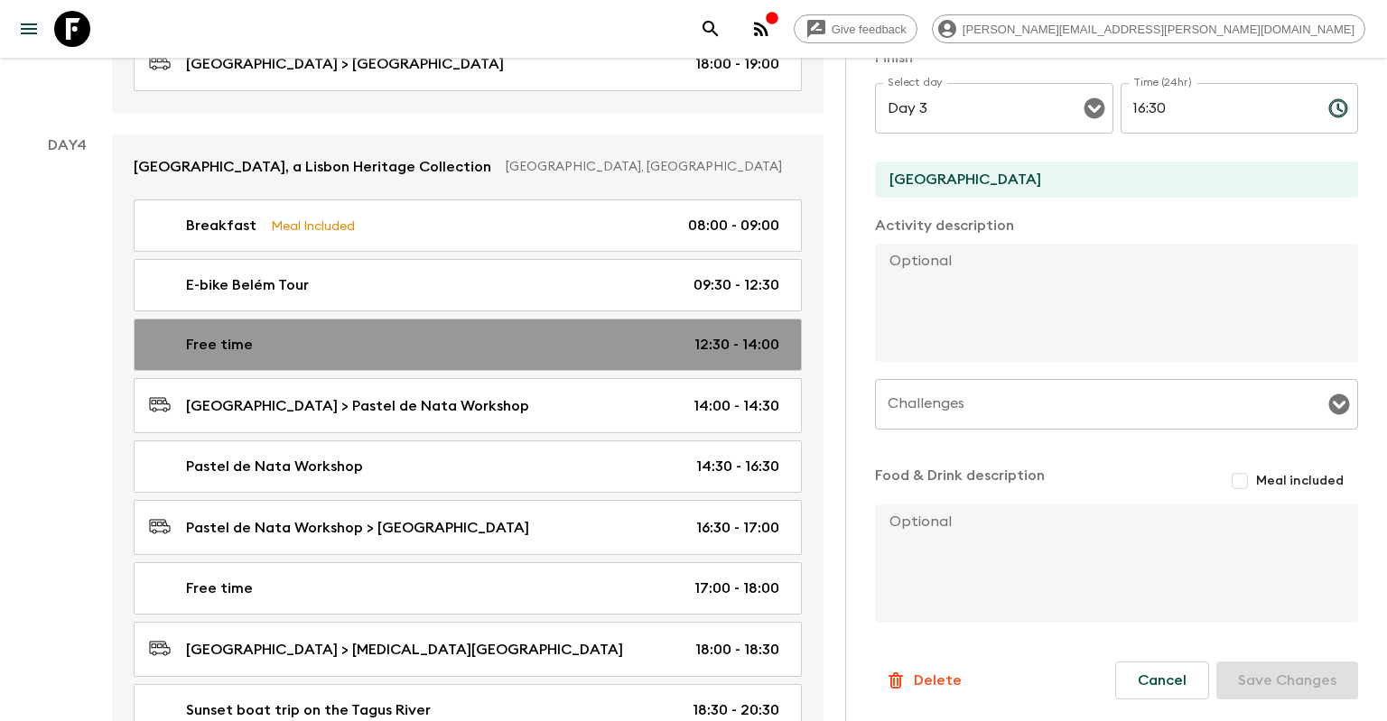
type input "Day 4"
type input "12:30"
type input "Day 4"
type input "14:00"
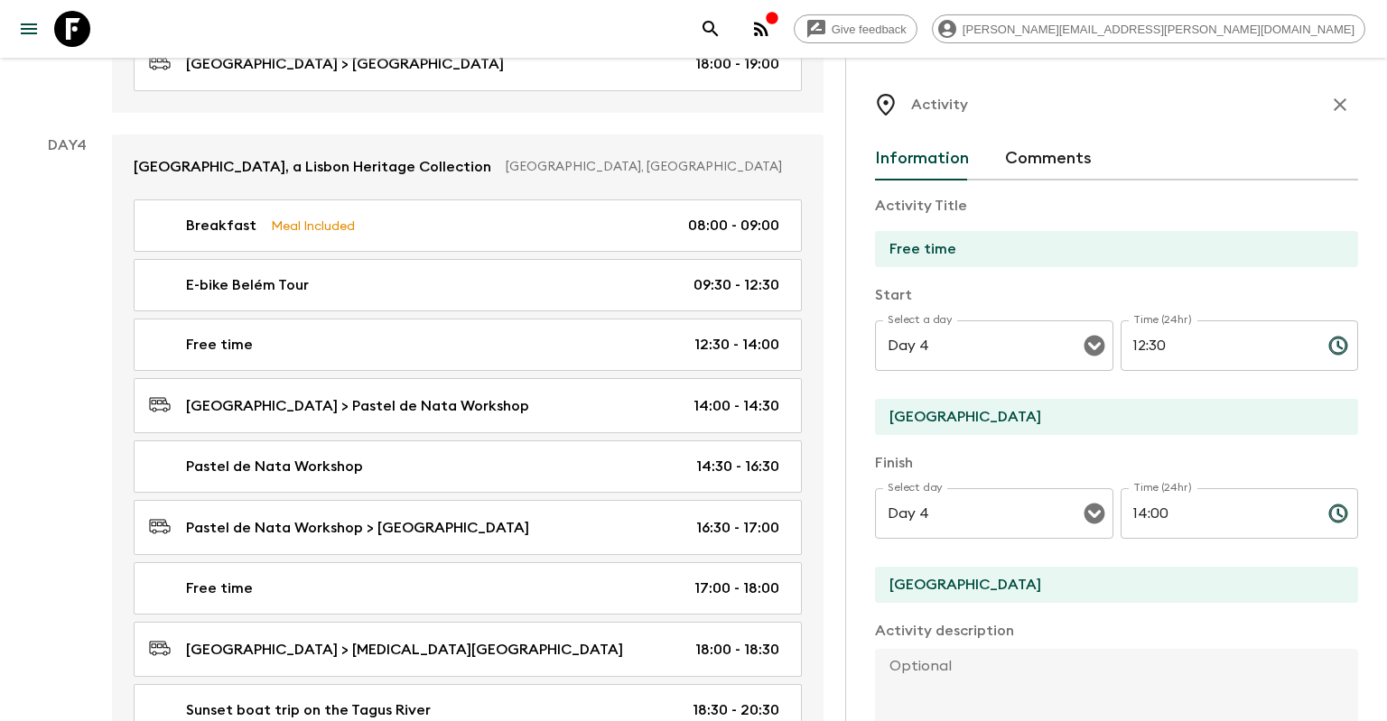
click at [1048, 241] on input "Free time" at bounding box center [1109, 249] width 469 height 36
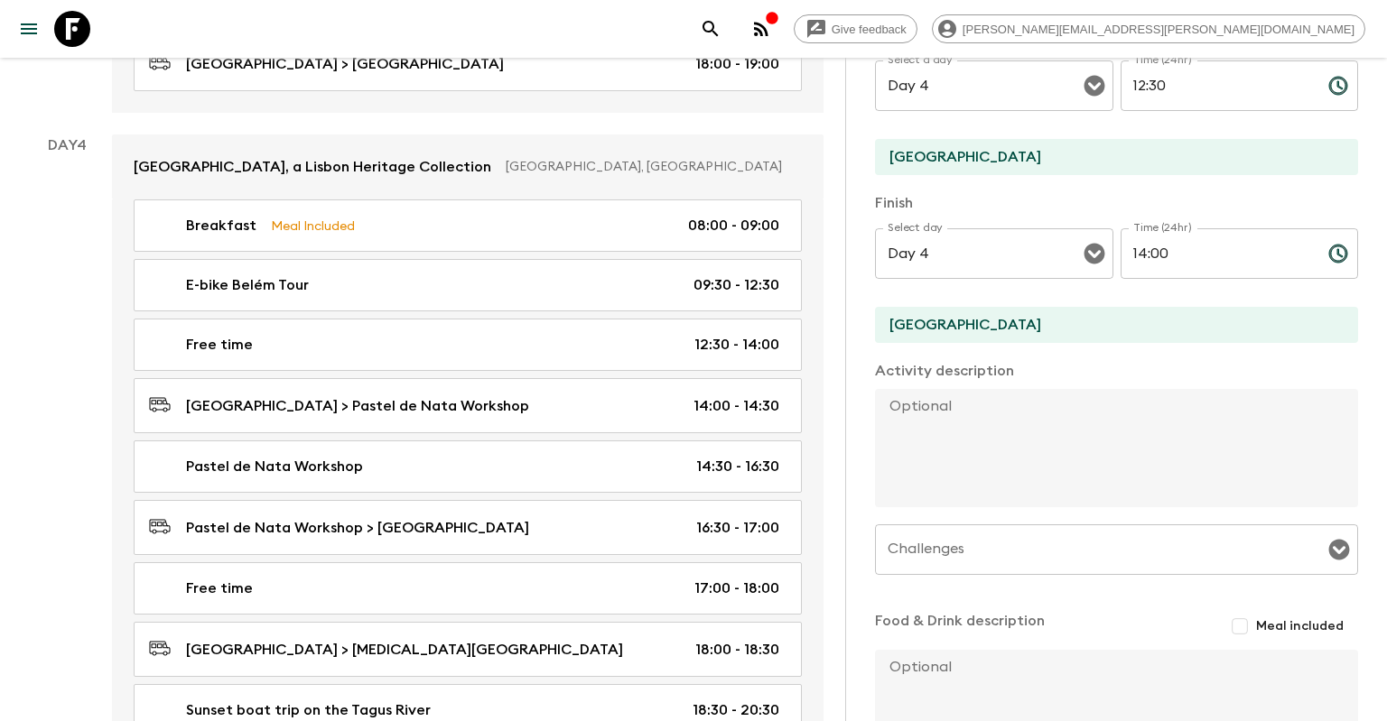
scroll to position [407, 0]
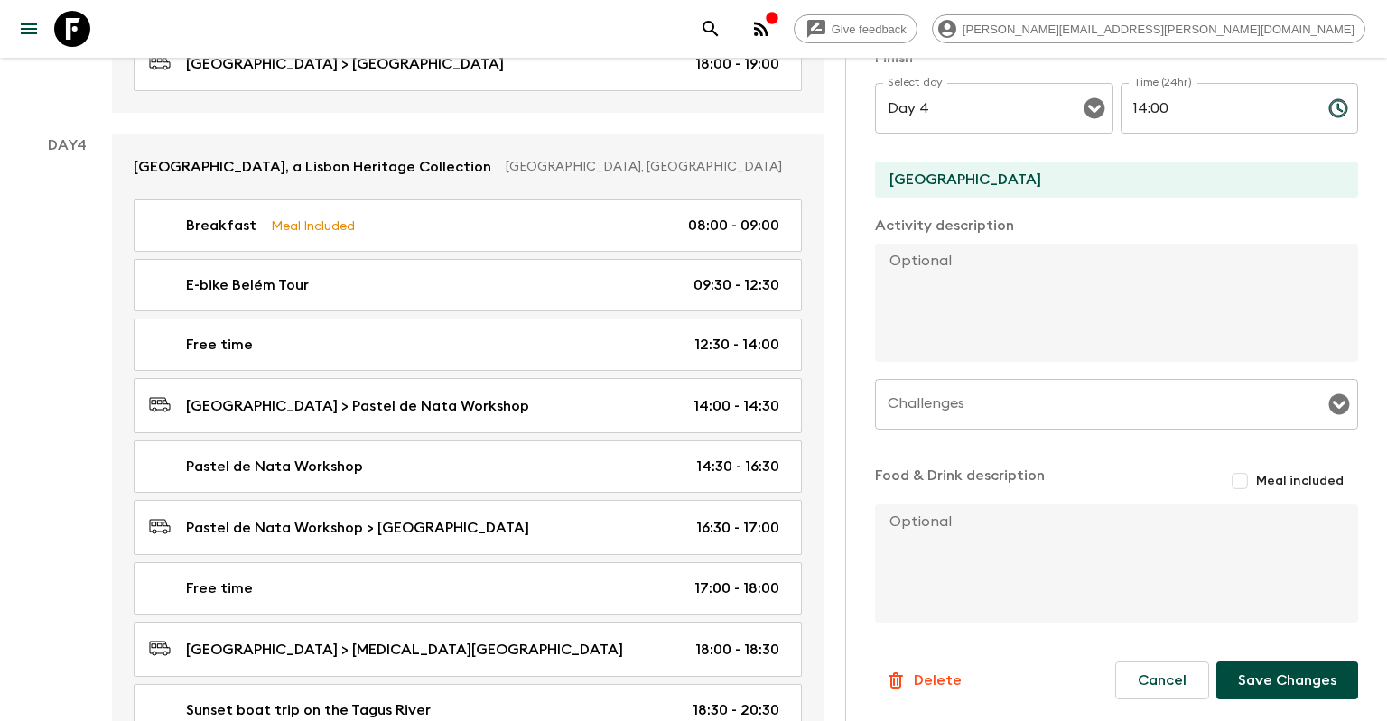
click at [1255, 688] on button "Save Changes" at bounding box center [1287, 681] width 142 height 38
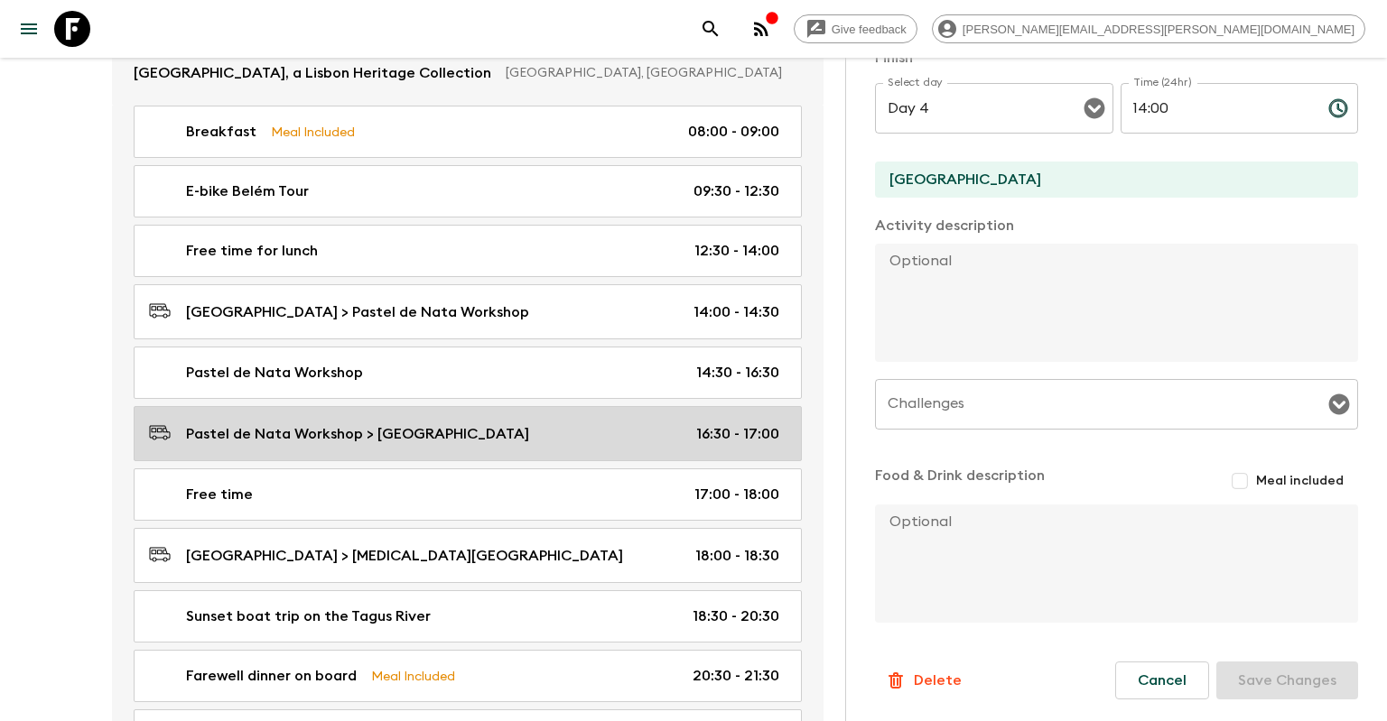
scroll to position [2067, 0]
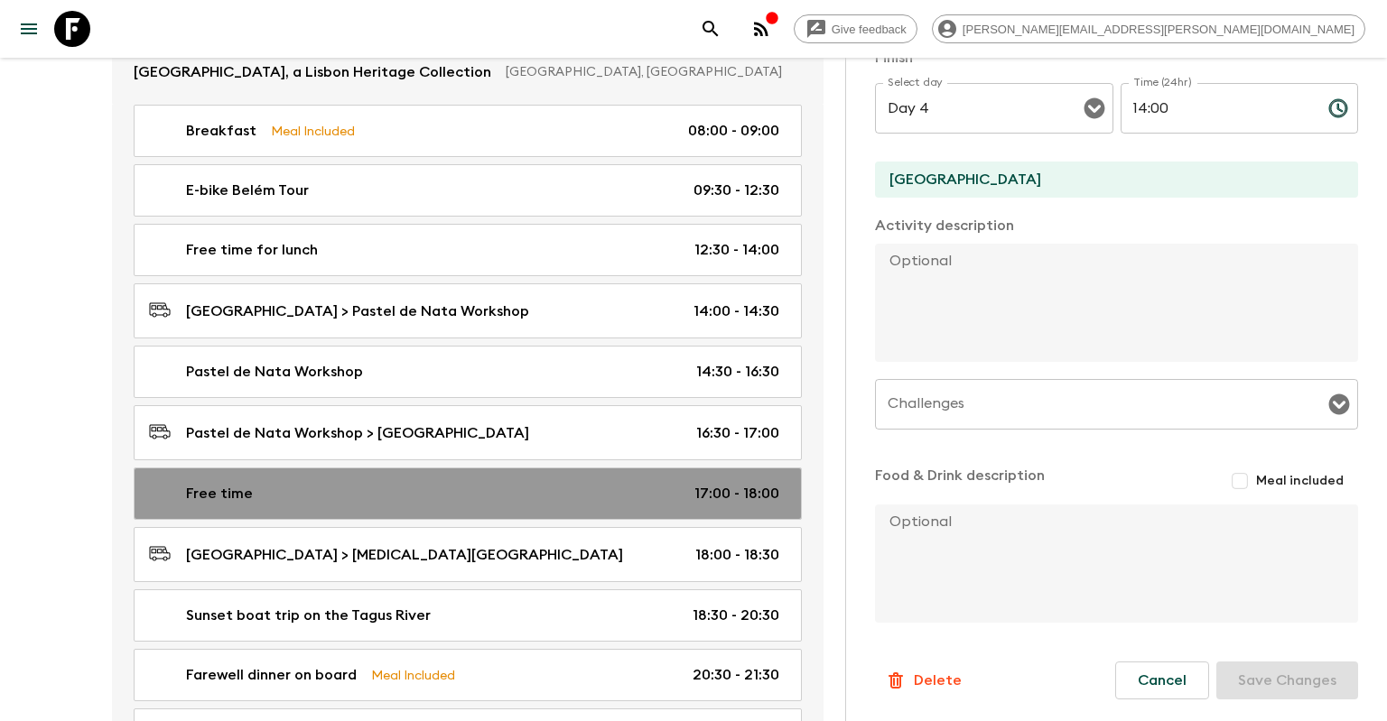
click at [534, 468] on link "Free time 17:00 - 18:00" at bounding box center [468, 494] width 668 height 52
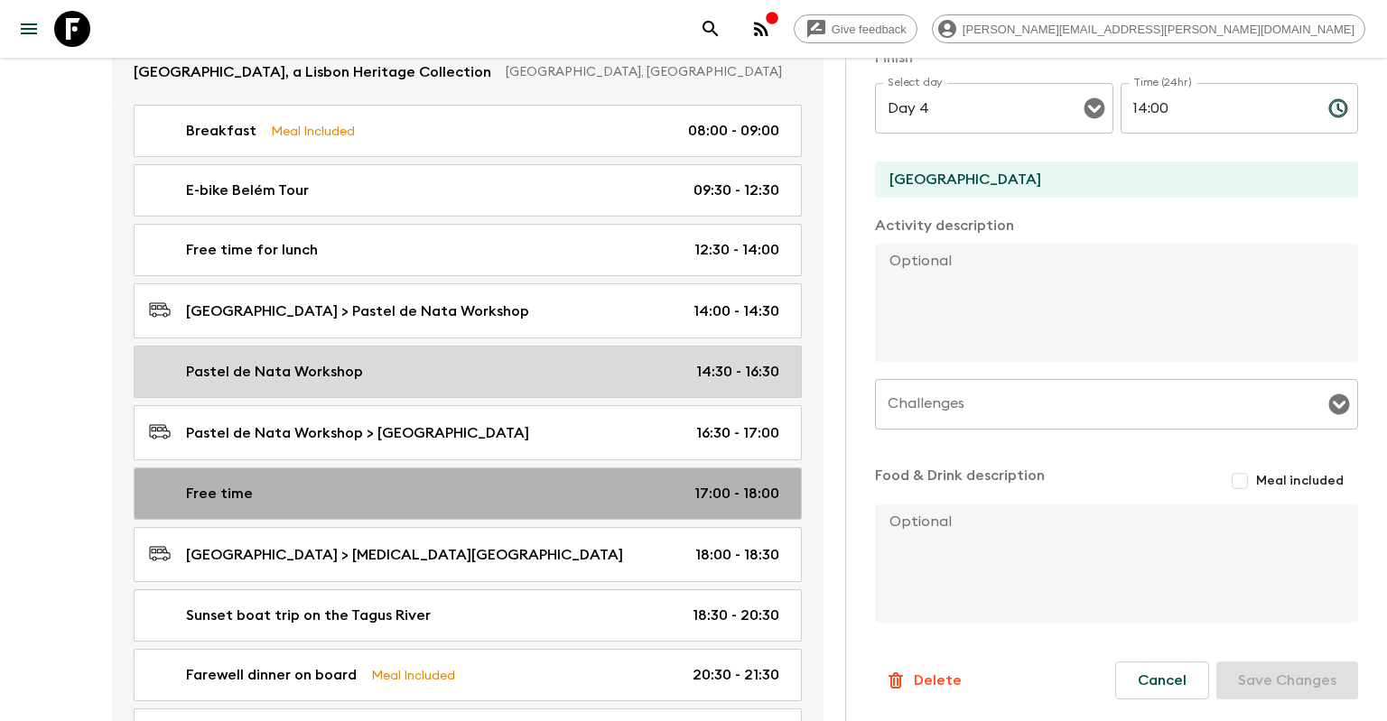
type input "Free time"
type input "[GEOGRAPHIC_DATA]"
type textarea "Freshen up before your farewell dinner."
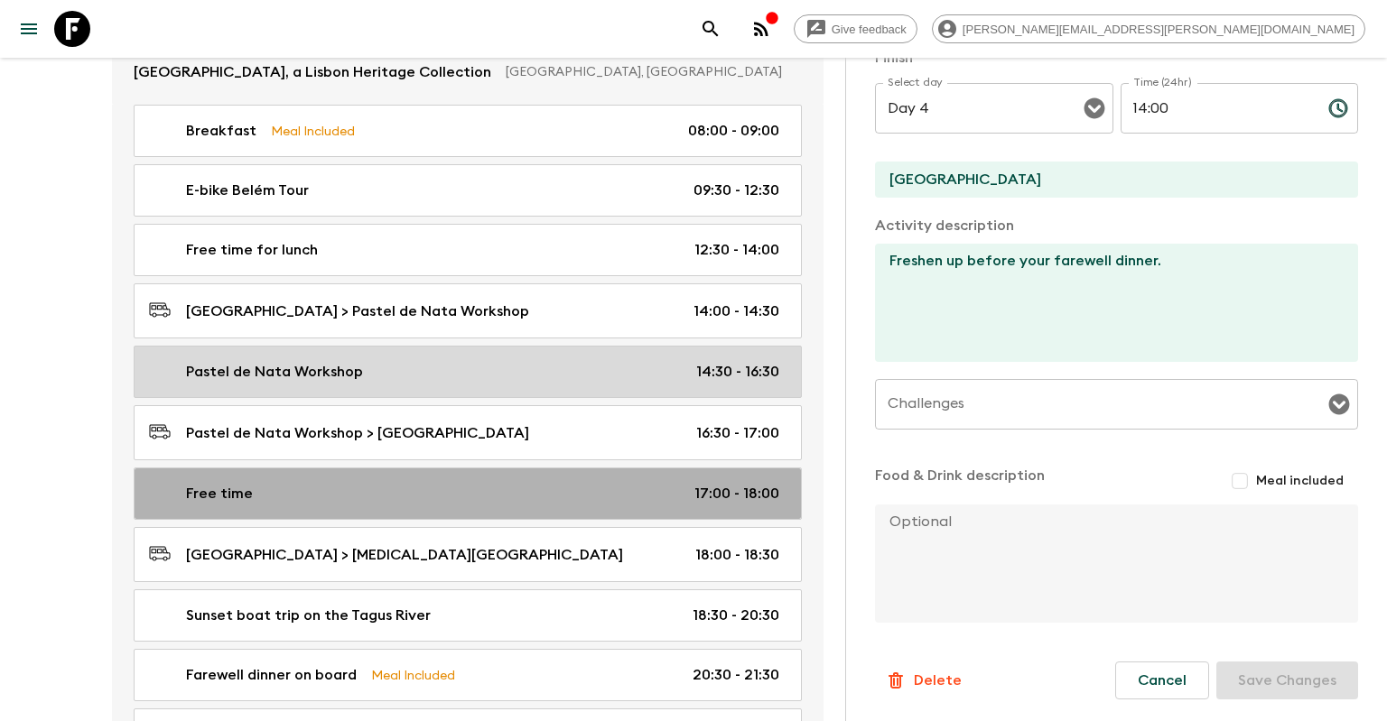
type input "17:00"
type input "18:00"
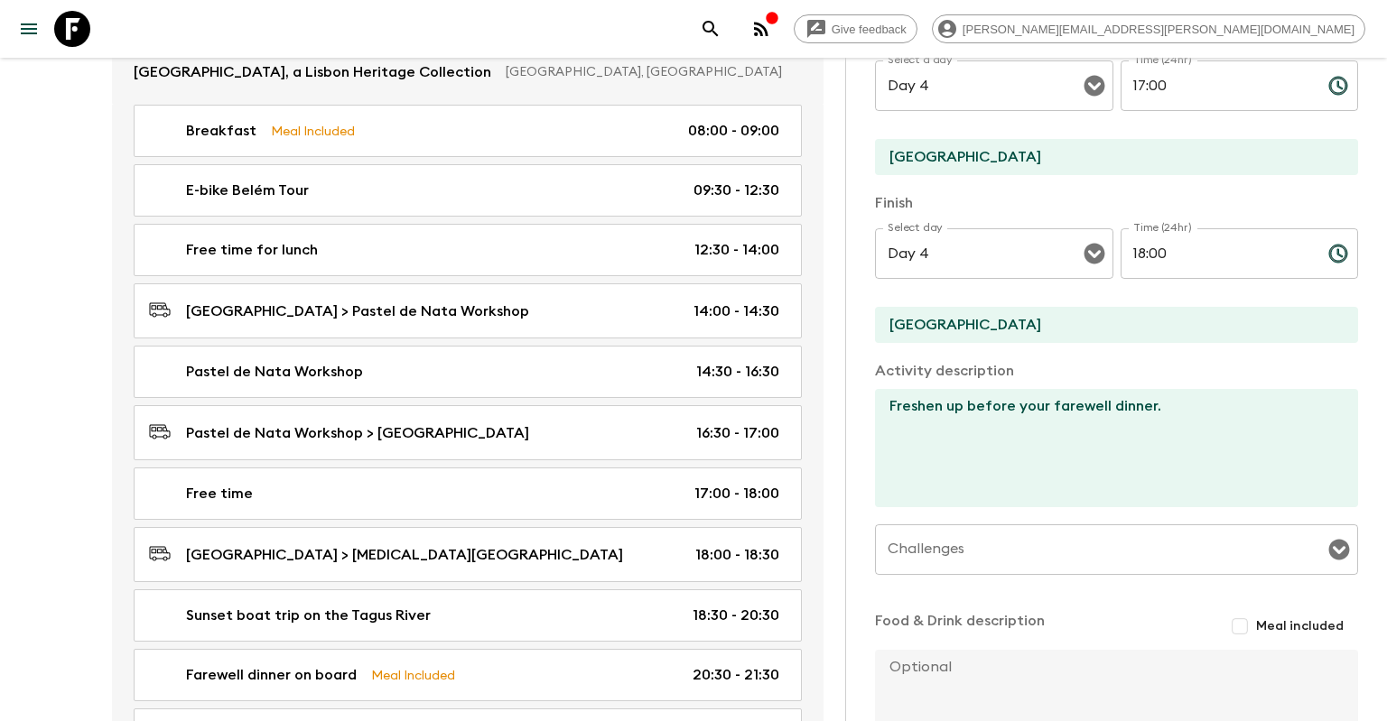
scroll to position [147, 0]
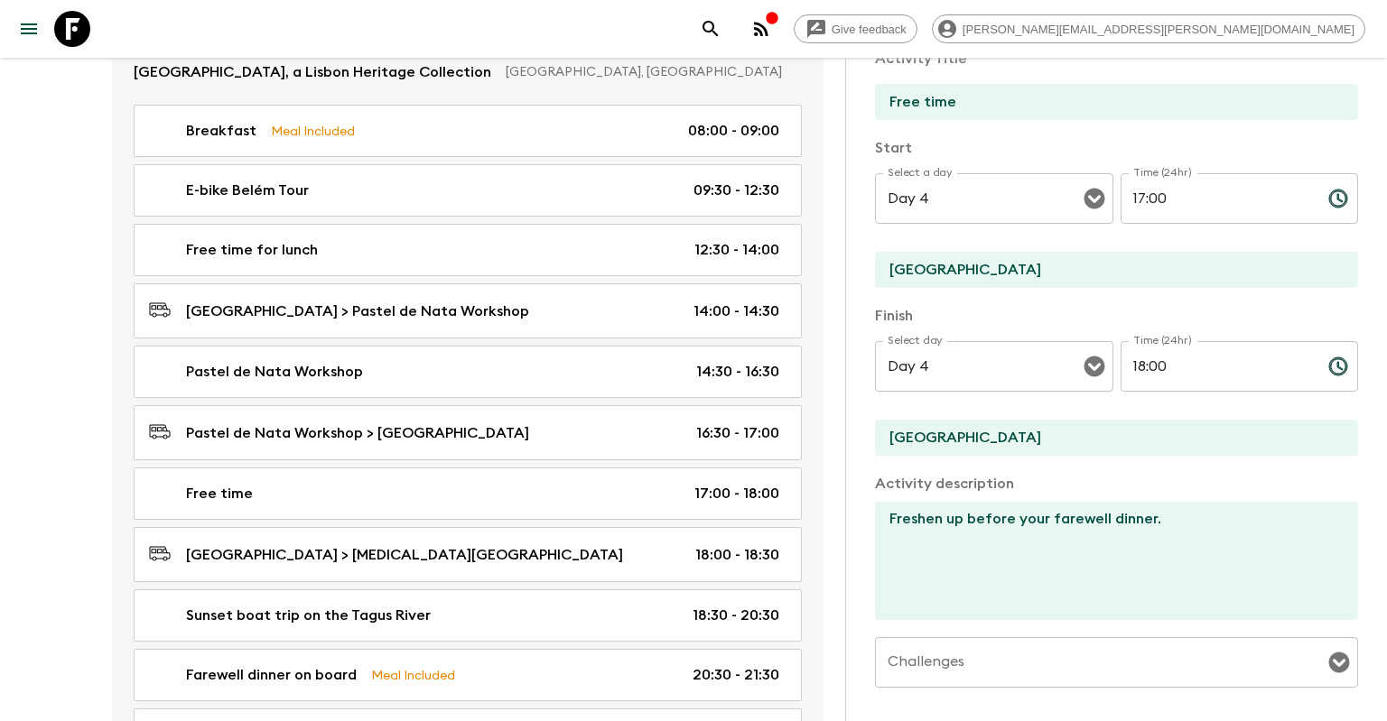
click at [1050, 100] on input "Free time" at bounding box center [1109, 102] width 469 height 36
click at [1031, 107] on input "Free time to freshen up" at bounding box center [1109, 102] width 469 height 36
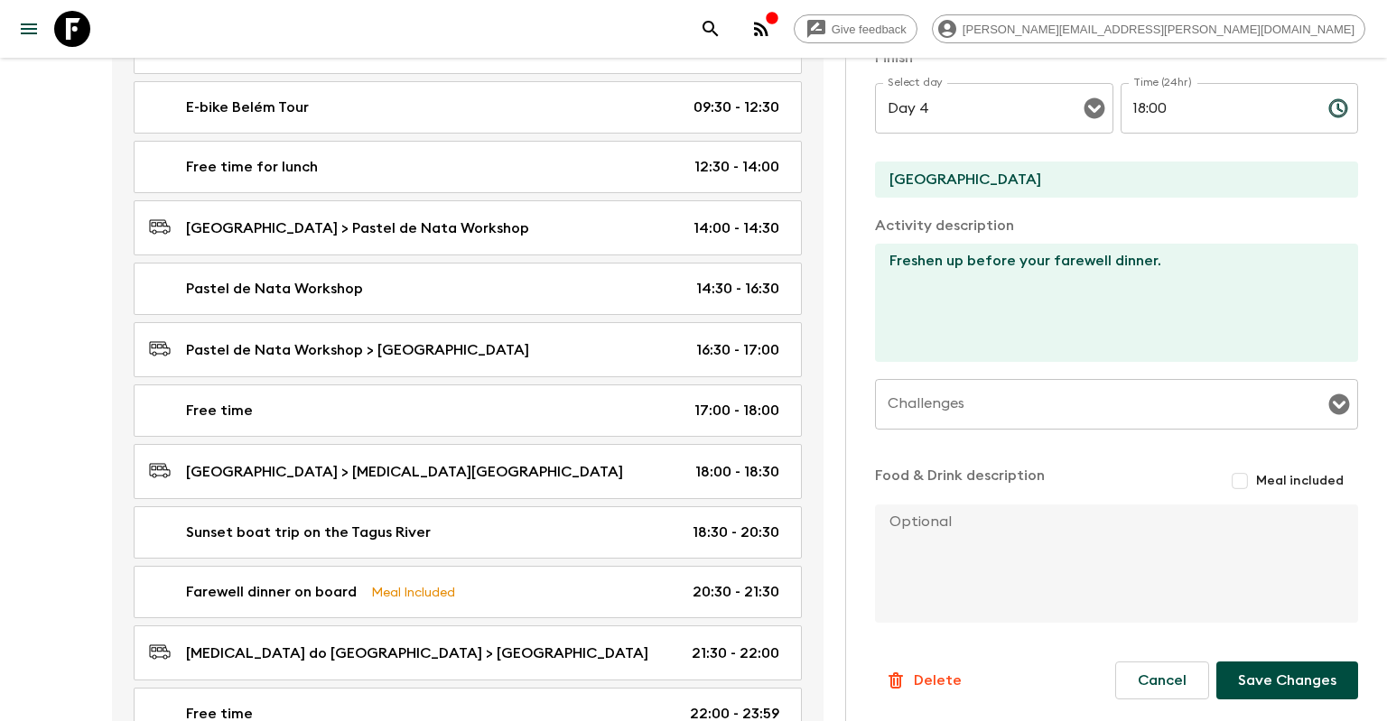
scroll to position [2257, 0]
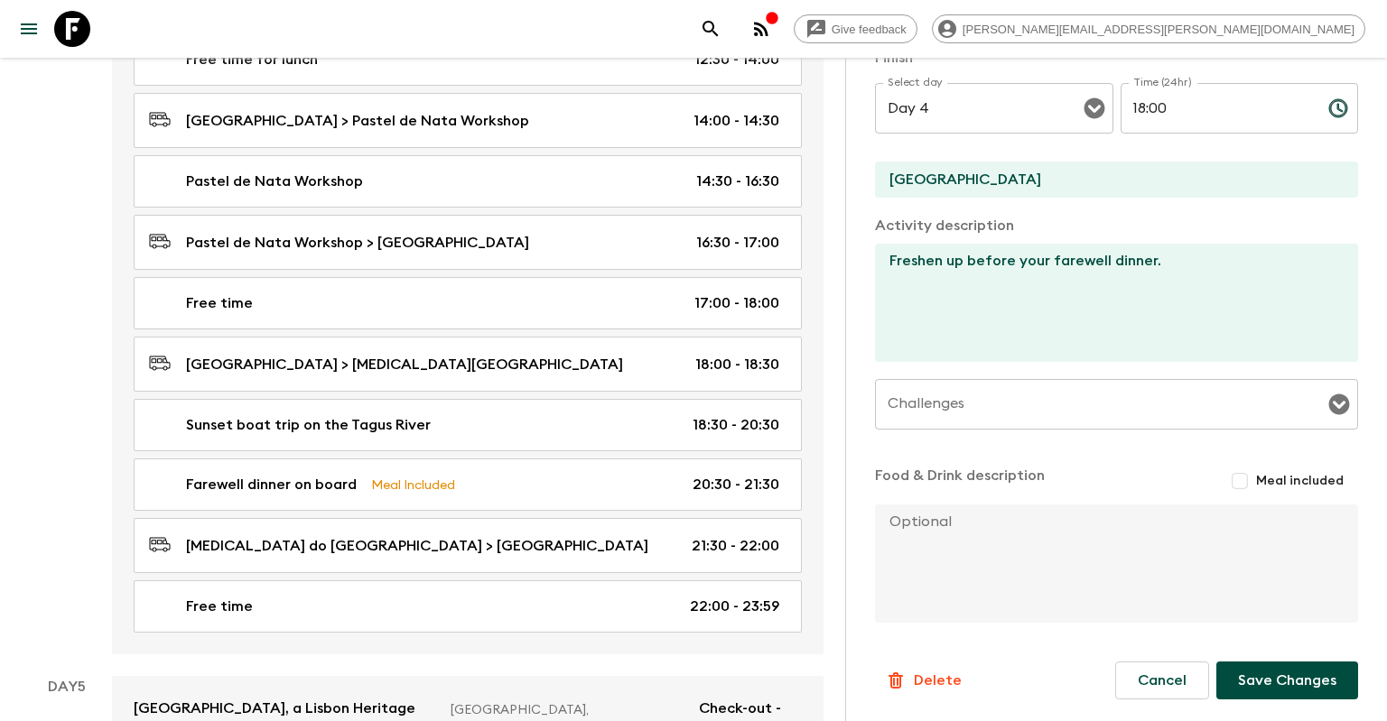
type input "Free time to freshen up"
click at [1261, 688] on button "Save Changes" at bounding box center [1287, 681] width 142 height 38
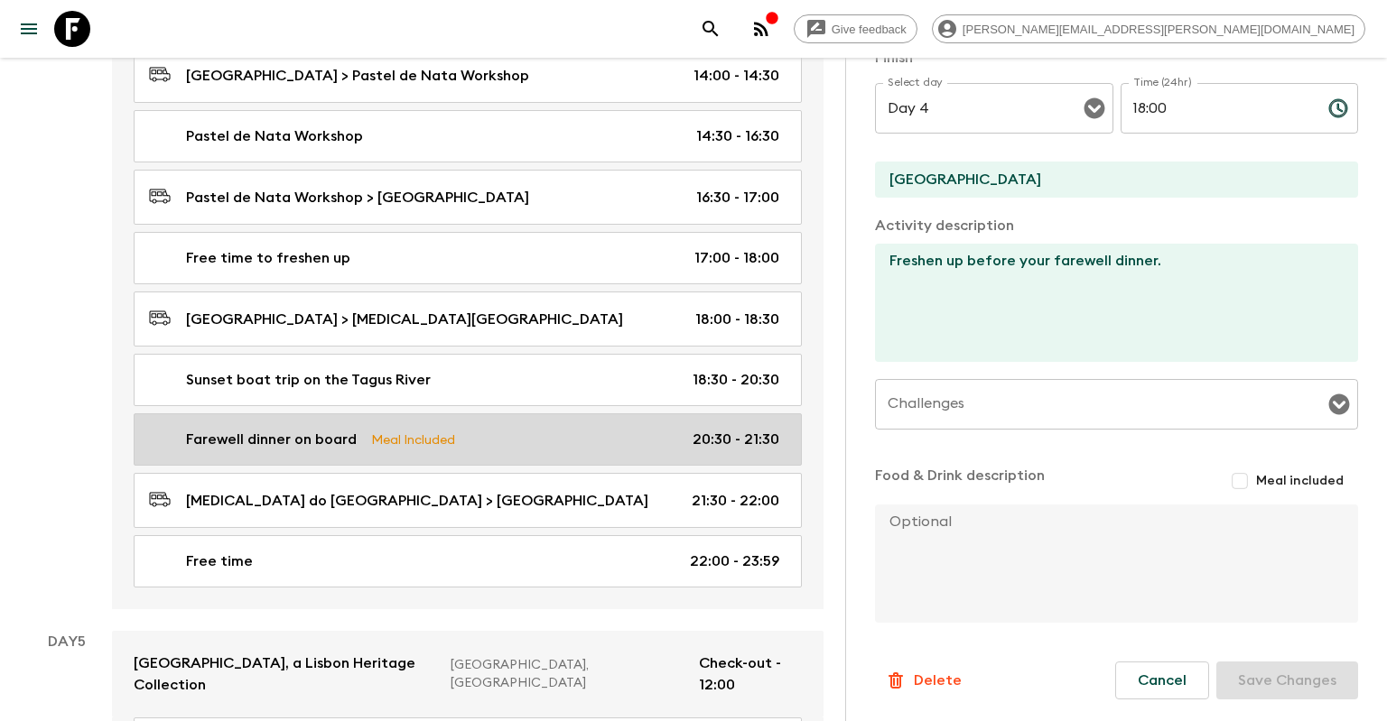
scroll to position [2353, 0]
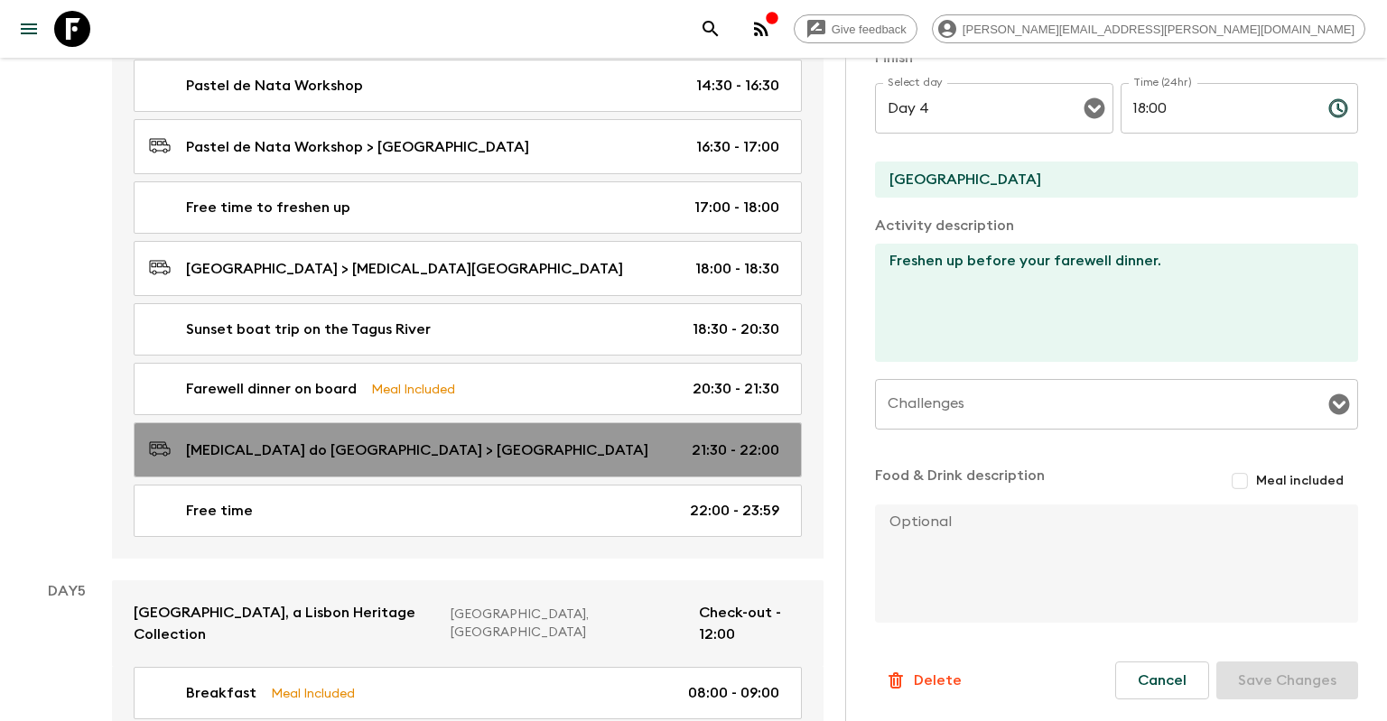
click at [478, 438] on div "[MEDICAL_DATA] do [GEOGRAPHIC_DATA] > [GEOGRAPHIC_DATA] 21:30 - 22:00" at bounding box center [464, 450] width 630 height 24
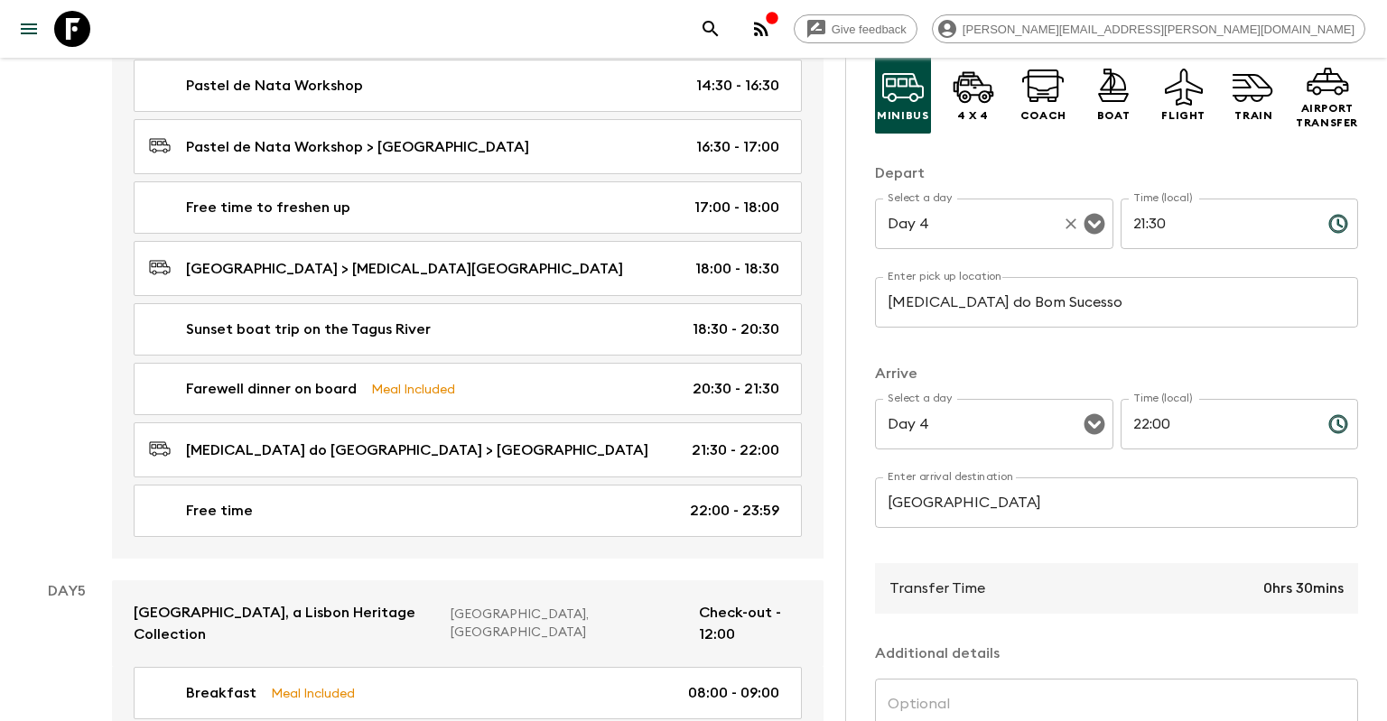
scroll to position [173, 0]
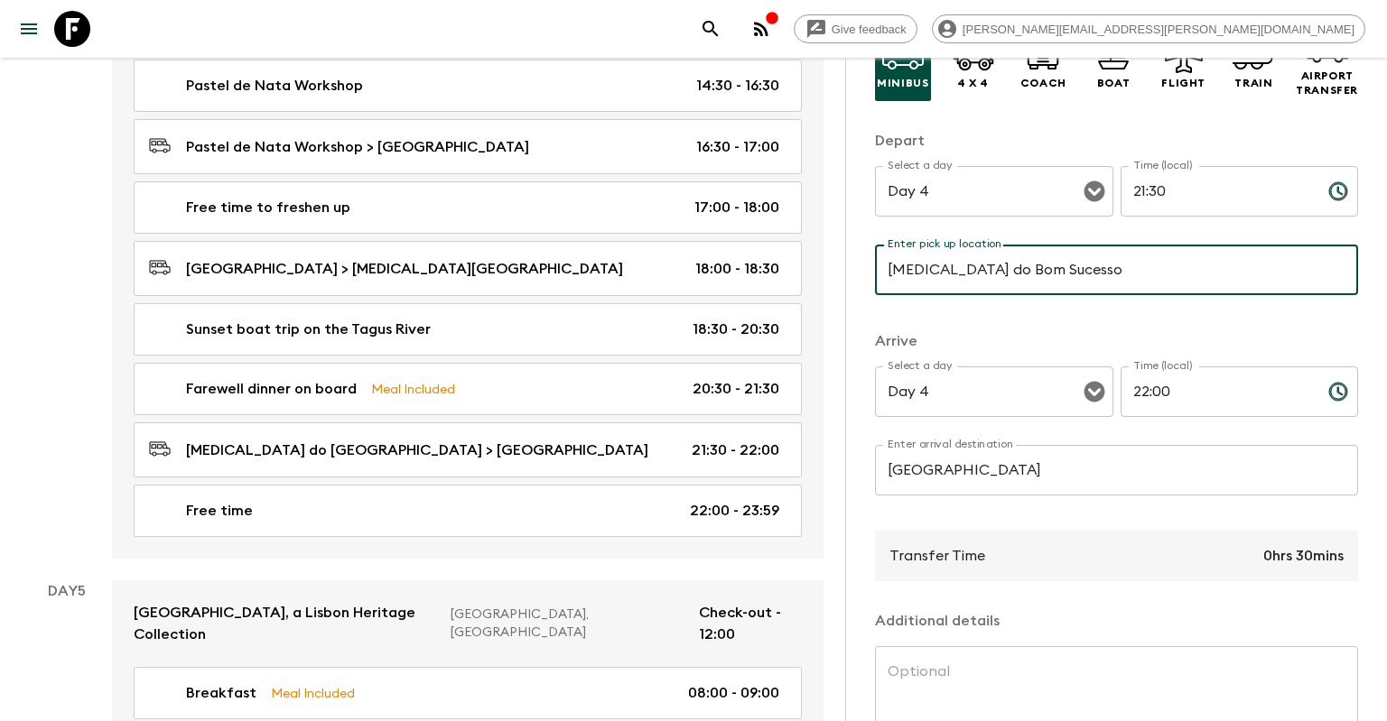
click at [1044, 277] on input "[MEDICAL_DATA] do Bom Sucesso" at bounding box center [1116, 270] width 483 height 51
paste input "[MEDICAL_DATA] de Santo [PERSON_NAME]"
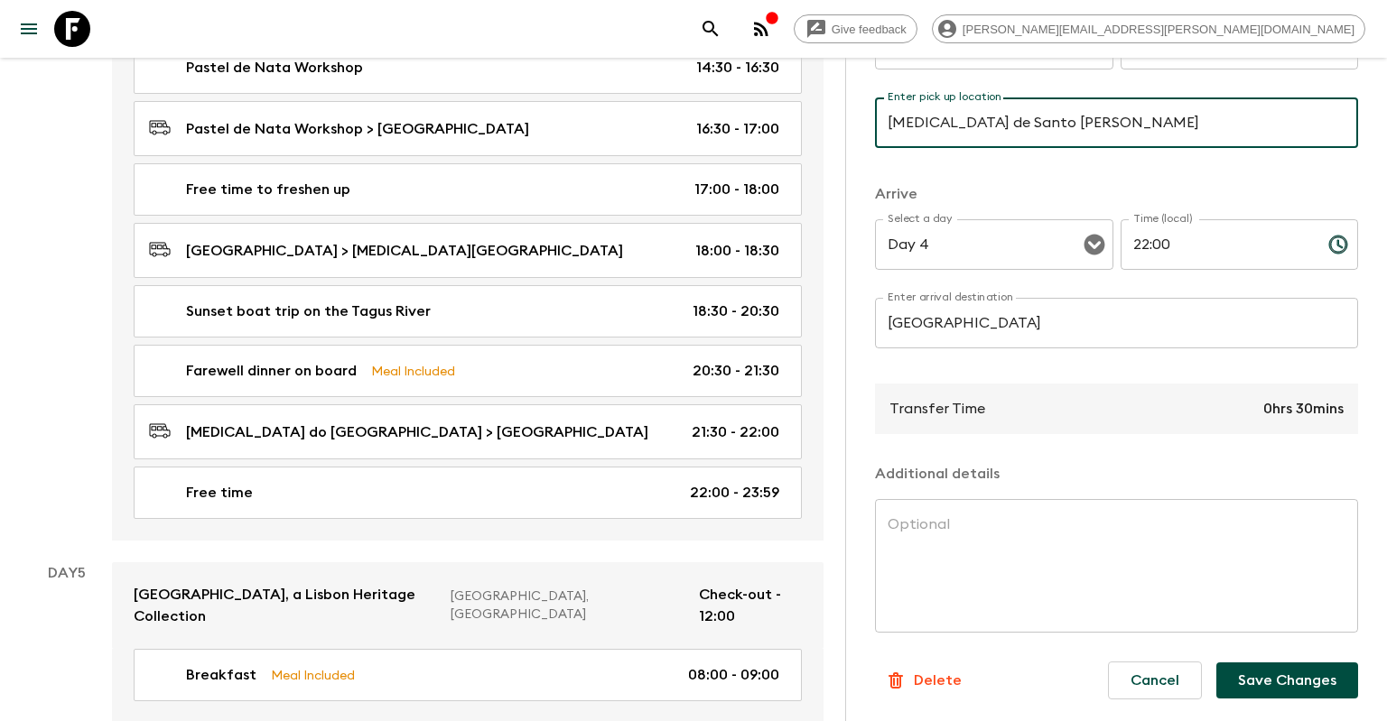
scroll to position [2377, 0]
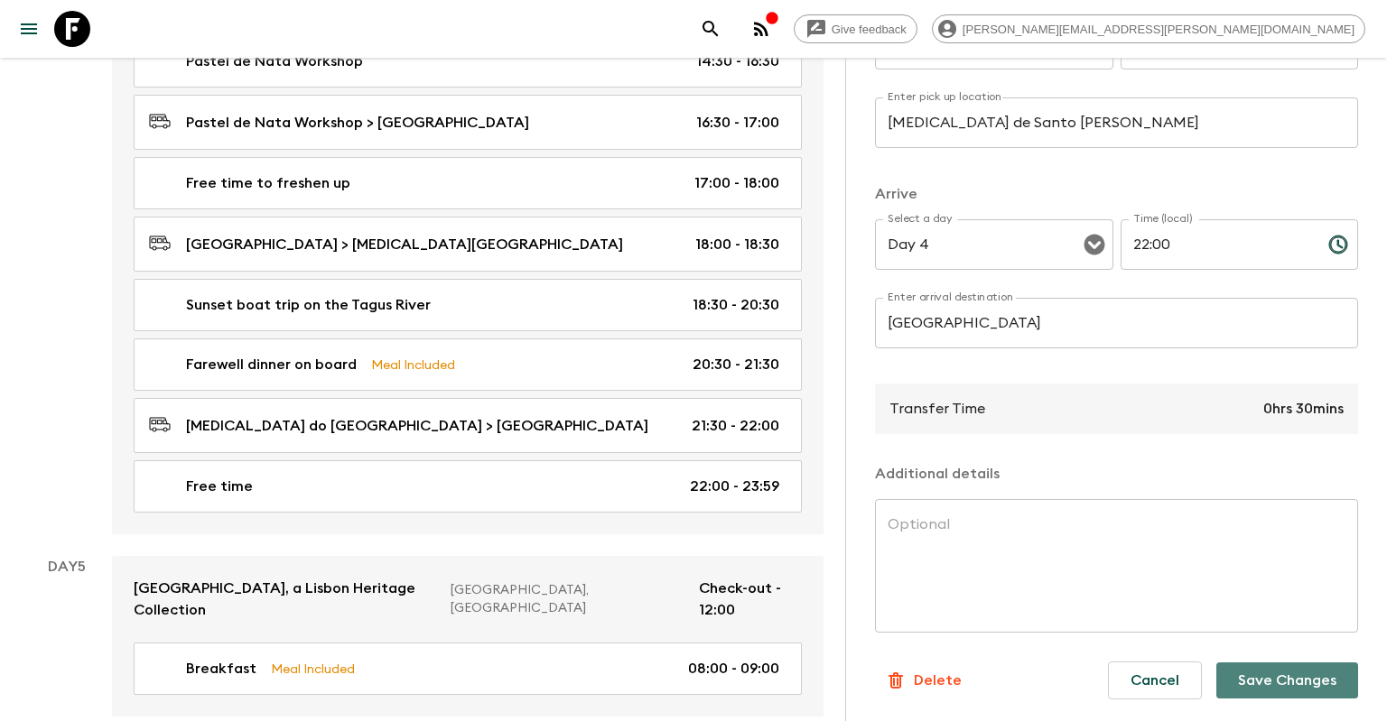
click at [1262, 683] on button "Save Changes" at bounding box center [1287, 681] width 142 height 36
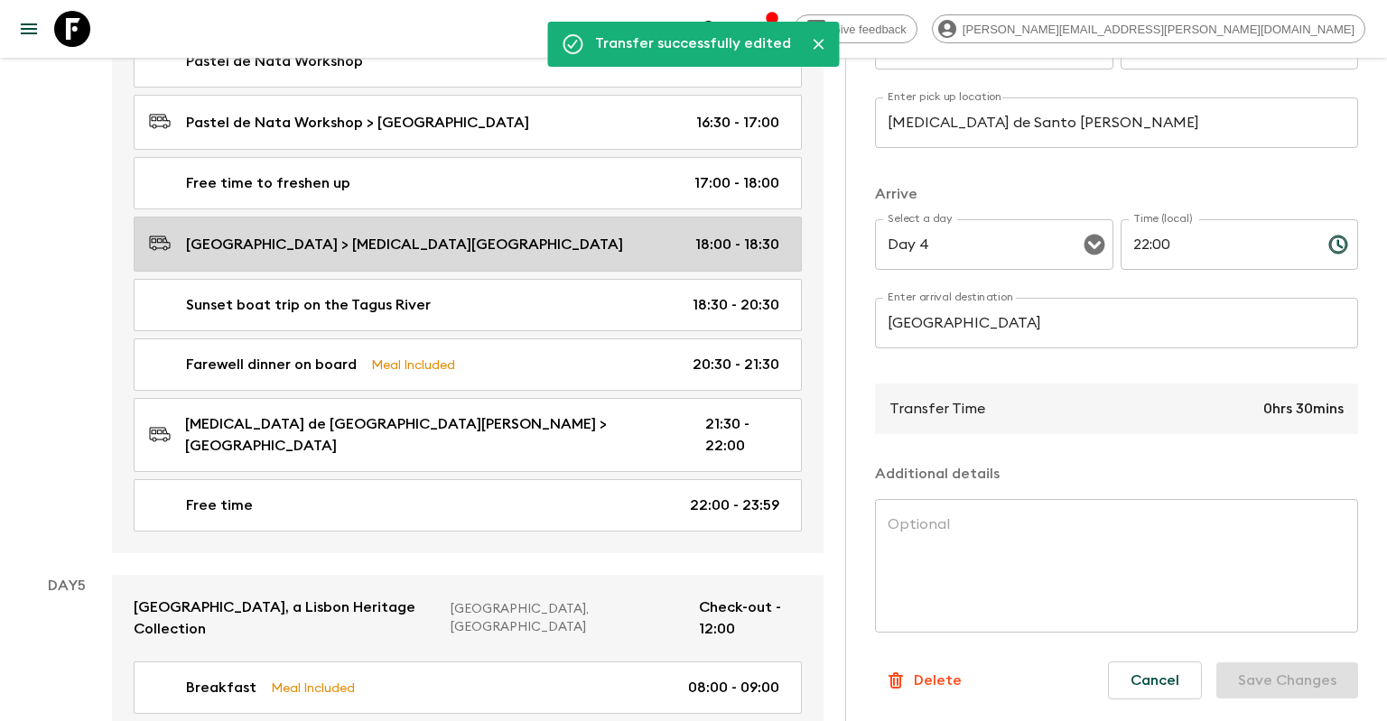
click at [624, 232] on div "[GEOGRAPHIC_DATA] > [MEDICAL_DATA][GEOGRAPHIC_DATA] 18:00 - 18:30" at bounding box center [464, 244] width 630 height 24
type input "[GEOGRAPHIC_DATA]"
type input "[MEDICAL_DATA] do Bom Sucesso"
type input "18:00"
type input "18:30"
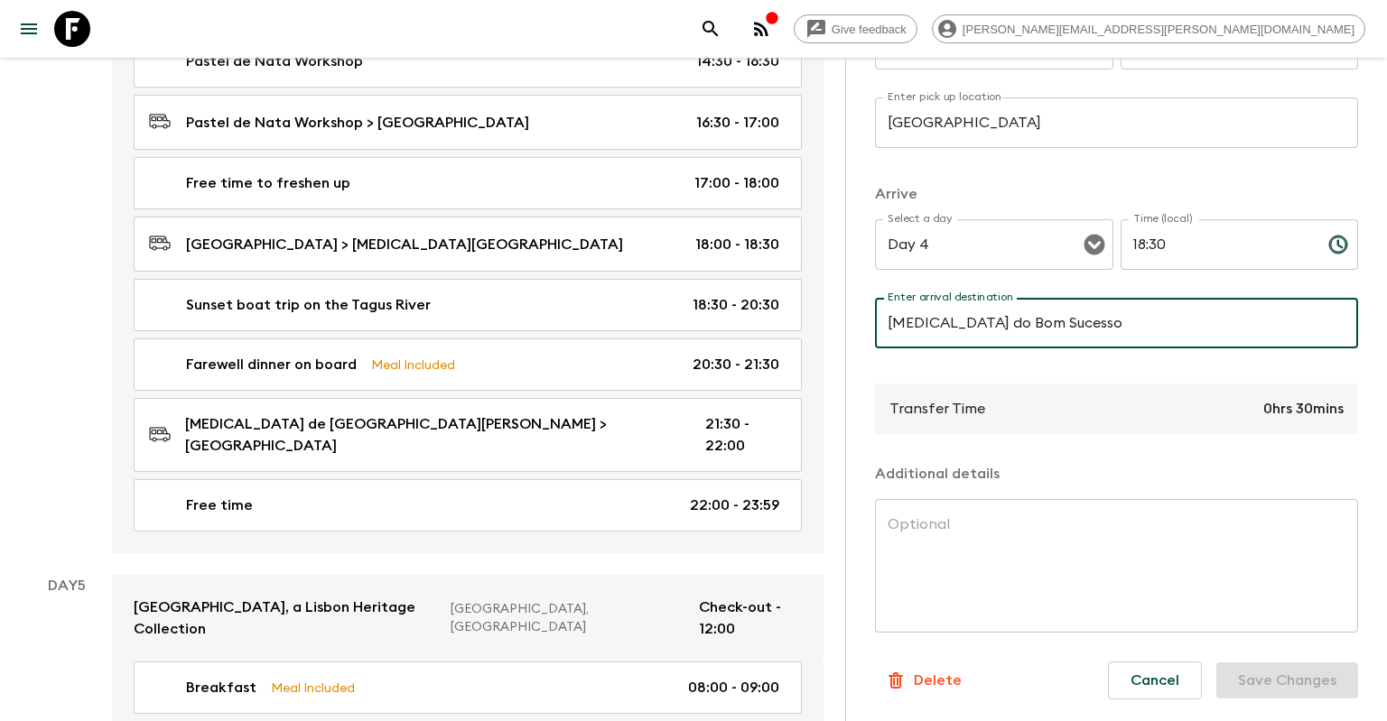
drag, startPoint x: 1083, startPoint y: 308, endPoint x: 861, endPoint y: 284, distance: 222.4
click at [875, 298] on input "[MEDICAL_DATA] do Bom Sucesso" at bounding box center [1116, 323] width 483 height 51
drag, startPoint x: 977, startPoint y: 320, endPoint x: 831, endPoint y: 306, distance: 146.9
click at [875, 306] on input "[MEDICAL_DATA] do Bom Sucesso" at bounding box center [1116, 323] width 483 height 51
paste input "e Santo Amar"
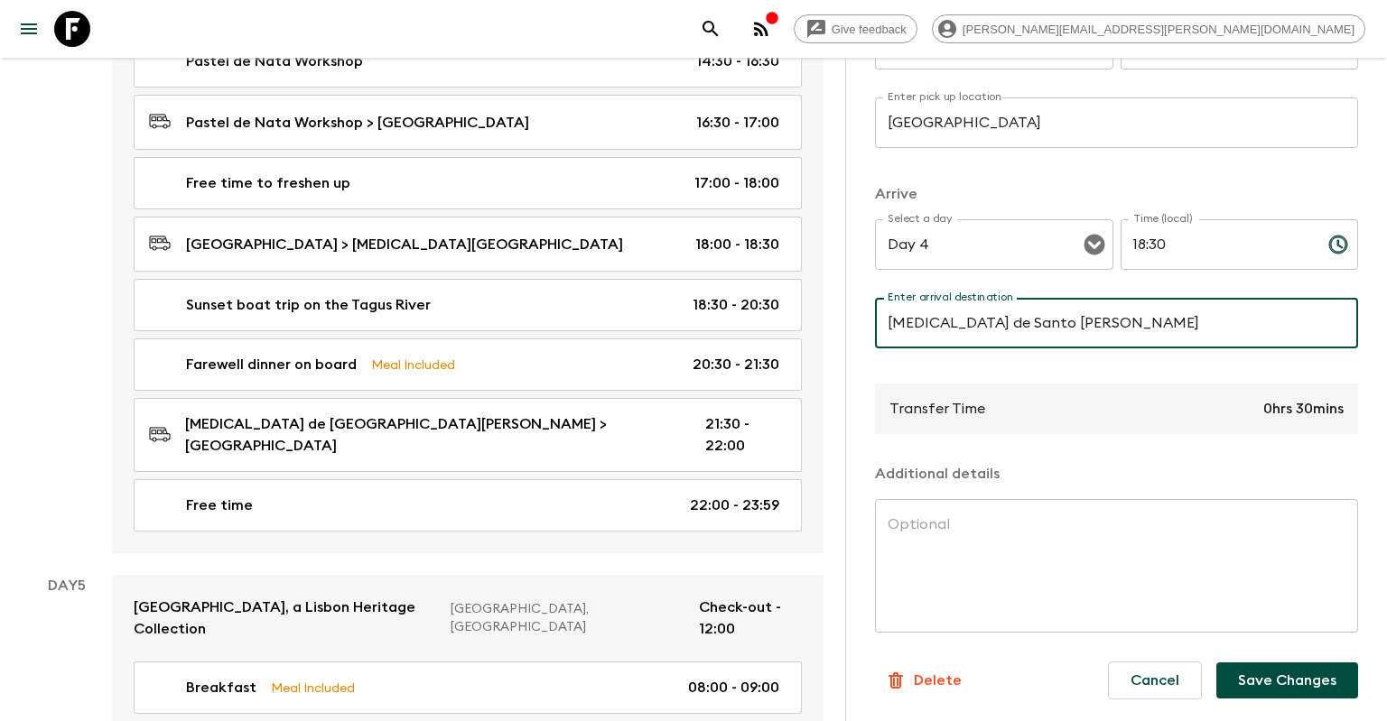
type input "[MEDICAL_DATA] de Santo [PERSON_NAME]"
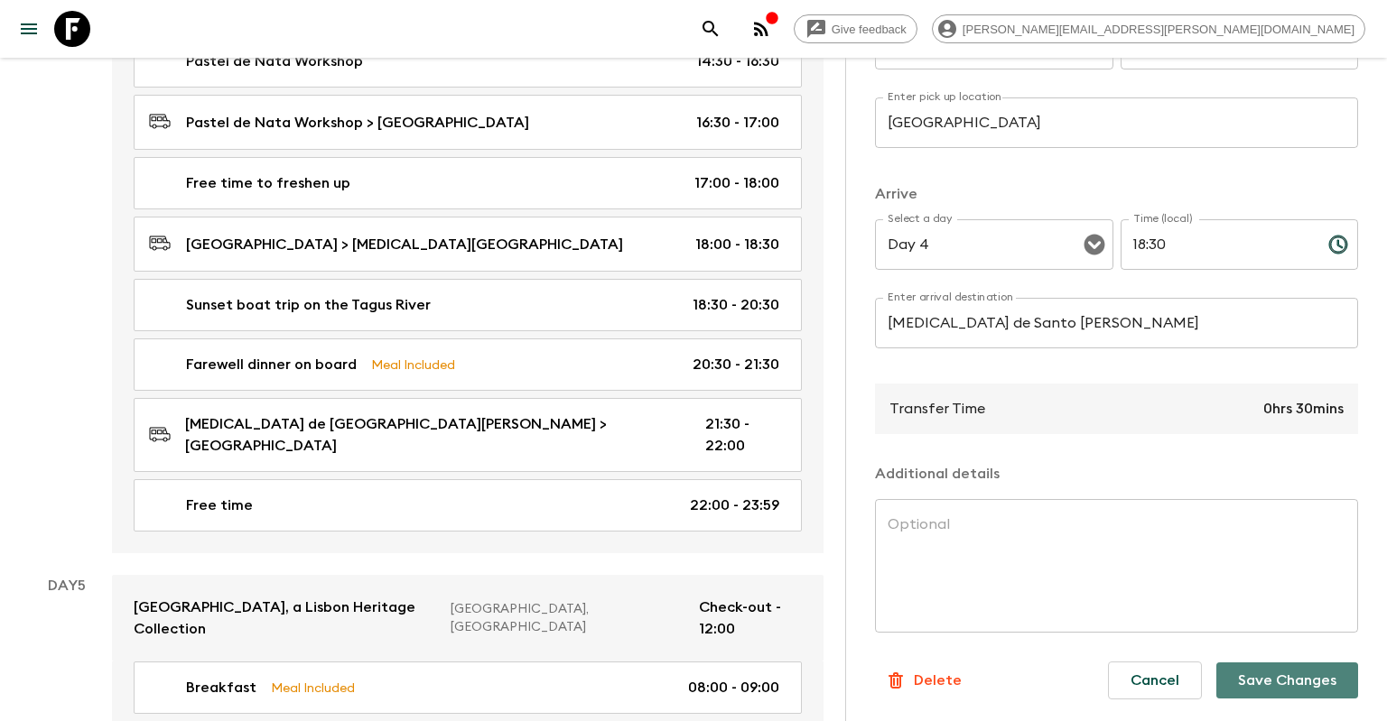
click at [1324, 670] on button "Save Changes" at bounding box center [1287, 681] width 142 height 36
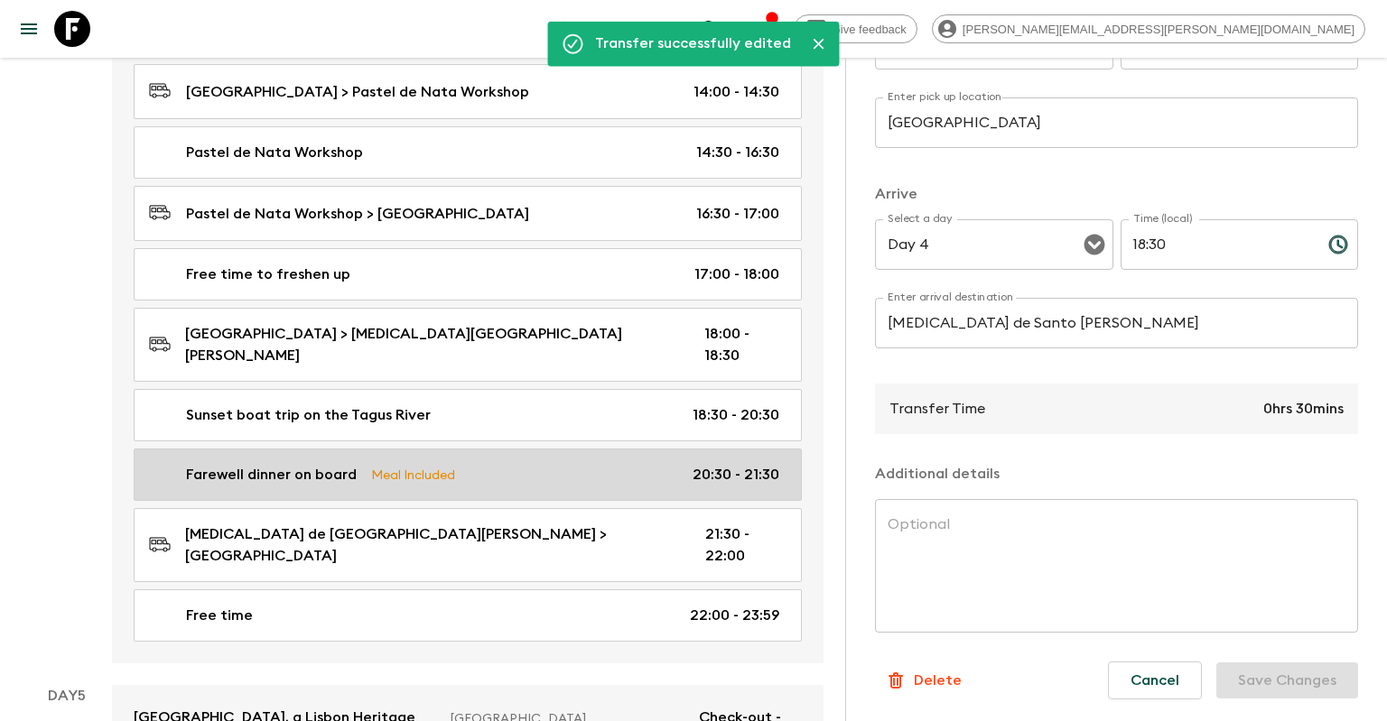
scroll to position [2282, 0]
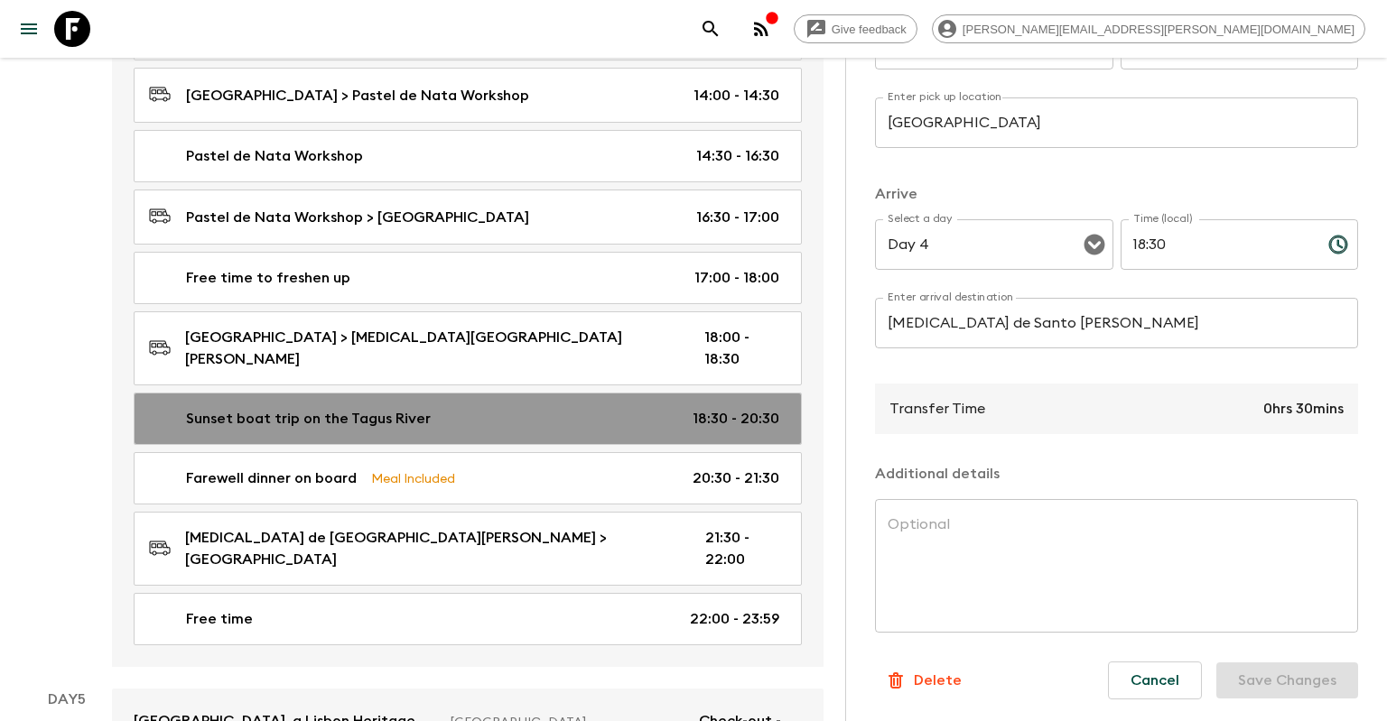
click at [600, 408] on div "Sunset boat trip on the Tagus River 18:30 - 20:30" at bounding box center [464, 419] width 630 height 22
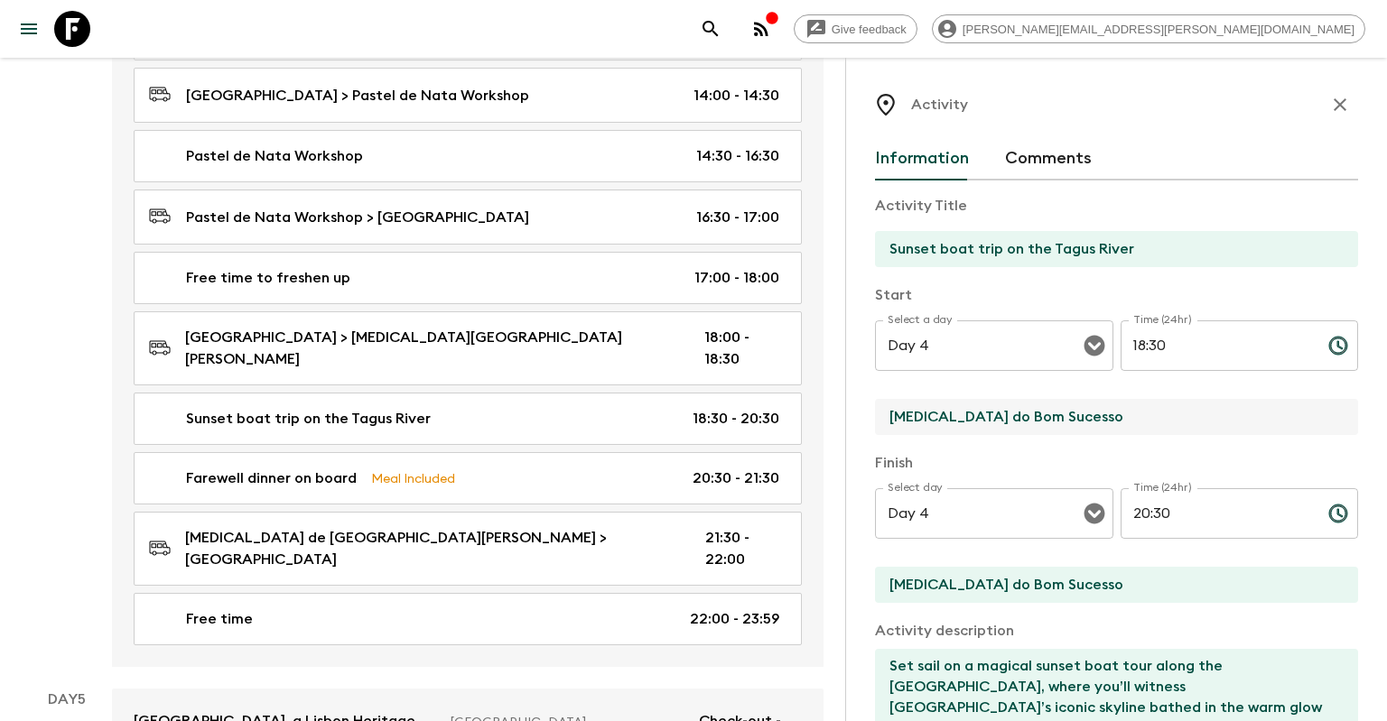
drag, startPoint x: 1107, startPoint y: 412, endPoint x: 724, endPoint y: 367, distance: 385.5
click at [875, 399] on input "[MEDICAL_DATA] do Bom Sucesso" at bounding box center [1109, 417] width 469 height 36
paste input "e Santo Amar"
type input "[MEDICAL_DATA] de Santo [PERSON_NAME]"
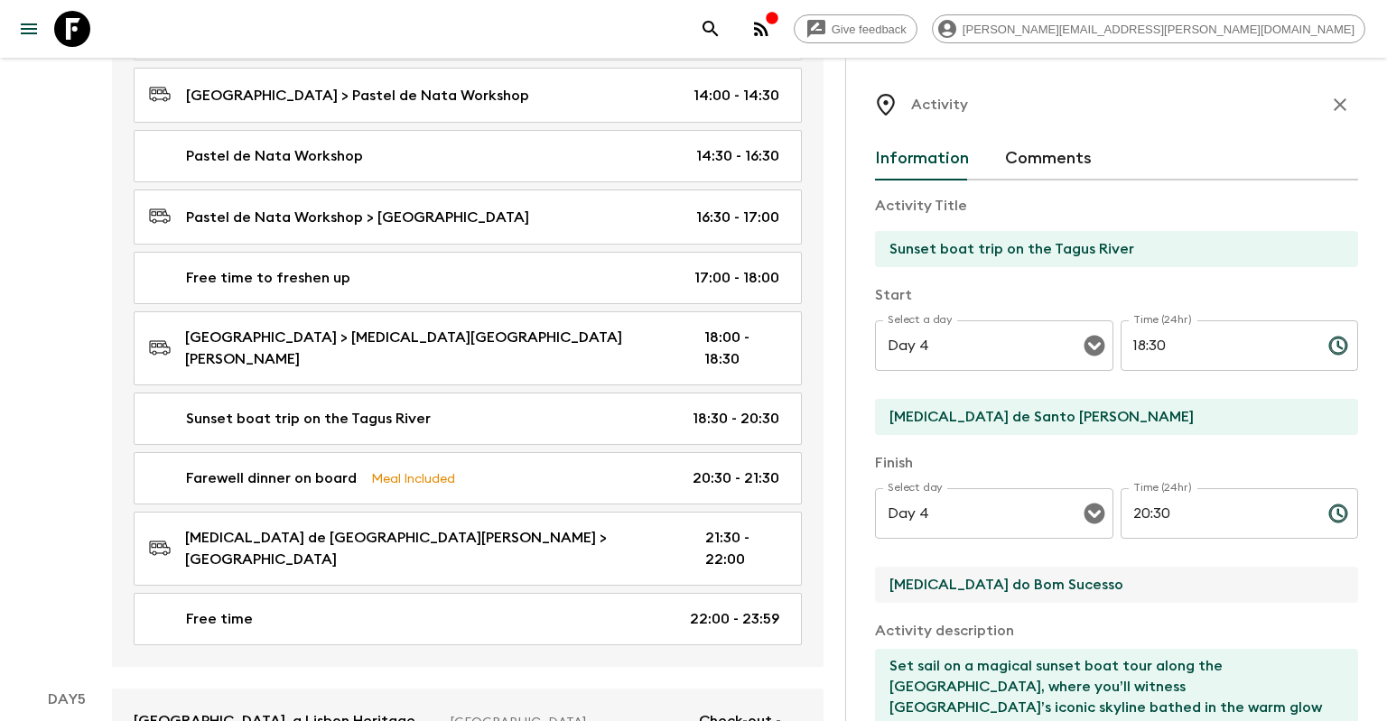
drag, startPoint x: 1082, startPoint y: 585, endPoint x: 688, endPoint y: 543, distance: 395.9
click at [875, 567] on input "[MEDICAL_DATA] do Bom Sucesso" at bounding box center [1109, 585] width 469 height 36
paste input "e Santo Amar"
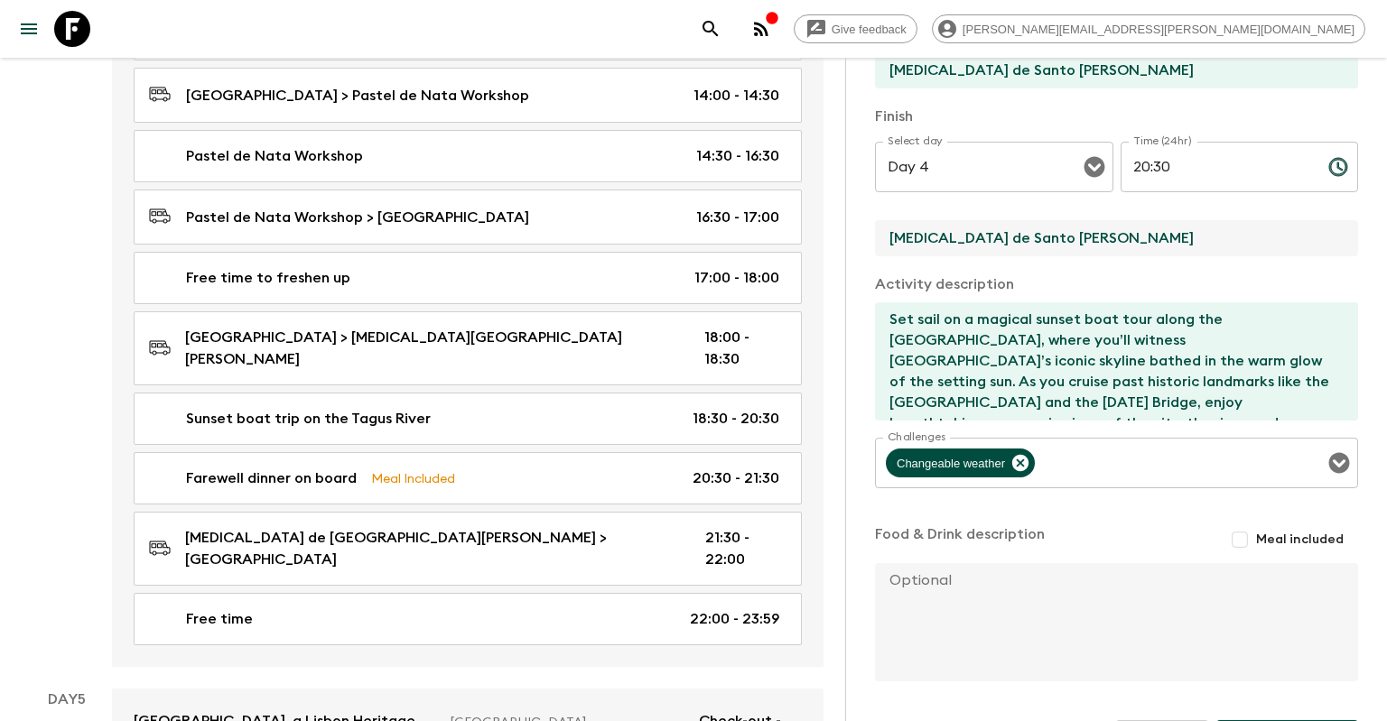
scroll to position [407, 0]
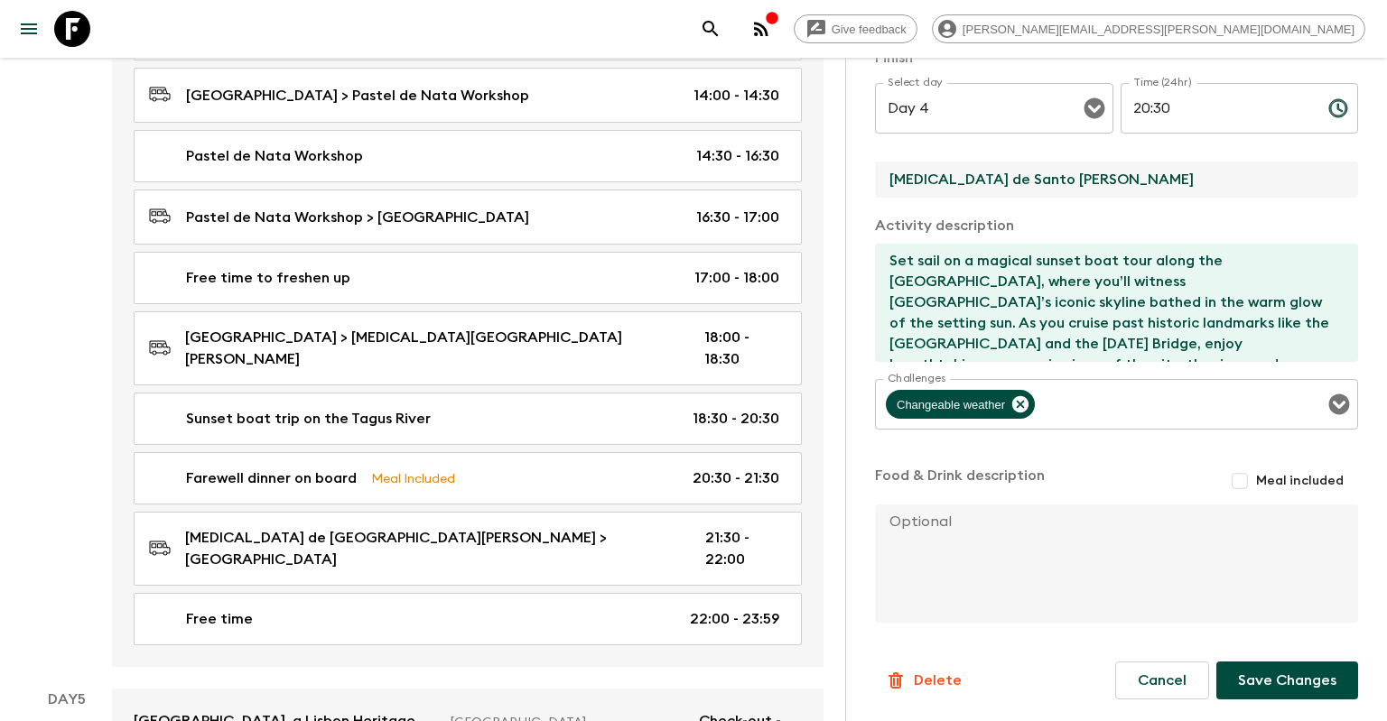
type input "[MEDICAL_DATA] de Santo [PERSON_NAME]"
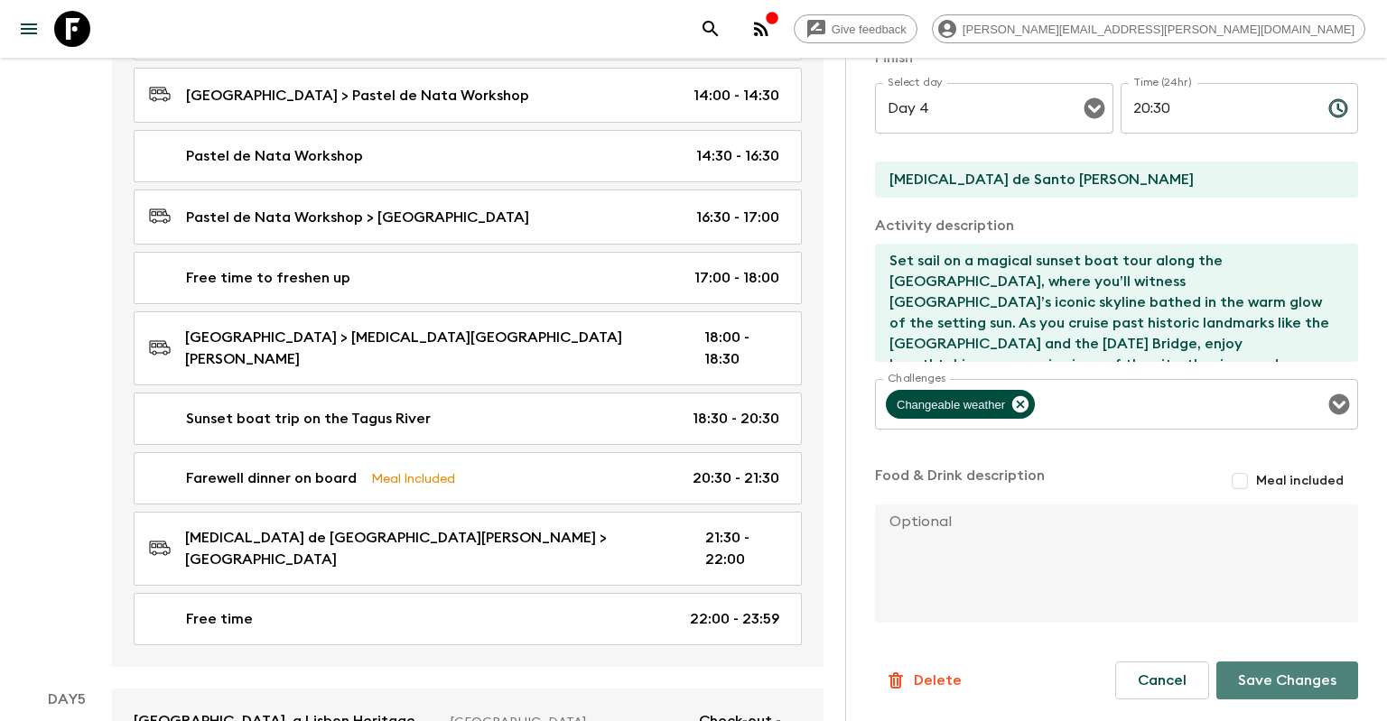
click at [1280, 674] on button "Save Changes" at bounding box center [1287, 681] width 142 height 38
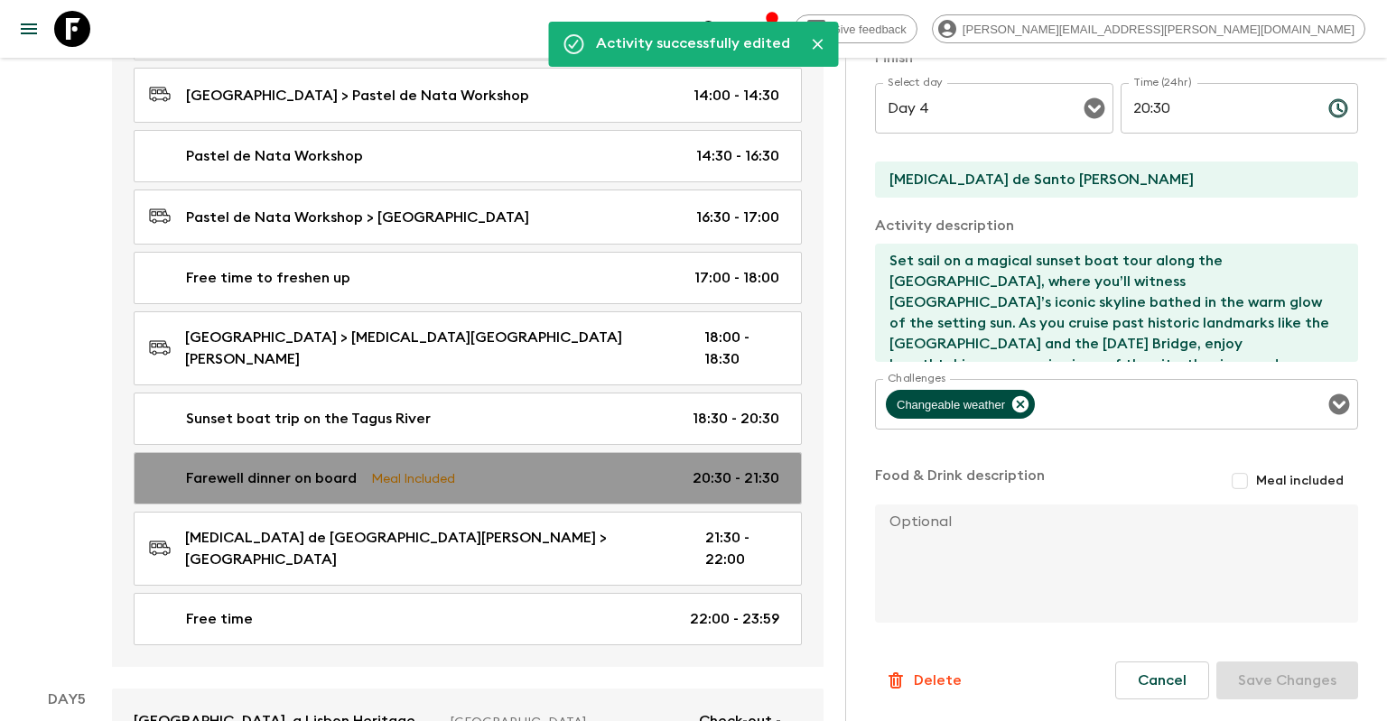
click at [590, 468] on div "Farewell dinner on board Meal Included 20:30 - 21:30" at bounding box center [464, 479] width 630 height 22
type input "Farewell dinner on board"
type input "[MEDICAL_DATA] do Bom Sucesso"
checkbox input "true"
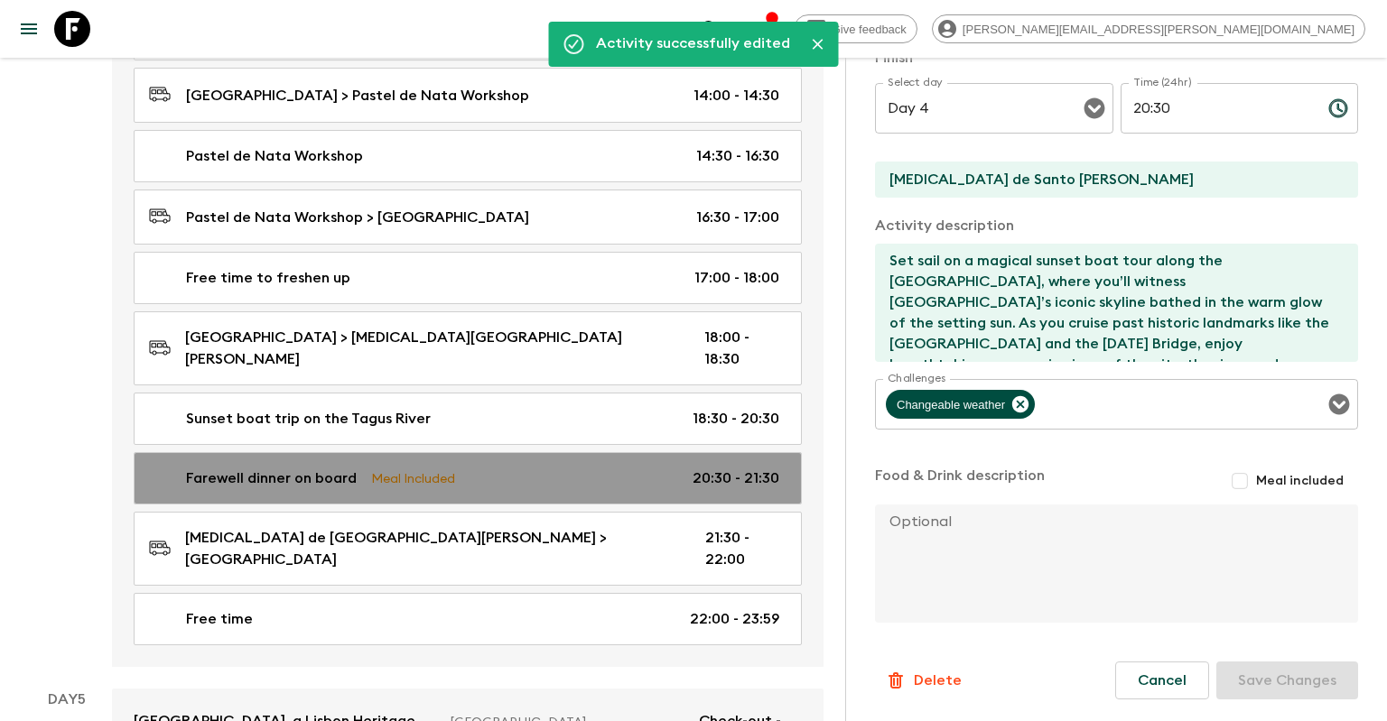
type textarea "- Starter; - Main Dish; - Dessert; - Drinks."
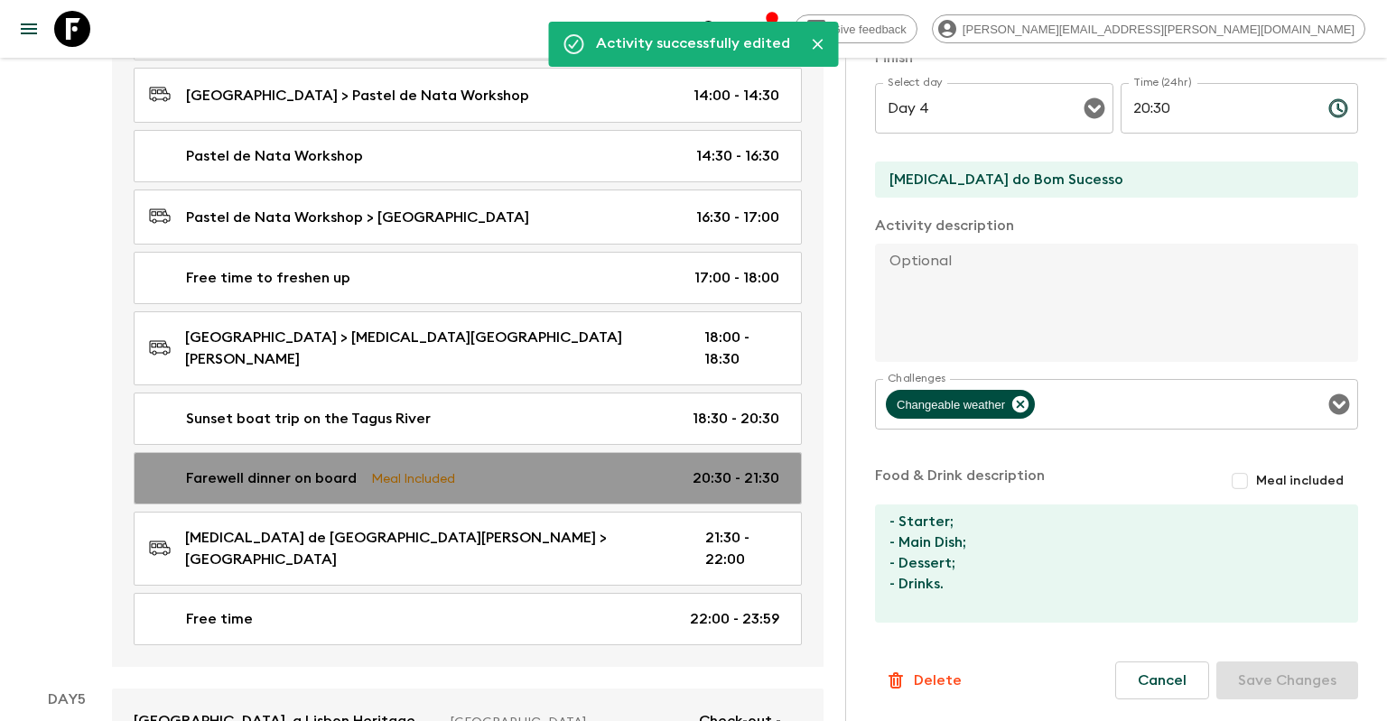
type input "20:30"
type input "21:30"
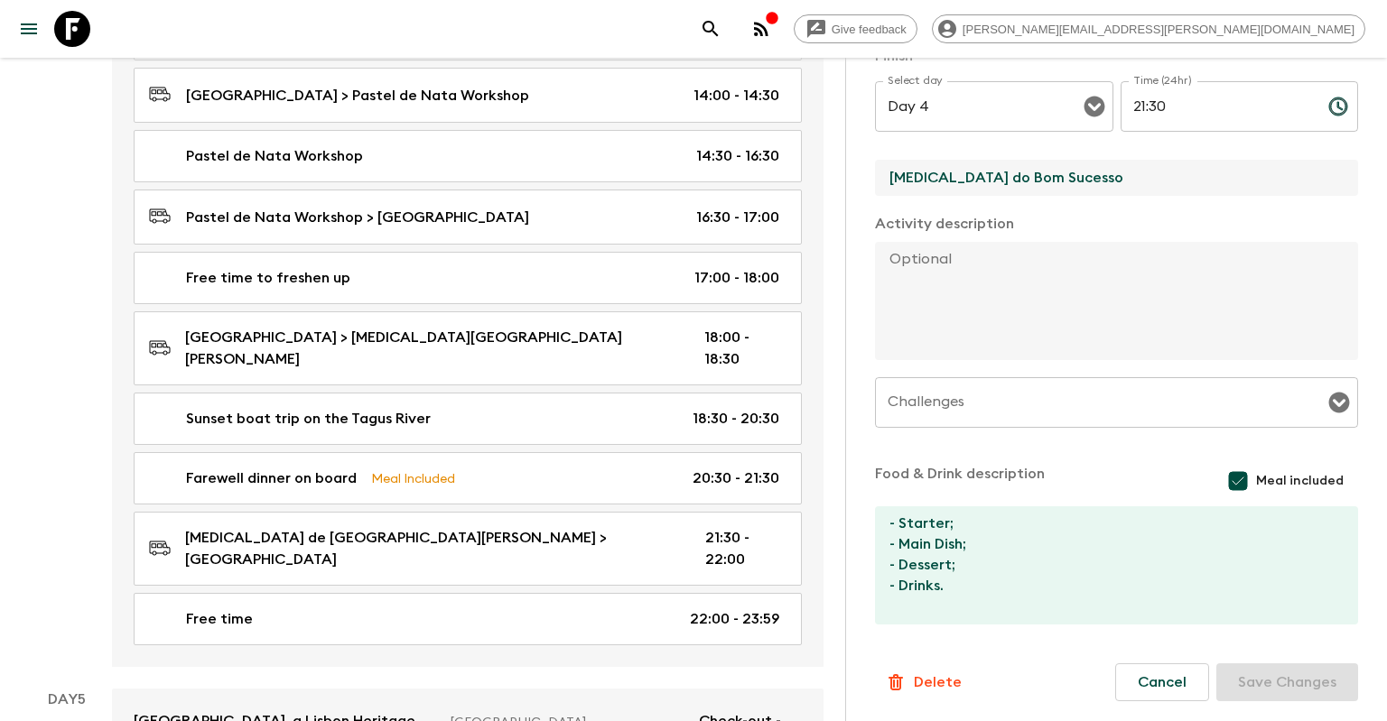
drag, startPoint x: 1085, startPoint y: 185, endPoint x: 753, endPoint y: 174, distance: 332.4
click at [875, 174] on input "[MEDICAL_DATA] do Bom Sucesso" at bounding box center [1109, 178] width 469 height 36
paste input "e Santo Amar"
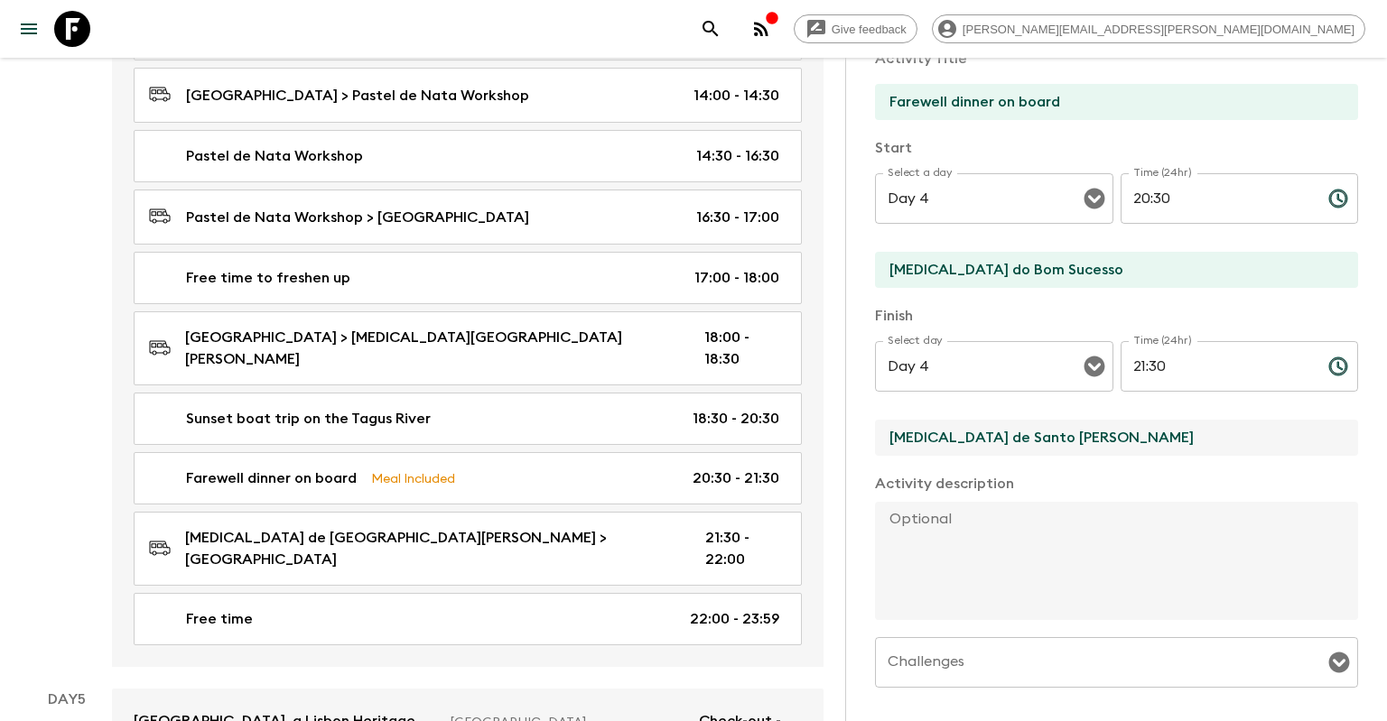
type input "[MEDICAL_DATA] de Santo [PERSON_NAME]"
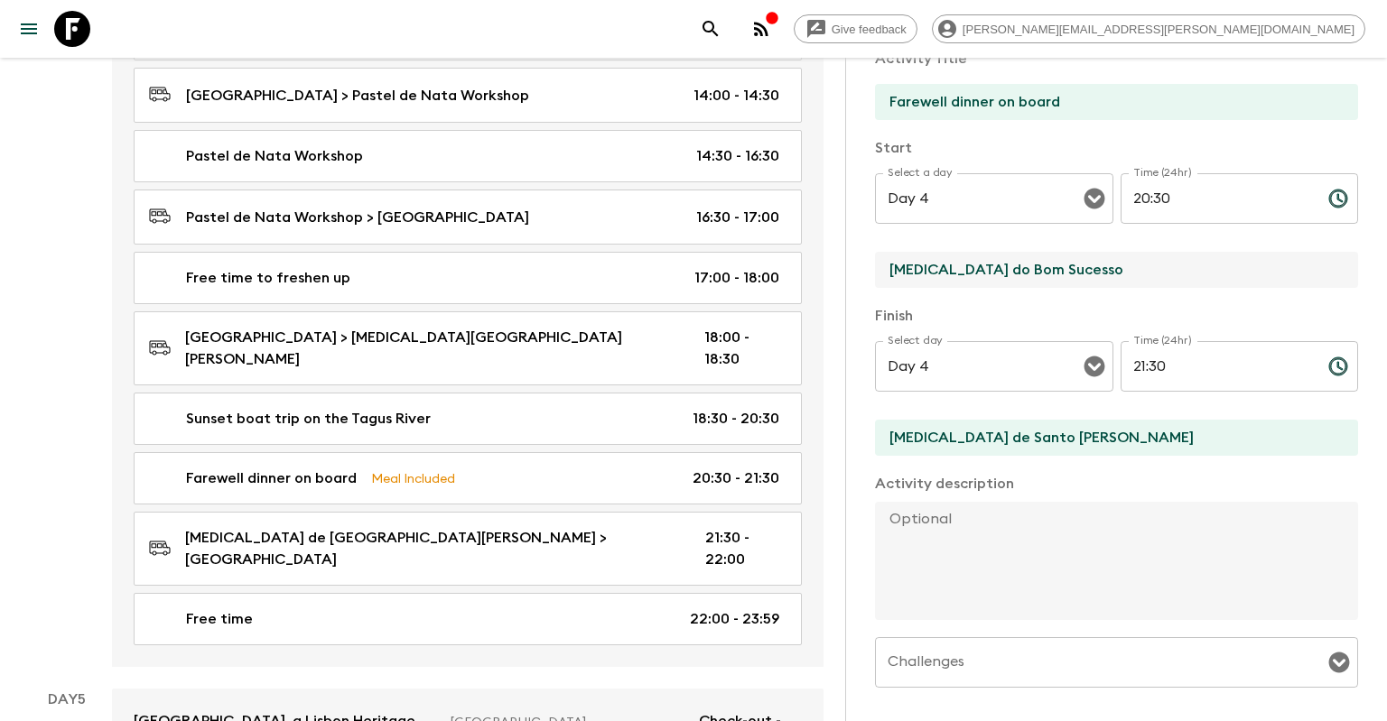
drag, startPoint x: 1183, startPoint y: 263, endPoint x: 795, endPoint y: 211, distance: 391.6
click at [875, 252] on input "[MEDICAL_DATA] do Bom Sucesso" at bounding box center [1109, 270] width 469 height 36
paste input "e Santo Amar"
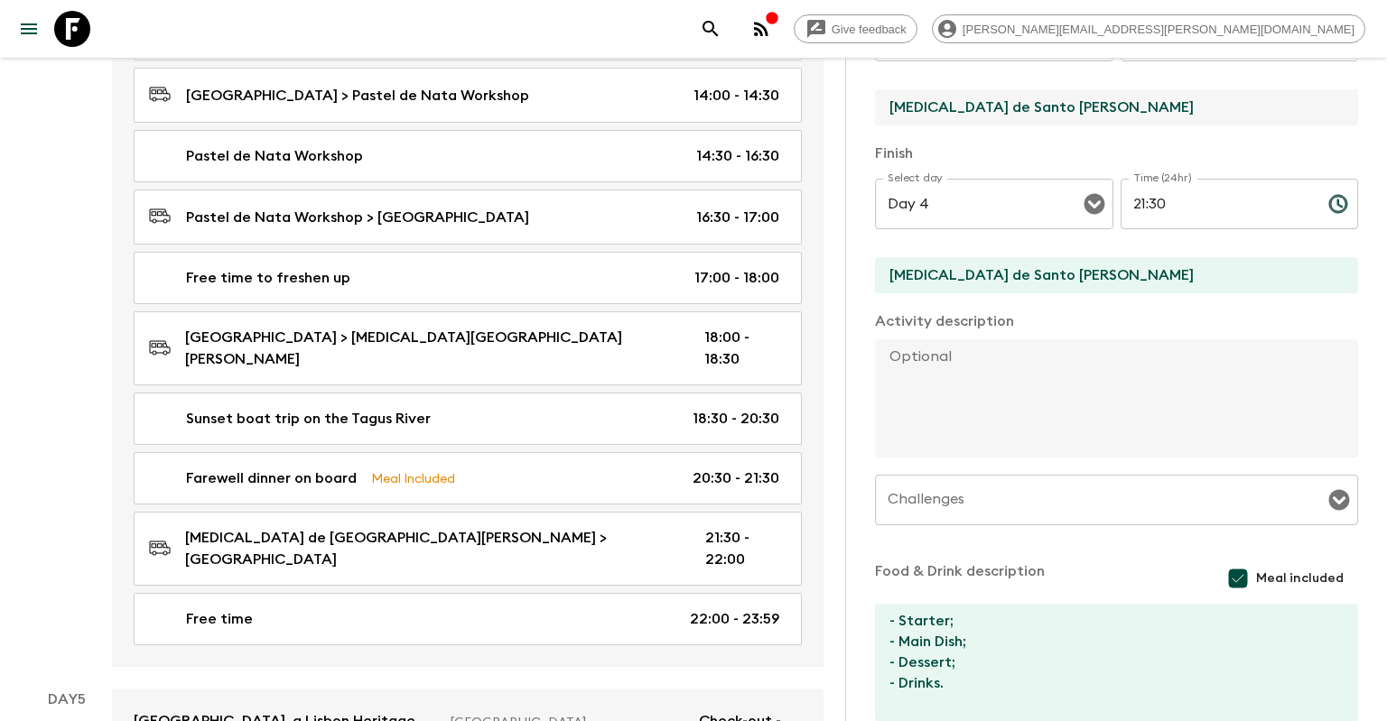
scroll to position [411, 0]
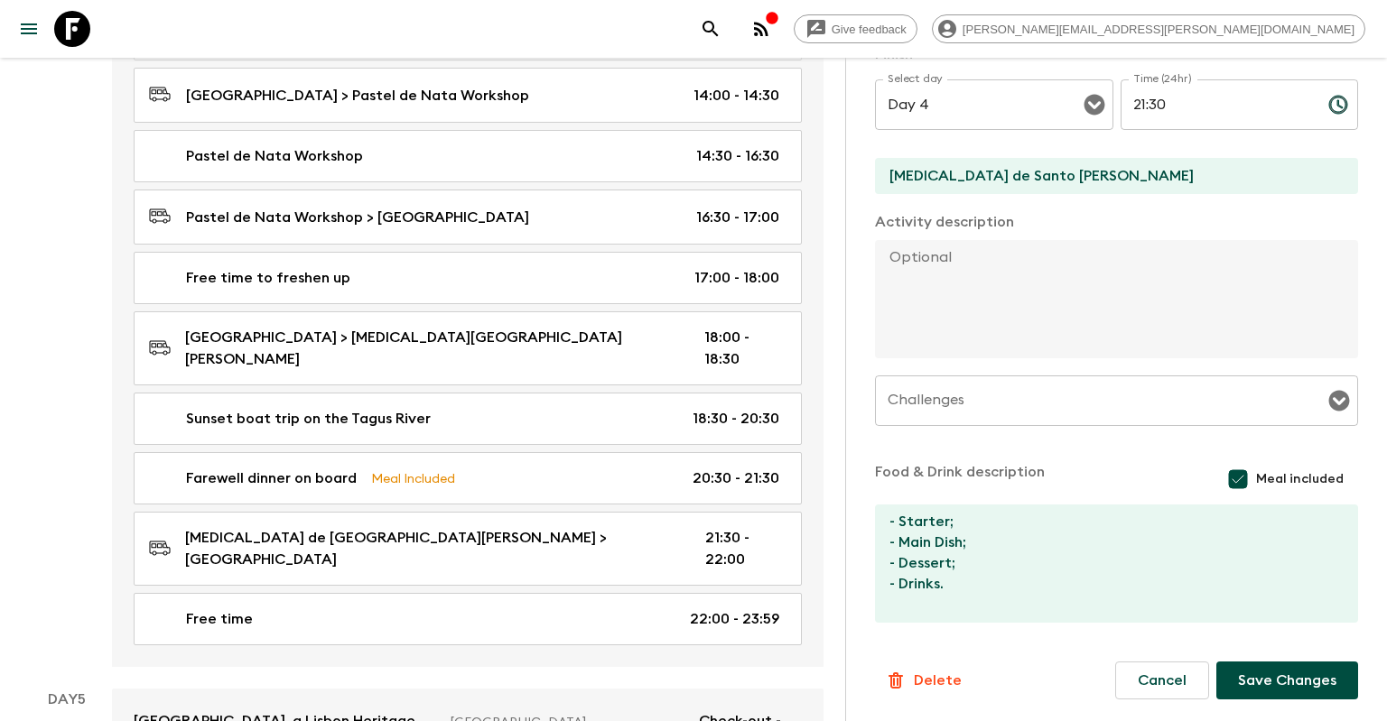
type input "[MEDICAL_DATA] de Santo [PERSON_NAME]"
click at [1237, 698] on button "Save Changes" at bounding box center [1287, 681] width 142 height 38
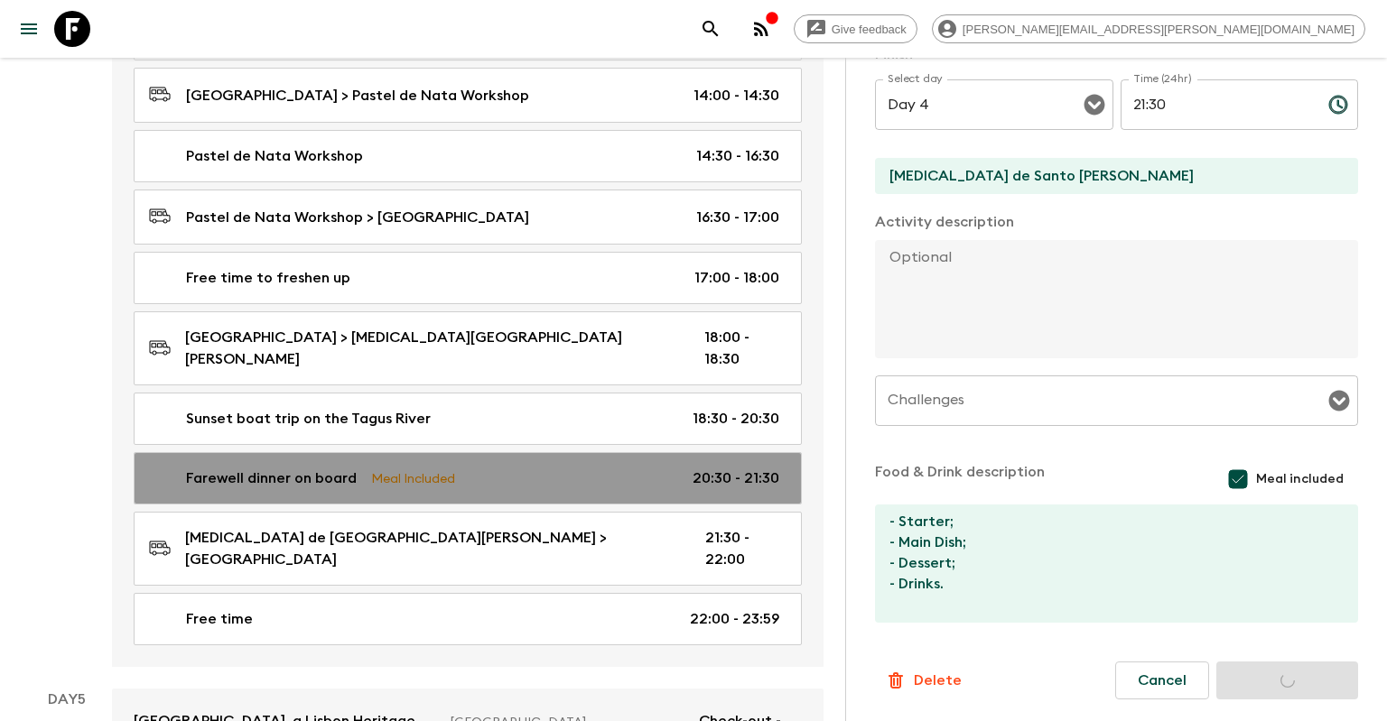
click at [531, 452] on link "Farewell dinner on board Meal Included 20:30 - 21:30" at bounding box center [468, 478] width 668 height 52
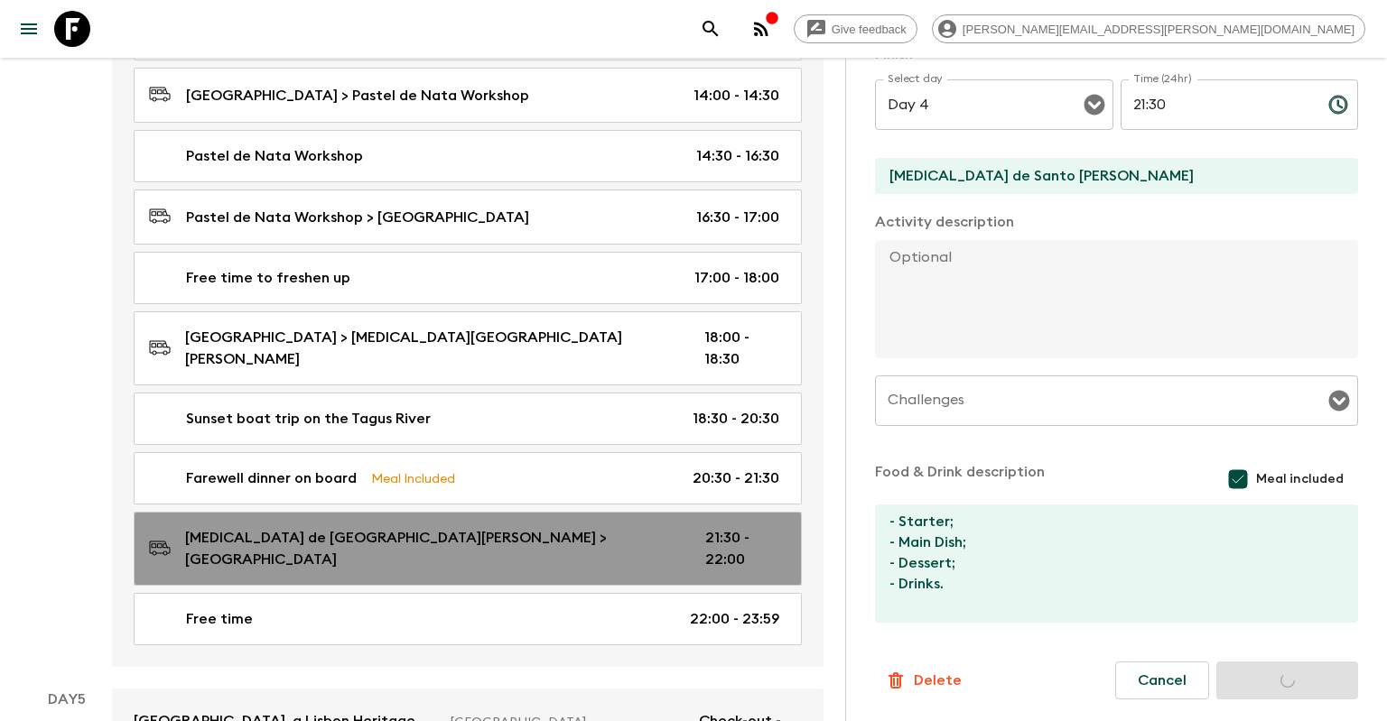
click at [525, 512] on link "[MEDICAL_DATA][GEOGRAPHIC_DATA][PERSON_NAME] > [GEOGRAPHIC_DATA] 21:30 - 22:00" at bounding box center [468, 549] width 668 height 74
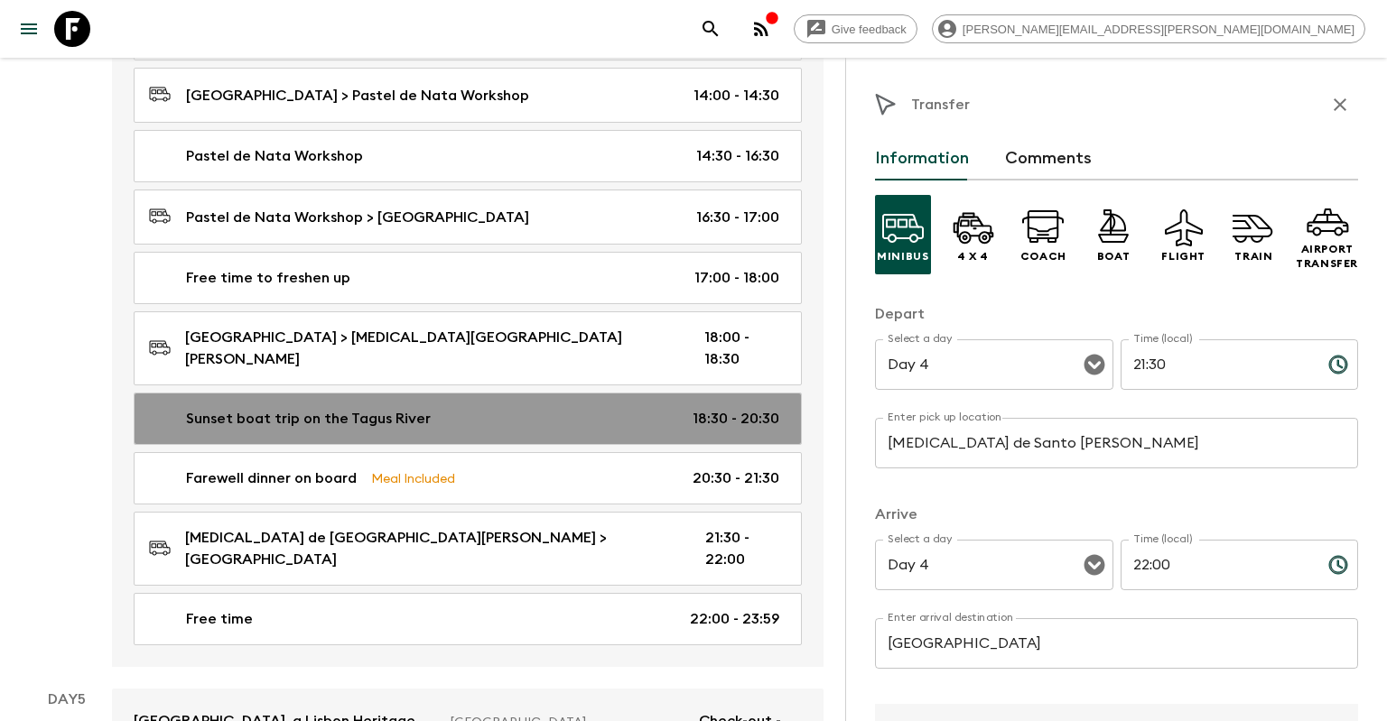
click at [553, 408] on div "Sunset boat trip on the Tagus River 18:30 - 20:30" at bounding box center [464, 419] width 630 height 22
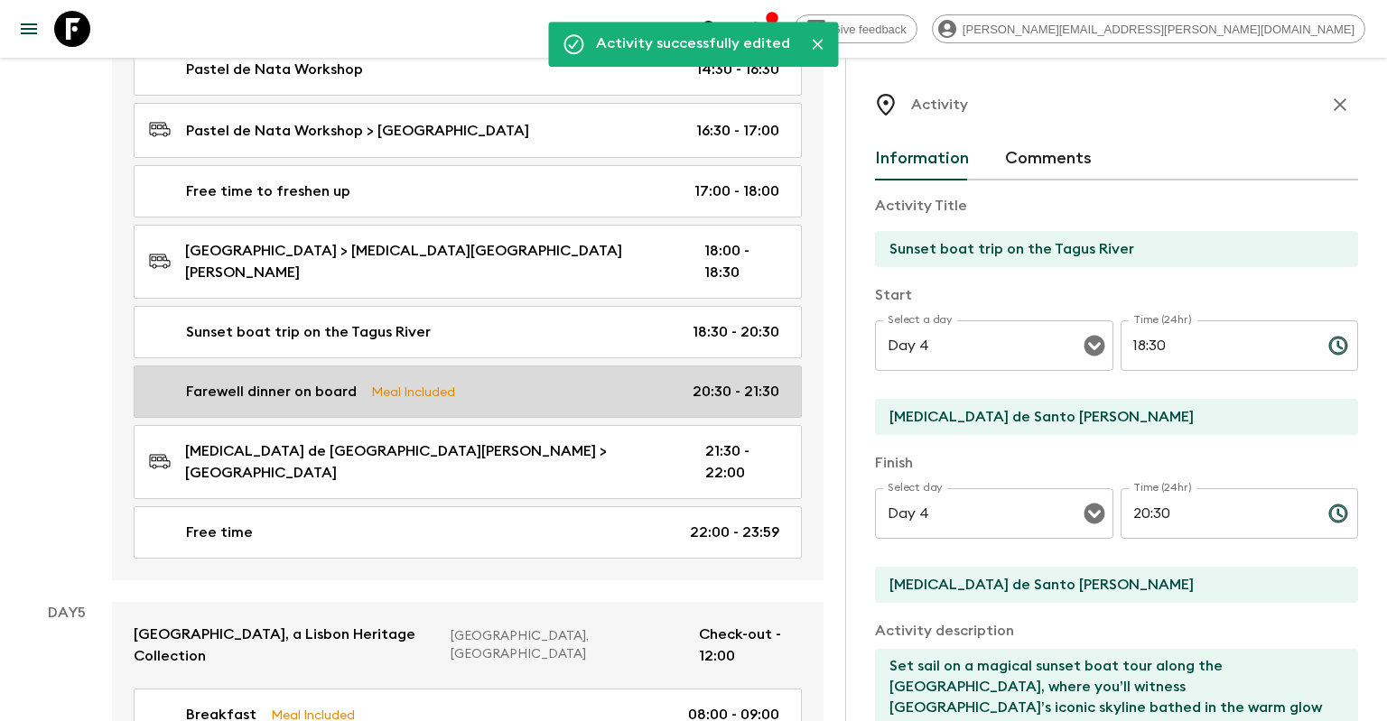
scroll to position [2377, 0]
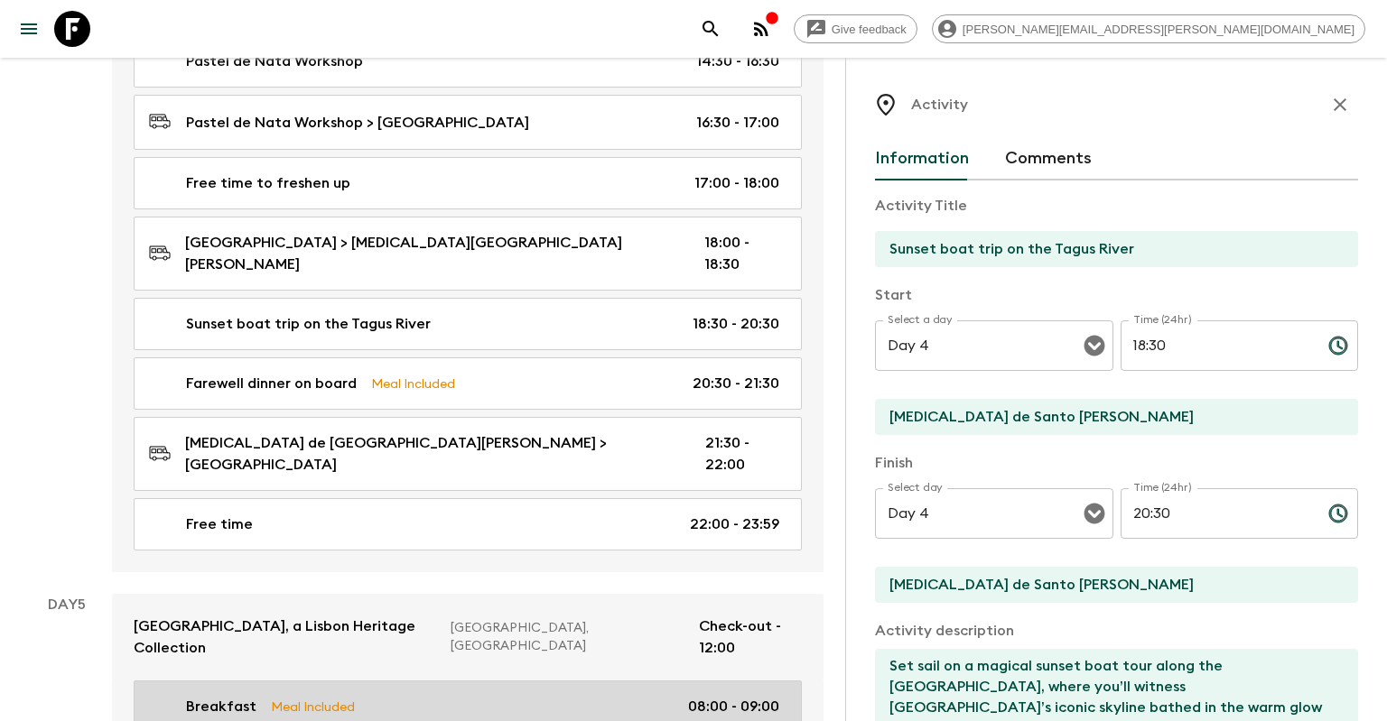
click at [502, 696] on div "Breakfast Meal Included 08:00 - 09:00" at bounding box center [464, 707] width 630 height 22
type input "Breakfast"
type input "[GEOGRAPHIC_DATA]"
checkbox input "true"
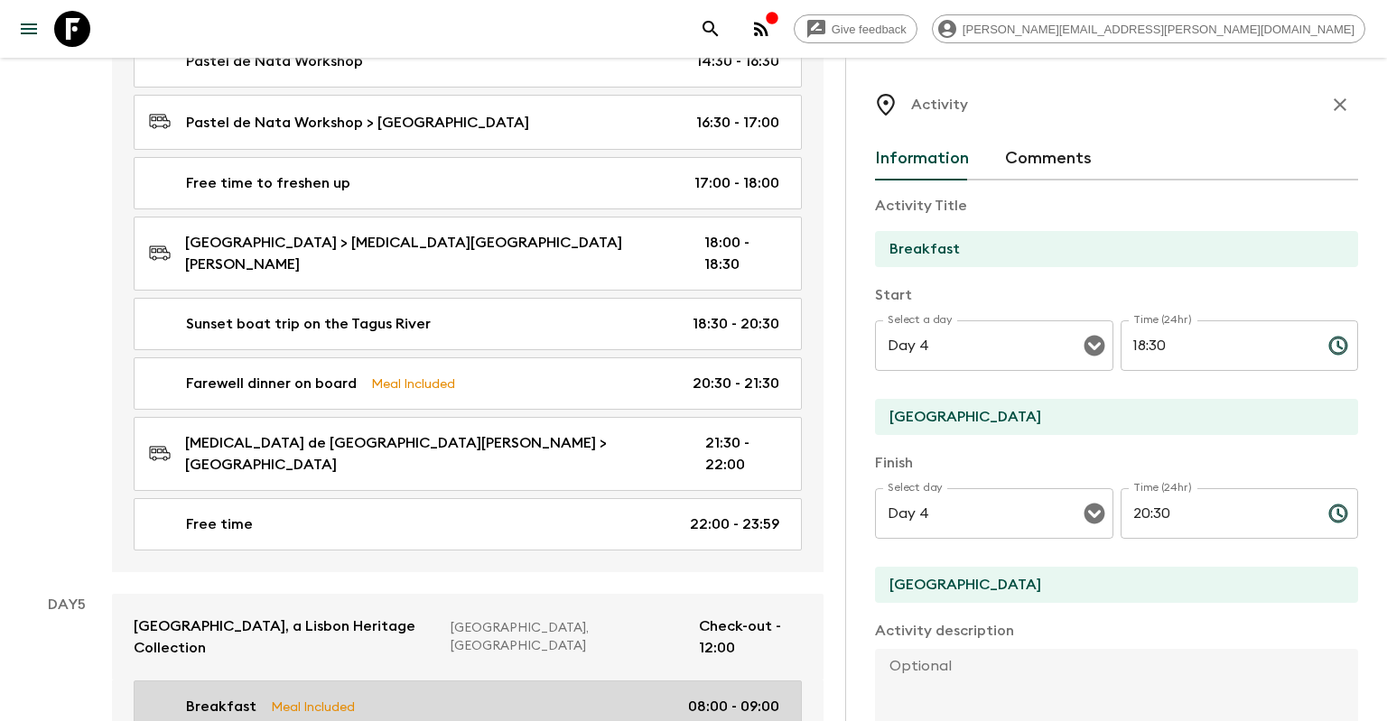
type input "Day 5"
type input "08:00"
type input "Day 5"
type input "09:00"
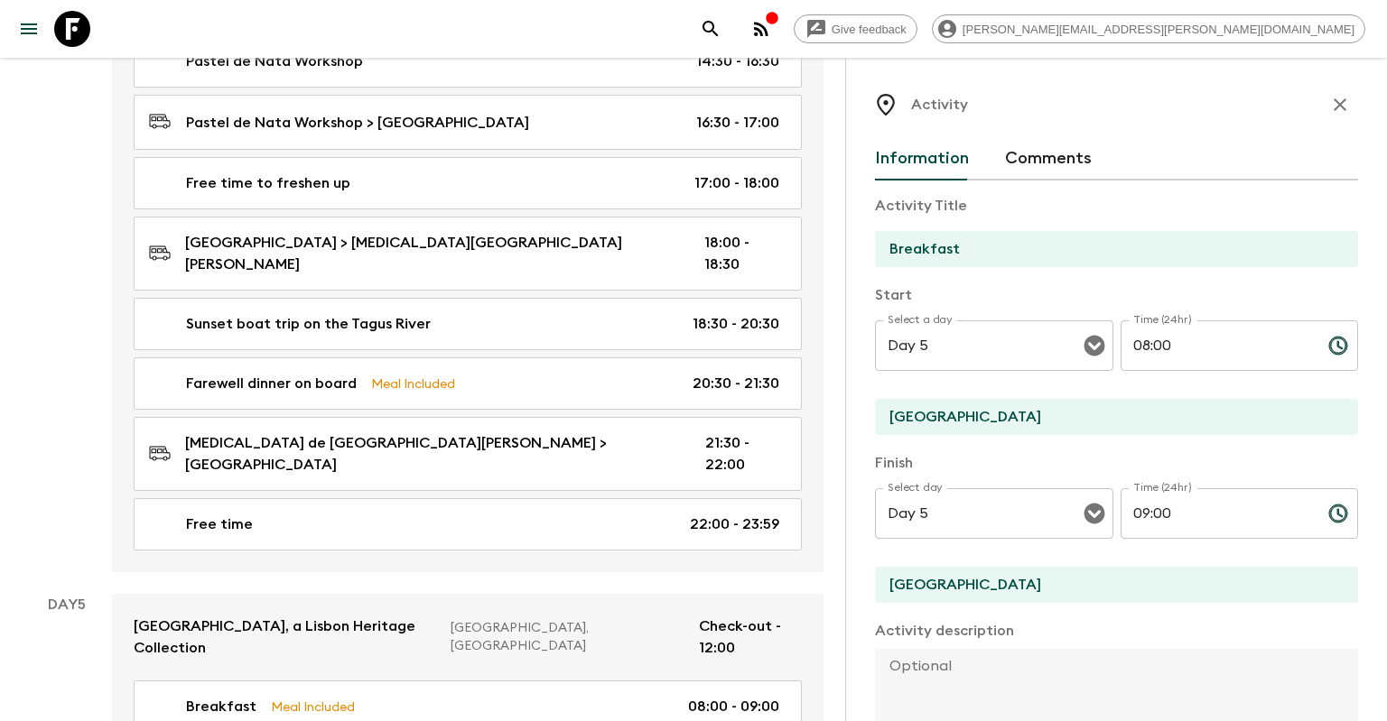
click at [543, 452] on div "Breakfast Meal Included 08:00 - 09:00 E-bike [GEOGRAPHIC_DATA] Tour 09:30 - 12:…" at bounding box center [467, 183] width 711 height 778
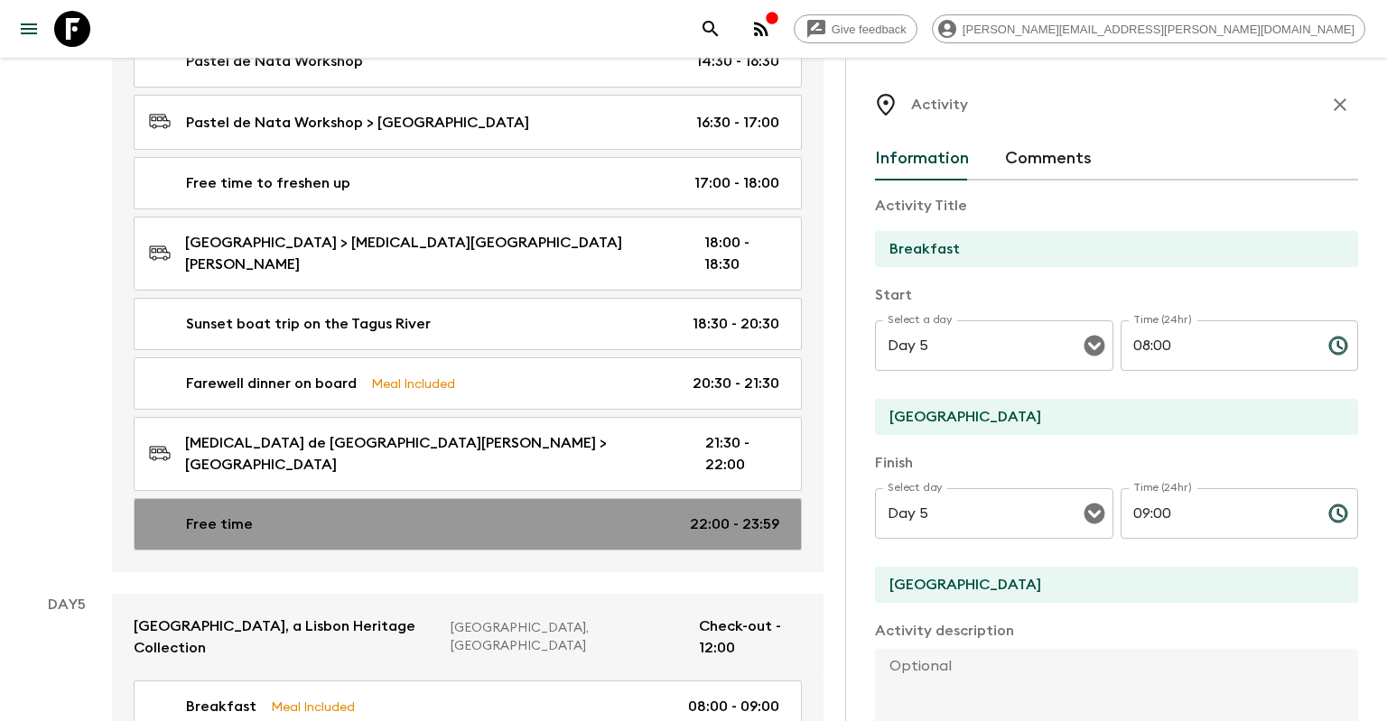
click at [553, 514] on div "Free time 22:00 - 23:59" at bounding box center [464, 525] width 630 height 22
type input "Free time"
type input "[GEOGRAPHIC_DATA]"
checkbox input "false"
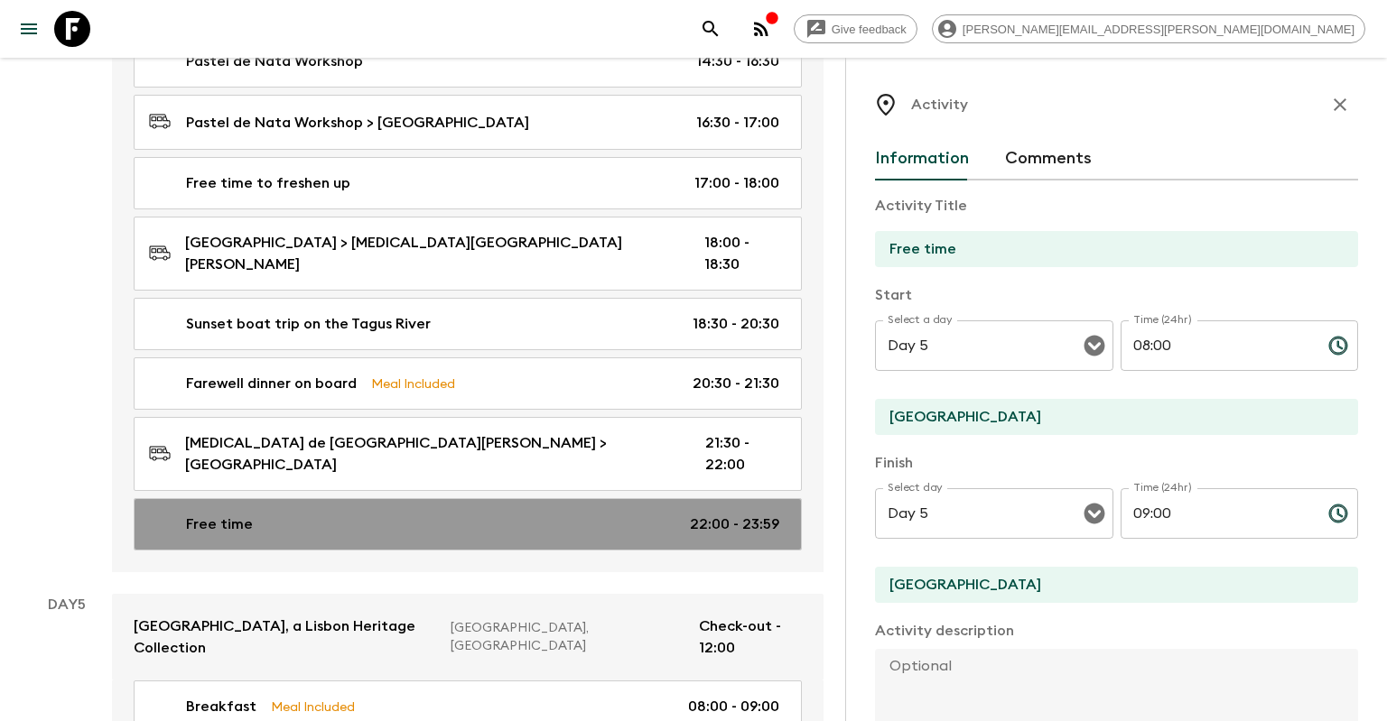
type input "Day 4"
type input "22:00"
type input "Day 4"
type input "23:59"
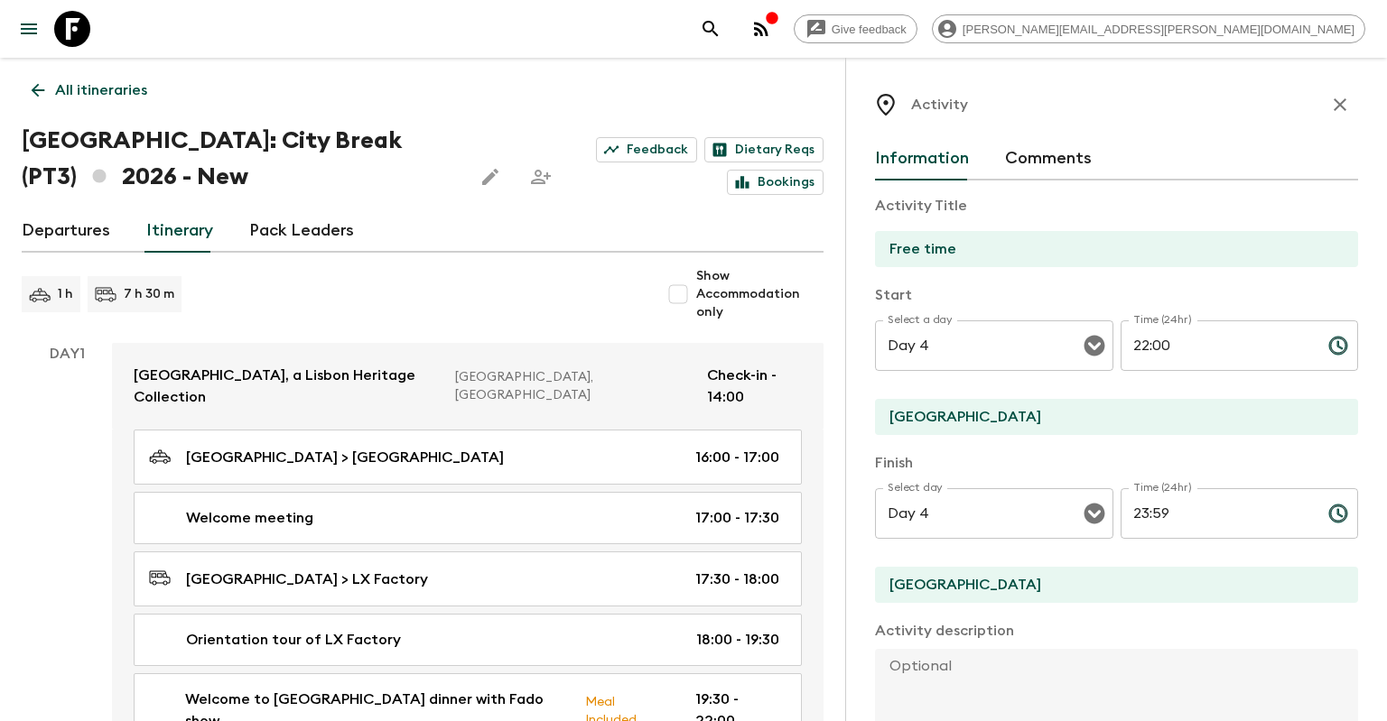
click at [1341, 108] on icon "button" at bounding box center [1340, 105] width 22 height 22
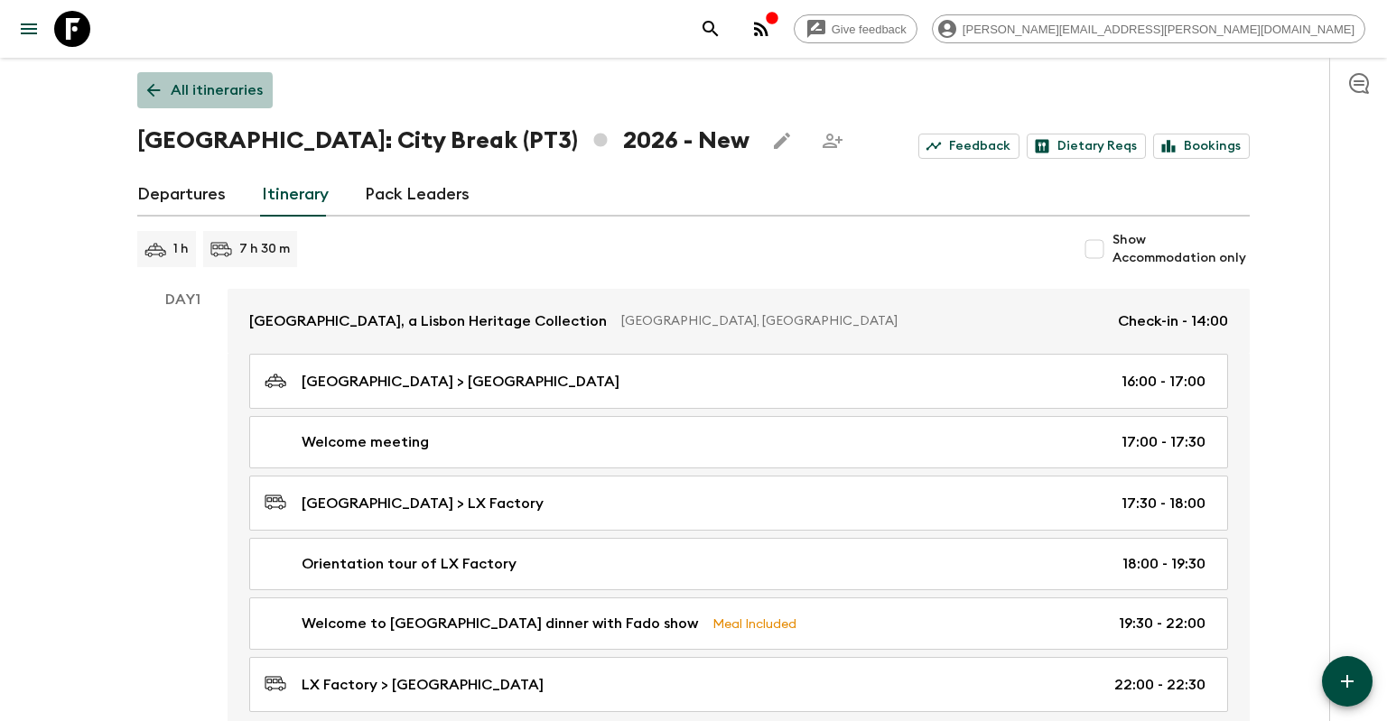
click at [153, 91] on icon at bounding box center [154, 90] width 20 height 20
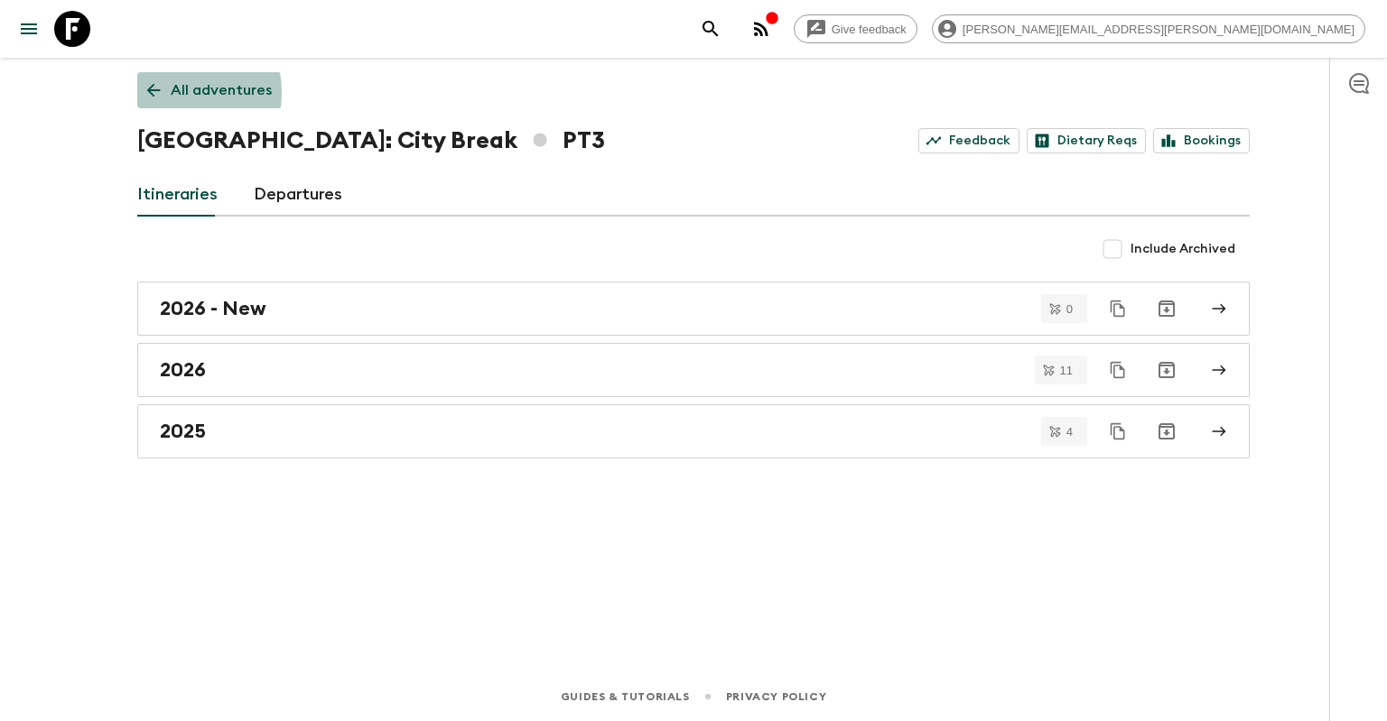
click at [163, 93] on icon at bounding box center [154, 90] width 20 height 20
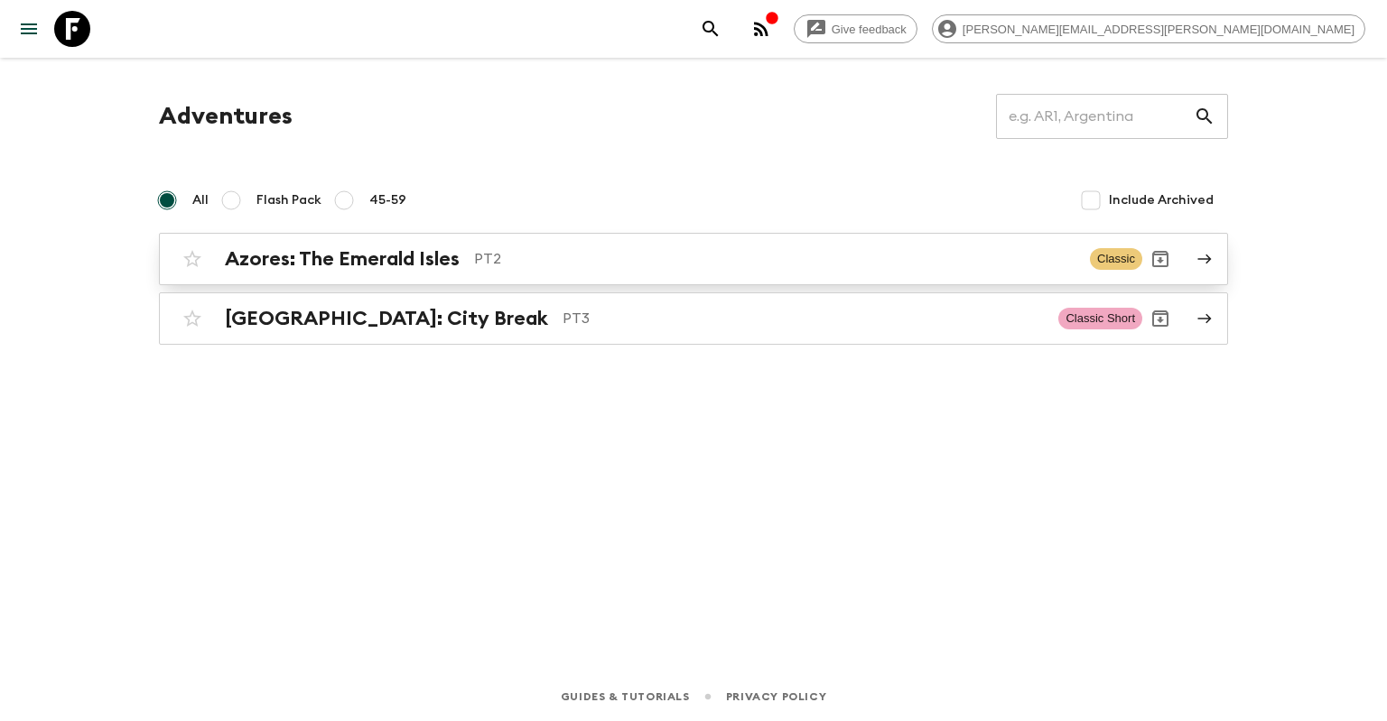
click at [349, 271] on div "Azores: The Emerald Isles PT2 Classic" at bounding box center [658, 259] width 968 height 36
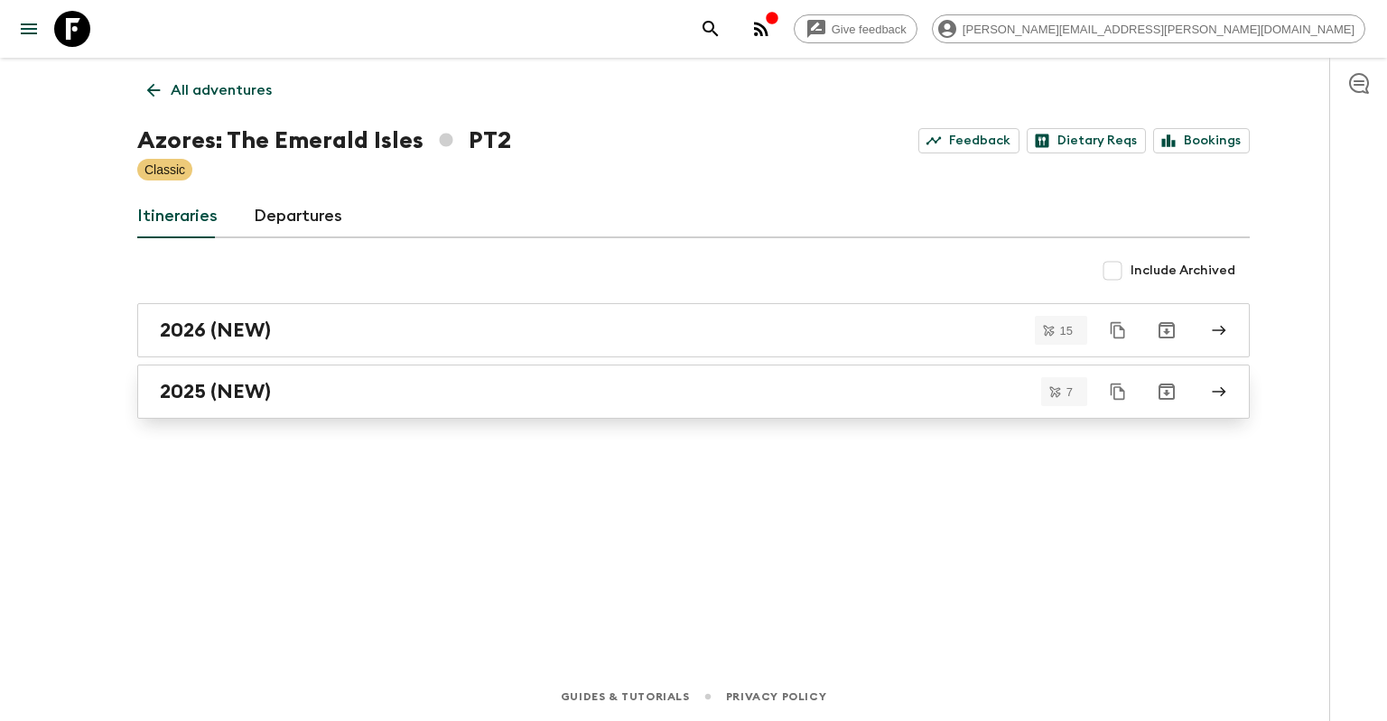
click at [504, 402] on div "2025 (NEW)" at bounding box center [676, 391] width 1033 height 23
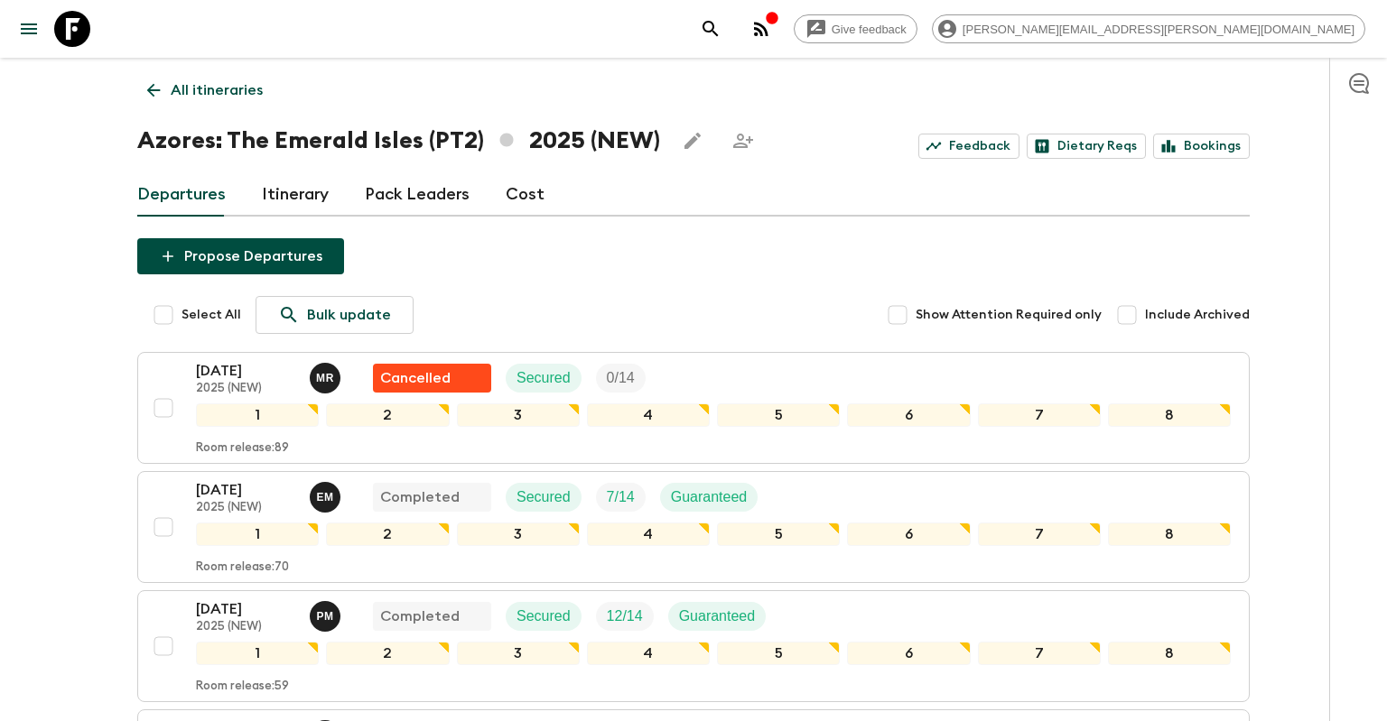
click at [312, 186] on link "Itinerary" at bounding box center [295, 194] width 67 height 43
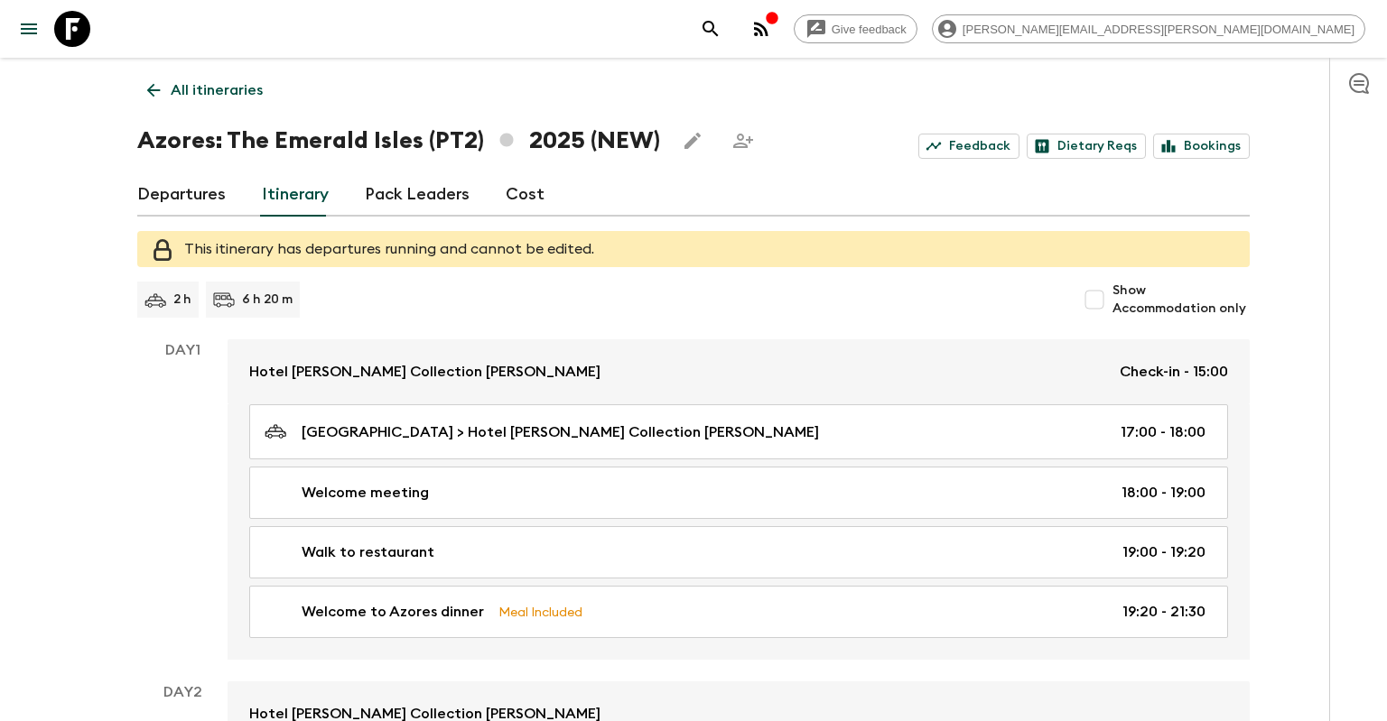
click at [183, 89] on p "All itineraries" at bounding box center [217, 90] width 92 height 22
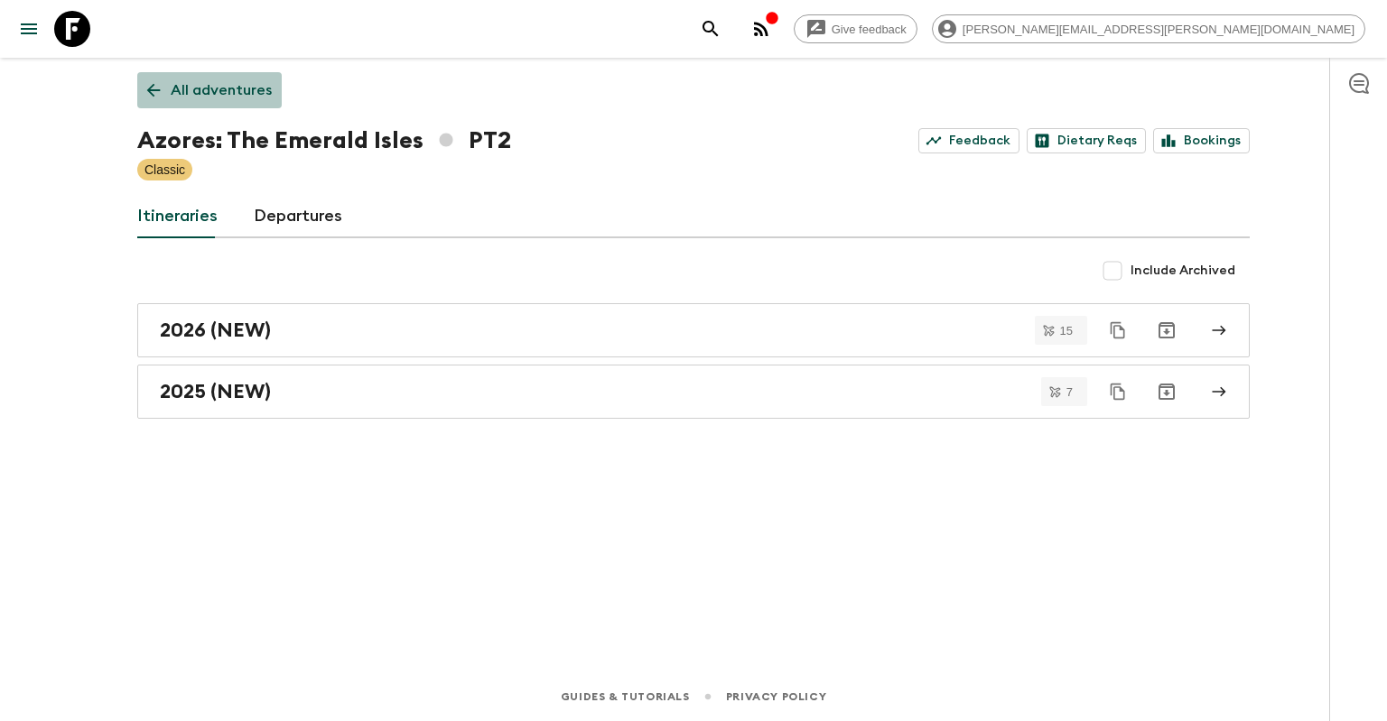
click at [247, 101] on link "All adventures" at bounding box center [209, 90] width 144 height 36
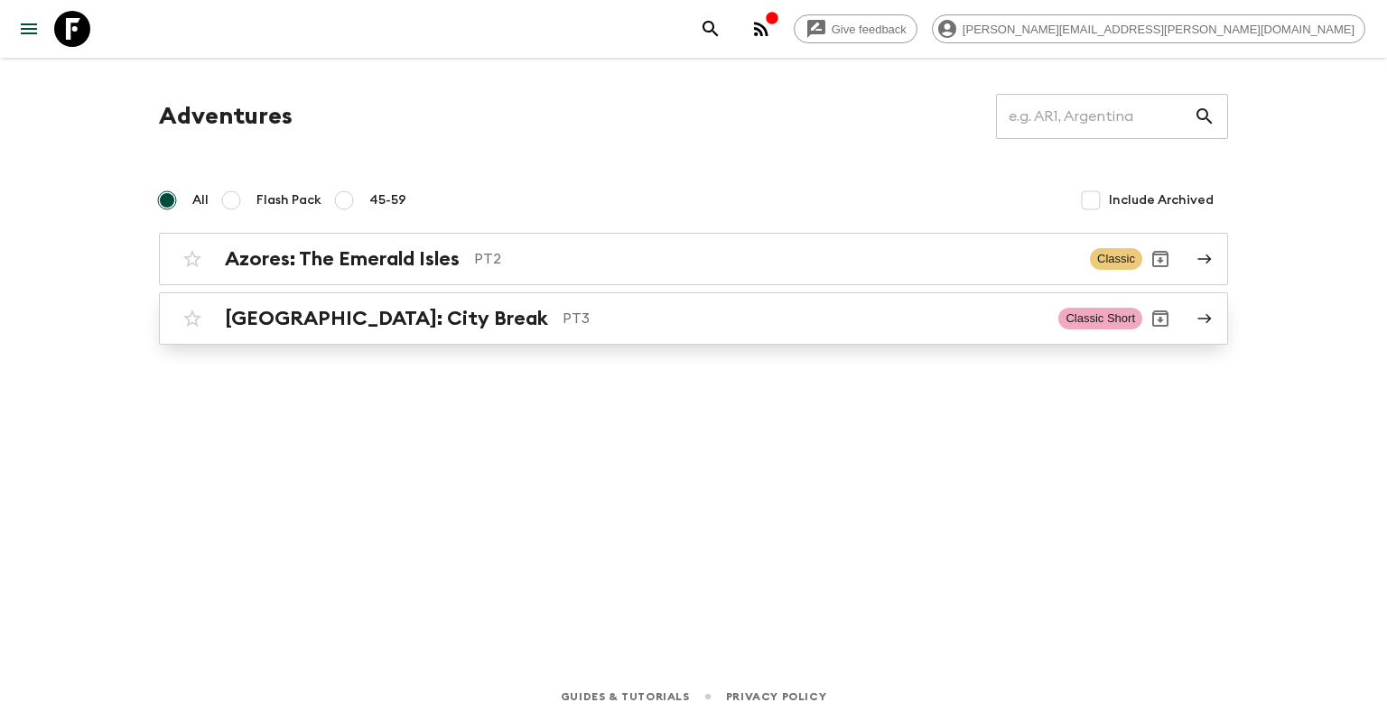
click at [357, 330] on div "[GEOGRAPHIC_DATA]: City Break PT3 Classic Short" at bounding box center [658, 319] width 968 height 36
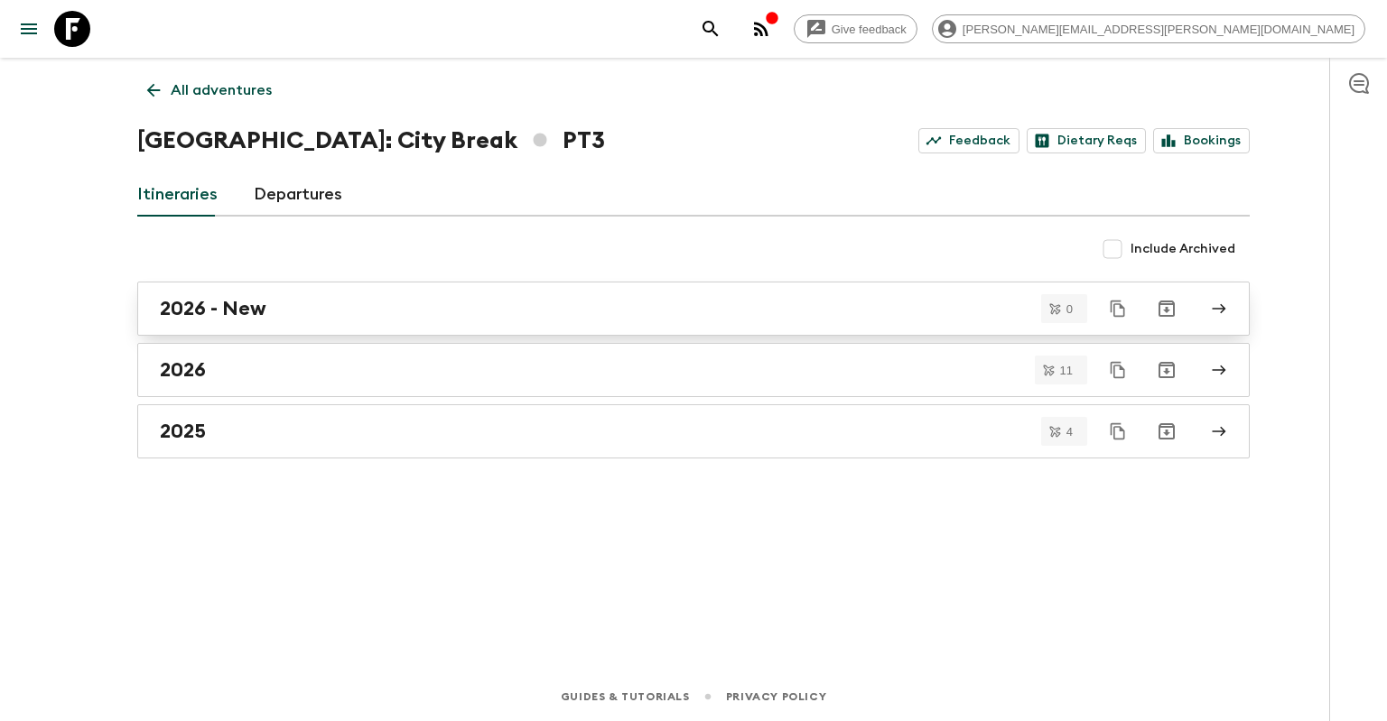
click at [374, 312] on div "2026 - New" at bounding box center [676, 308] width 1033 height 23
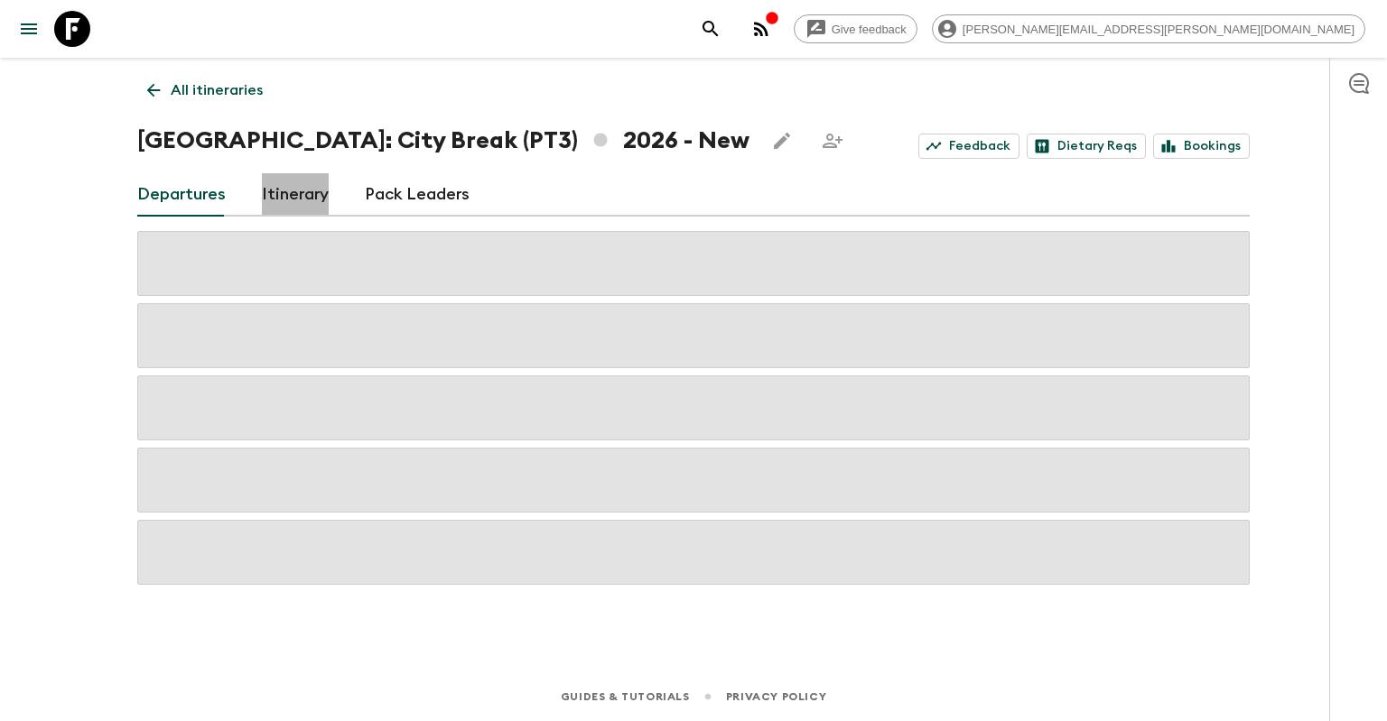
click at [292, 192] on link "Itinerary" at bounding box center [295, 194] width 67 height 43
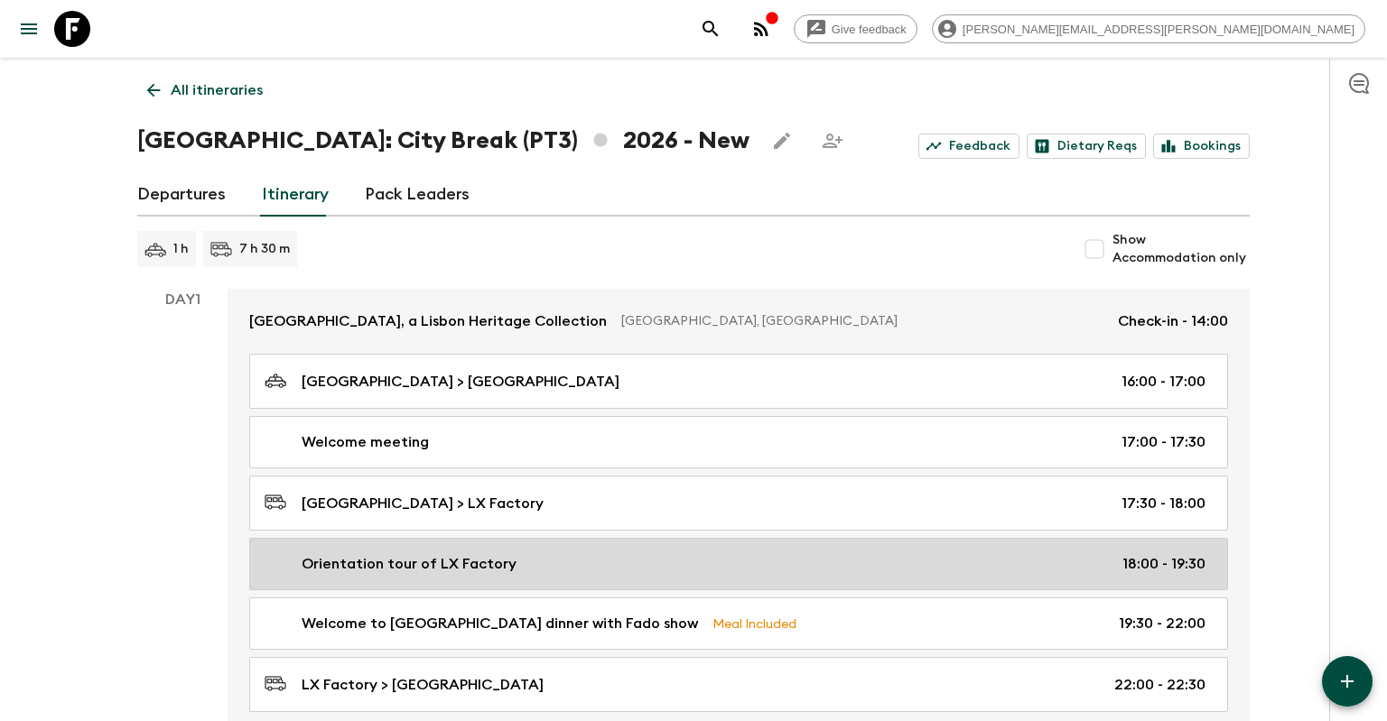
click at [758, 558] on div "Orientation tour of LX Factory 18:00 - 19:30" at bounding box center [735, 564] width 941 height 22
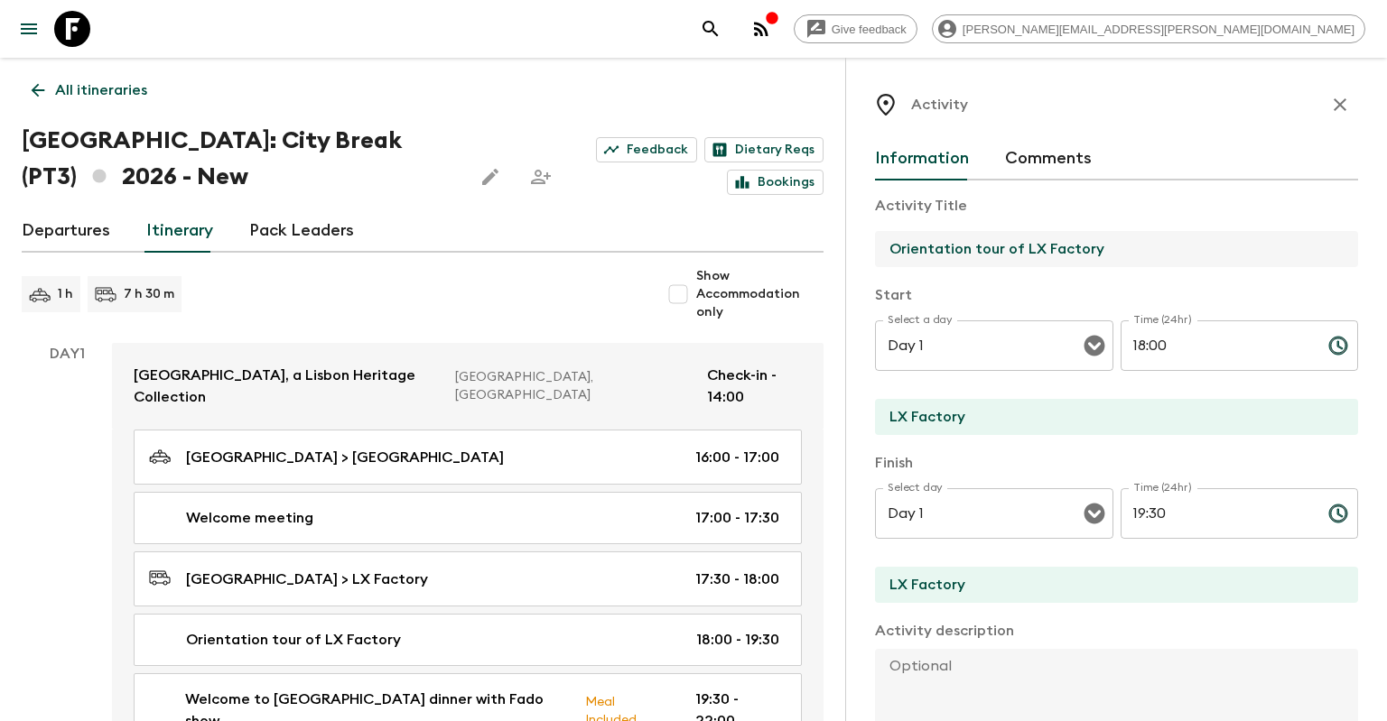
drag, startPoint x: 1024, startPoint y: 246, endPoint x: 814, endPoint y: 255, distance: 209.6
click at [875, 255] on input "Orientation tour of LX Factory" at bounding box center [1109, 249] width 469 height 36
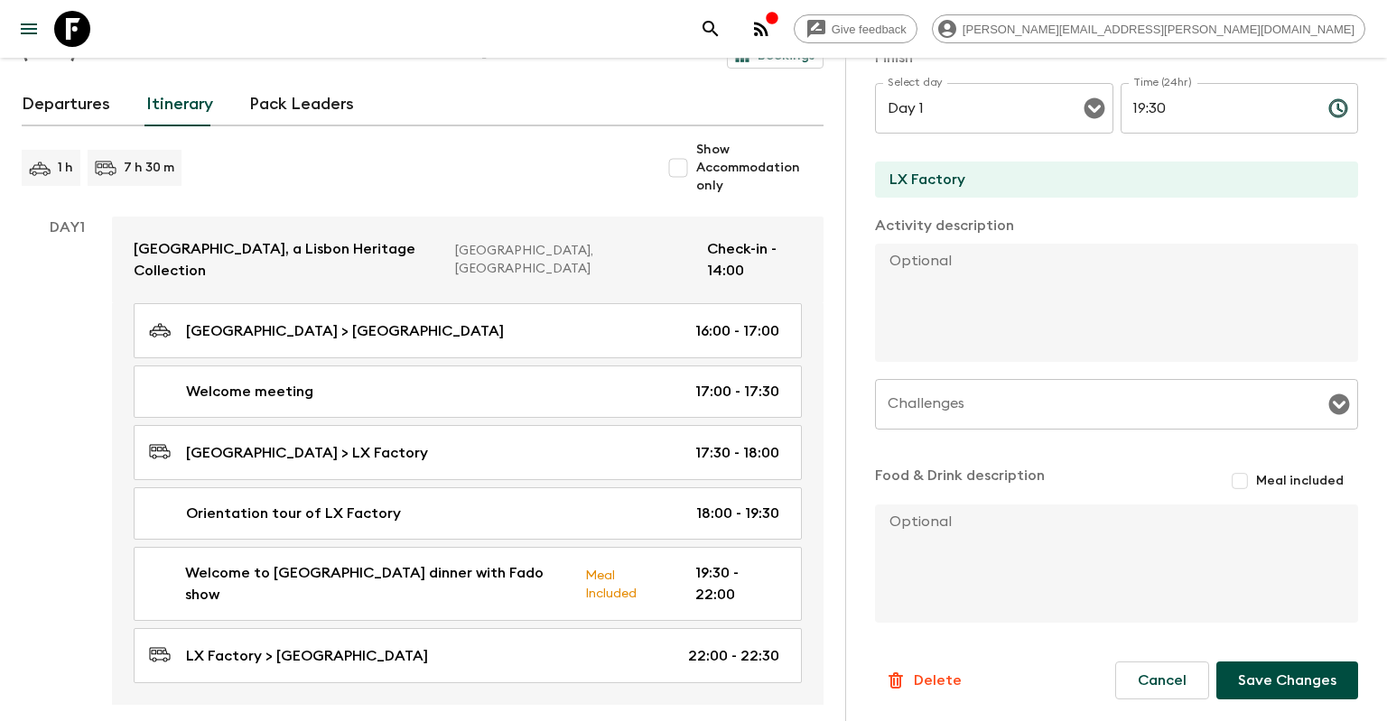
scroll to position [191, 0]
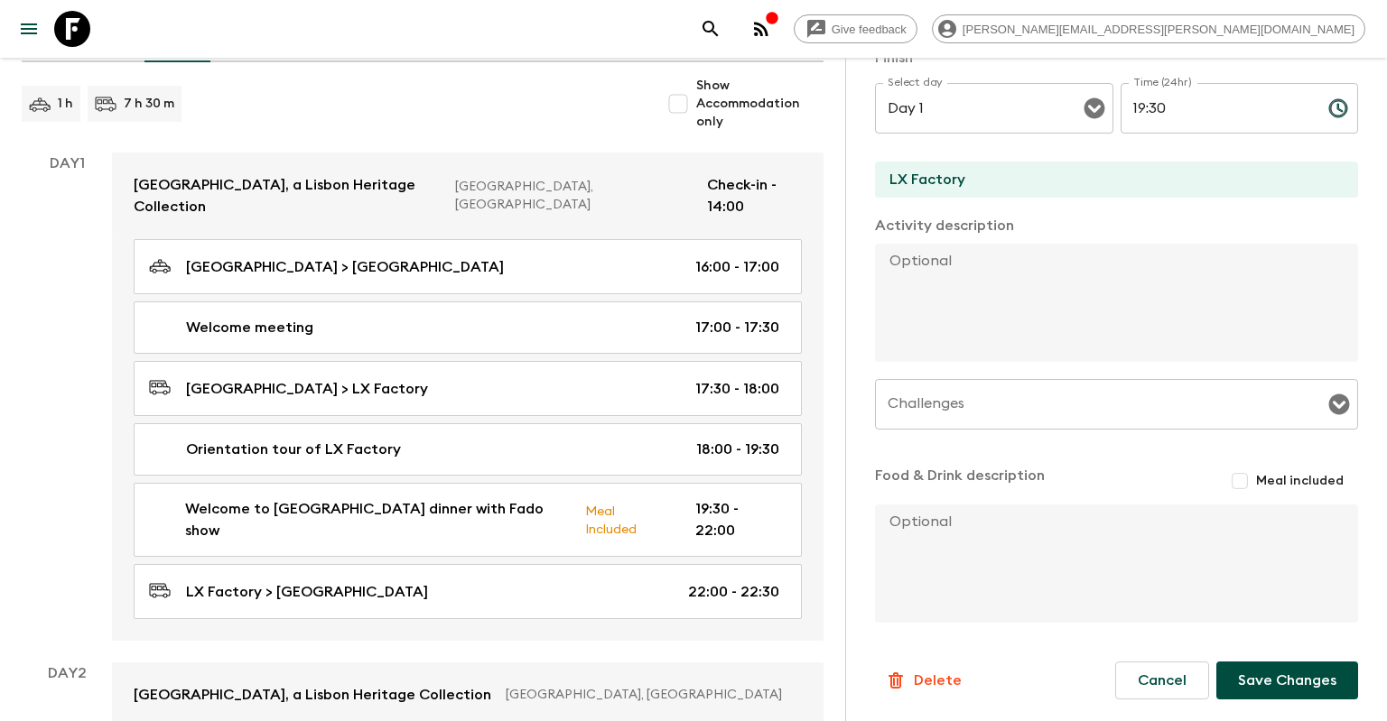
type input "Free time to explore LX Factory"
click at [1291, 692] on button "Save Changes" at bounding box center [1287, 681] width 142 height 38
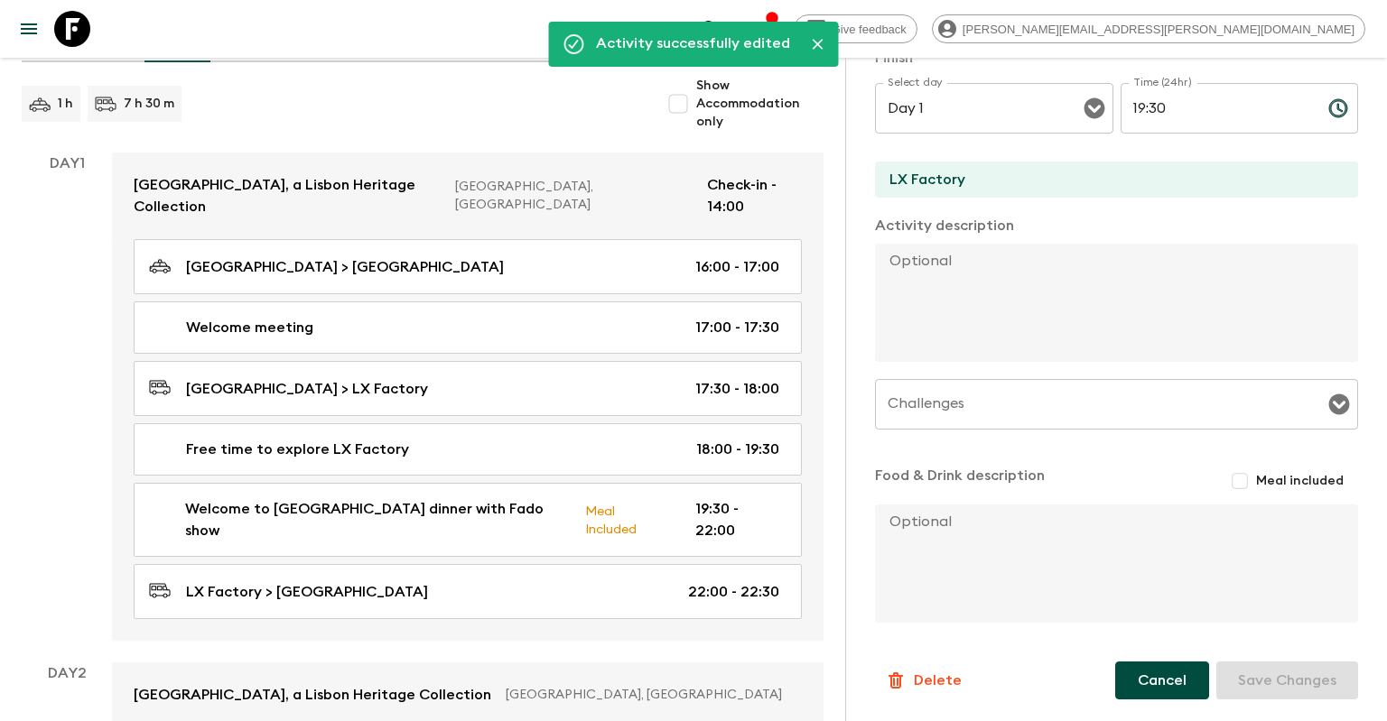
click at [1132, 681] on button "Cancel" at bounding box center [1162, 681] width 94 height 38
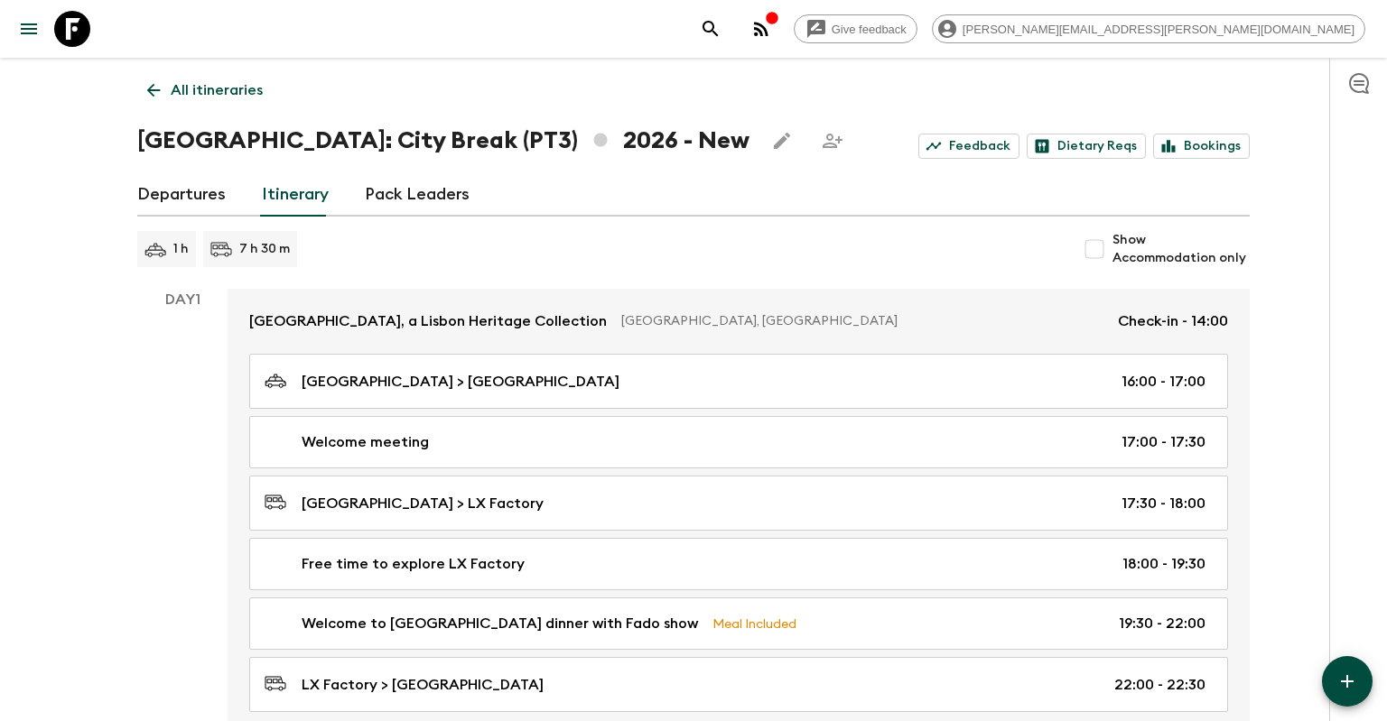
click at [185, 80] on p "All itineraries" at bounding box center [217, 90] width 92 height 22
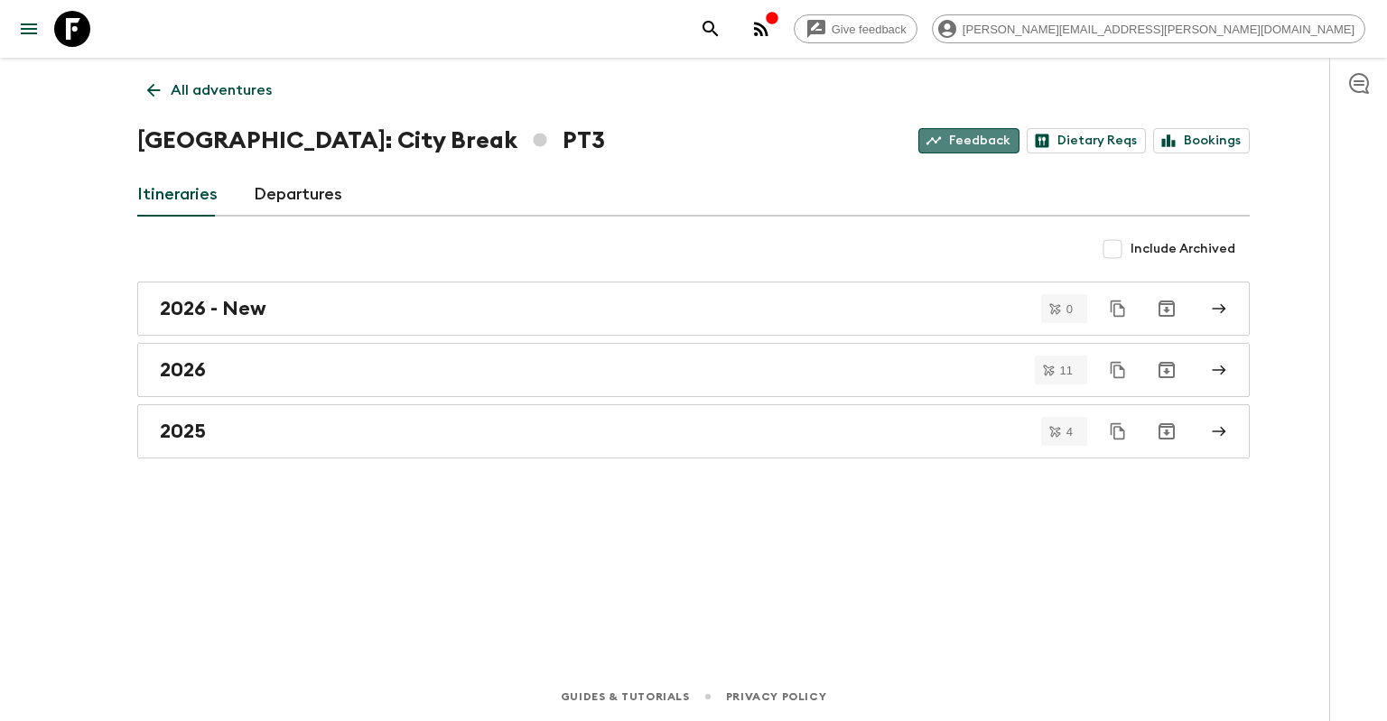
click at [984, 141] on link "Feedback" at bounding box center [968, 140] width 101 height 25
click at [772, 33] on icon "button" at bounding box center [761, 29] width 22 height 22
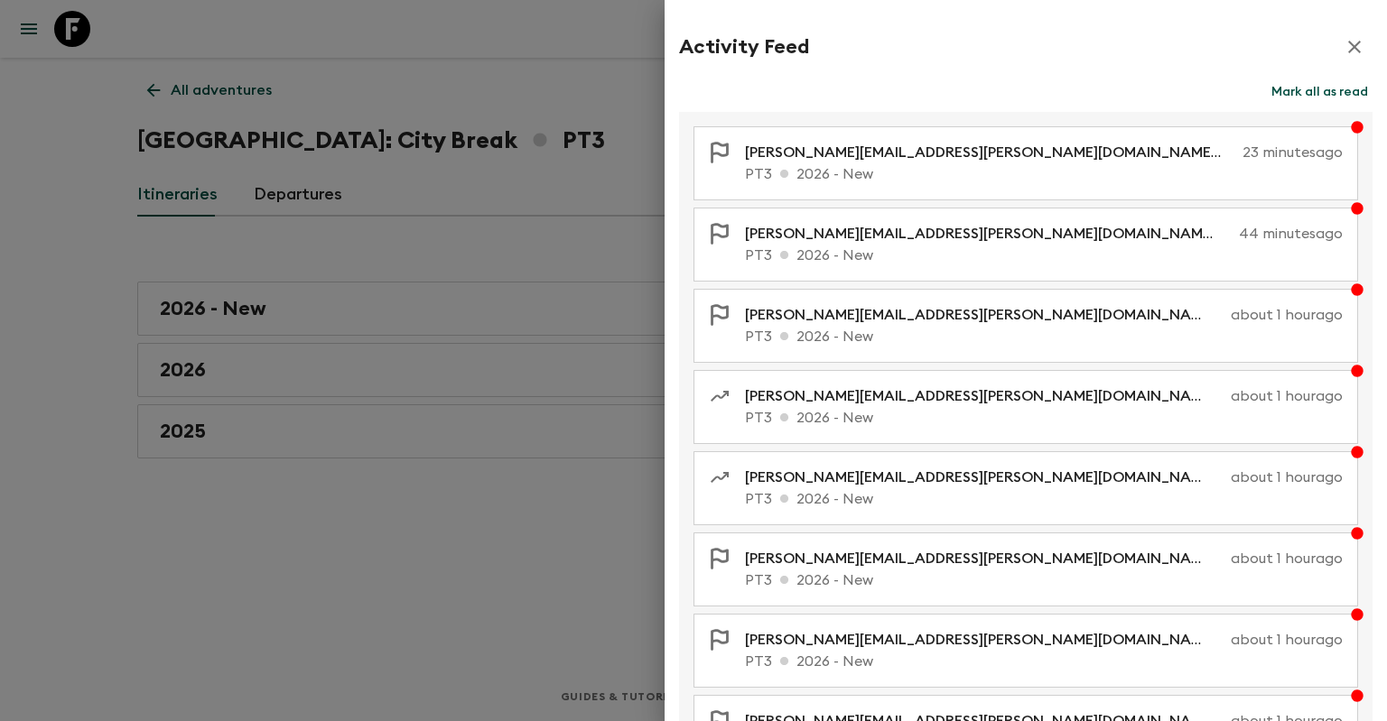
click at [1359, 42] on icon "button" at bounding box center [1354, 47] width 22 height 22
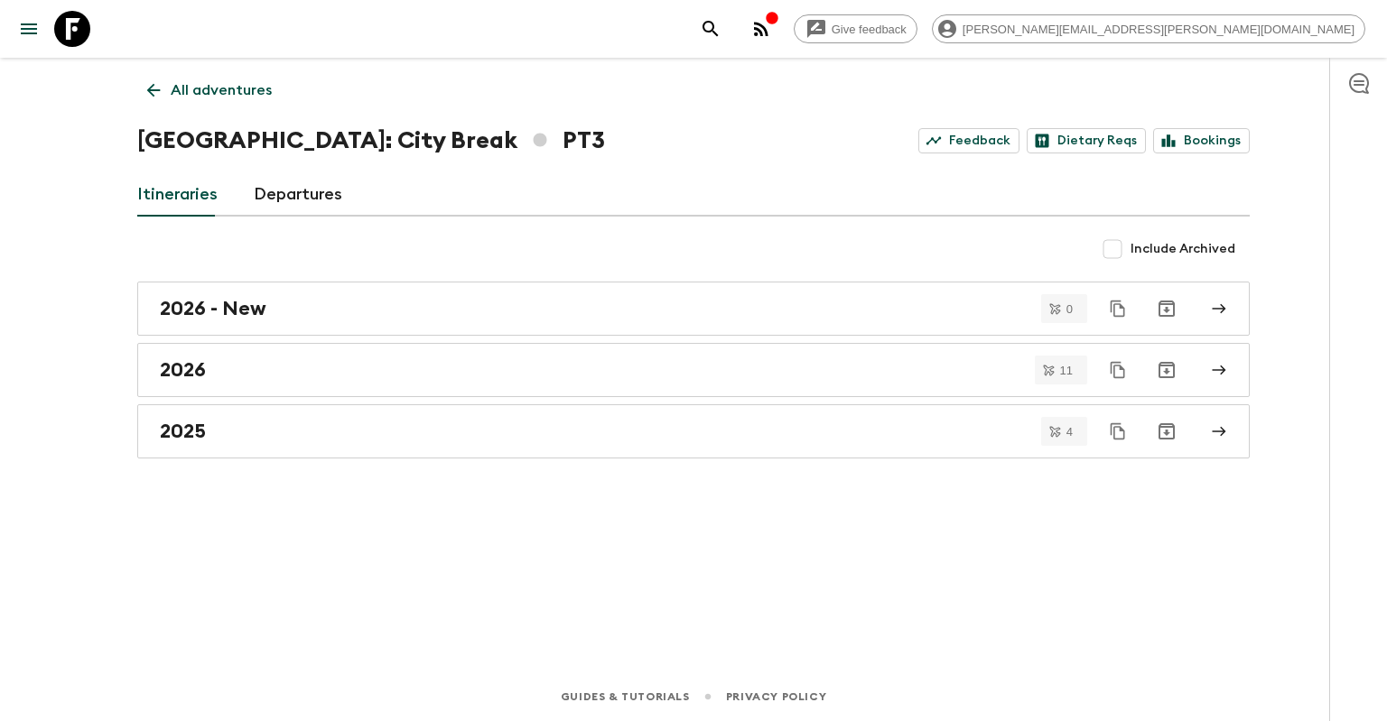
click at [779, 27] on div "button" at bounding box center [772, 20] width 14 height 18
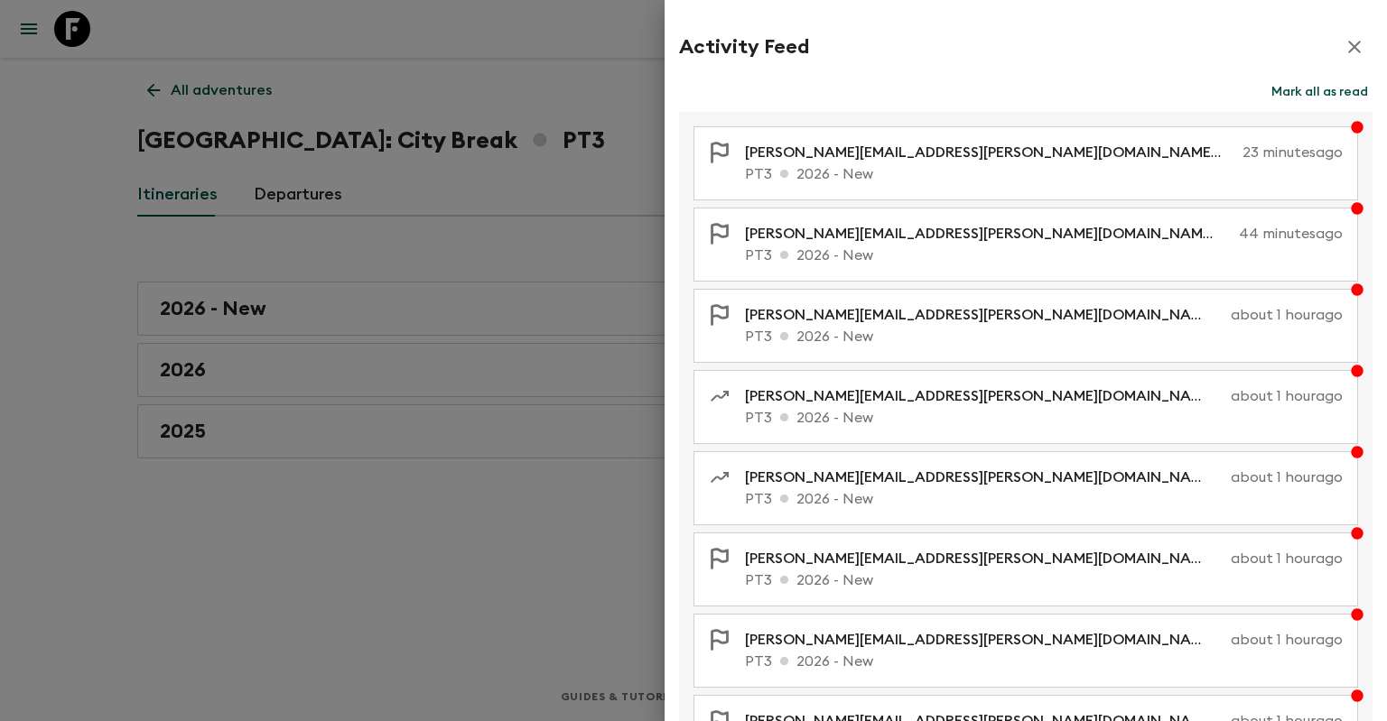
click at [1299, 95] on button "Mark all as read" at bounding box center [1320, 91] width 106 height 25
click at [1356, 43] on icon "button" at bounding box center [1354, 47] width 22 height 22
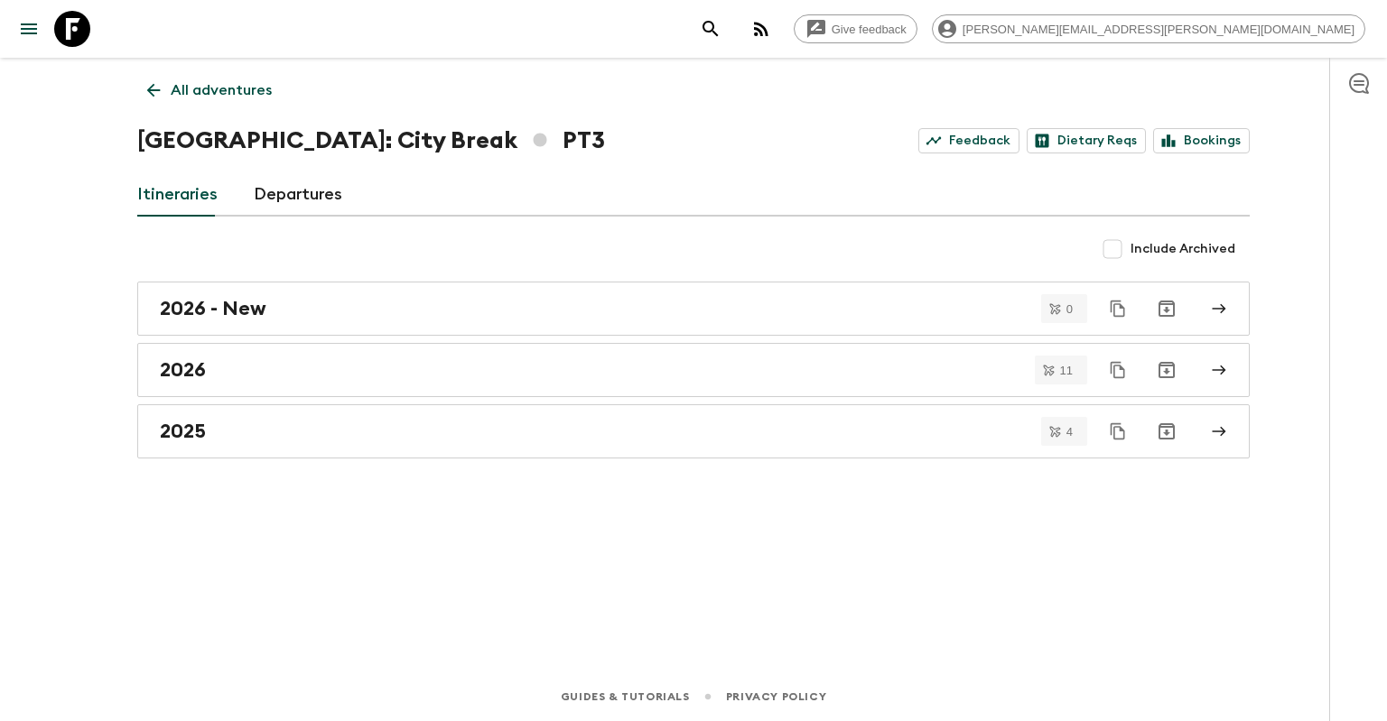
click at [201, 88] on p "All adventures" at bounding box center [221, 90] width 101 height 22
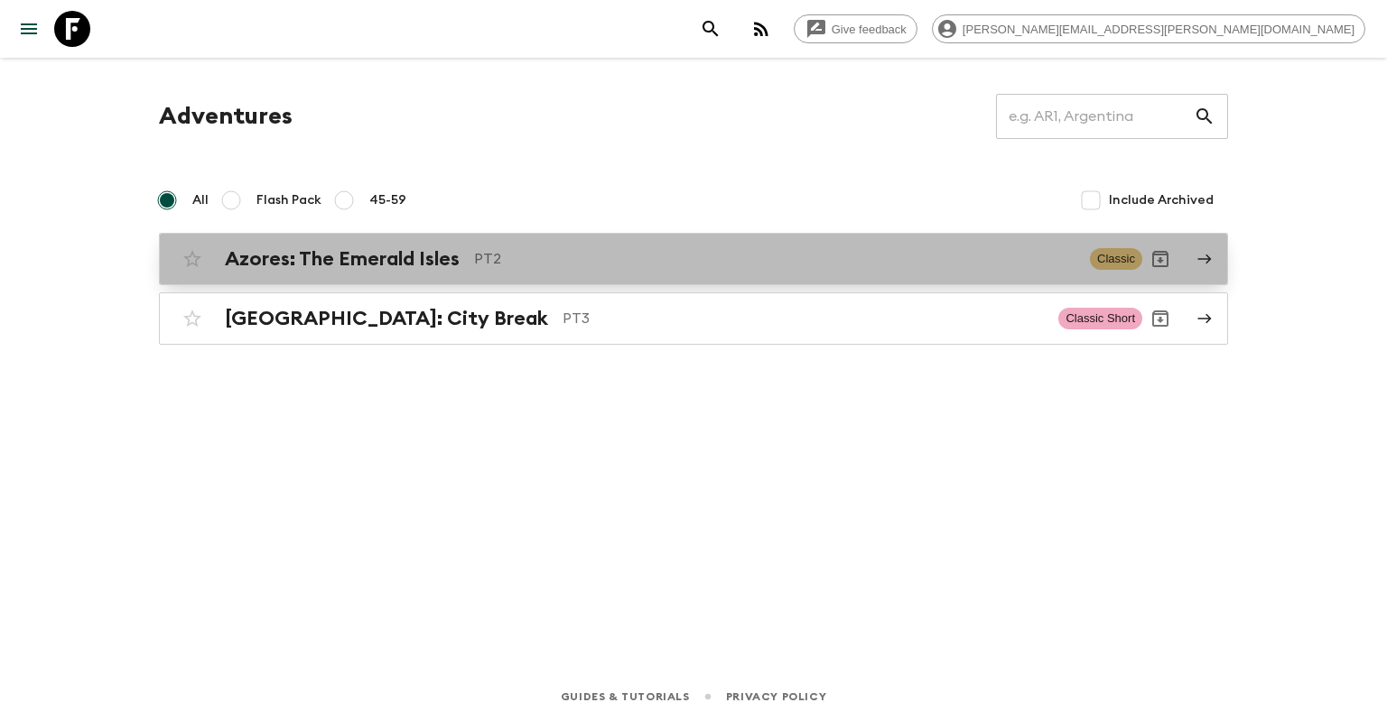
click at [529, 246] on div "Azores: The Emerald Isles PT2 Classic" at bounding box center [658, 259] width 968 height 36
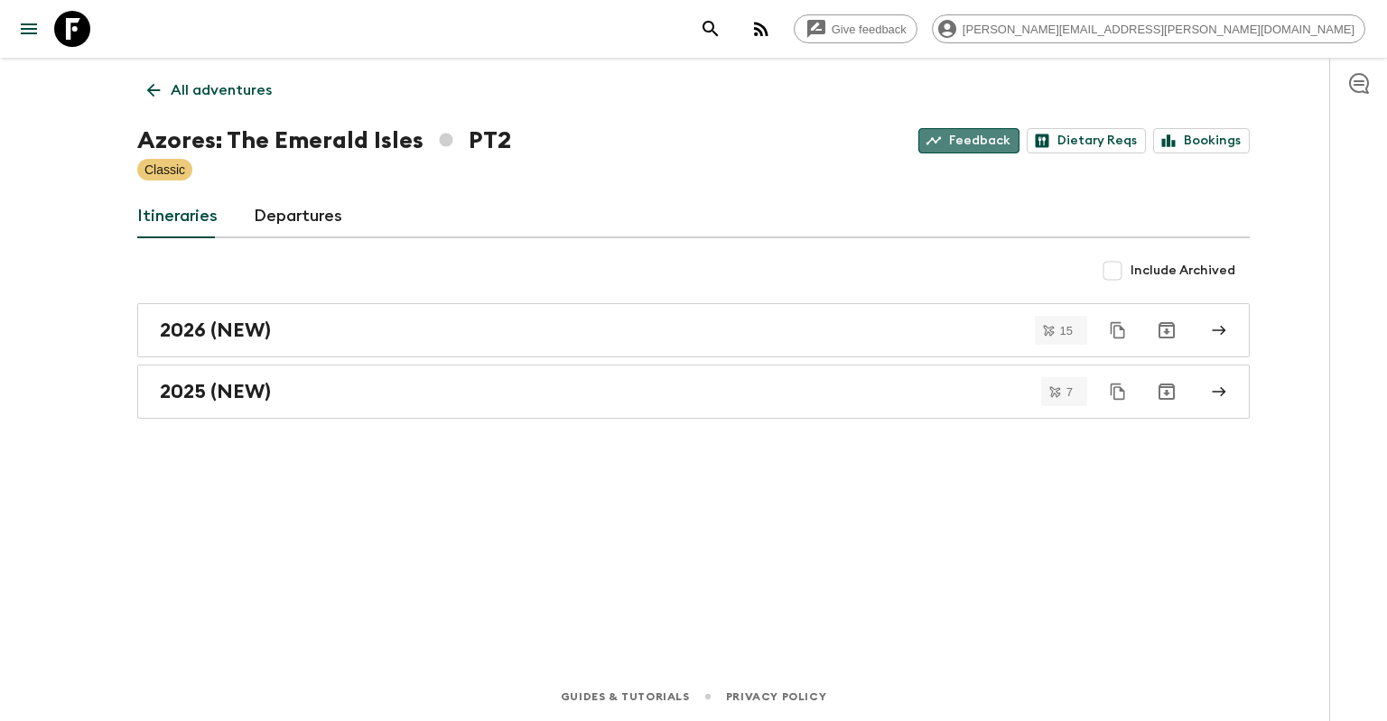
click at [1013, 140] on link "Feedback" at bounding box center [968, 140] width 101 height 25
